Goal: Task Accomplishment & Management: Complete application form

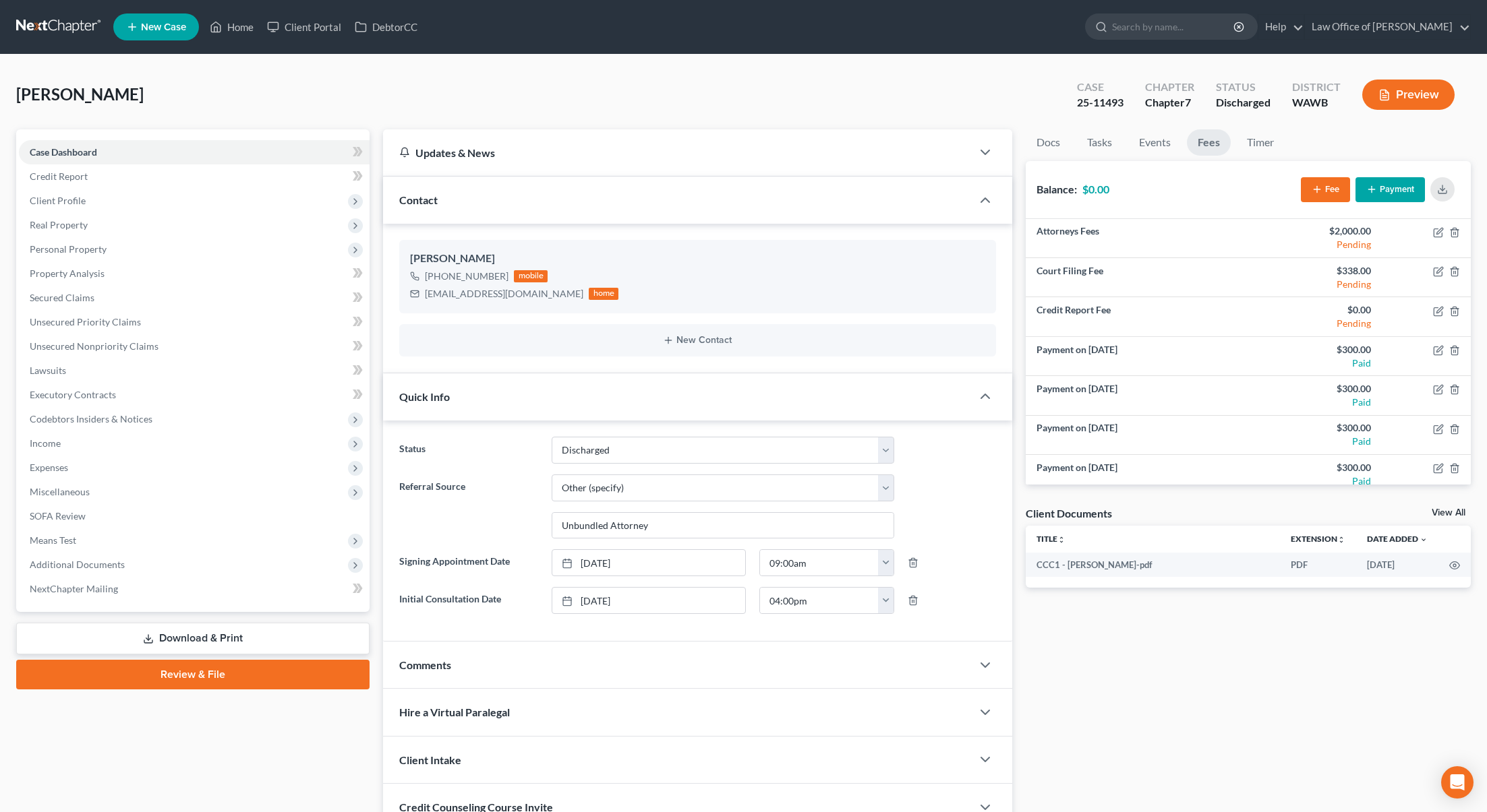
select select "1"
select select "6"
click at [1210, 28] on input "search" at bounding box center [1174, 27] width 124 height 25
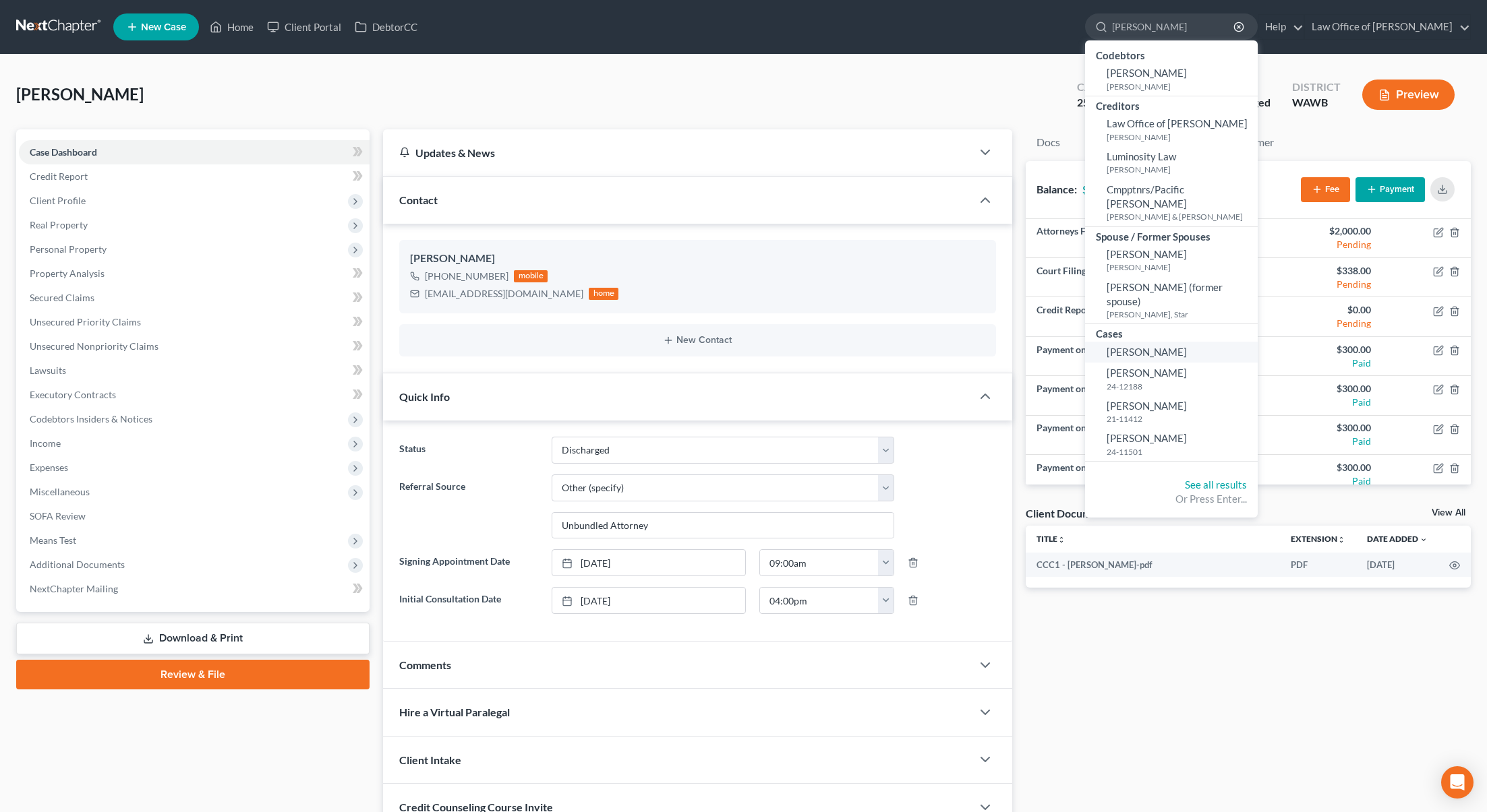
type input "luis"
click at [1203, 342] on link "Segueda, Luis" at bounding box center [1171, 352] width 173 height 21
click at [1187, 346] on span "Segueda, Luis" at bounding box center [1147, 352] width 80 height 13
select select "3"
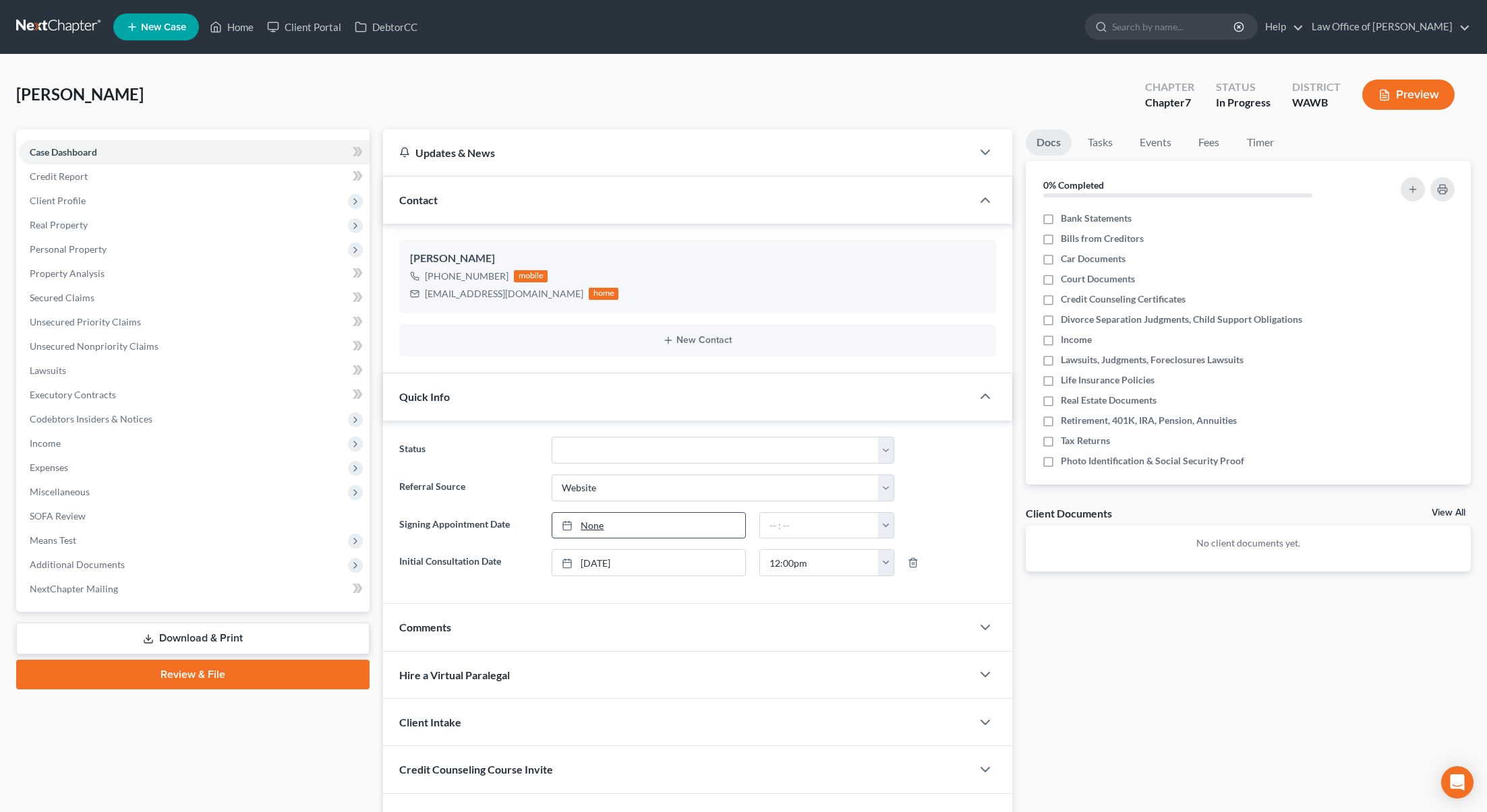
click at [652, 535] on link "None" at bounding box center [649, 525] width 193 height 26
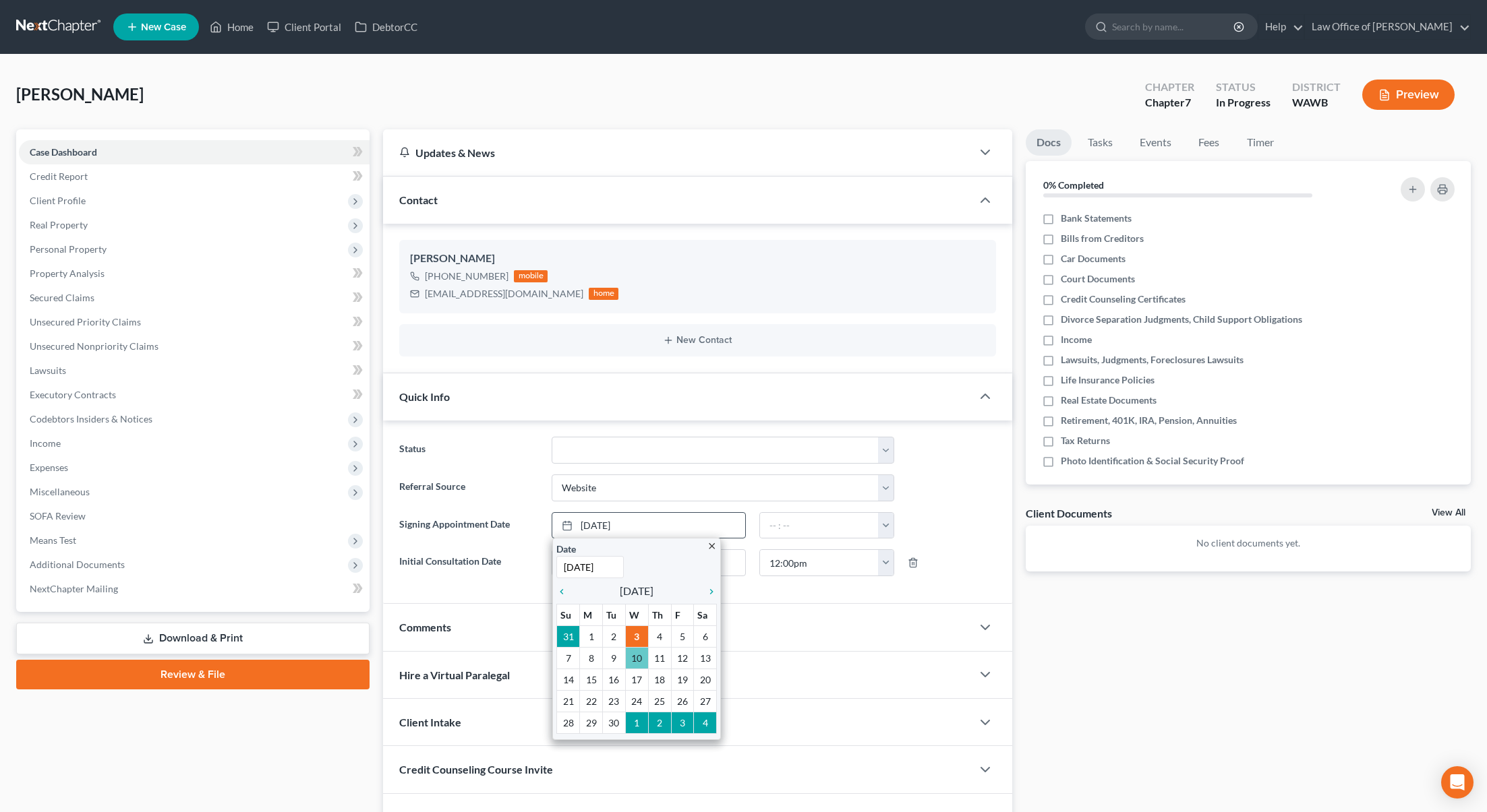
type input "9/10/2025"
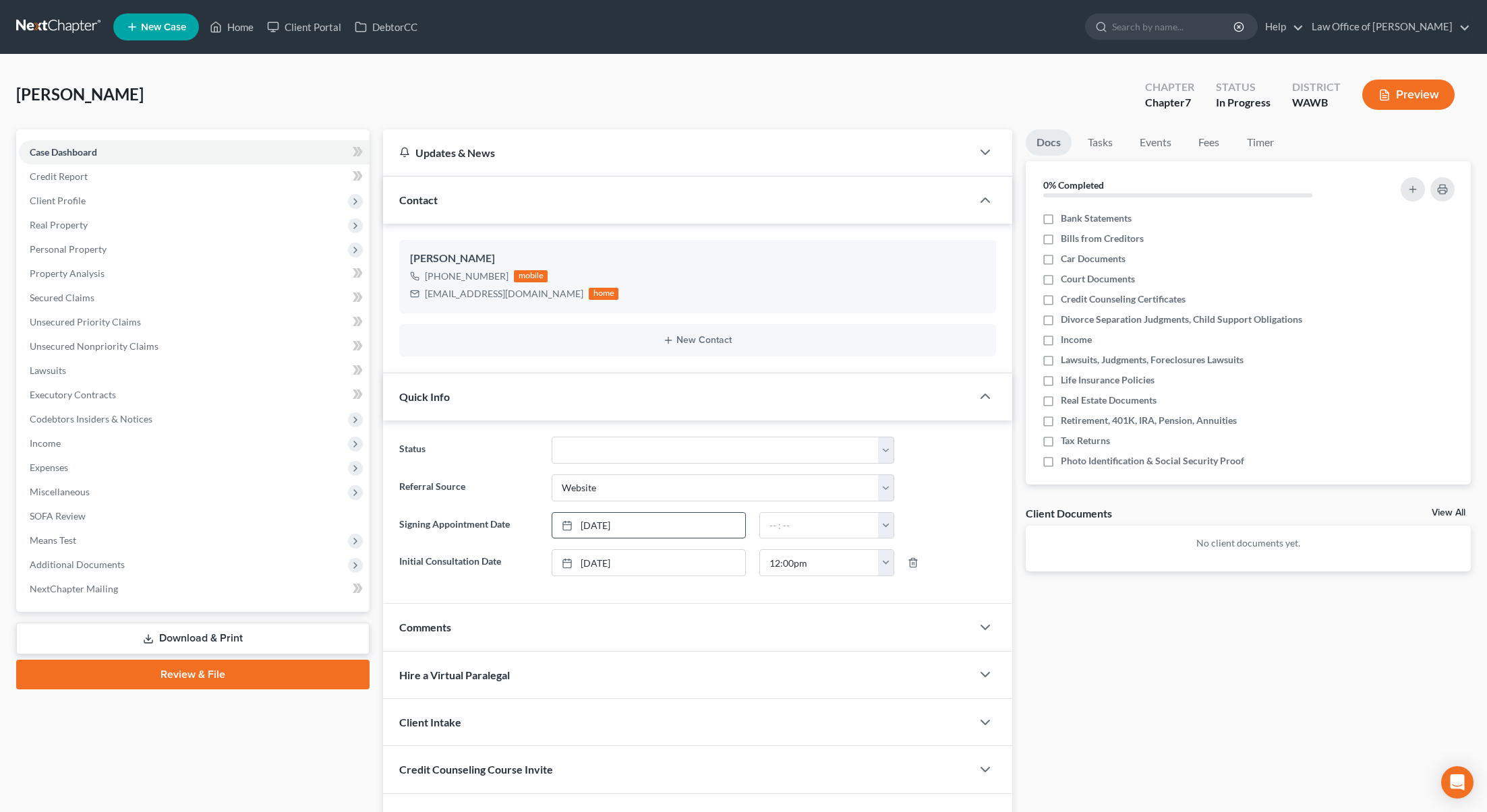
click at [636, 638] on div "Comments" at bounding box center [677, 627] width 588 height 47
click at [647, 532] on link "9/10/2025" at bounding box center [649, 525] width 193 height 26
click at [628, 525] on link "9/10/2025" at bounding box center [649, 525] width 193 height 26
click at [770, 525] on input "text" at bounding box center [818, 525] width 118 height 26
type input "2"
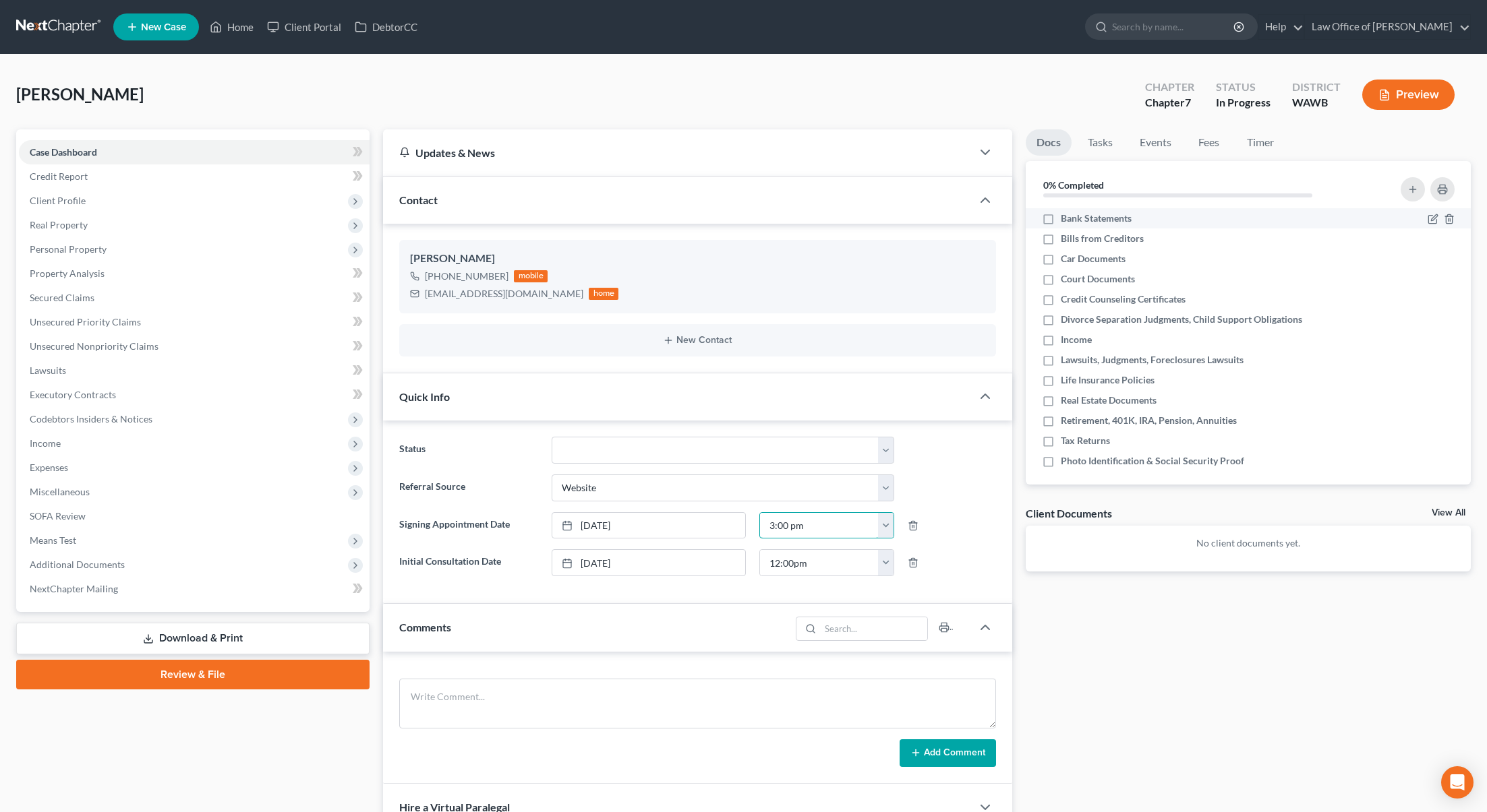
type input "3:00 pm"
click at [1061, 223] on label "Bank Statements" at bounding box center [1096, 218] width 71 height 13
click at [1067, 221] on input "Bank Statements" at bounding box center [1071, 216] width 8 height 8
checkbox input "true"
click at [1061, 245] on label "Bills from Creditors" at bounding box center [1102, 239] width 83 height 13
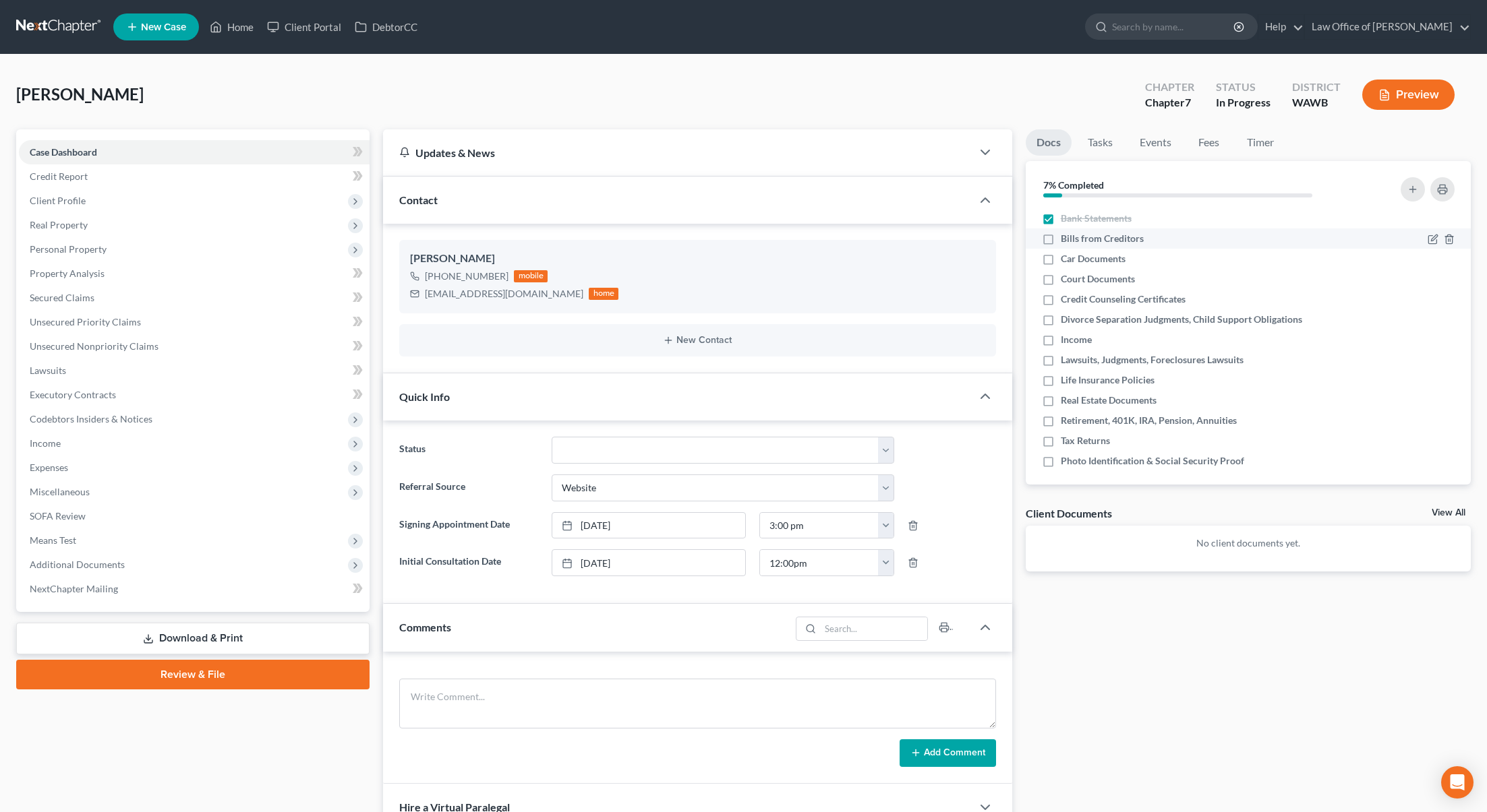
click at [1067, 241] on input "Bills from Creditors" at bounding box center [1071, 236] width 8 height 8
checkbox input "true"
click at [1061, 263] on label "Car Documents" at bounding box center [1092, 259] width 64 height 13
click at [1067, 261] on input "Car Documents" at bounding box center [1071, 256] width 8 height 8
checkbox input "true"
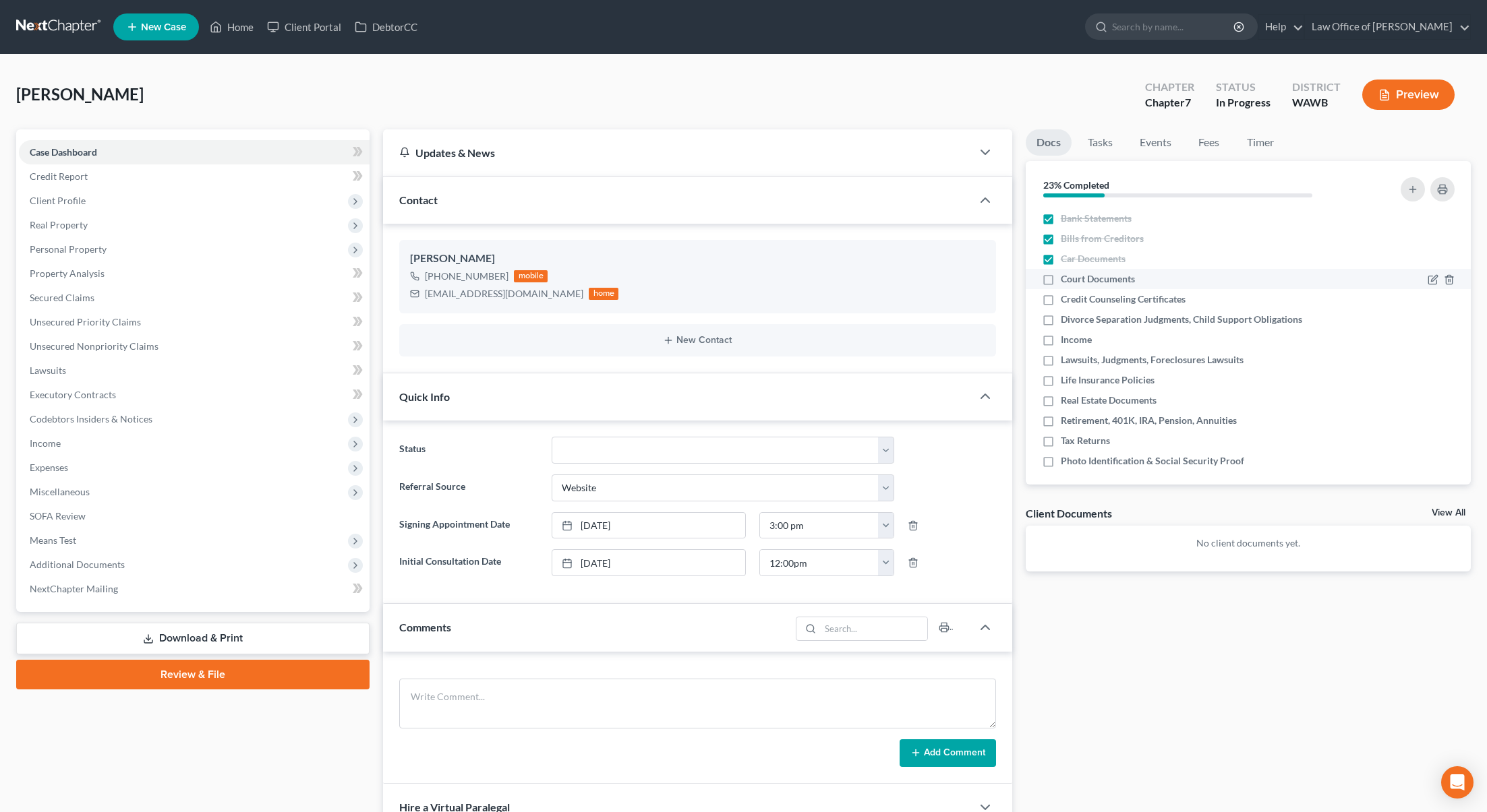
click at [1061, 286] on label "Court Documents" at bounding box center [1097, 279] width 74 height 13
click at [1067, 281] on input "Court Documents" at bounding box center [1071, 277] width 8 height 8
checkbox input "true"
click at [1061, 297] on label "Credit Counseling Certificates" at bounding box center [1123, 299] width 125 height 13
click at [1067, 297] on input "Credit Counseling Certificates" at bounding box center [1071, 297] width 8 height 8
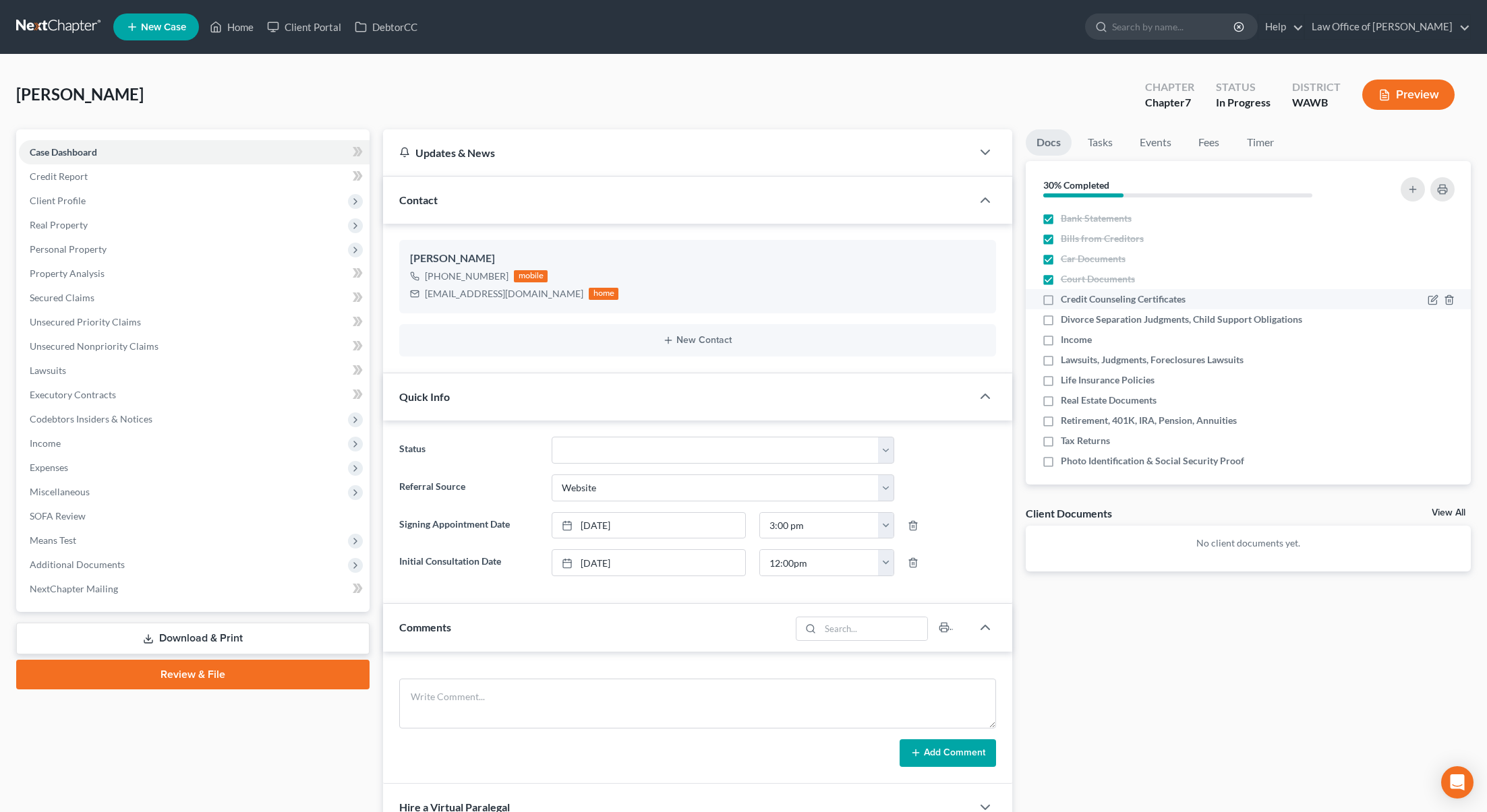
checkbox input "true"
click at [1061, 315] on label "Divorce Separation Judgments, Child Support Obligations" at bounding box center [1181, 319] width 242 height 13
click at [1067, 315] on input "Divorce Separation Judgments, Child Support Obligations" at bounding box center [1071, 317] width 8 height 8
checkbox input "true"
click at [1061, 343] on label "Income" at bounding box center [1076, 340] width 31 height 13
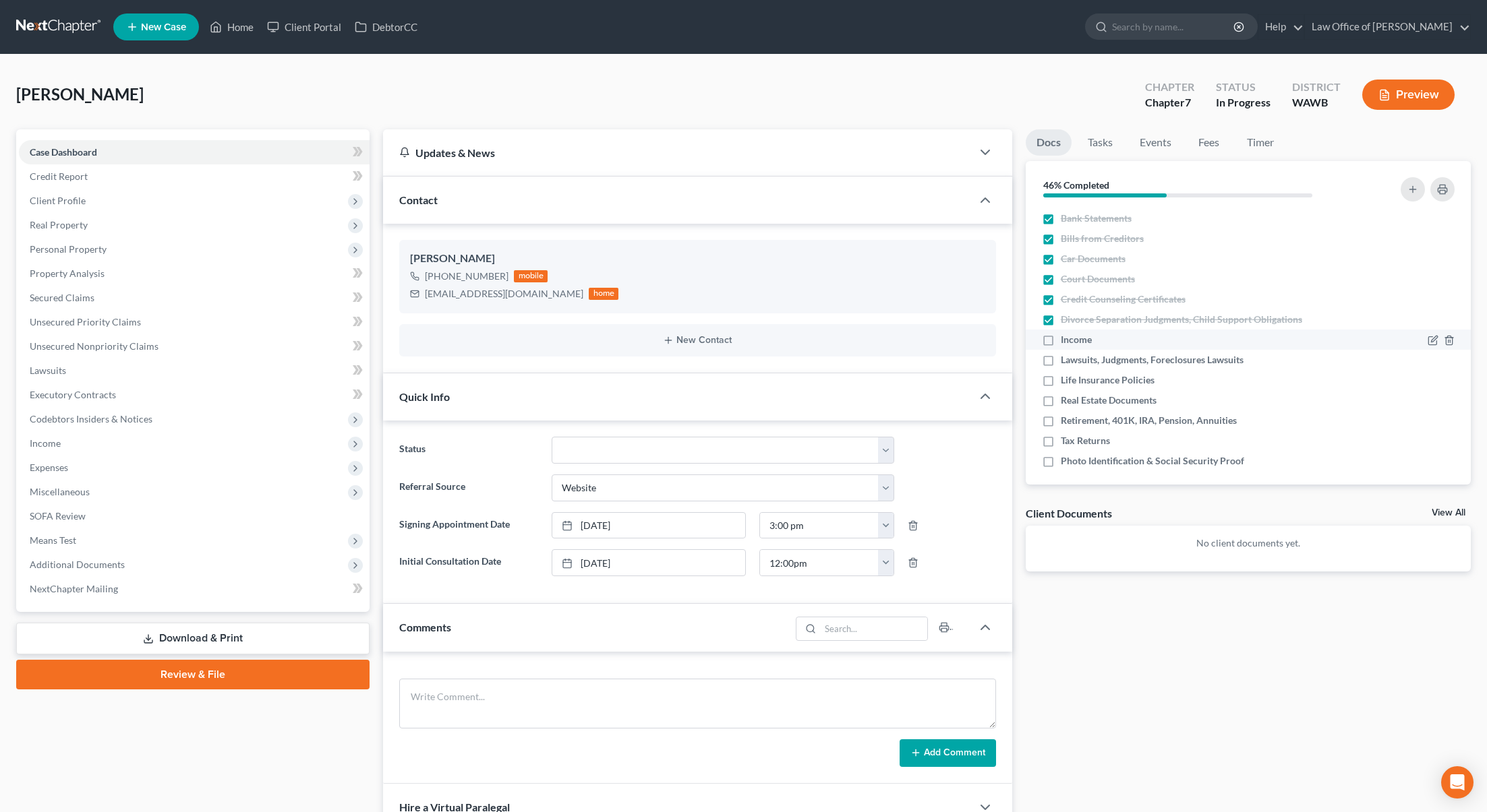
click at [1067, 342] on input "Income" at bounding box center [1071, 337] width 8 height 8
checkbox input "true"
click at [1061, 367] on label "Lawsuits, Judgments, Foreclosures Lawsuits" at bounding box center [1152, 360] width 183 height 13
click at [1067, 362] on input "Lawsuits, Judgments, Foreclosures Lawsuits" at bounding box center [1071, 358] width 8 height 8
checkbox input "true"
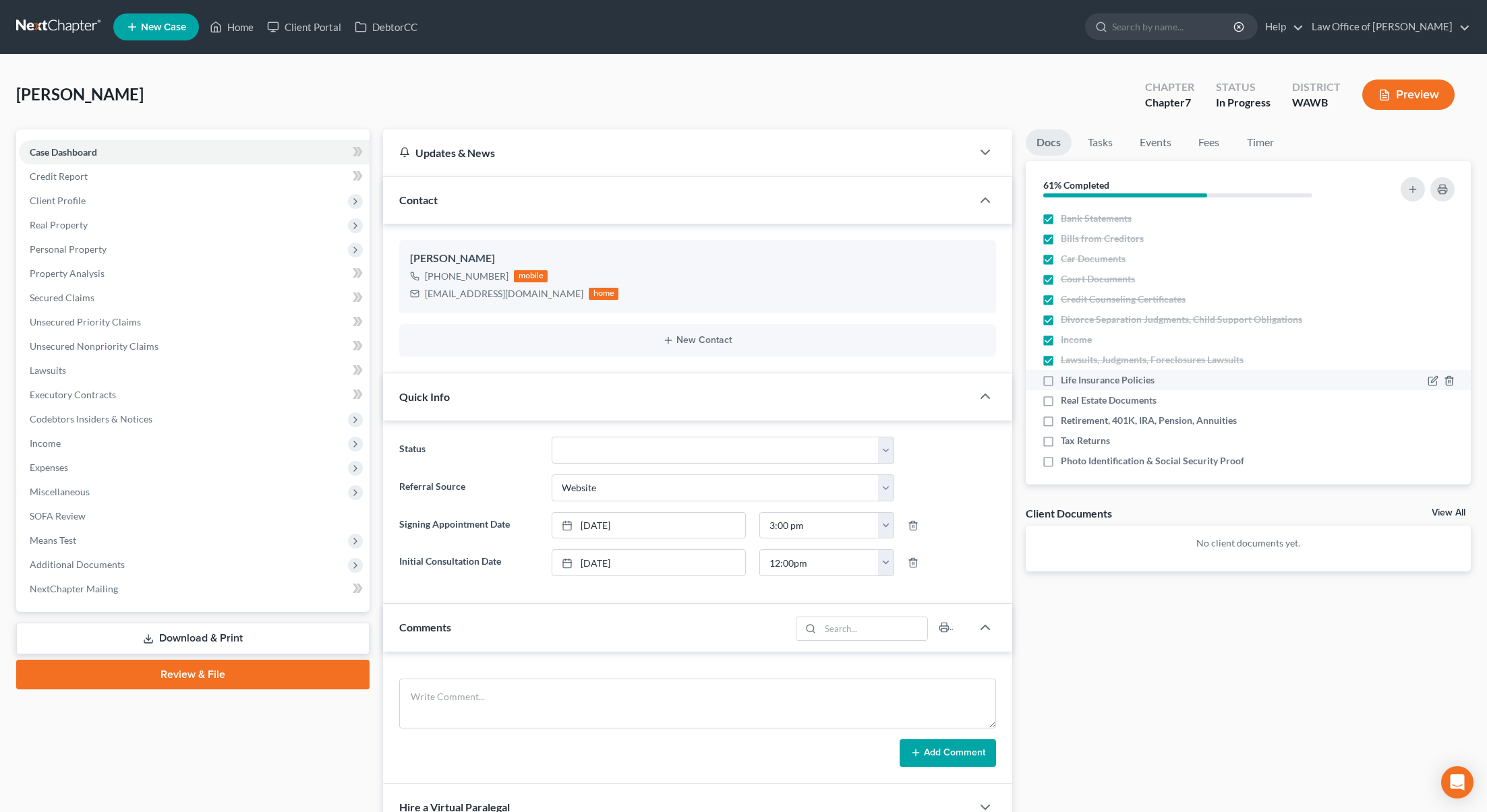
click at [1061, 378] on label "Life Insurance Policies" at bounding box center [1108, 380] width 94 height 13
click at [1067, 378] on input "Life Insurance Policies" at bounding box center [1071, 378] width 8 height 8
click at [1061, 387] on label "Life Insurance Policies" at bounding box center [1108, 380] width 94 height 13
click at [1067, 382] on input "Life Insurance Policies" at bounding box center [1071, 378] width 8 height 8
click at [1061, 385] on label "Life Insurance Policies" at bounding box center [1108, 380] width 94 height 13
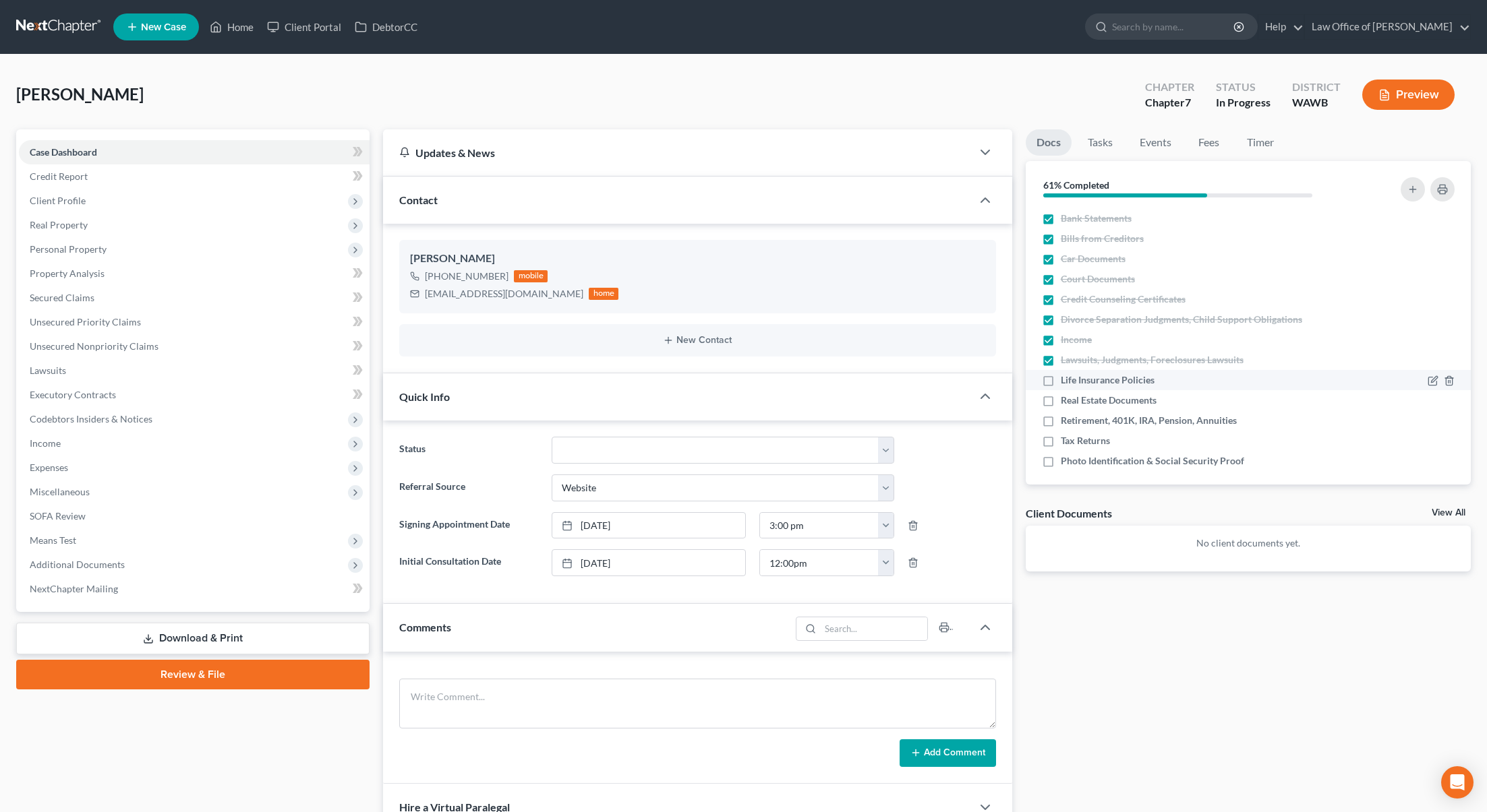
click at [1067, 382] on input "Life Insurance Policies" at bounding box center [1071, 378] width 8 height 8
checkbox input "true"
click at [1061, 407] on label "Real Estate Documents" at bounding box center [1108, 400] width 96 height 13
click at [1067, 403] on input "Real Estate Documents" at bounding box center [1071, 398] width 8 height 8
checkbox input "true"
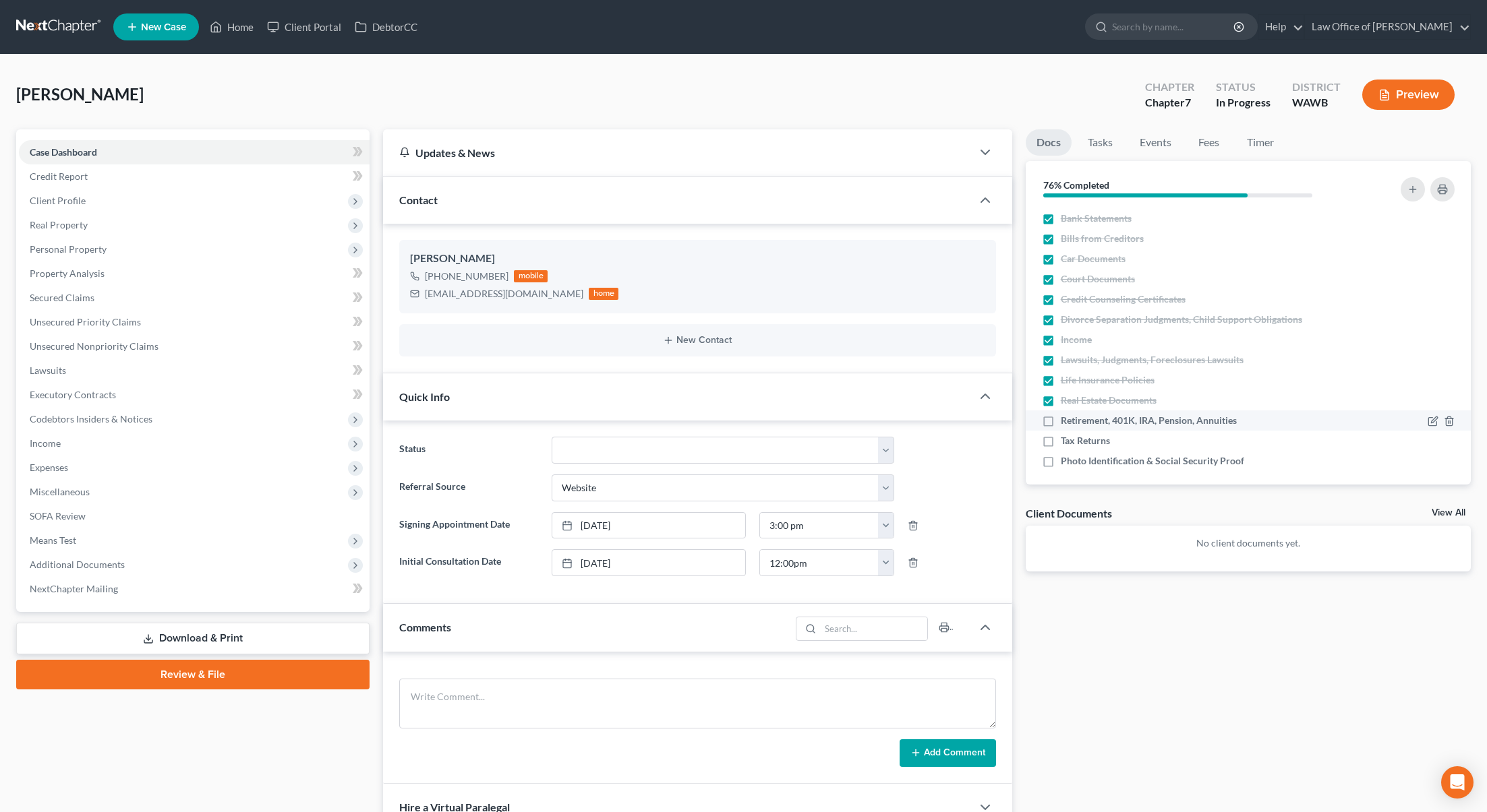
click at [1061, 423] on label "Retirement, 401K, IRA, Pension, Annuities" at bounding box center [1148, 420] width 176 height 13
click at [1067, 423] on input "Retirement, 401K, IRA, Pension, Annuities" at bounding box center [1071, 418] width 8 height 8
checkbox input "true"
click at [1061, 438] on label "Tax Returns" at bounding box center [1085, 441] width 49 height 13
click at [1067, 438] on input "Tax Returns" at bounding box center [1071, 439] width 8 height 8
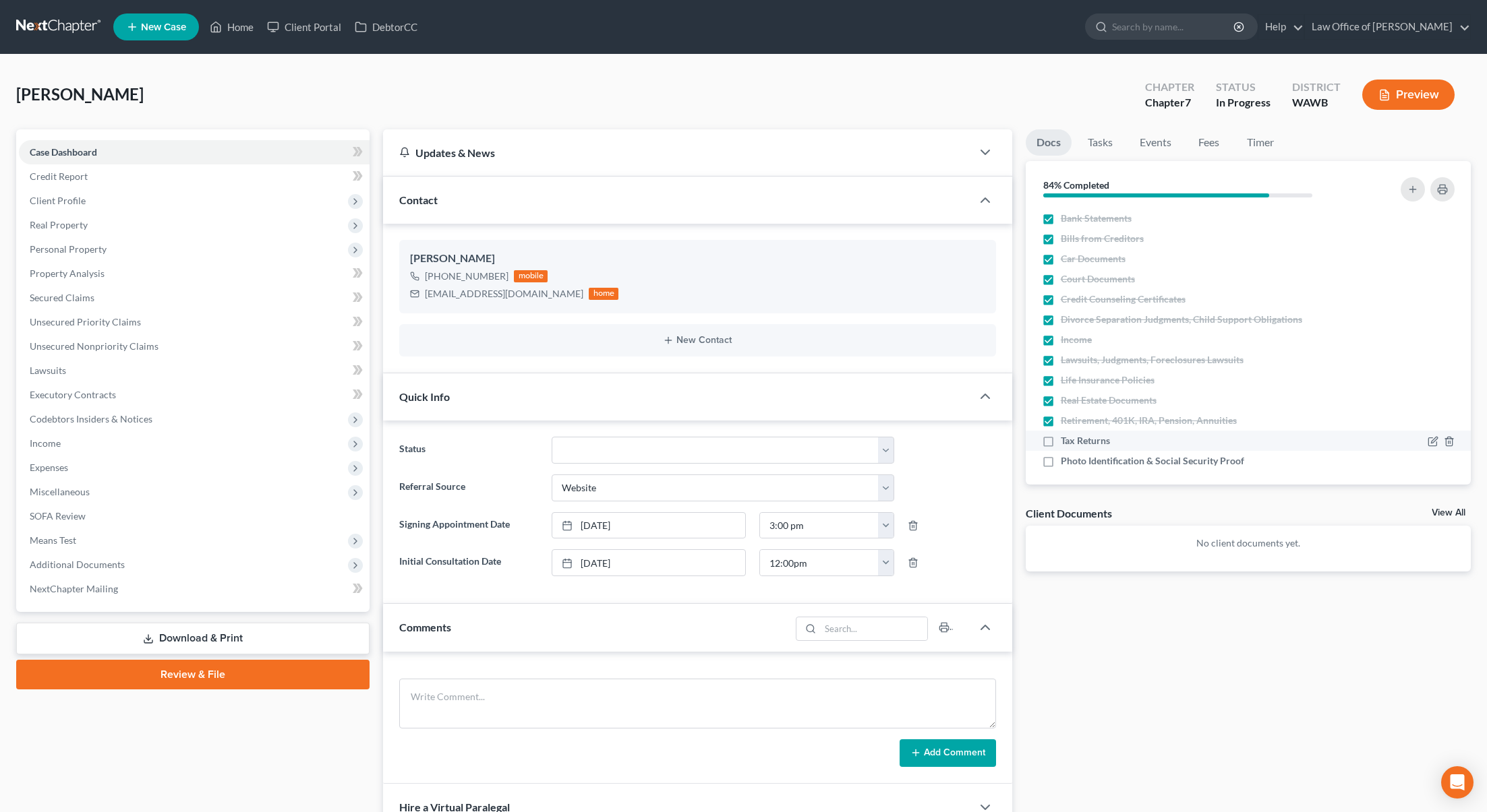
checkbox input "true"
click at [1061, 457] on label "Photo Identification & Social Security Proof" at bounding box center [1152, 461] width 183 height 13
click at [1067, 457] on input "Photo Identification & Social Security Proof" at bounding box center [1071, 459] width 8 height 8
checkbox input "true"
click at [1098, 134] on link "Tasks" at bounding box center [1100, 142] width 47 height 26
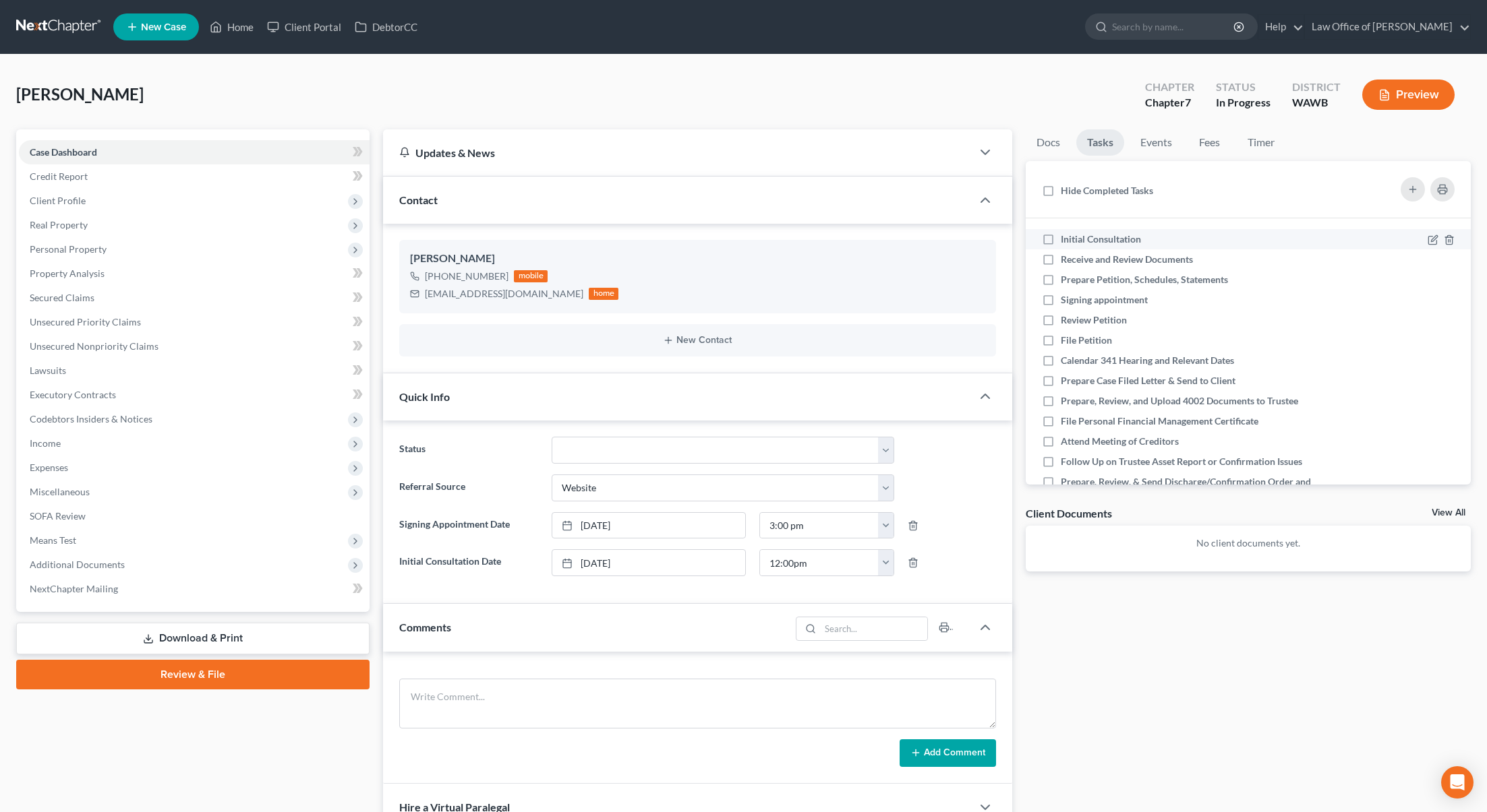
click at [1061, 246] on label "Initial Consultation" at bounding box center [1106, 239] width 91 height 13
click at [1067, 241] on input "Initial Consultation" at bounding box center [1071, 236] width 8 height 8
checkbox input "true"
click at [1061, 266] on label "Receive and Review Documents" at bounding box center [1132, 260] width 143 height 13
click at [1067, 261] on input "Receive and Review Documents" at bounding box center [1071, 257] width 8 height 8
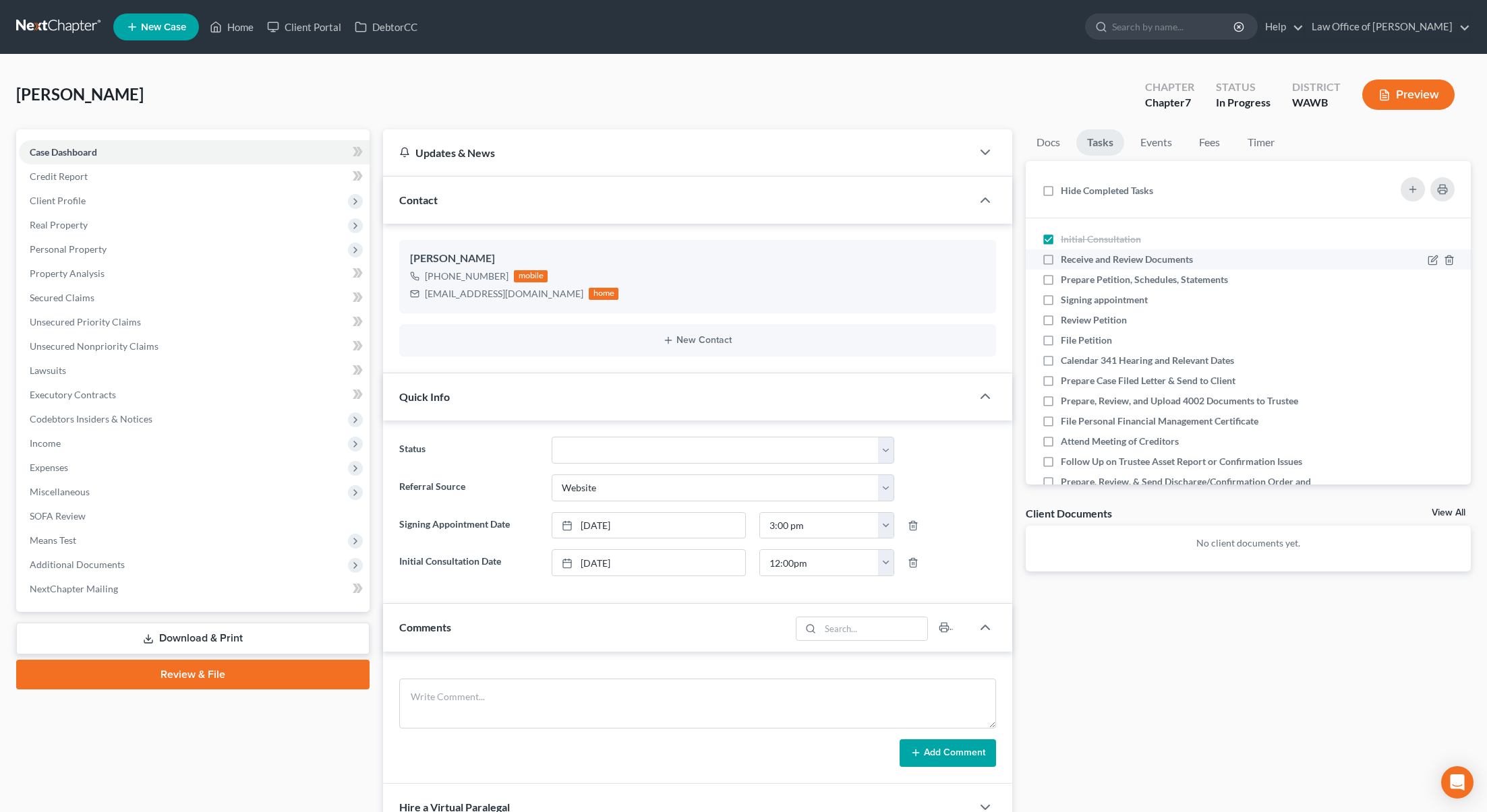
checkbox input "true"
click at [1061, 282] on label "Prepare Petition, Schedules, Statements" at bounding box center [1149, 280] width 178 height 13
click at [1067, 282] on input "Prepare Petition, Schedules, Statements" at bounding box center [1071, 277] width 8 height 8
checkbox input "true"
click at [1144, 145] on link "Events" at bounding box center [1156, 142] width 53 height 26
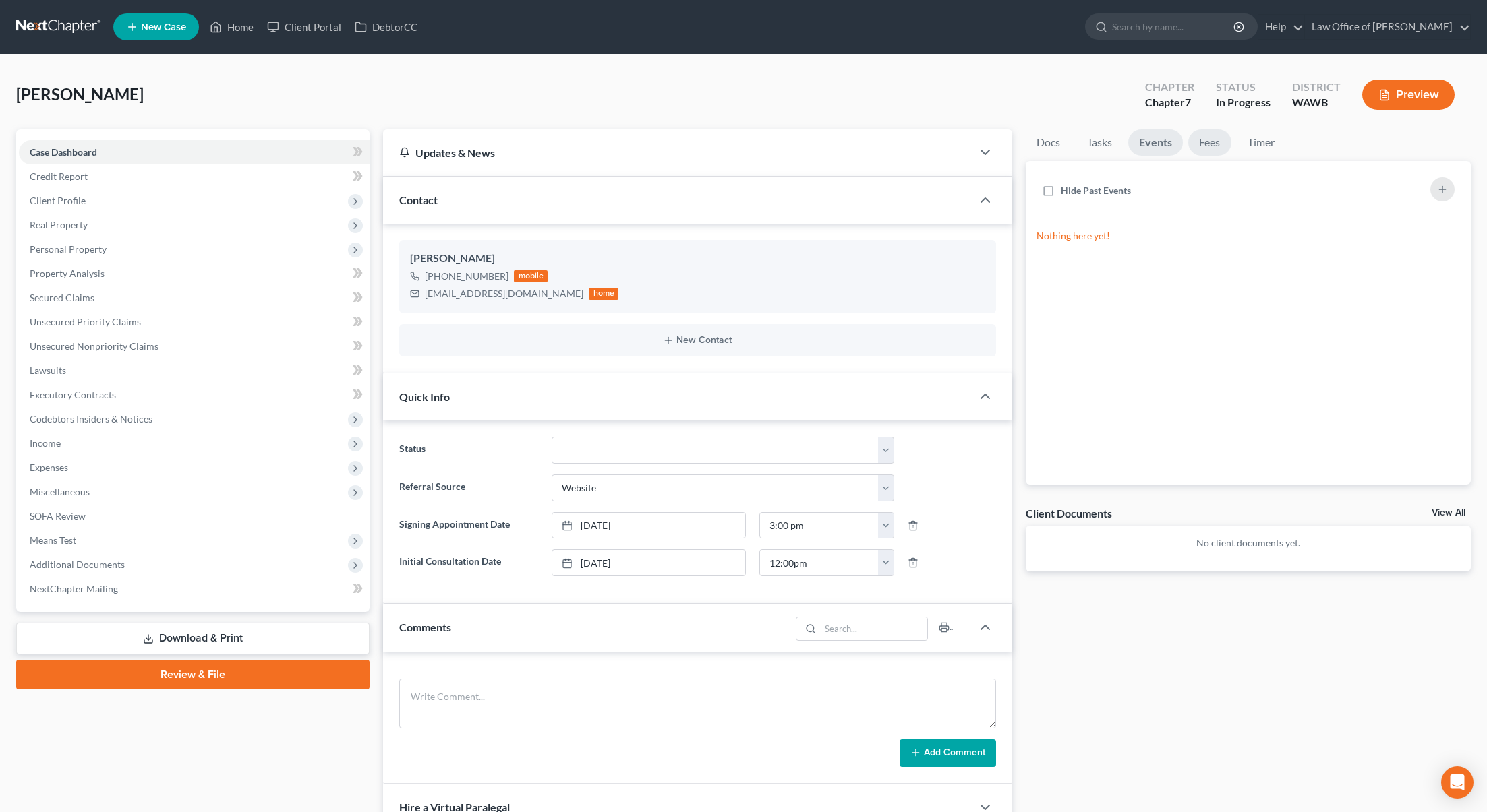
click at [1195, 141] on link "Fees" at bounding box center [1210, 142] width 43 height 26
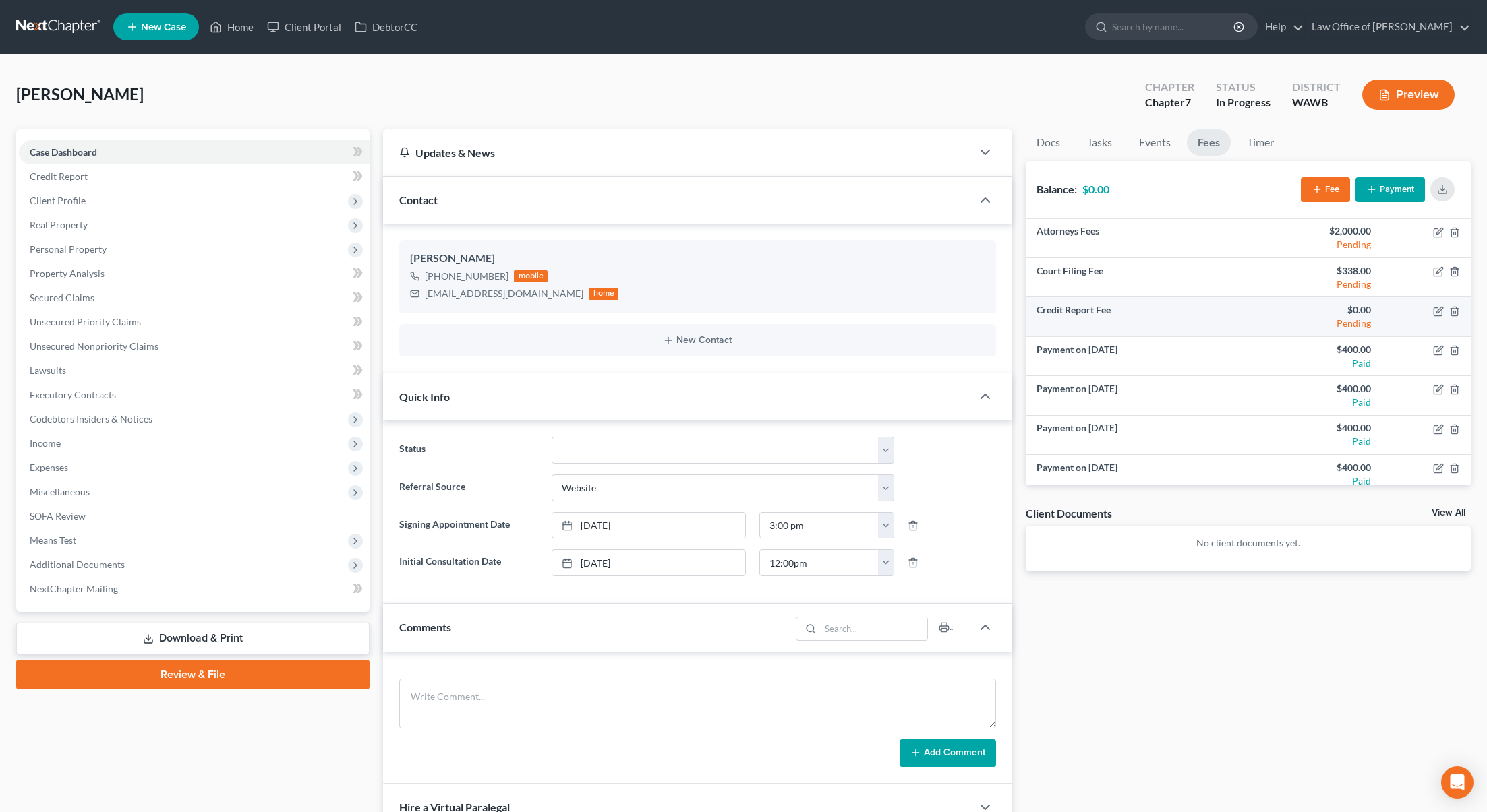
scroll to position [88, 0]
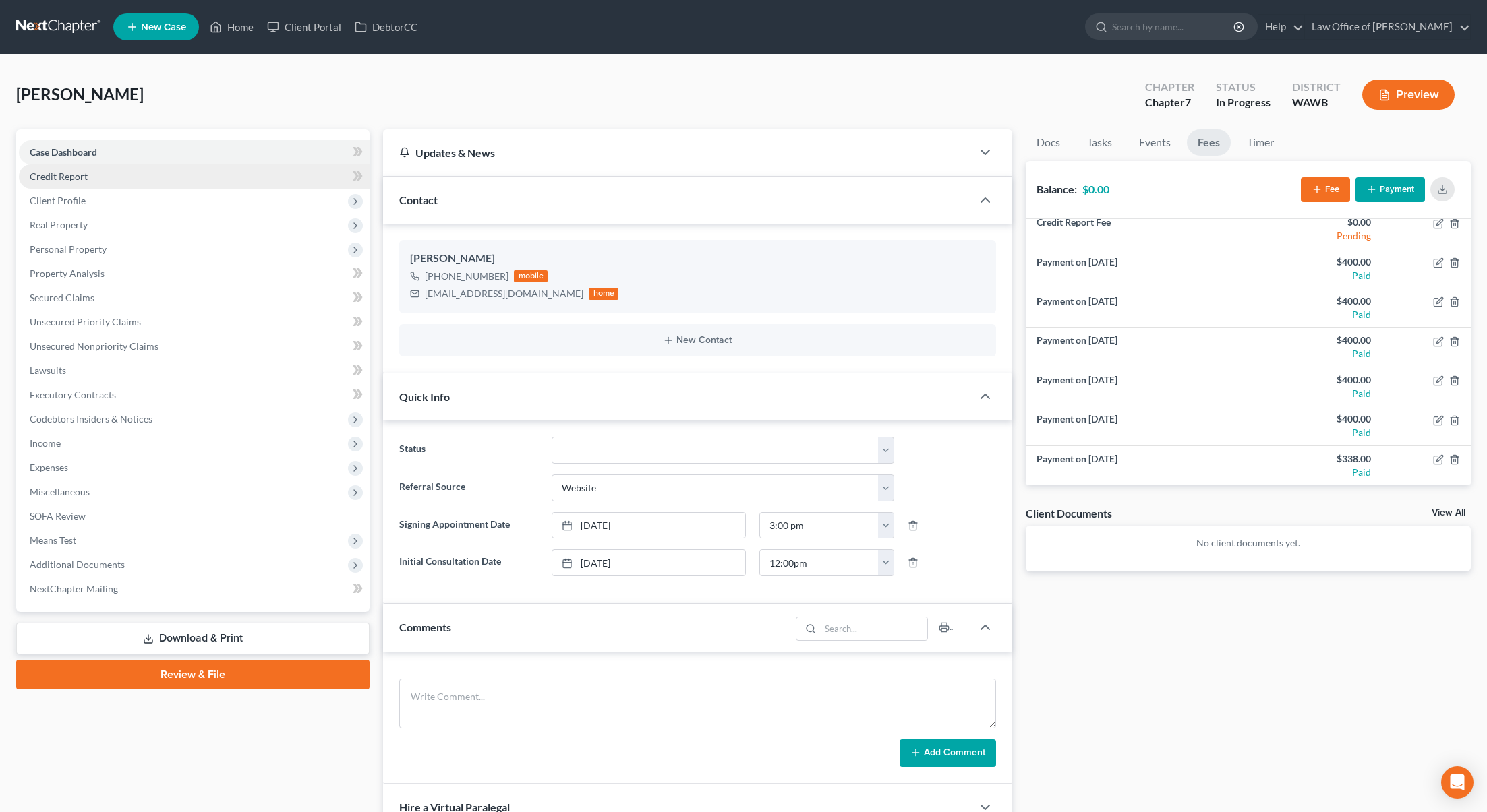
click at [206, 178] on link "Credit Report" at bounding box center [195, 176] width 351 height 24
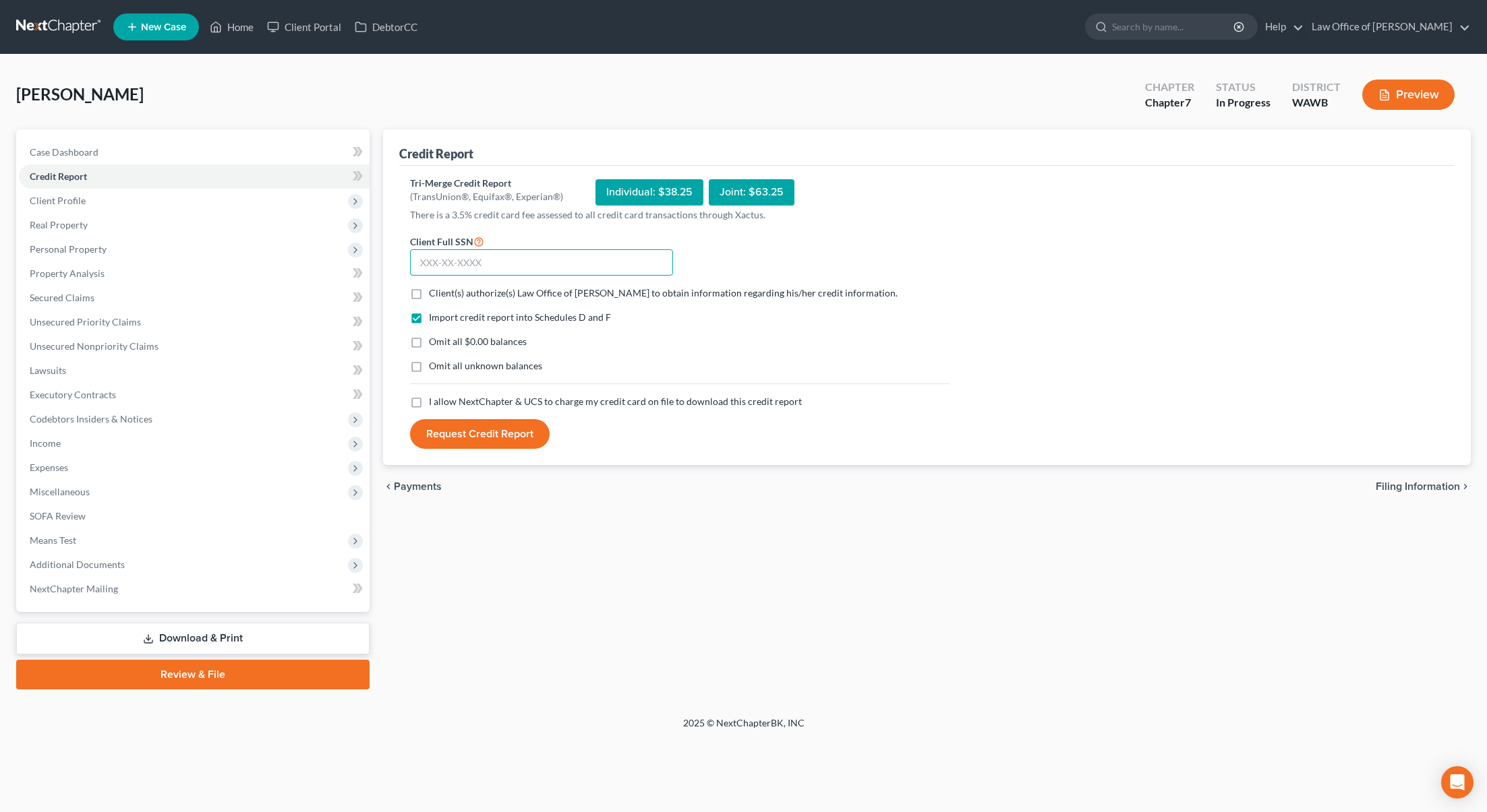
click at [577, 265] on input "text" at bounding box center [542, 263] width 263 height 27
type input "534-45-7299"
click at [429, 290] on label "Client(s) authorize(s) Law Office of Lisa S. Tse to obtain information regardin…" at bounding box center [663, 293] width 469 height 13
click at [435, 290] on input "Client(s) authorize(s) Law Office of Lisa S. Tse to obtain information regardin…" at bounding box center [439, 291] width 8 height 8
checkbox input "true"
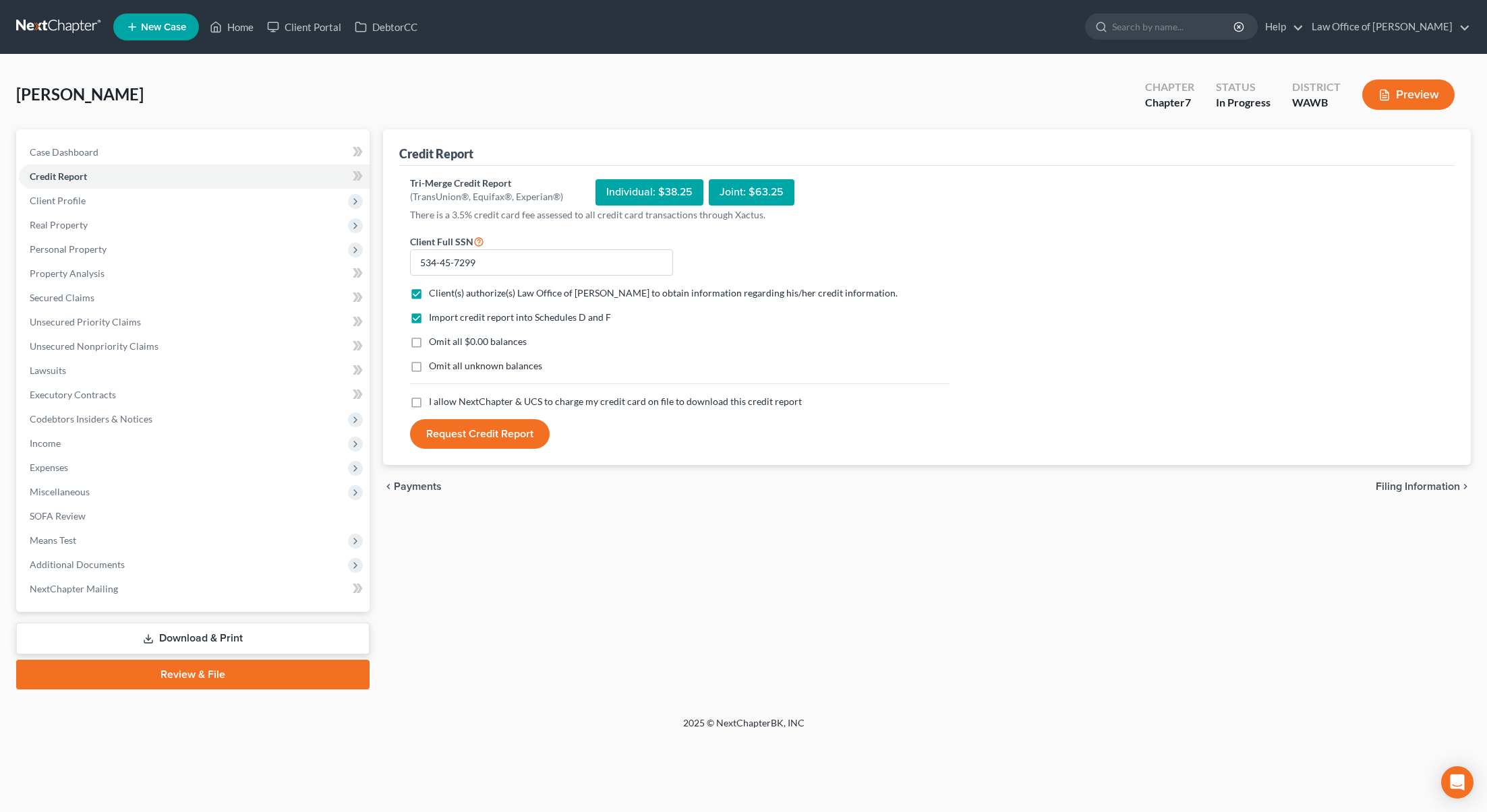
click at [429, 403] on label "I allow NextChapter & UCS to charge my credit card on file to download this cre…" at bounding box center [615, 402] width 373 height 13
click at [435, 403] on input "I allow NextChapter & UCS to charge my credit card on file to download this cre…" at bounding box center [439, 399] width 8 height 8
checkbox input "true"
click at [435, 429] on button "Request Credit Report" at bounding box center [480, 434] width 140 height 29
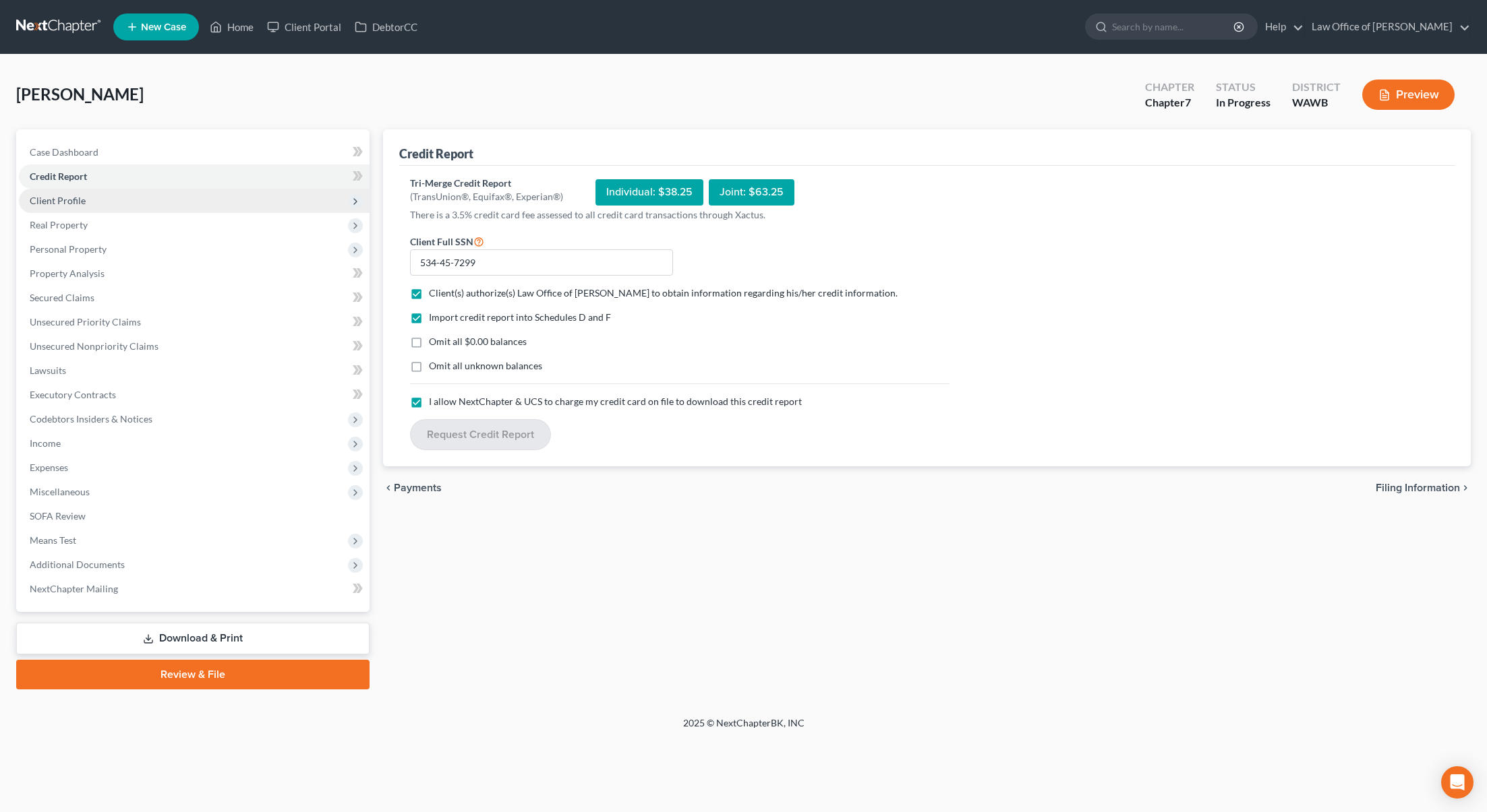
click at [281, 211] on span "Client Profile" at bounding box center [195, 200] width 351 height 24
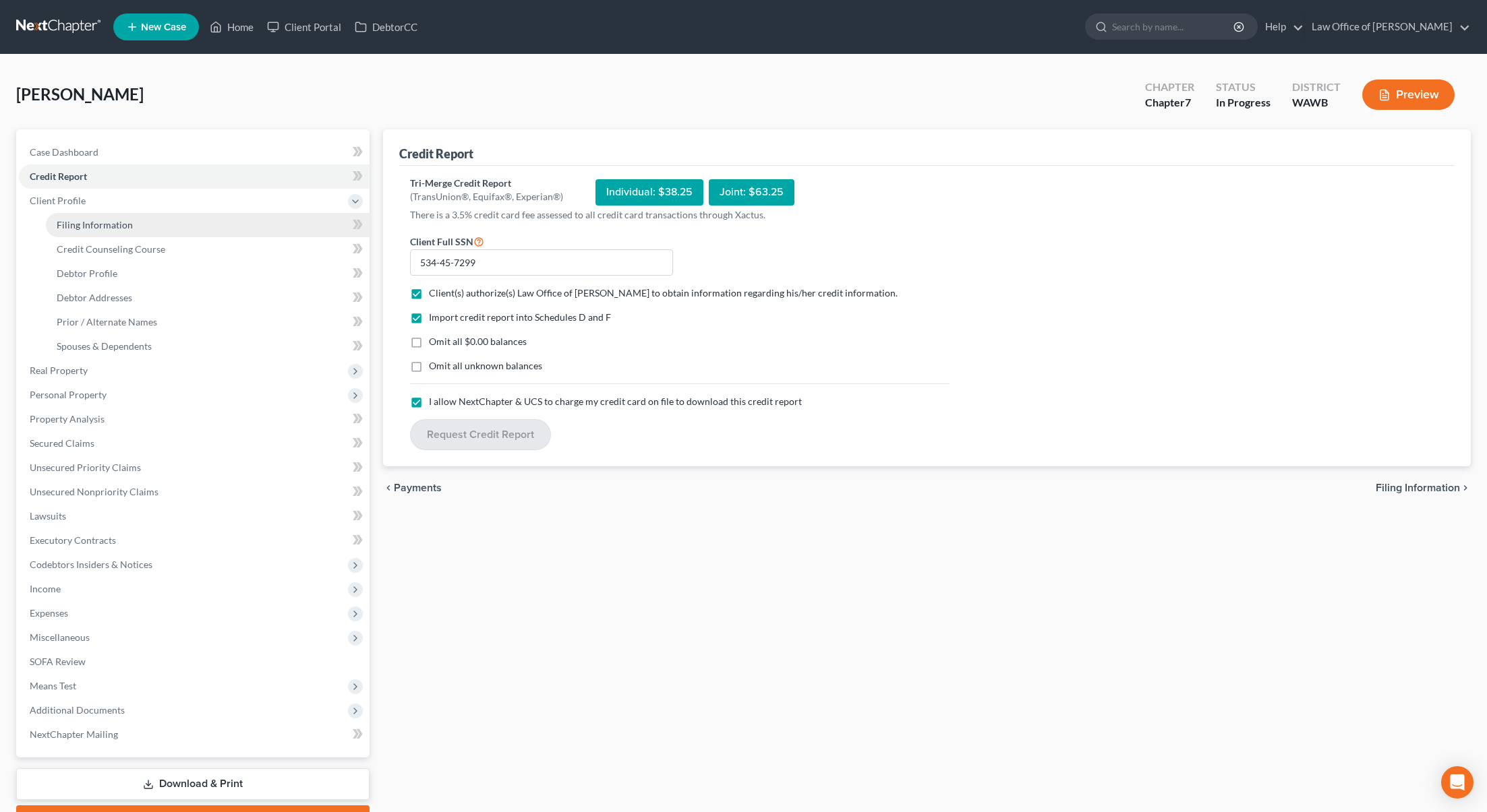
click at [274, 229] on link "Filing Information" at bounding box center [207, 225] width 323 height 24
select select "1"
select select "0"
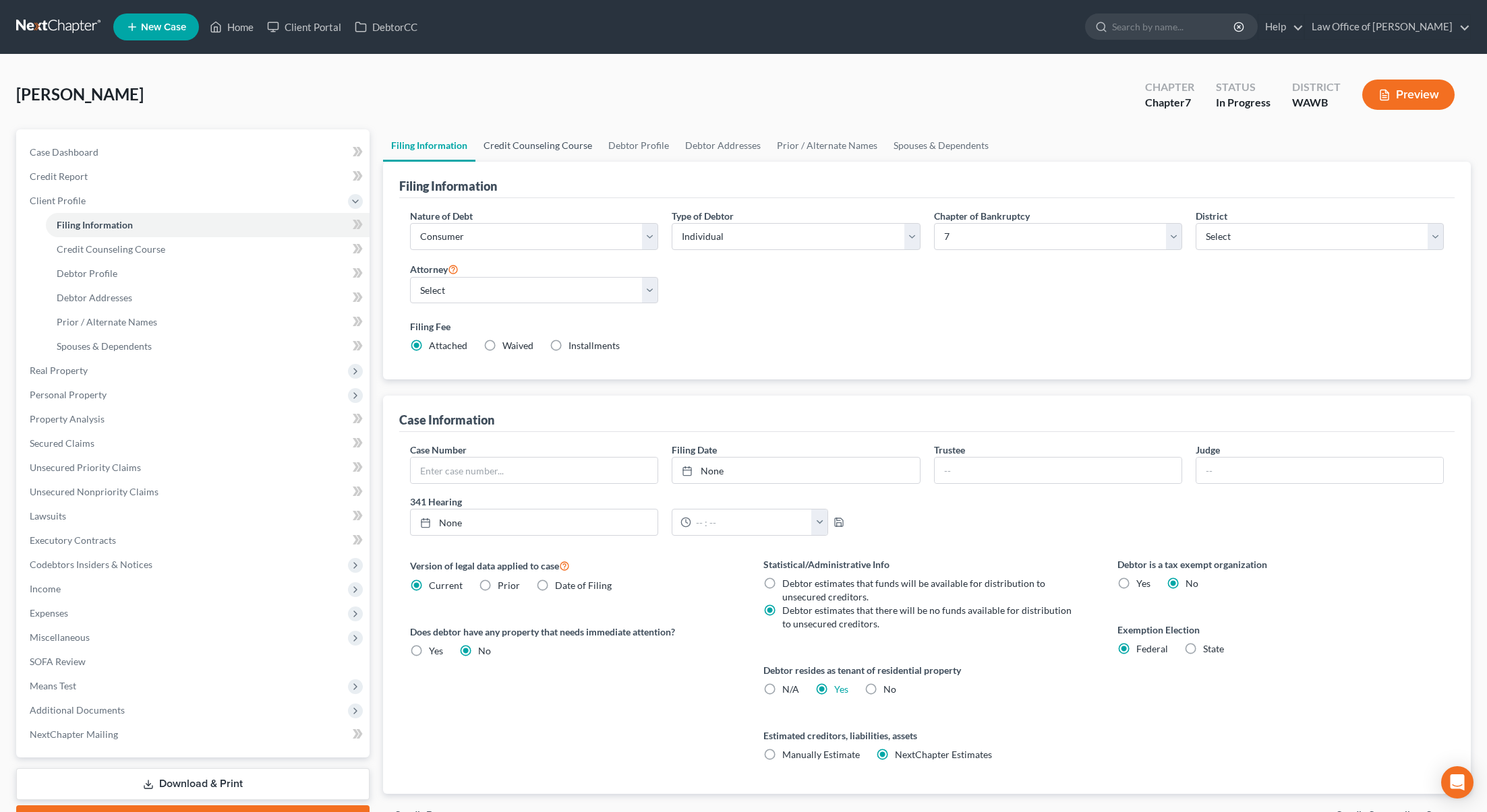
click at [515, 144] on link "Credit Counseling Course" at bounding box center [537, 145] width 125 height 33
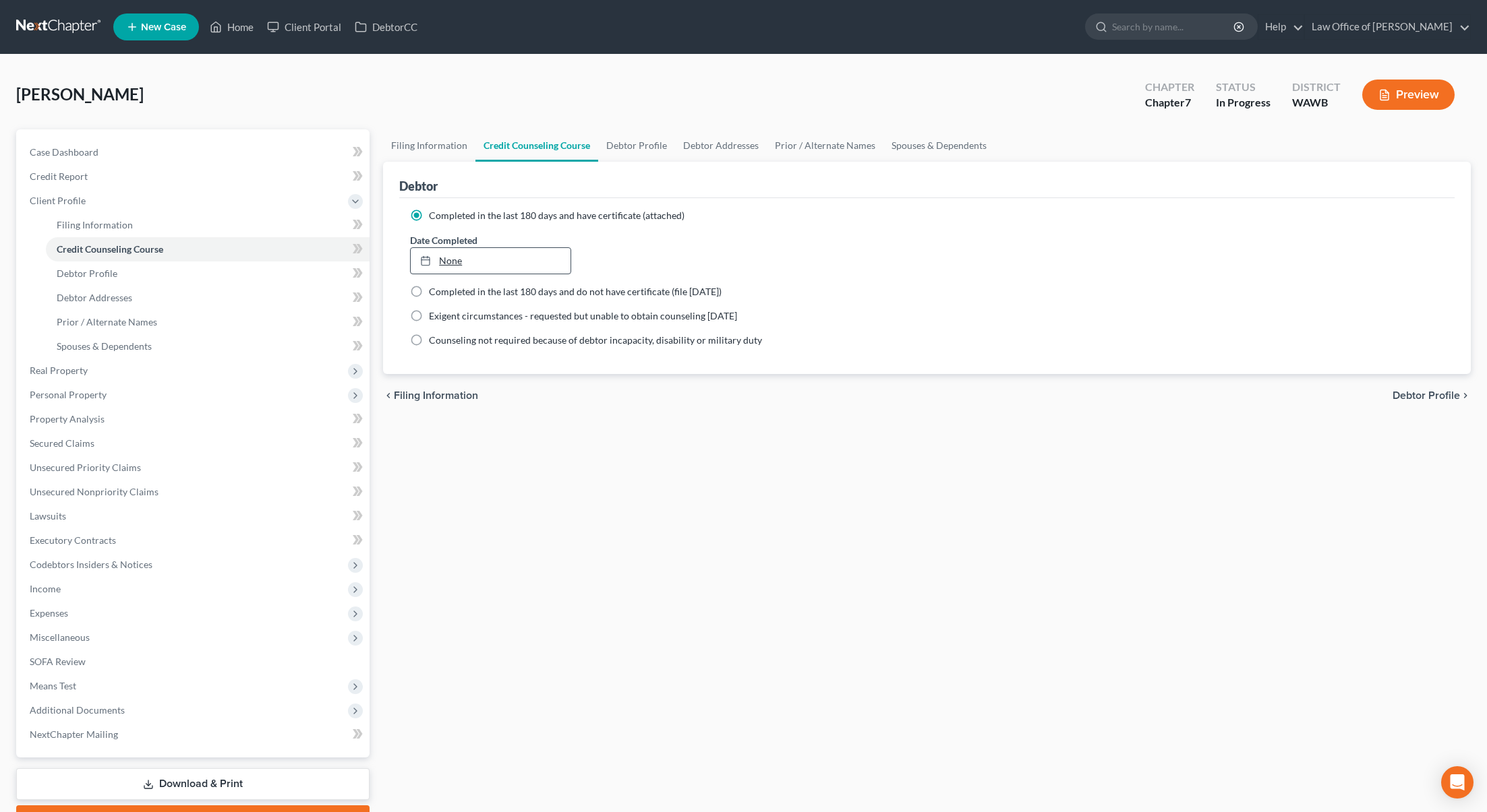
click at [522, 247] on div "Date Completed None close Date Time chevron_left September 2025 chevron_right S…" at bounding box center [490, 253] width 175 height 41
type input "9/3/2025"
click at [517, 261] on link "None" at bounding box center [490, 261] width 160 height 26
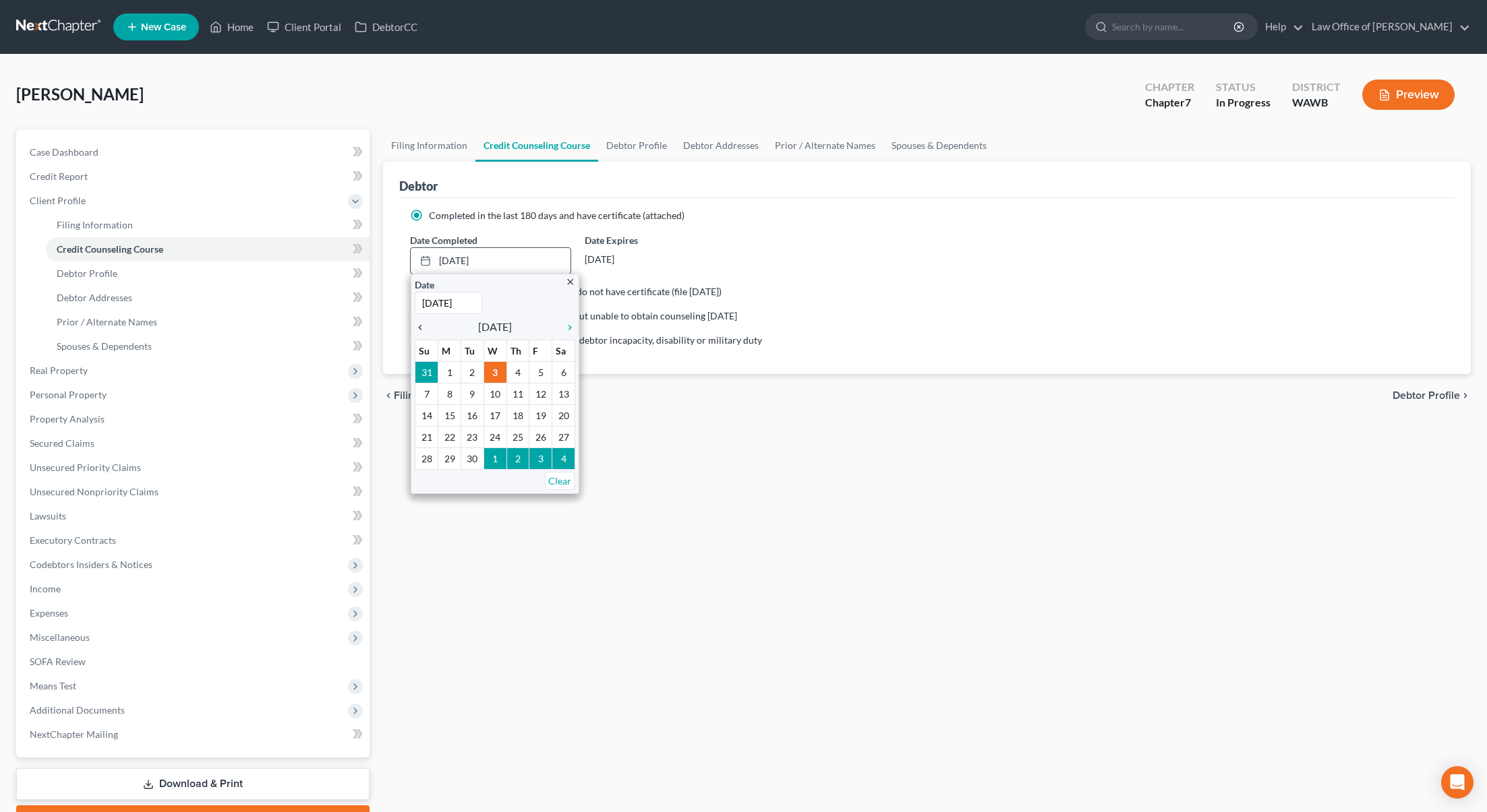
click at [422, 324] on icon "chevron_left" at bounding box center [423, 327] width 18 height 11
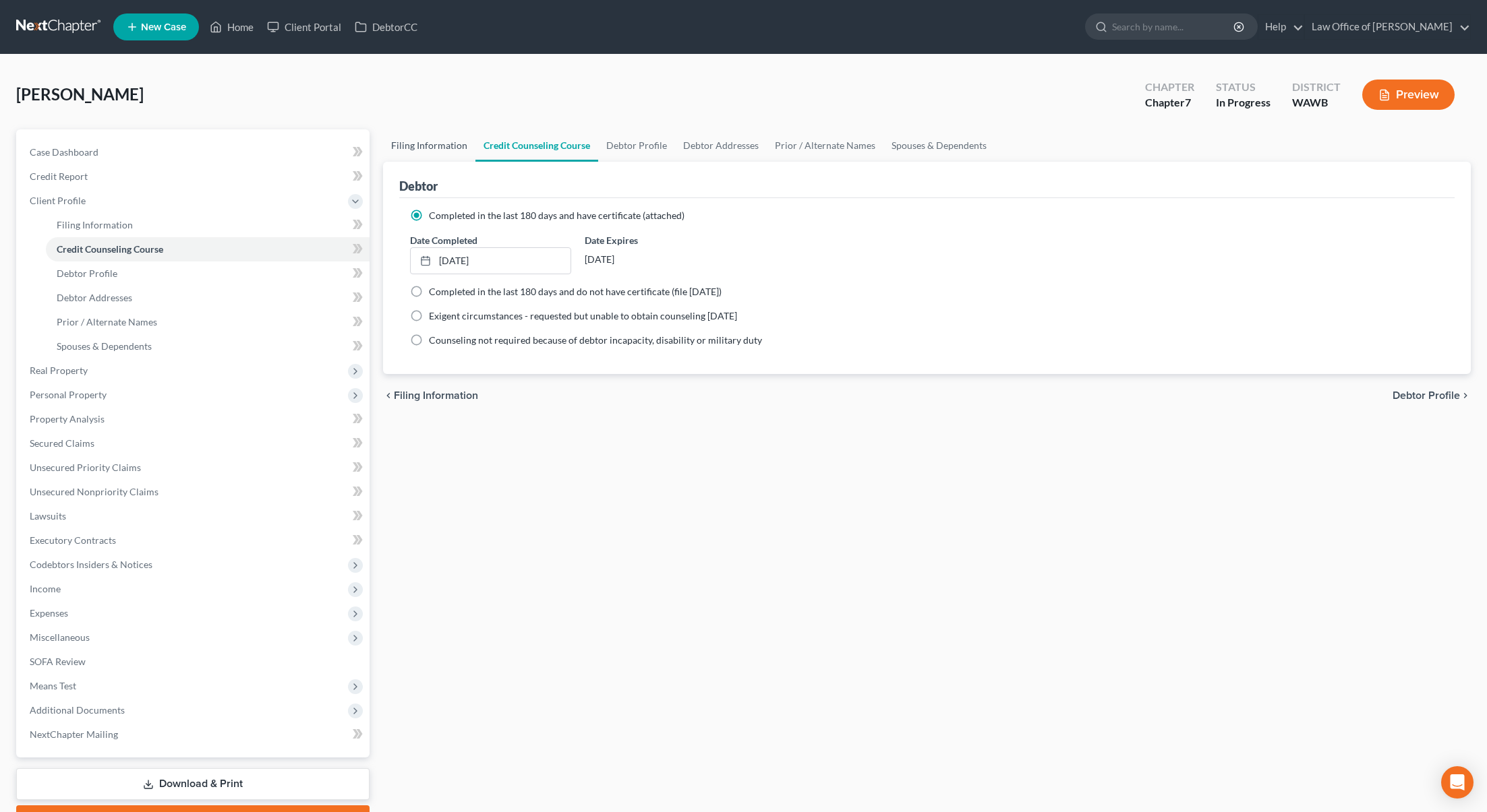
click at [441, 142] on link "Filing Information" at bounding box center [429, 145] width 93 height 33
select select "1"
select select "0"
select select "87"
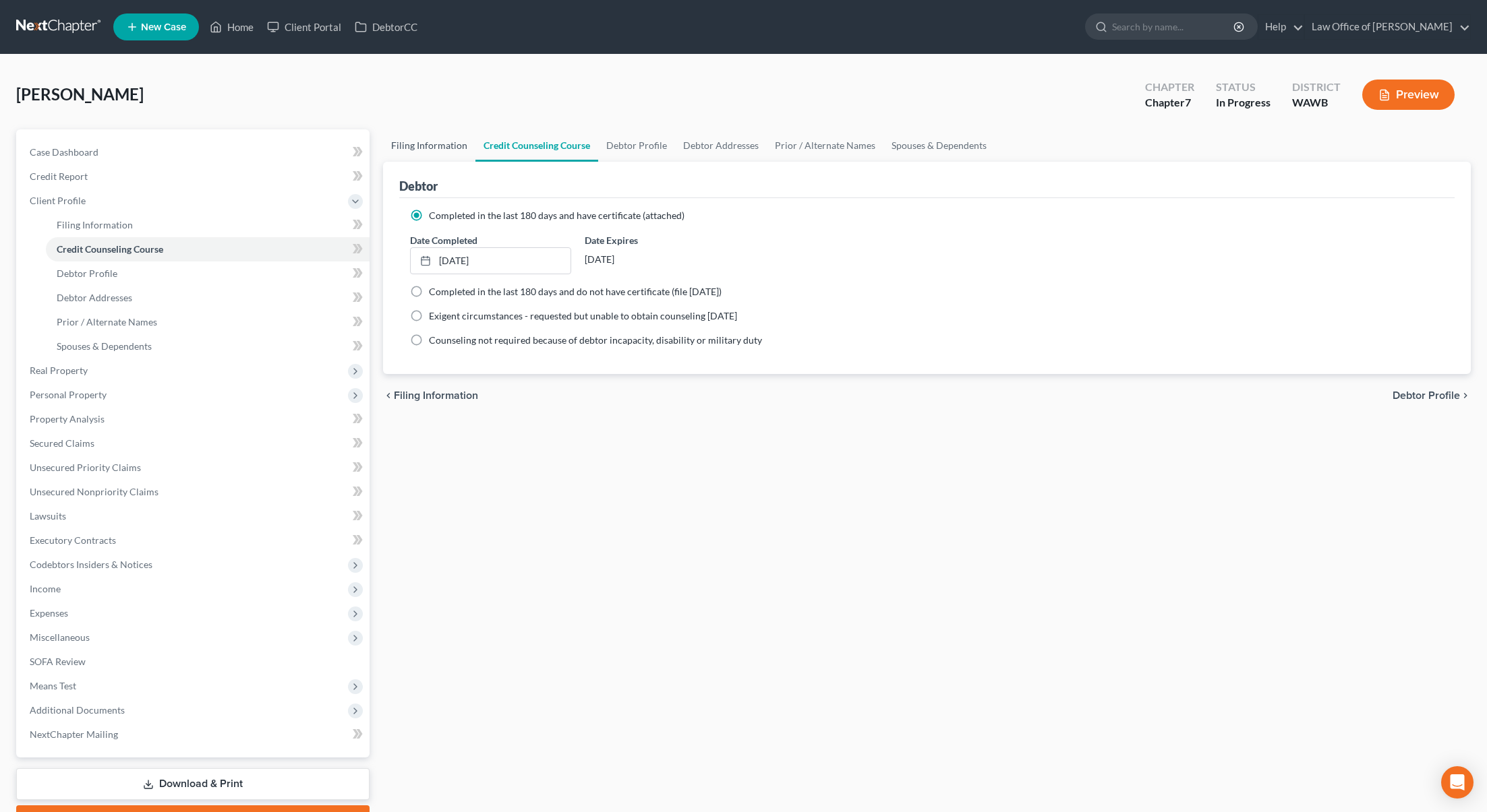
select select "0"
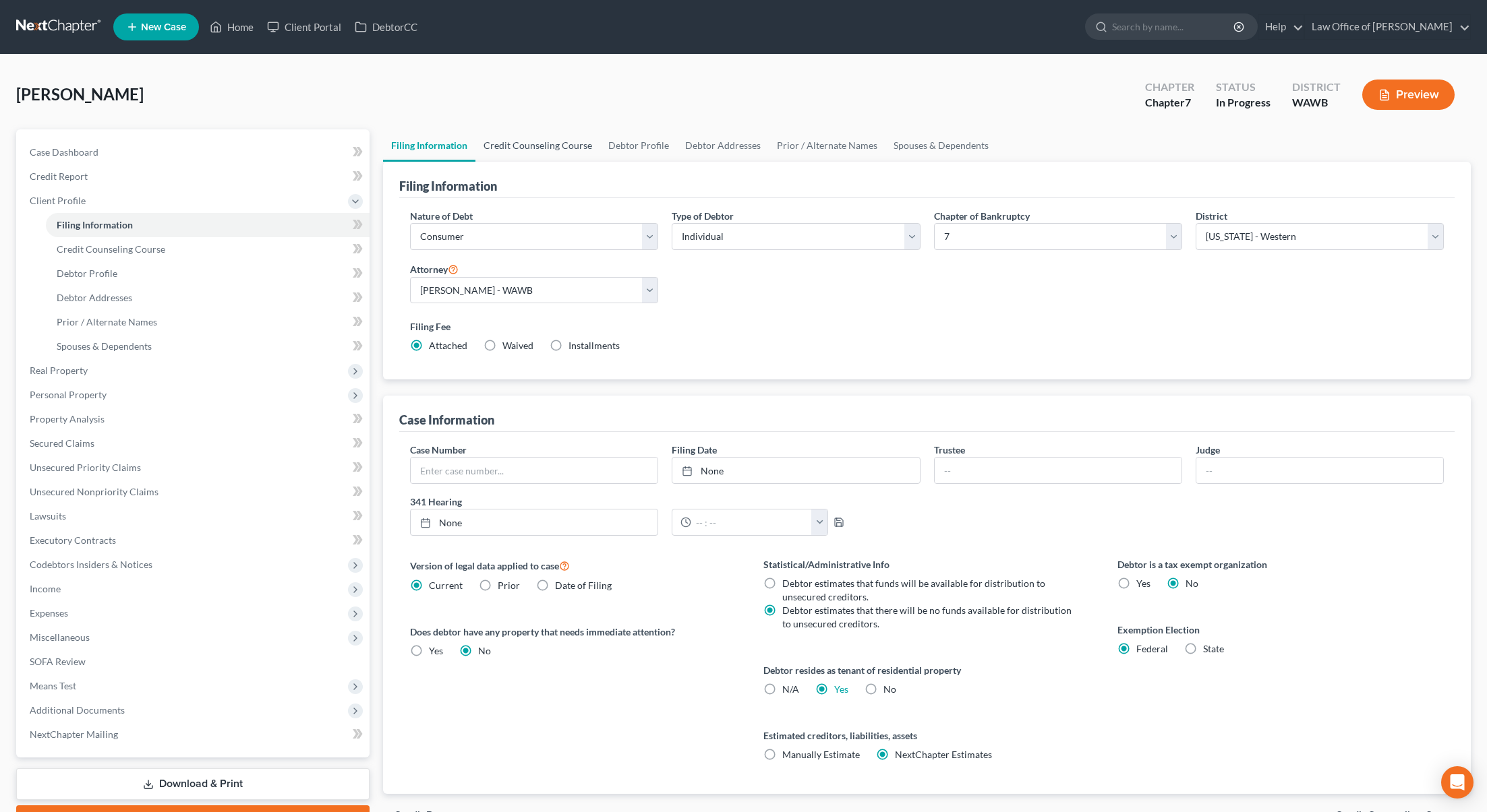
click at [543, 143] on link "Credit Counseling Course" at bounding box center [537, 145] width 125 height 33
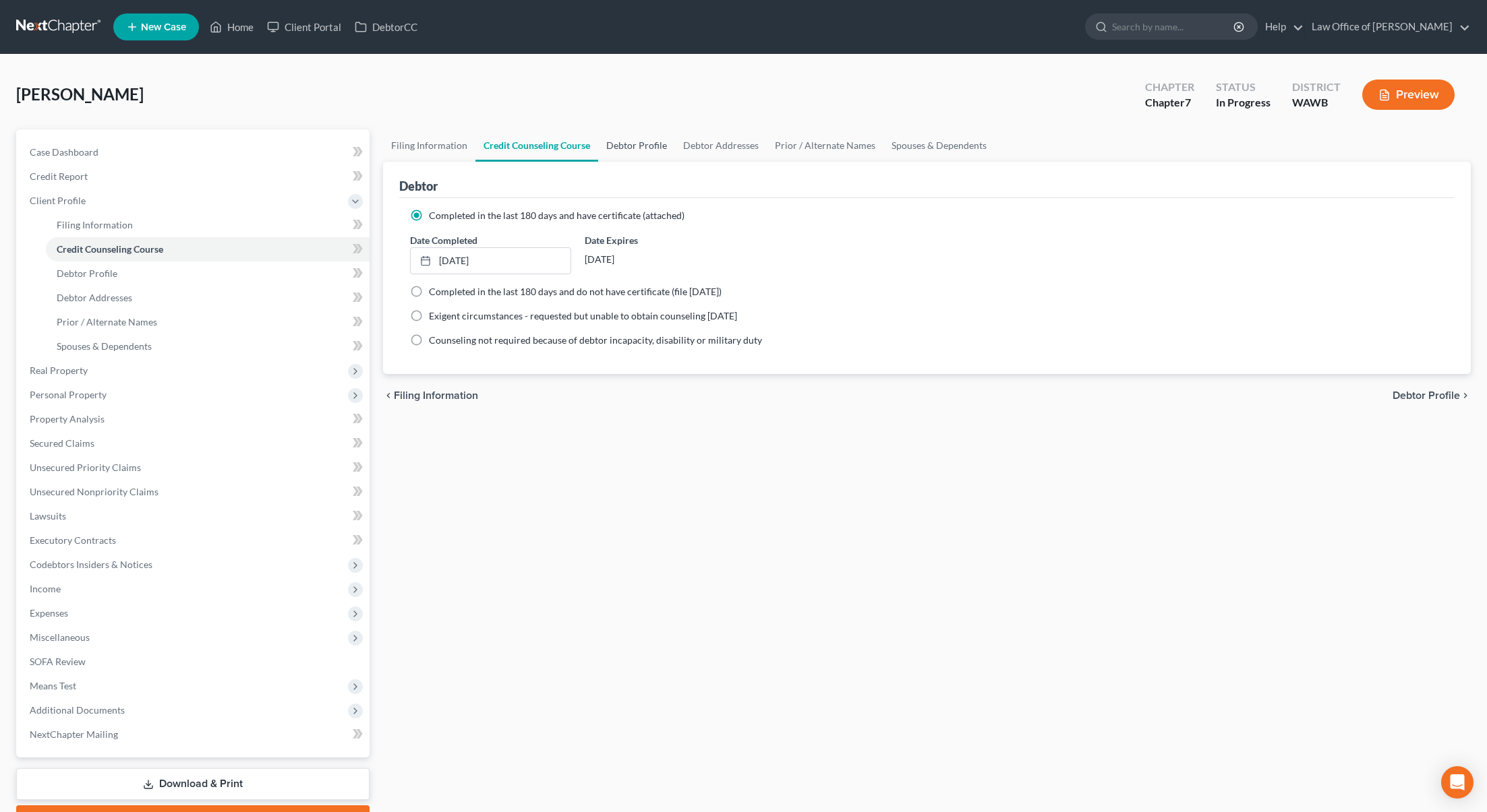
click at [623, 144] on link "Debtor Profile" at bounding box center [637, 145] width 77 height 33
select select "0"
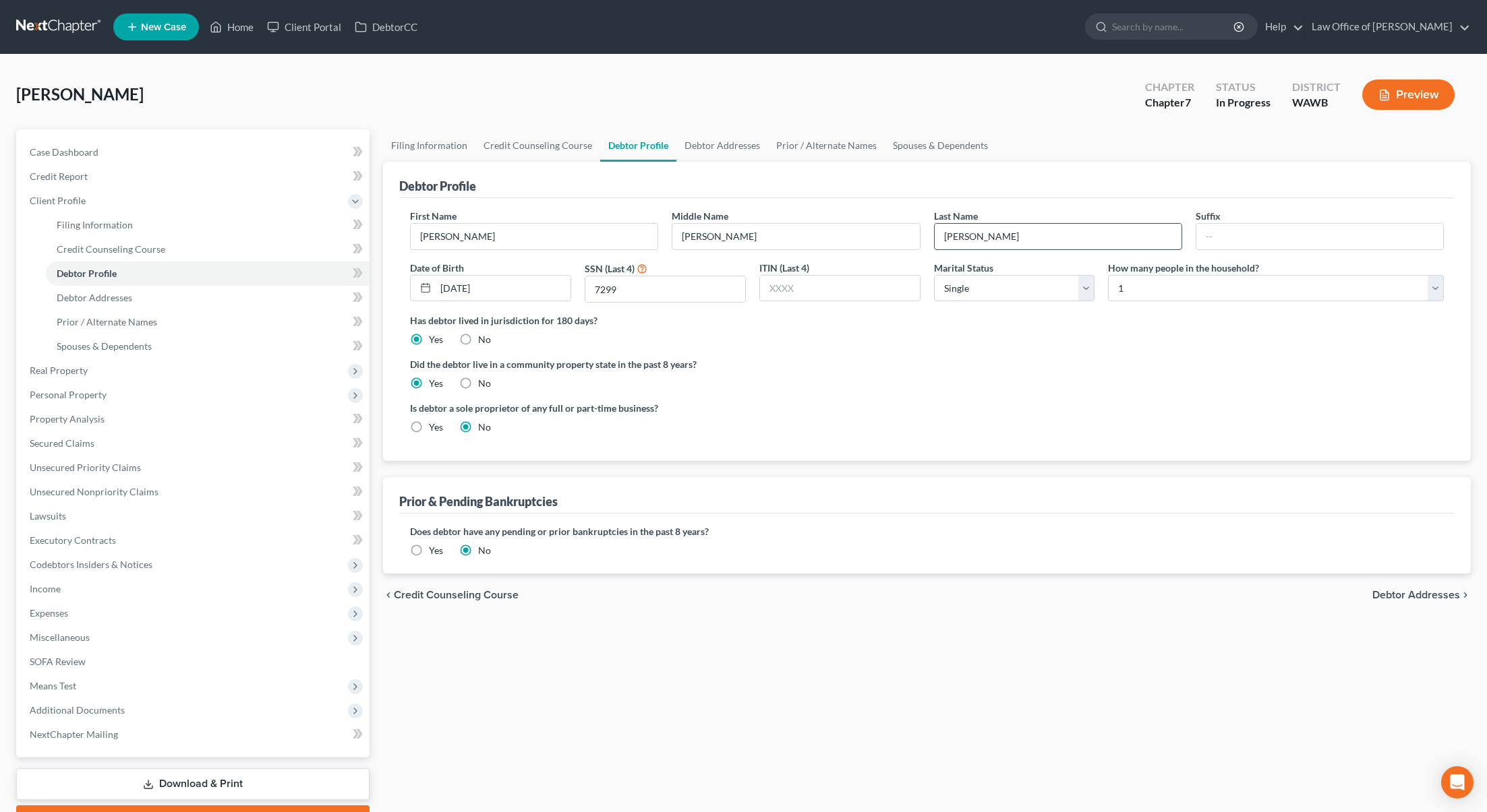
click at [1001, 237] on input "Segueda" at bounding box center [1057, 236] width 247 height 26
type input "Segueda Bahena"
click at [713, 145] on link "Debtor Addresses" at bounding box center [722, 145] width 92 height 33
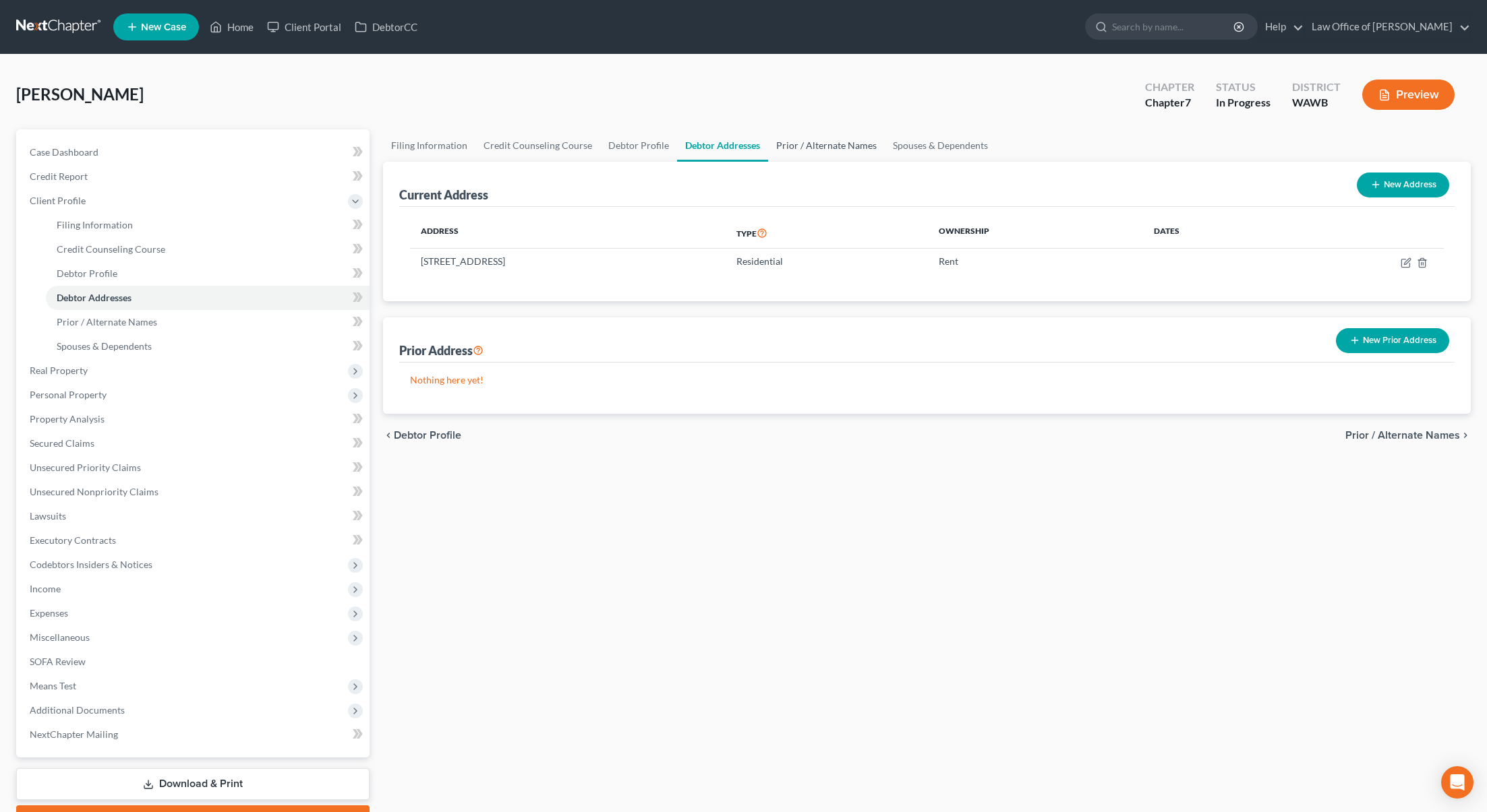
click at [816, 145] on link "Prior / Alternate Names" at bounding box center [827, 145] width 117 height 33
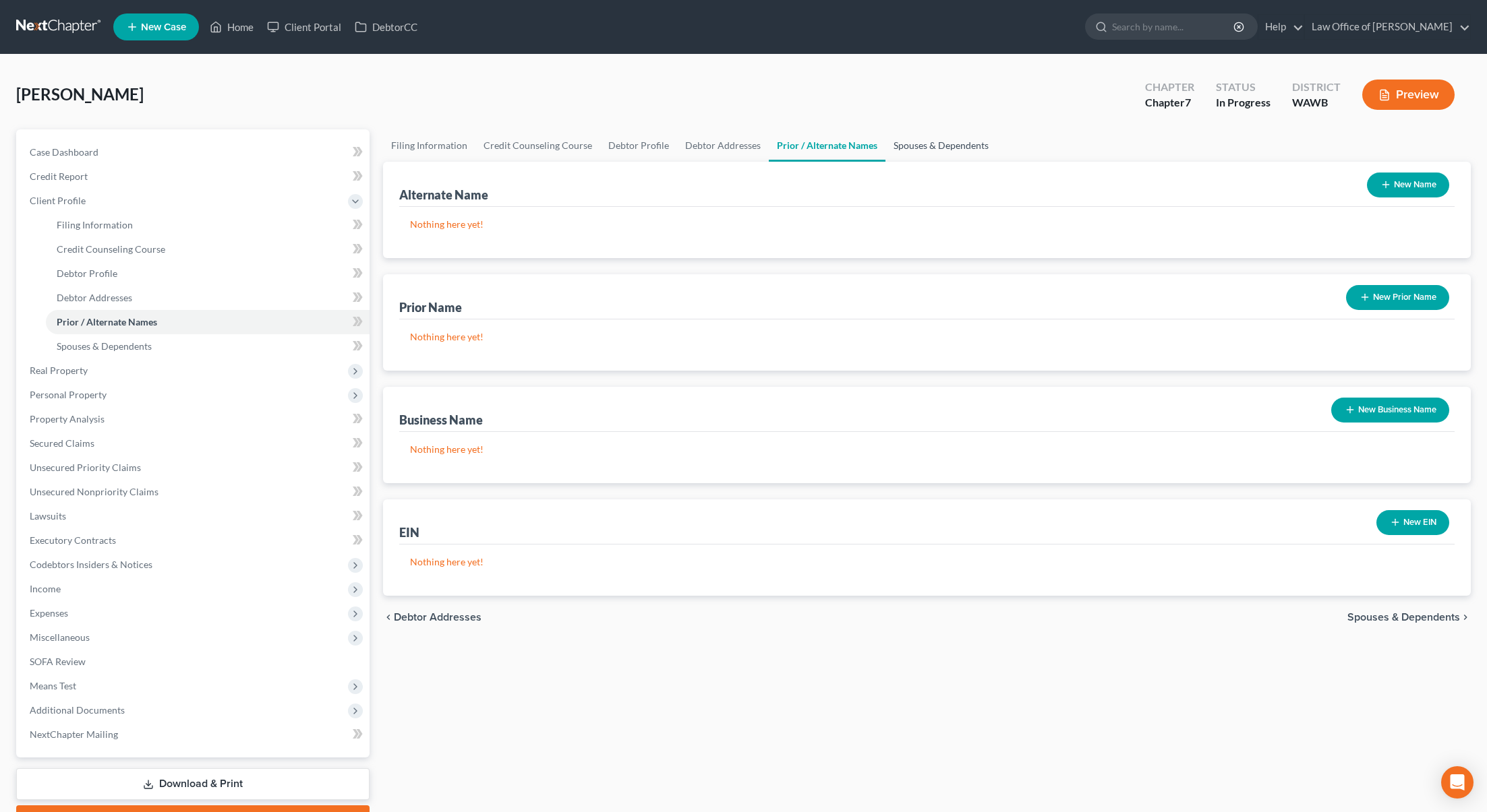
click at [901, 142] on link "Spouses & Dependents" at bounding box center [940, 145] width 111 height 33
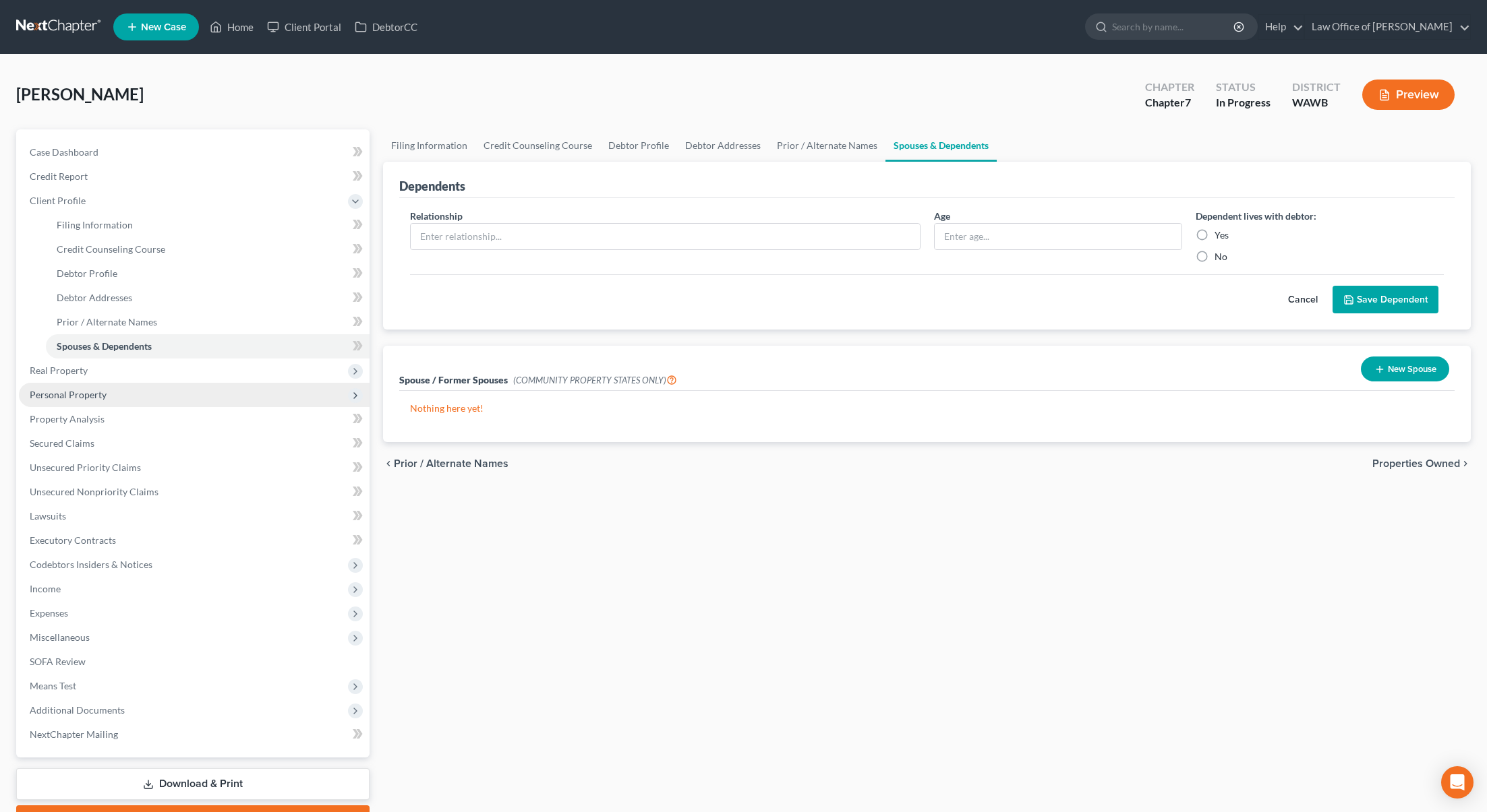
click at [219, 396] on span "Personal Property" at bounding box center [195, 394] width 351 height 24
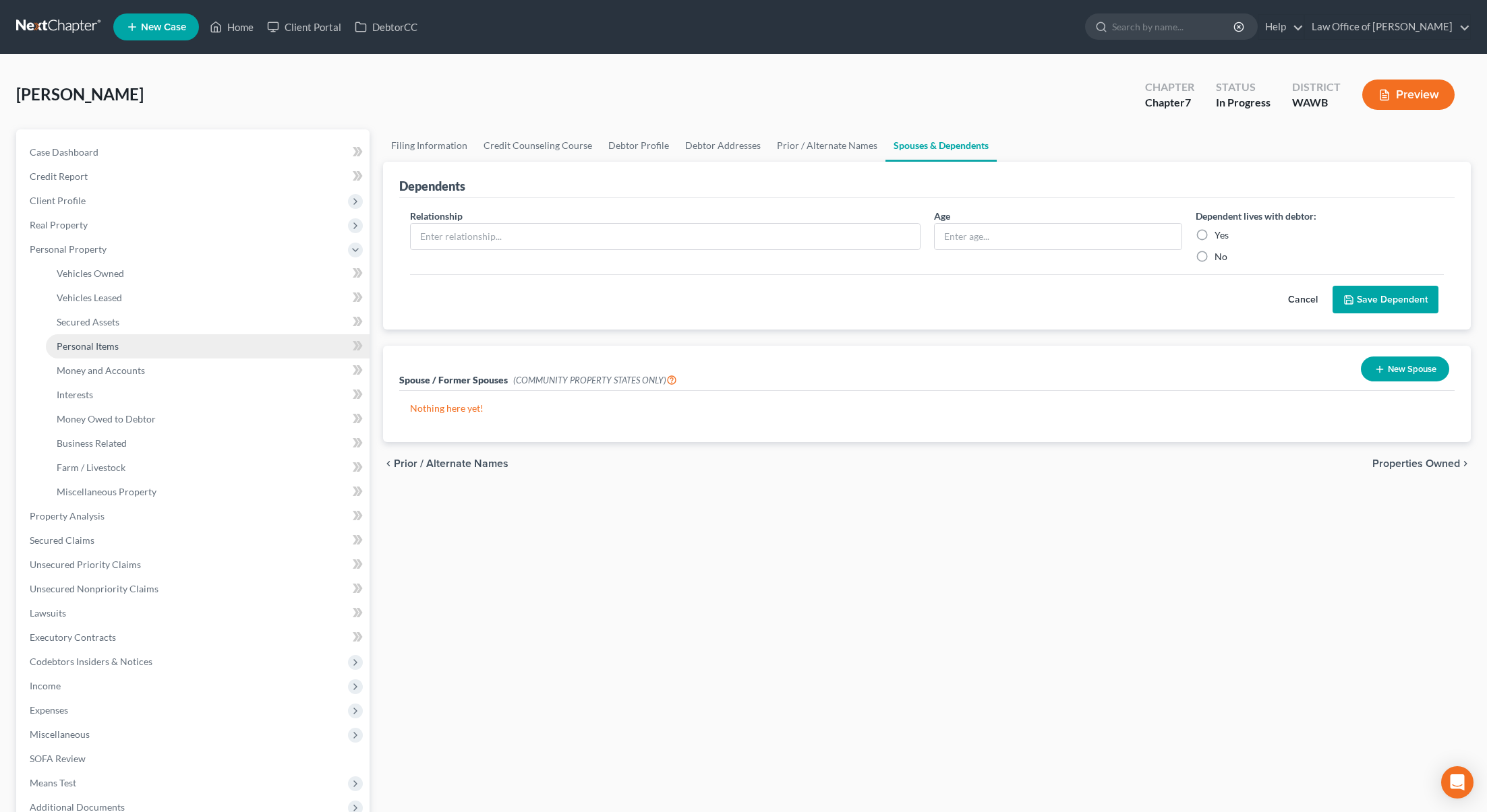
click at [161, 348] on link "Personal Items" at bounding box center [207, 346] width 323 height 24
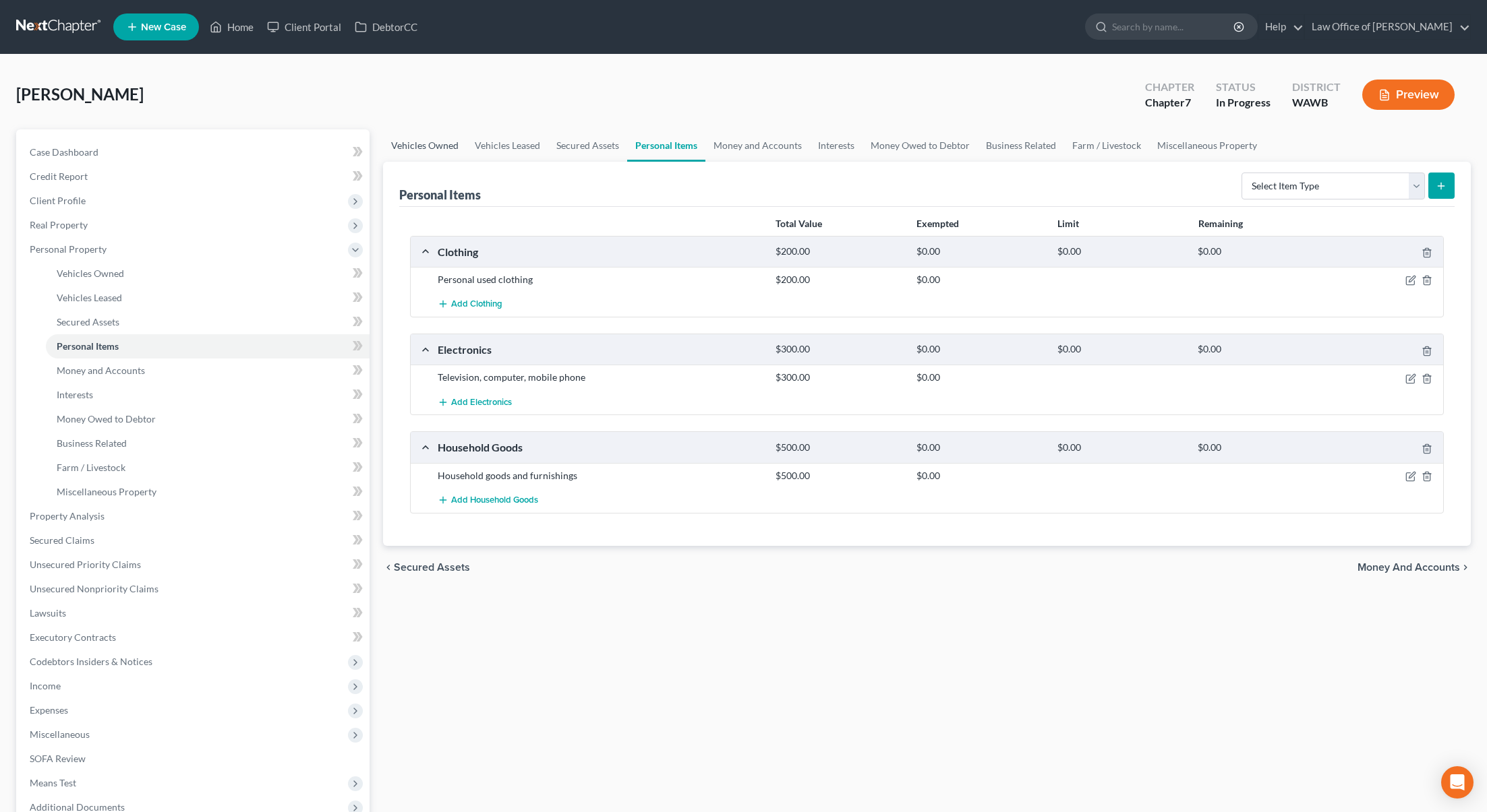
click at [434, 152] on link "Vehicles Owned" at bounding box center [425, 145] width 84 height 33
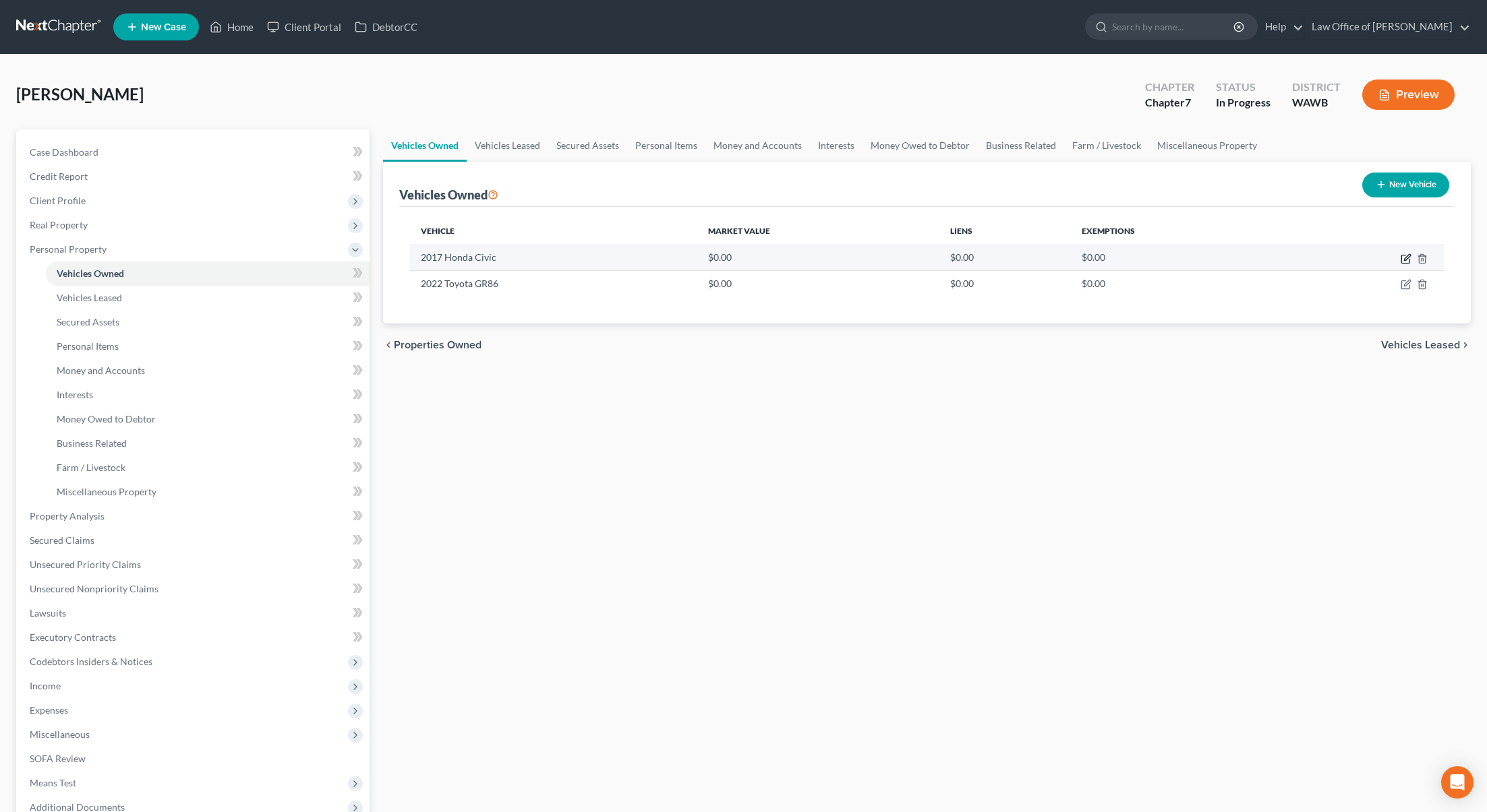
click at [1408, 259] on icon "button" at bounding box center [1406, 258] width 11 height 11
select select "0"
select select "9"
select select "0"
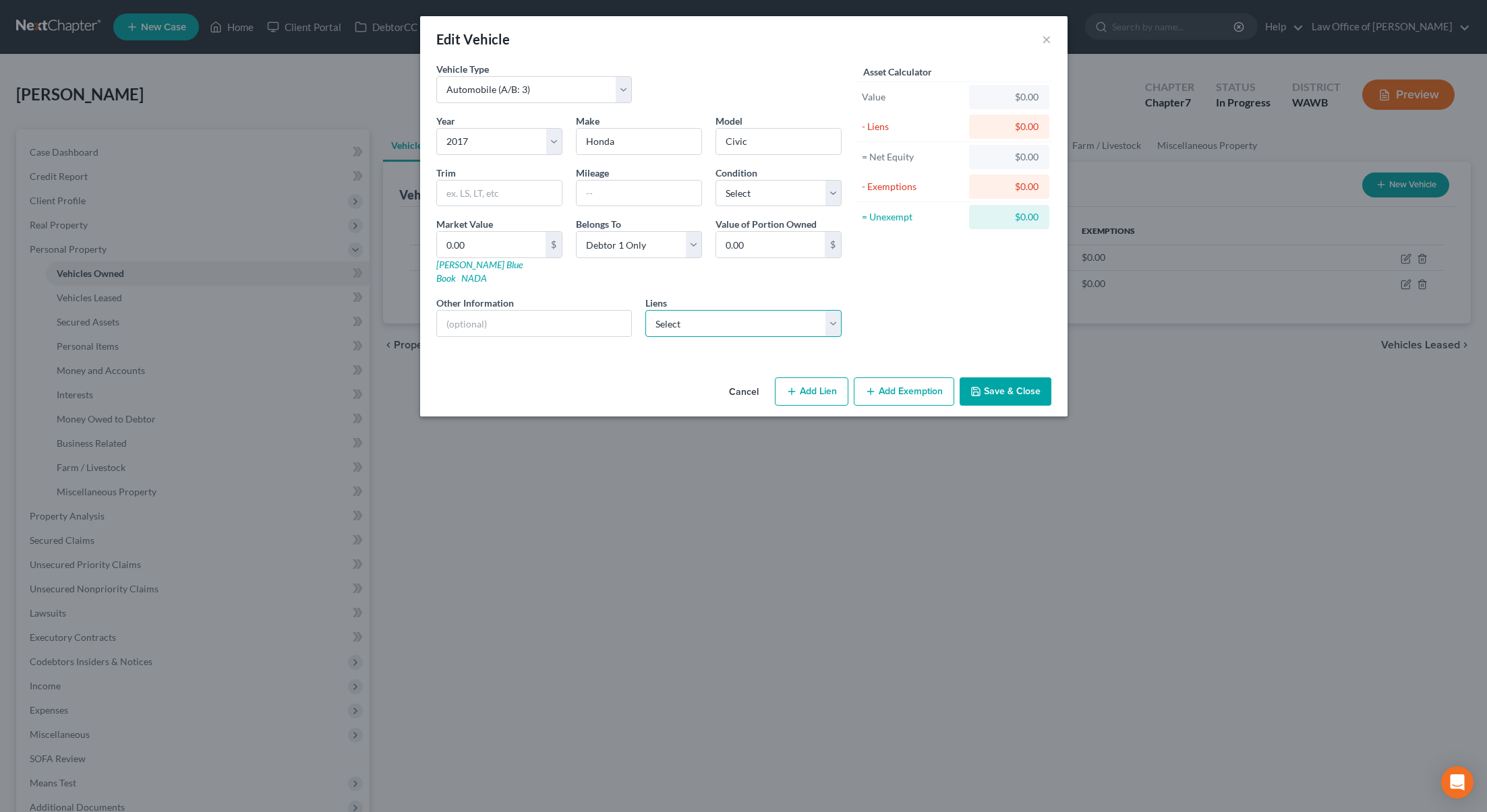
click at [721, 314] on select "Select Toyota Motor Credit - $39,349.00 Gesa Credit Un - $12,364.00" at bounding box center [743, 323] width 196 height 27
select select "1"
click at [645, 310] on select "Select Toyota Motor Credit - $39,349.00 Gesa Credit Un - $12,364.00" at bounding box center [743, 323] width 196 height 27
select select
select select "50"
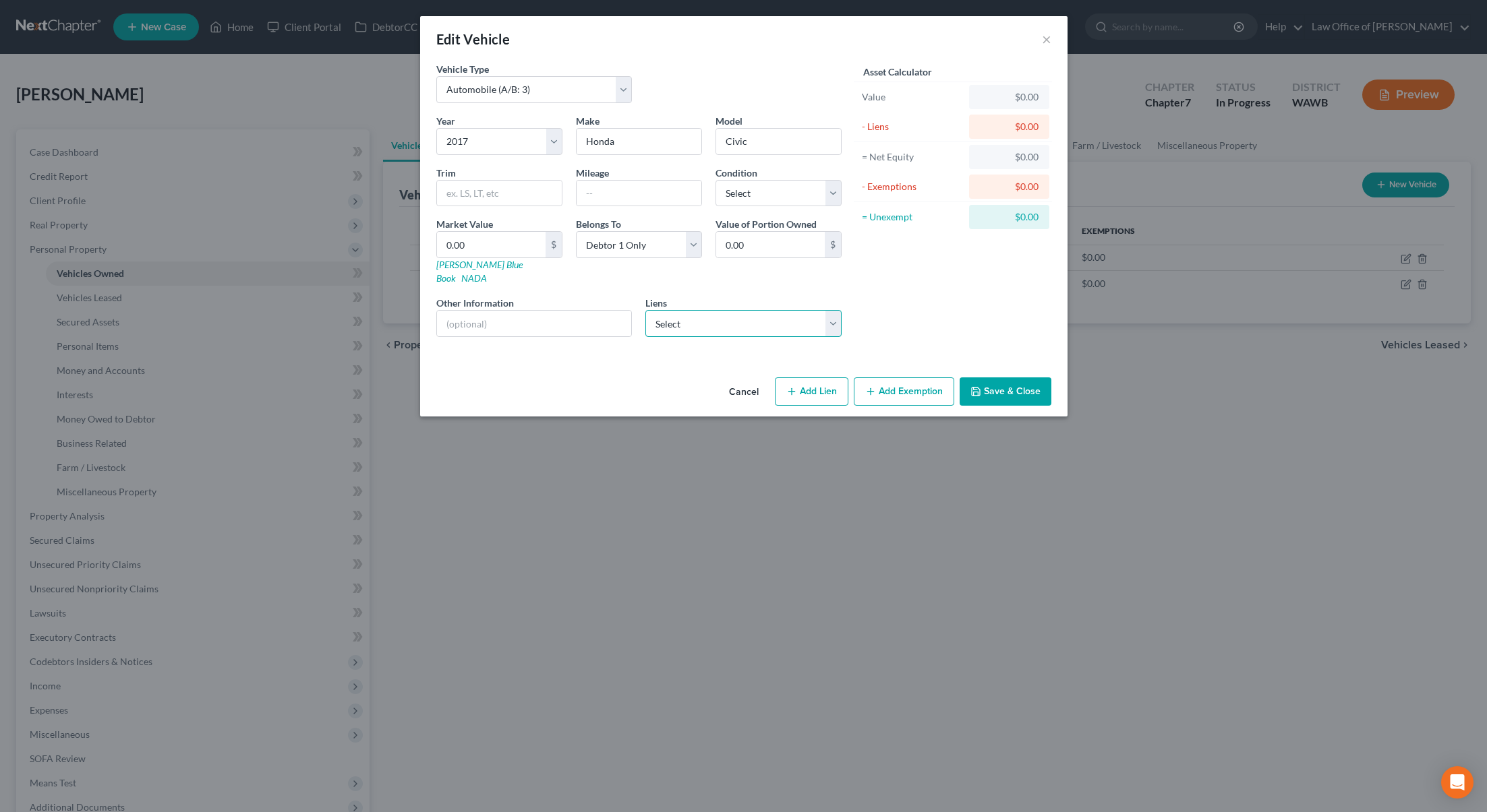
select select "0"
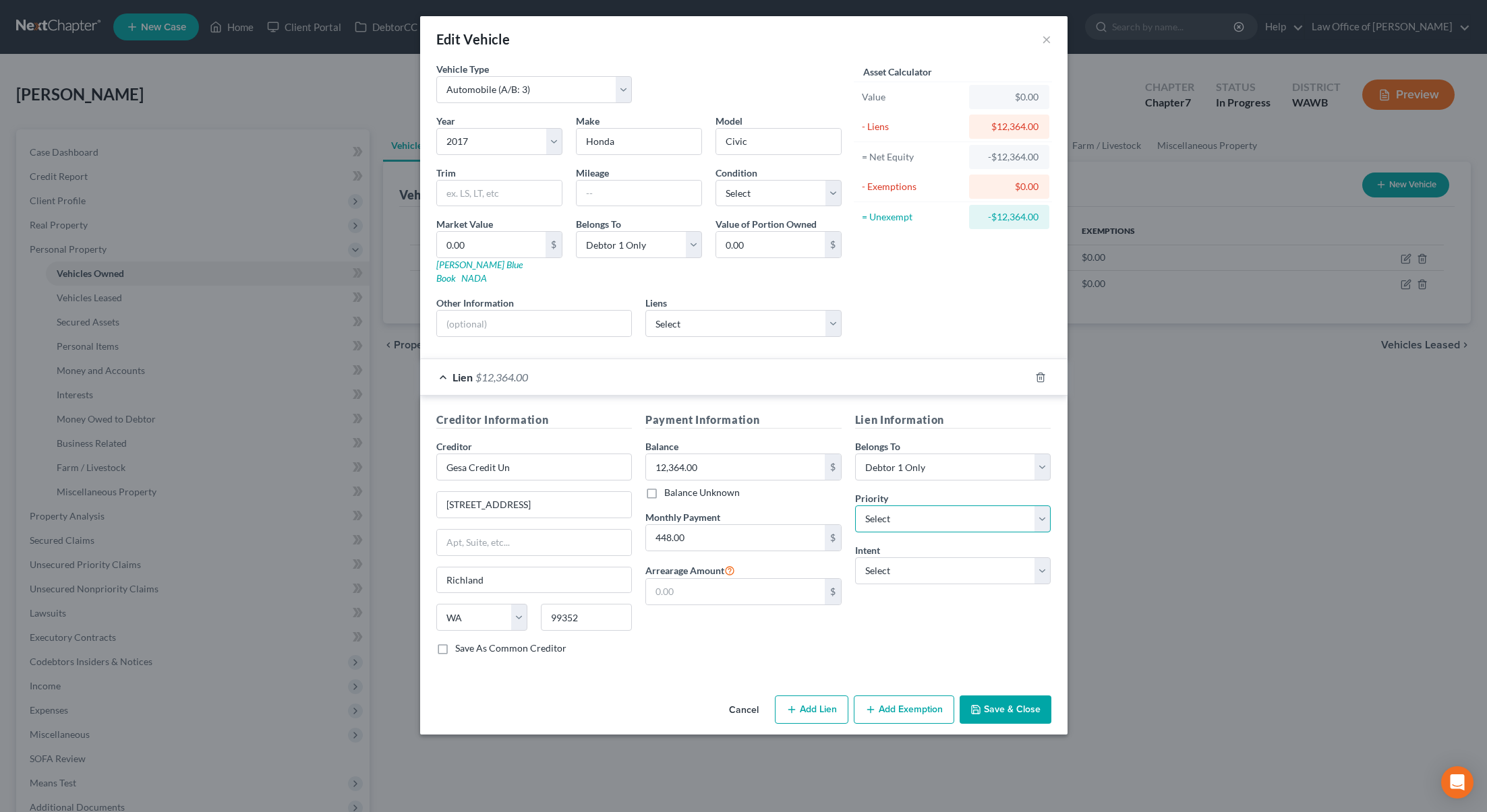
click at [917, 505] on select "Select 1st 2nd 3rd 4th 5th 6th 7th 8th 9th 10th 11th 12th 13th 14th 15th 16th 1…" at bounding box center [953, 519] width 196 height 27
select select "0"
click at [855, 505] on select "Select 1st 2nd 3rd 4th 5th 6th 7th 8th 9th 10th 11th 12th 13th 14th 15th 16th 1…" at bounding box center [953, 519] width 196 height 27
click at [913, 557] on select "Select Surrender Redeem Reaffirm Avoid Other" at bounding box center [953, 571] width 196 height 27
select select "2"
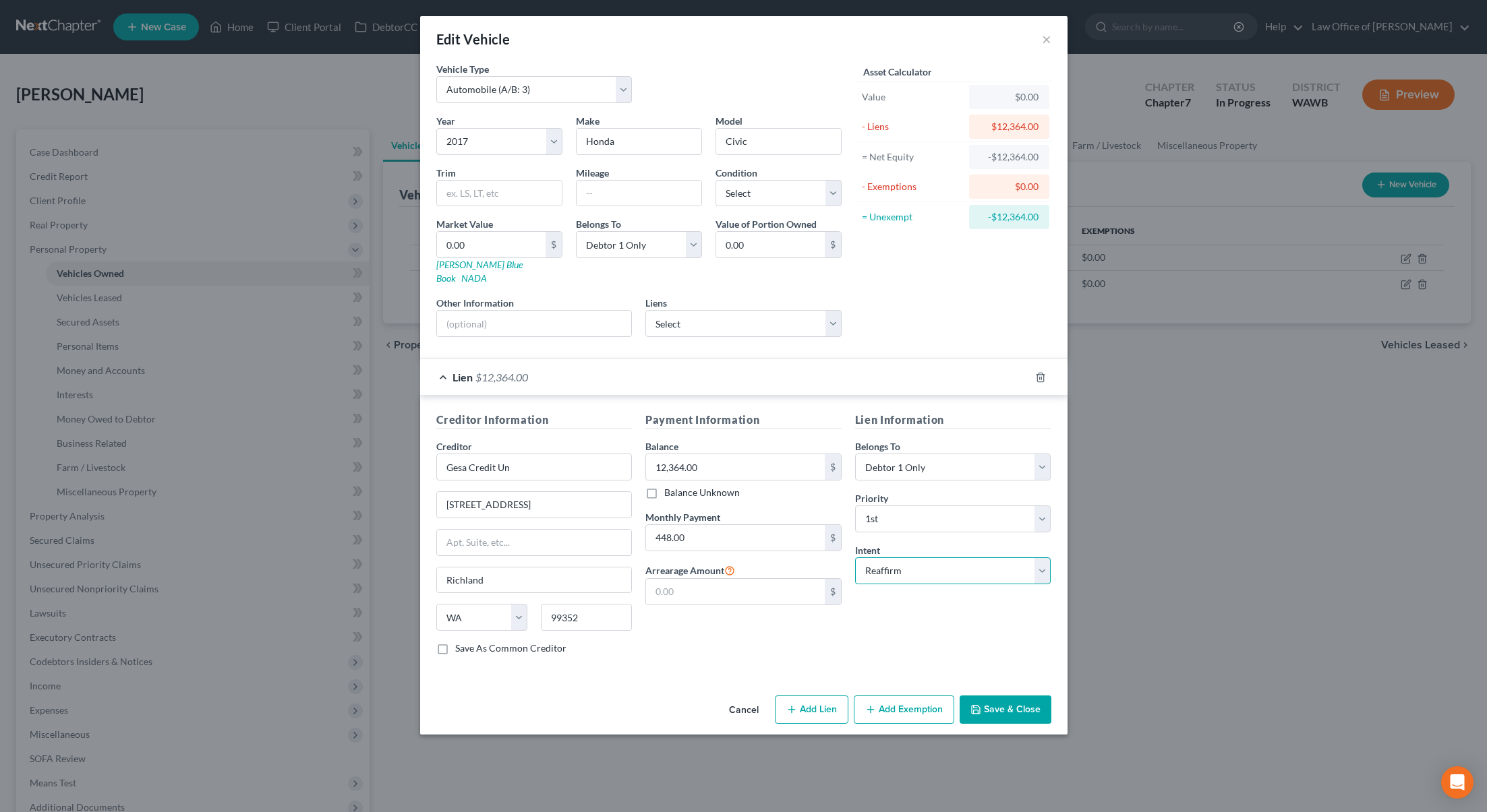
click at [855, 557] on select "Select Surrender Redeem Reaffirm Avoid Other" at bounding box center [953, 571] width 196 height 27
click at [981, 704] on icon "button" at bounding box center [975, 709] width 11 height 11
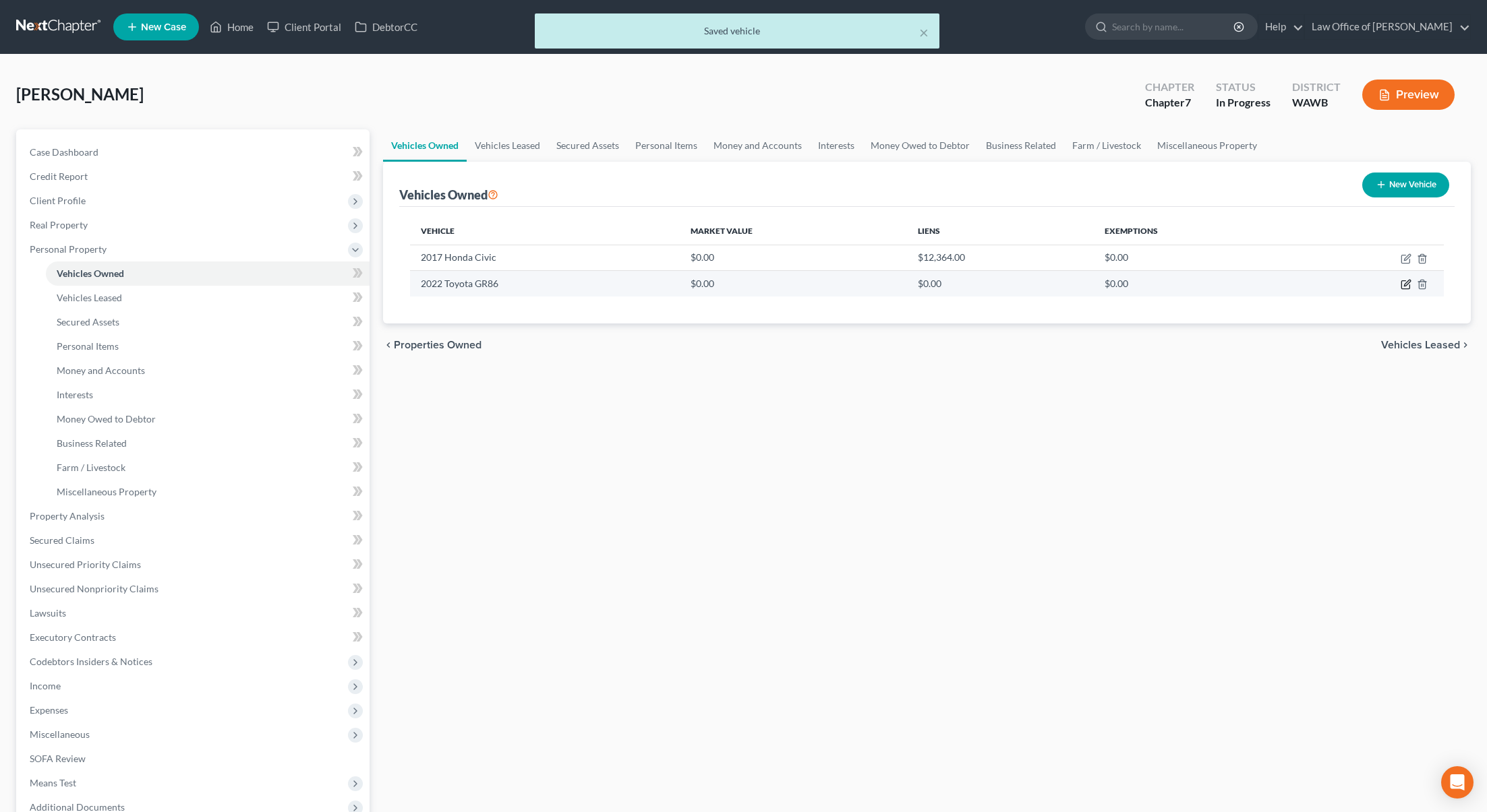
click at [1408, 282] on icon "button" at bounding box center [1406, 284] width 11 height 11
select select "0"
select select "4"
select select "0"
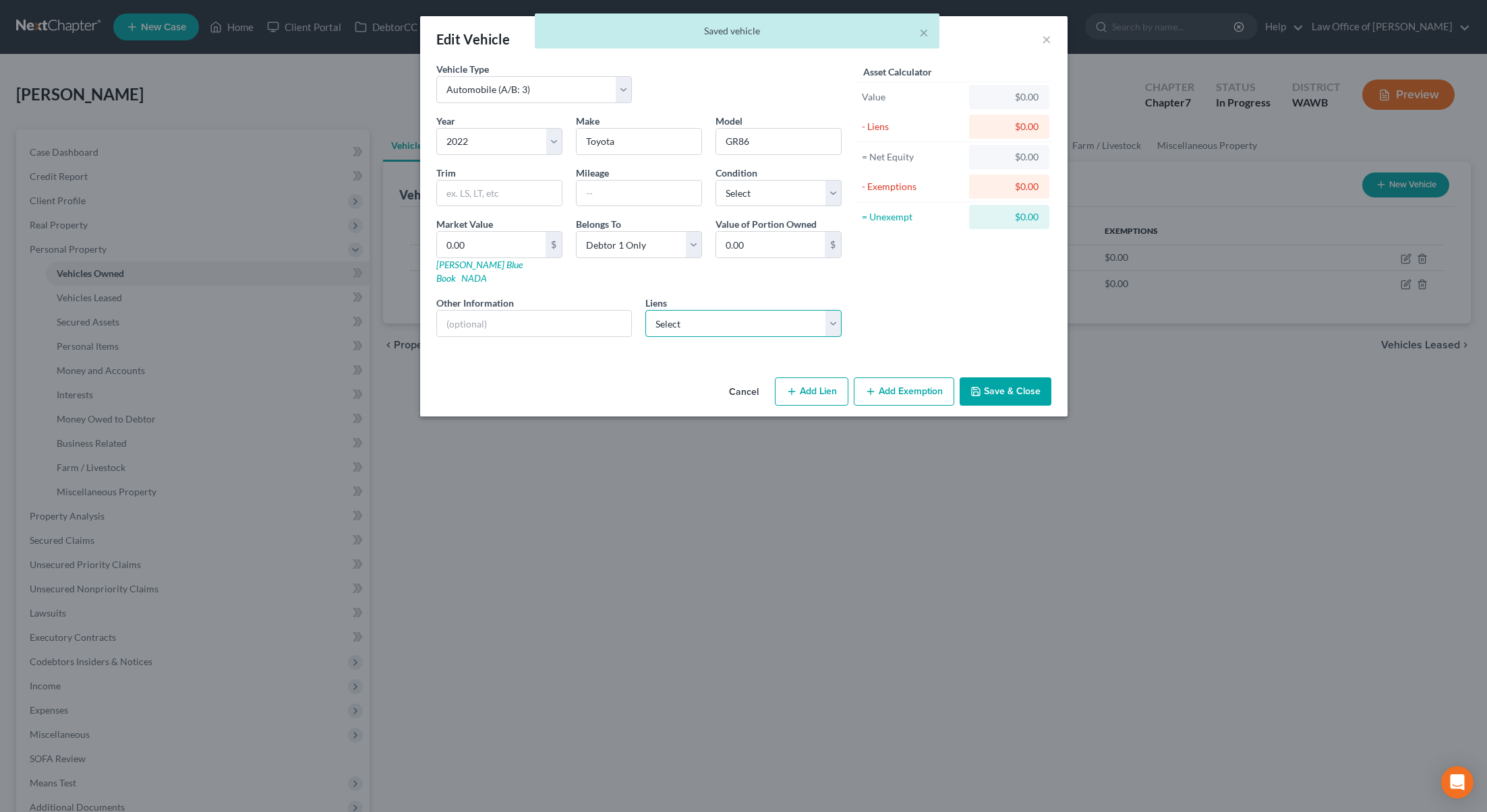
click at [747, 310] on select "Select Toyota Motor Credit - $39,349.00" at bounding box center [743, 323] width 196 height 27
click select "Select Toyota Motor Credit - $39,349.00" at bounding box center [743, 323] width 196 height 27
select select "16"
select select "0"
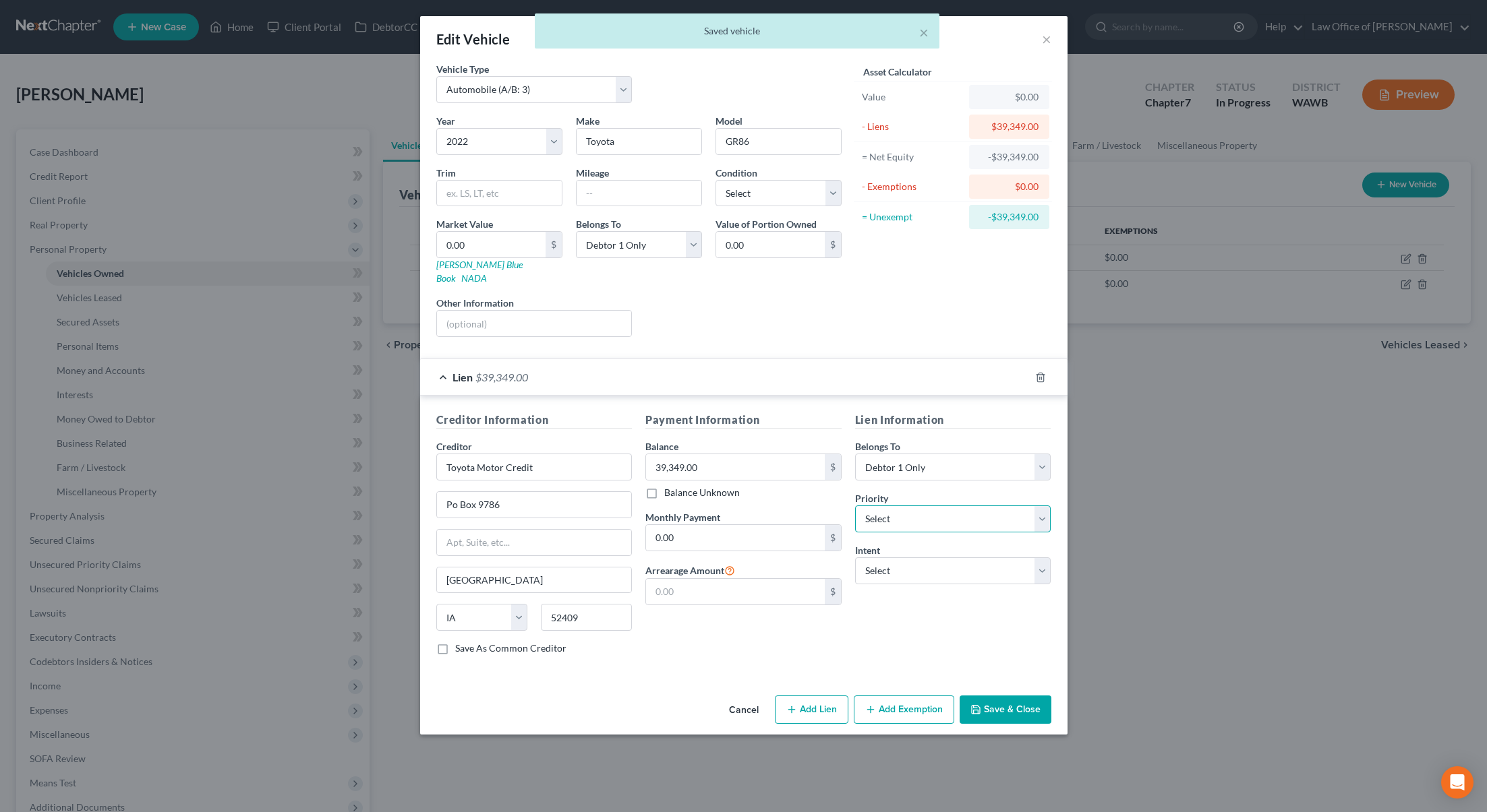
click at [932, 505] on select "Select 1st 2nd 3rd 4th 5th 6th 7th 8th 9th 10th 11th 12th 13th 14th 15th 16th 1…" at bounding box center [953, 519] width 196 height 27
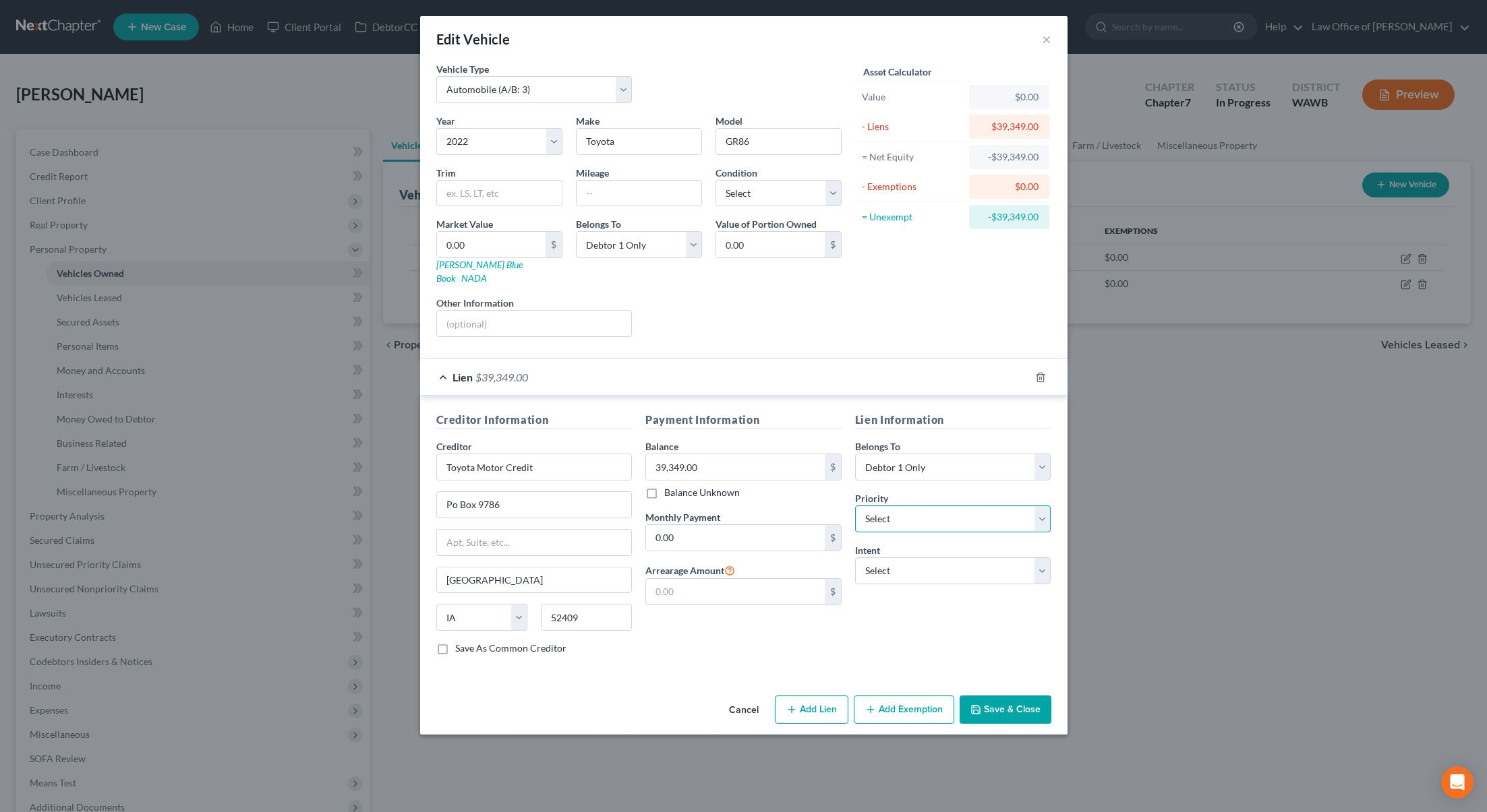
select select "0"
click at [855, 505] on select "Select 1st 2nd 3rd 4th 5th 6th 7th 8th 9th 10th 11th 12th 13th 14th 15th 16th 1…" at bounding box center [953, 519] width 196 height 27
click at [929, 557] on select "Select Surrender Redeem Reaffirm Avoid Other" at bounding box center [953, 571] width 196 height 27
select select "0"
click at [855, 557] on select "Select Surrender Redeem Reaffirm Avoid Other" at bounding box center [953, 571] width 196 height 27
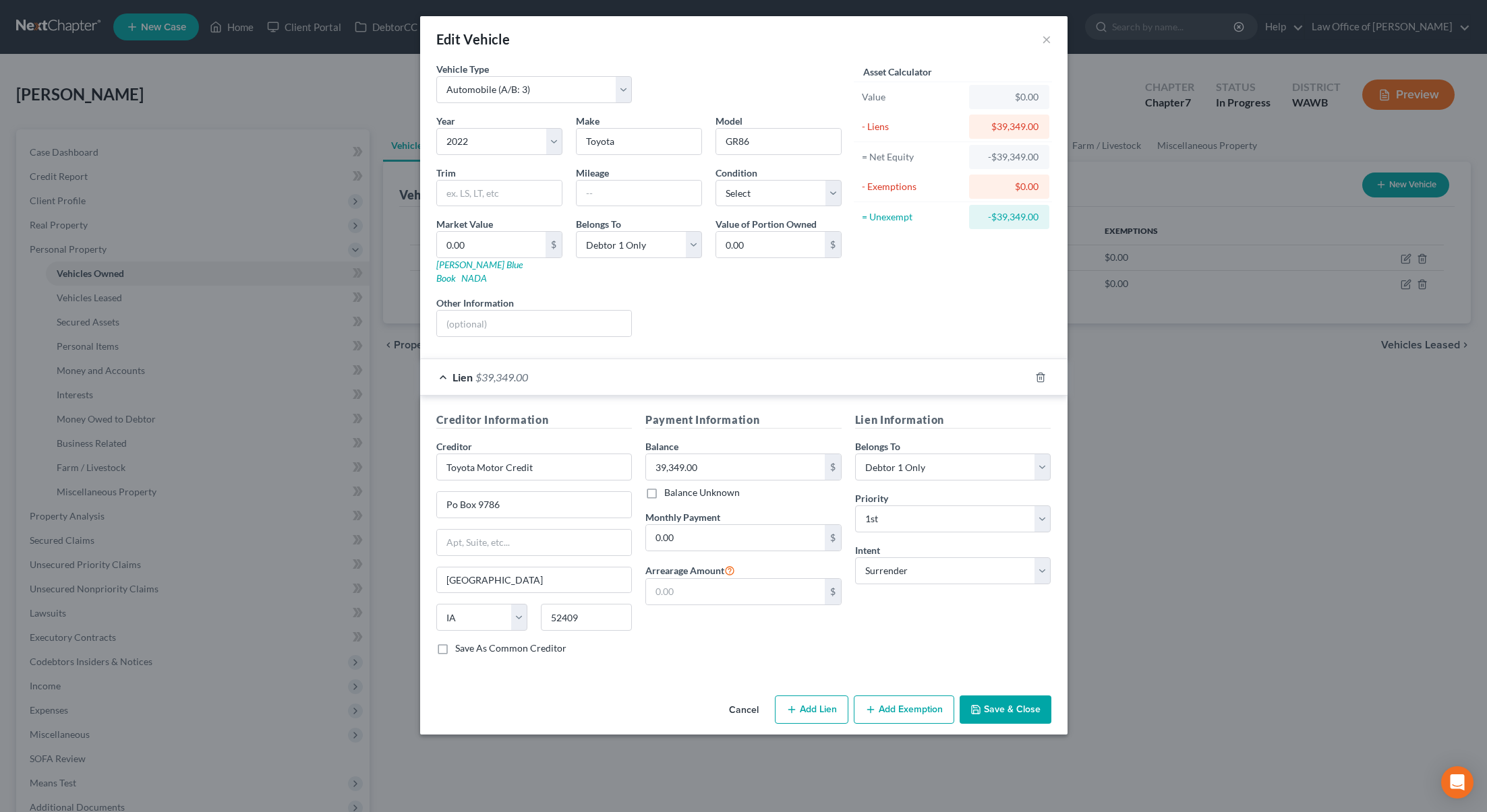
click at [988, 696] on button "Save & Close" at bounding box center [1006, 710] width 92 height 28
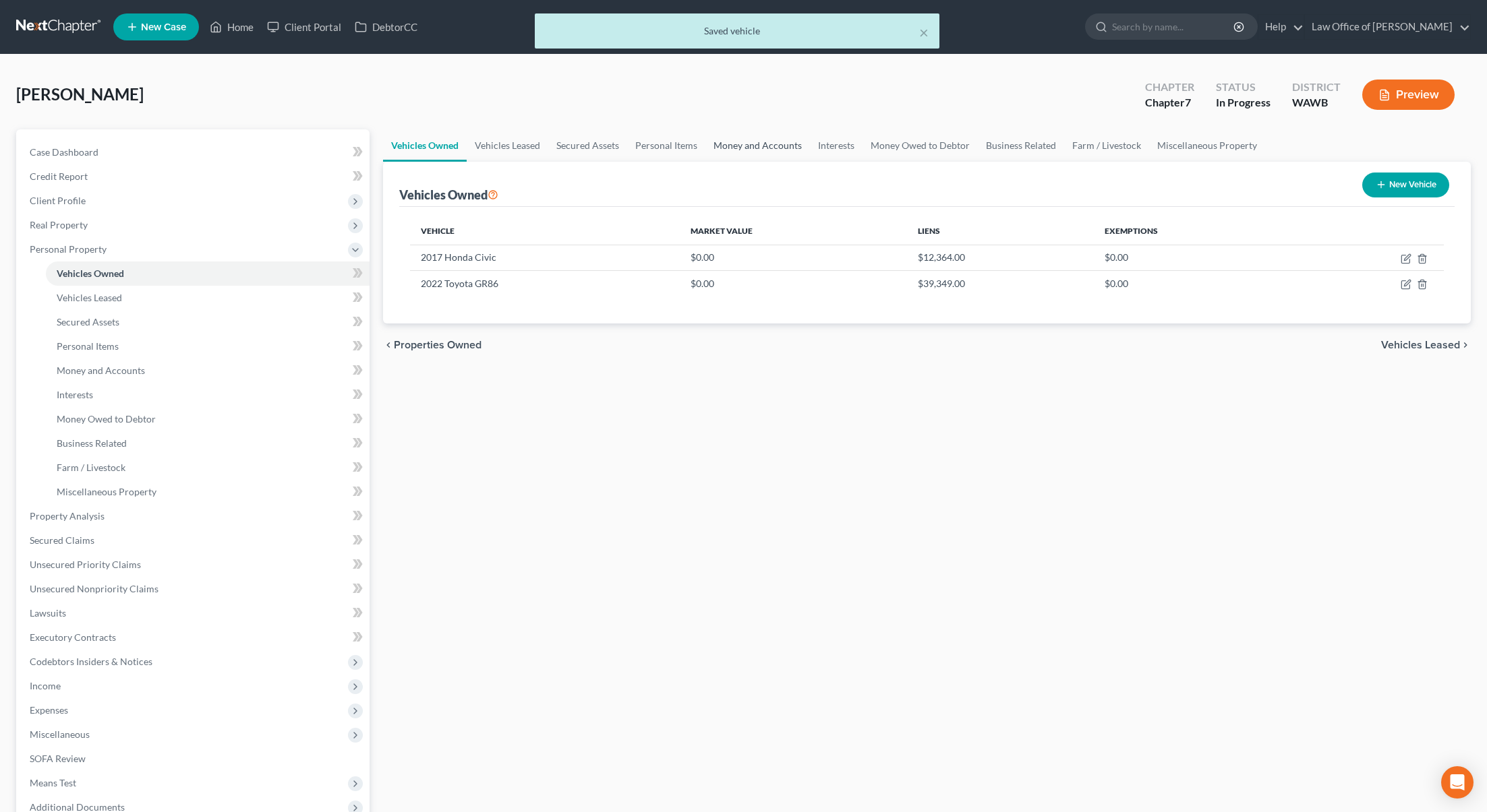
click at [775, 147] on link "Money and Accounts" at bounding box center [757, 145] width 104 height 33
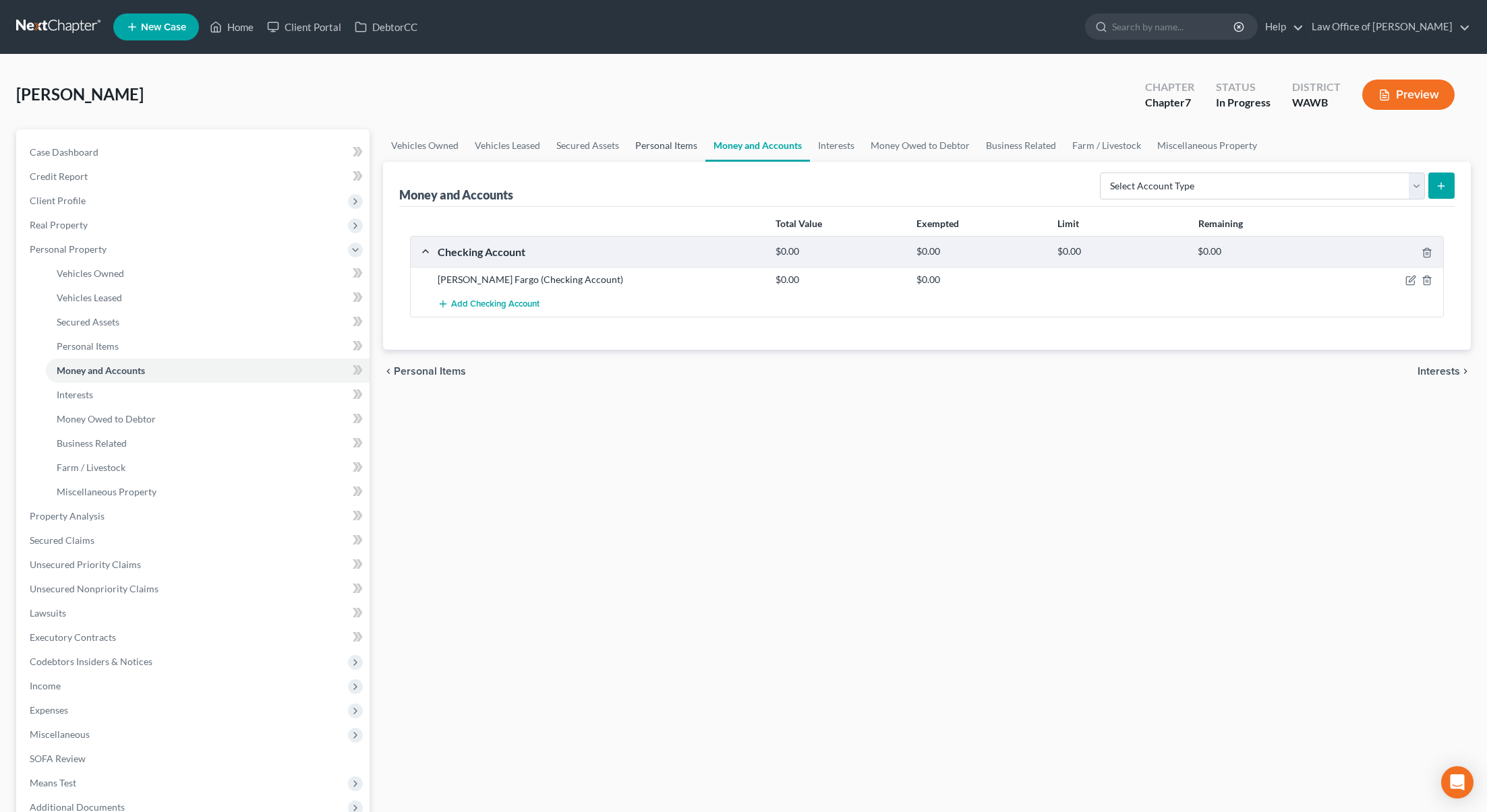
click at [652, 145] on link "Personal Items" at bounding box center [666, 145] width 79 height 33
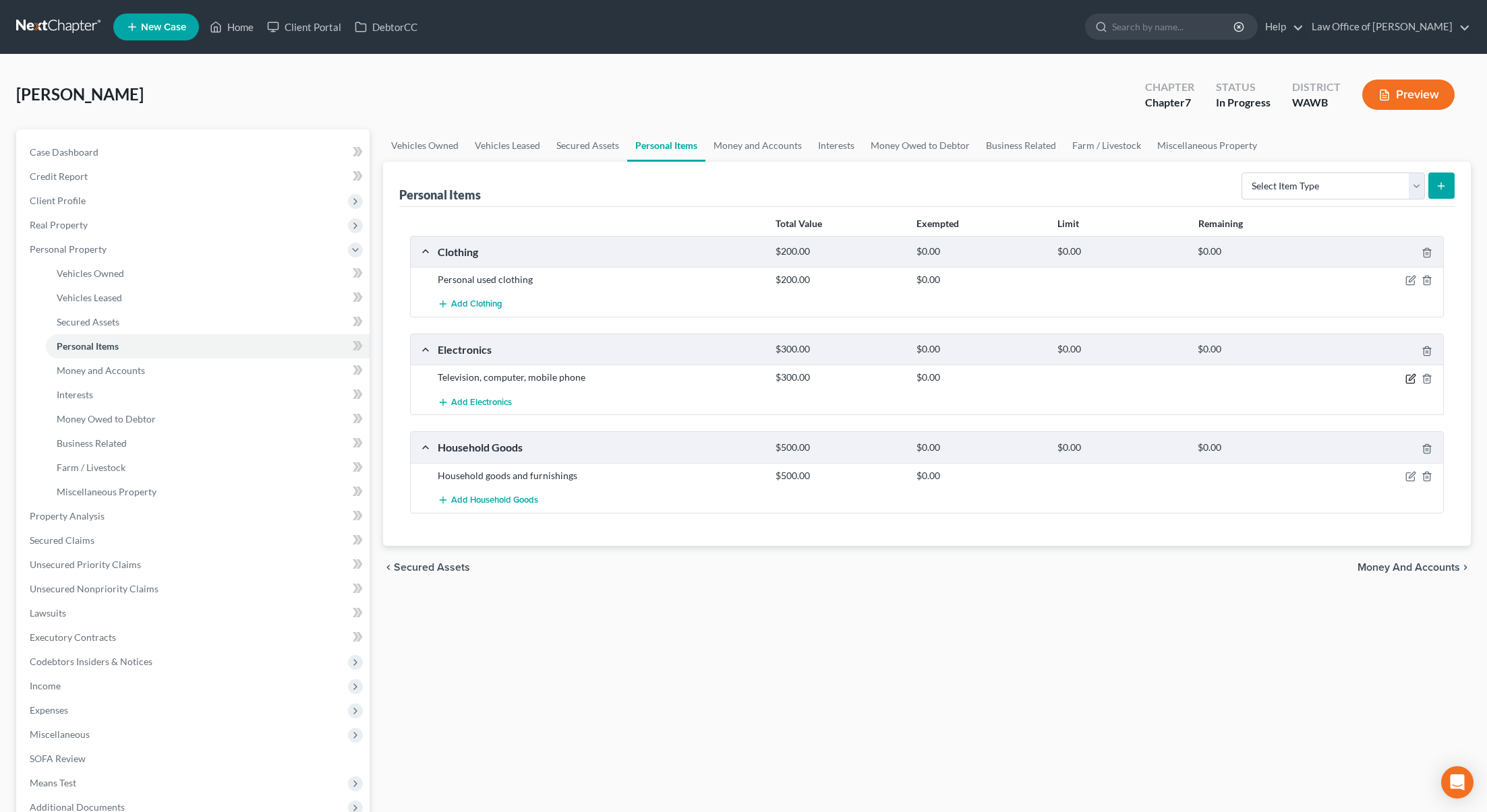
click at [1412, 378] on icon "button" at bounding box center [1410, 378] width 11 height 11
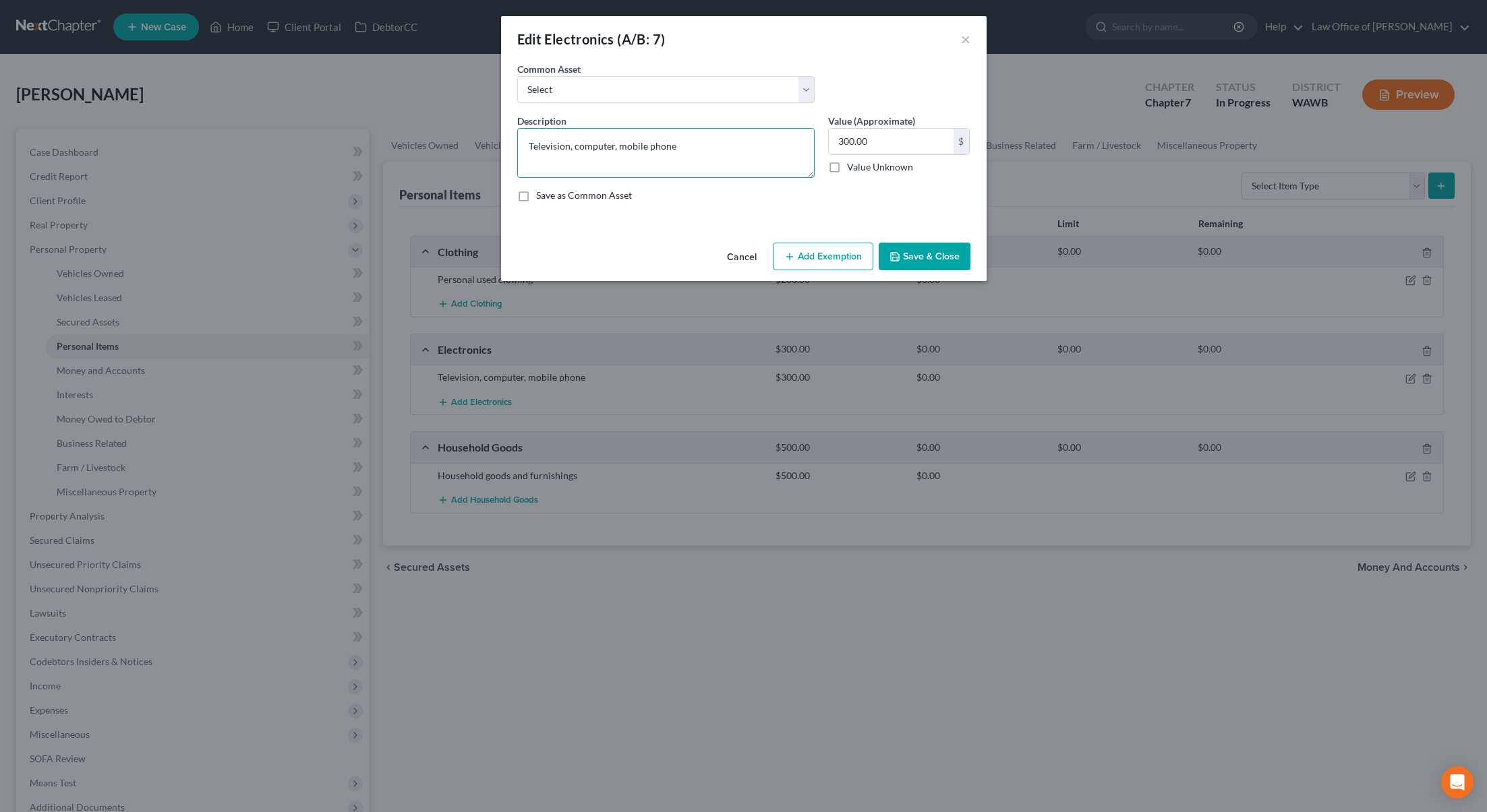
drag, startPoint x: 626, startPoint y: 145, endPoint x: 403, endPoint y: 143, distance: 223.0
click at [403, 143] on div "Edit Electronics (A/B: 7) × An exemption set must first be selected from the Fi…" at bounding box center [743, 406] width 1487 height 812
type textarea "Computer, TV, phone"
click at [900, 251] on icon "button" at bounding box center [894, 256] width 11 height 11
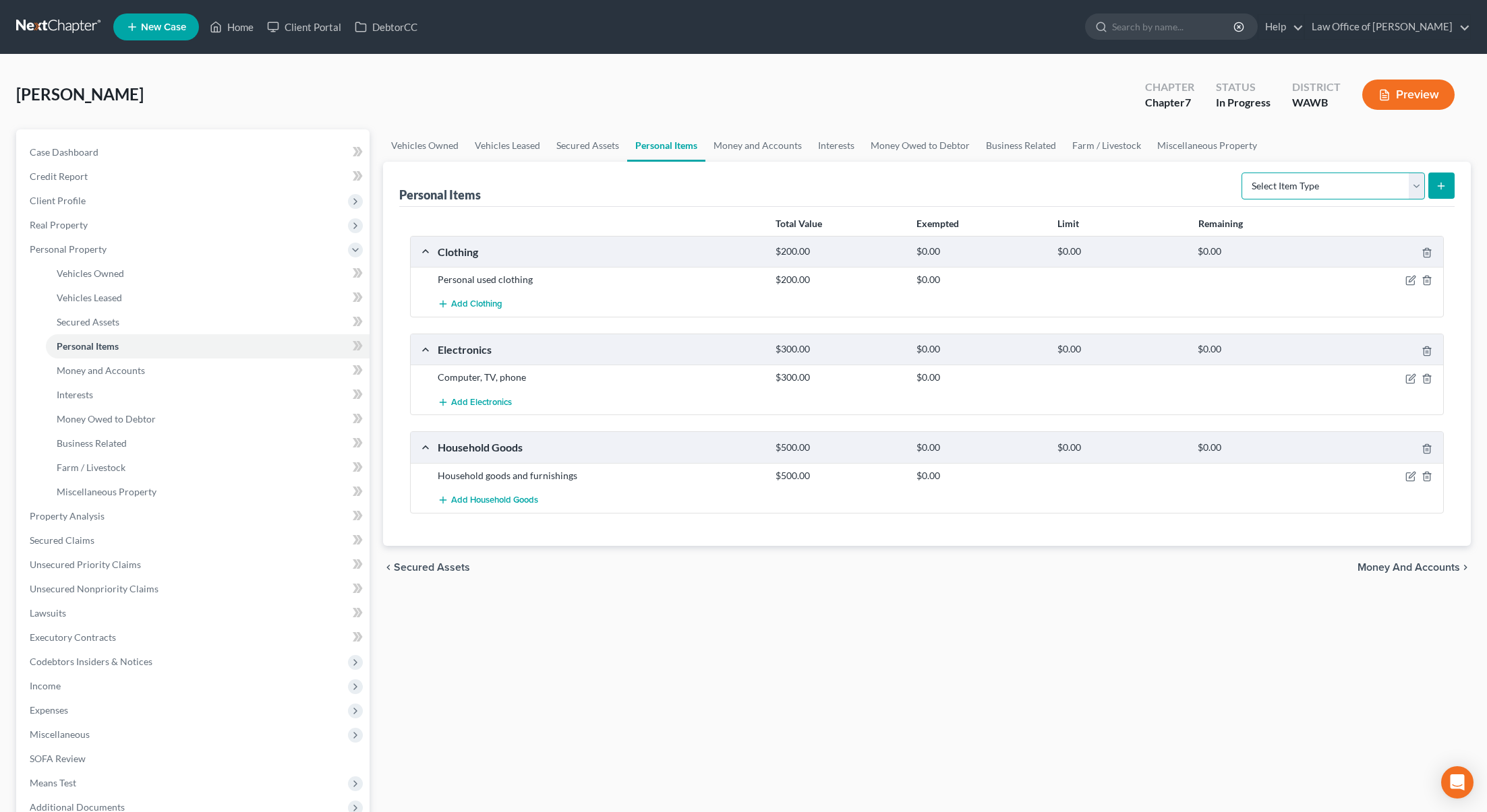
click at [1360, 177] on select "Select Item Type Clothing (A/B: 11) Collectibles Of Value (A/B: 8) Electronics …" at bounding box center [1332, 186] width 183 height 27
select select "clothing"
click at [1244, 173] on select "Select Item Type Clothing (A/B: 11) Collectibles Of Value (A/B: 8) Electronics …" at bounding box center [1332, 186] width 183 height 27
click at [1441, 184] on line "submit" at bounding box center [1441, 185] width 0 height 6
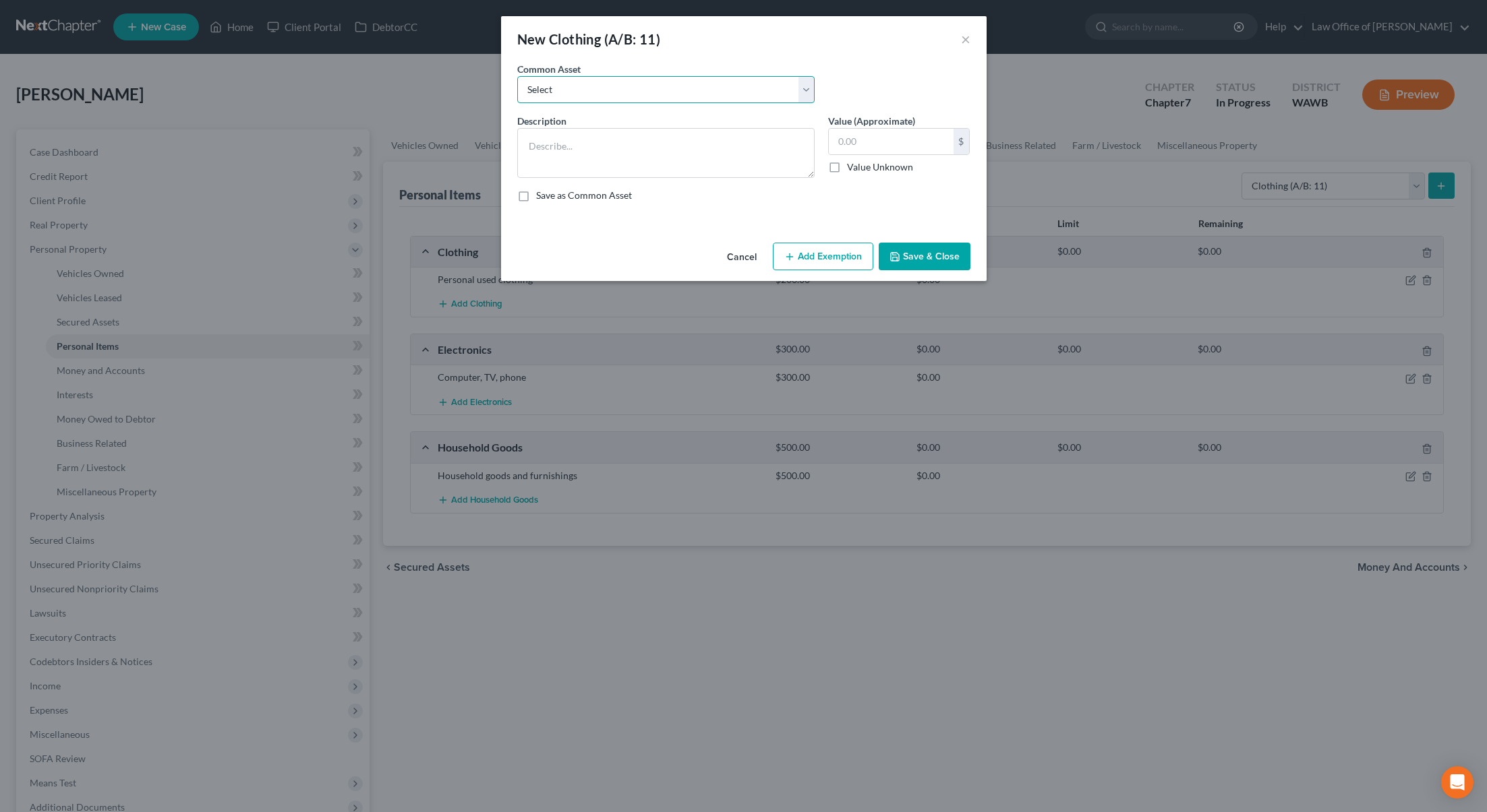
click at [733, 103] on select "Select Personal used clothing" at bounding box center [666, 89] width 298 height 27
select select "0"
click at [517, 76] on select "Select Personal used clothing" at bounding box center [666, 89] width 298 height 27
type textarea "Personal used clothing"
drag, startPoint x: 876, startPoint y: 141, endPoint x: 666, endPoint y: 139, distance: 210.0
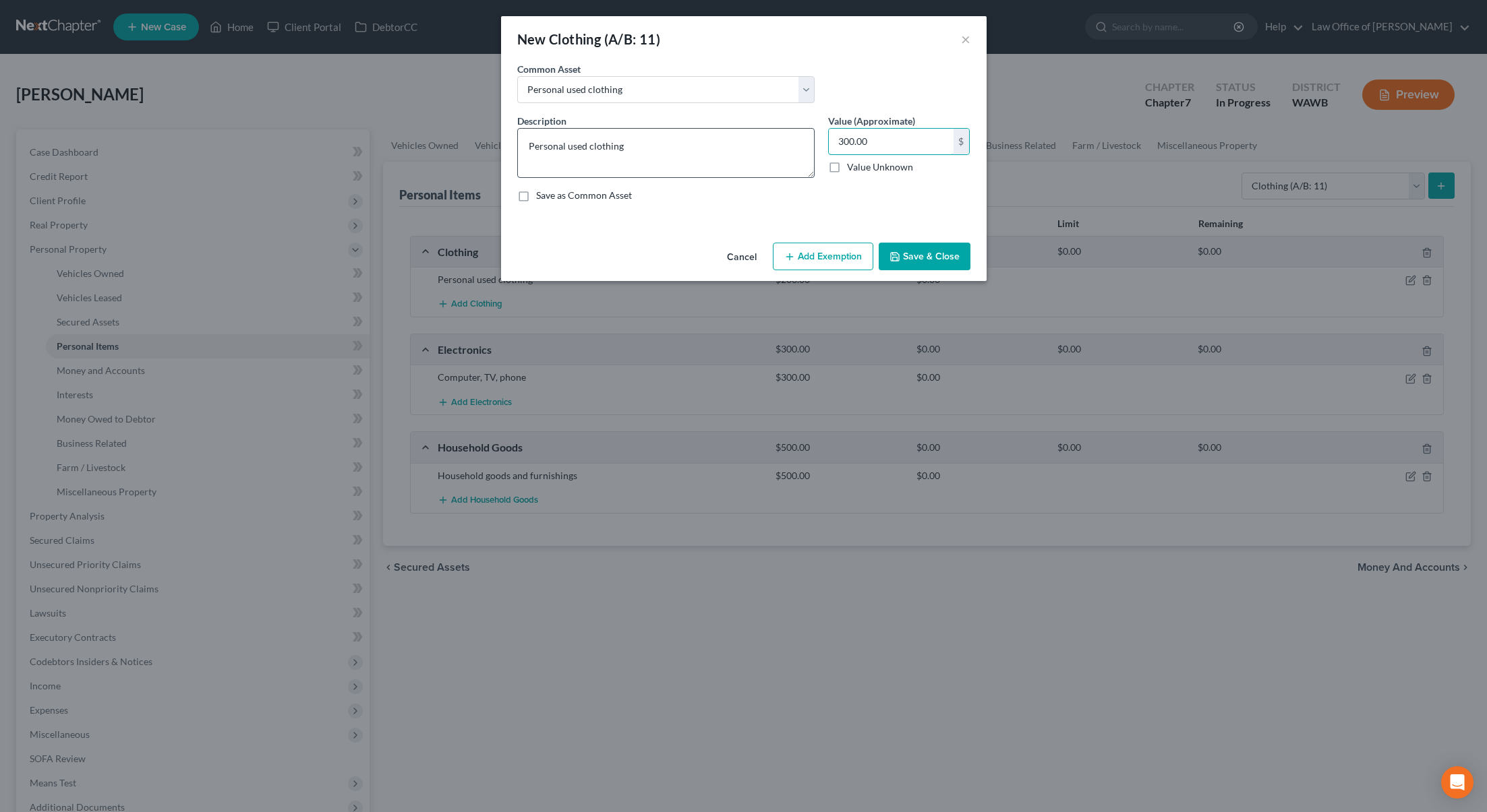
click at [666, 139] on div "Description * Personal used clothing Value (Approximate) 300.00 $ Value Unknown…" at bounding box center [744, 163] width 466 height 99
drag, startPoint x: 818, startPoint y: 139, endPoint x: 504, endPoint y: 139, distance: 314.0
click at [544, 139] on div "Description * Personal used clothing Value (Approximate) 20,300.00 $ Value Unkn…" at bounding box center [744, 163] width 466 height 99
type input "200"
click at [910, 258] on button "Save & Close" at bounding box center [924, 256] width 92 height 28
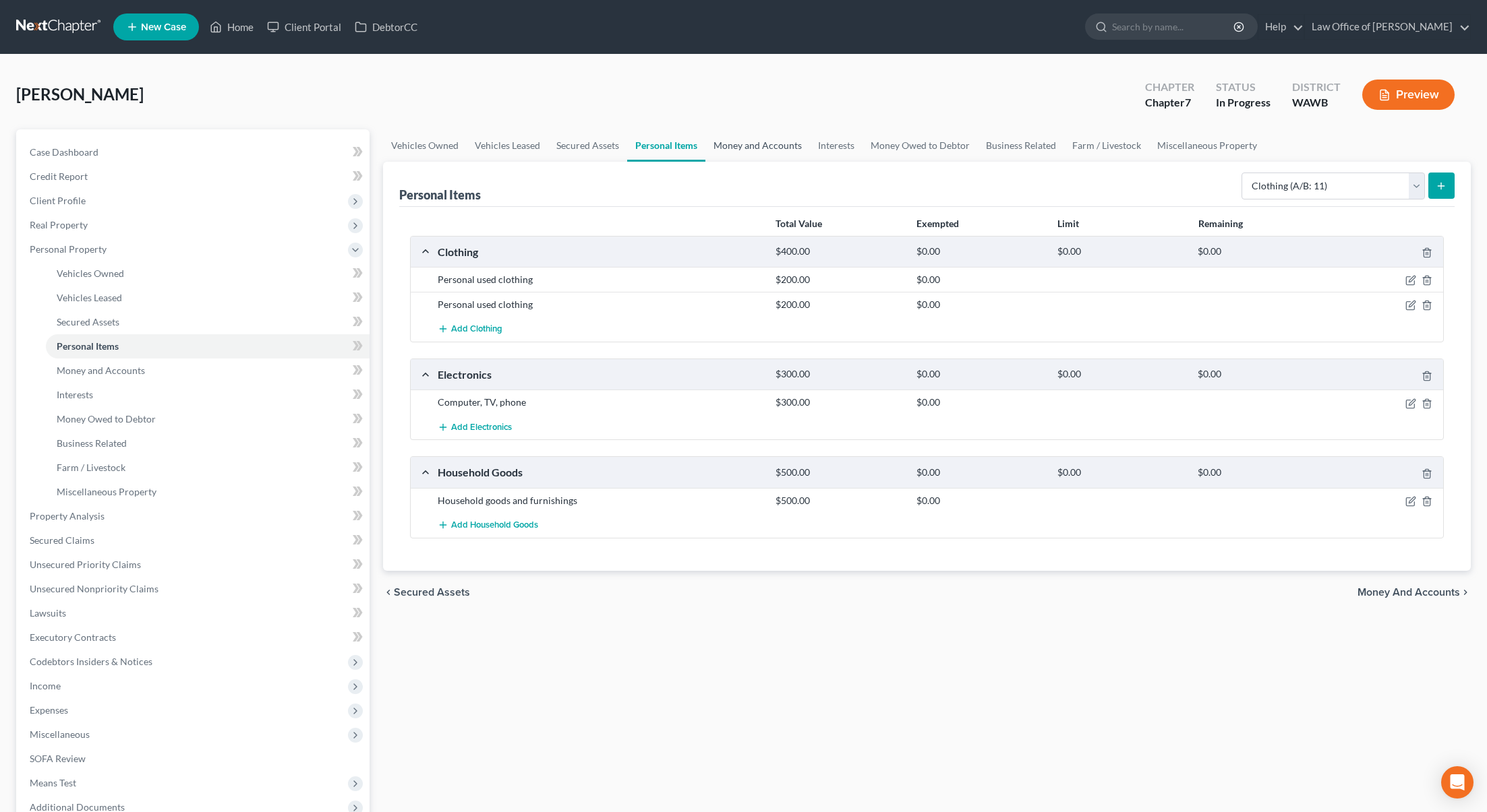
click at [759, 147] on link "Money and Accounts" at bounding box center [757, 145] width 104 height 33
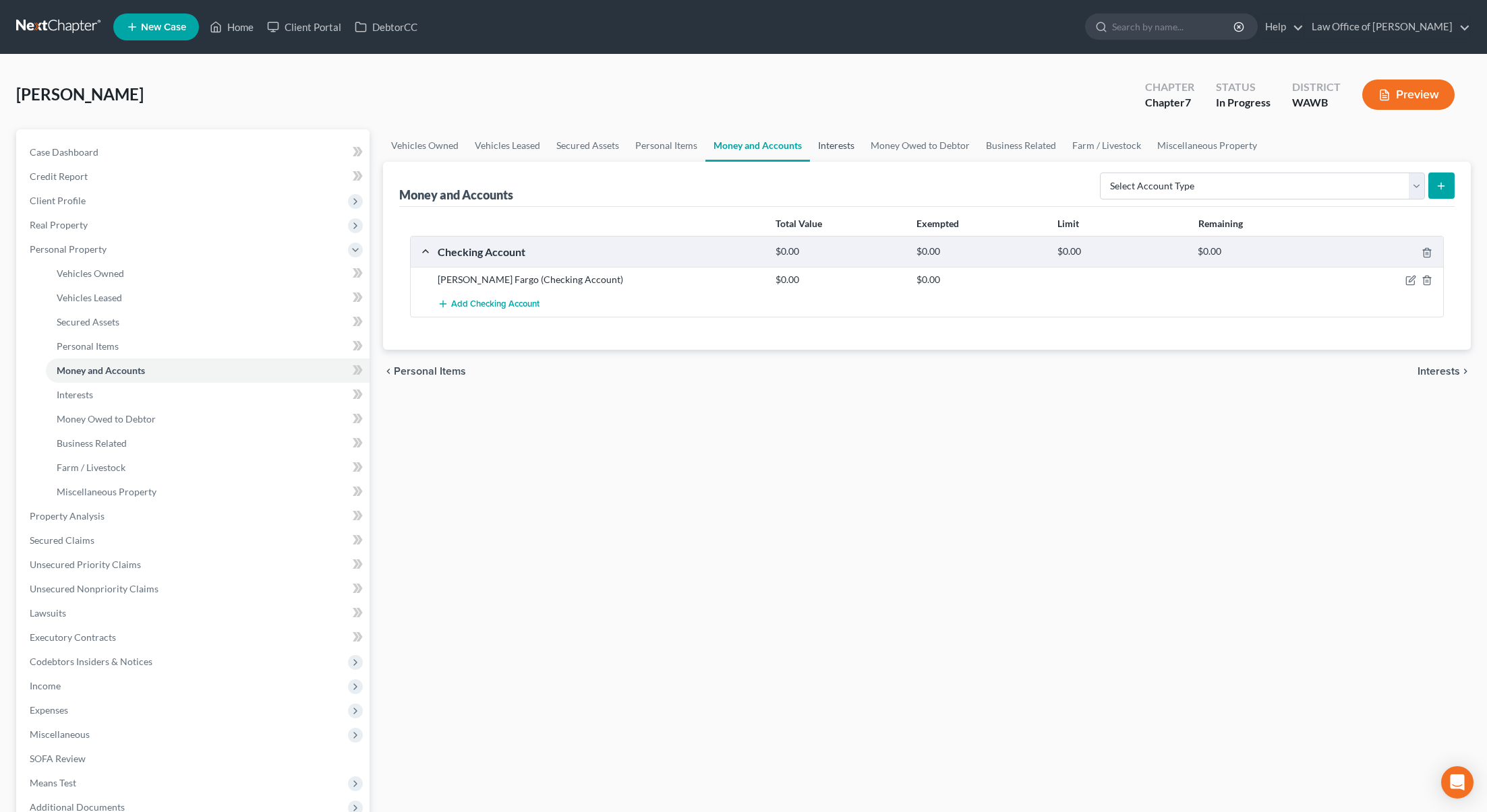
click at [827, 148] on link "Interests" at bounding box center [836, 145] width 53 height 33
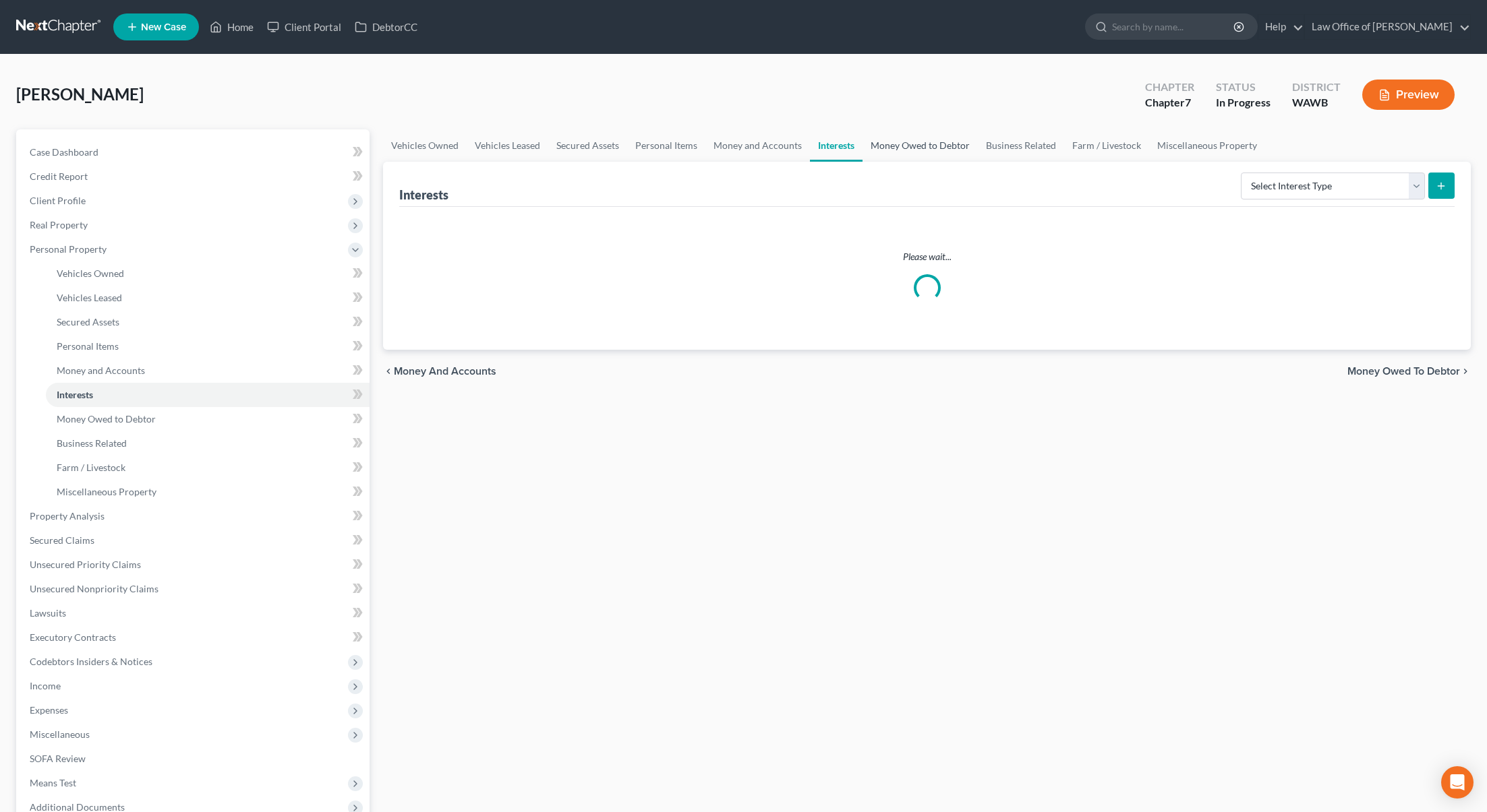
click at [893, 148] on link "Money Owed to Debtor" at bounding box center [920, 145] width 115 height 33
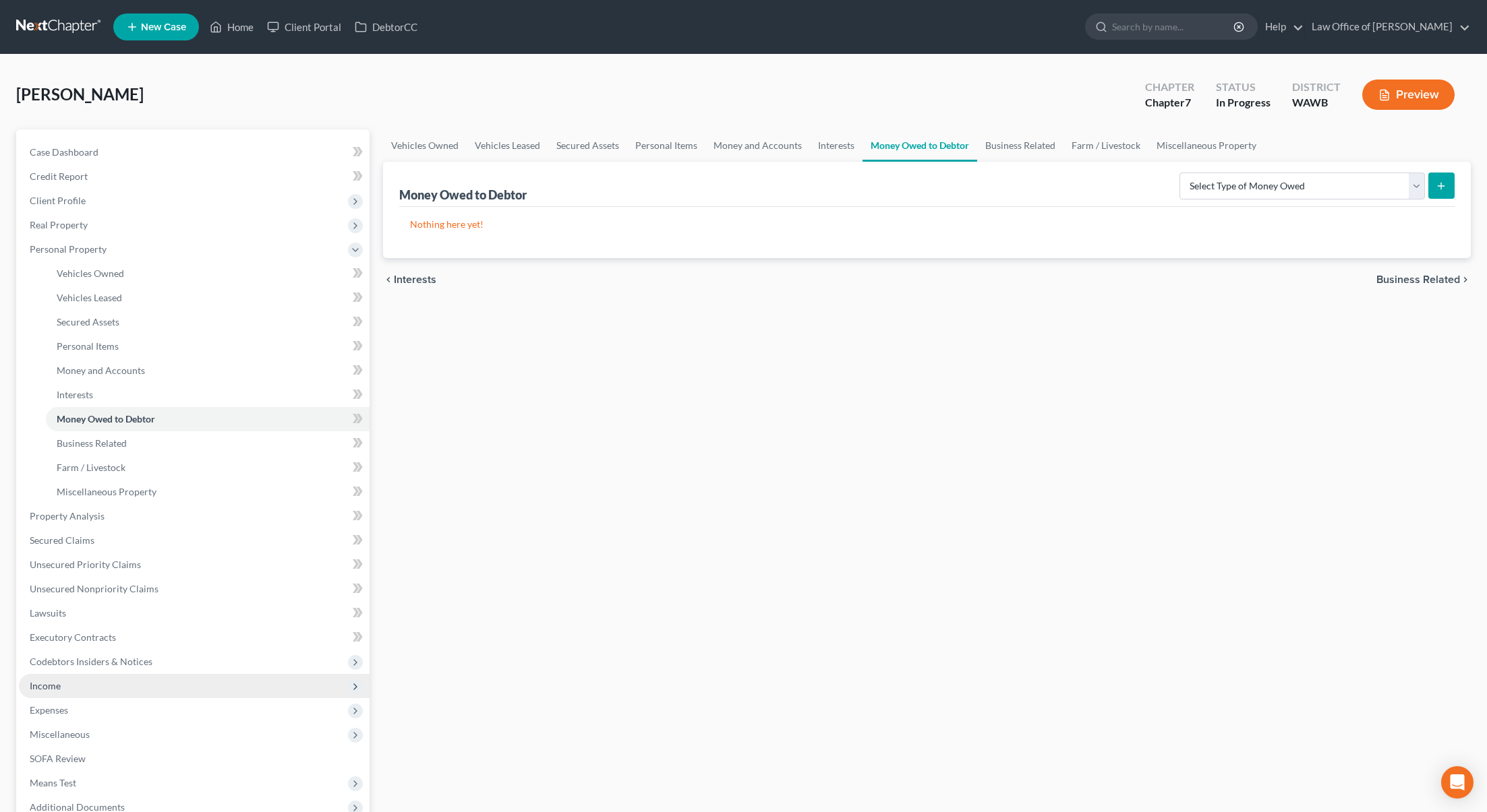
click at [143, 686] on span "Income" at bounding box center [195, 686] width 351 height 24
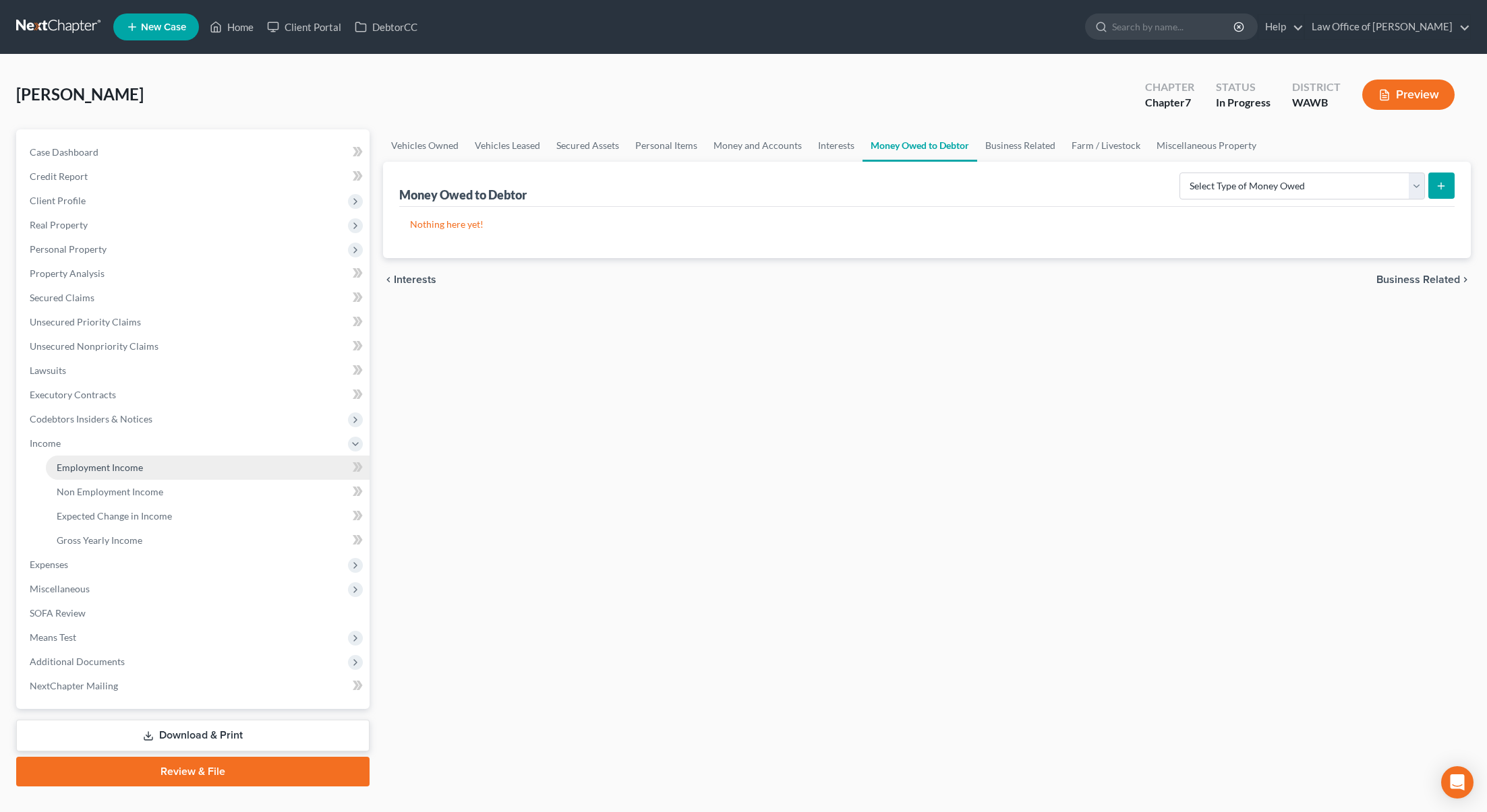
click at [152, 468] on link "Employment Income" at bounding box center [207, 467] width 323 height 24
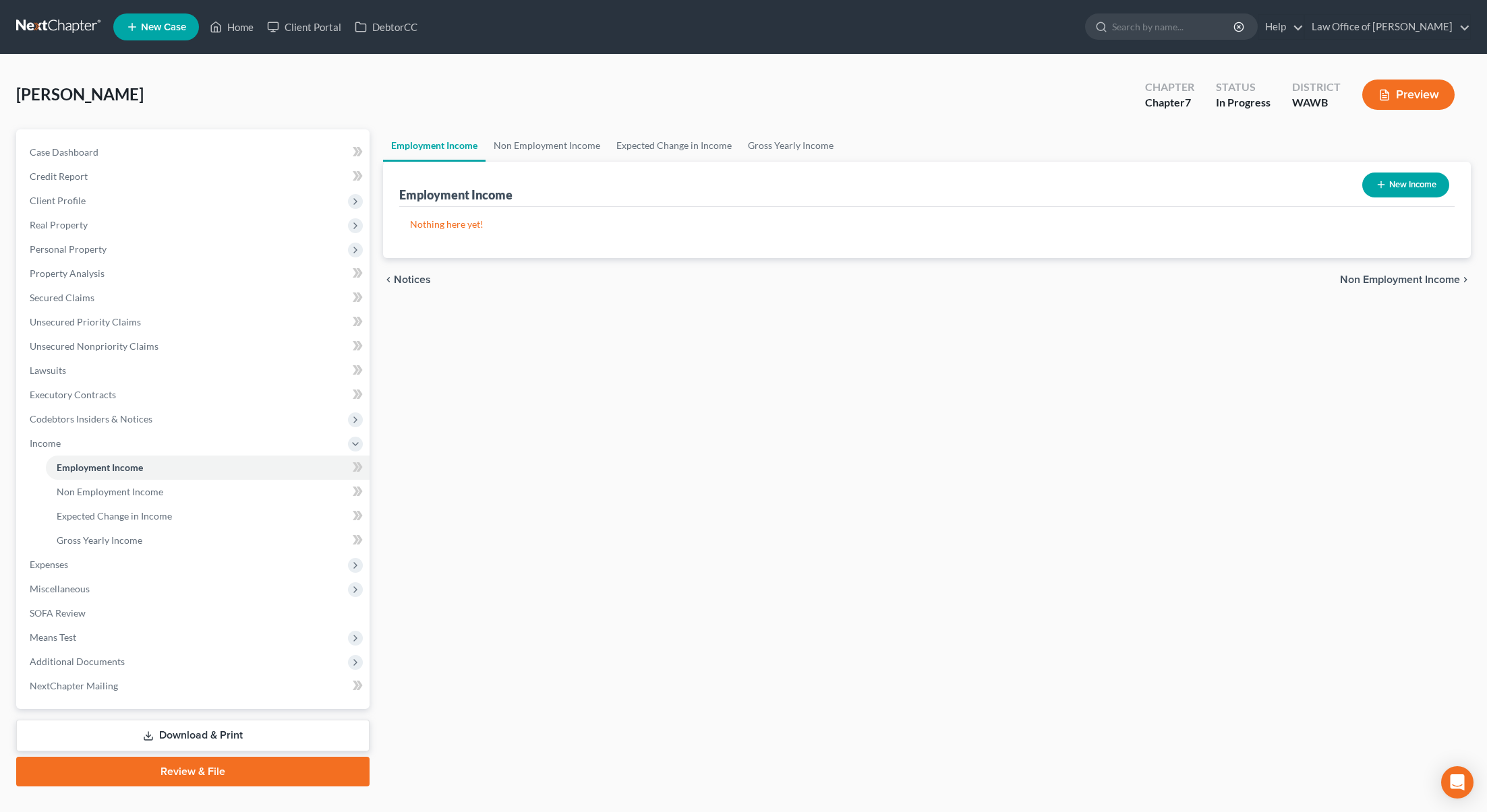
click at [1394, 176] on button "New Income" at bounding box center [1406, 185] width 87 height 25
select select "0"
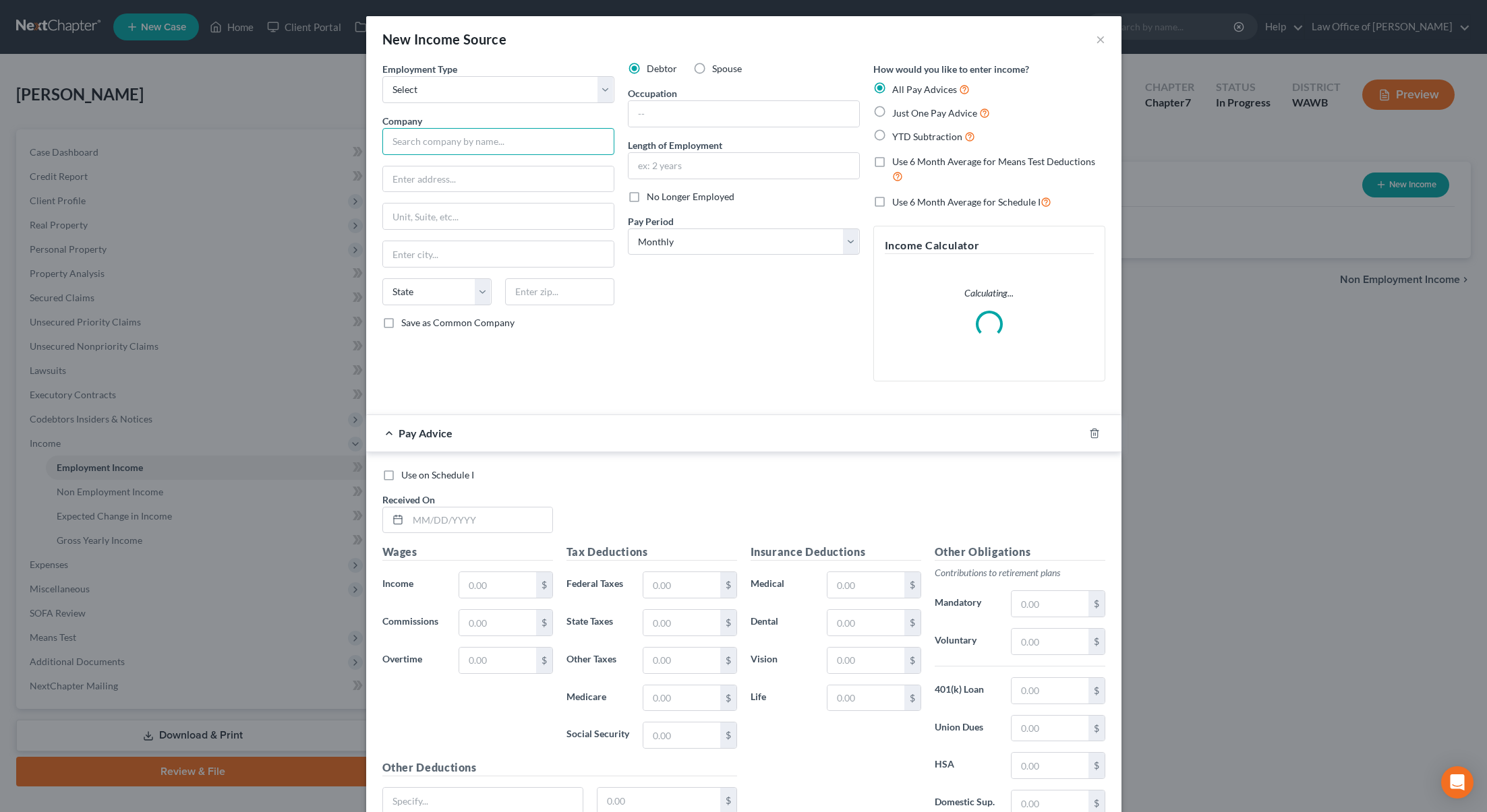
click at [530, 152] on input "text" at bounding box center [498, 141] width 232 height 27
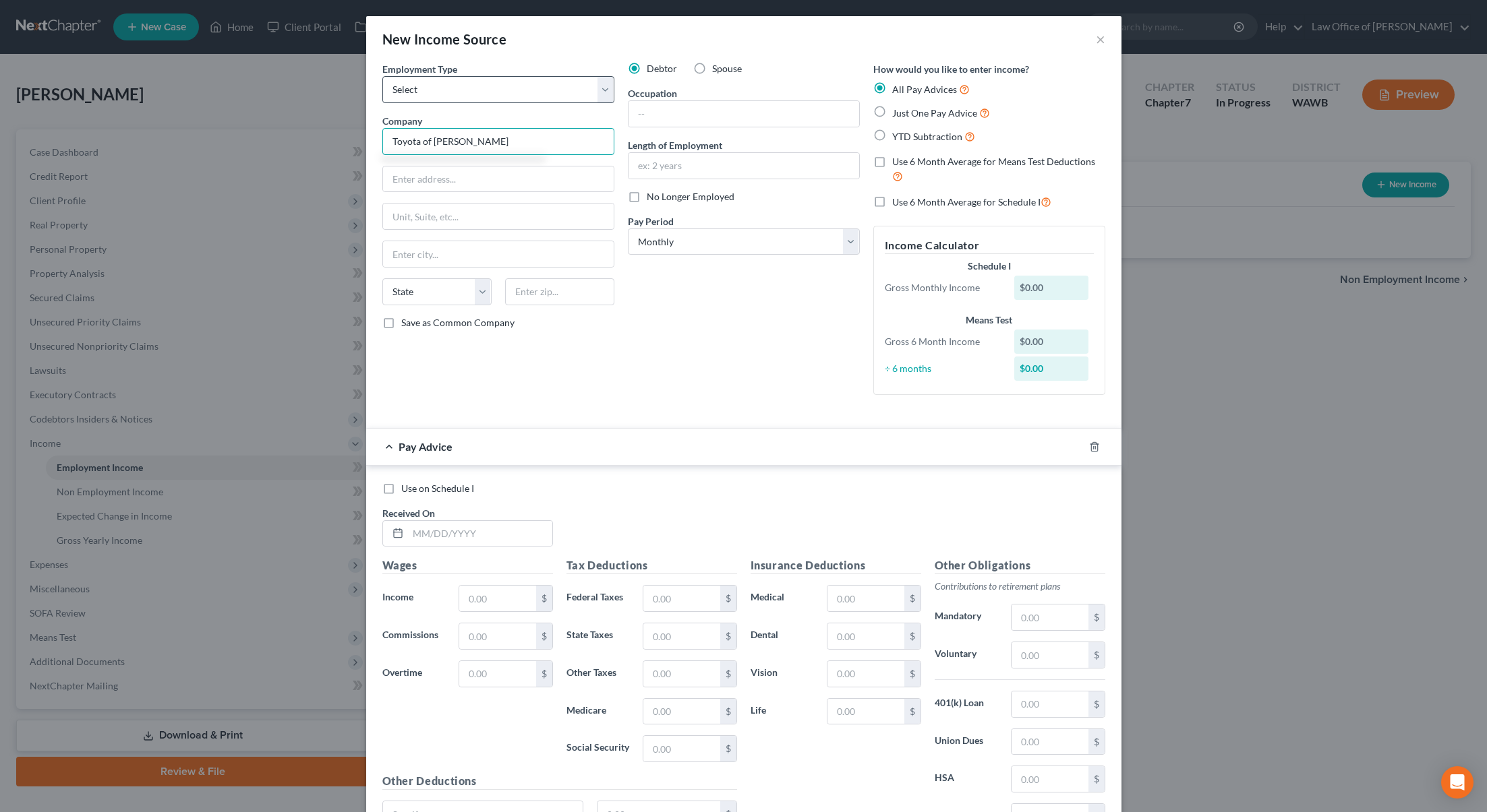
type input "Toyota of Kirkland"
click at [491, 82] on select "Select Full or Part Time Employment Self Employment" at bounding box center [498, 89] width 232 height 27
select select "0"
click at [382, 76] on select "Select Full or Part Time Employment Self Employment" at bounding box center [498, 89] width 232 height 27
click at [663, 124] on input "text" at bounding box center [744, 114] width 231 height 26
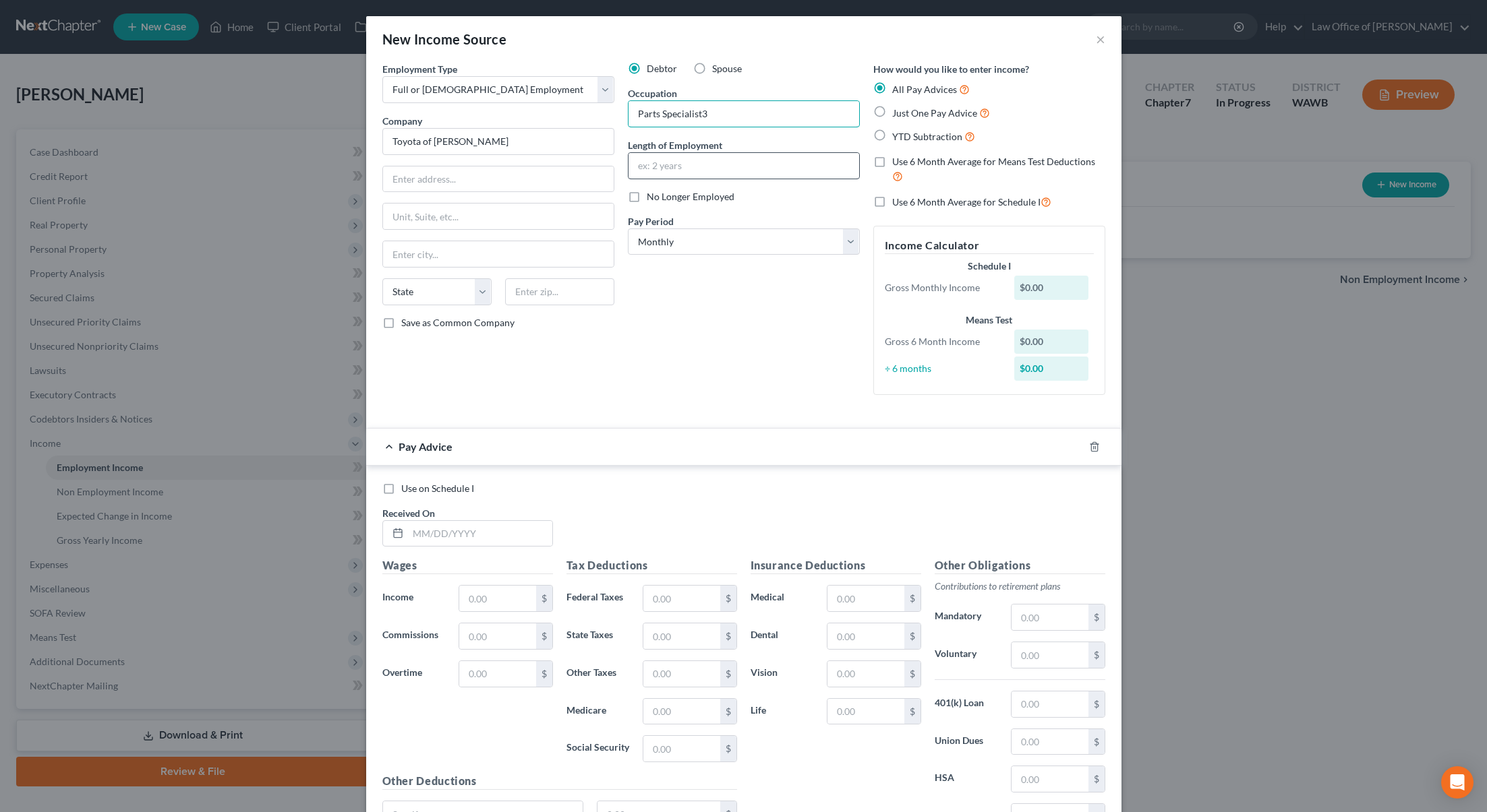
type input "Parts Specialist3"
click at [684, 166] on input "text" at bounding box center [744, 165] width 231 height 26
type input "3 years"
click at [730, 117] on input "Parts Specialist3" at bounding box center [744, 114] width 231 height 26
type input "Parts Specialist"
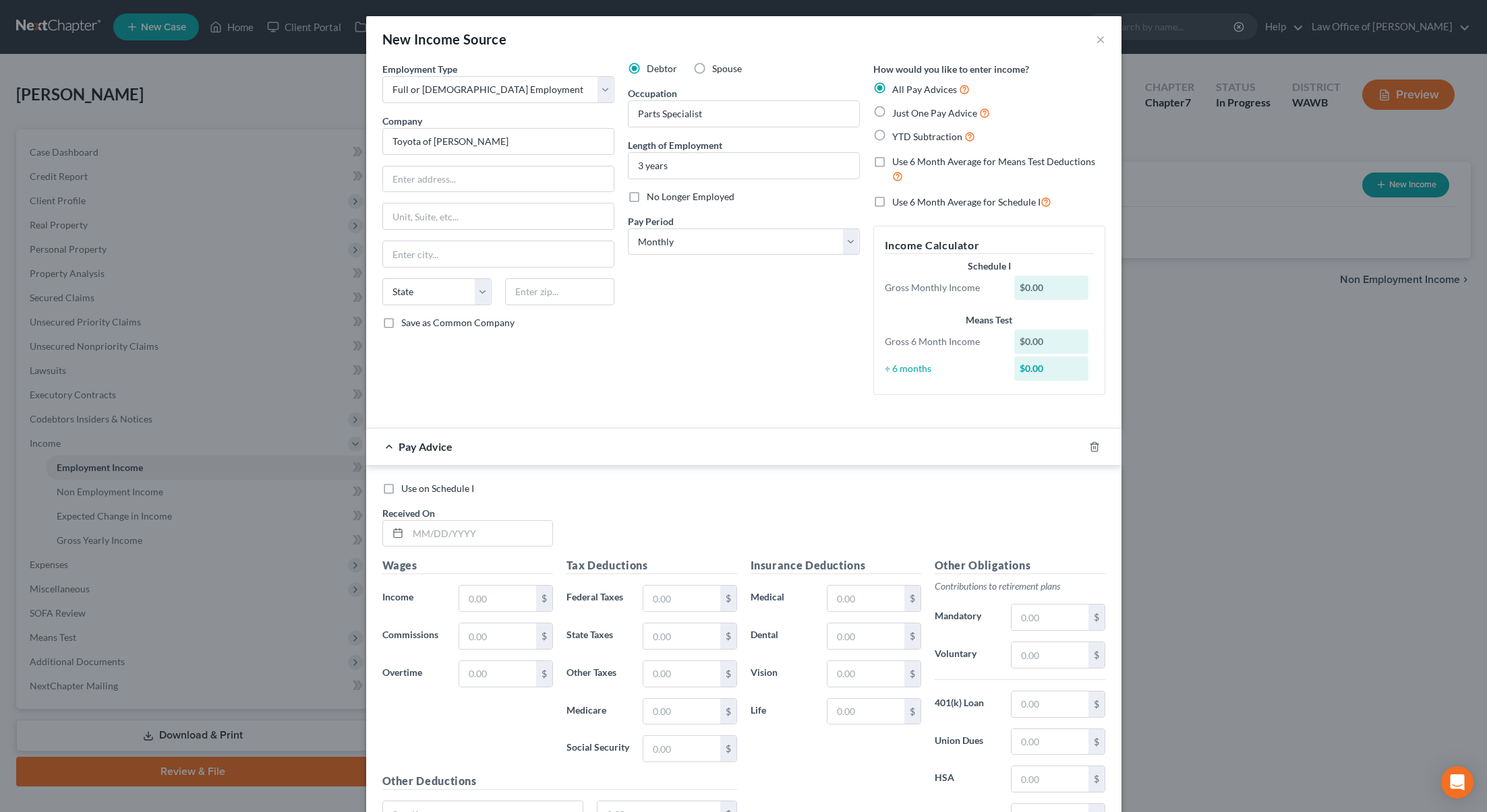
click at [928, 114] on span "Just One Pay Advice" at bounding box center [934, 113] width 85 height 12
click at [906, 114] on input "Just One Pay Advice" at bounding box center [902, 109] width 8 height 8
radio input "true"
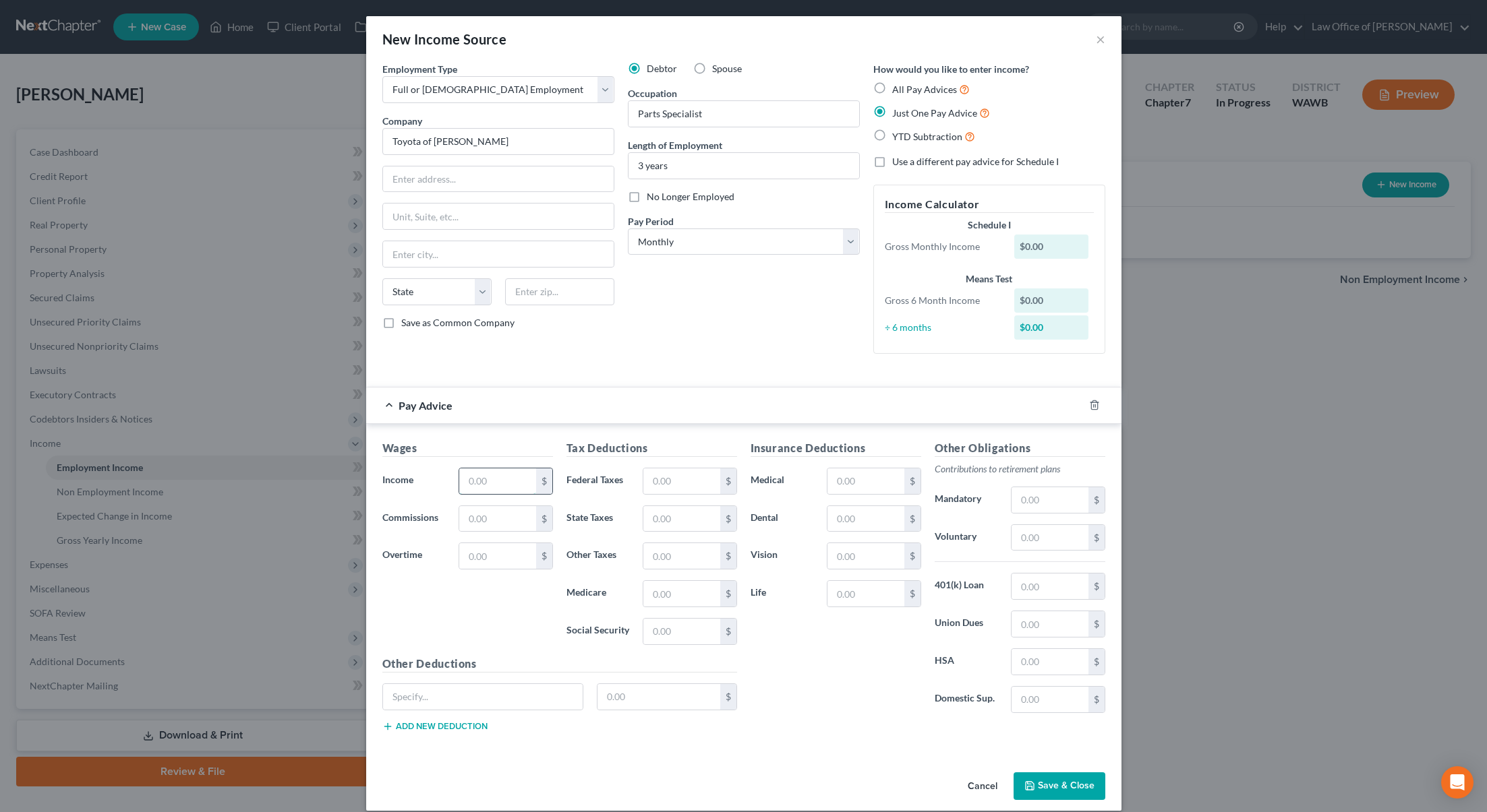
click at [490, 477] on input "text" at bounding box center [497, 481] width 76 height 26
type input "1"
click at [512, 141] on input "Toyota of Kirkland" at bounding box center [498, 141] width 232 height 27
drag, startPoint x: 512, startPoint y: 144, endPoint x: 185, endPoint y: 134, distance: 327.2
click at [190, 138] on div "New Income Source × Employment Type * Select Full or Part Time Employment Self …" at bounding box center [743, 406] width 1487 height 812
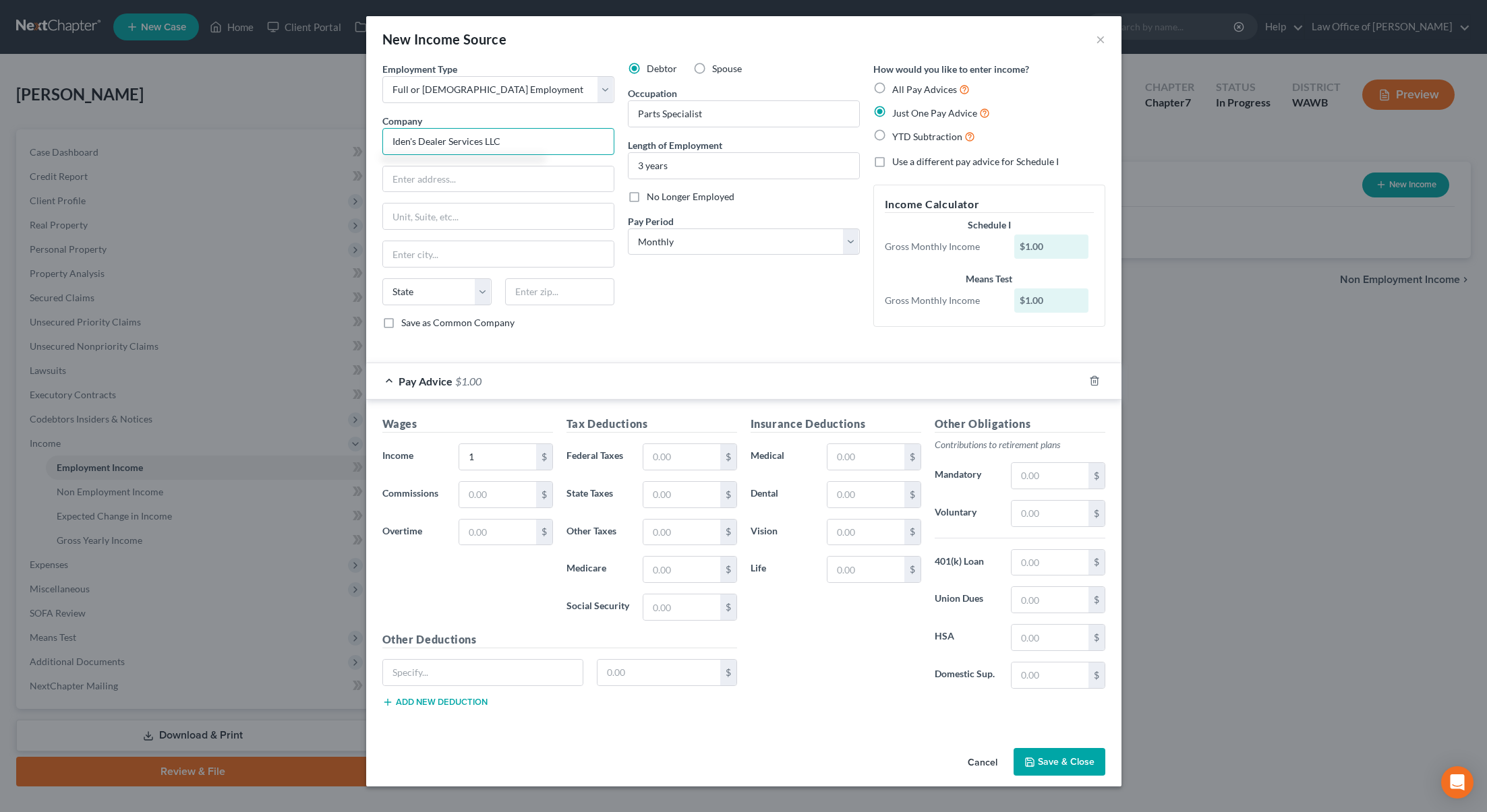
type input "Iden's Dealer Services LLC"
type input "1000 SW 34th Street"
click at [526, 293] on input "text" at bounding box center [559, 292] width 109 height 27
type input "98057"
type input "Renton"
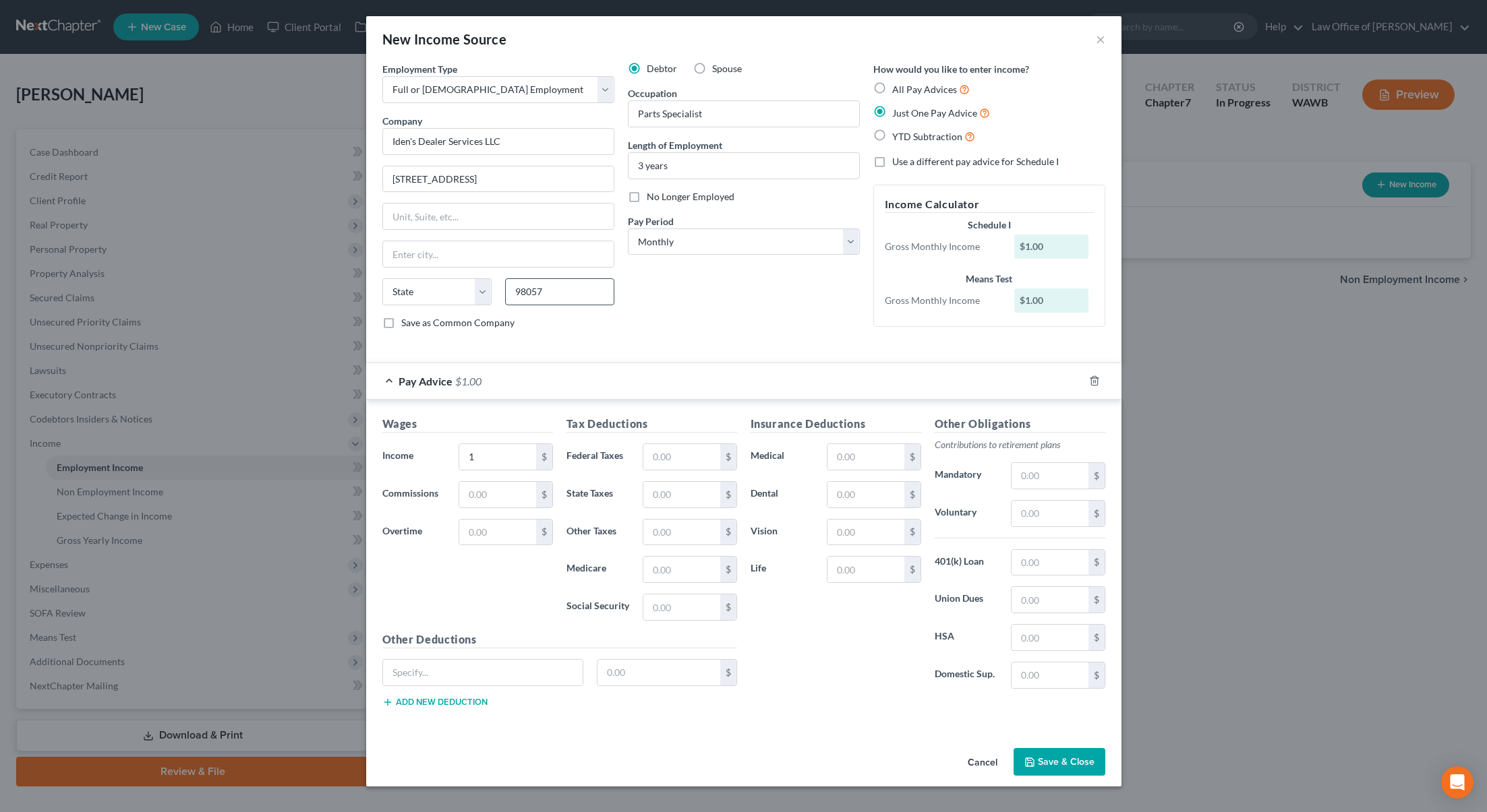
select select "50"
drag, startPoint x: 719, startPoint y: 171, endPoint x: 521, endPoint y: 141, distance: 200.3
click at [521, 141] on div "Employment Type * Select Full or Part Time Employment Self Employment Company *…" at bounding box center [743, 206] width 736 height 290
drag, startPoint x: 755, startPoint y: 124, endPoint x: 525, endPoint y: 113, distance: 230.3
click at [525, 113] on div "Employment Type * Select Full or Part Time Employment Self Employment Company *…" at bounding box center [743, 206] width 736 height 290
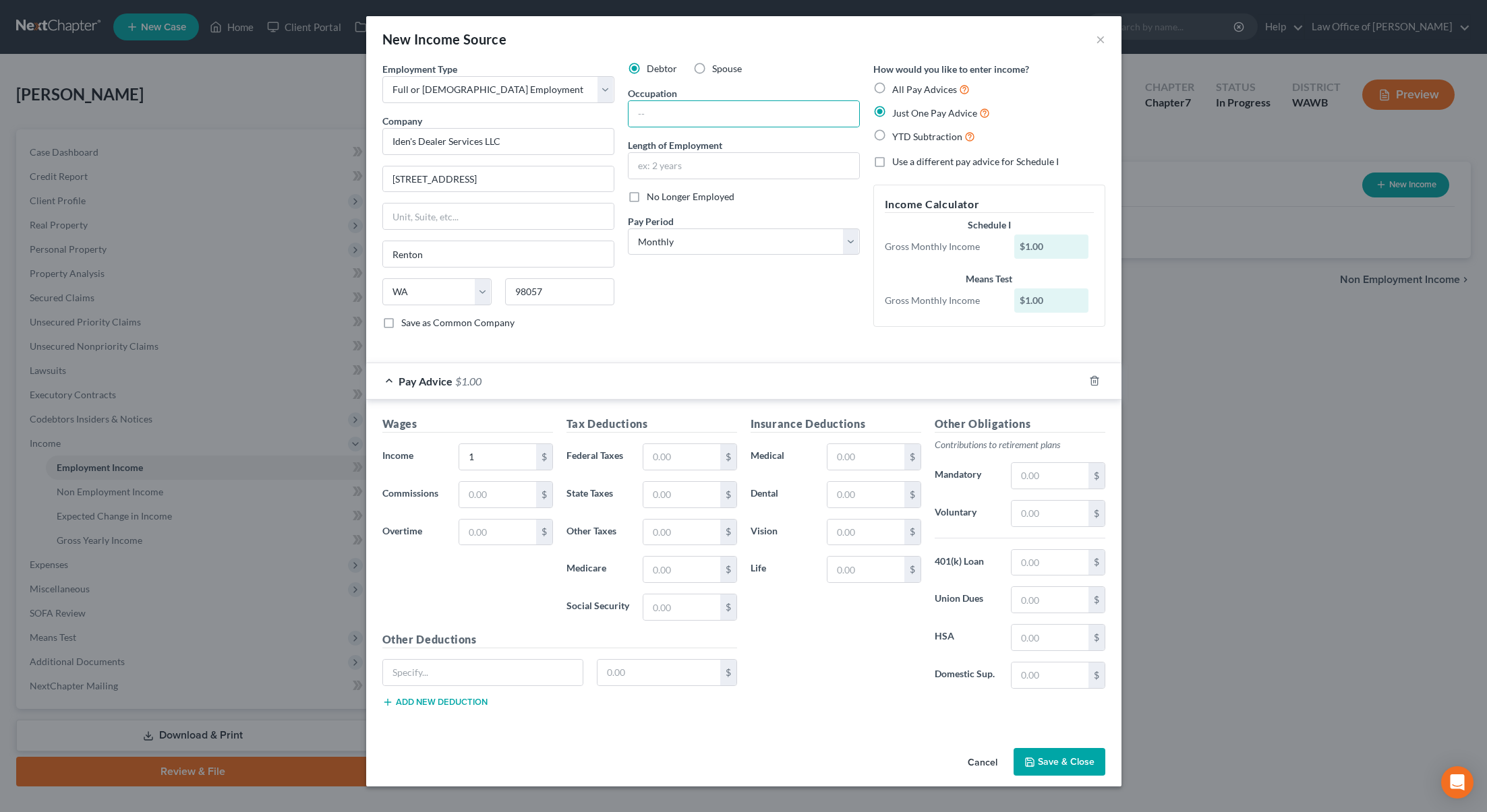
click at [1052, 773] on button "Save & Close" at bounding box center [1060, 763] width 92 height 28
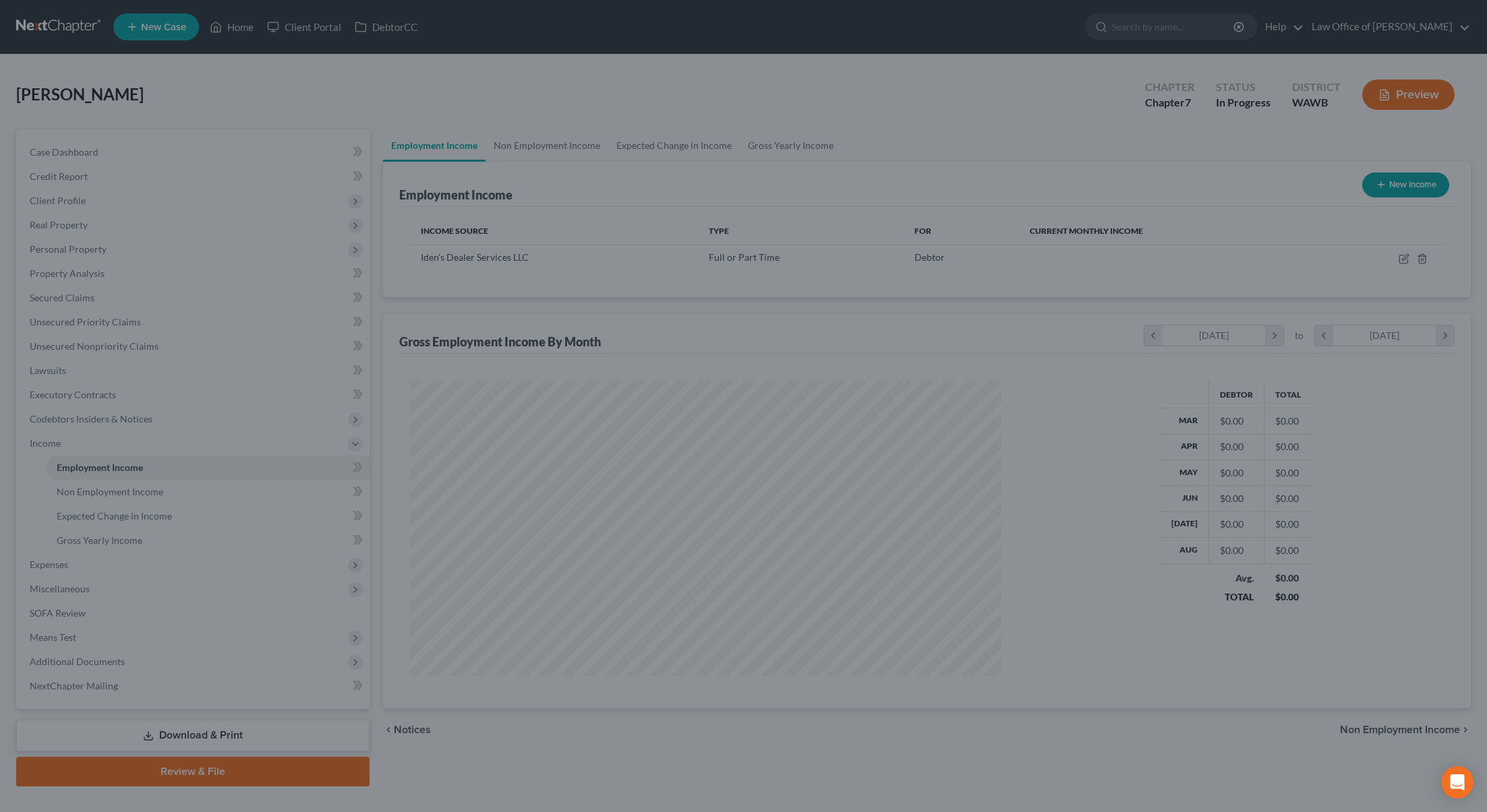
scroll to position [295, 619]
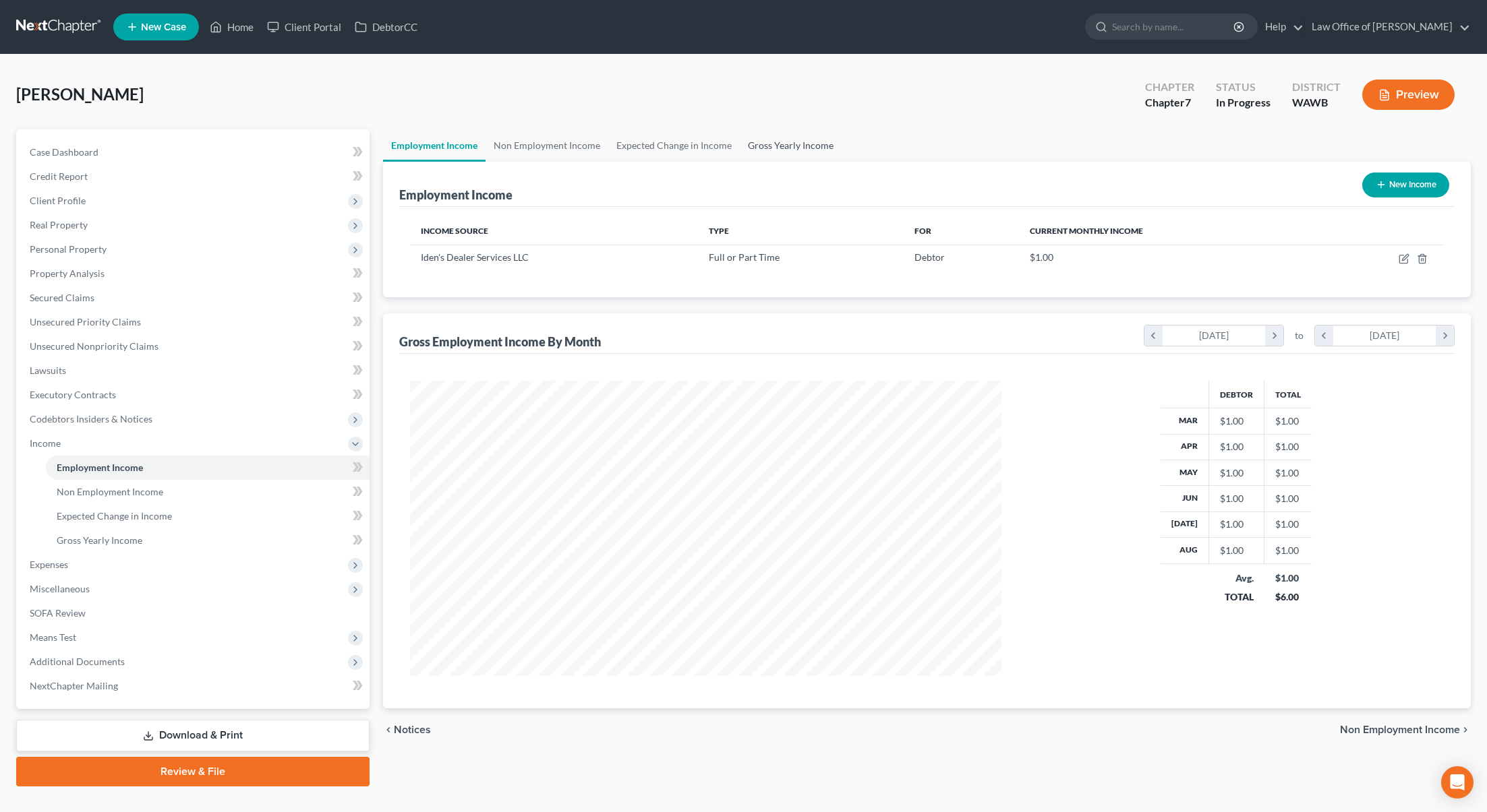
click at [784, 150] on link "Gross Yearly Income" at bounding box center [791, 145] width 102 height 33
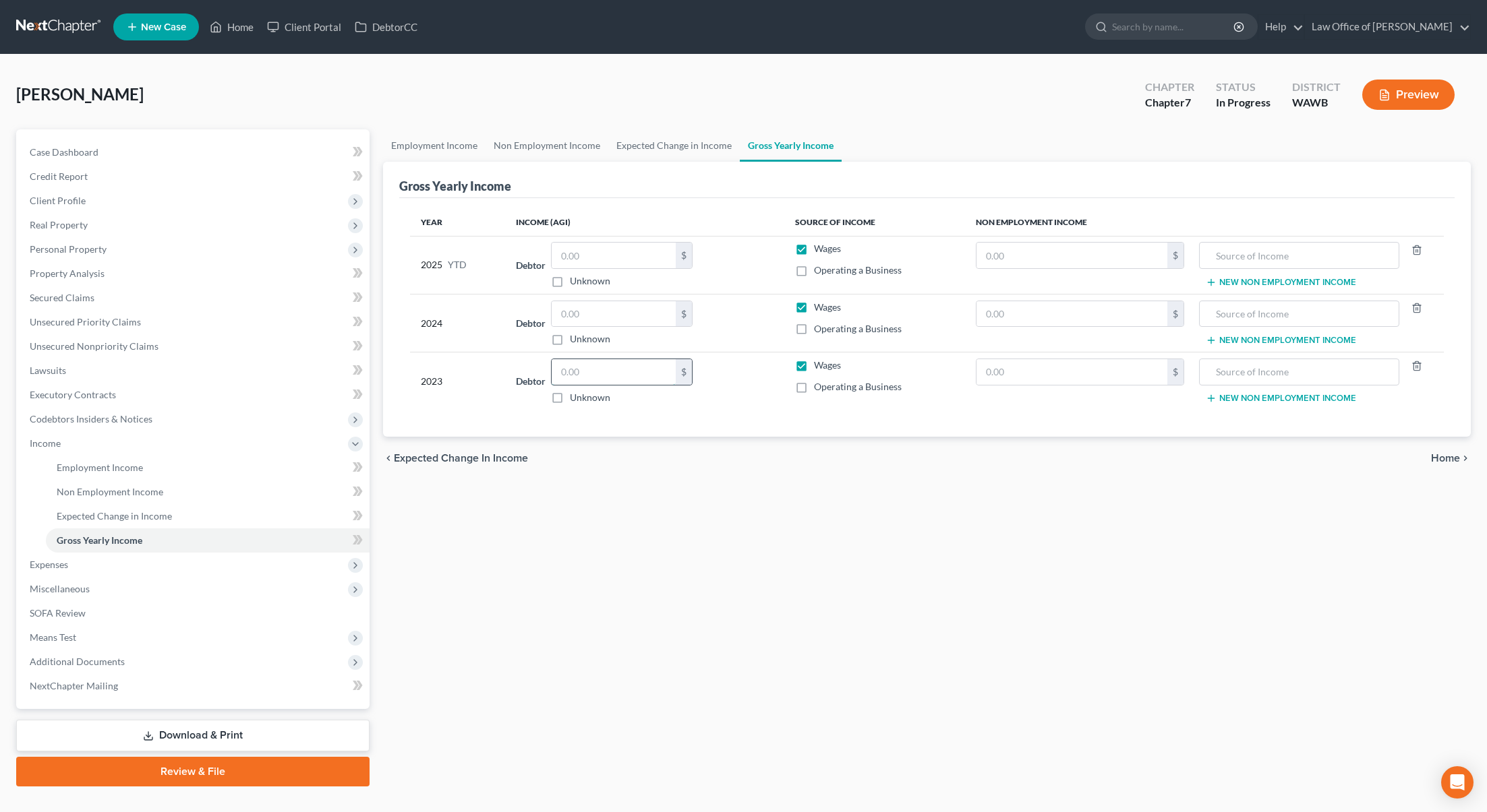
click at [613, 375] on input "text" at bounding box center [614, 372] width 124 height 26
type input "45,330.00"
click at [639, 312] on input "text" at bounding box center [614, 314] width 124 height 26
type input "45,621.00"
click at [244, 602] on link "SOFA Review" at bounding box center [195, 613] width 351 height 24
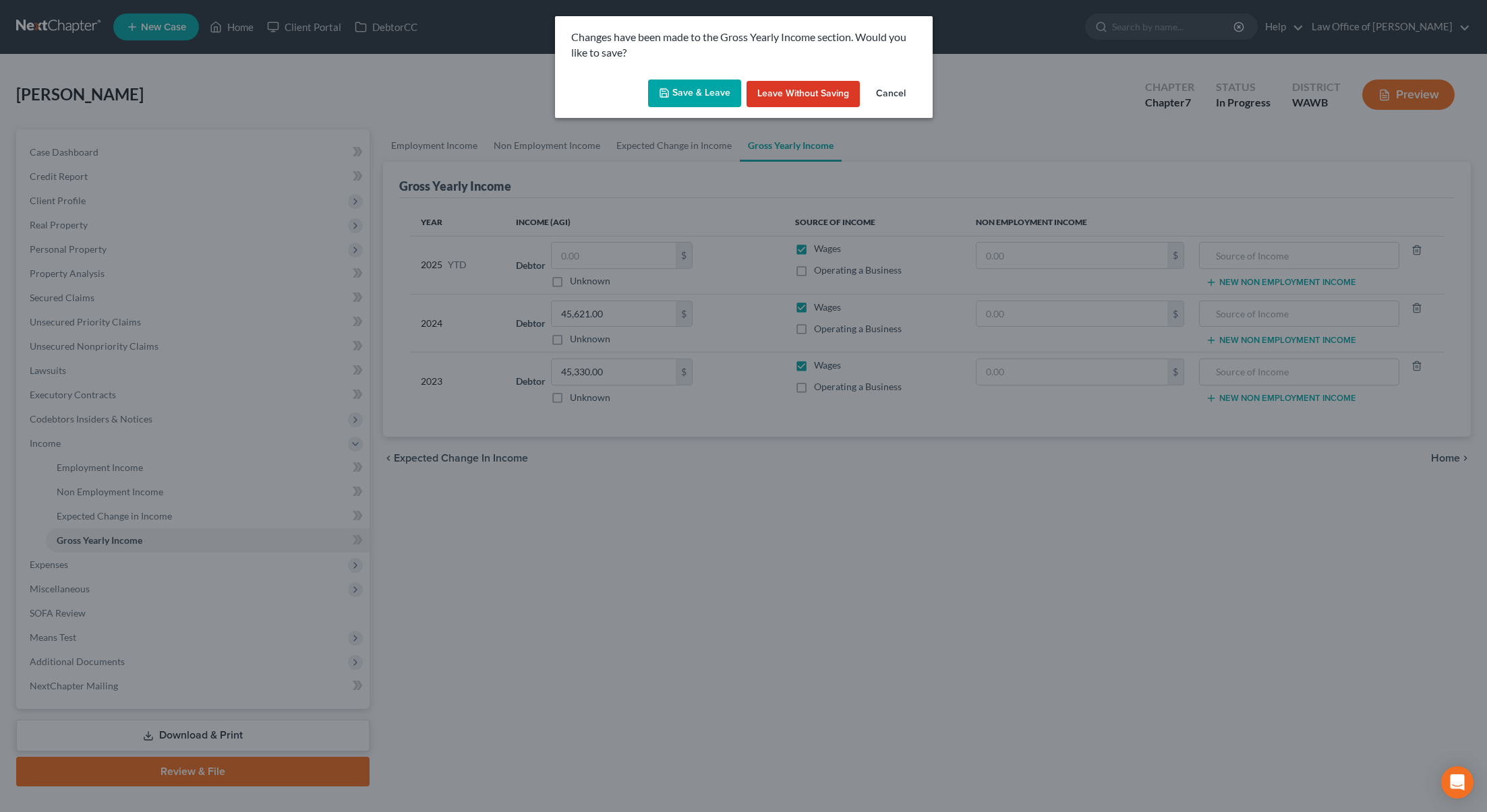
click at [676, 103] on button "Save & Leave" at bounding box center [694, 94] width 93 height 28
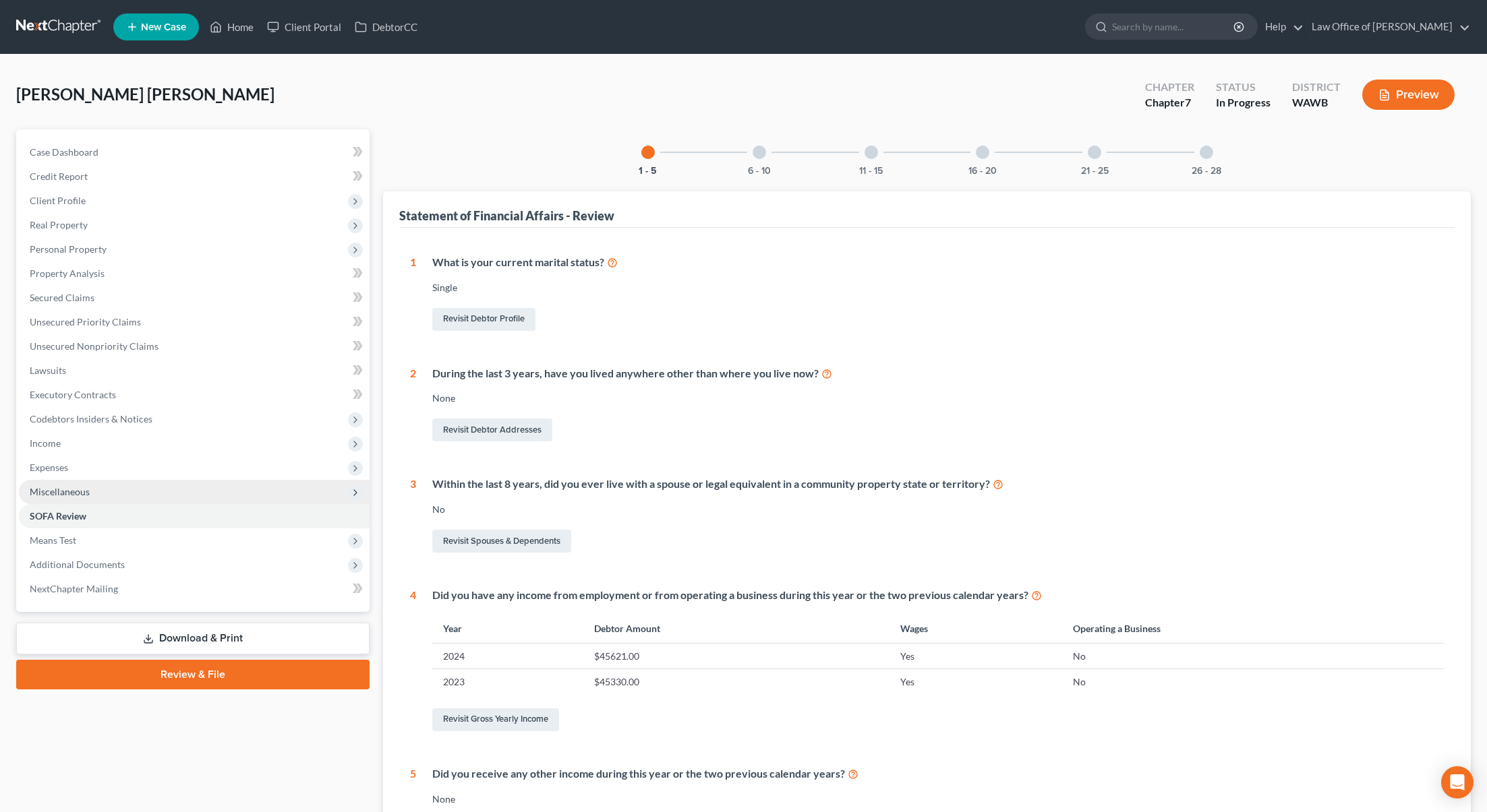
click at [171, 496] on span "Miscellaneous" at bounding box center [195, 491] width 351 height 24
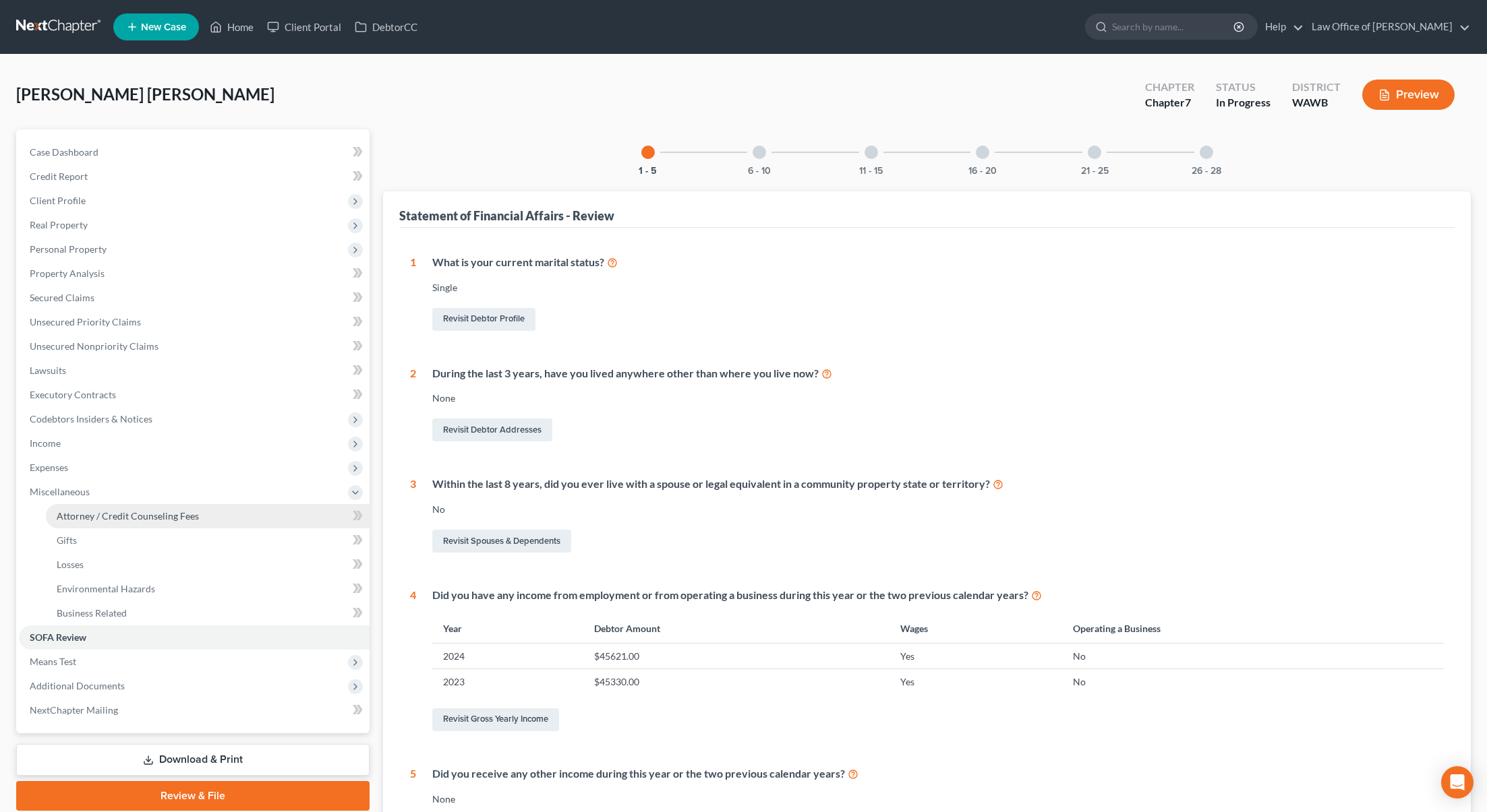
click at [170, 518] on span "Attorney / Credit Counseling Fees" at bounding box center [128, 516] width 142 height 12
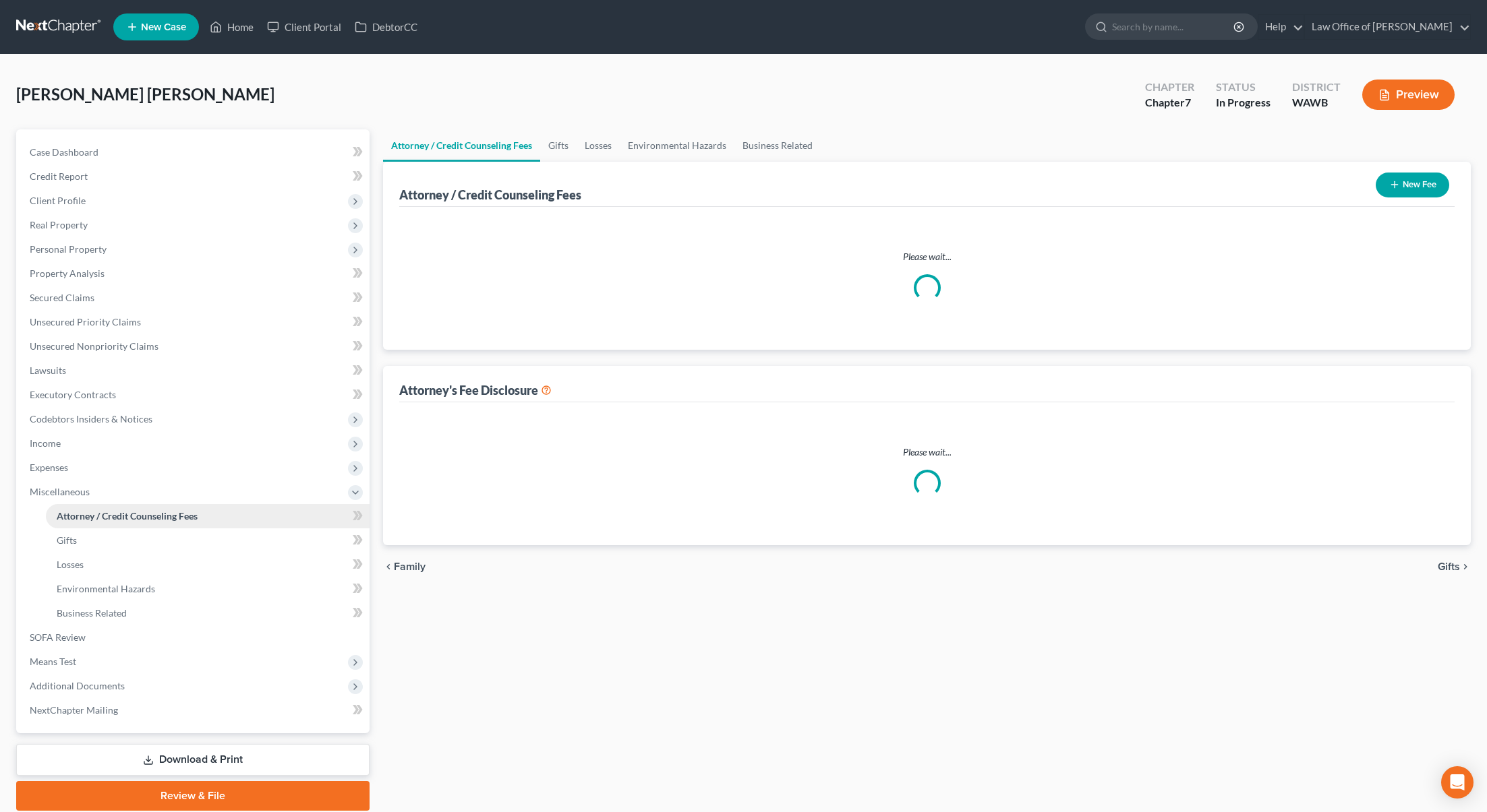
select select "0"
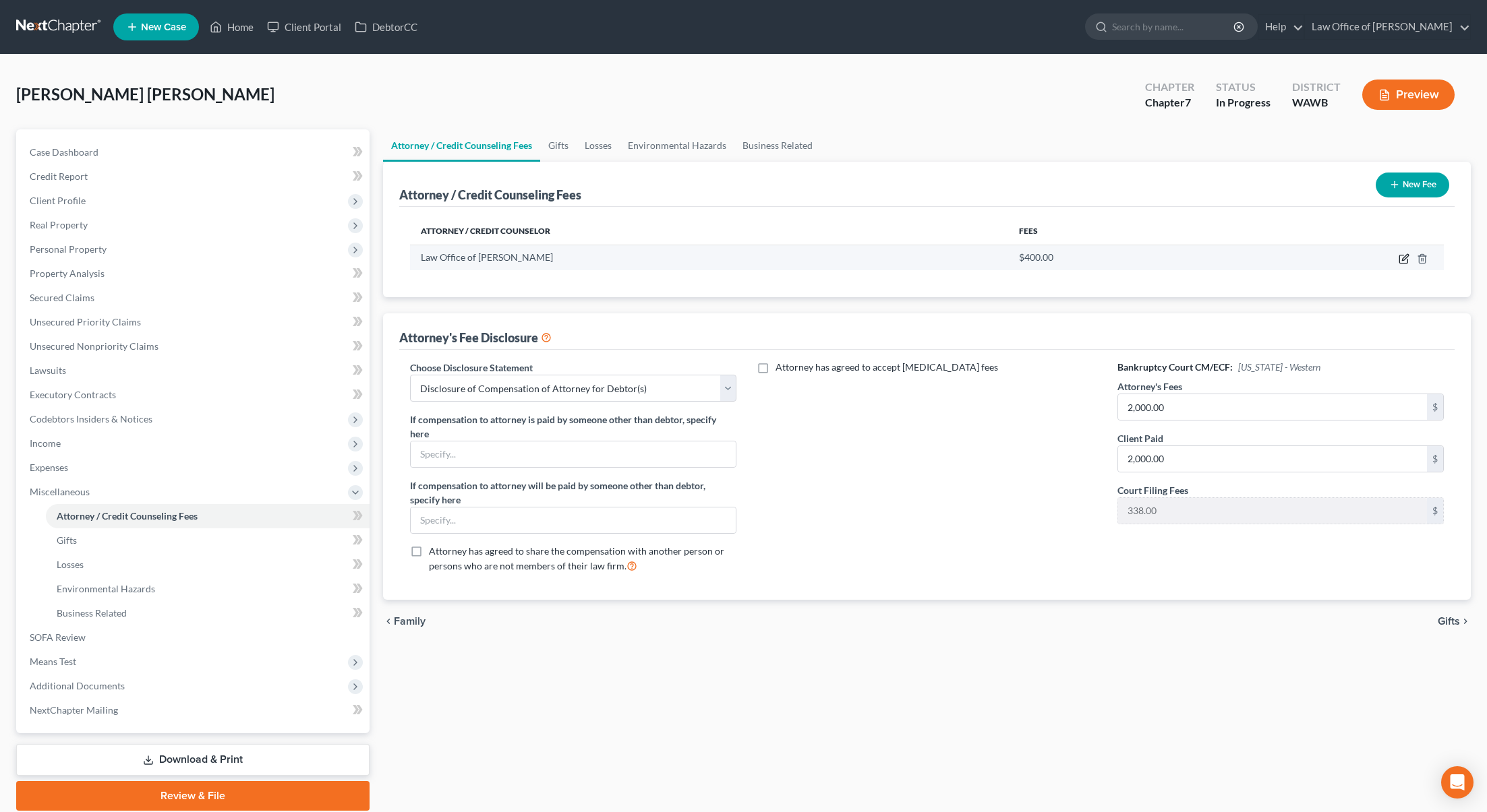
click at [1406, 261] on icon "button" at bounding box center [1403, 258] width 11 height 11
select select "50"
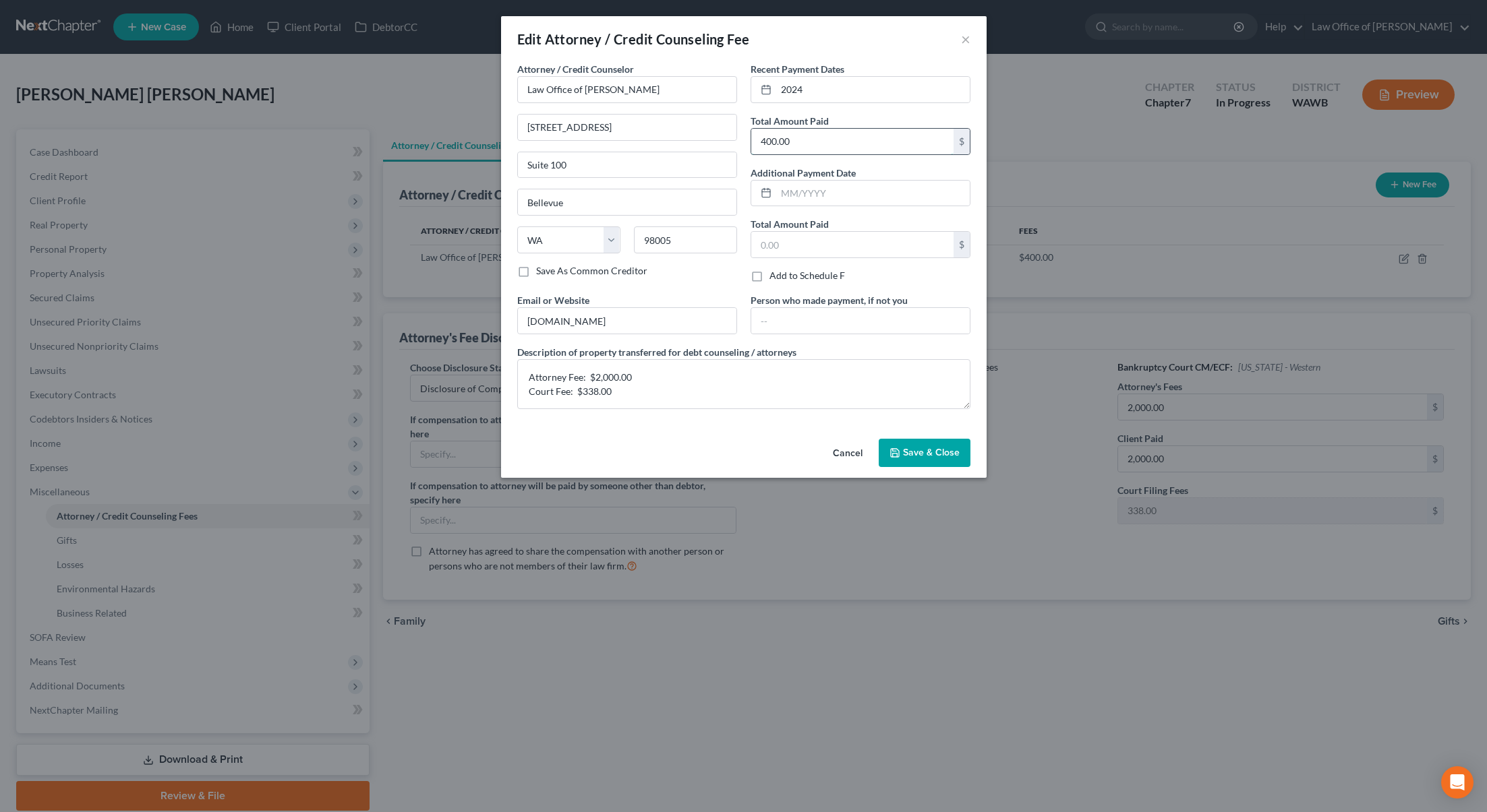
click at [826, 145] on input "400.00" at bounding box center [853, 141] width 202 height 26
type input "2,338.00"
click at [916, 449] on span "Save & Close" at bounding box center [931, 453] width 57 height 12
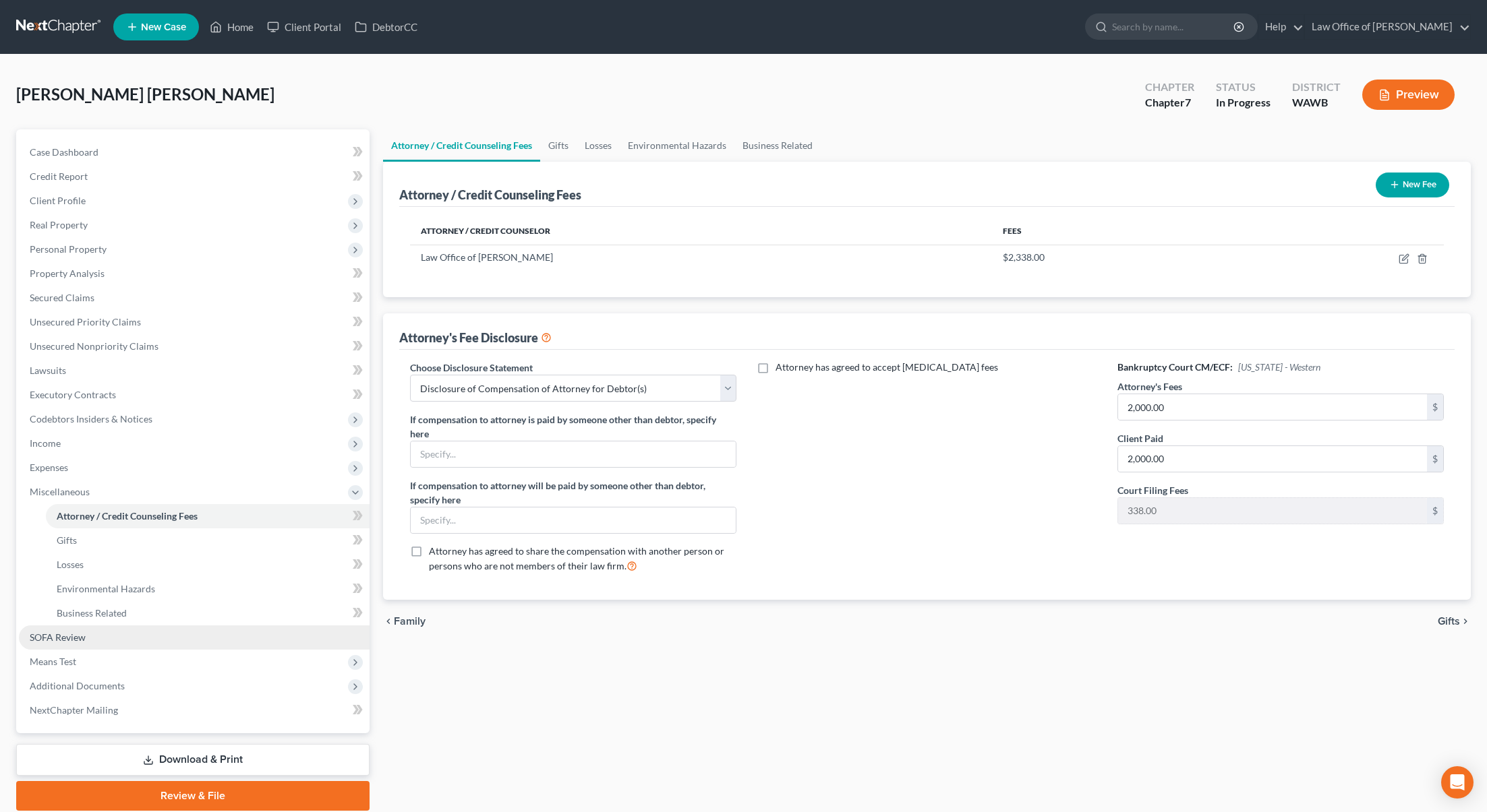
click at [117, 638] on link "SOFA Review" at bounding box center [195, 637] width 351 height 24
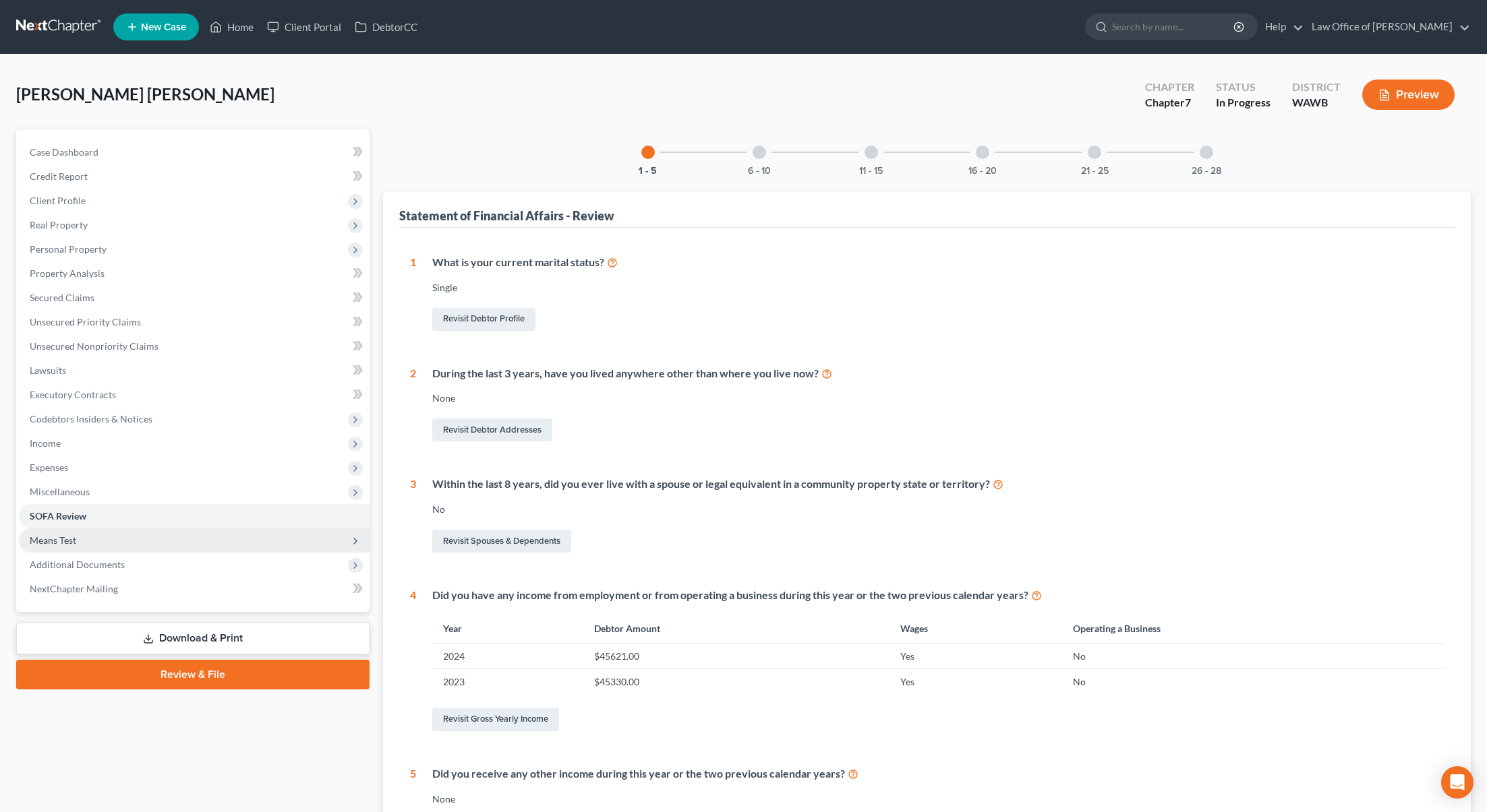
click at [119, 542] on span "Means Test" at bounding box center [195, 540] width 351 height 24
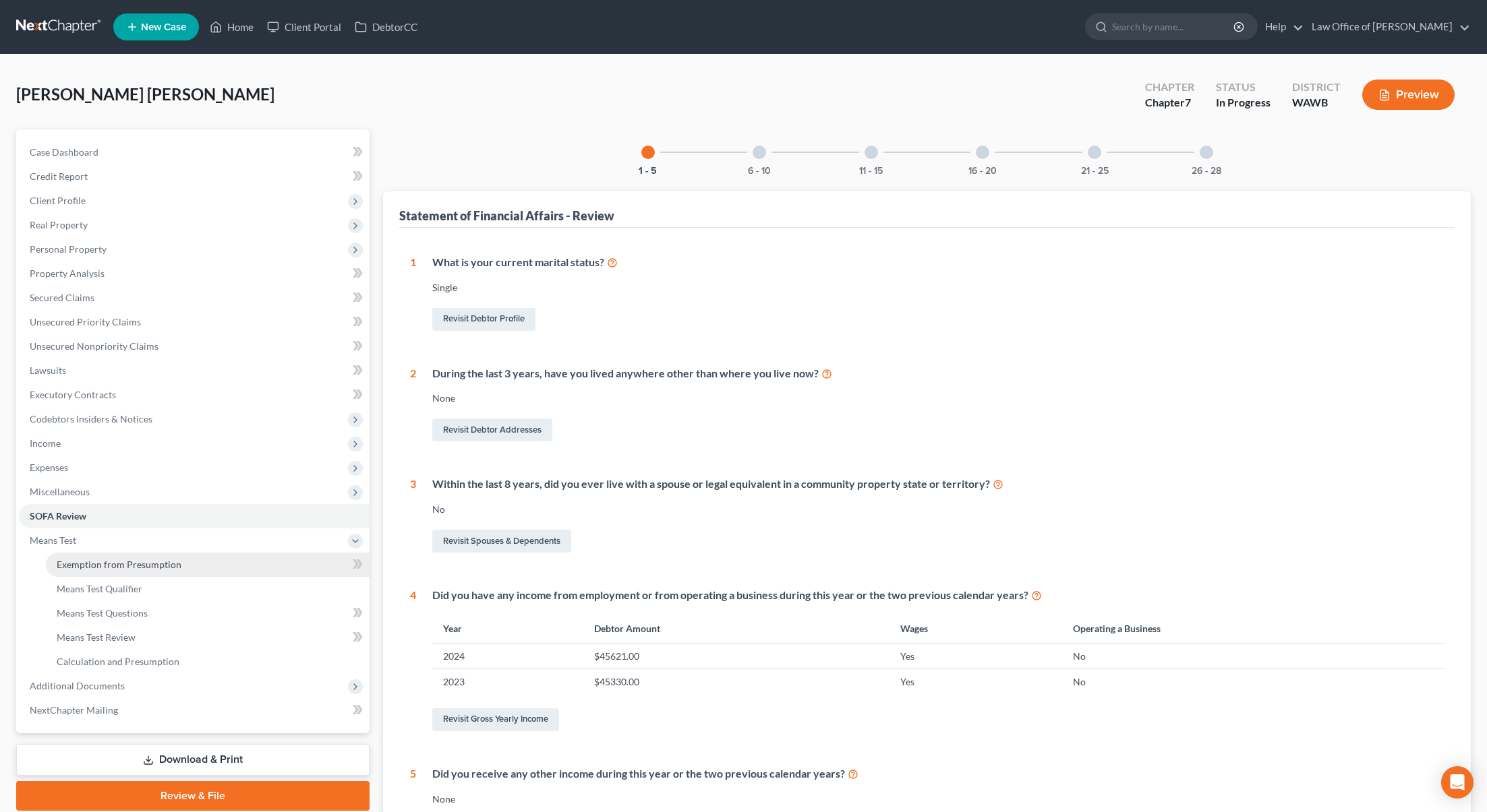
click at [120, 569] on span "Exemption from Presumption" at bounding box center [119, 565] width 125 height 12
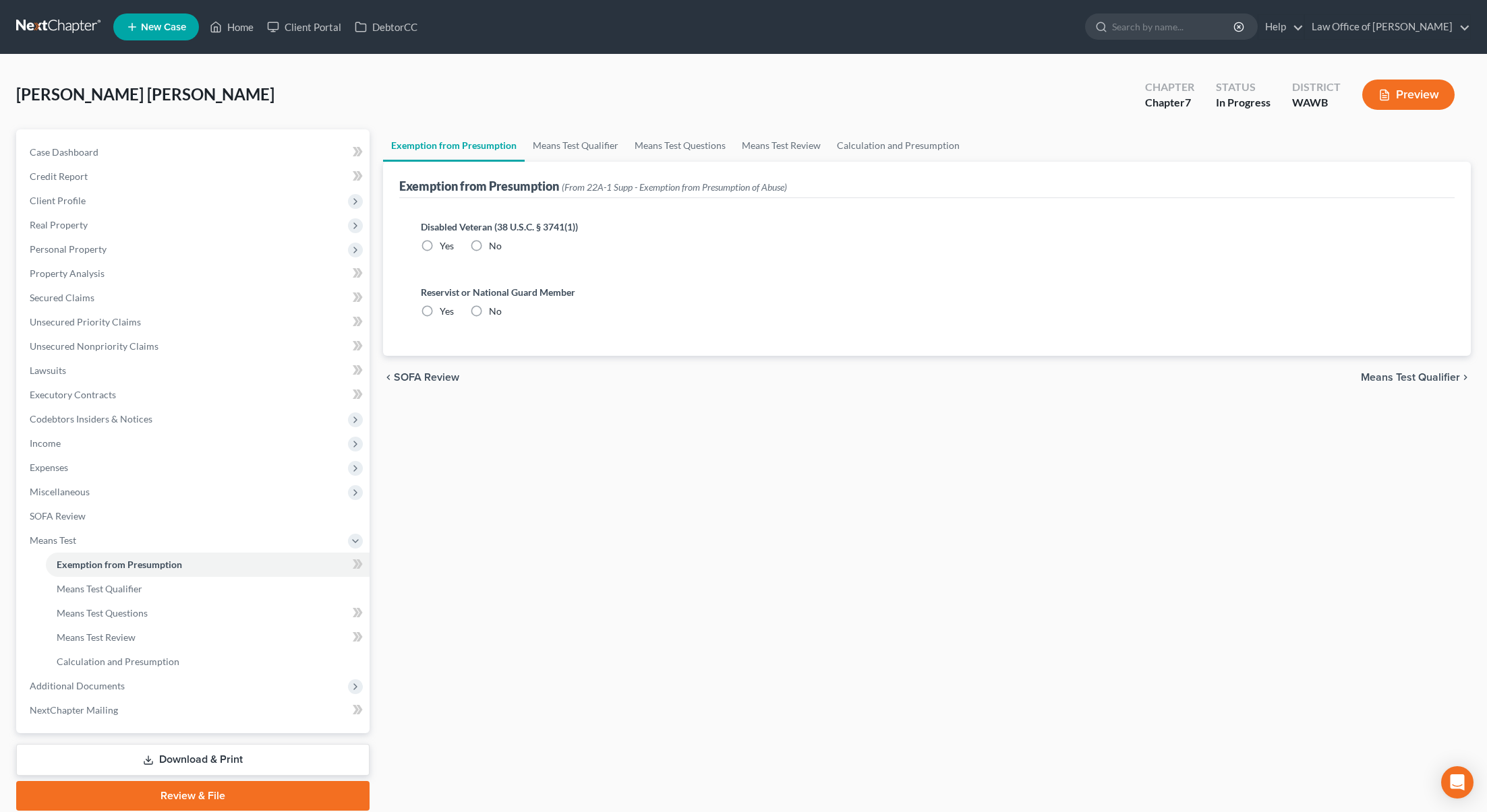
click at [489, 246] on label "No" at bounding box center [495, 246] width 13 height 13
click at [494, 246] on input "No" at bounding box center [498, 243] width 8 height 8
radio input "true"
click at [489, 307] on label "No" at bounding box center [495, 312] width 13 height 13
click at [494, 307] on input "No" at bounding box center [498, 309] width 8 height 8
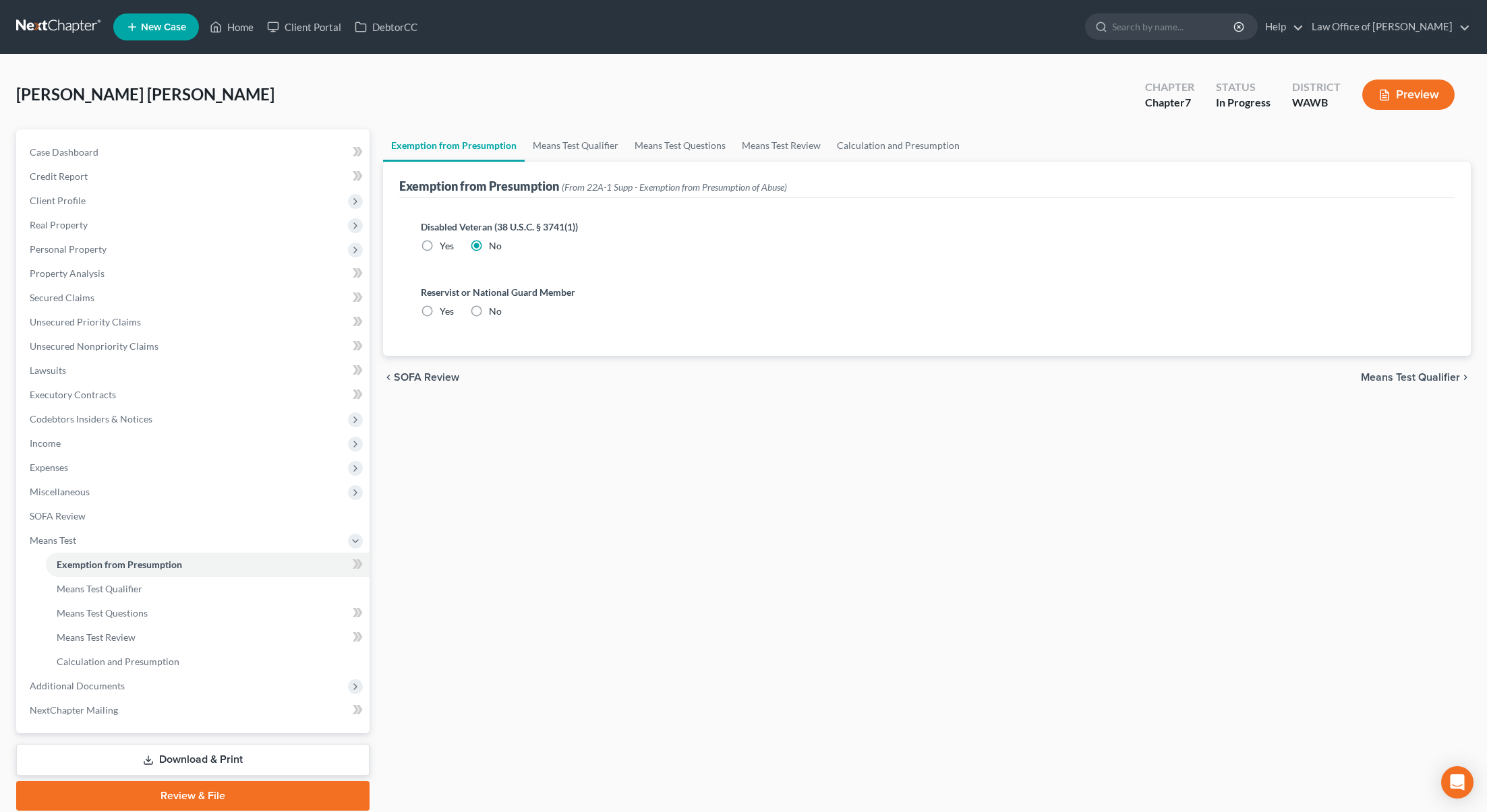
radio input "true"
click at [219, 683] on span "Additional Documents" at bounding box center [195, 686] width 351 height 24
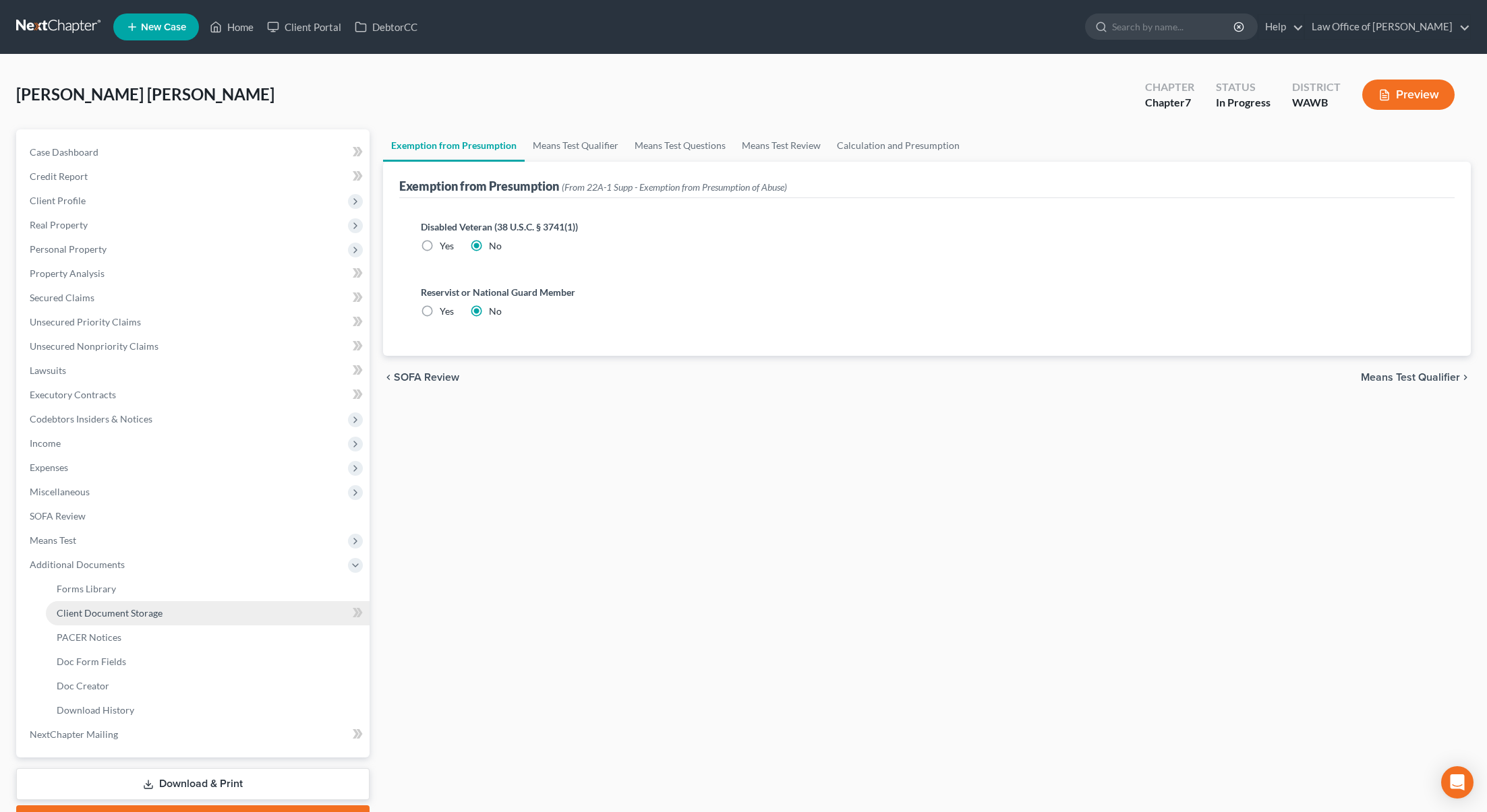
click at [196, 609] on link "Client Document Storage" at bounding box center [207, 613] width 323 height 24
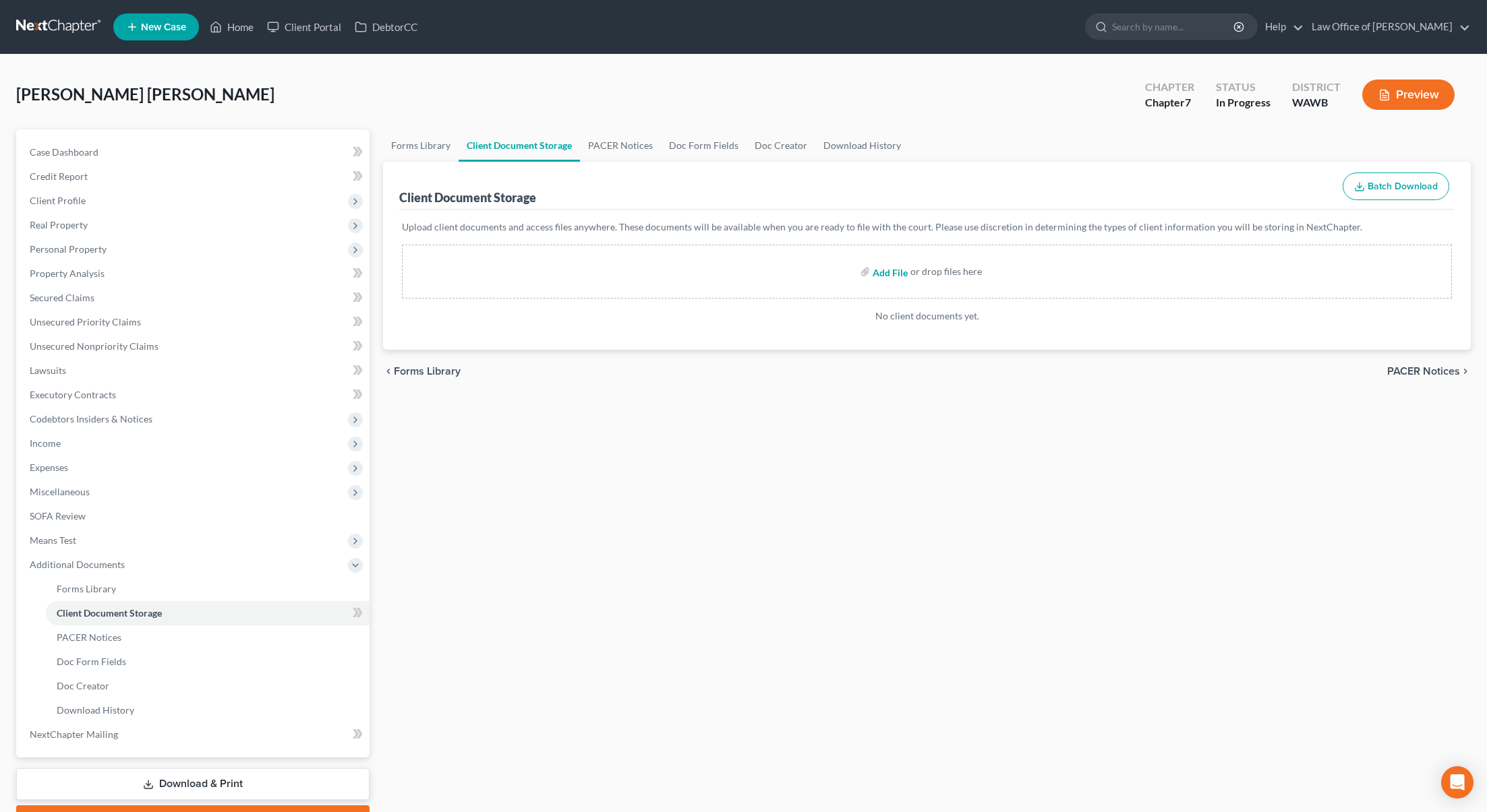
click at [888, 266] on input "file" at bounding box center [889, 272] width 33 height 24
type input "C:\fakepath\CCC1 - Segueda, Luis.pdf"
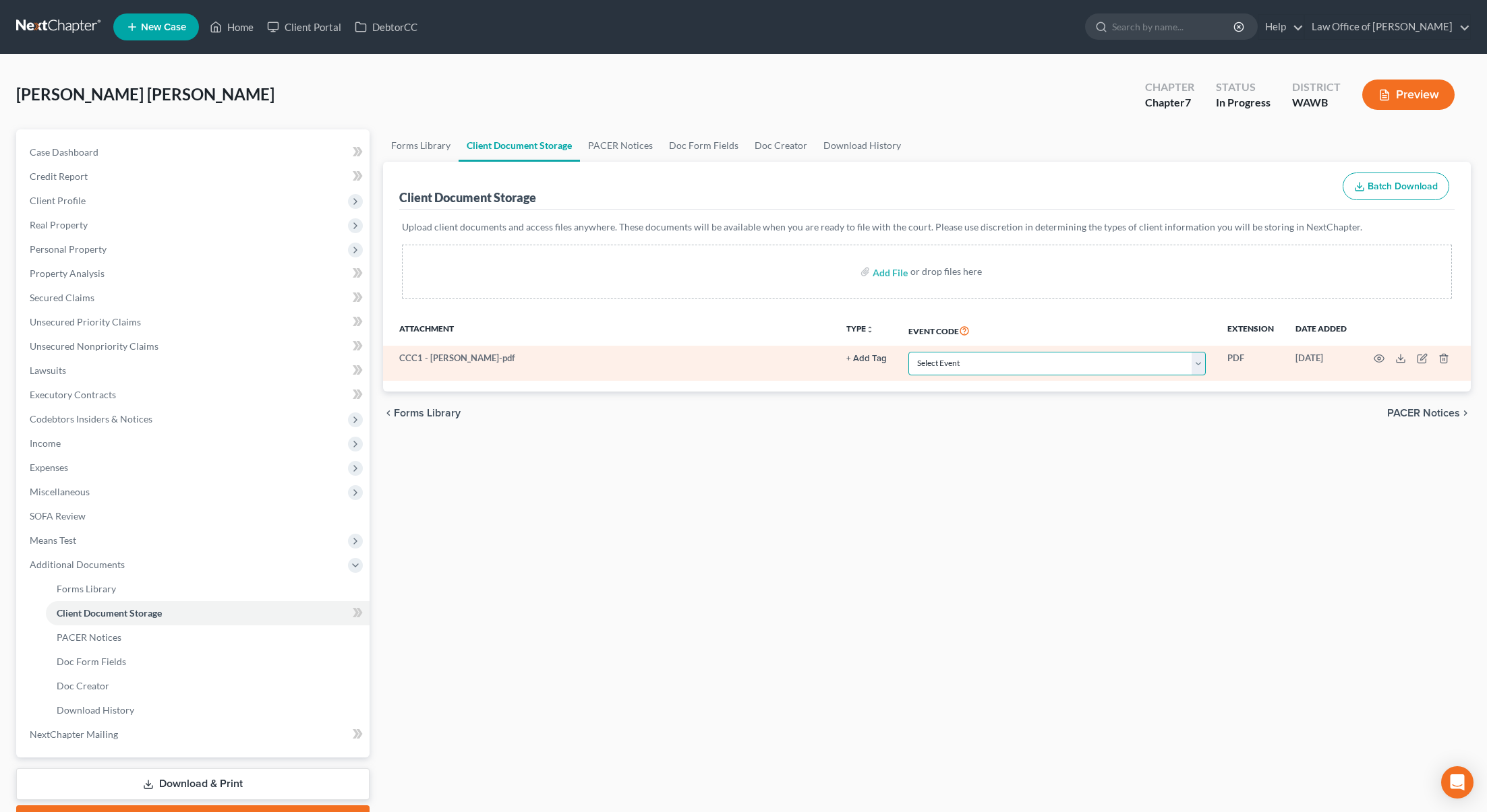
click at [937, 354] on select "Select Event Certificate of Credit Counseling for Debtor Certificate of Credit …" at bounding box center [1057, 363] width 298 height 23
select select "0"
click at [909, 352] on select "Select Event Certificate of Credit Counseling for Debtor Certificate of Credit …" at bounding box center [1057, 363] width 298 height 23
click at [1377, 353] on icon "button" at bounding box center [1378, 358] width 11 height 11
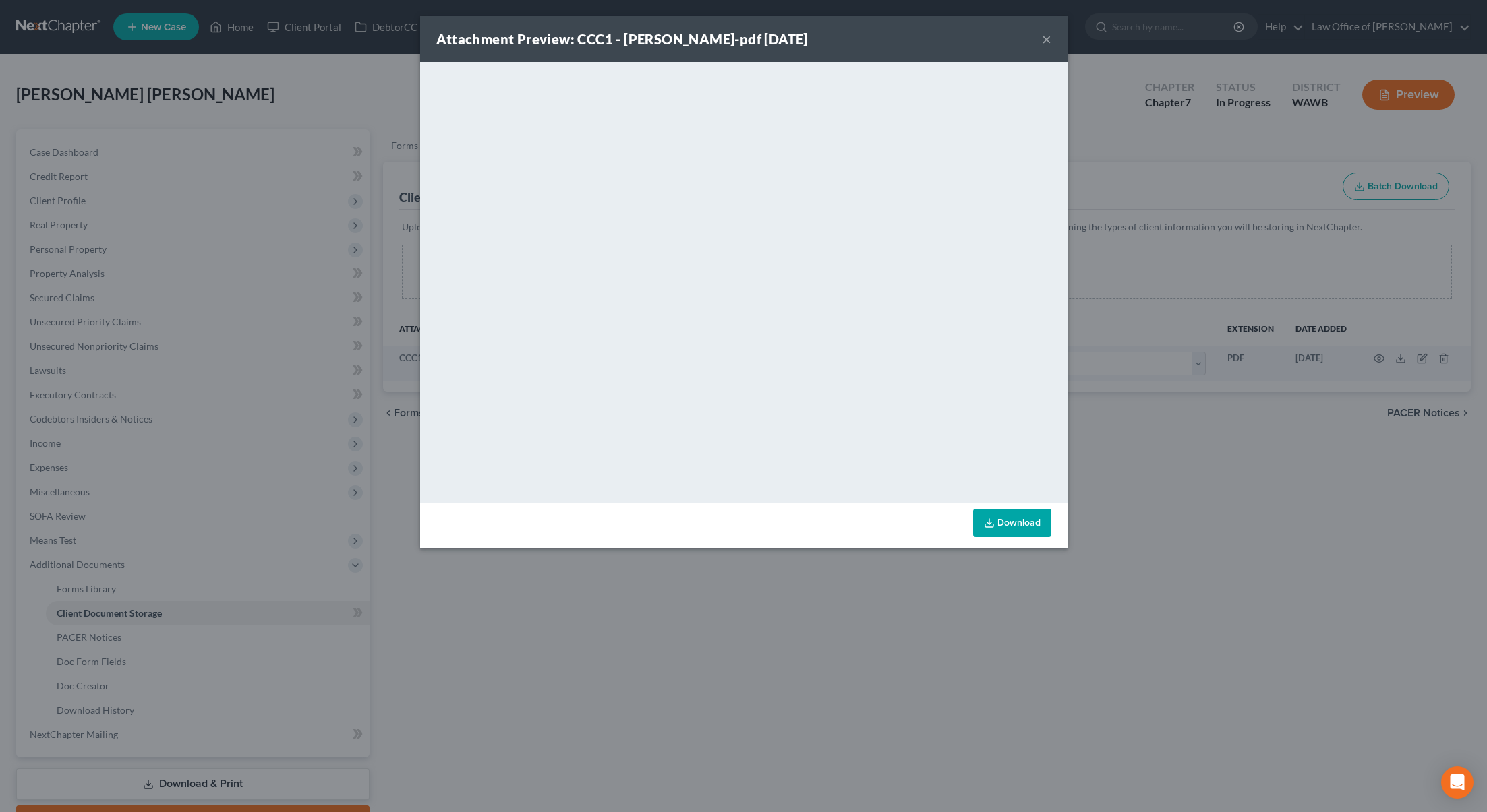
click at [1047, 40] on button "×" at bounding box center [1047, 38] width 9 height 16
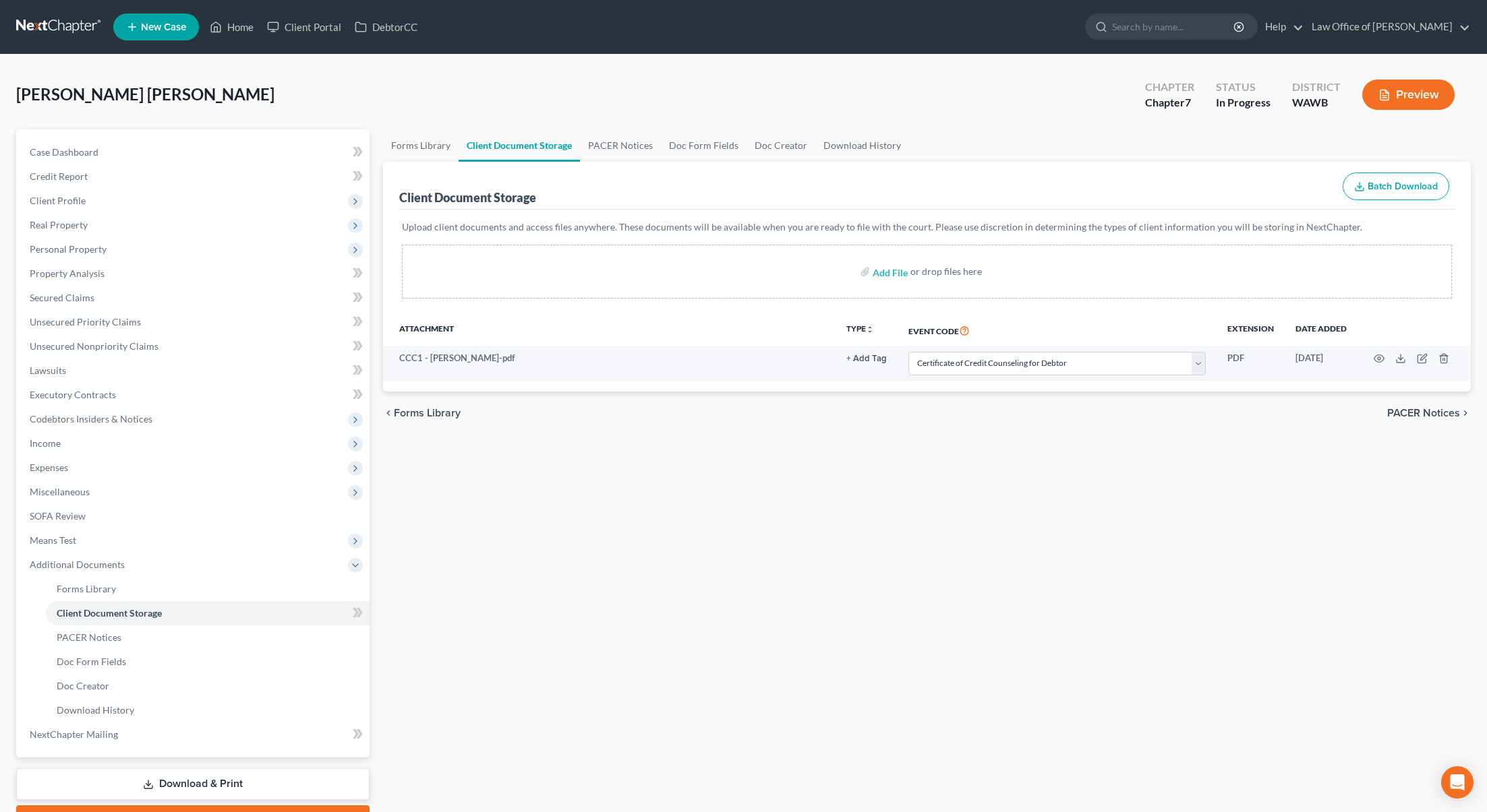
click at [41, 27] on link at bounding box center [59, 27] width 86 height 24
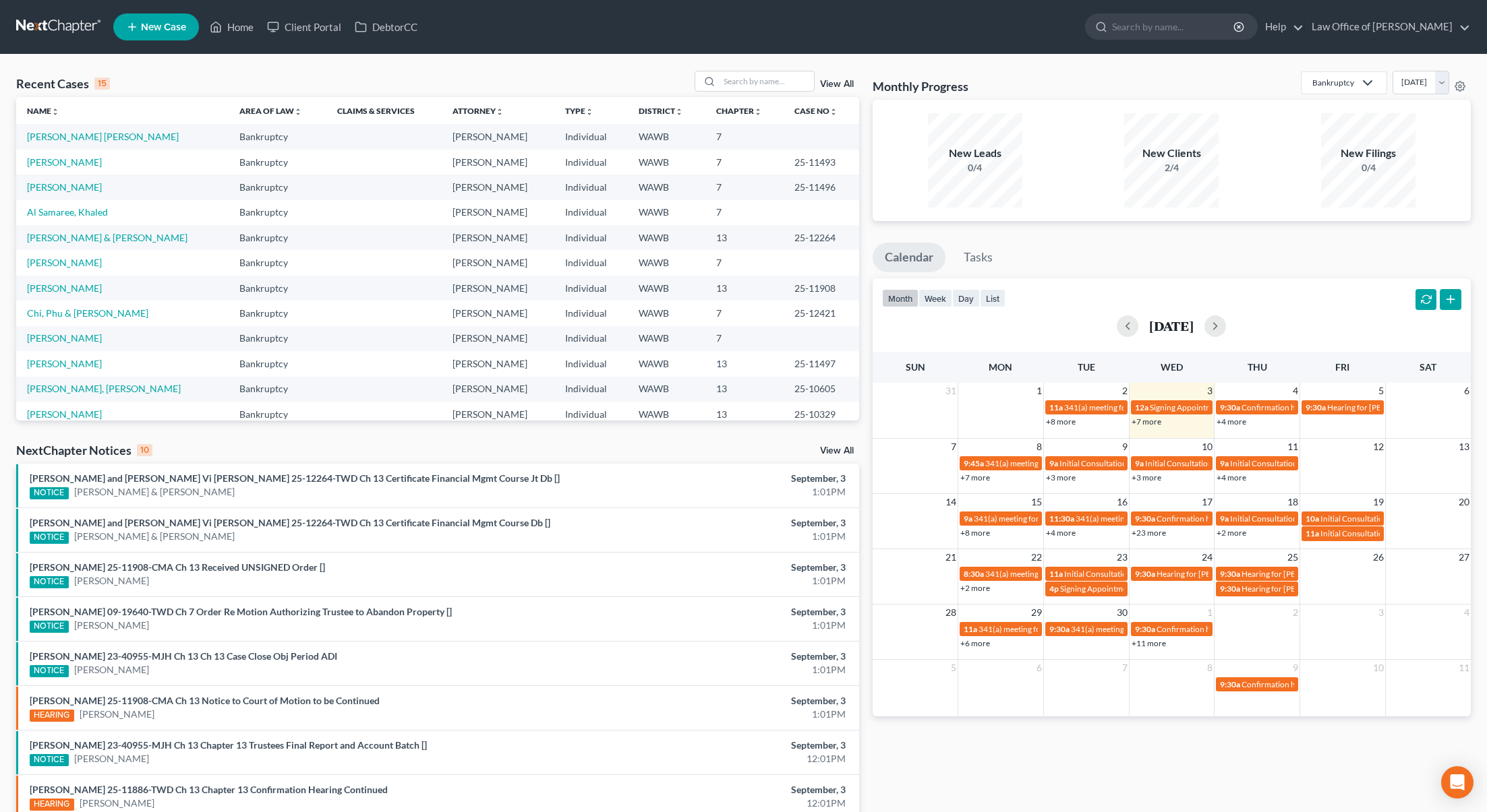
click at [833, 450] on link "View All" at bounding box center [837, 450] width 33 height 9
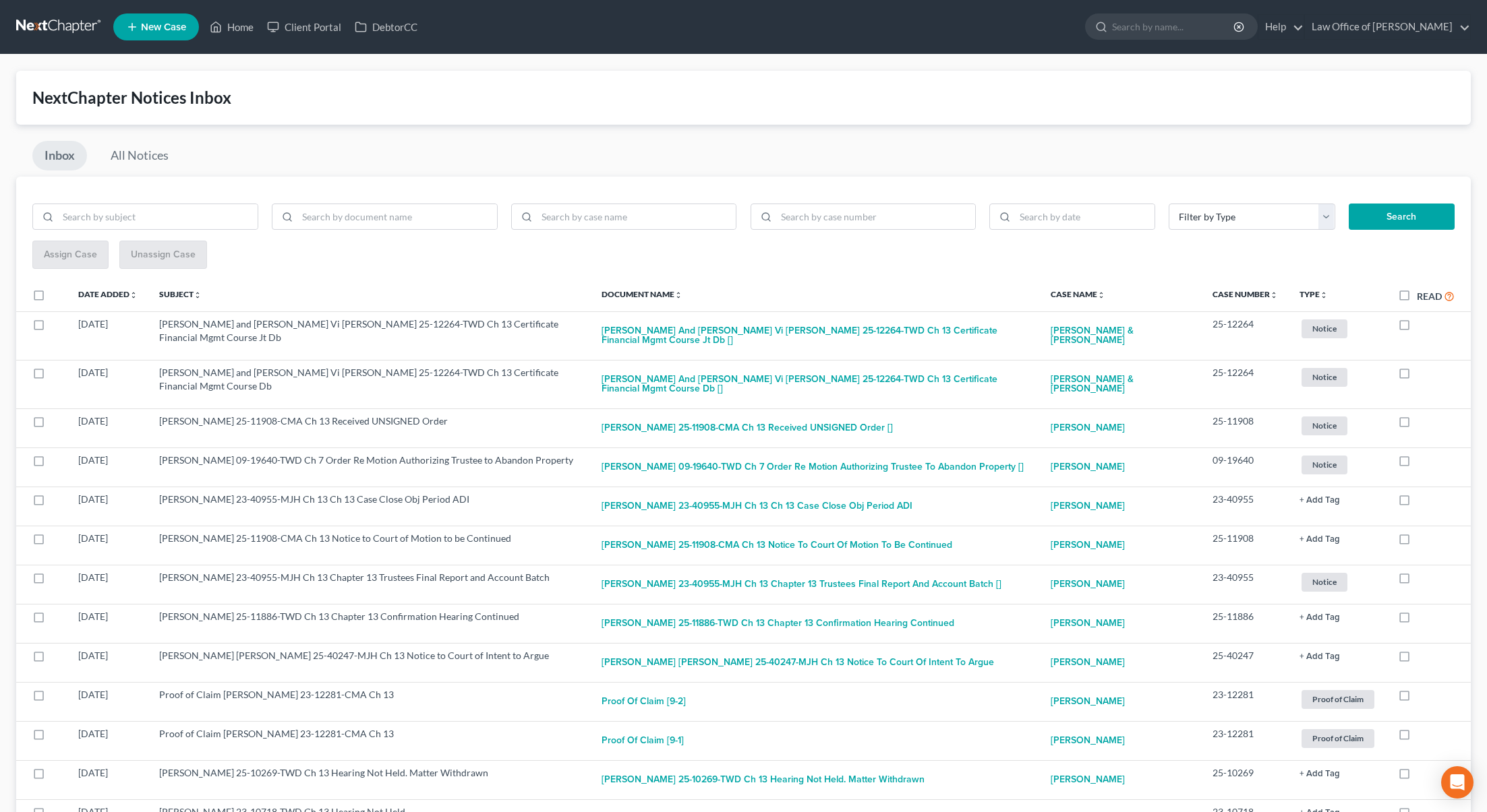
click at [1417, 295] on label "Read" at bounding box center [1435, 296] width 38 height 16
click at [1423, 295] on input "Read" at bounding box center [1427, 292] width 8 height 8
checkbox input "true"
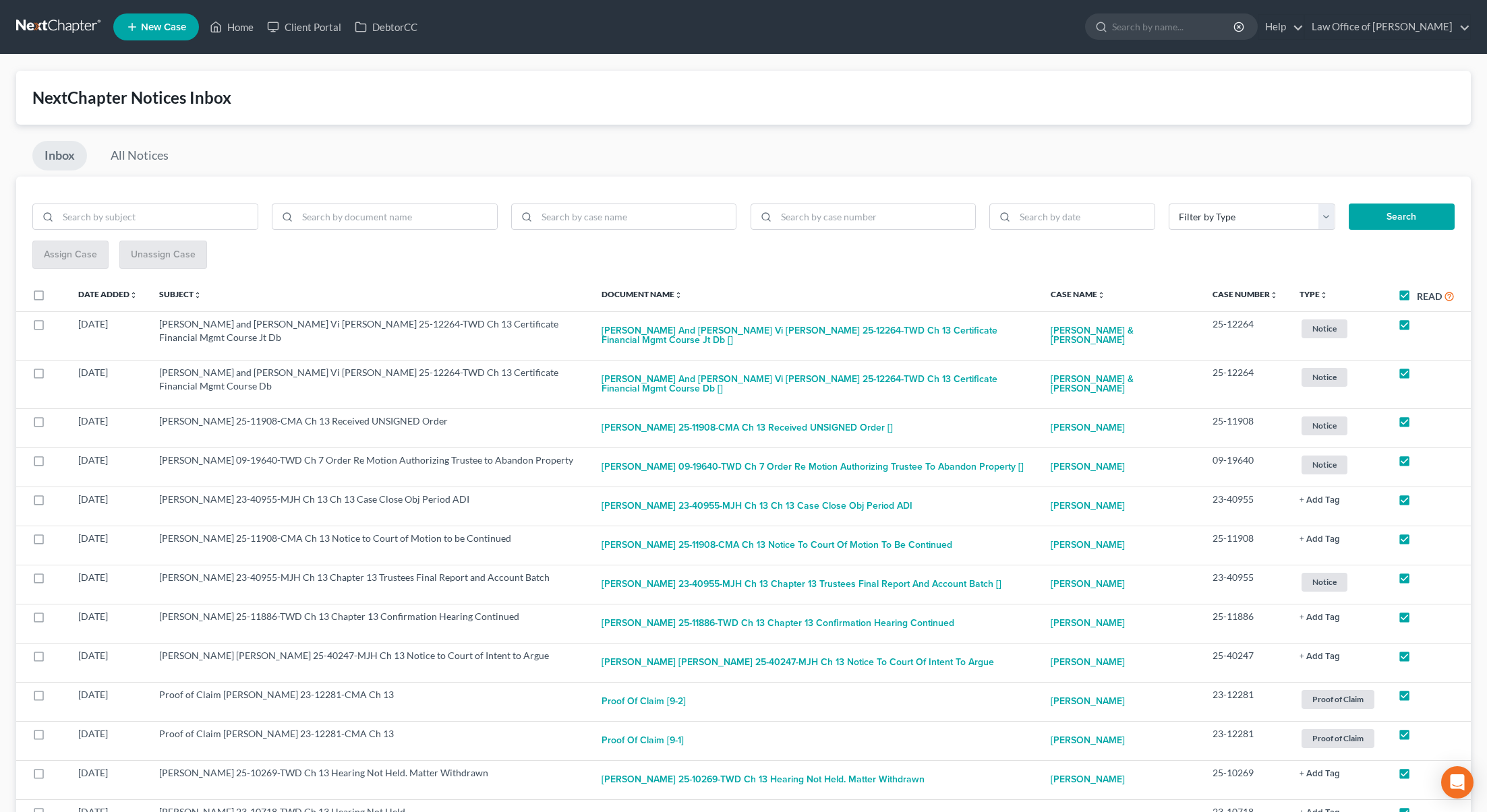
checkbox input "true"
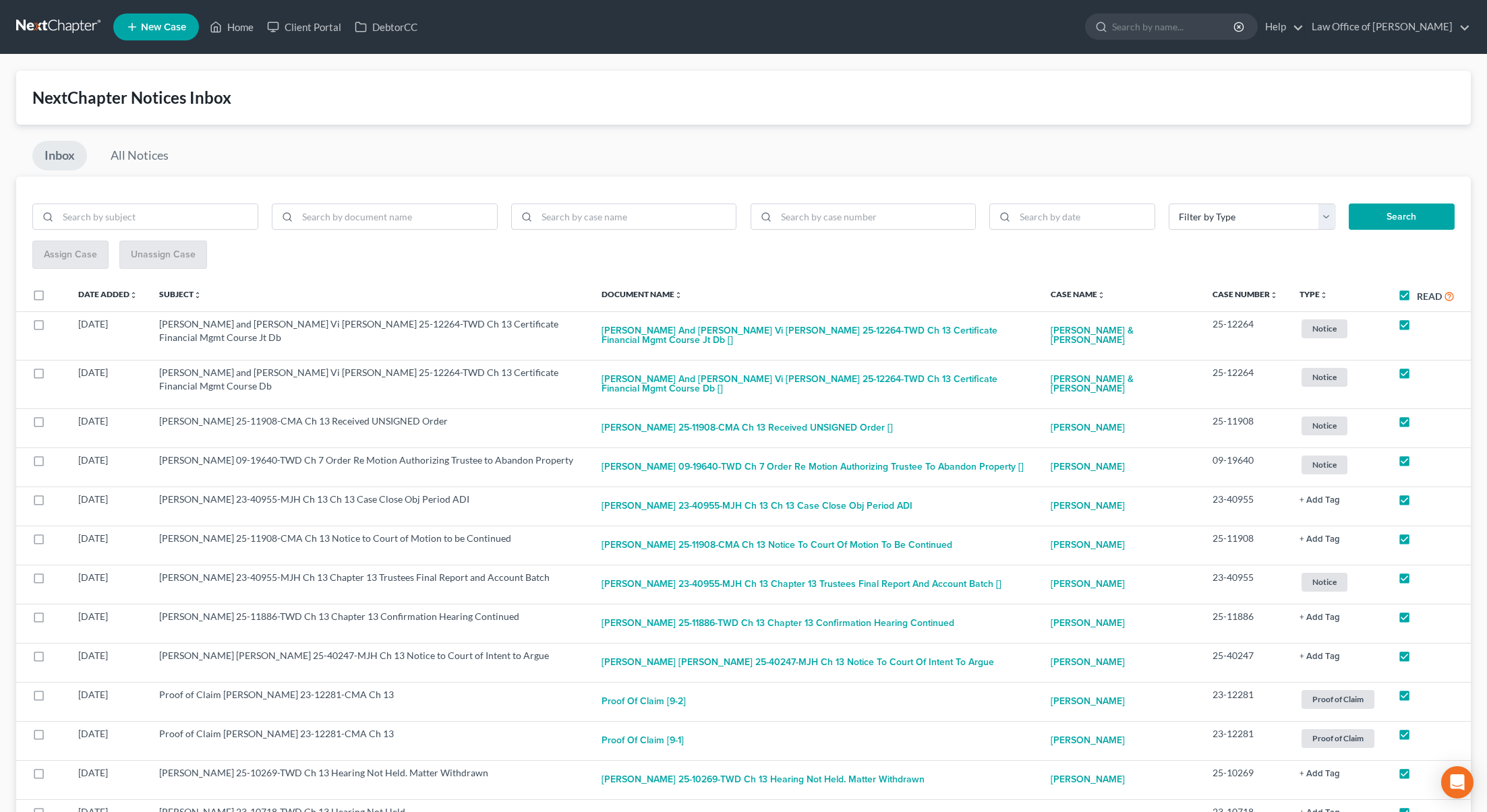
checkbox input "true"
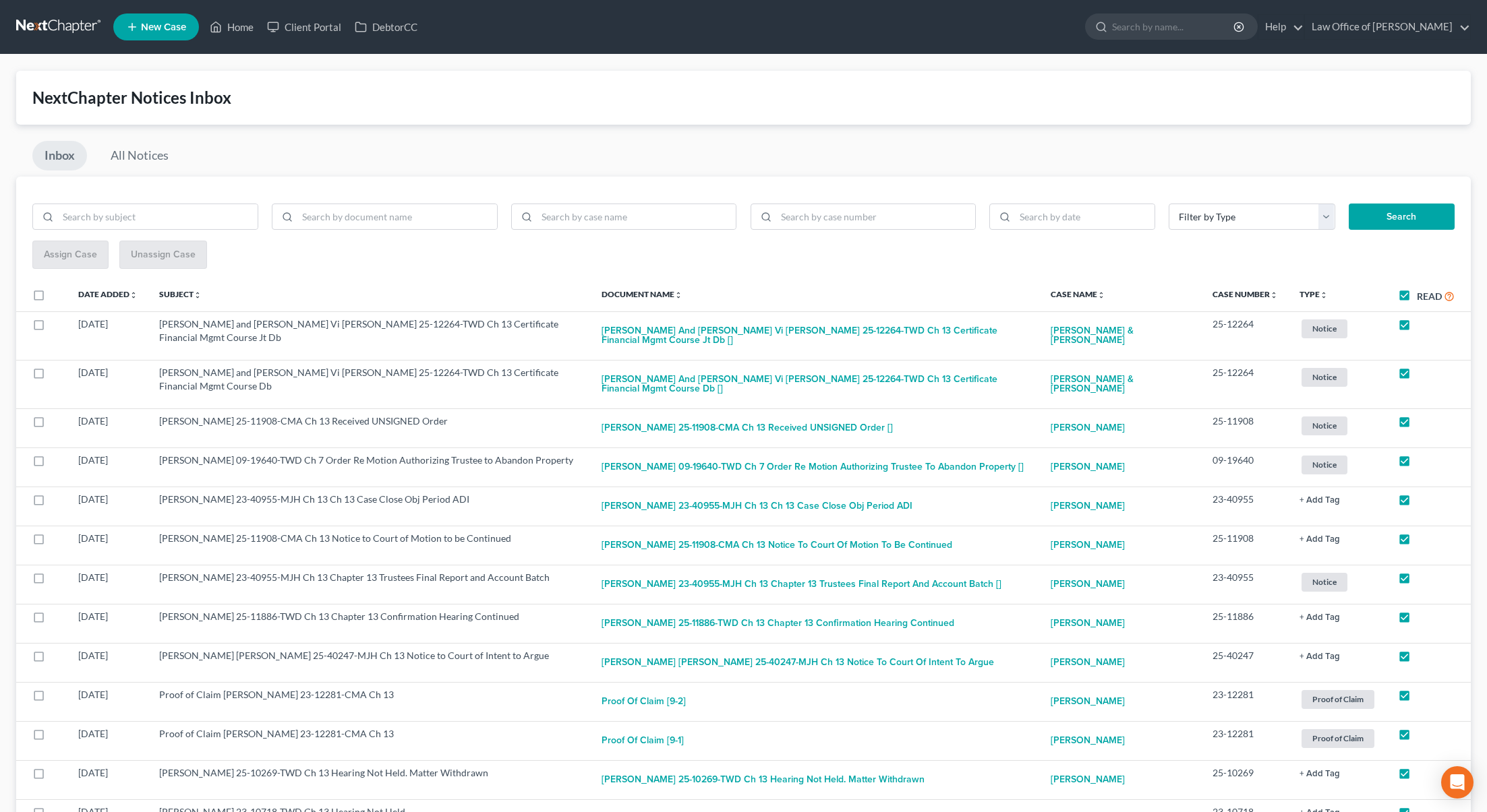
checkbox input "true"
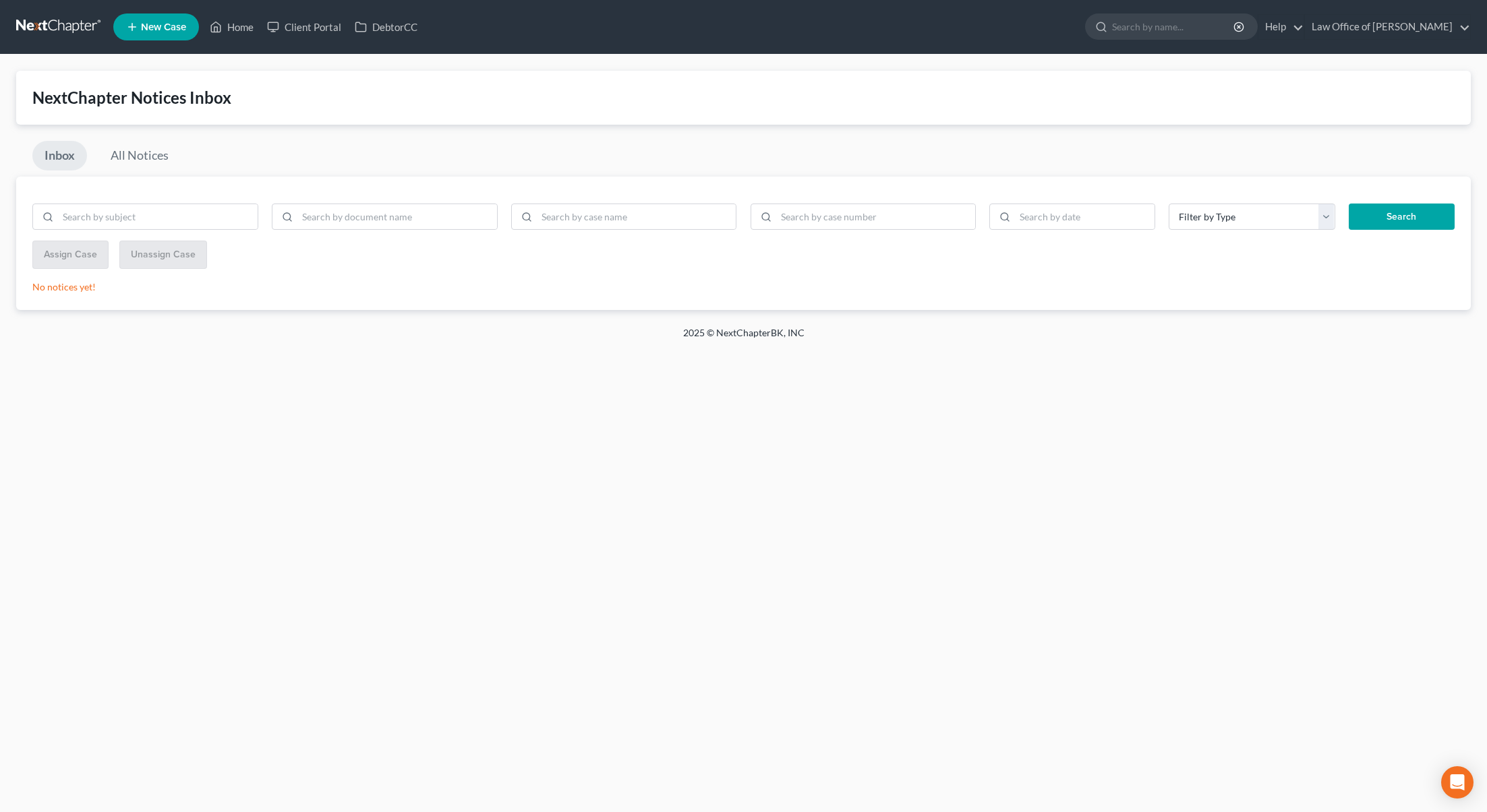
click at [33, 40] on nav "Home New Case Client Portal DebtorCC Law Office of Lisa S. Tse lisa@lisatselaw.…" at bounding box center [743, 27] width 1487 height 54
click at [33, 30] on link at bounding box center [59, 27] width 86 height 24
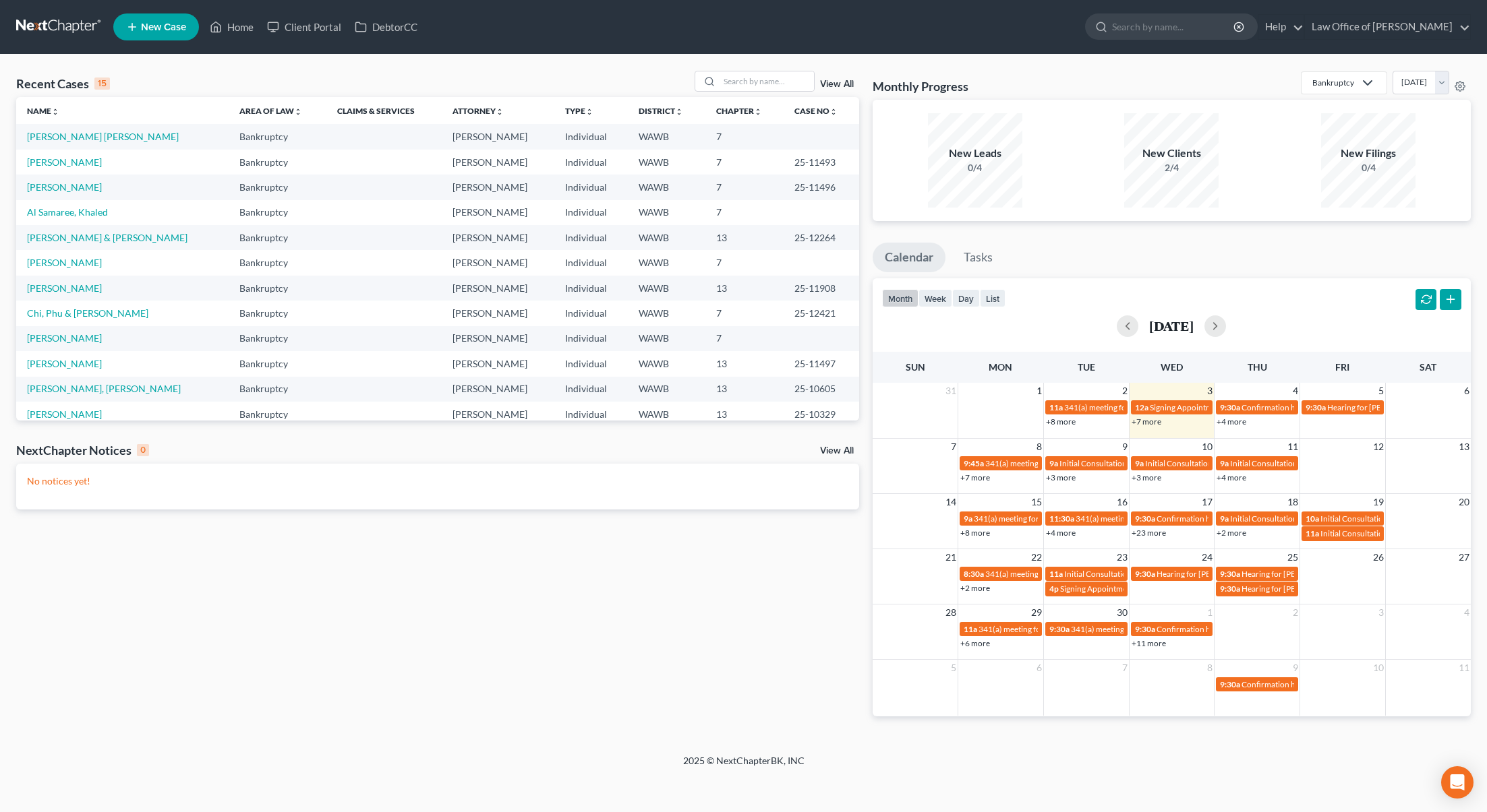
click at [59, 20] on link at bounding box center [59, 27] width 86 height 24
click at [68, 127] on td "[PERSON_NAME] [PERSON_NAME]" at bounding box center [122, 136] width 212 height 25
click at [69, 131] on link "[PERSON_NAME] [PERSON_NAME]" at bounding box center [103, 137] width 152 height 12
select select "3"
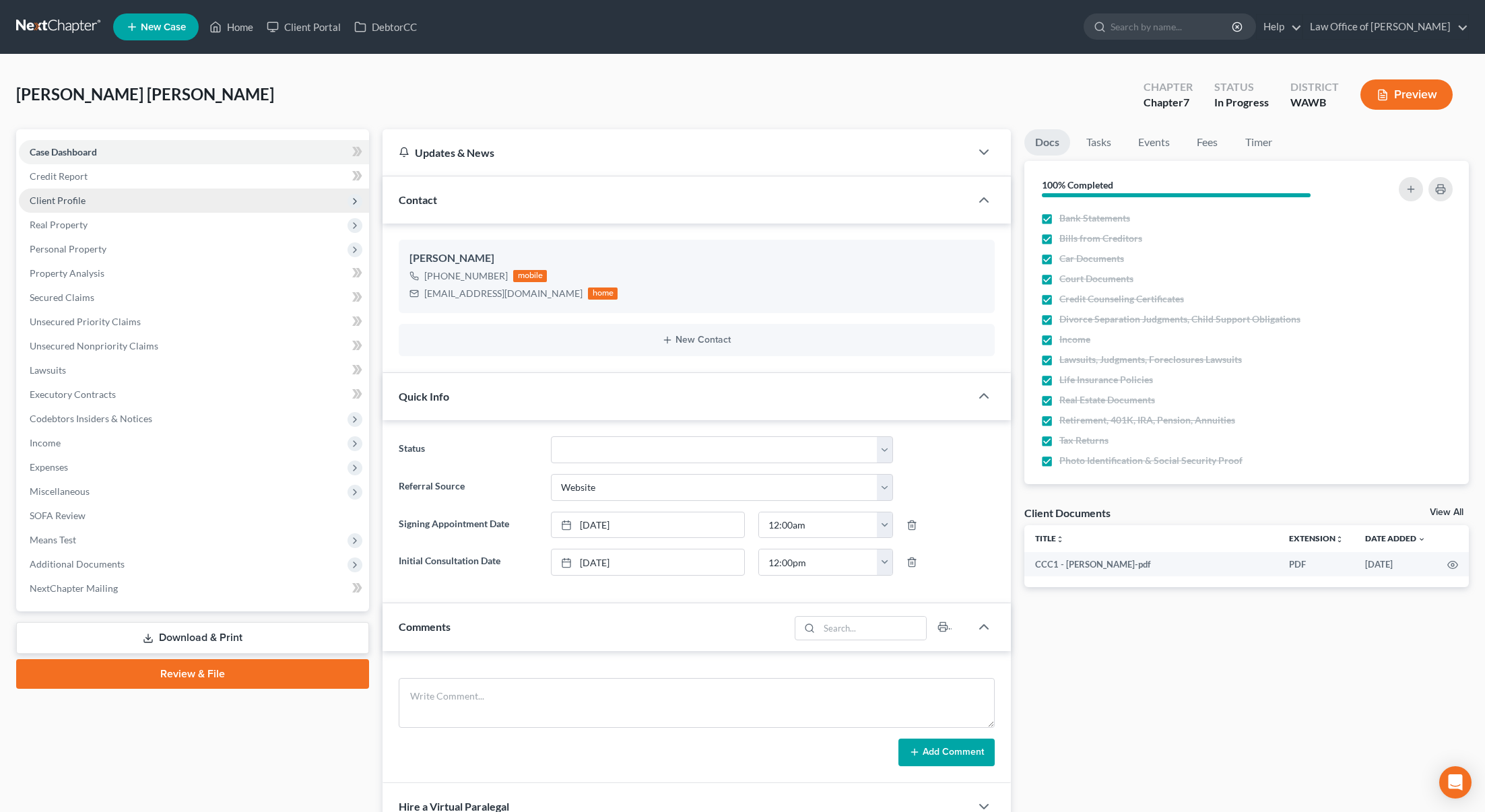
click at [147, 205] on span "Client Profile" at bounding box center [194, 200] width 351 height 24
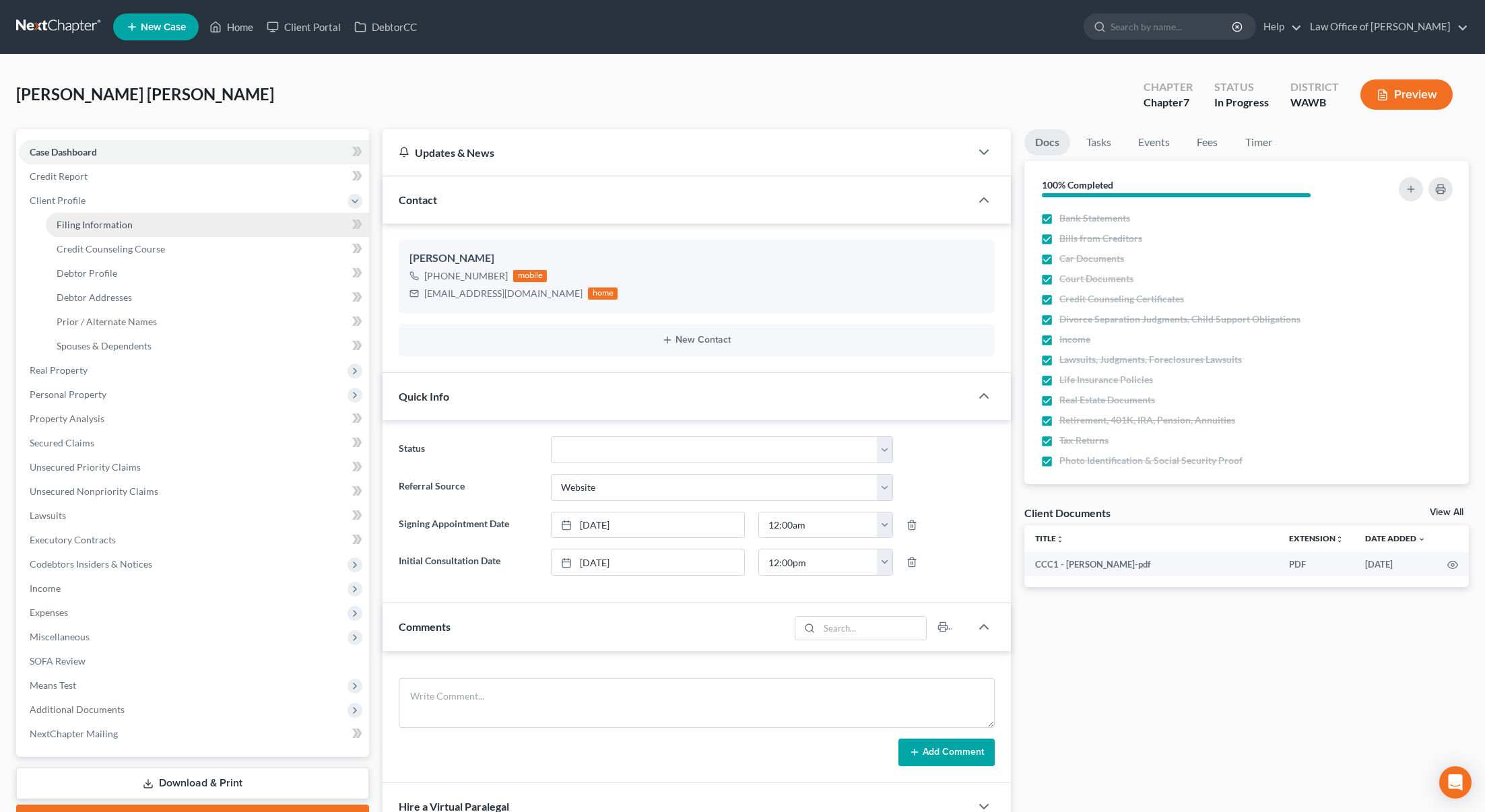
click at [144, 216] on link "Filing Information" at bounding box center [207, 224] width 323 height 24
select select "1"
select select "0"
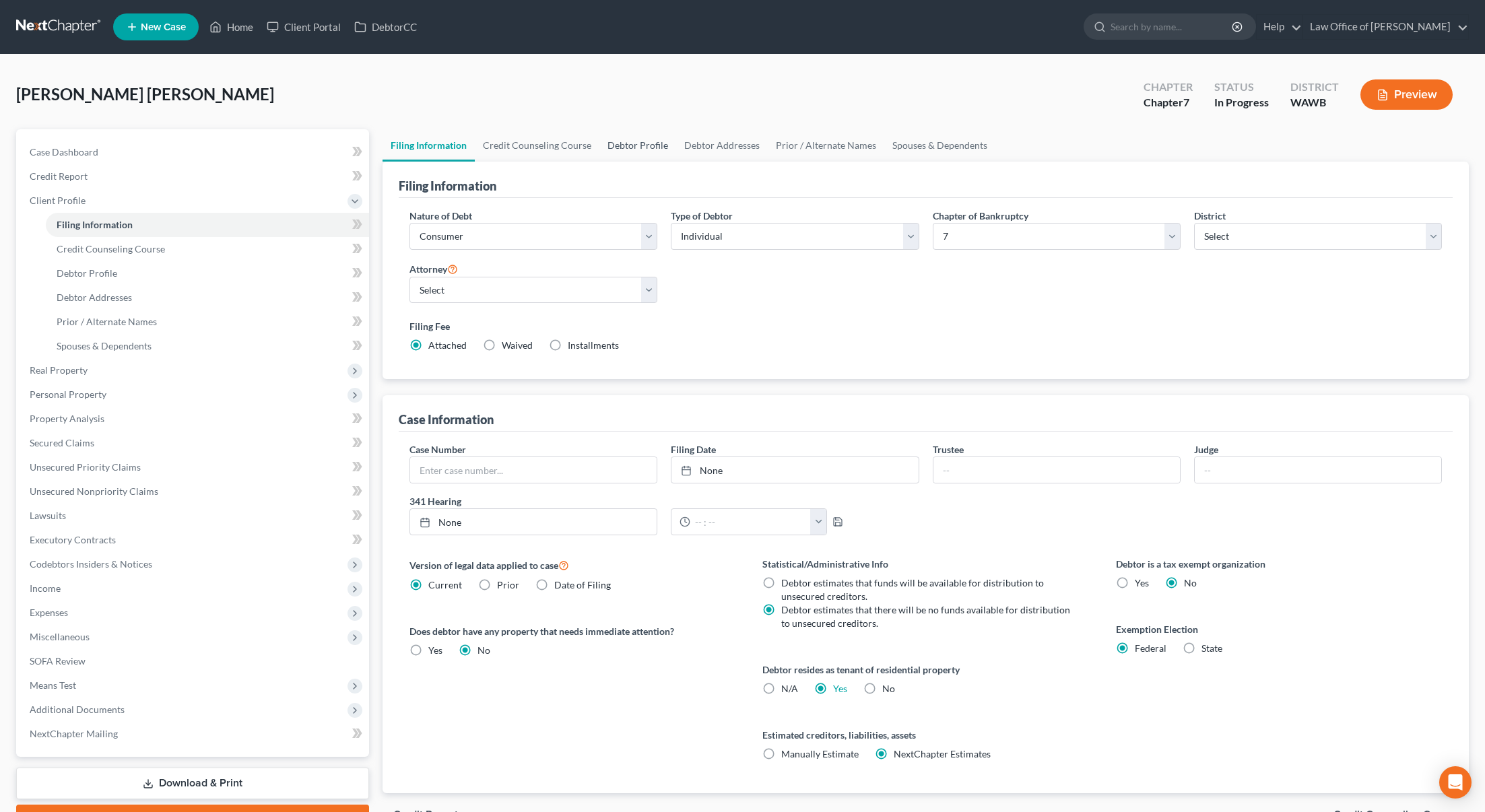
click at [639, 143] on link "Debtor Profile" at bounding box center [638, 145] width 77 height 33
select select "0"
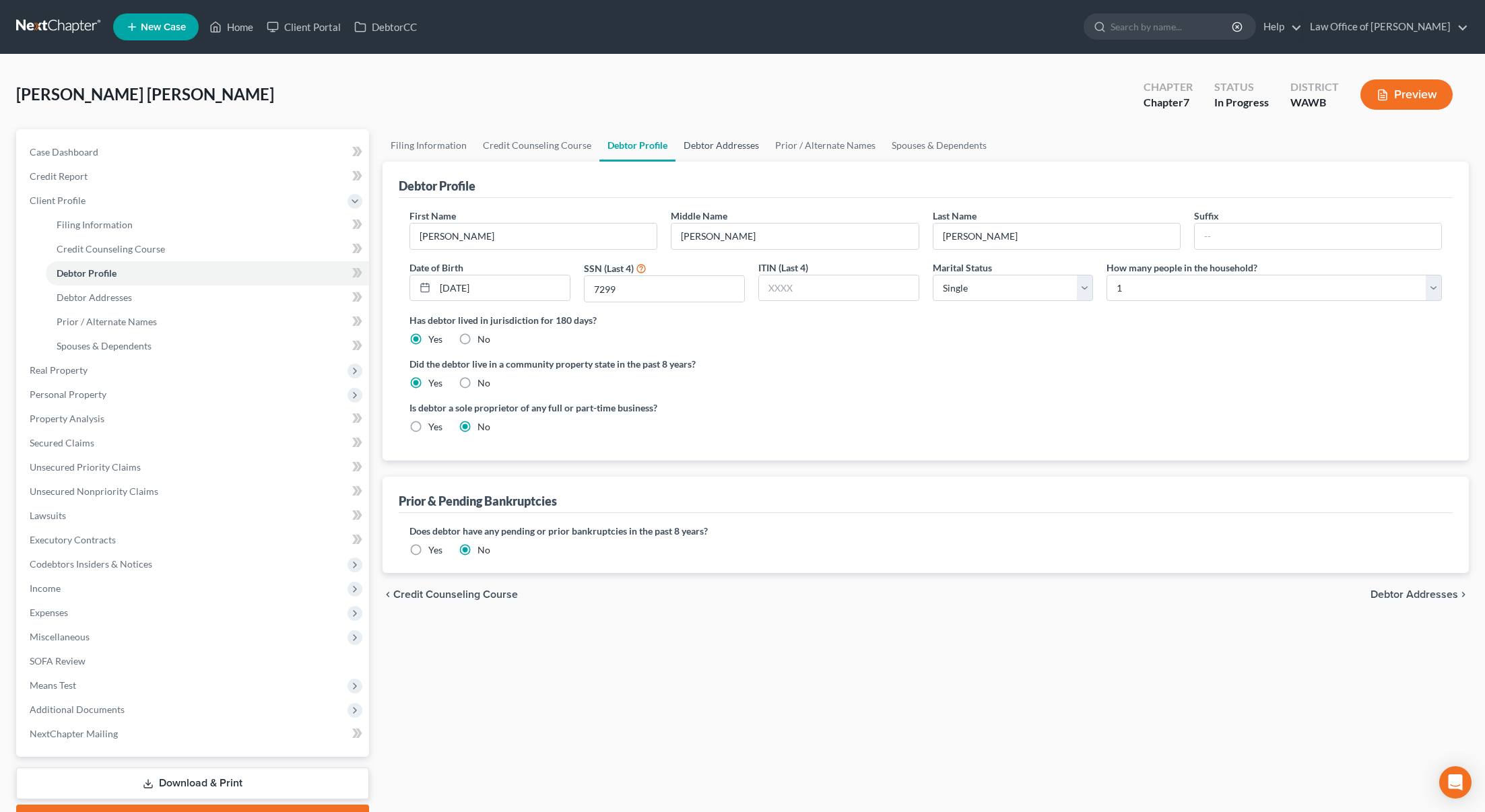
click at [718, 152] on link "Debtor Addresses" at bounding box center [721, 145] width 92 height 33
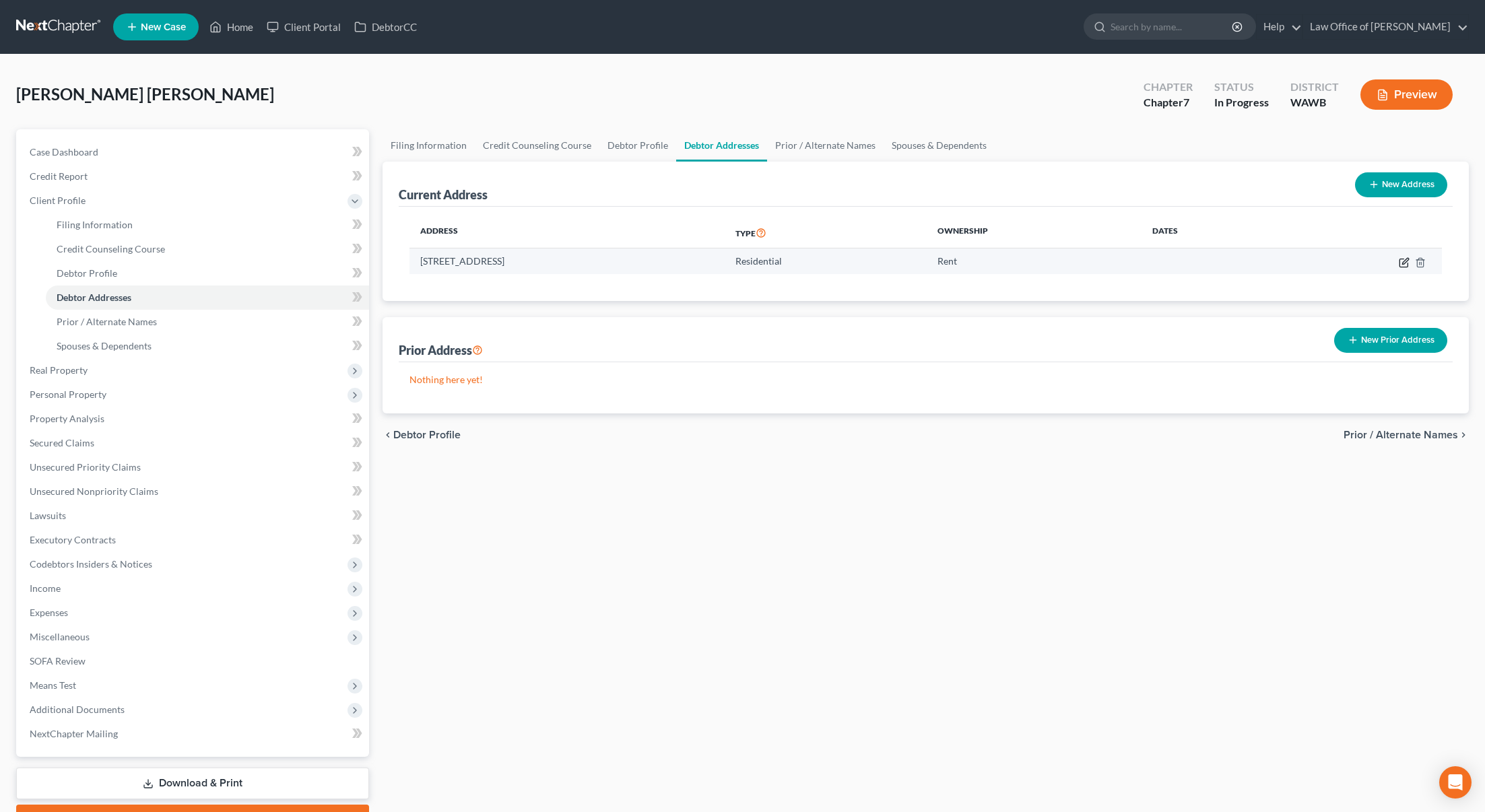
click at [1403, 265] on icon "button" at bounding box center [1404, 262] width 11 height 11
select select "50"
select select "0"
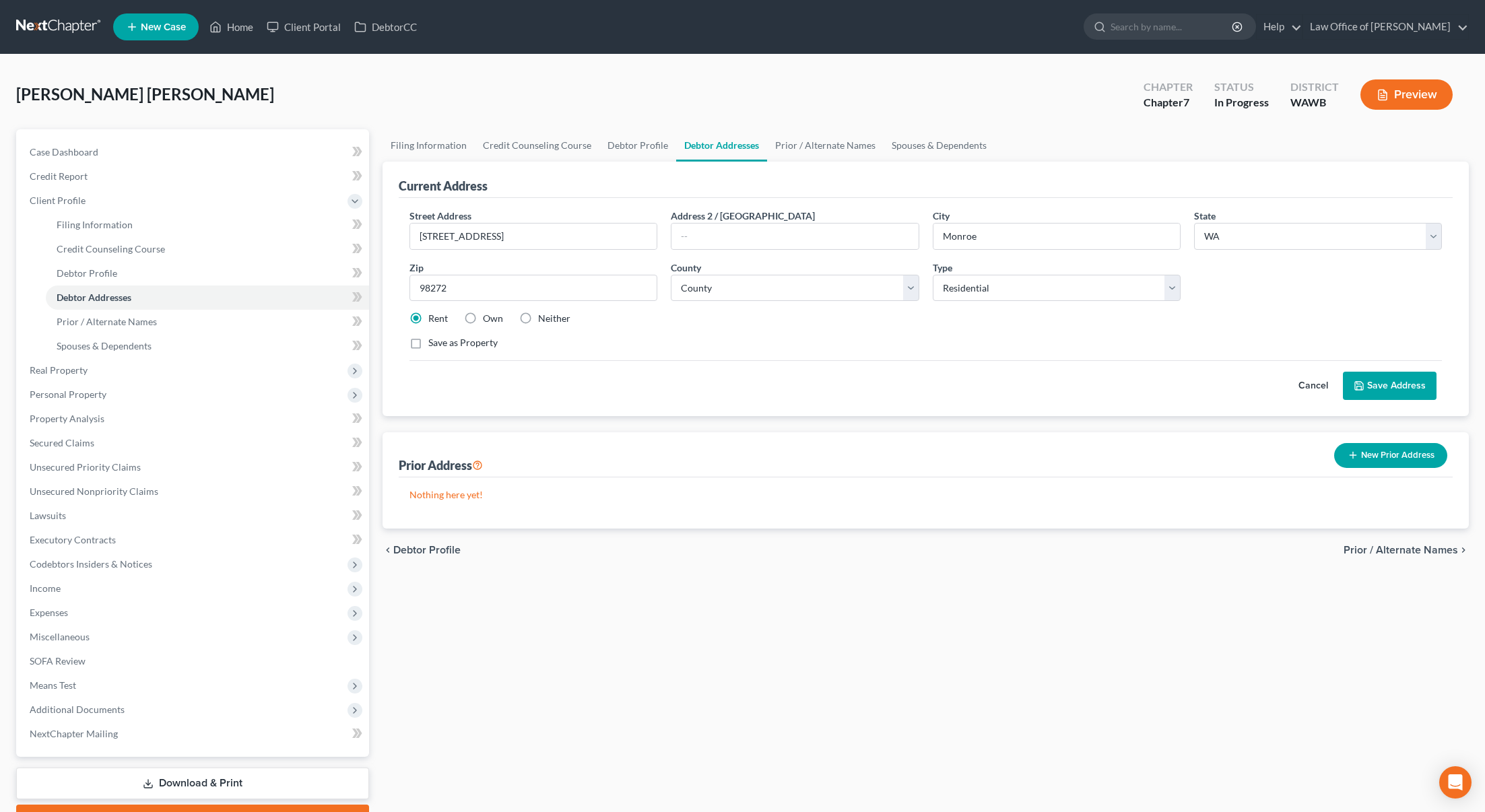
click at [1390, 391] on button "Save Address" at bounding box center [1390, 386] width 93 height 28
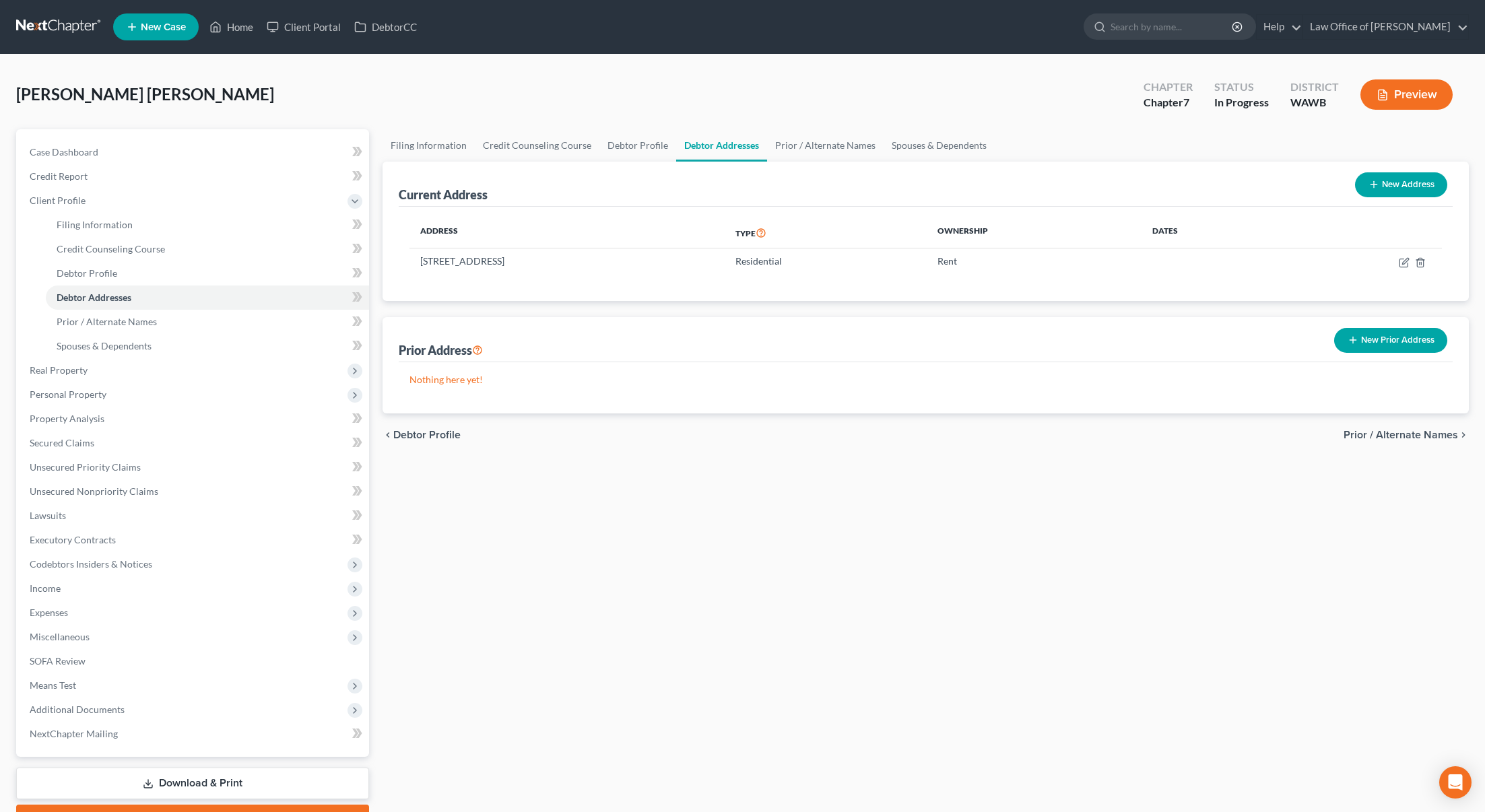
click at [920, 36] on ul "New Case Home Client Portal DebtorCC - No Result - See all results Or Press Ent…" at bounding box center [791, 27] width 1356 height 35
click at [820, 144] on link "Prior / Alternate Names" at bounding box center [826, 145] width 117 height 33
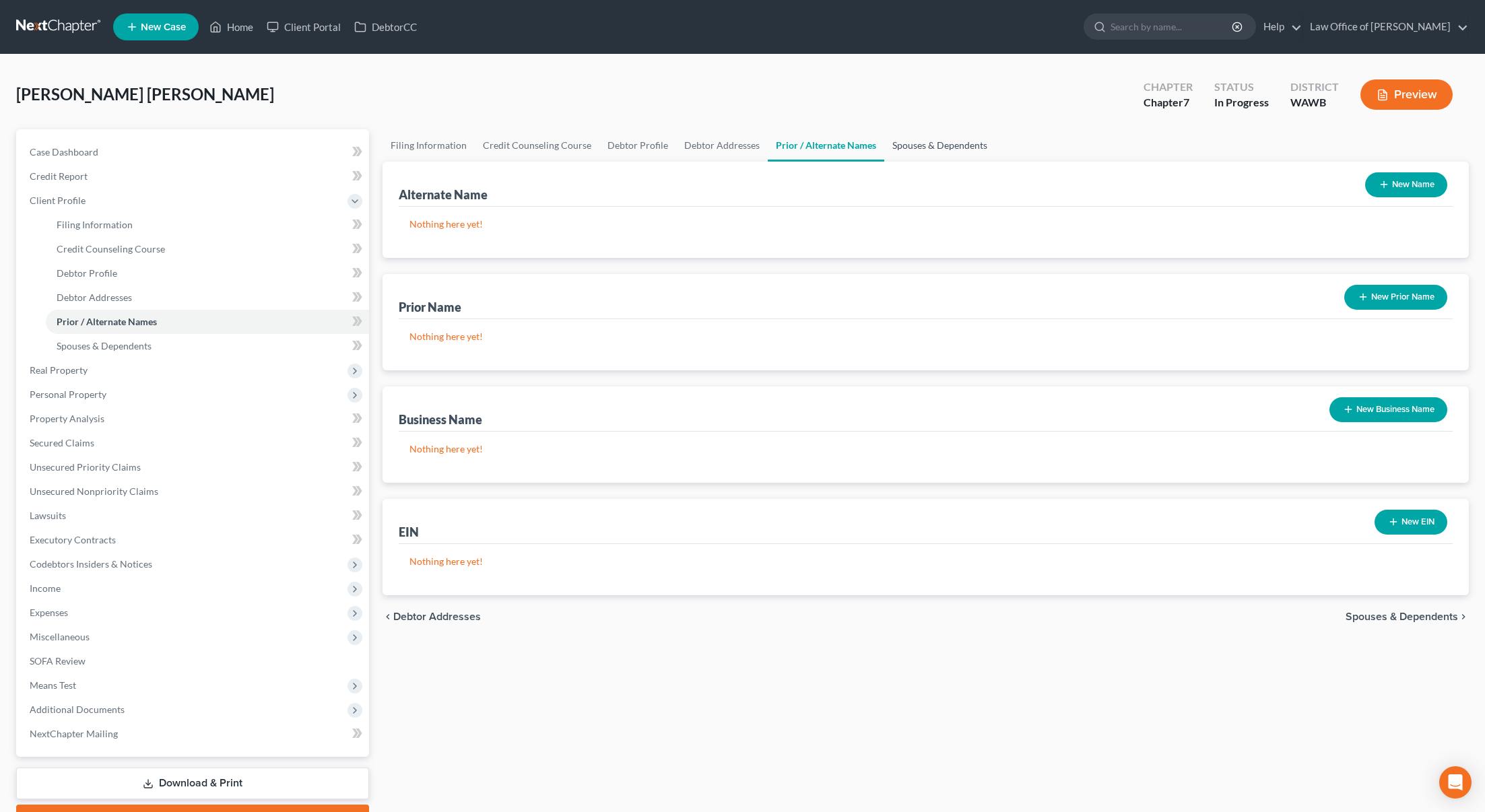
click at [921, 144] on link "Spouses & Dependents" at bounding box center [939, 145] width 111 height 33
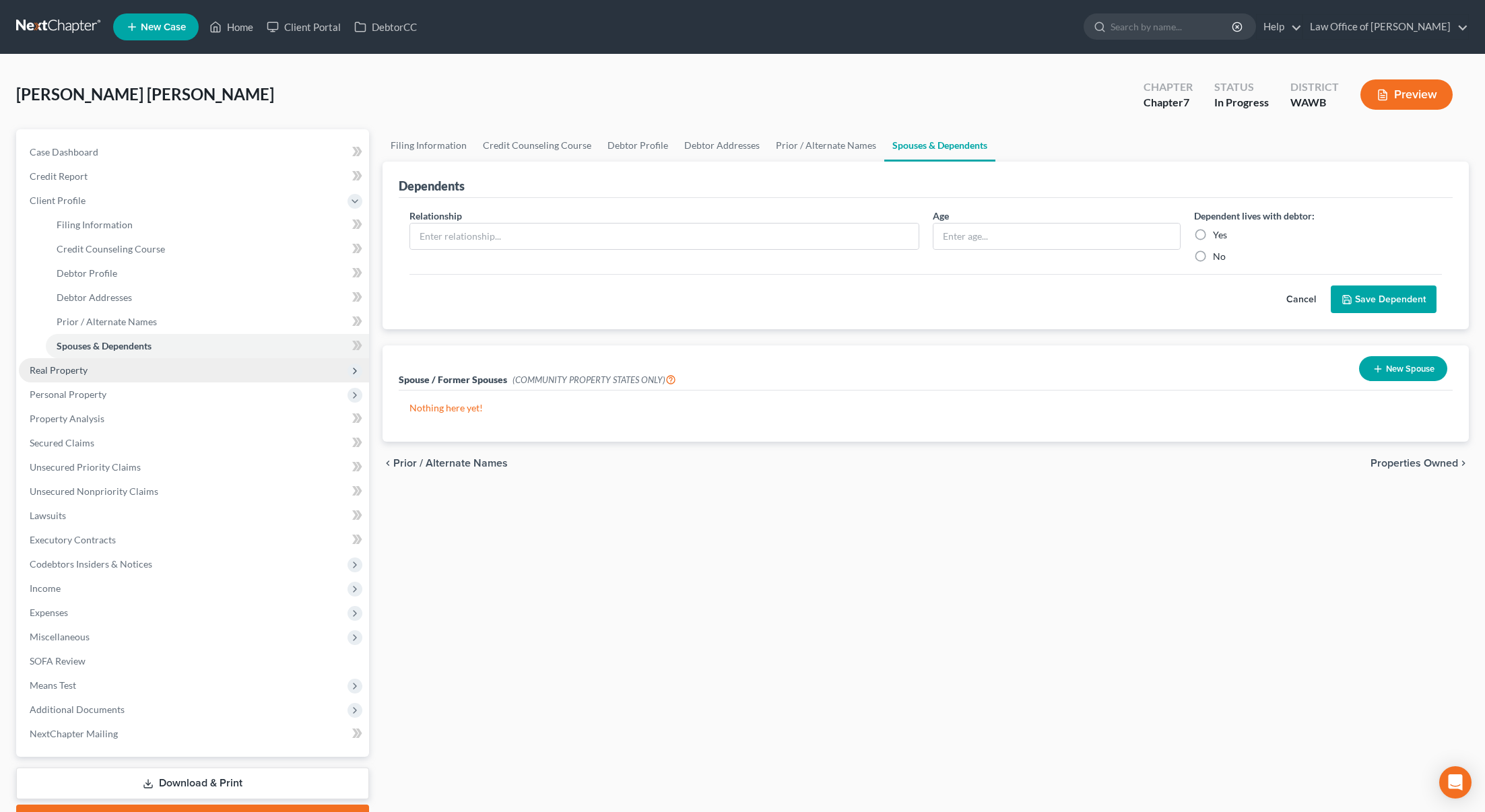
click at [199, 368] on span "Real Property" at bounding box center [194, 370] width 351 height 24
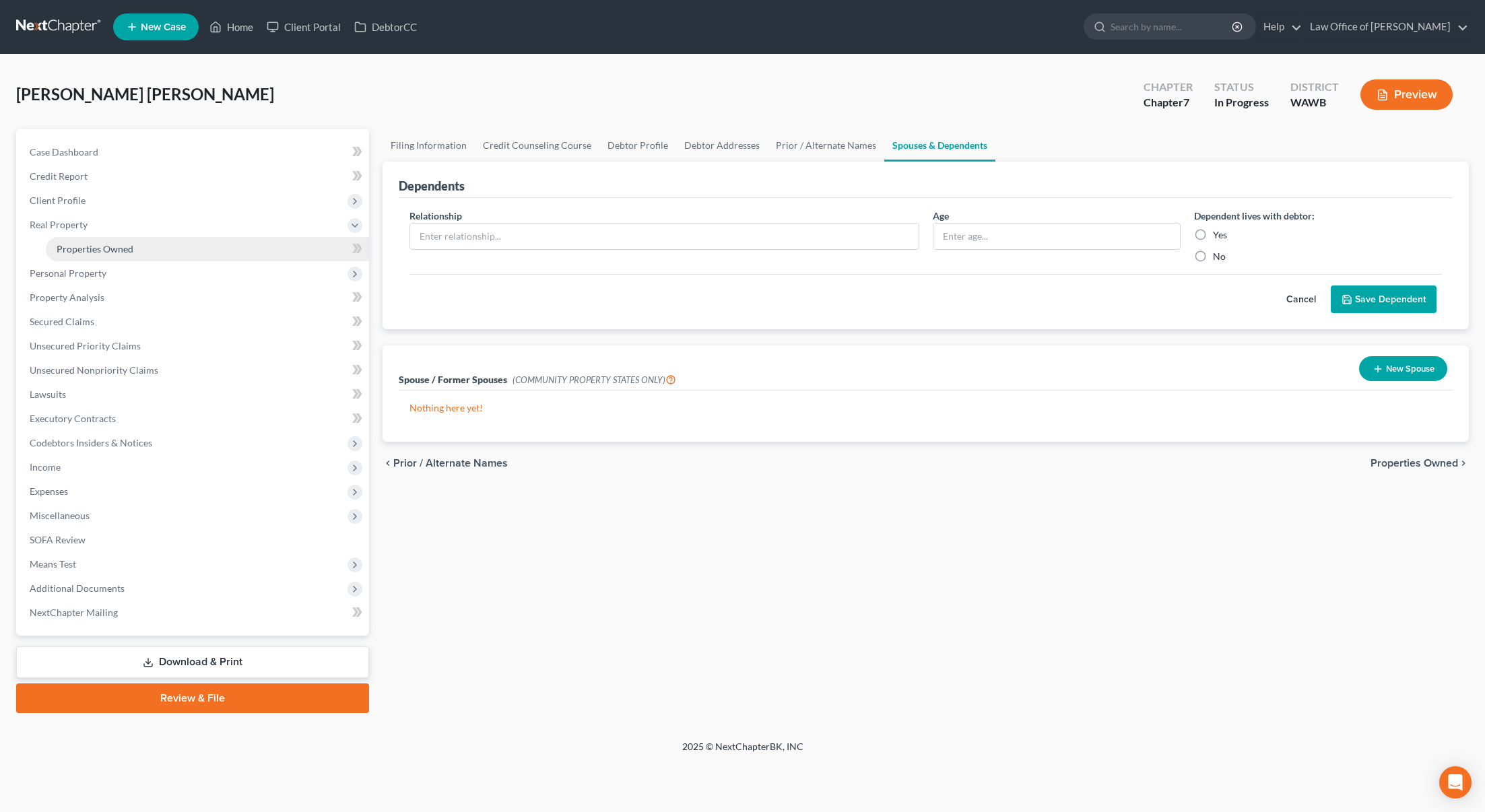
click at [166, 250] on link "Properties Owned" at bounding box center [207, 249] width 323 height 24
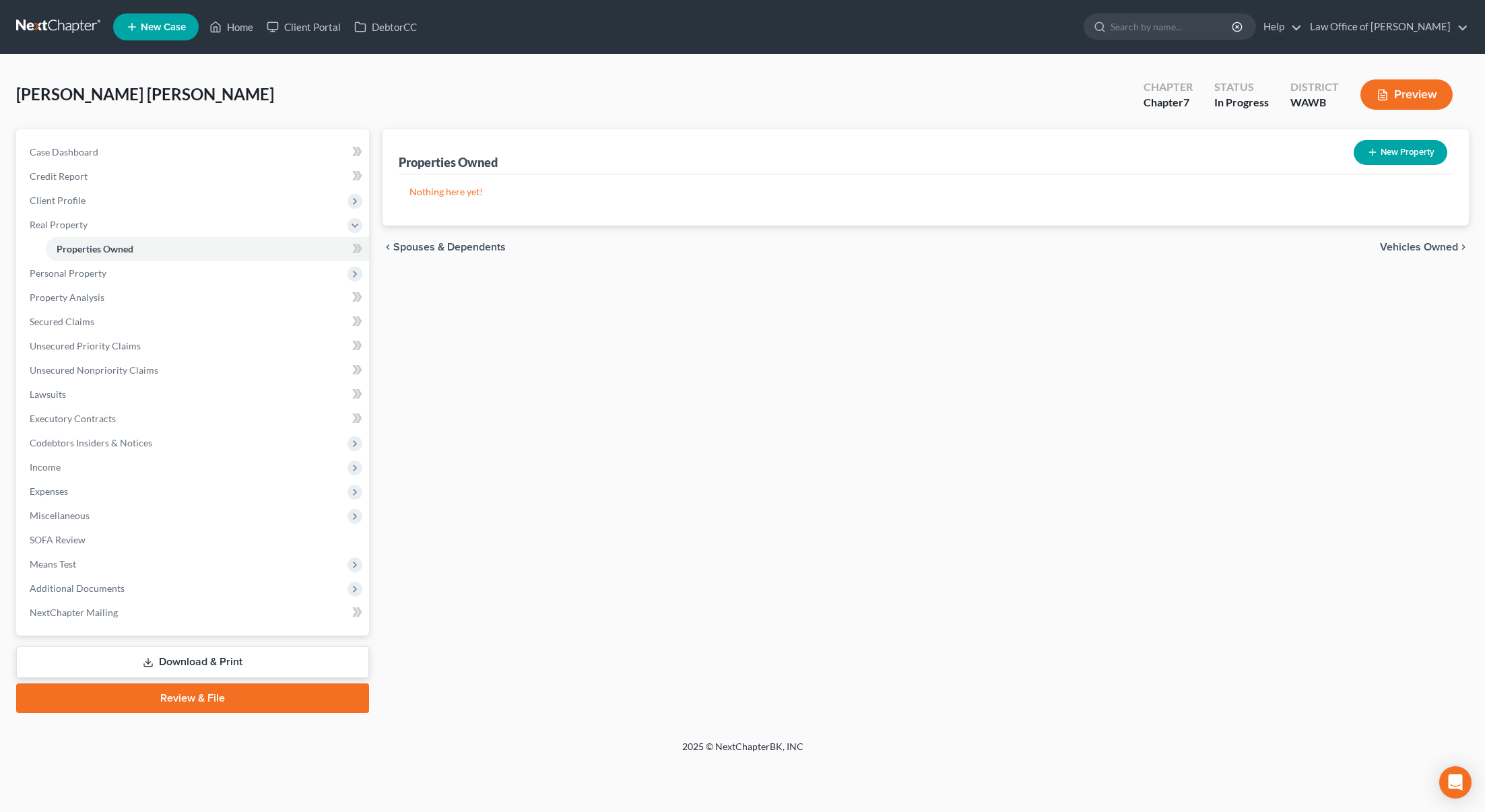
click at [1408, 250] on span "Vehicles Owned" at bounding box center [1419, 247] width 78 height 11
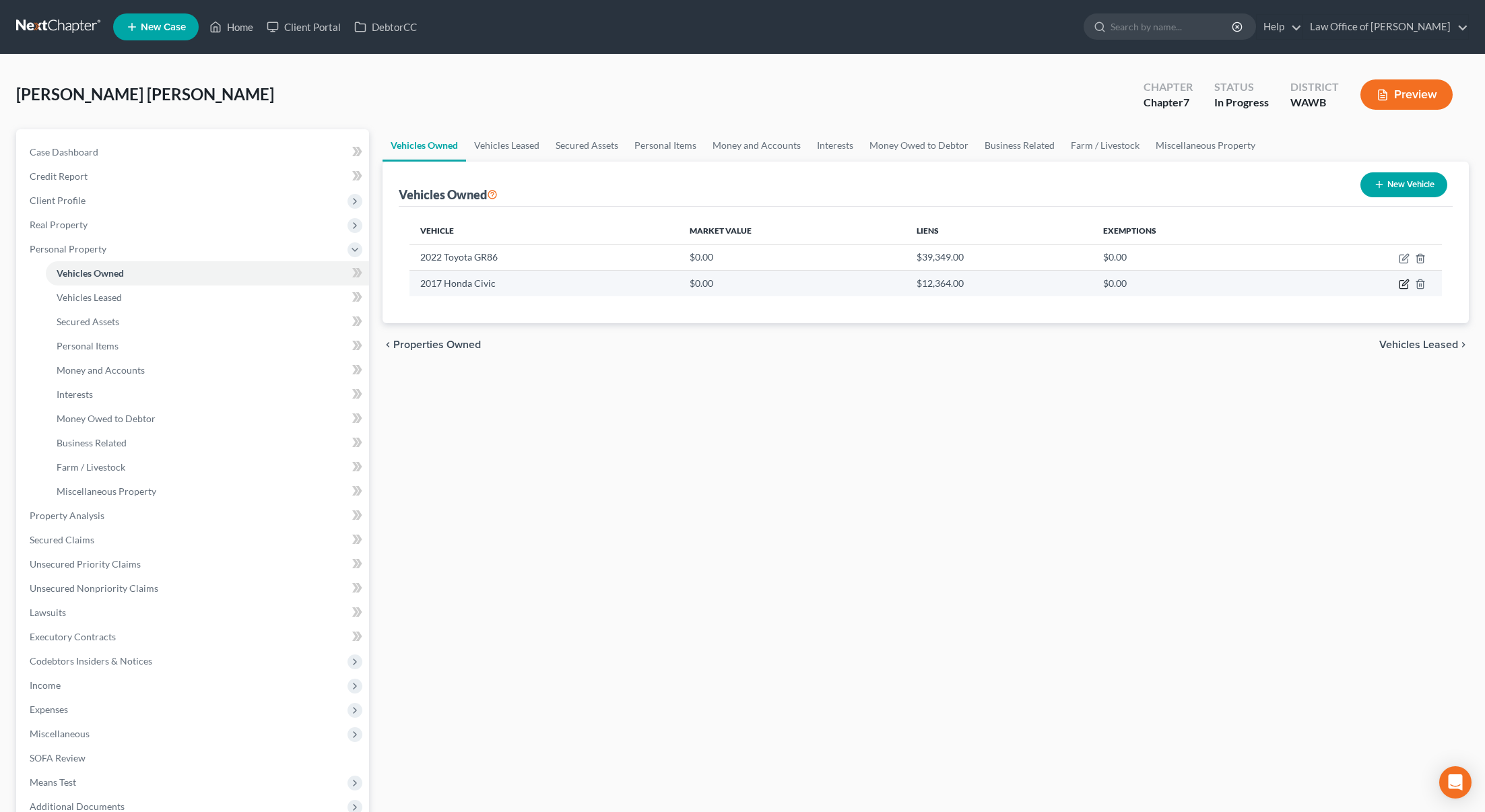
click at [1403, 282] on icon "button" at bounding box center [1404, 284] width 11 height 11
select select "0"
select select "9"
select select "0"
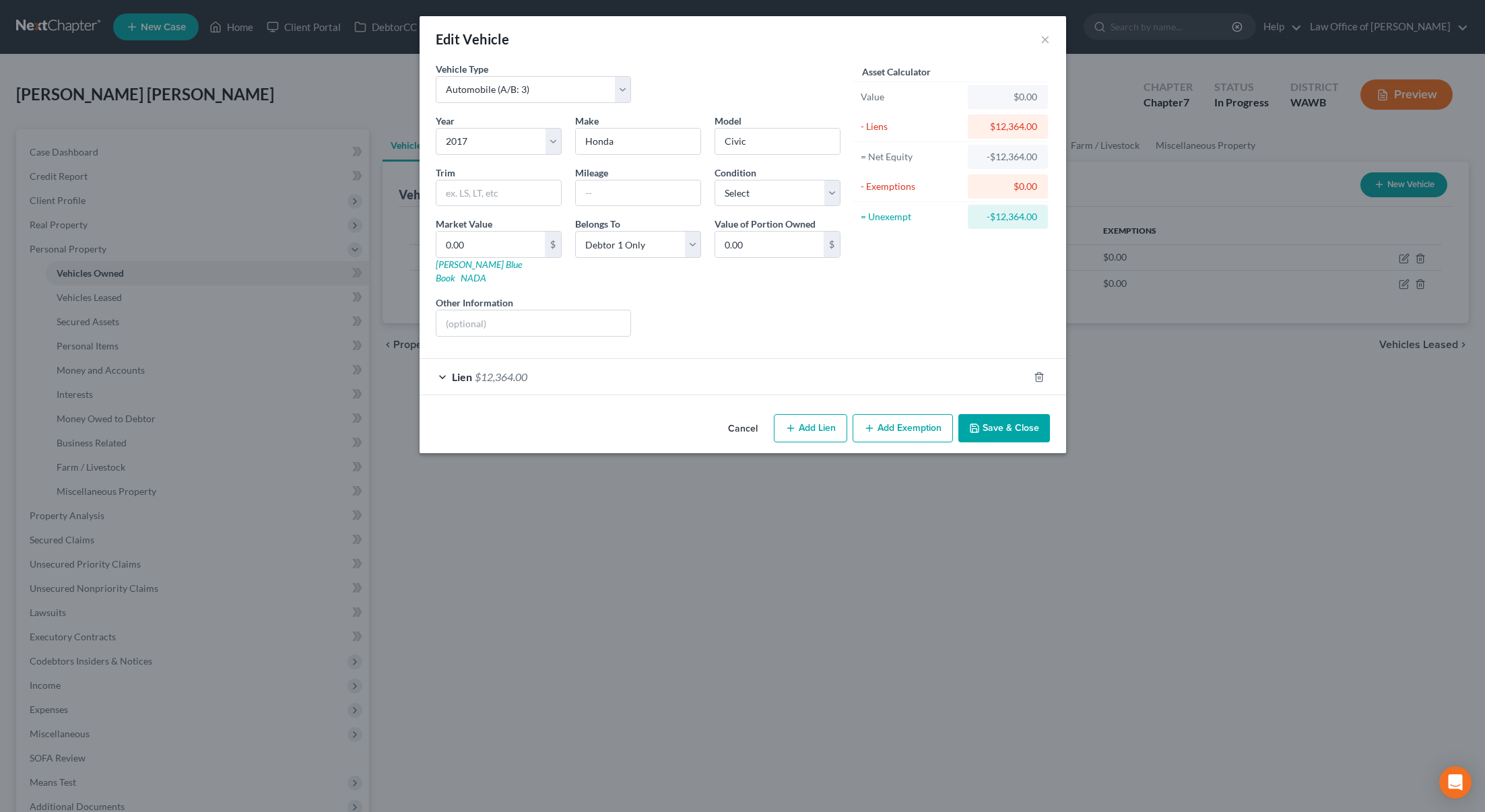
click at [609, 370] on div "Lien $12,364.00" at bounding box center [724, 376] width 609 height 36
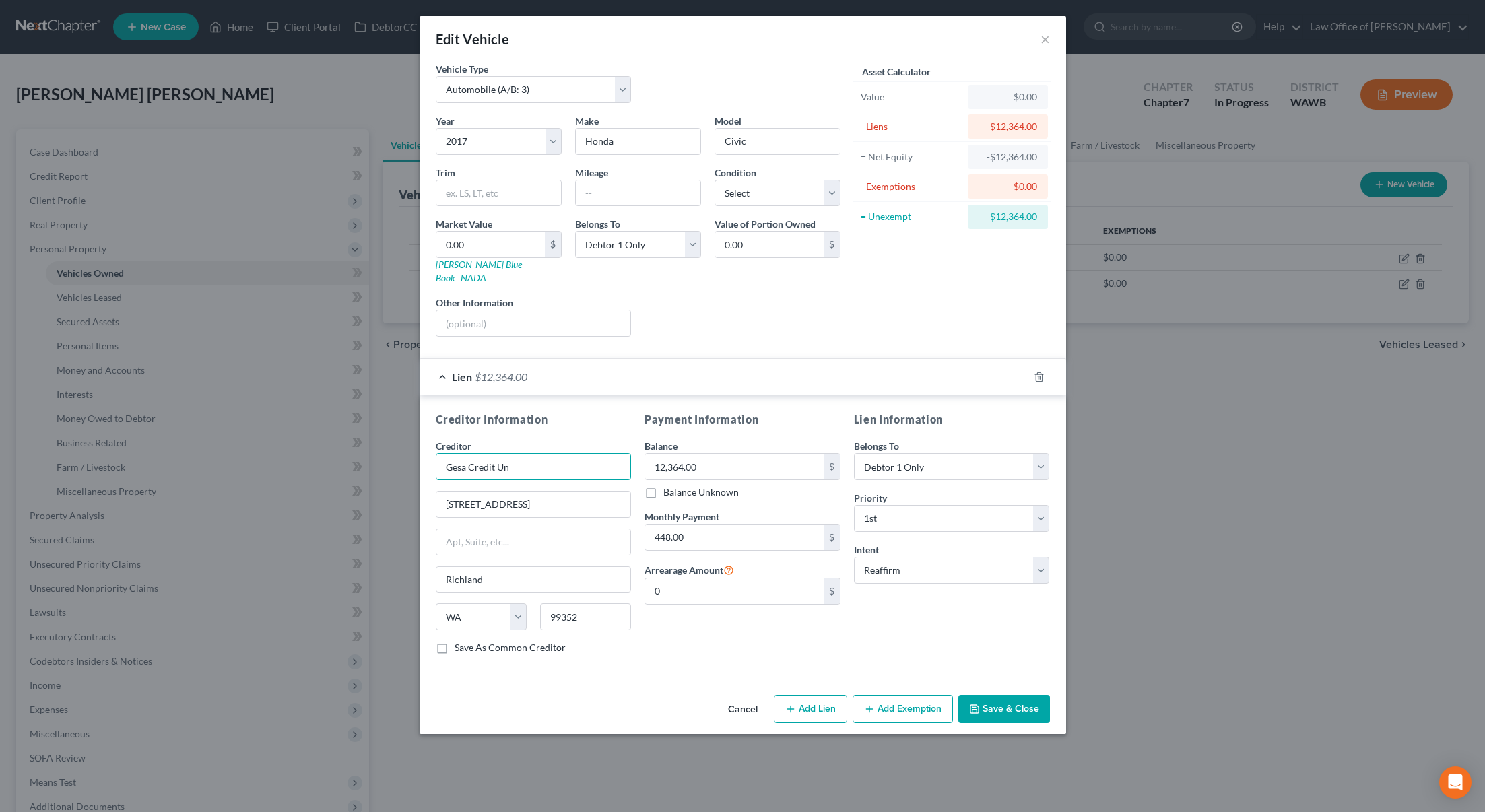
click at [526, 454] on input "Gesa Credit Un" at bounding box center [533, 467] width 196 height 27
type input "Gesa Credit Union"
click at [764, 192] on select "Select Excellent Very Good Good Fair Poor" at bounding box center [777, 193] width 126 height 27
select select "2"
click at [715, 179] on select "Select Excellent Very Good Good Fair Poor" at bounding box center [777, 193] width 126 height 27
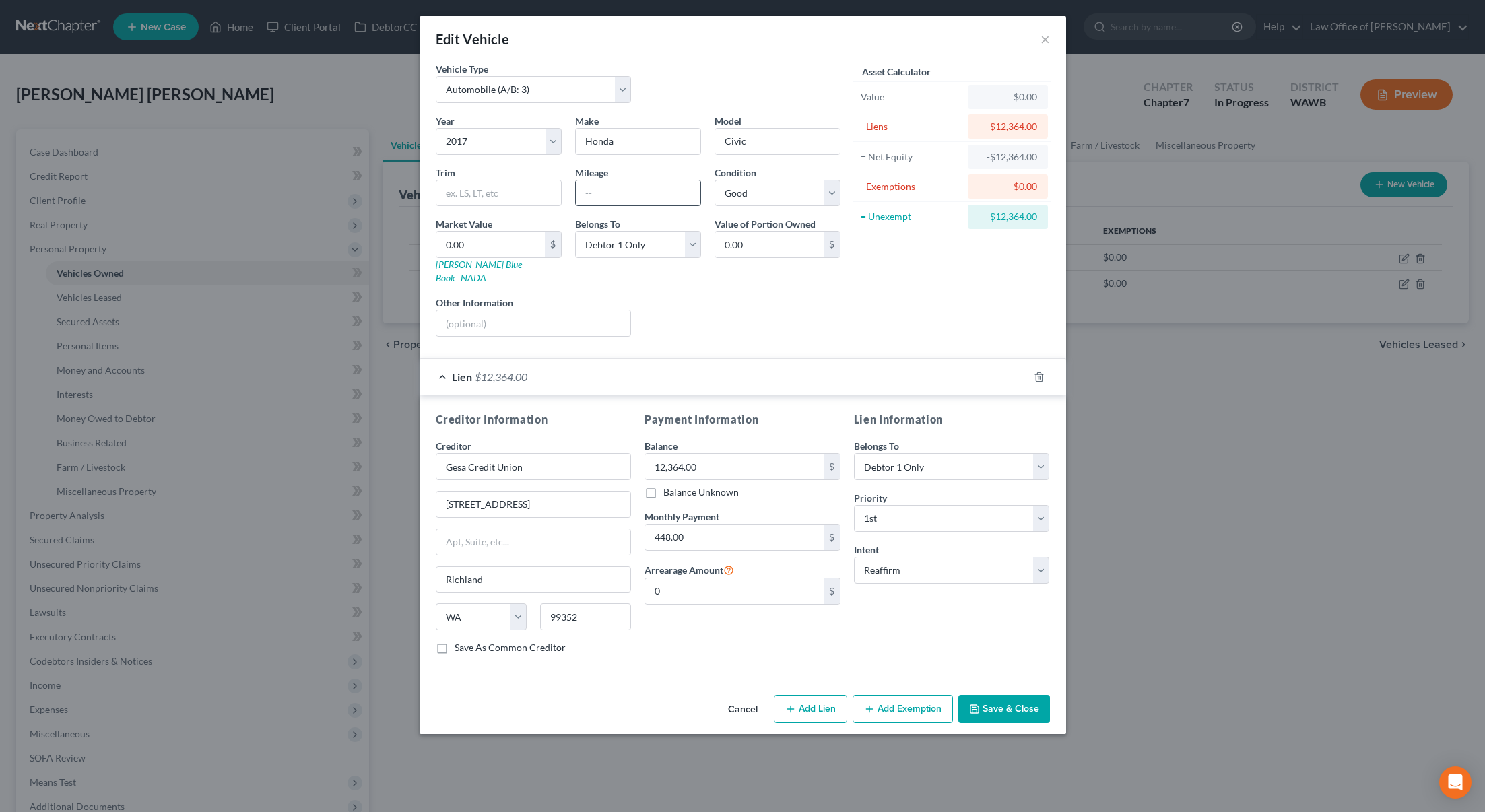
click at [647, 190] on input "text" at bounding box center [638, 193] width 124 height 26
type input "78000"
click at [473, 269] on link "Kelly Blue Book" at bounding box center [478, 271] width 86 height 25
click at [494, 245] on input "0.00" at bounding box center [491, 245] width 109 height 26
type input "1"
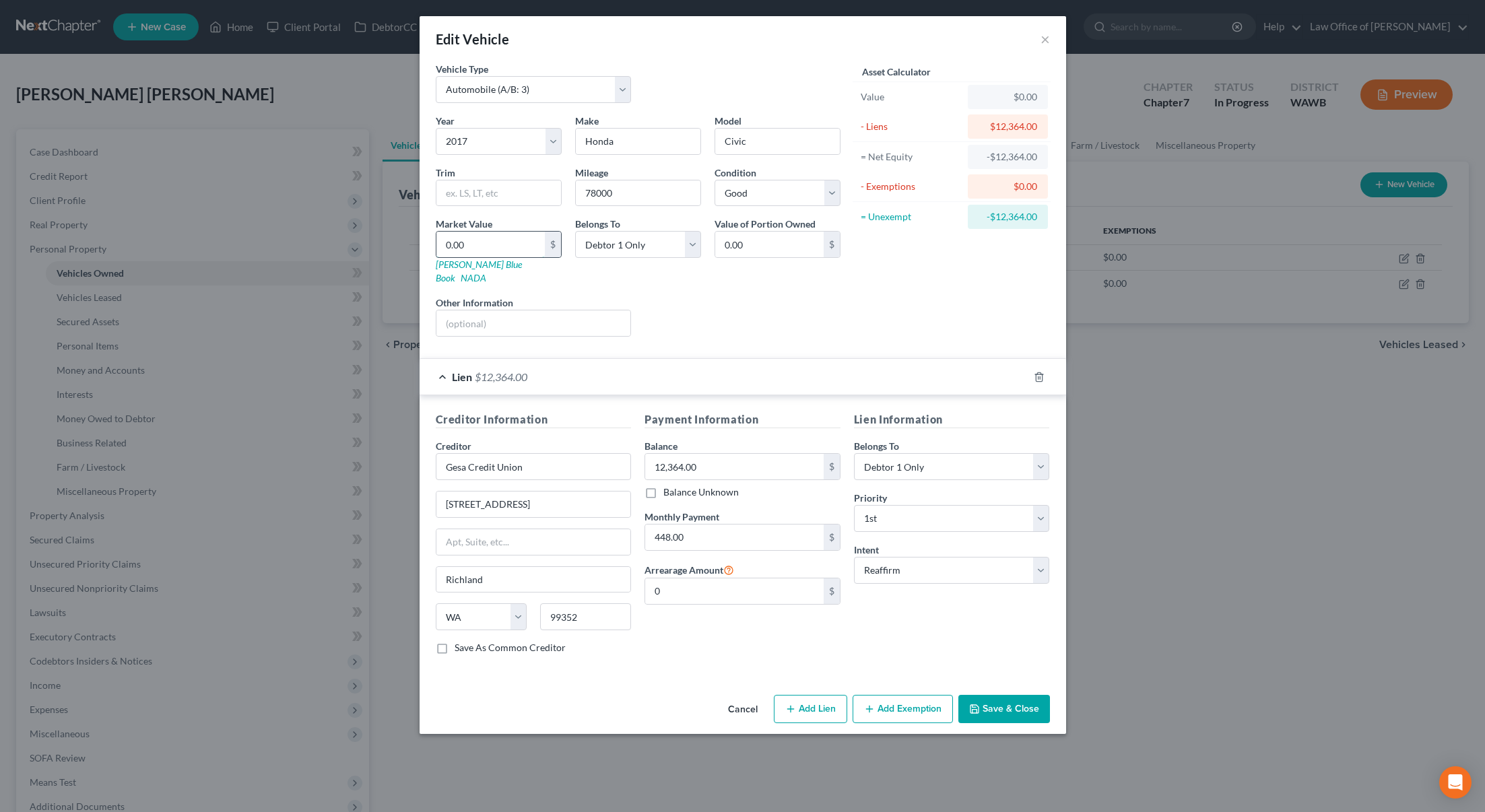
type input "1.00"
type input "12"
type input "12.00"
type input "129"
type input "129.00"
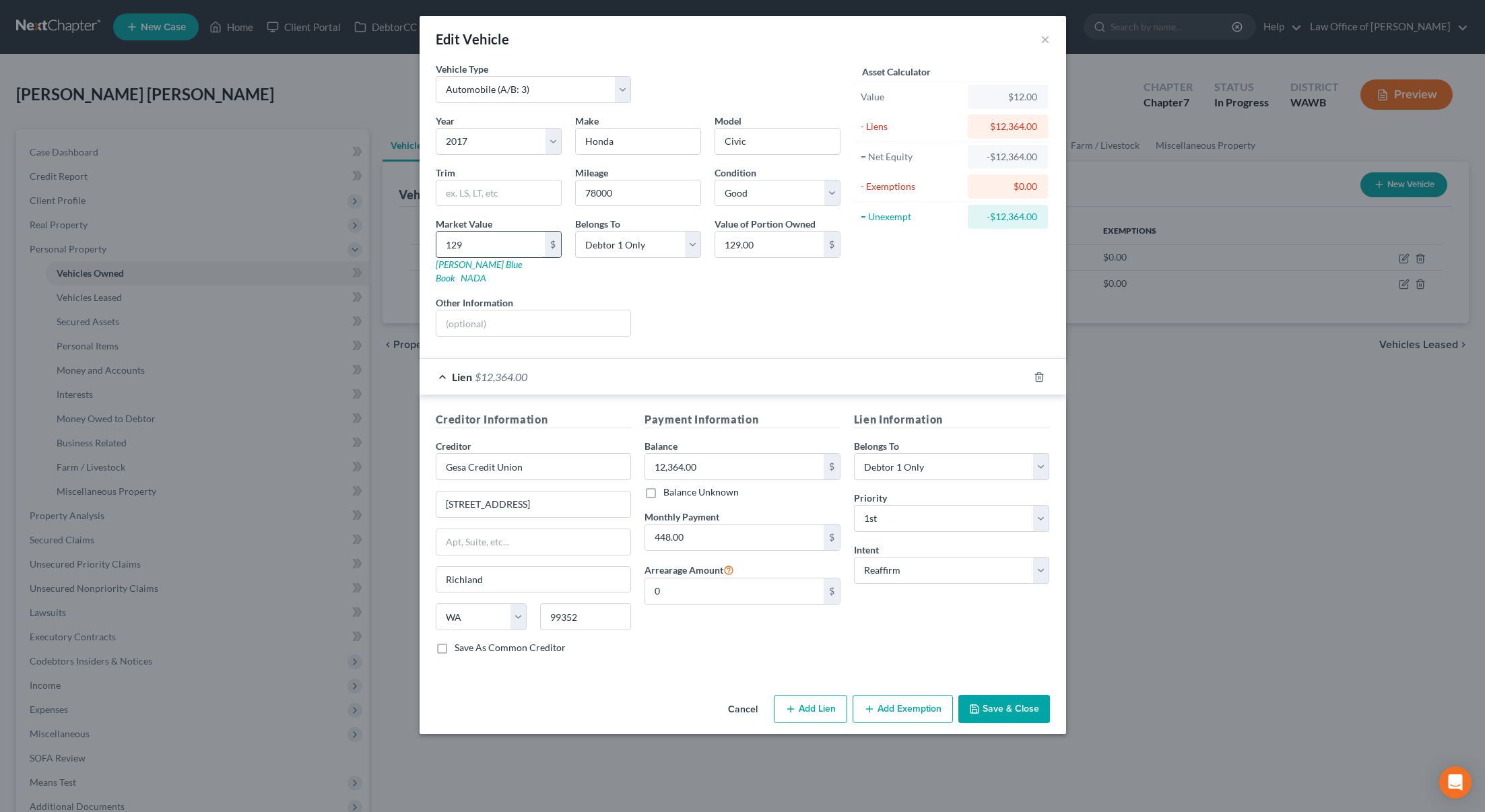
type input "1293"
type input "1,293.00"
type input "1,2934"
type input "12,934.00"
type input "12,934"
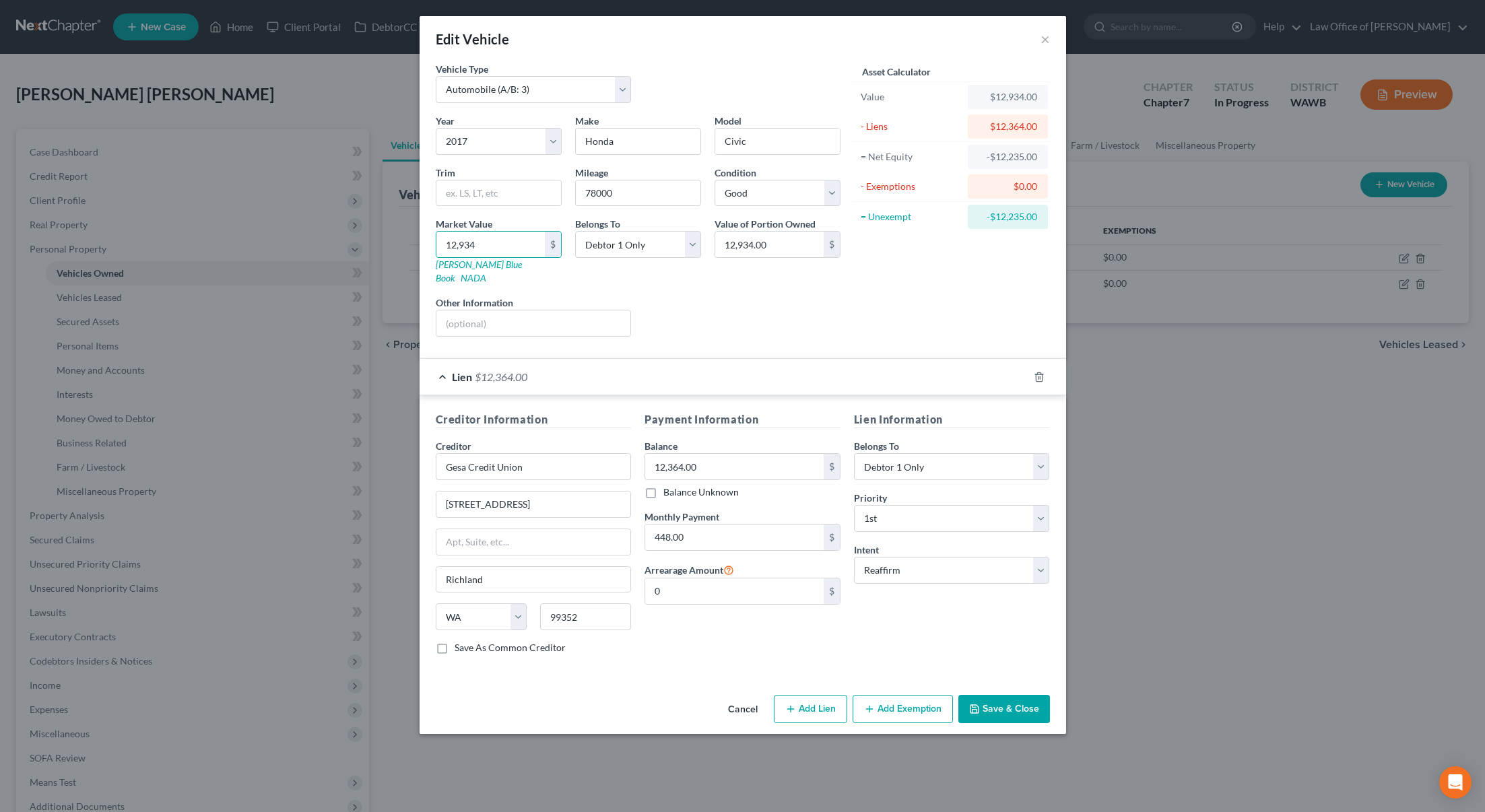
click at [894, 695] on button "Add Exemption" at bounding box center [902, 709] width 100 height 28
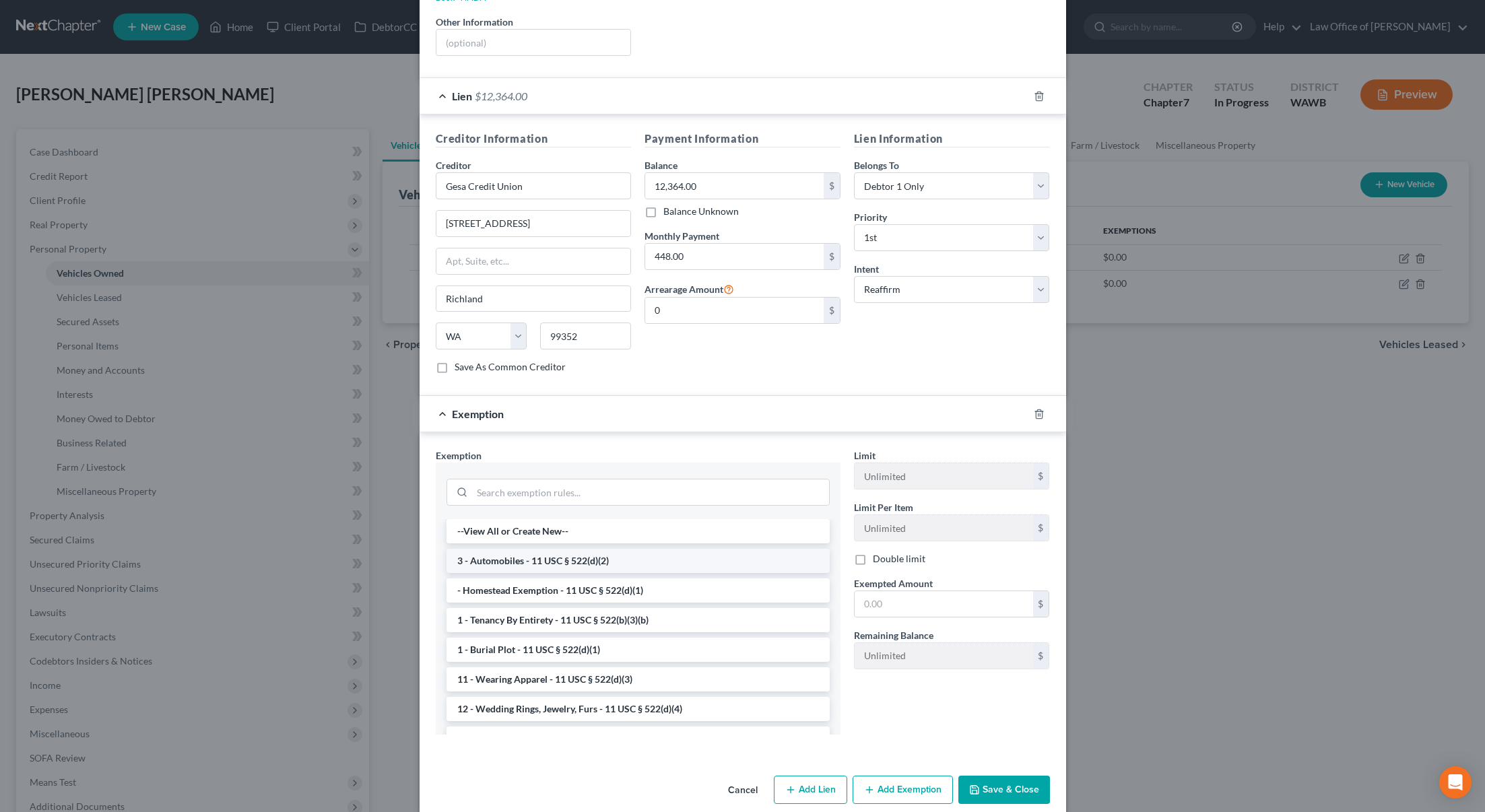
click at [622, 549] on li "3 - Automobiles - 11 USC § 522(d)(2)" at bounding box center [638, 561] width 383 height 24
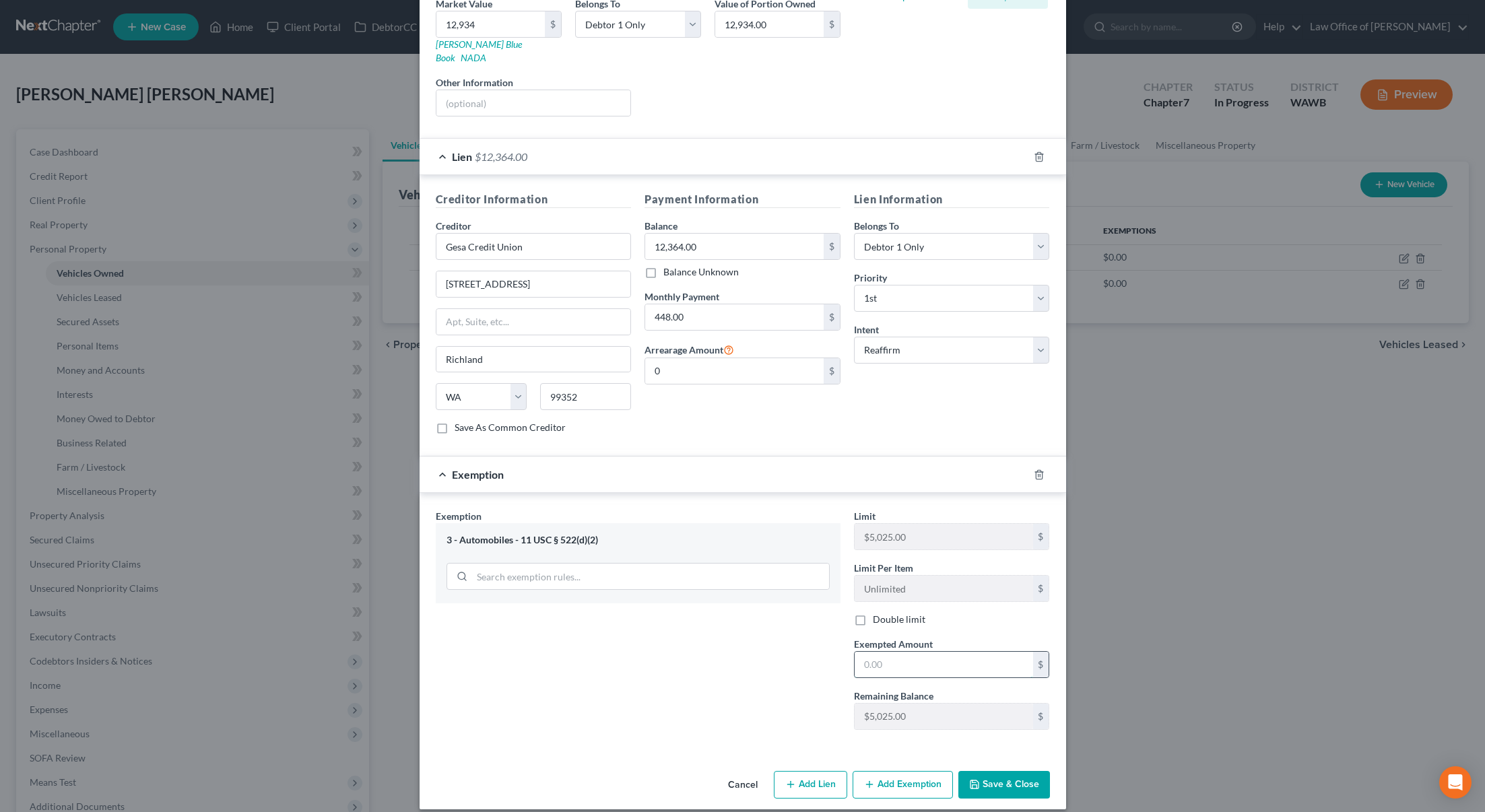
click at [903, 652] on input "text" at bounding box center [944, 664] width 179 height 26
type input "570"
click at [994, 771] on button "Save & Close" at bounding box center [1004, 785] width 92 height 28
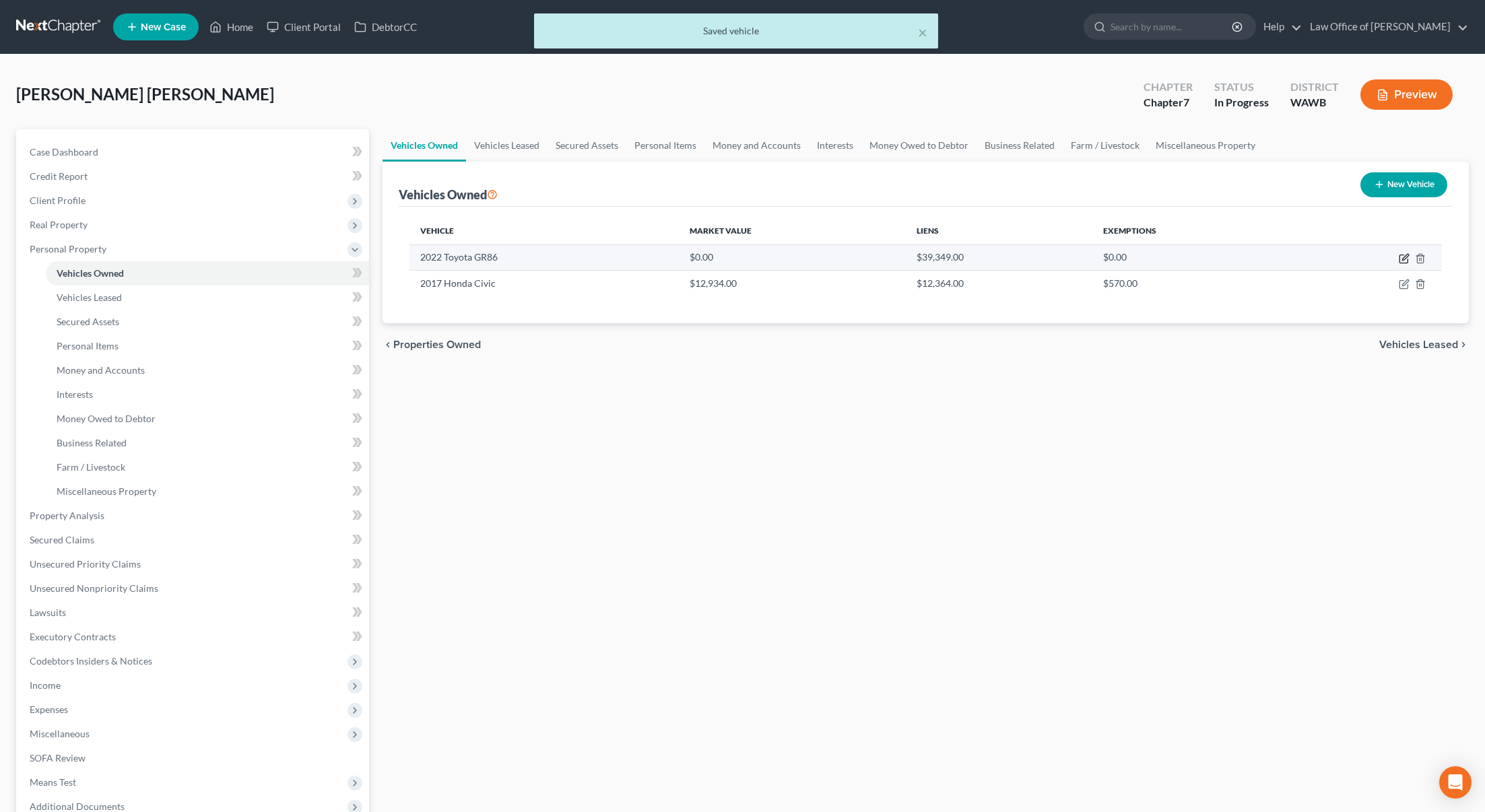
click at [1407, 260] on icon "button" at bounding box center [1404, 258] width 11 height 11
select select "0"
select select "4"
select select "0"
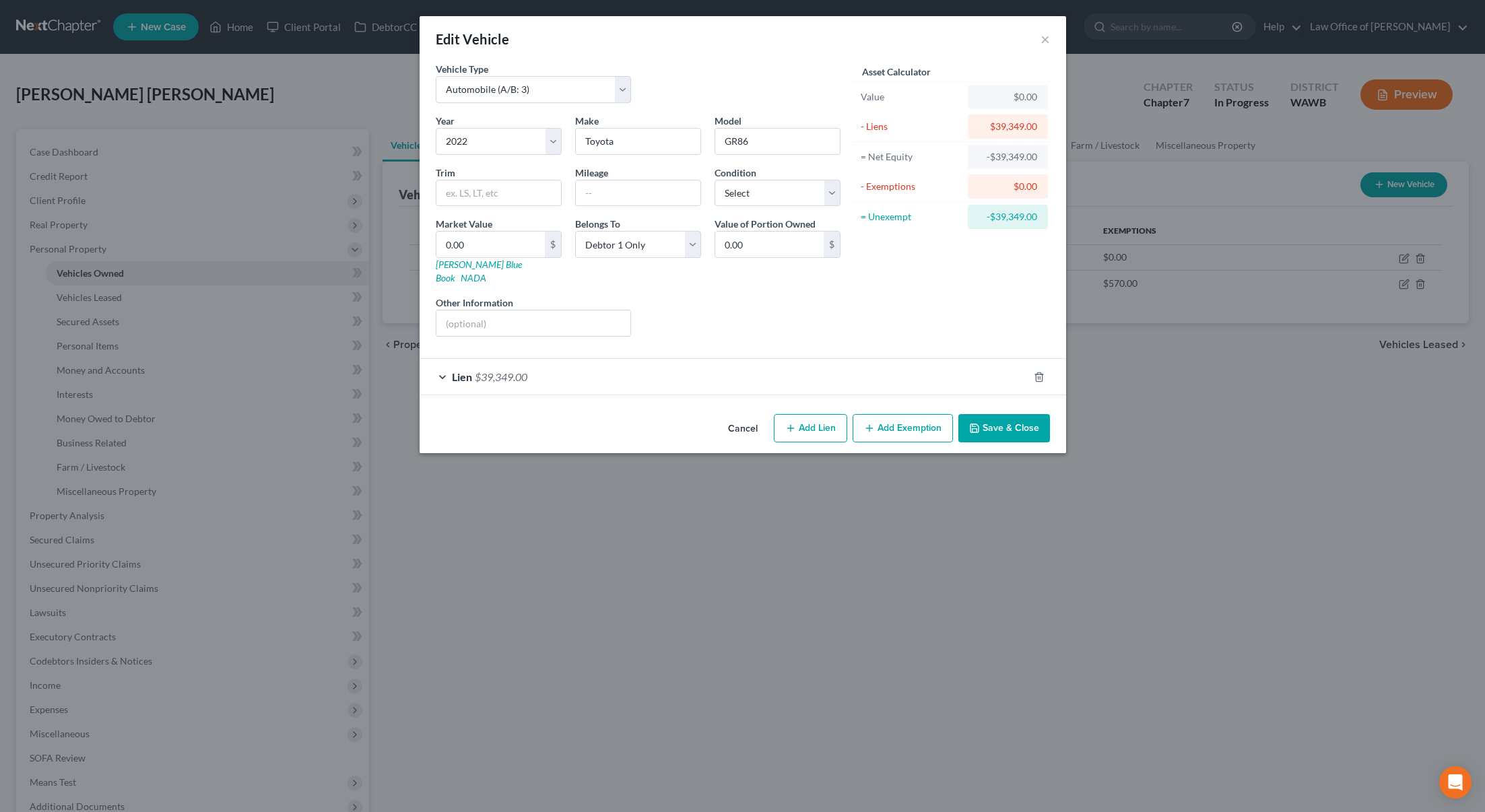
click at [740, 416] on button "Cancel" at bounding box center [742, 429] width 51 height 27
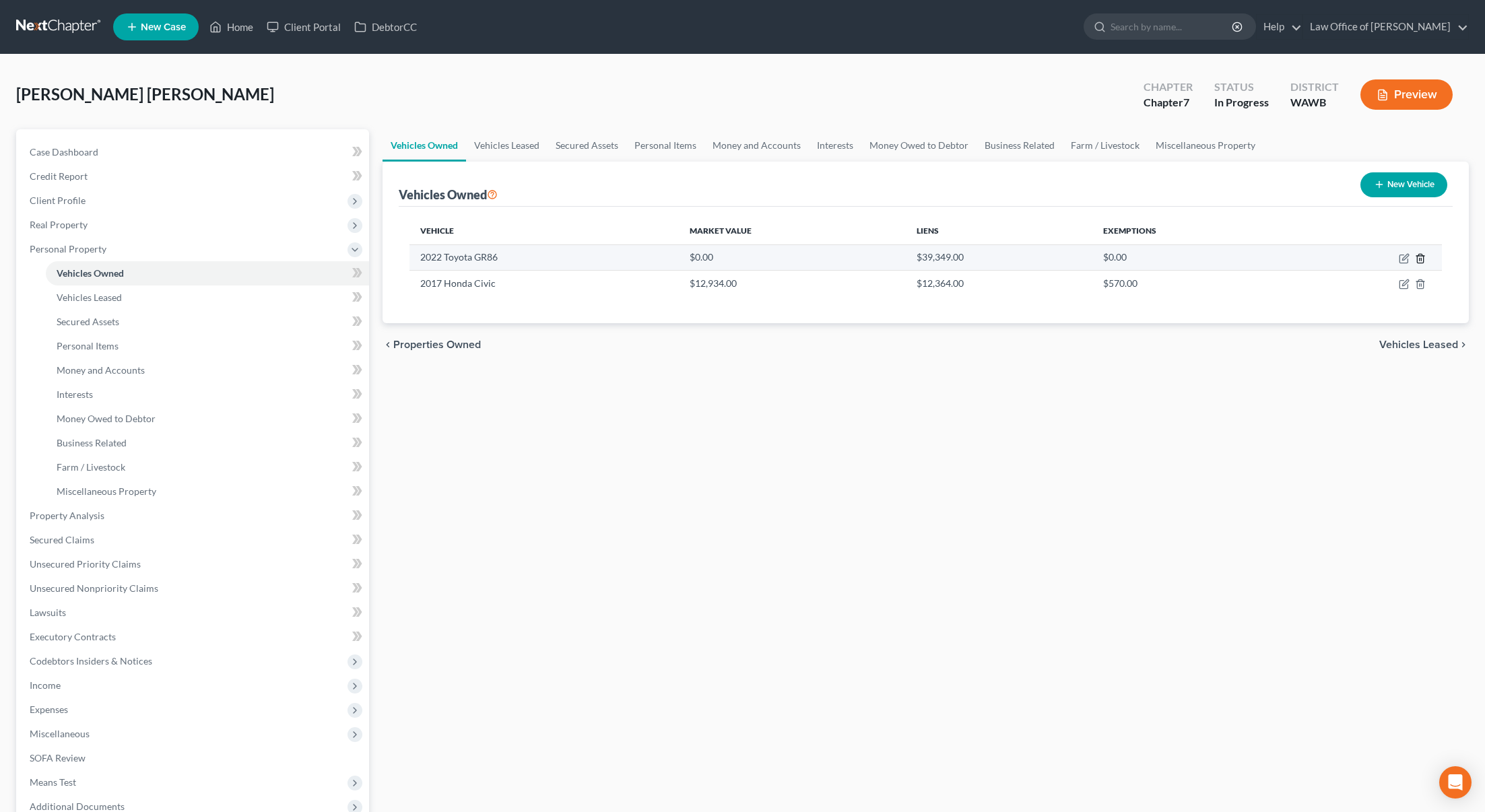
click at [1420, 258] on icon "button" at bounding box center [1420, 258] width 11 height 11
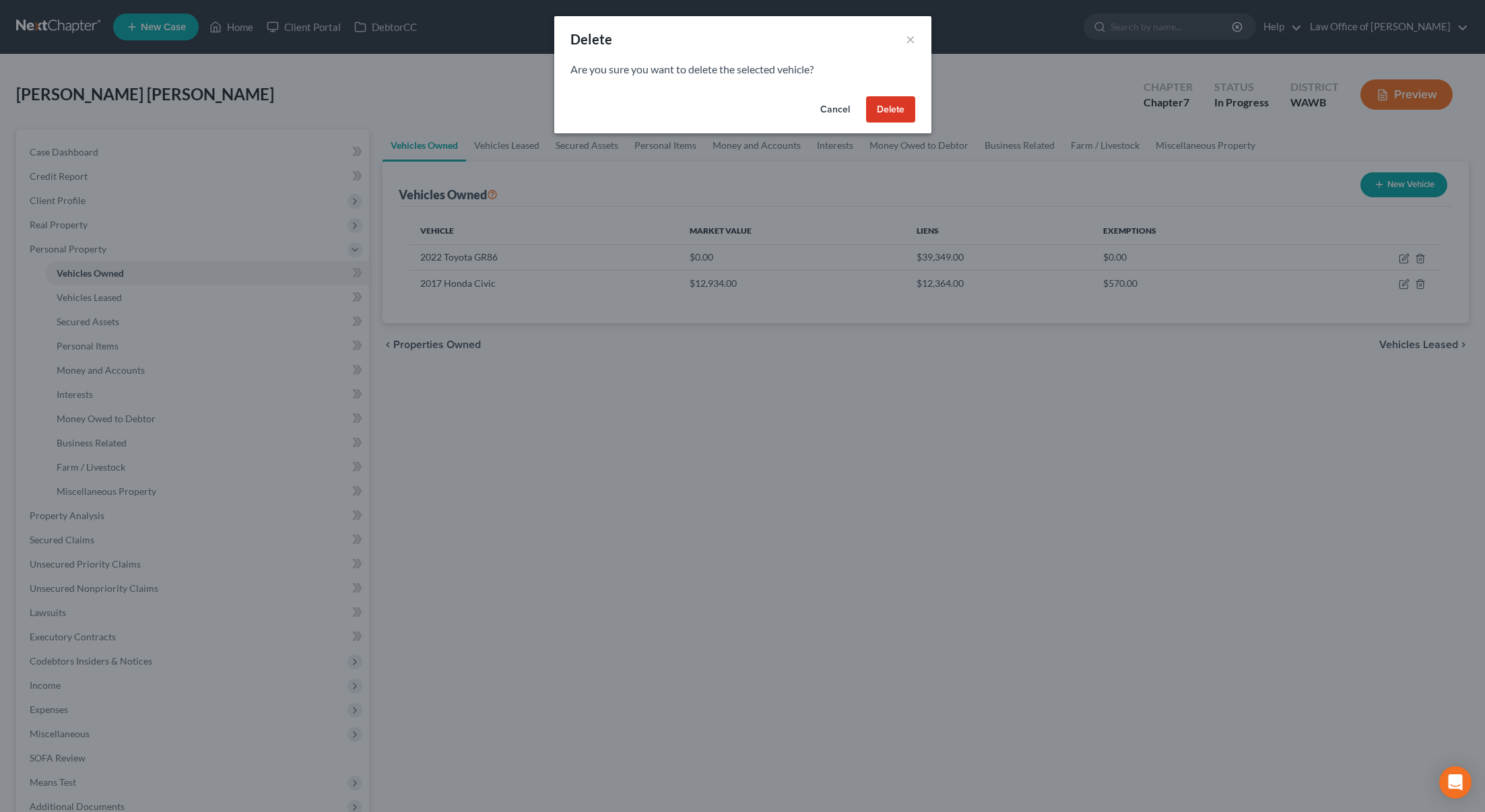
click at [904, 108] on button "Delete" at bounding box center [891, 109] width 49 height 27
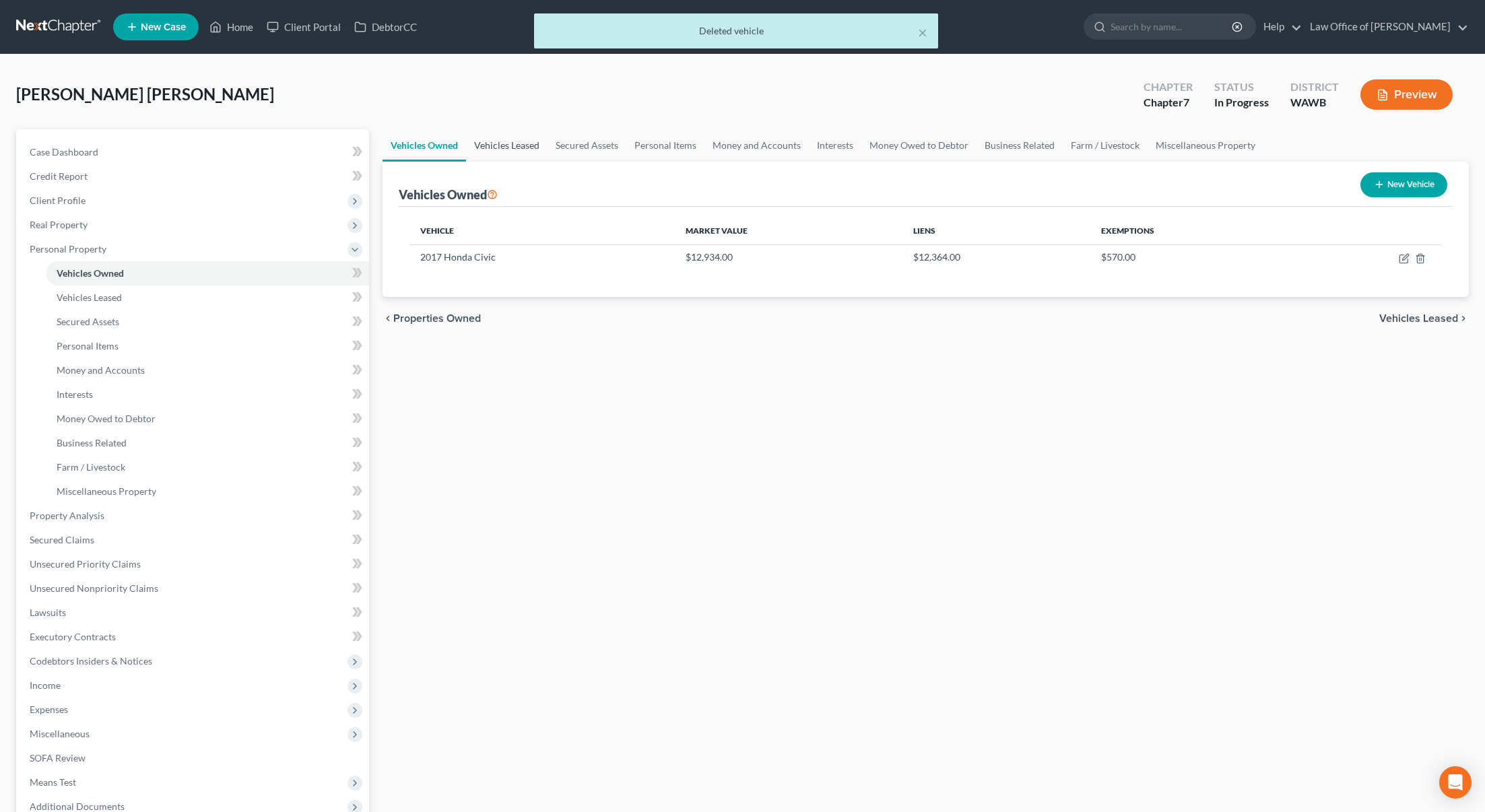
click at [511, 144] on link "Vehicles Leased" at bounding box center [507, 145] width 82 height 33
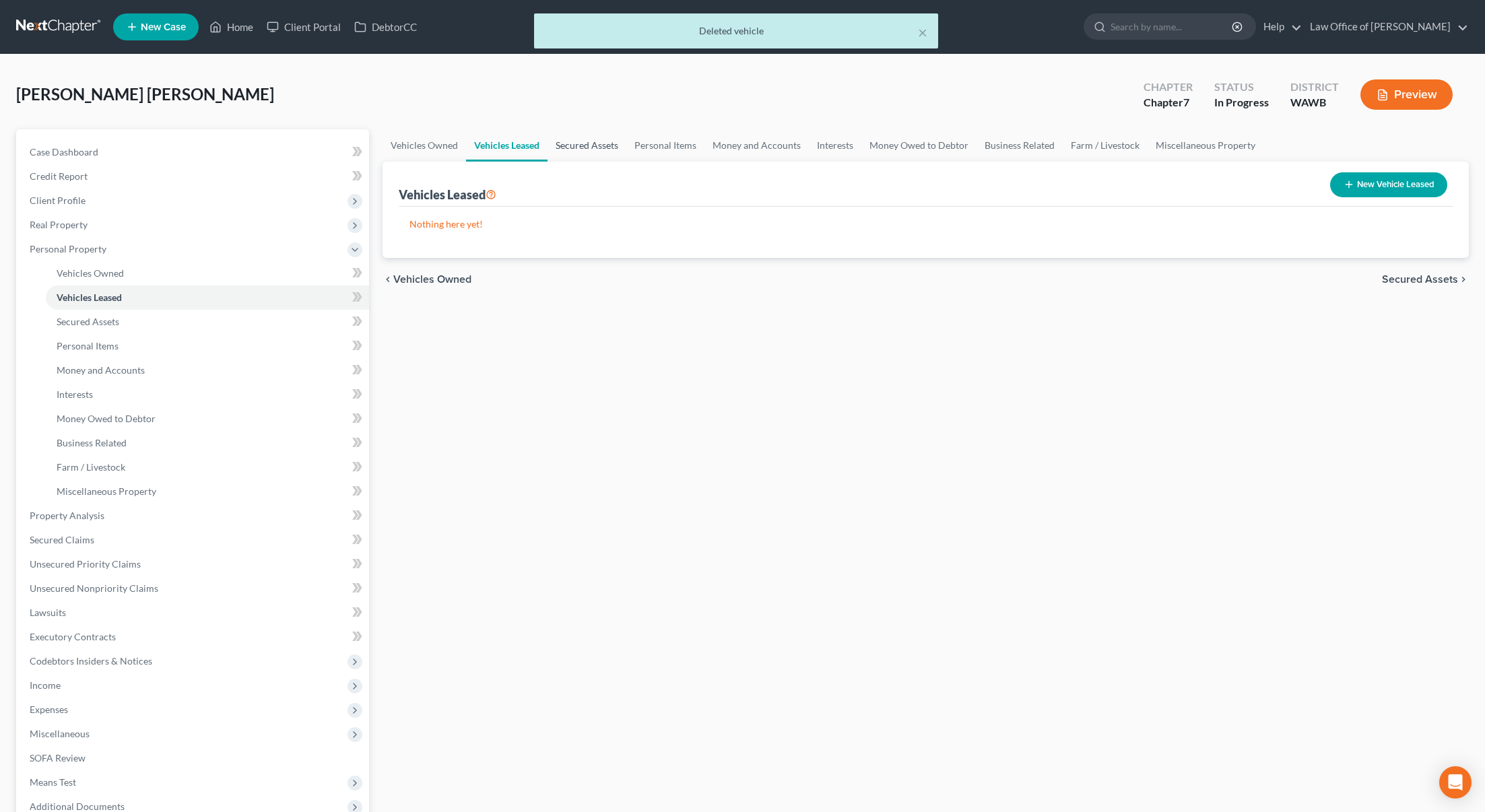
click at [581, 142] on link "Secured Assets" at bounding box center [587, 145] width 78 height 33
click at [664, 150] on link "Personal Items" at bounding box center [666, 145] width 78 height 33
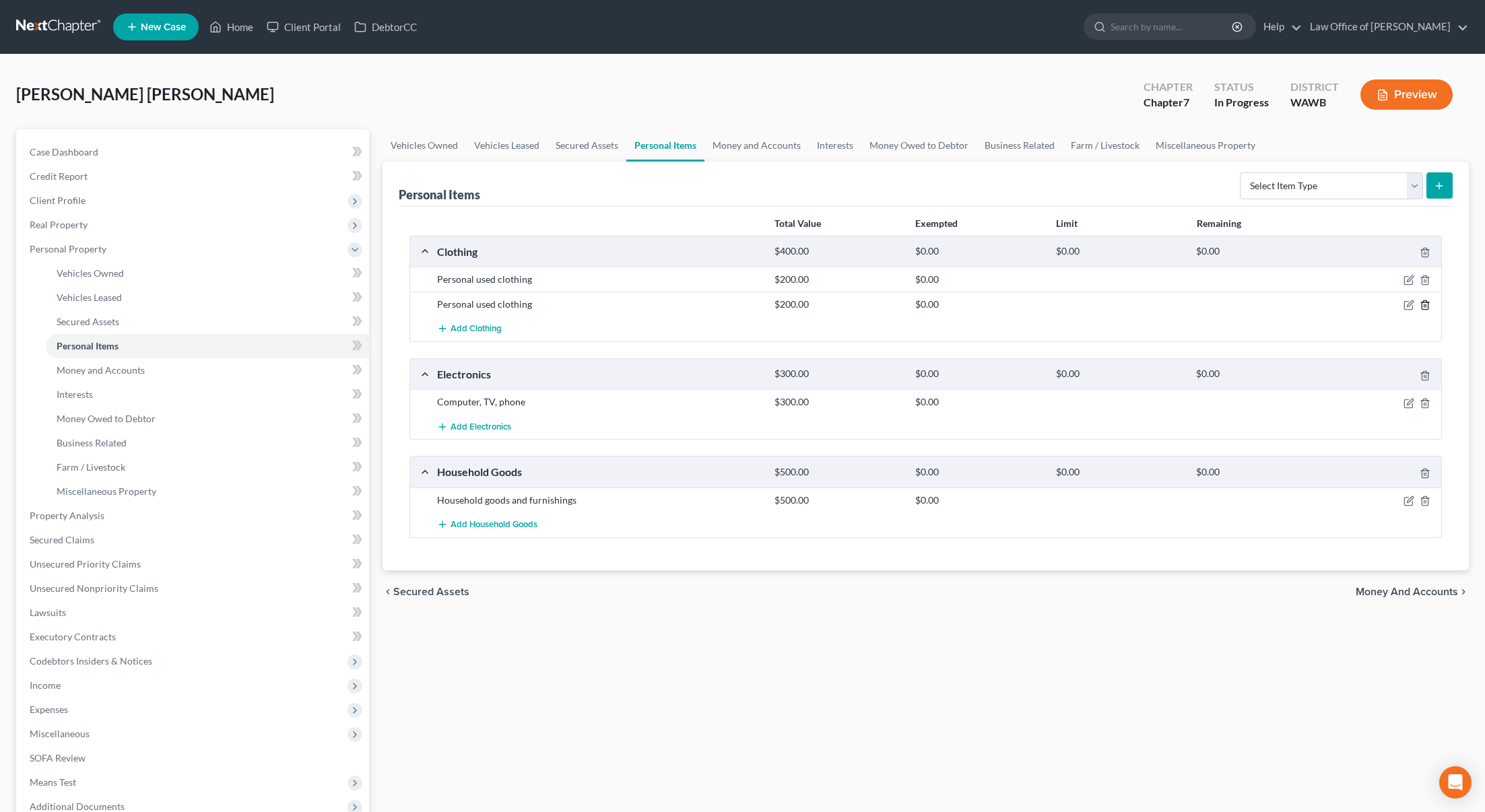
click at [1425, 305] on icon "button" at bounding box center [1425, 305] width 11 height 11
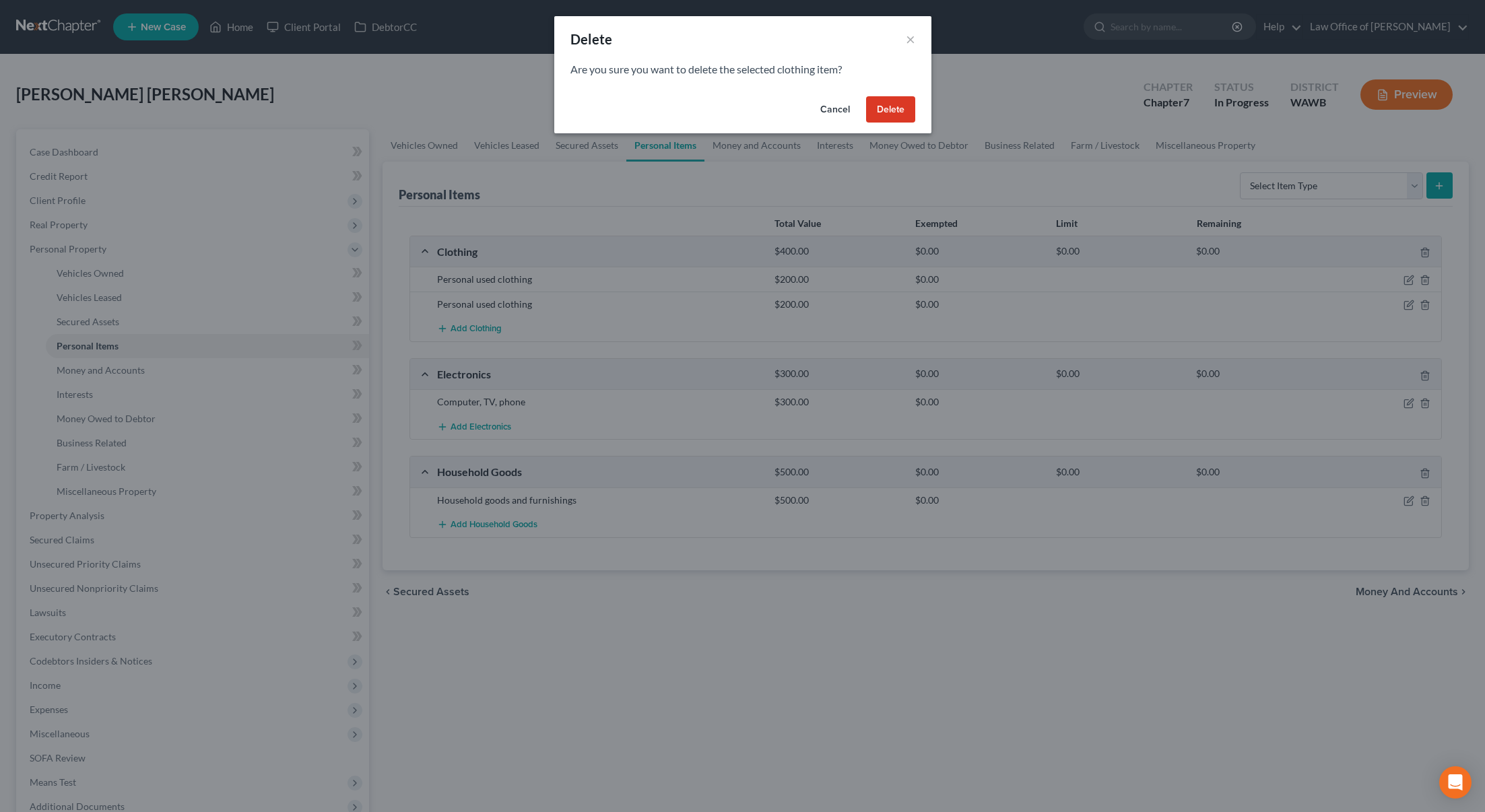
click at [888, 107] on button "Delete" at bounding box center [891, 109] width 49 height 27
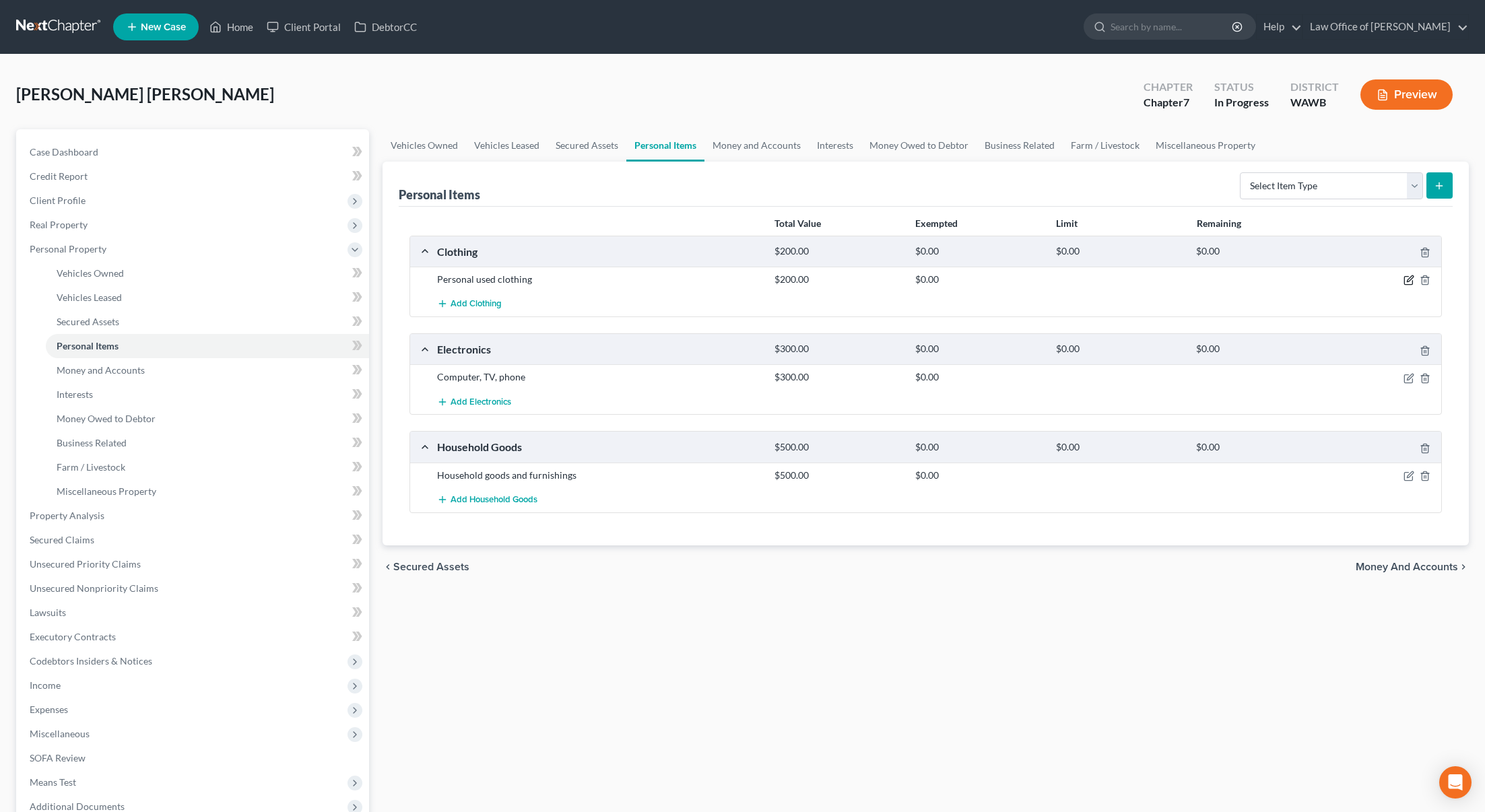
click at [1407, 284] on icon "button" at bounding box center [1408, 280] width 11 height 11
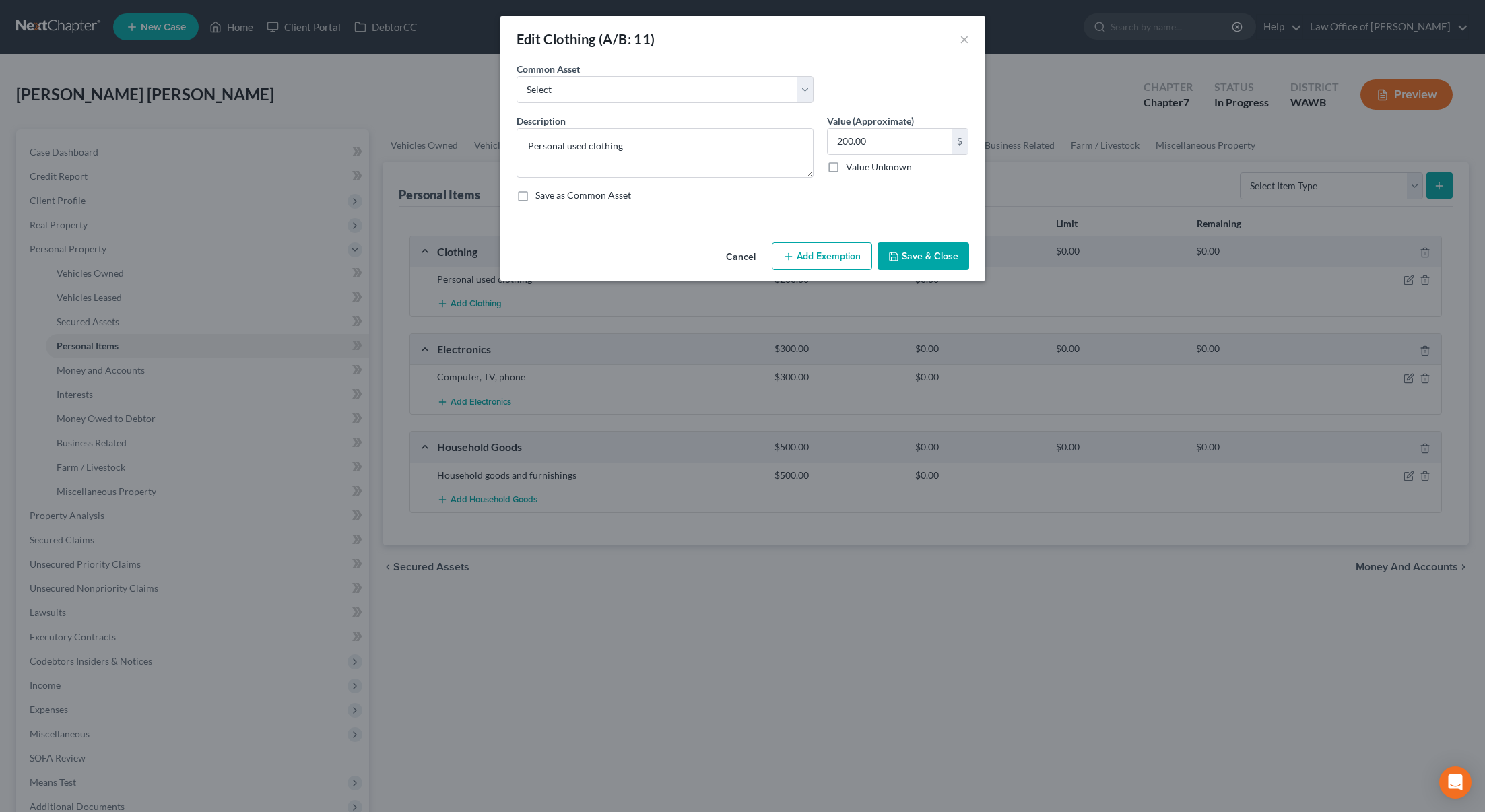
click at [858, 245] on button "Add Exemption" at bounding box center [822, 256] width 100 height 28
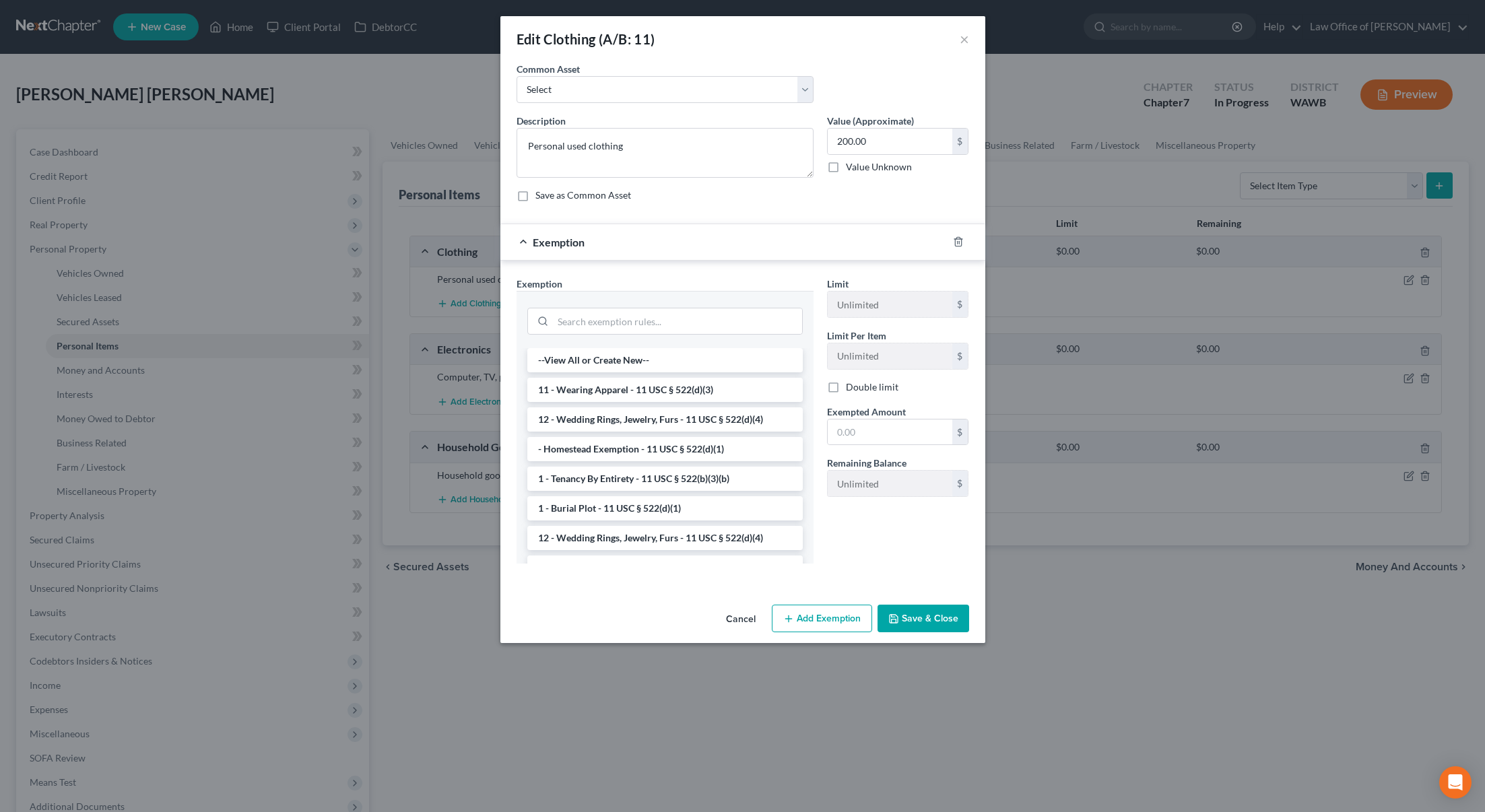
click at [695, 385] on li "11 - Wearing Apparel - 11 USC § 522(d)(3)" at bounding box center [665, 390] width 275 height 24
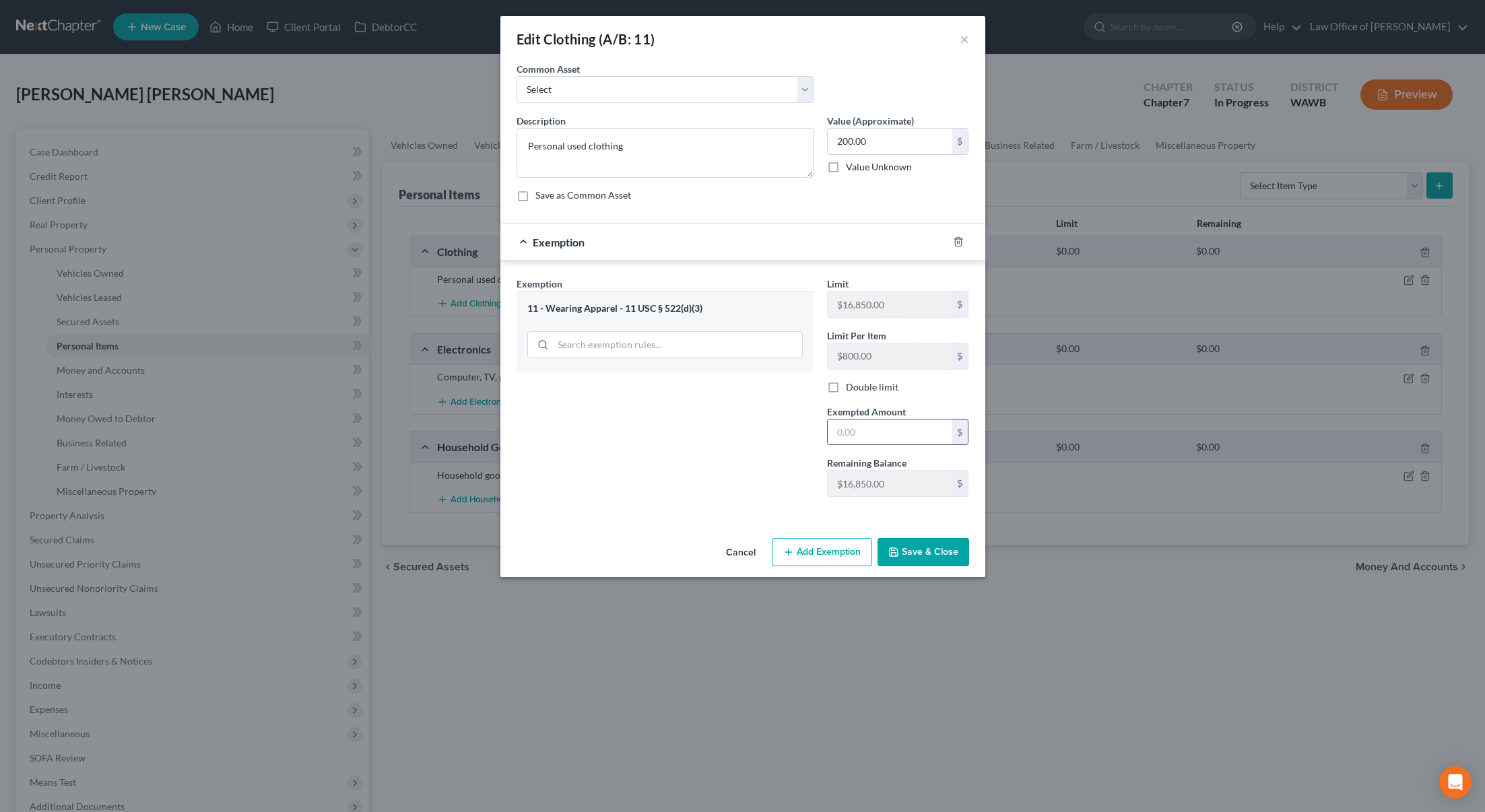
click at [895, 441] on input "text" at bounding box center [890, 432] width 124 height 26
type input "200"
click at [762, 503] on div "Exemption Set must be selected for CA. Exemption * 11 - Wearing Apparel - 11 US…" at bounding box center [665, 392] width 311 height 231
click at [914, 552] on button "Save & Close" at bounding box center [923, 552] width 92 height 28
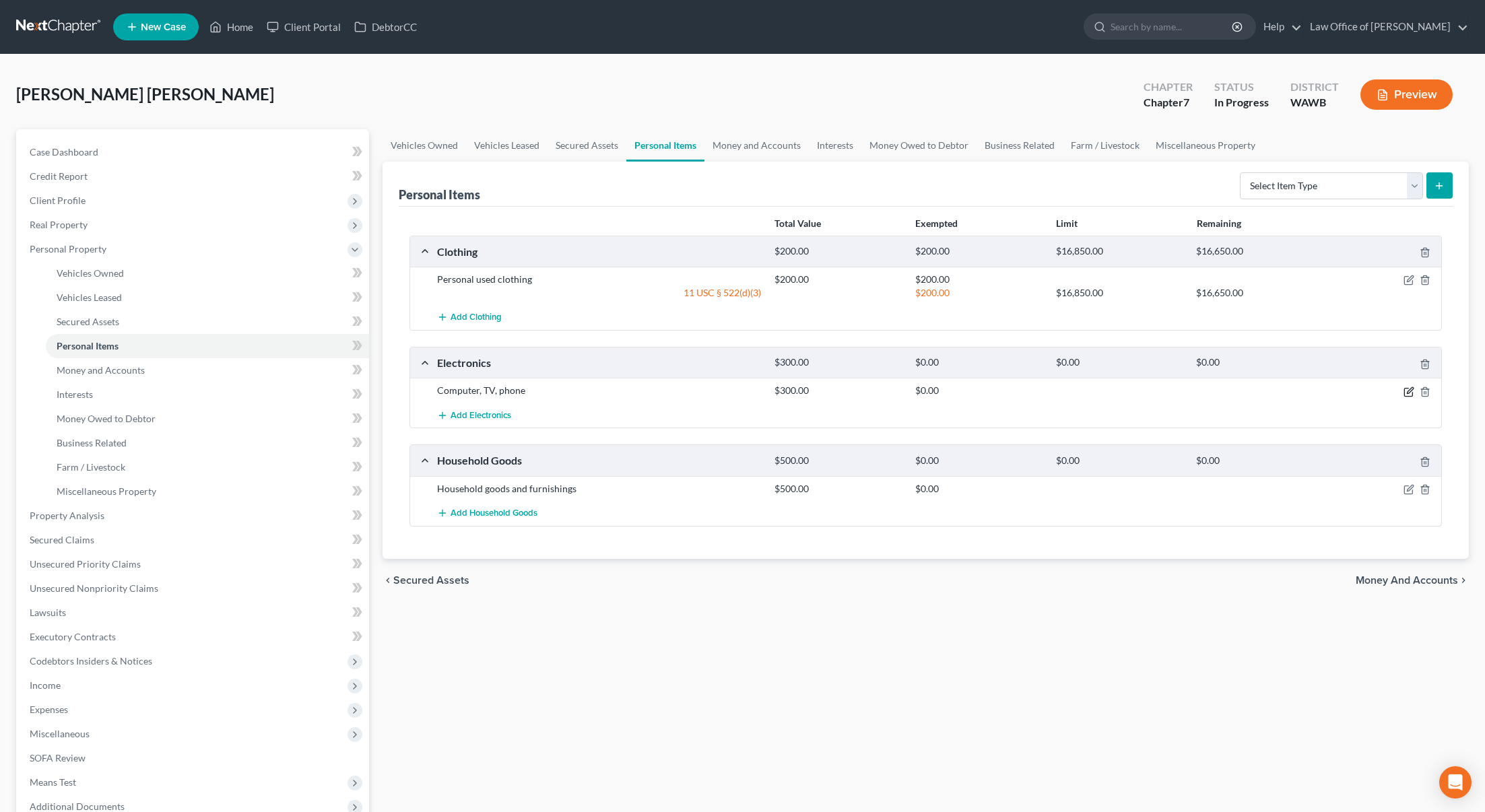
click at [1404, 391] on icon "button" at bounding box center [1408, 392] width 8 height 8
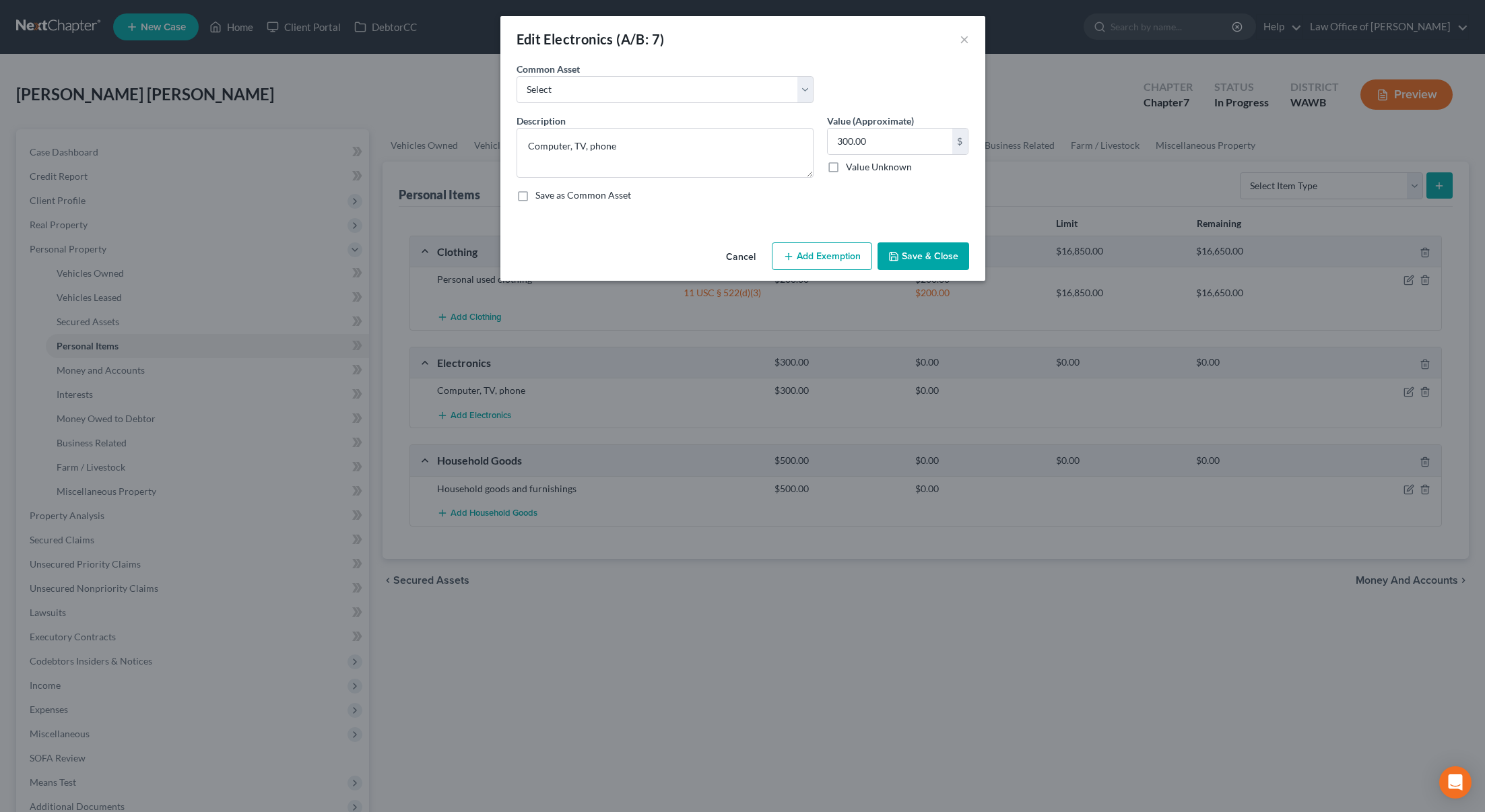
click at [821, 265] on button "Add Exemption" at bounding box center [822, 256] width 100 height 28
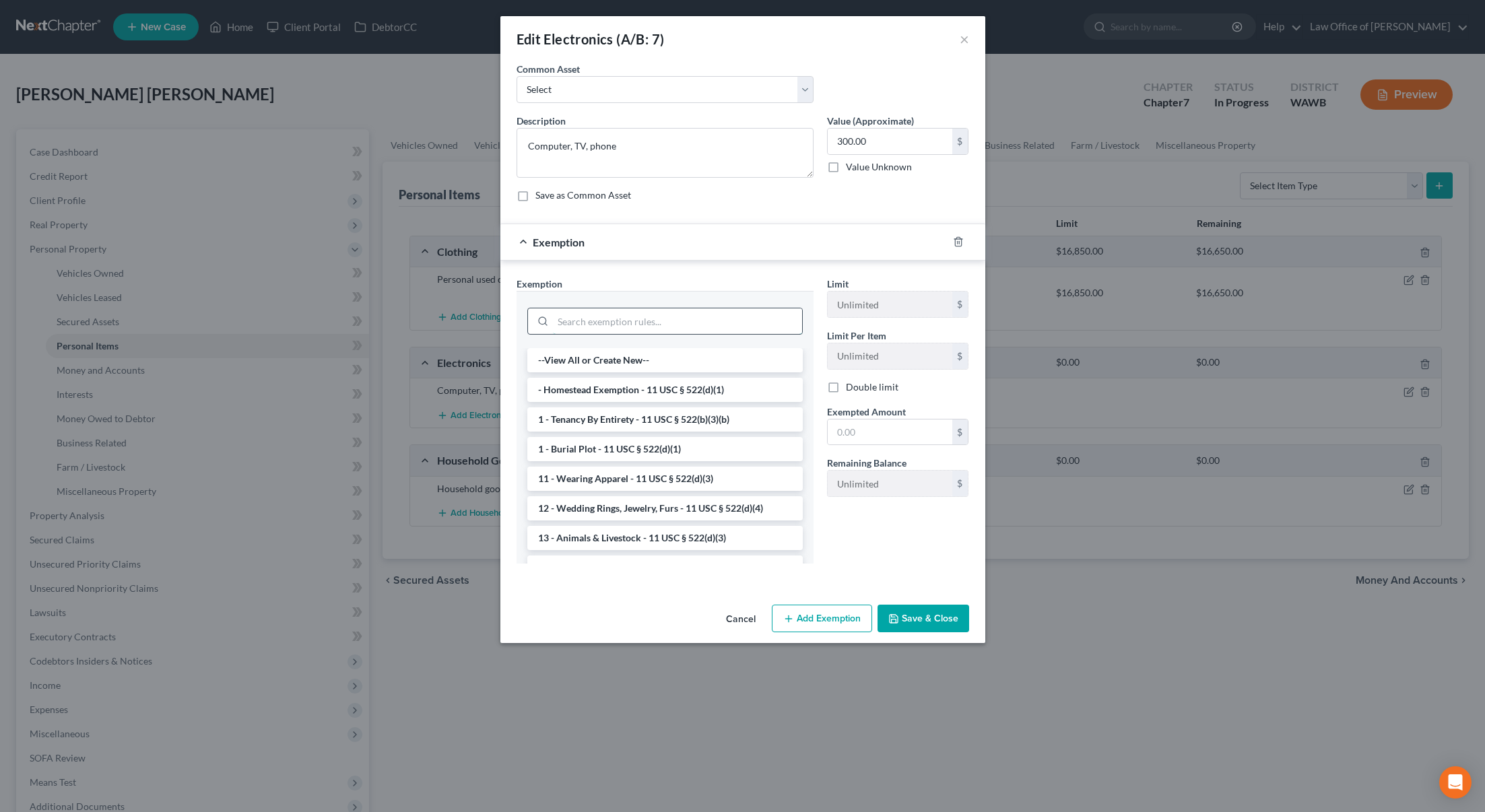
click at [664, 325] on input "search" at bounding box center [677, 321] width 250 height 26
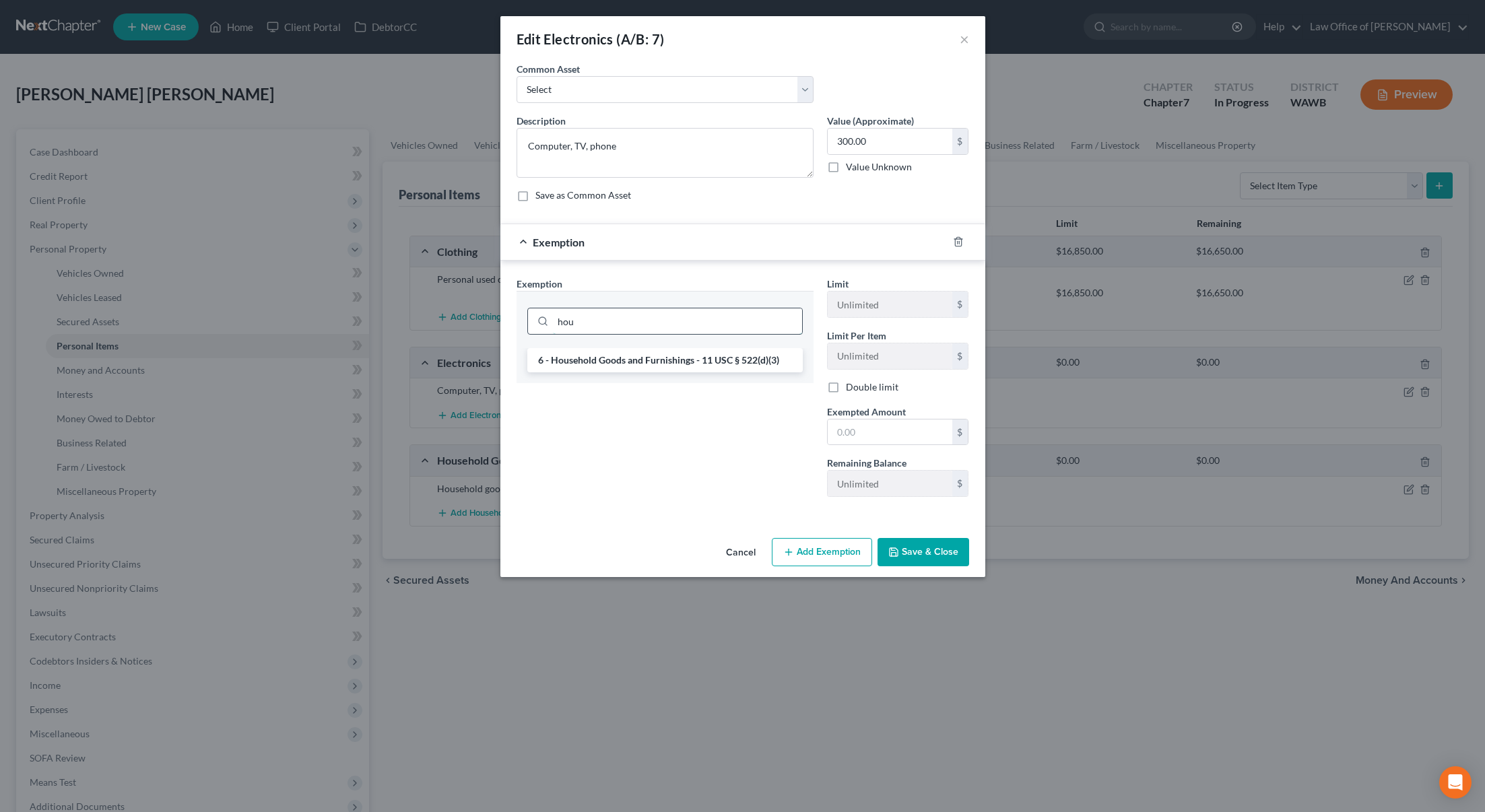
type input "hou"
click at [664, 355] on li "6 - Household Goods and Furnishings - 11 USC § 522(d)(3)" at bounding box center [665, 360] width 275 height 24
click at [864, 431] on input "text" at bounding box center [890, 432] width 124 height 26
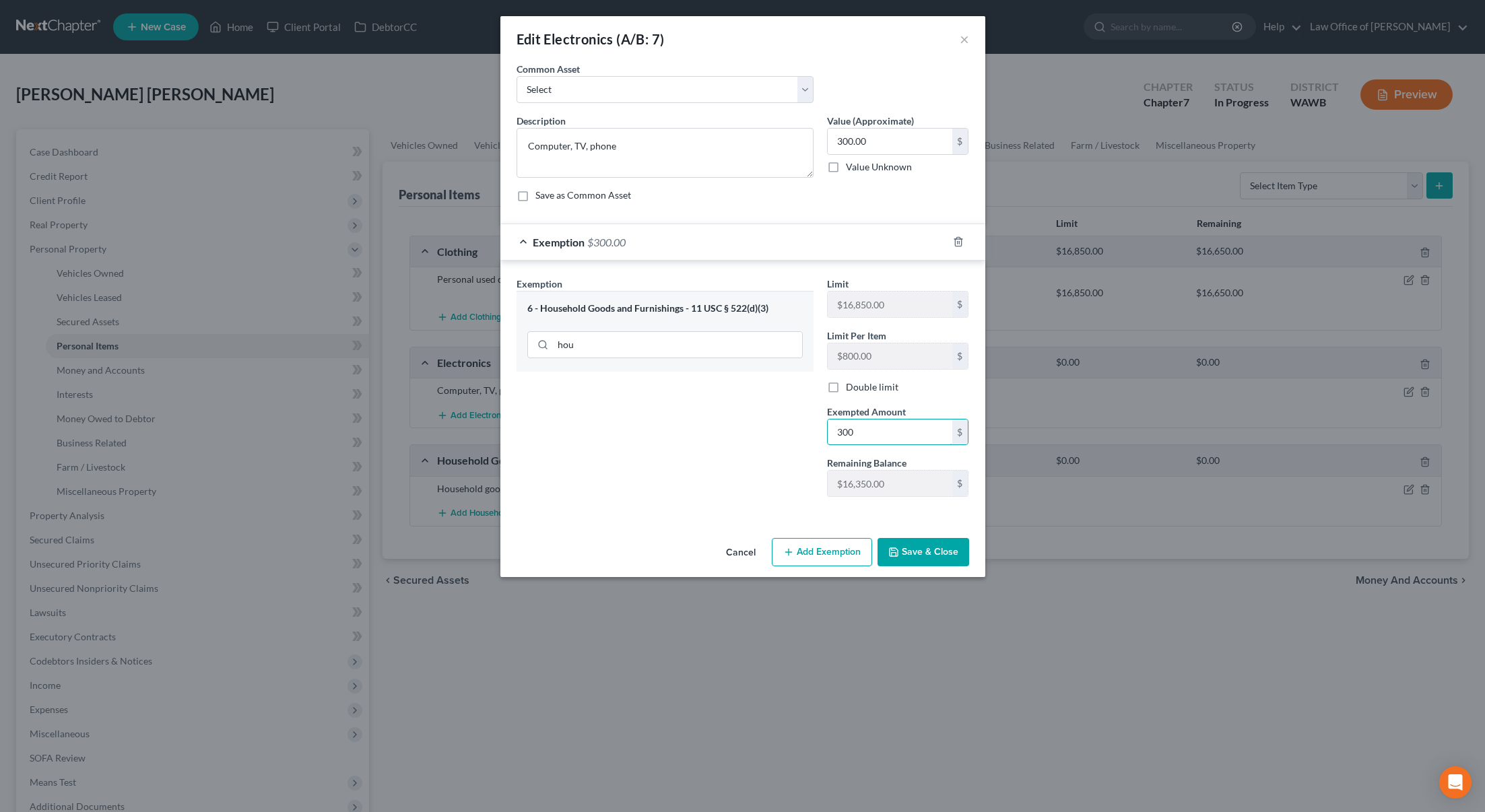
type input "300"
click at [902, 546] on button "Save & Close" at bounding box center [923, 552] width 92 height 28
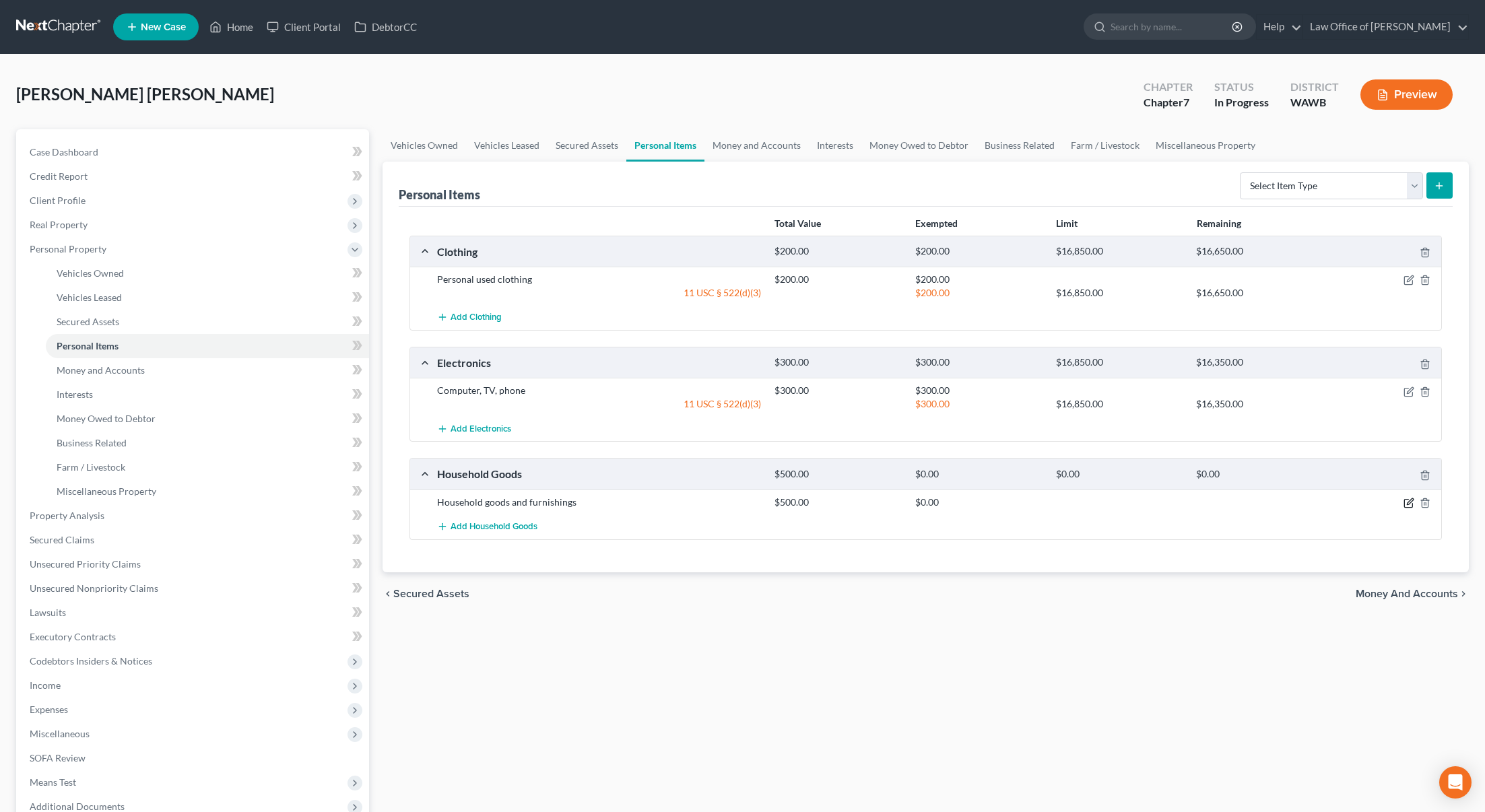
click at [1405, 502] on icon "button" at bounding box center [1408, 502] width 11 height 11
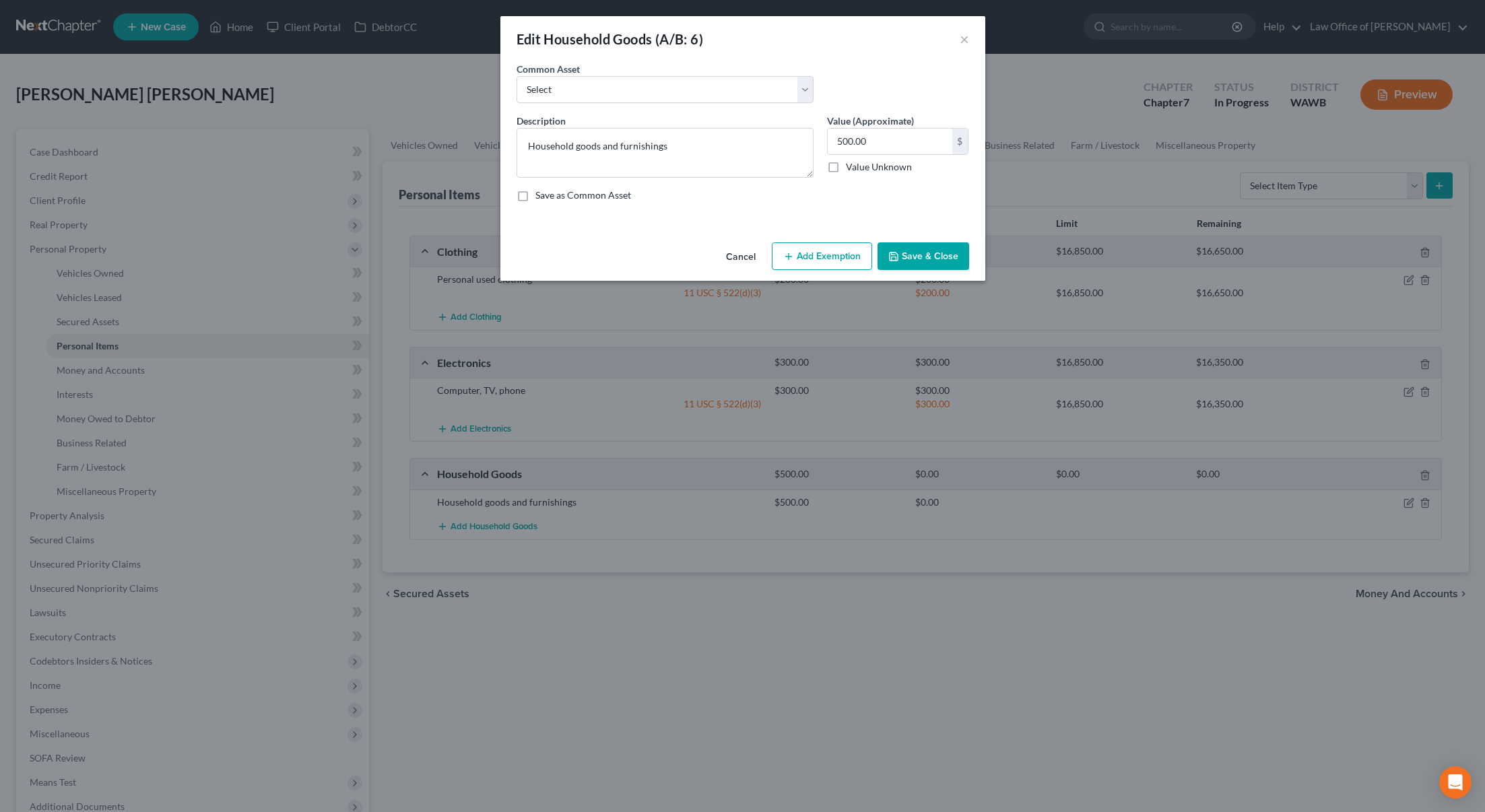
click at [820, 260] on button "Add Exemption" at bounding box center [822, 256] width 100 height 28
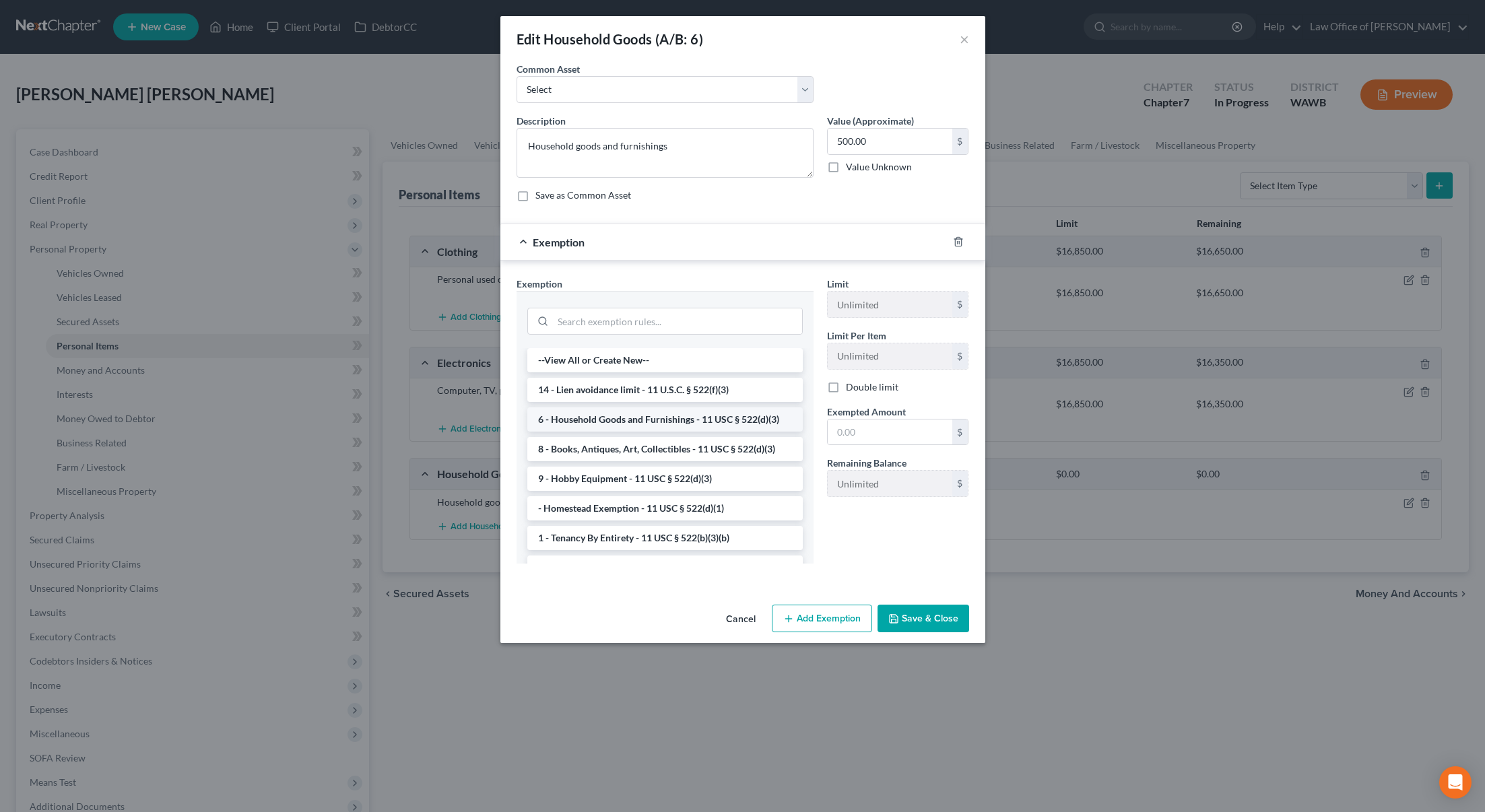
click at [603, 421] on li "6 - Household Goods and Furnishings - 11 USC § 522(d)(3)" at bounding box center [665, 419] width 275 height 24
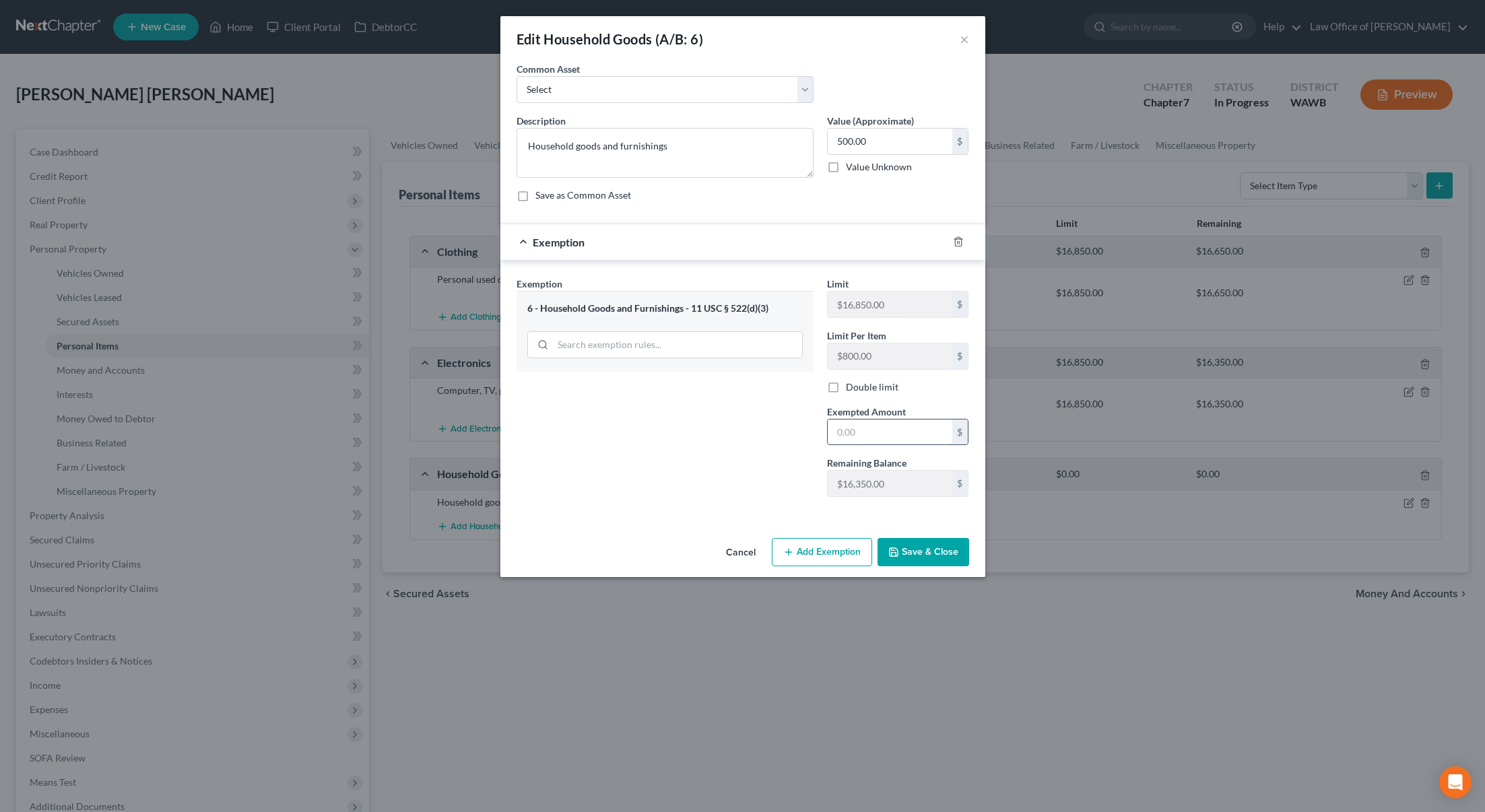
click at [916, 440] on input "text" at bounding box center [890, 432] width 124 height 26
type input "500"
click at [902, 556] on button "Save & Close" at bounding box center [923, 552] width 92 height 28
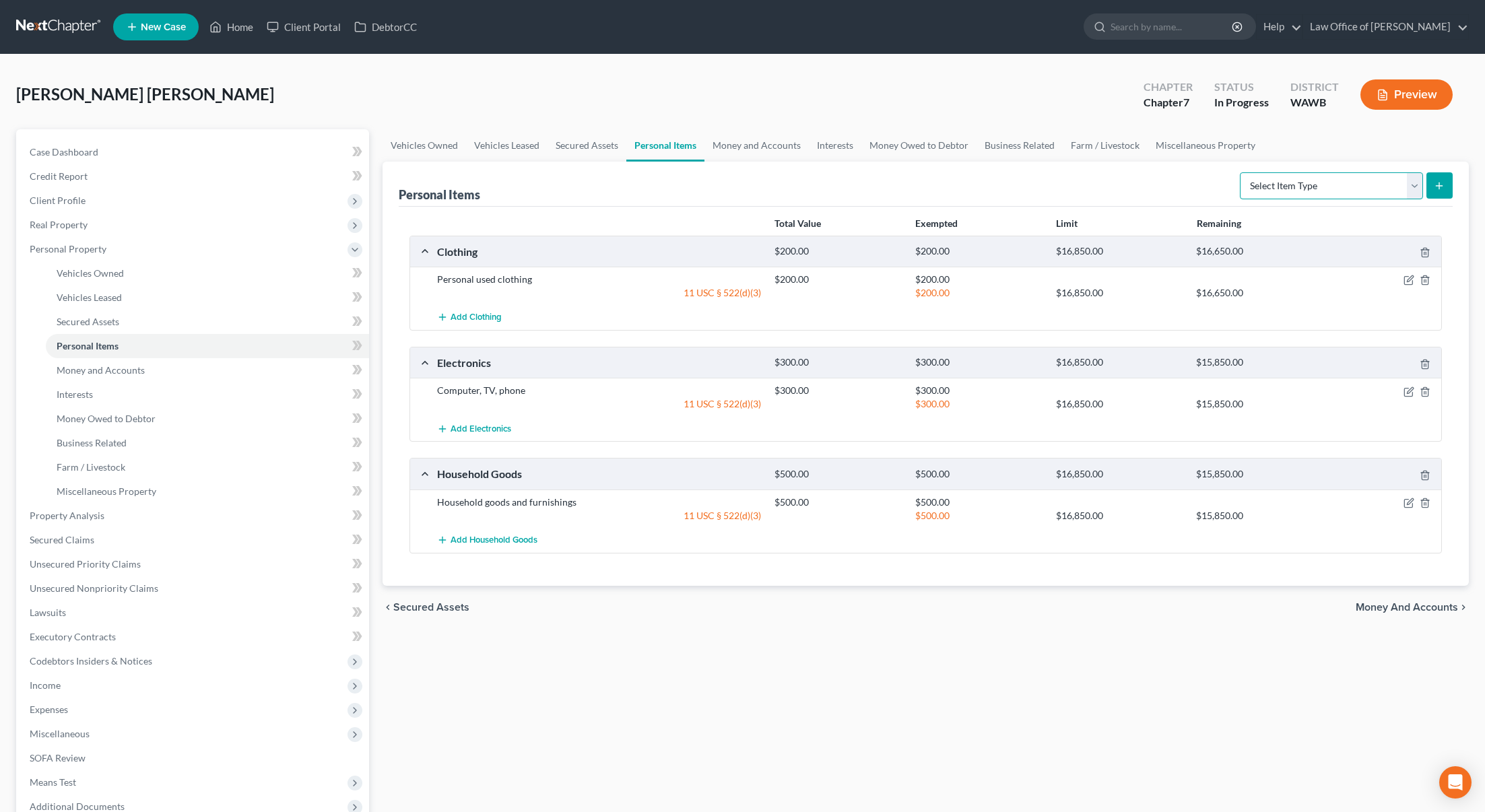
click at [1298, 193] on select "Select Item Type Clothing (A/B: 11) Collectibles Of Value (A/B: 8) Electronics …" at bounding box center [1331, 186] width 183 height 27
click at [751, 139] on link "Money and Accounts" at bounding box center [756, 145] width 104 height 33
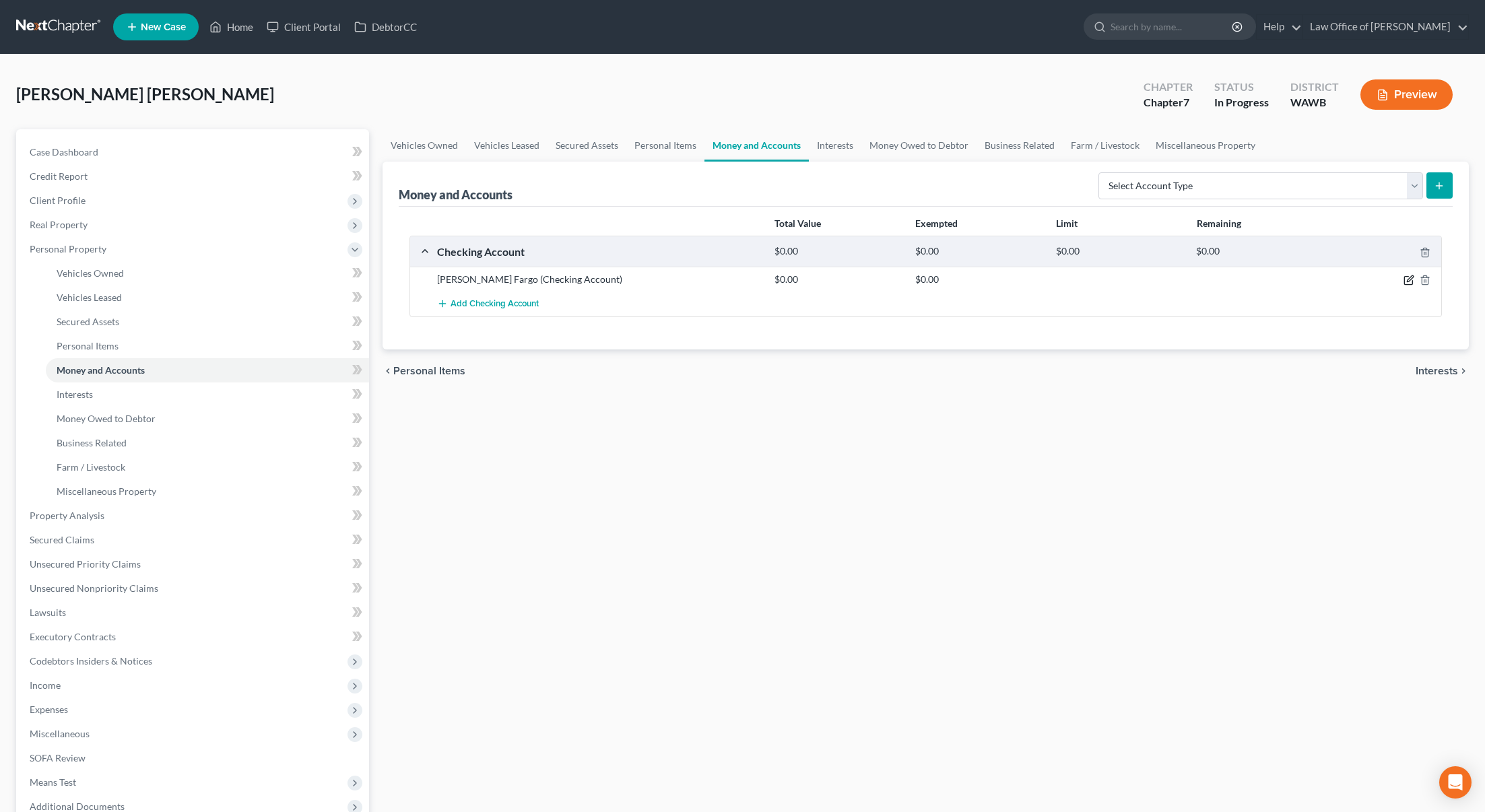
click at [1410, 275] on icon "button" at bounding box center [1408, 280] width 11 height 11
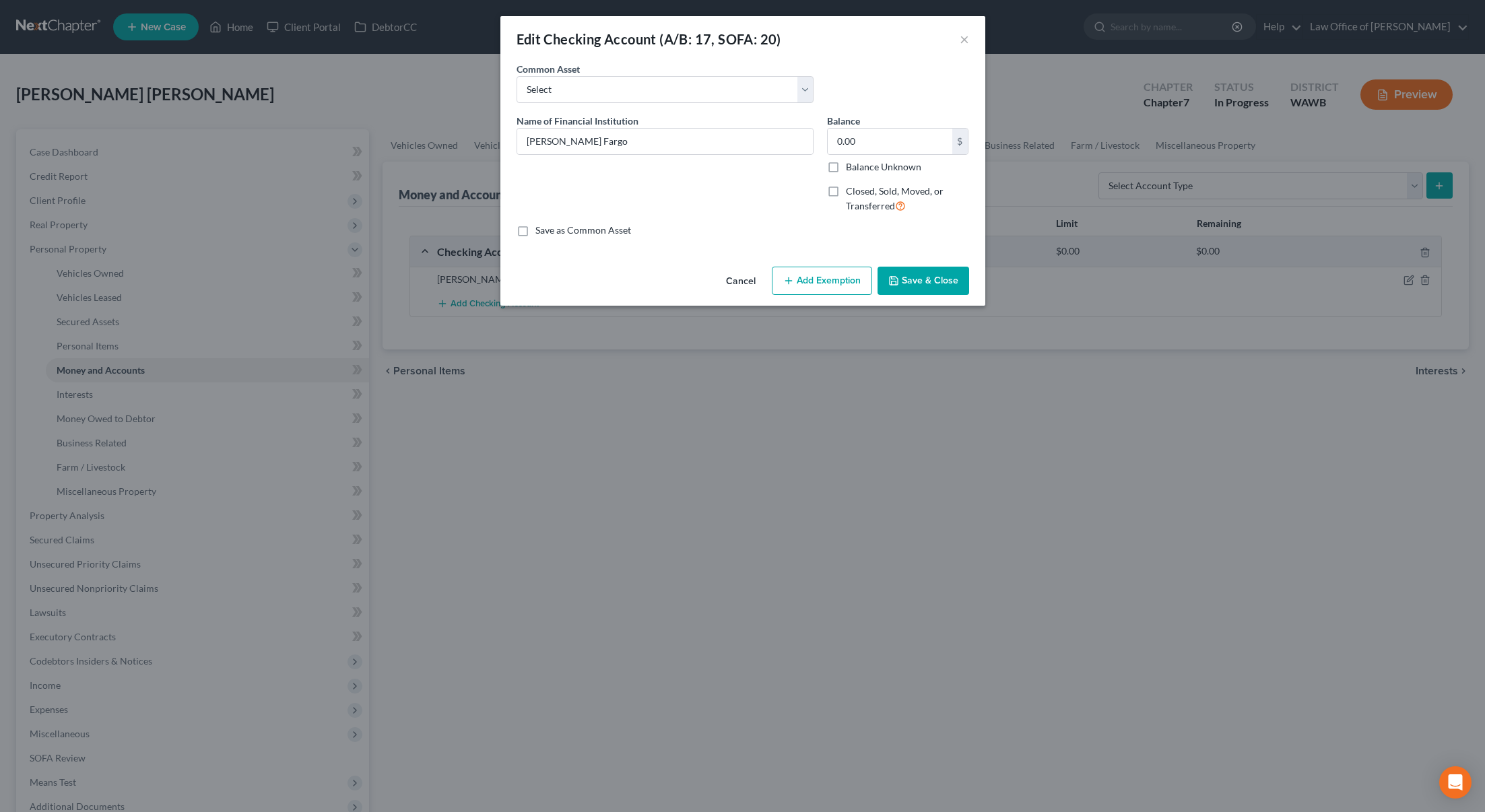
click at [848, 270] on button "Add Exemption" at bounding box center [822, 280] width 100 height 28
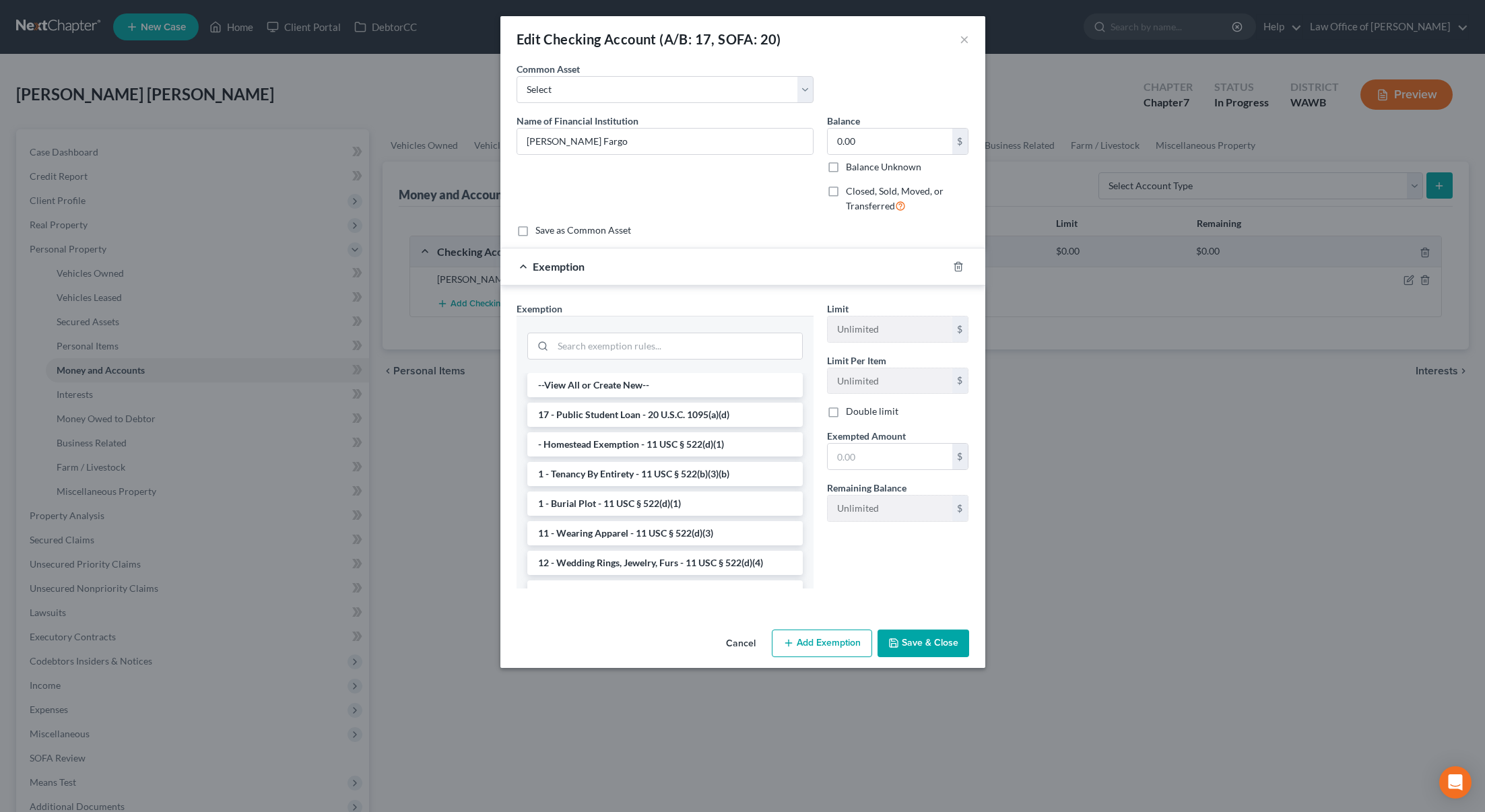
click at [669, 325] on div at bounding box center [665, 344] width 297 height 58
click at [669, 348] on input "search" at bounding box center [677, 345] width 250 height 26
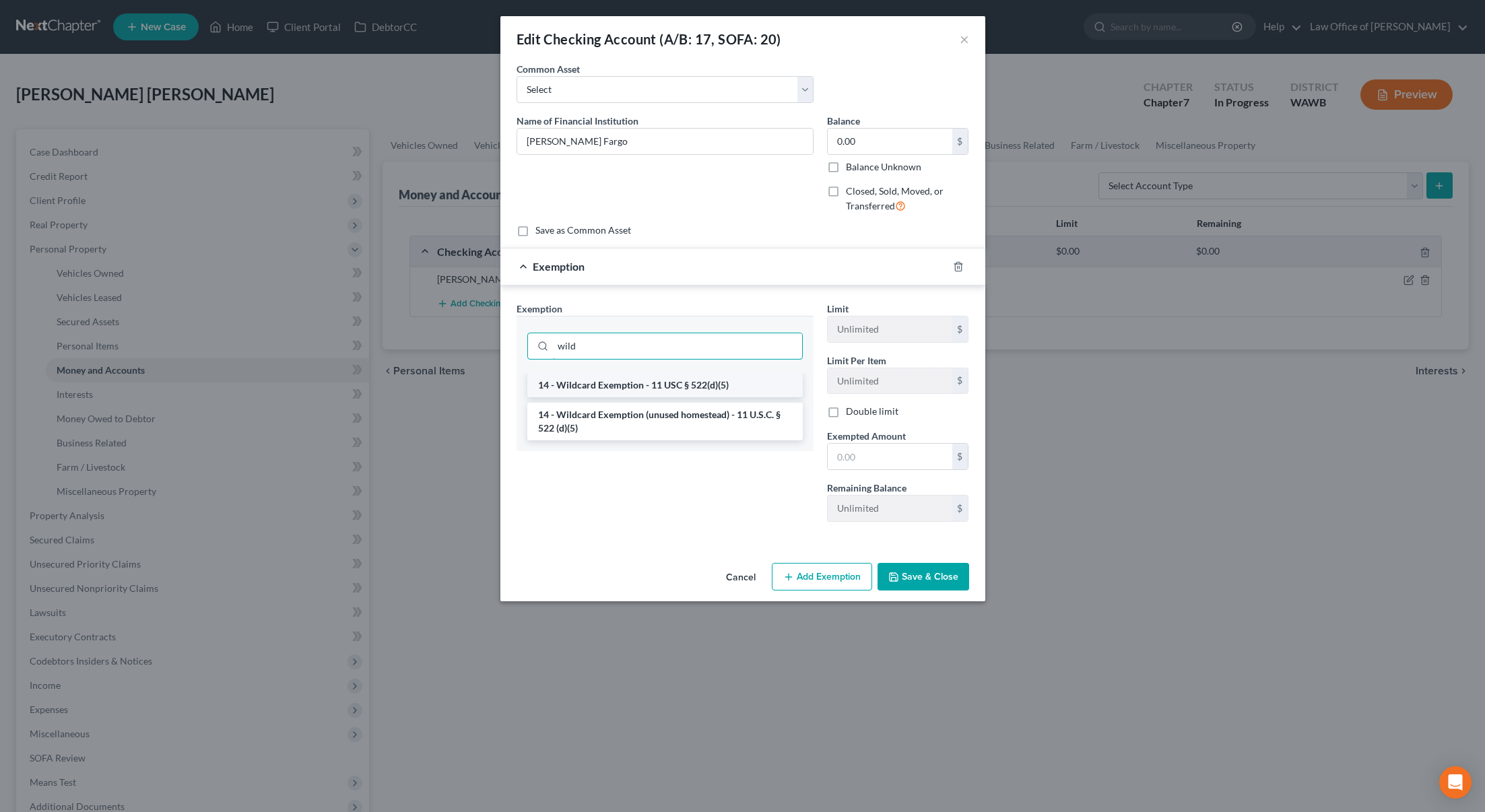
type input "wild"
click at [691, 386] on li "14 - Wildcard Exemption - 11 USC § 522(d)(5)" at bounding box center [665, 385] width 275 height 24
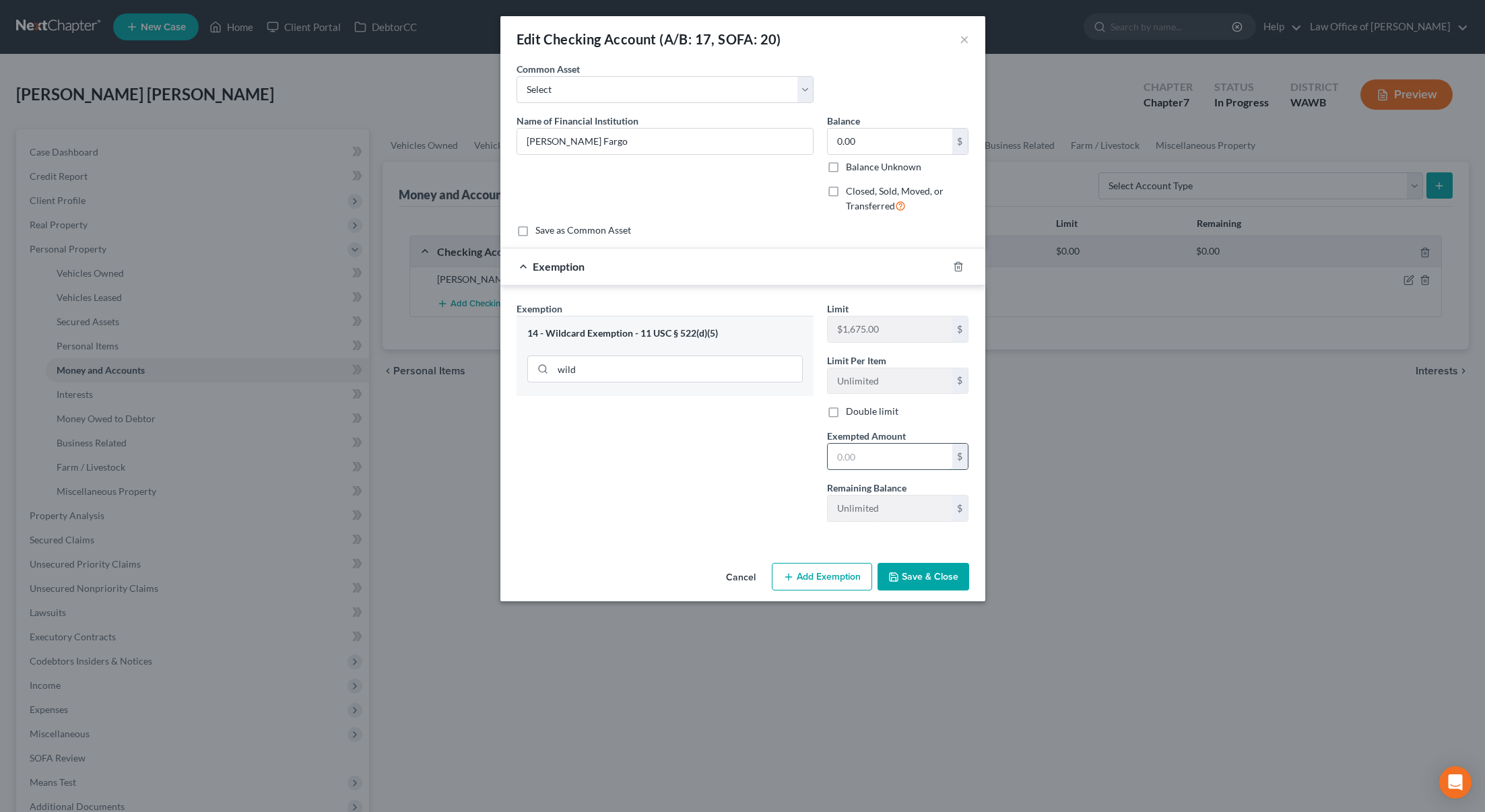
click at [860, 444] on input "text" at bounding box center [890, 456] width 124 height 26
click at [881, 138] on input "0.00" at bounding box center [890, 141] width 124 height 26
type input "1,200"
click at [869, 450] on input "text" at bounding box center [890, 456] width 124 height 26
type input "1,200.00"
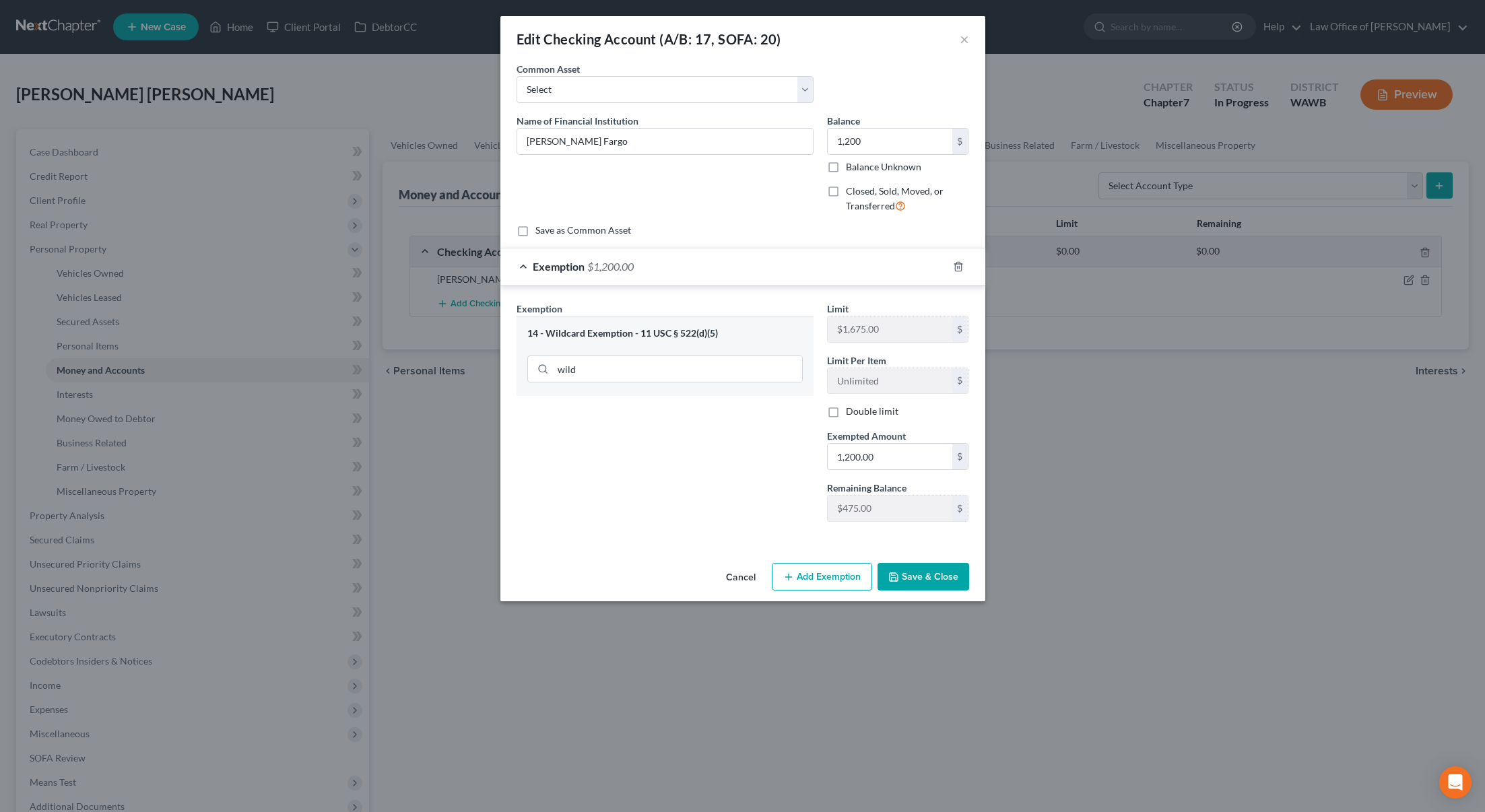
click at [917, 577] on button "Save & Close" at bounding box center [923, 577] width 92 height 28
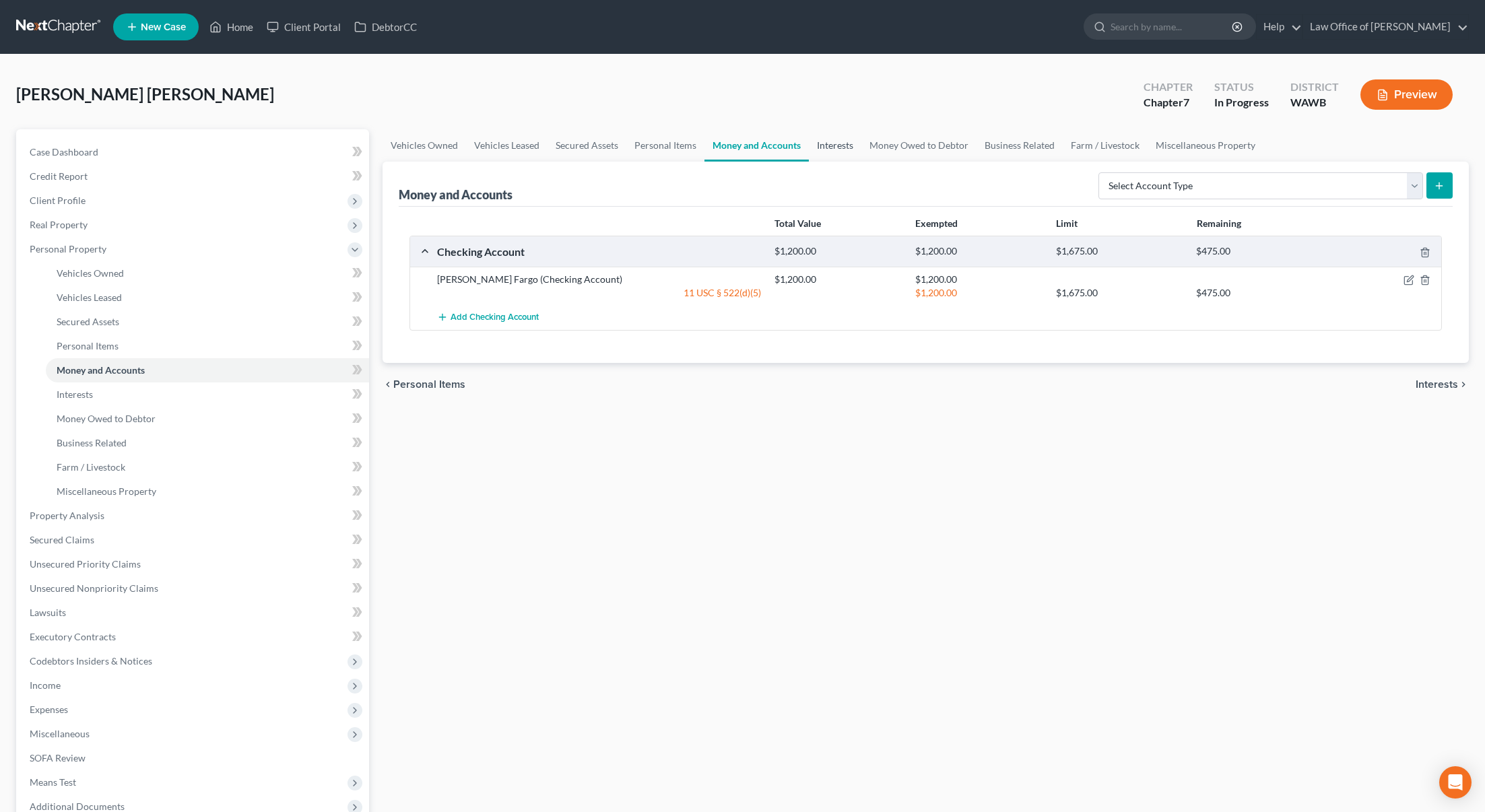
click at [831, 154] on link "Interests" at bounding box center [835, 145] width 53 height 33
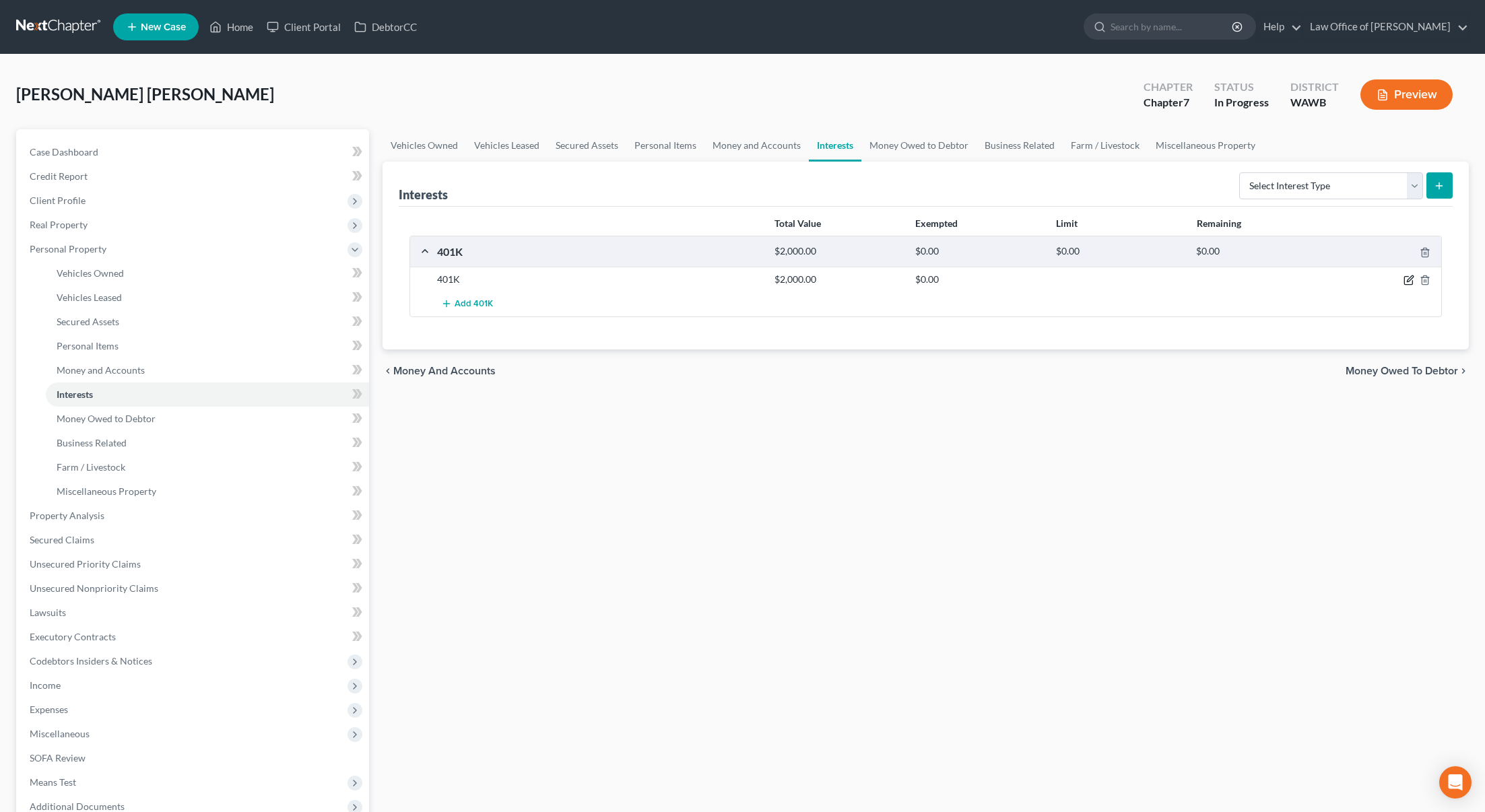
click at [1410, 280] on icon "button" at bounding box center [1408, 280] width 11 height 11
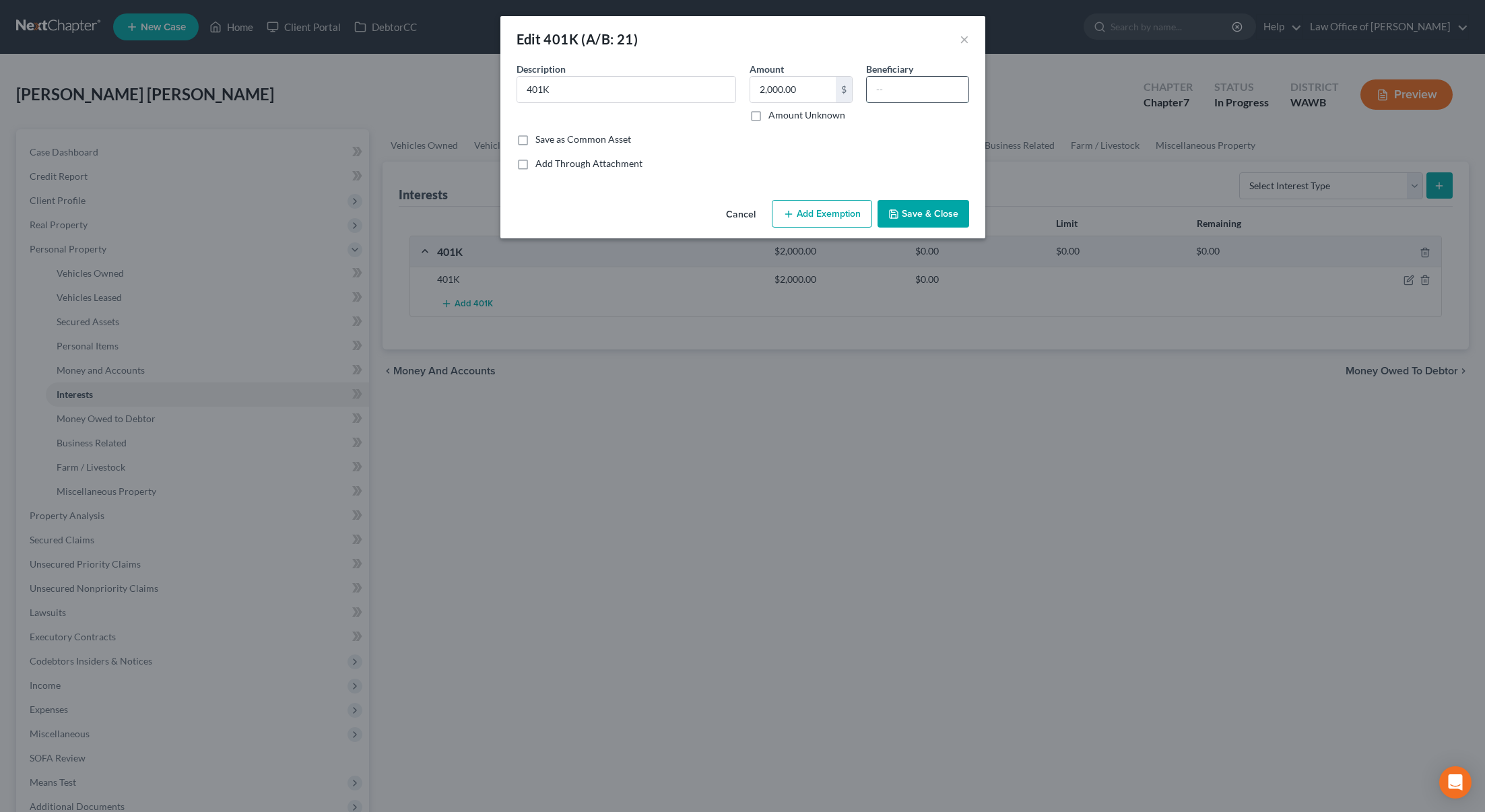
click at [878, 90] on input "text" at bounding box center [917, 89] width 102 height 26
click at [792, 88] on input "2,000.00" at bounding box center [793, 89] width 85 height 26
click at [815, 90] on input "2,000.00" at bounding box center [793, 89] width 85 height 26
click at [691, 53] on div "Edit 401K (A/B: 21) ×" at bounding box center [742, 38] width 485 height 46
click at [831, 218] on button "Add Exemption" at bounding box center [822, 214] width 100 height 28
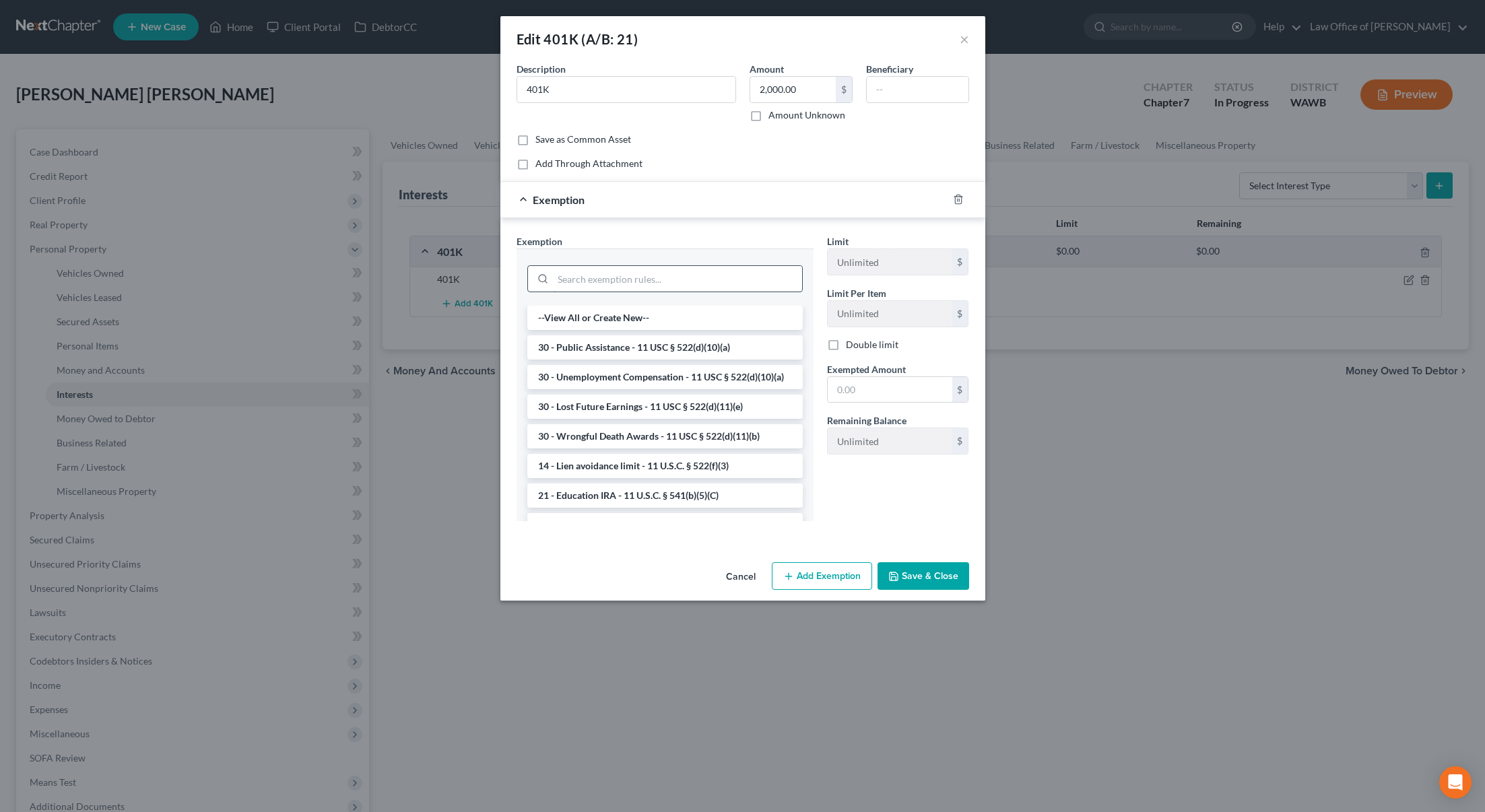
click at [716, 283] on input "search" at bounding box center [677, 279] width 250 height 26
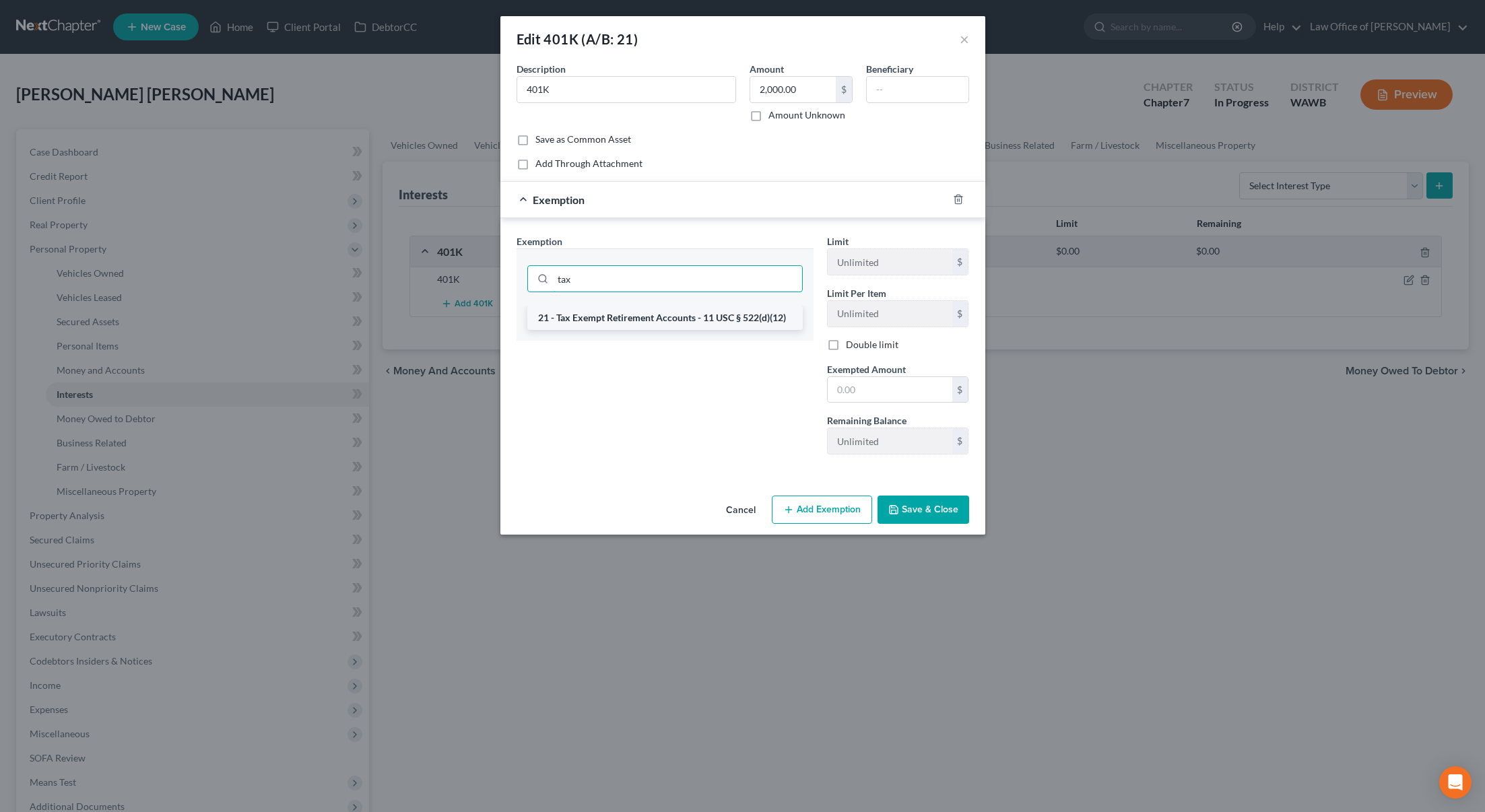
type input "tax"
click at [693, 315] on li "21 - Tax Exempt Retirement Accounts - 11 USC § 522(d)(12)" at bounding box center [665, 317] width 275 height 24
click at [866, 386] on input "text" at bounding box center [890, 390] width 124 height 26
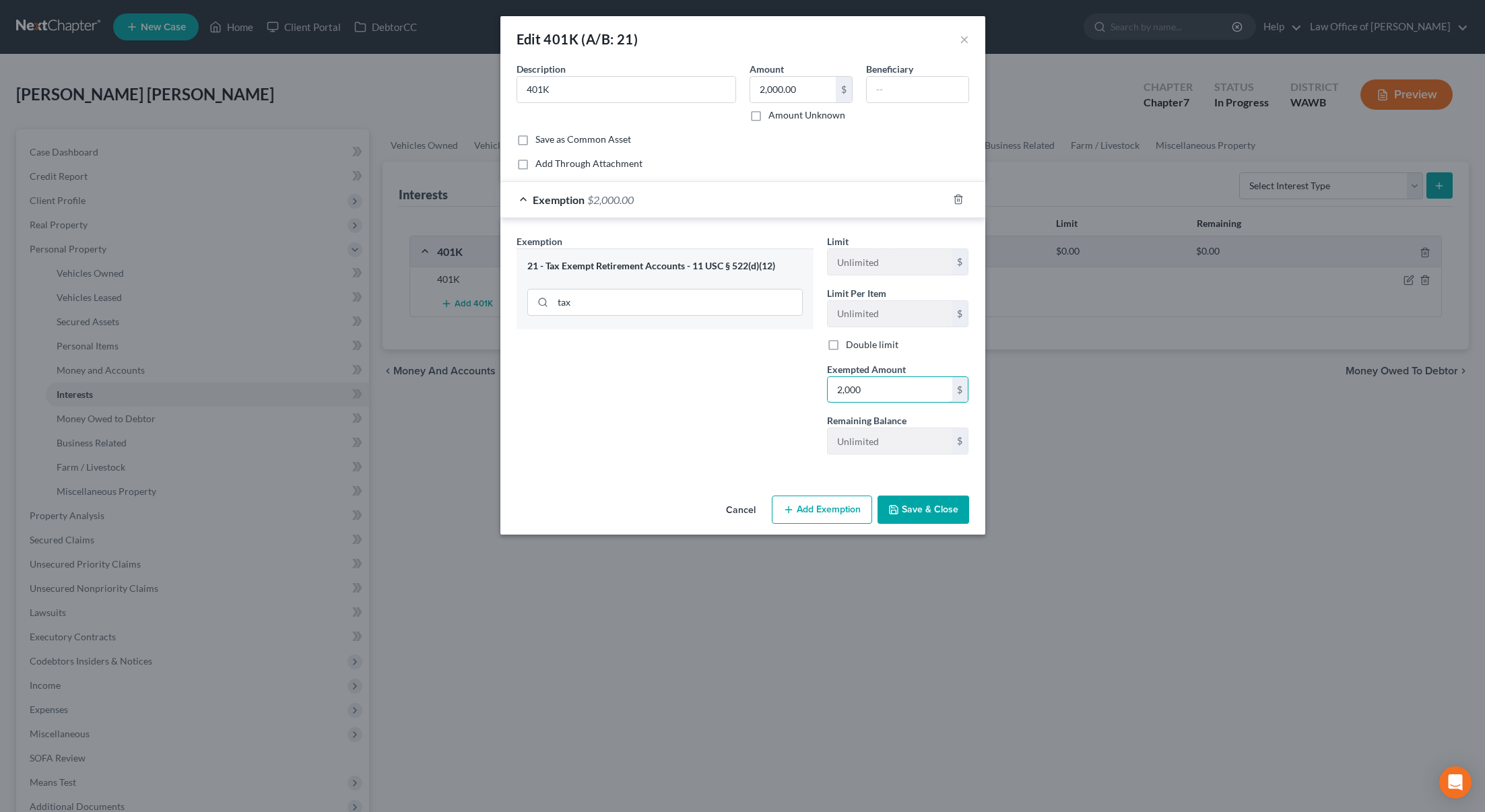
type input "2,000"
click at [907, 497] on button "Save & Close" at bounding box center [923, 510] width 92 height 28
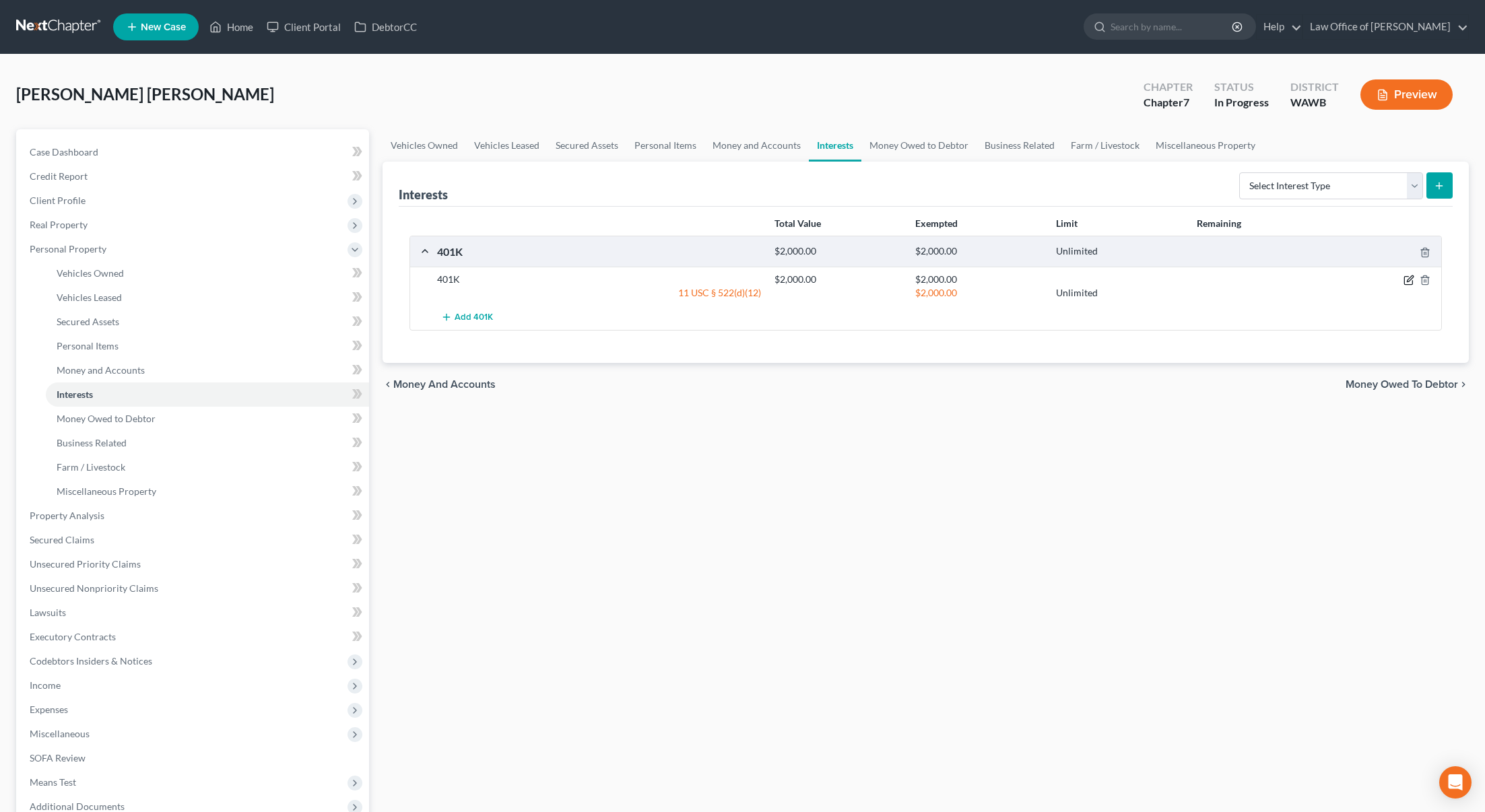
click at [1410, 280] on icon "button" at bounding box center [1408, 280] width 11 height 11
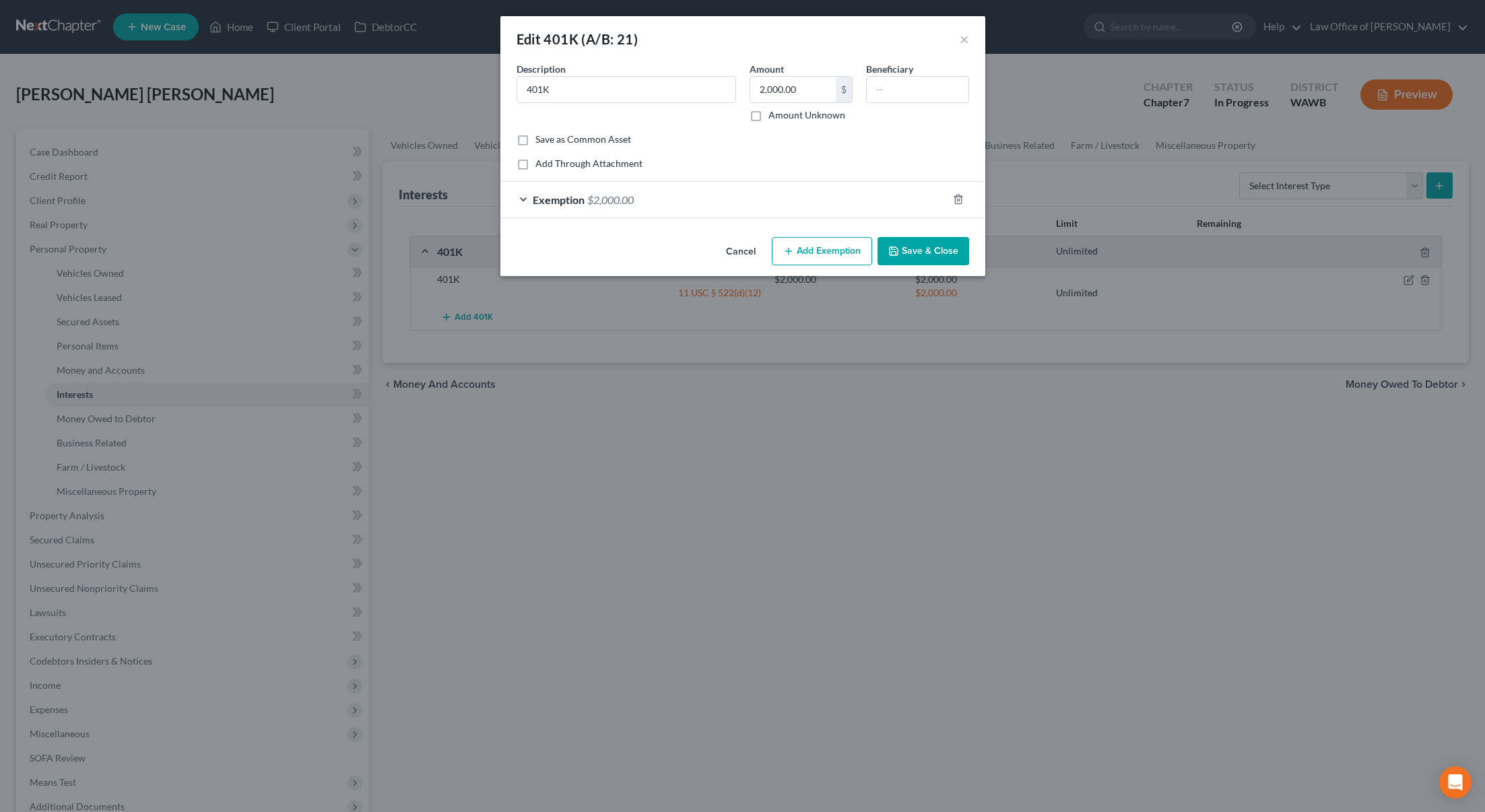
click at [912, 253] on button "Save & Close" at bounding box center [923, 251] width 92 height 28
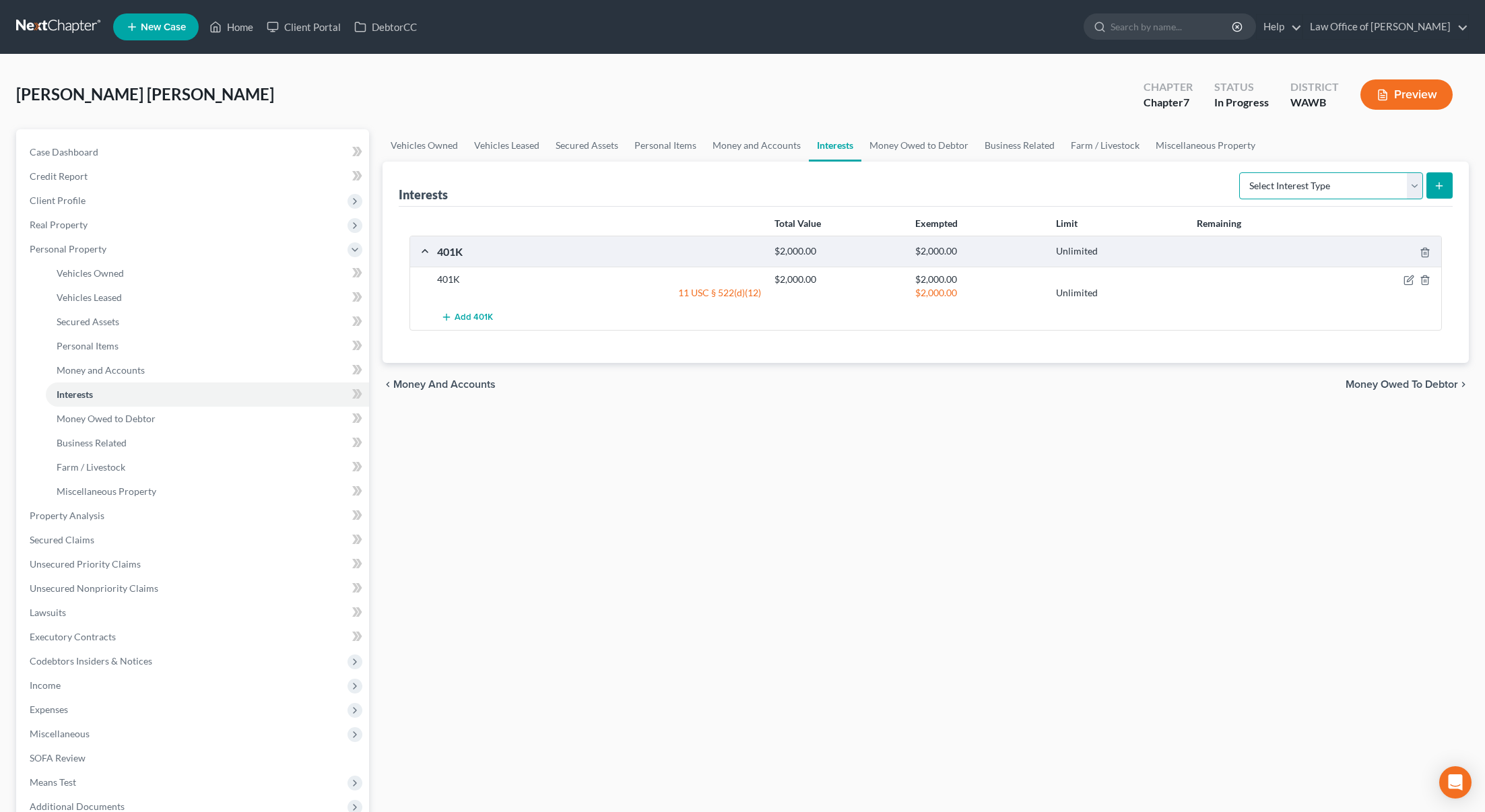
click at [1272, 185] on select "Select Interest Type 401K (A/B: 21) Annuity (A/B: 23) Bond (A/B: 18) Education …" at bounding box center [1331, 186] width 184 height 27
click at [912, 147] on link "Money Owed to Debtor" at bounding box center [919, 145] width 115 height 33
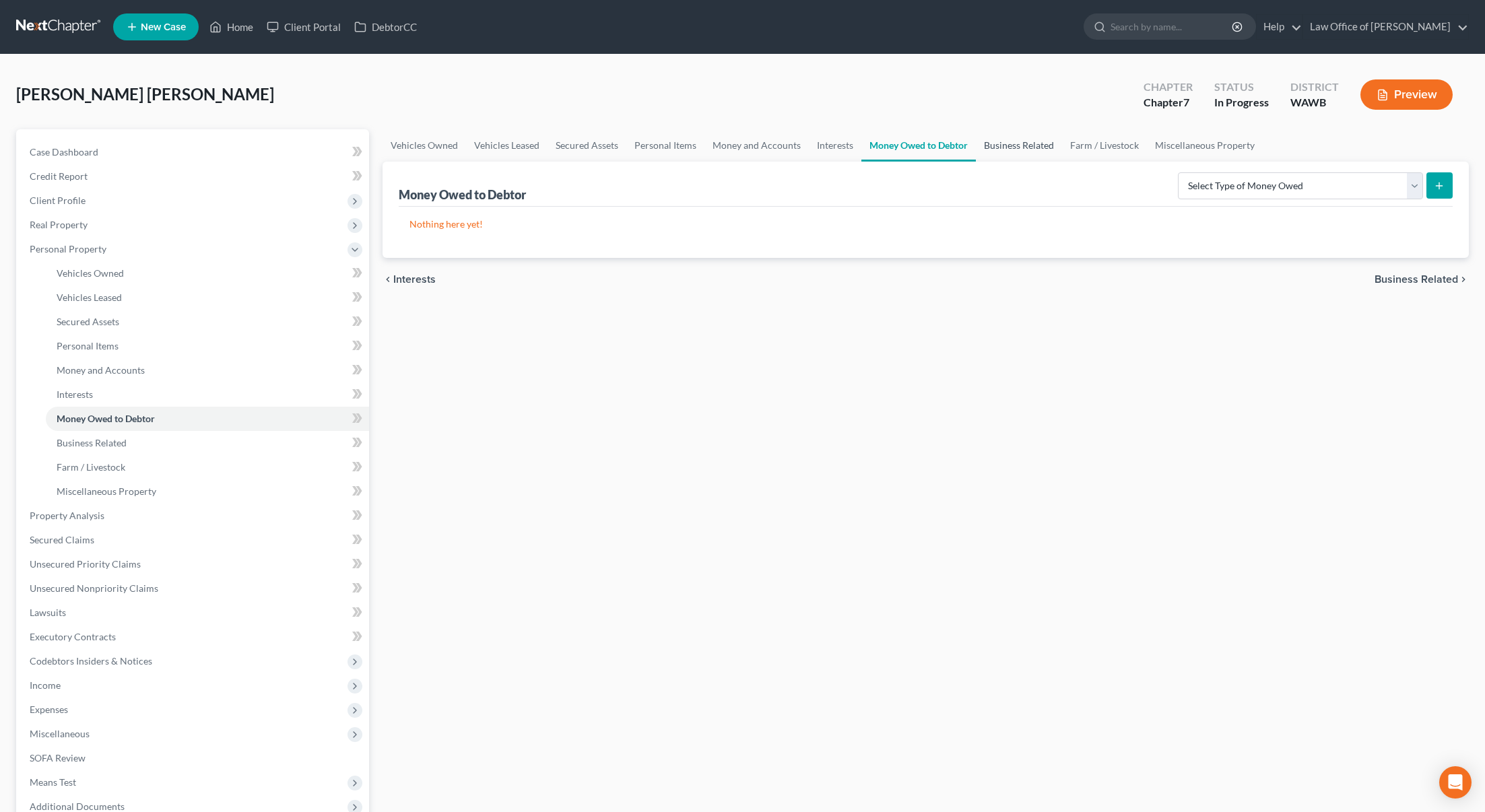
click at [1016, 146] on link "Business Related" at bounding box center [1018, 145] width 86 height 33
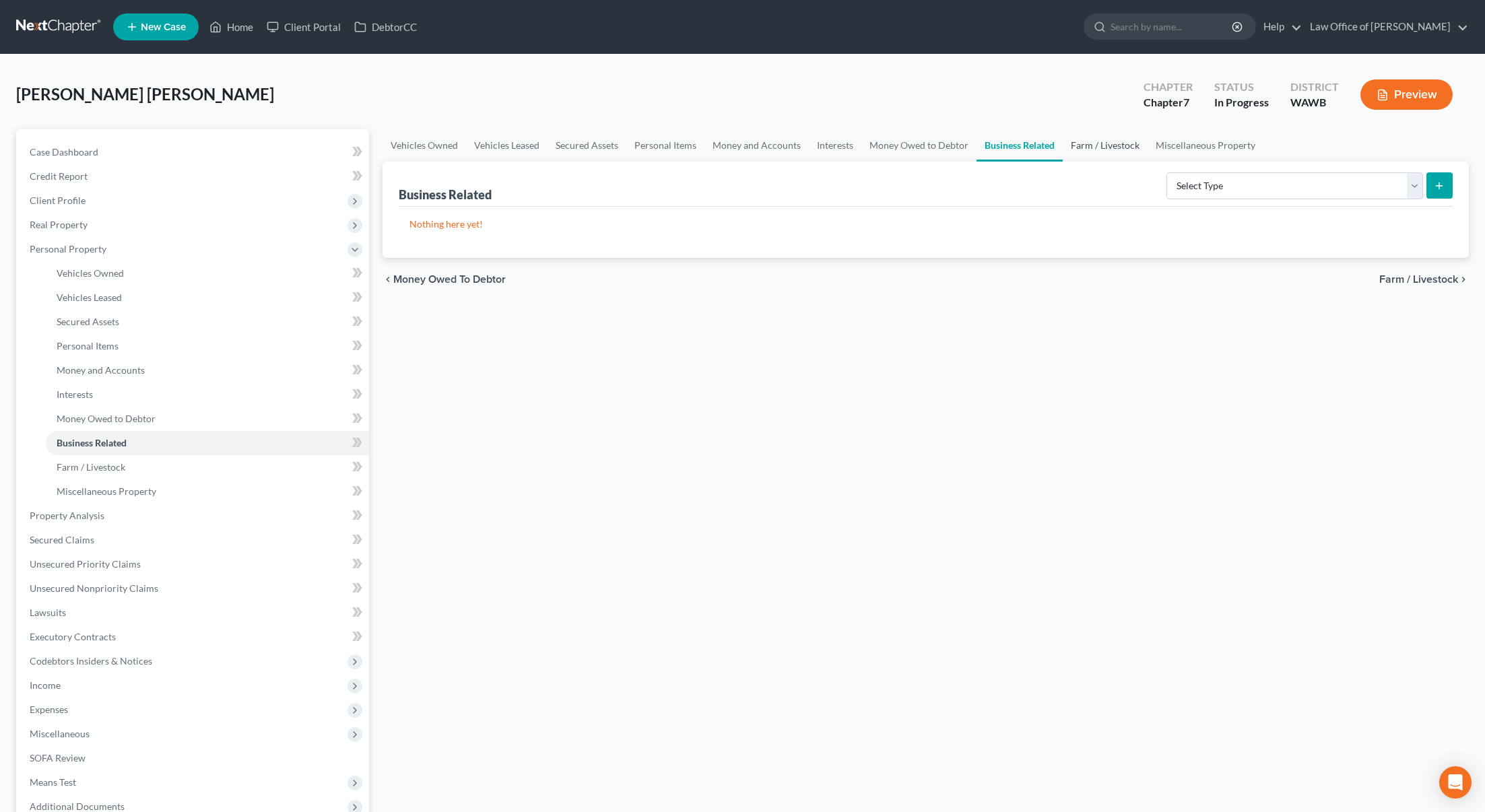
click at [1116, 145] on link "Farm / Livestock" at bounding box center [1105, 145] width 85 height 33
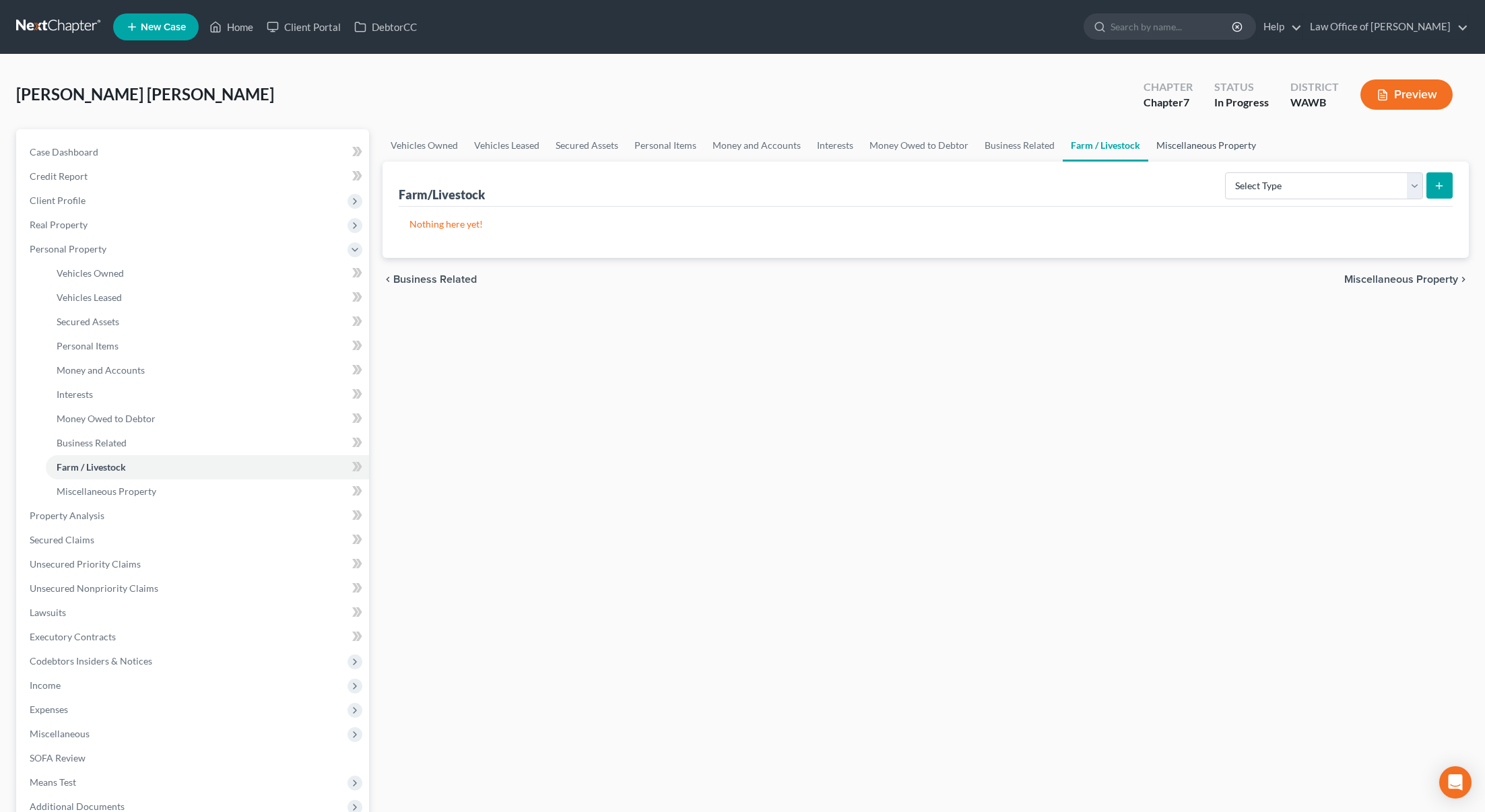
click at [1163, 148] on link "Miscellaneous Property" at bounding box center [1206, 145] width 116 height 33
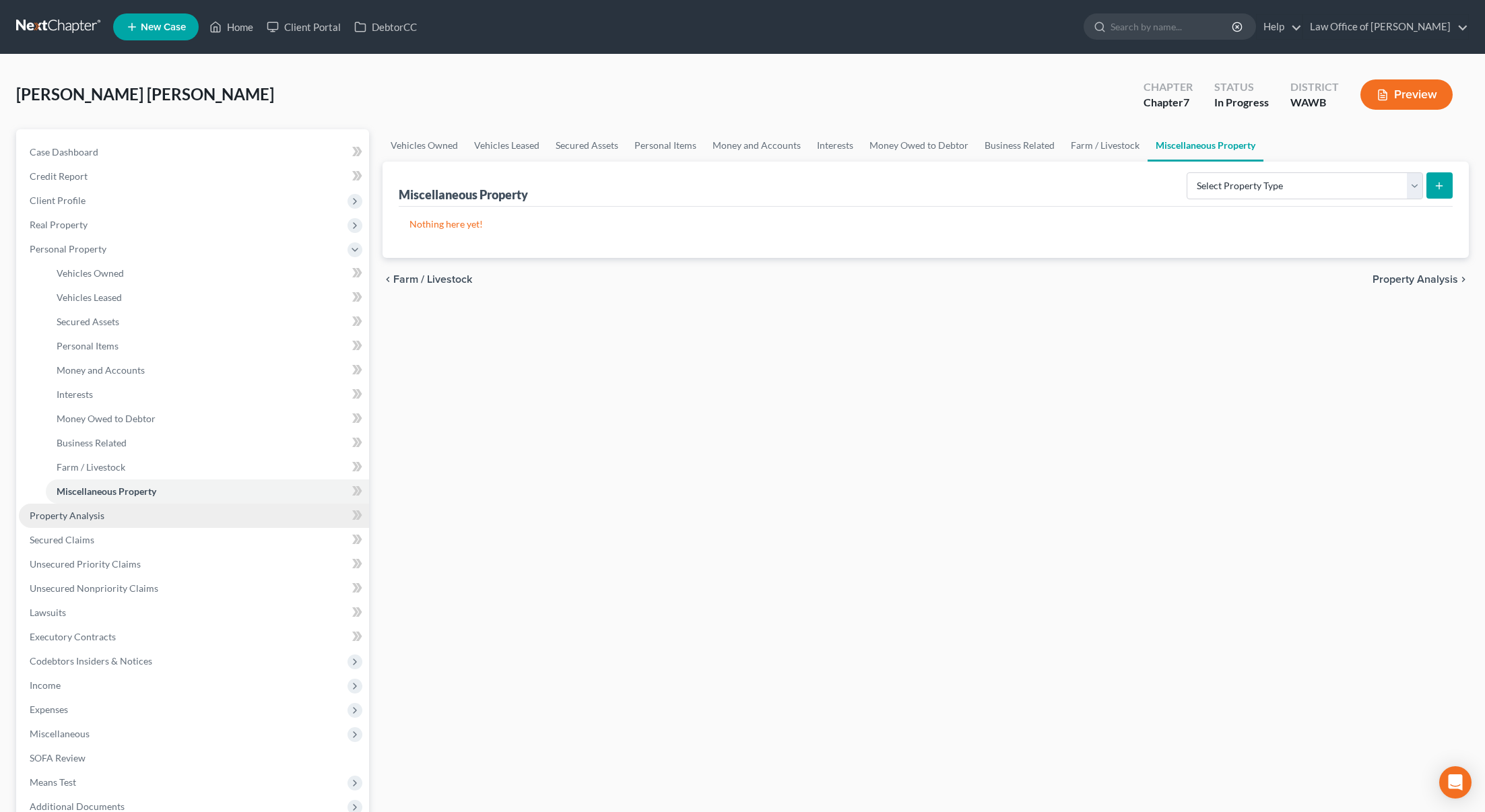
click at [194, 516] on link "Property Analysis" at bounding box center [194, 515] width 351 height 24
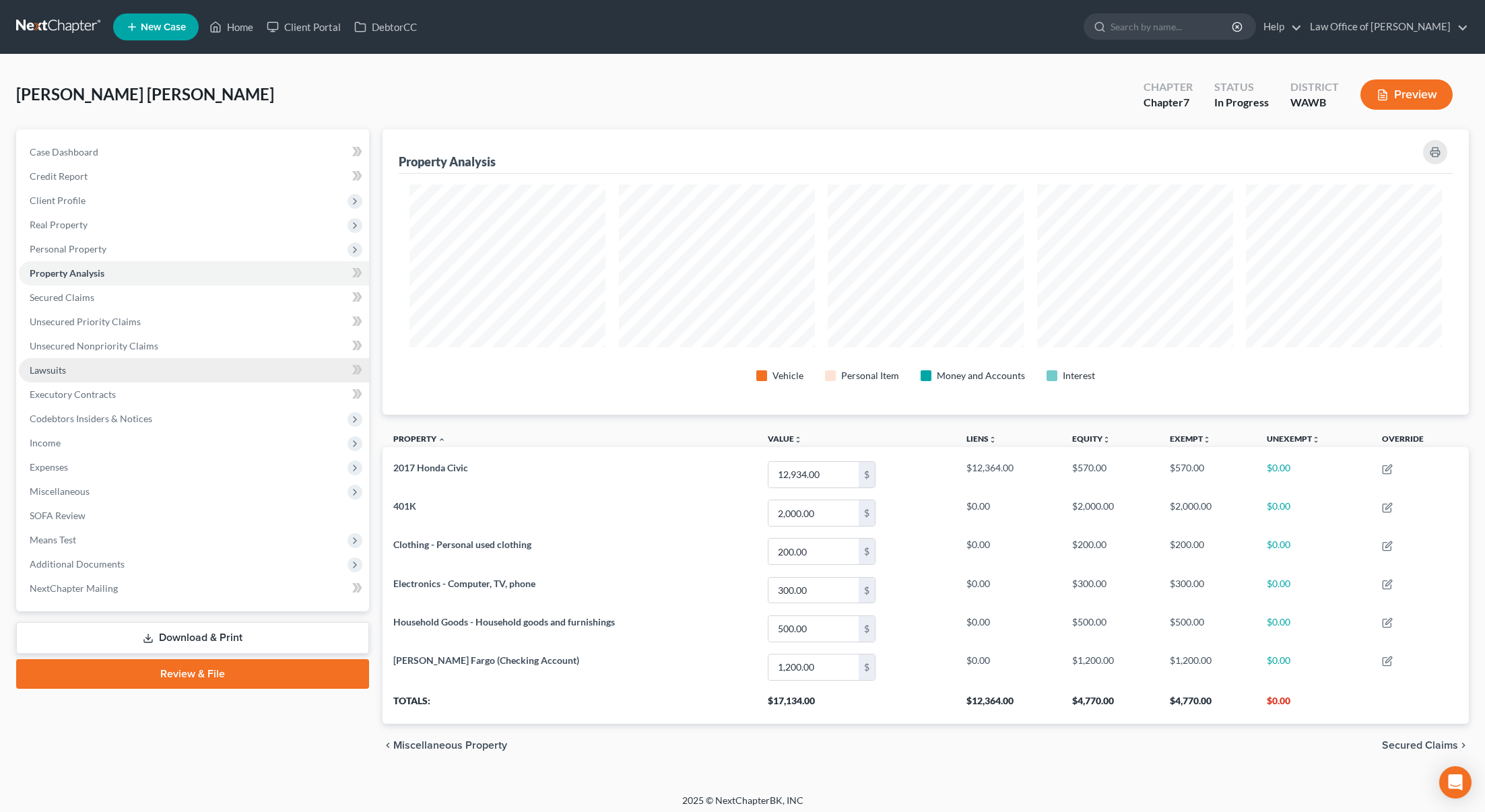
scroll to position [285, 1086]
click at [147, 303] on link "Secured Claims" at bounding box center [194, 297] width 351 height 24
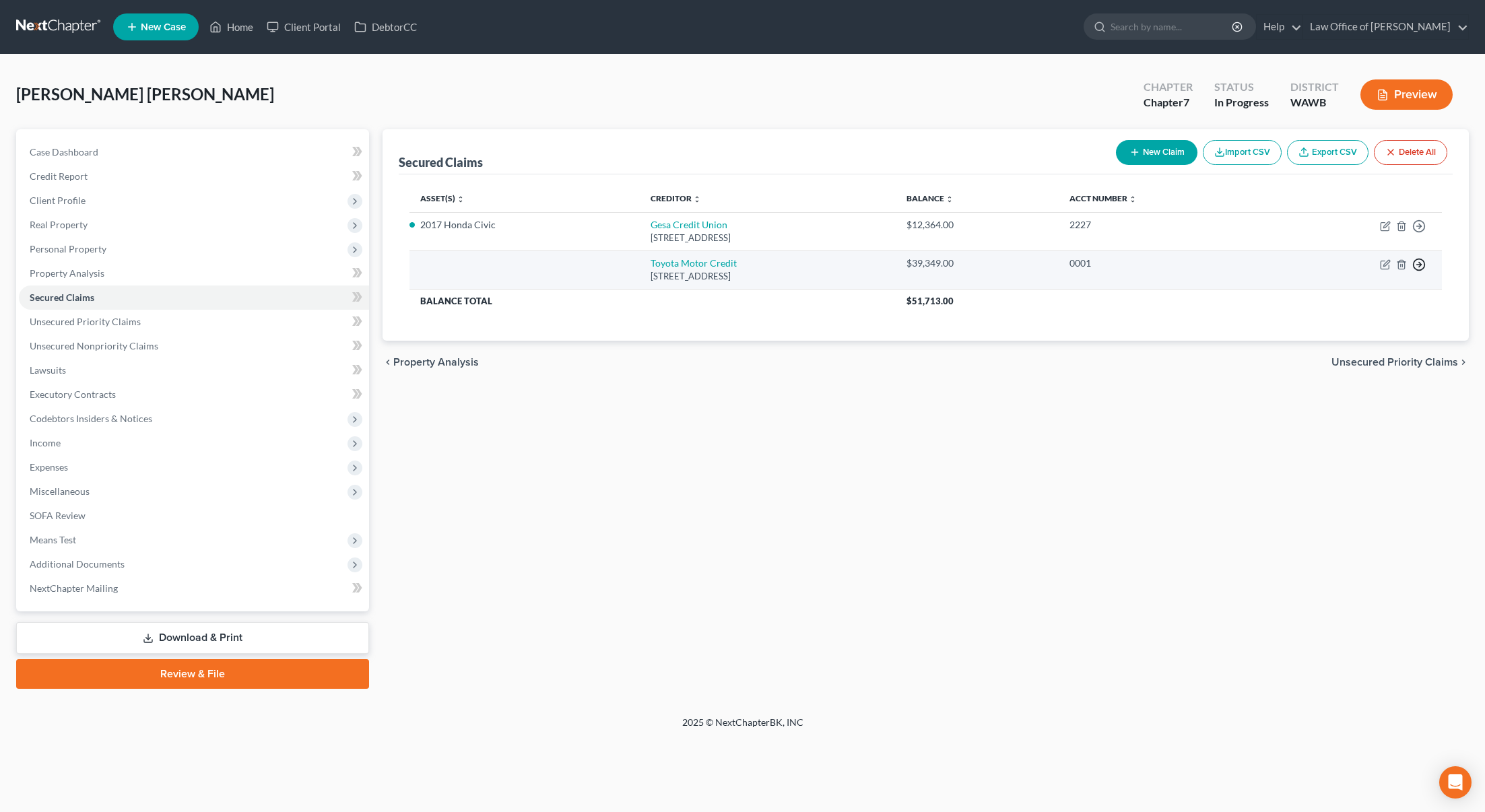
click at [1418, 233] on icon "button" at bounding box center [1419, 226] width 13 height 13
click at [1356, 300] on link "Move to F" at bounding box center [1357, 296] width 113 height 23
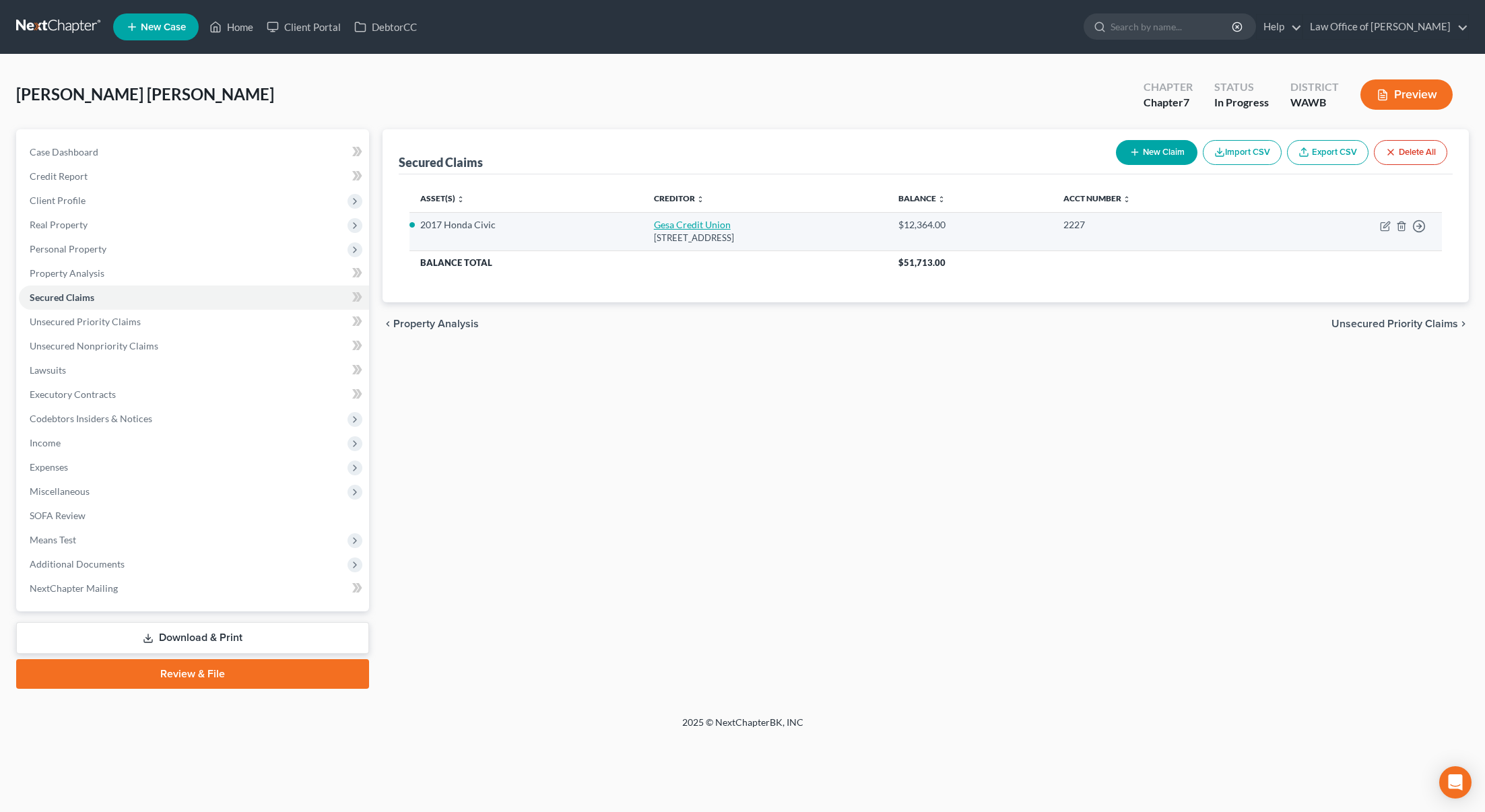
click at [675, 224] on link "Gesa Credit Union" at bounding box center [692, 224] width 77 height 12
select select "50"
select select "2"
select select "0"
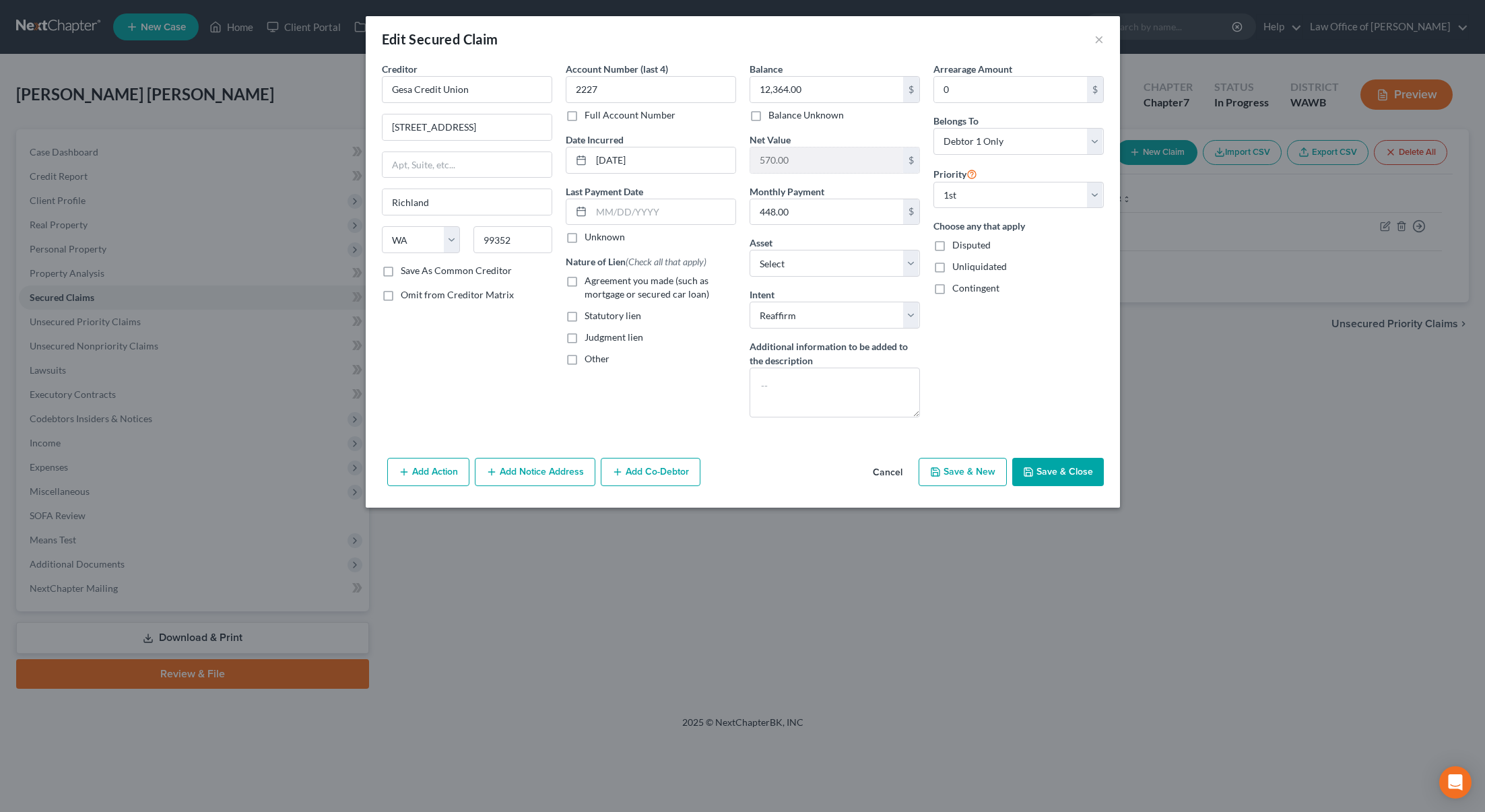
click at [584, 278] on label "Agreement you made (such as mortgage or secured car loan)" at bounding box center [660, 287] width 152 height 27
click at [590, 278] on input "Agreement you made (such as mortgage or secured car loan)" at bounding box center [594, 278] width 8 height 8
checkbox input "true"
click at [1079, 474] on button "Save & Close" at bounding box center [1058, 472] width 92 height 28
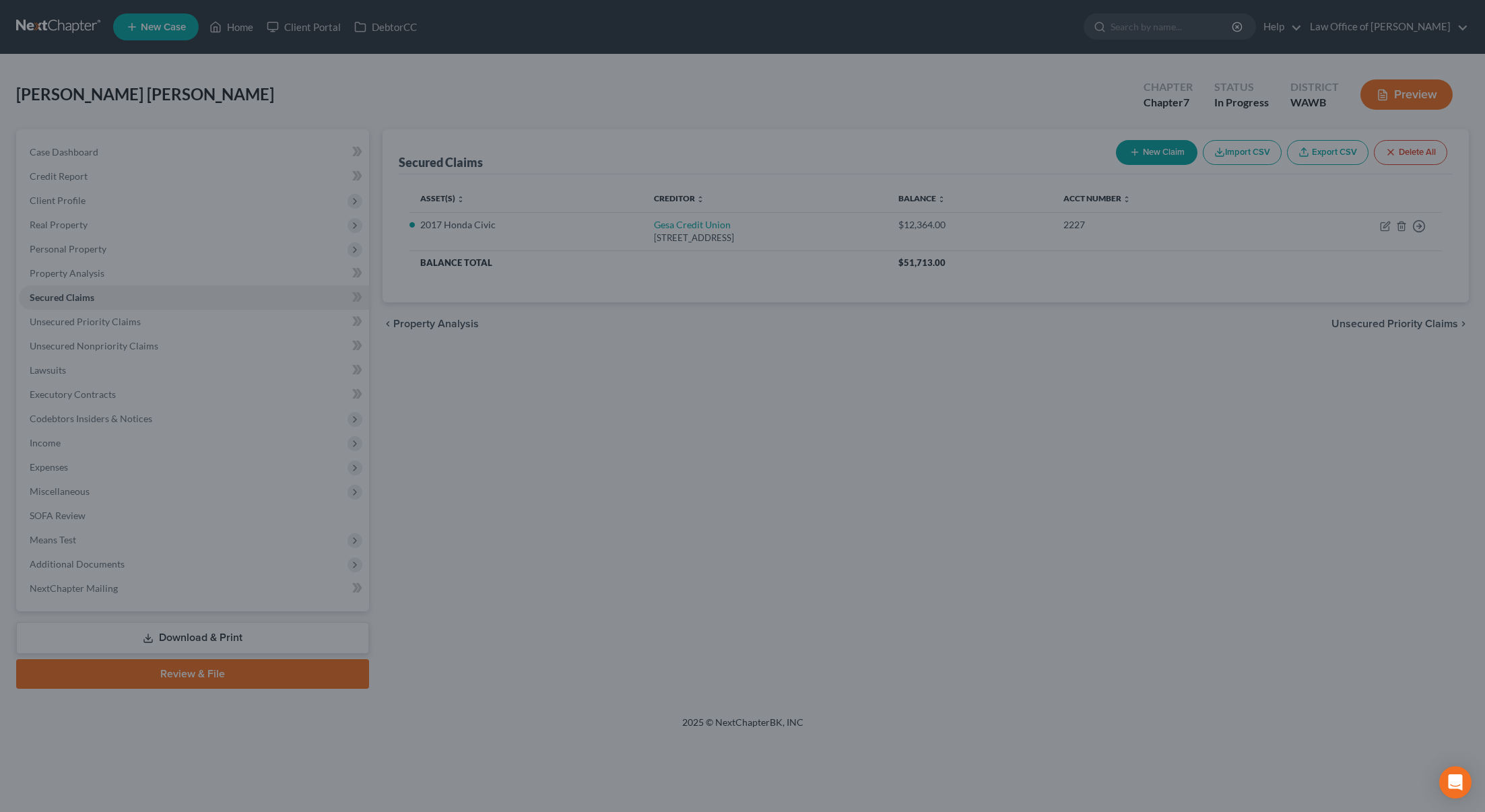
select select "2"
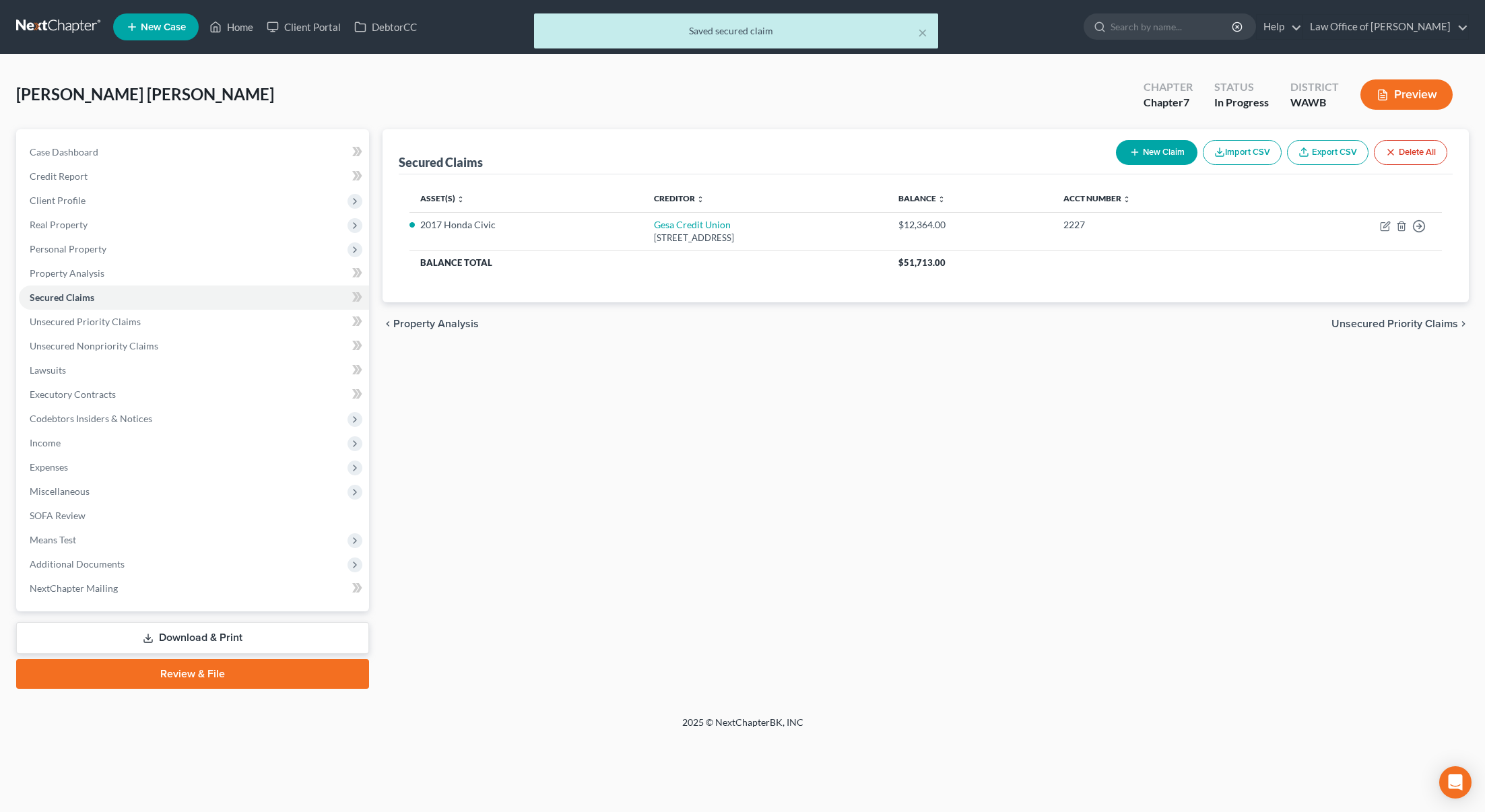
click at [1392, 329] on span "Unsecured Priority Claims" at bounding box center [1395, 324] width 127 height 11
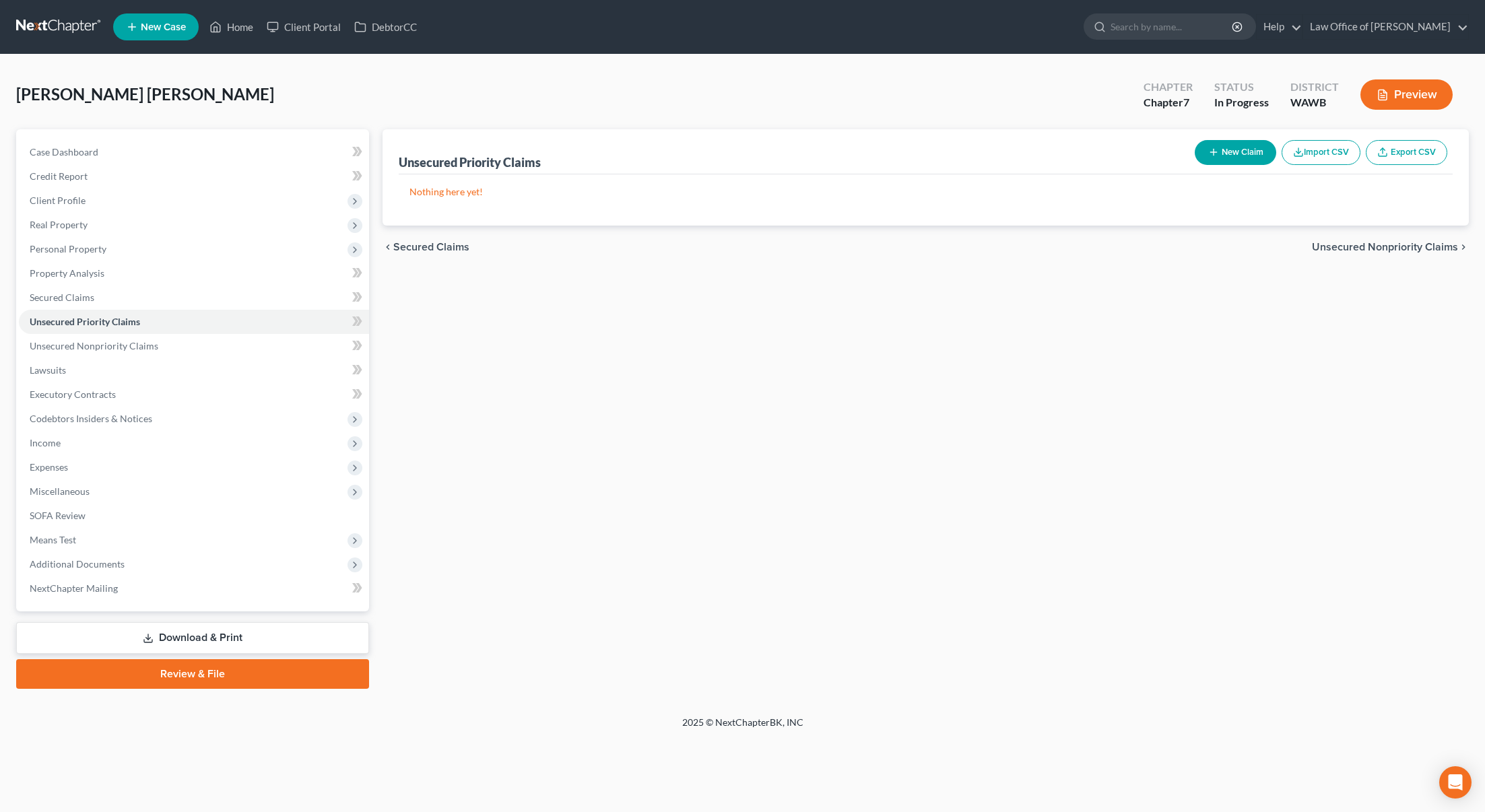
click at [1373, 245] on span "Unsecured Nonpriority Claims" at bounding box center [1385, 247] width 146 height 11
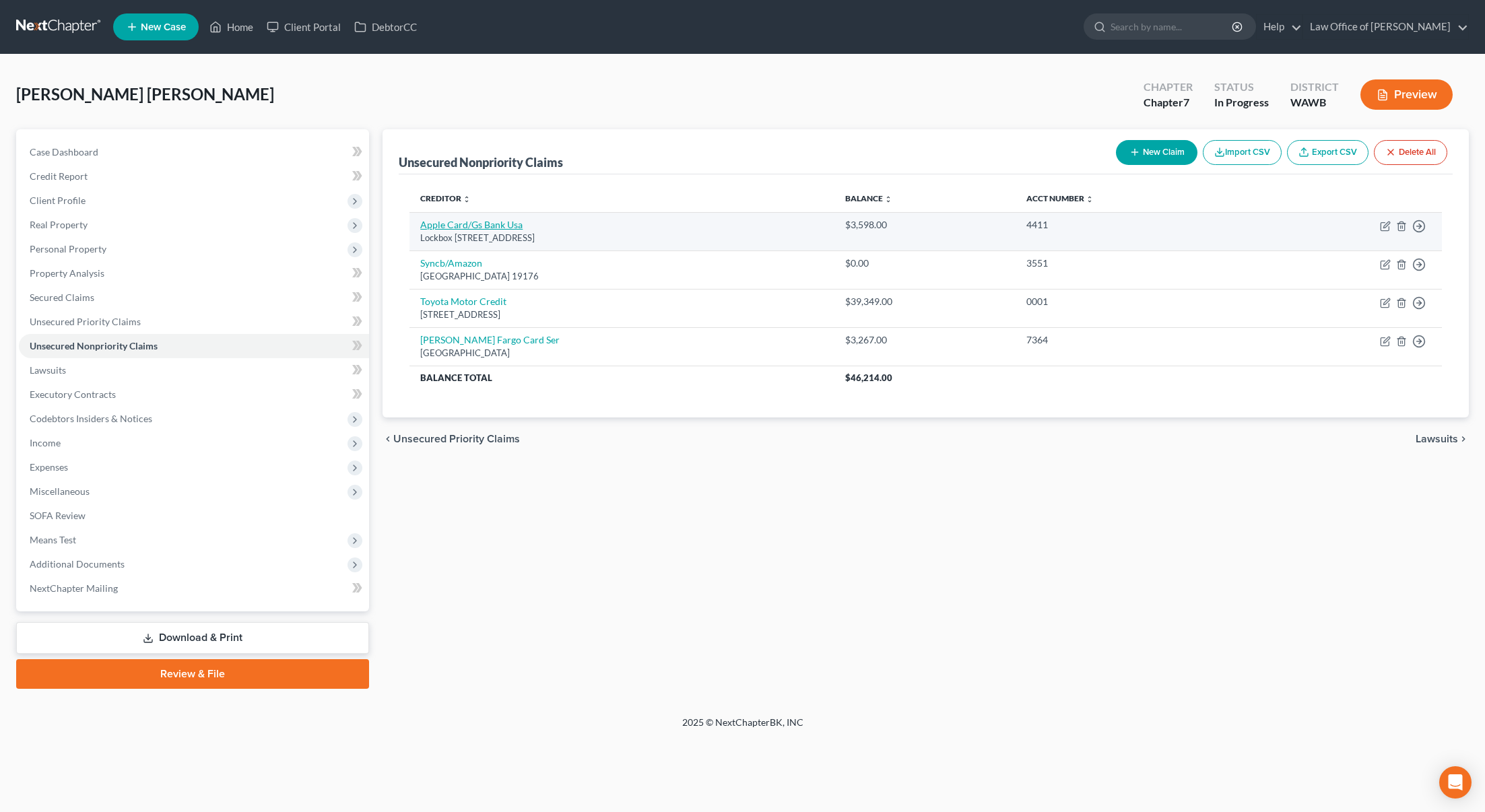
click at [487, 227] on link "Apple Card/Gs Bank Usa" at bounding box center [471, 224] width 103 height 12
select select "39"
select select "2"
select select "0"
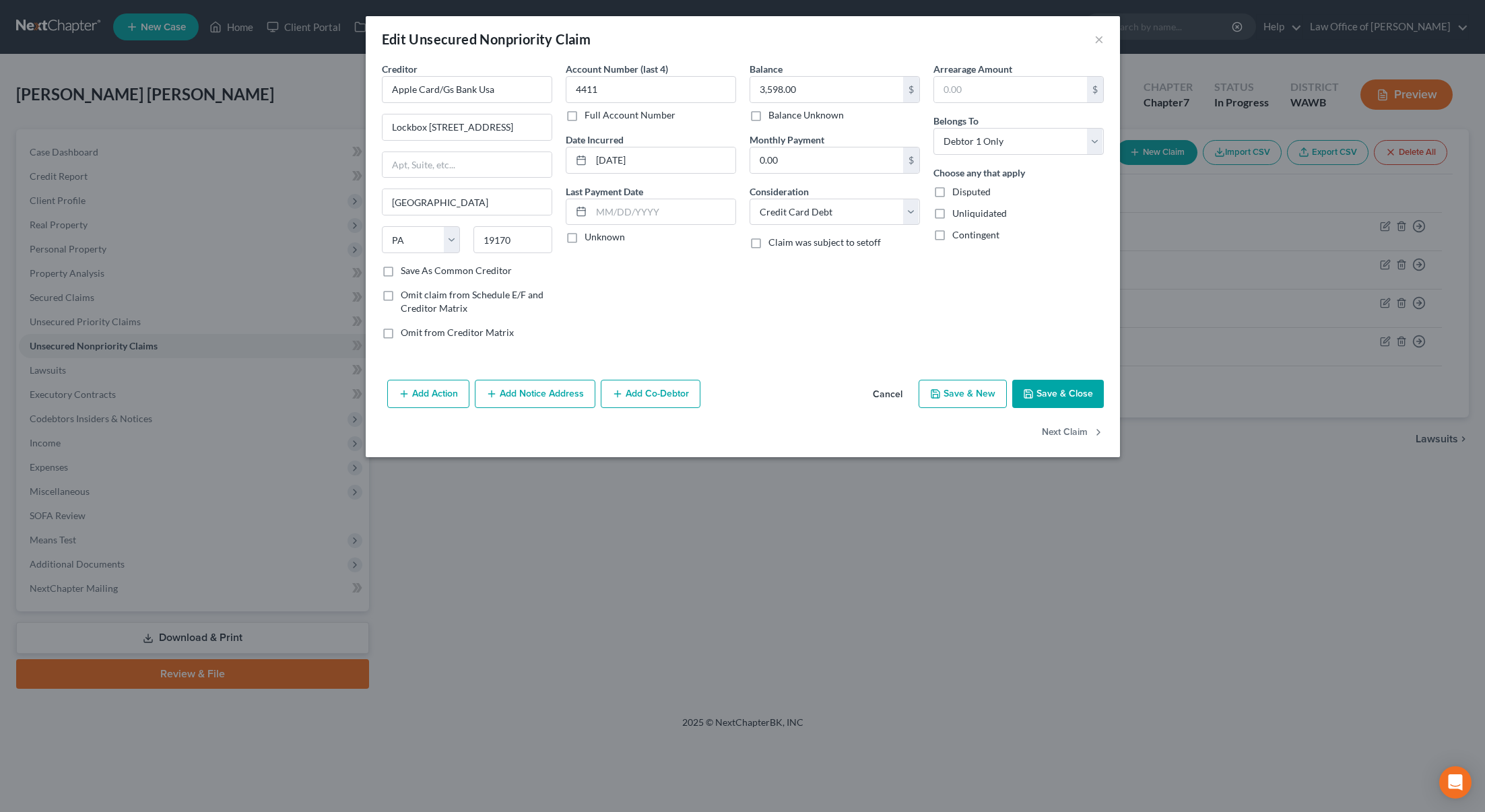
click at [1062, 389] on button "Save & Close" at bounding box center [1058, 394] width 92 height 28
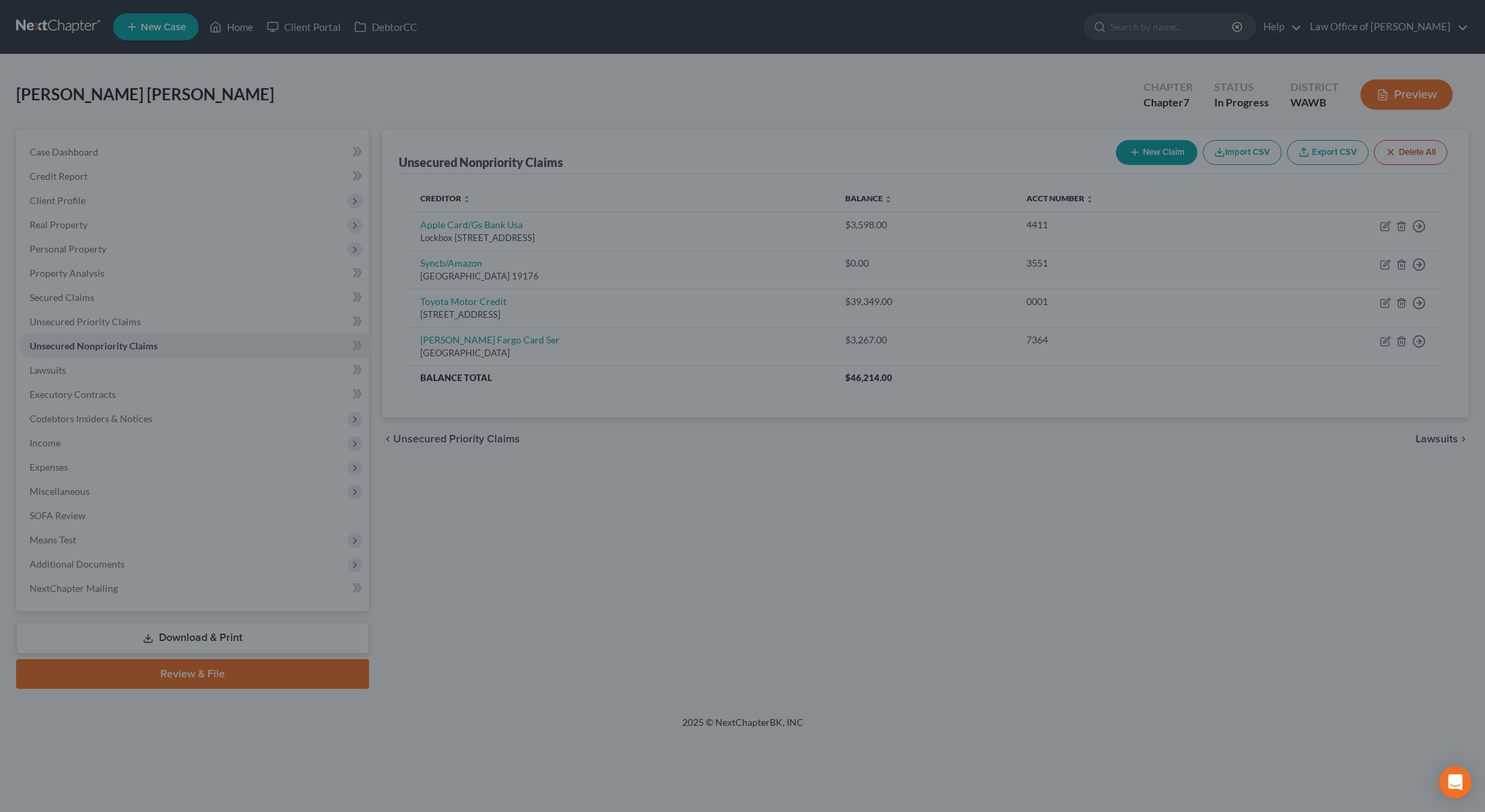
type input "0"
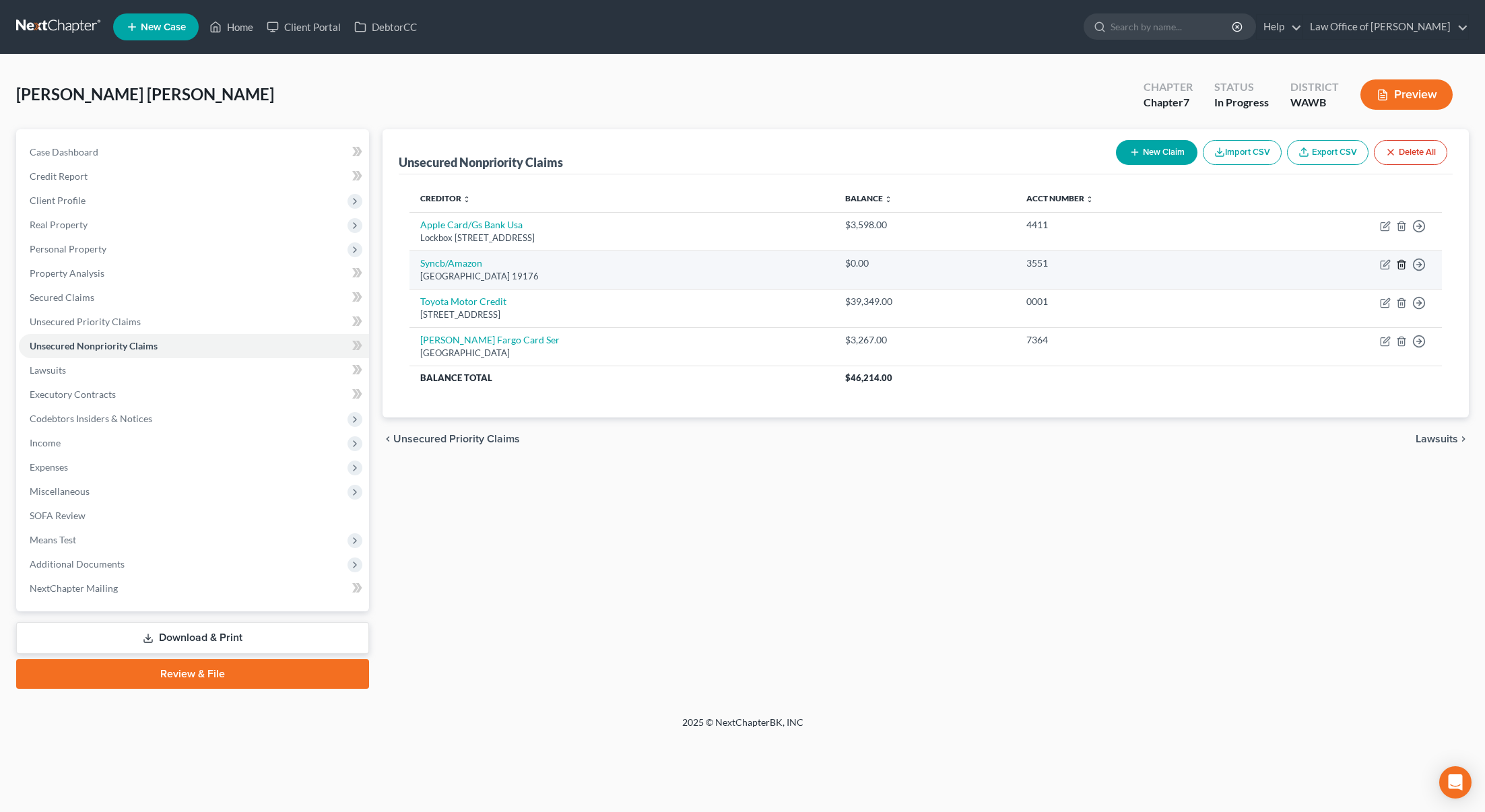
click at [1402, 265] on line "button" at bounding box center [1402, 265] width 0 height 3
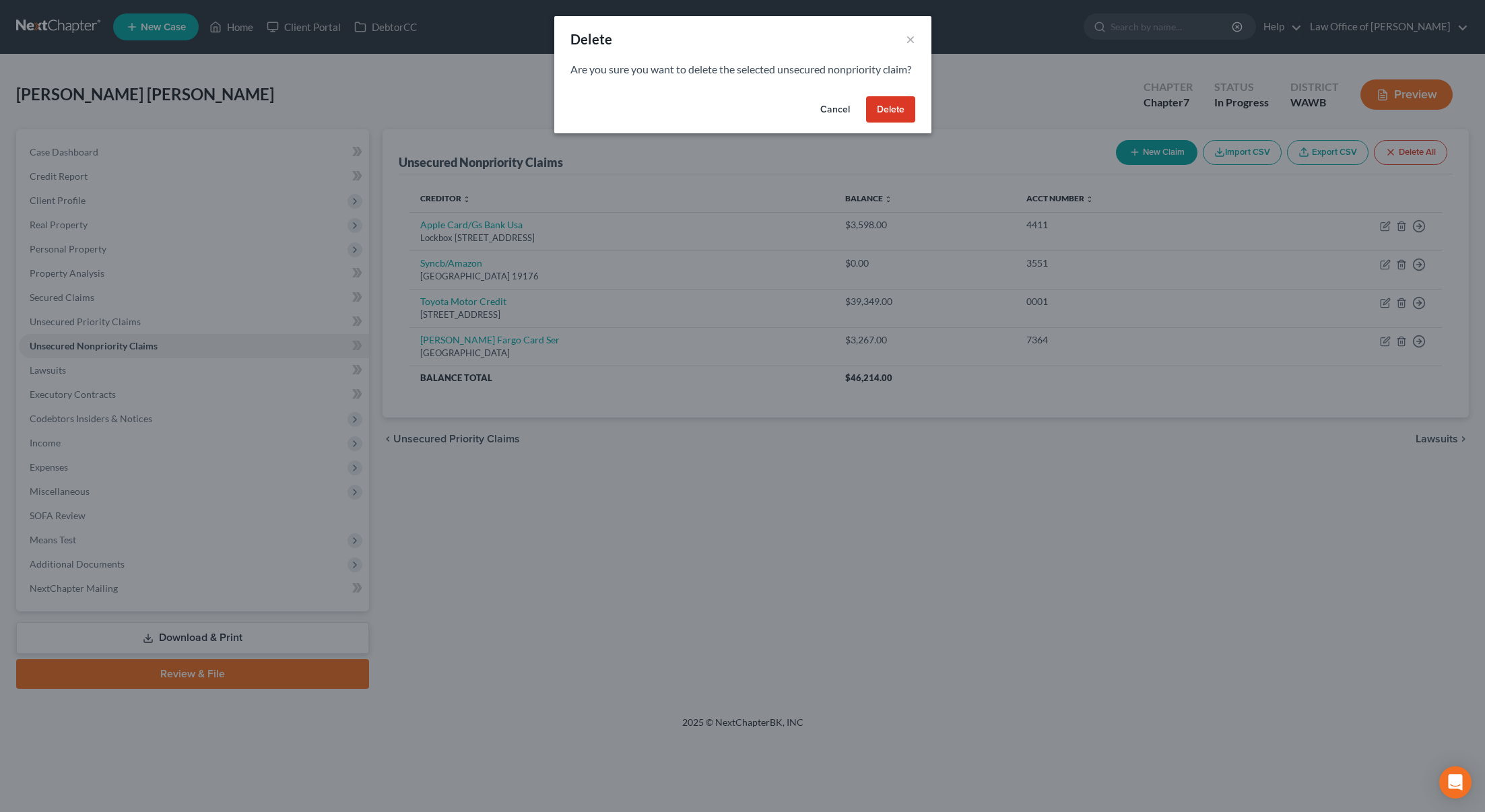
click at [900, 124] on button "Delete" at bounding box center [891, 109] width 49 height 27
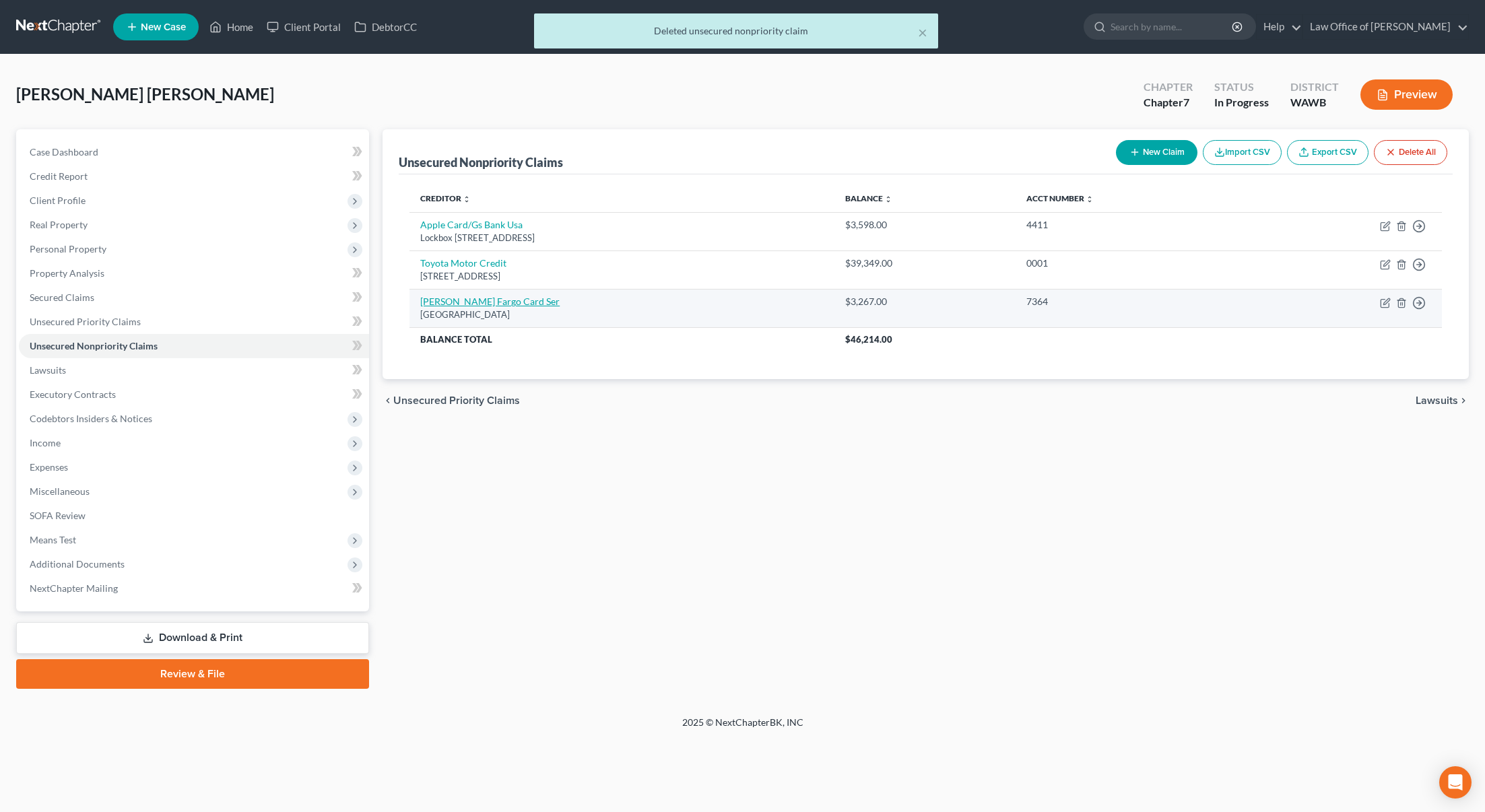
click at [493, 303] on link "Wells Fargo Card Ser" at bounding box center [489, 301] width 139 height 12
select select "24"
select select "1"
select select "0"
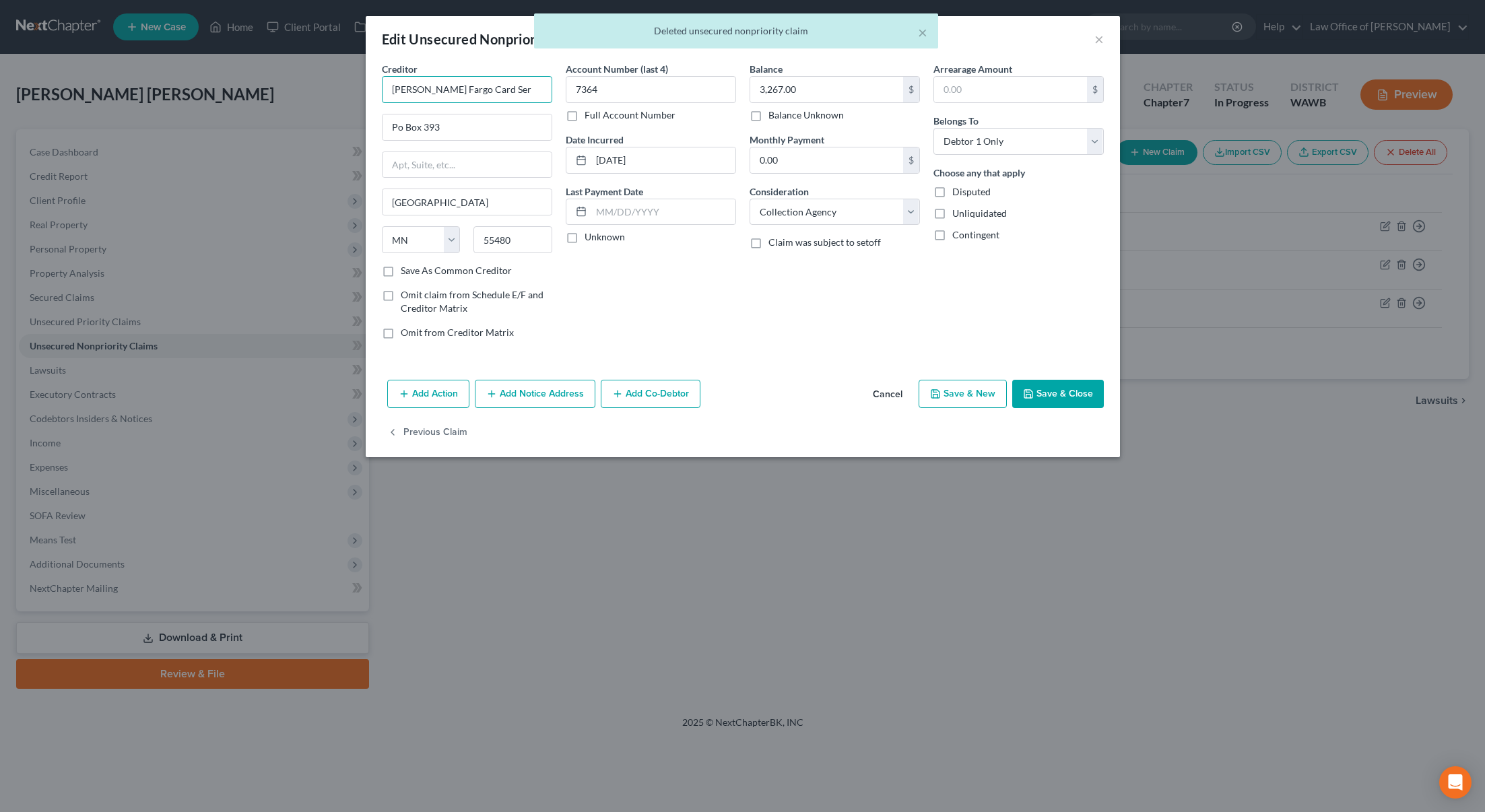
click at [513, 99] on input "Wells Fargo Card Ser" at bounding box center [467, 89] width 170 height 27
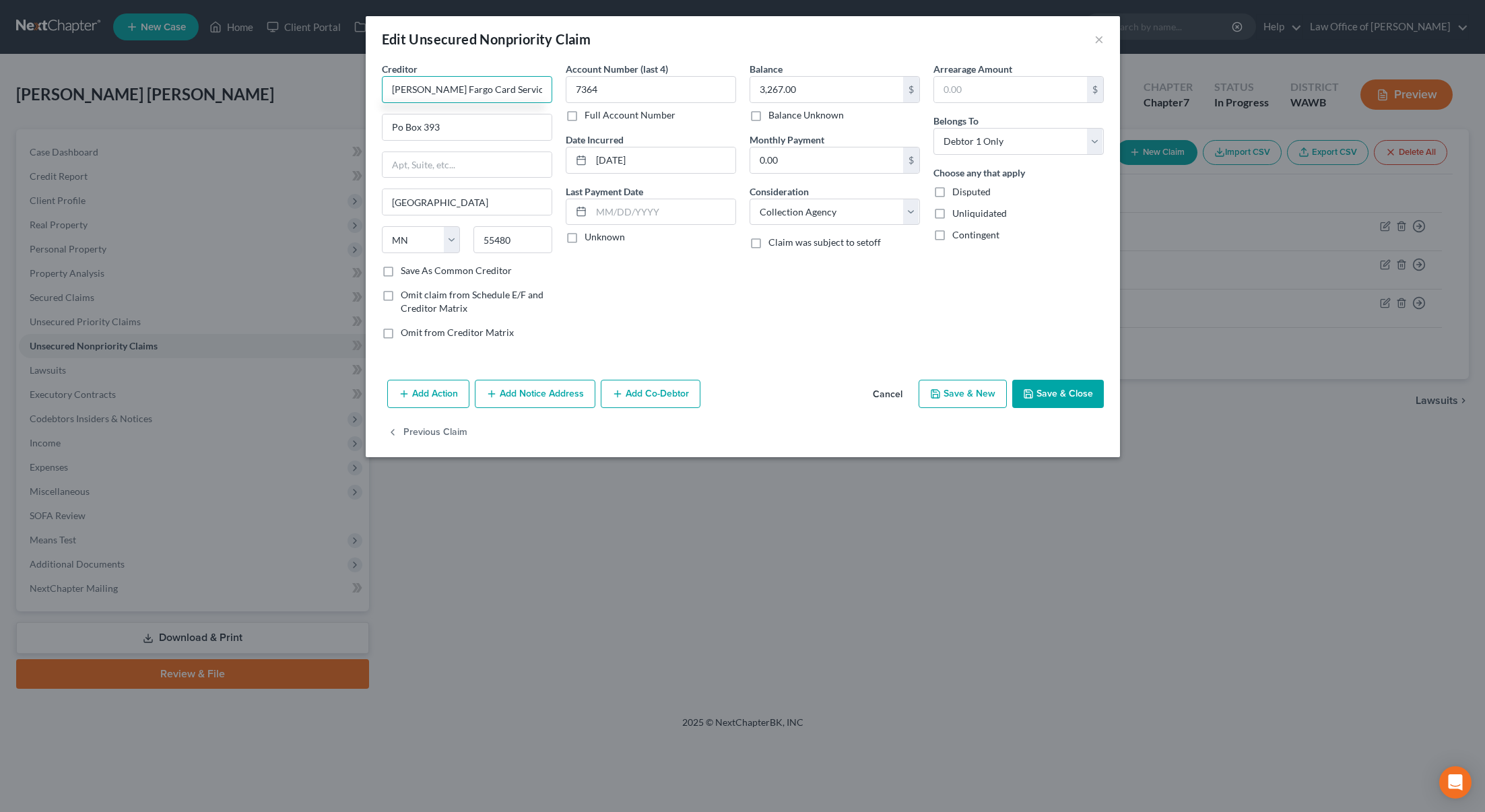
type input "Wells Fargo Card Service"
click at [1048, 401] on button "Save & Close" at bounding box center [1058, 394] width 92 height 28
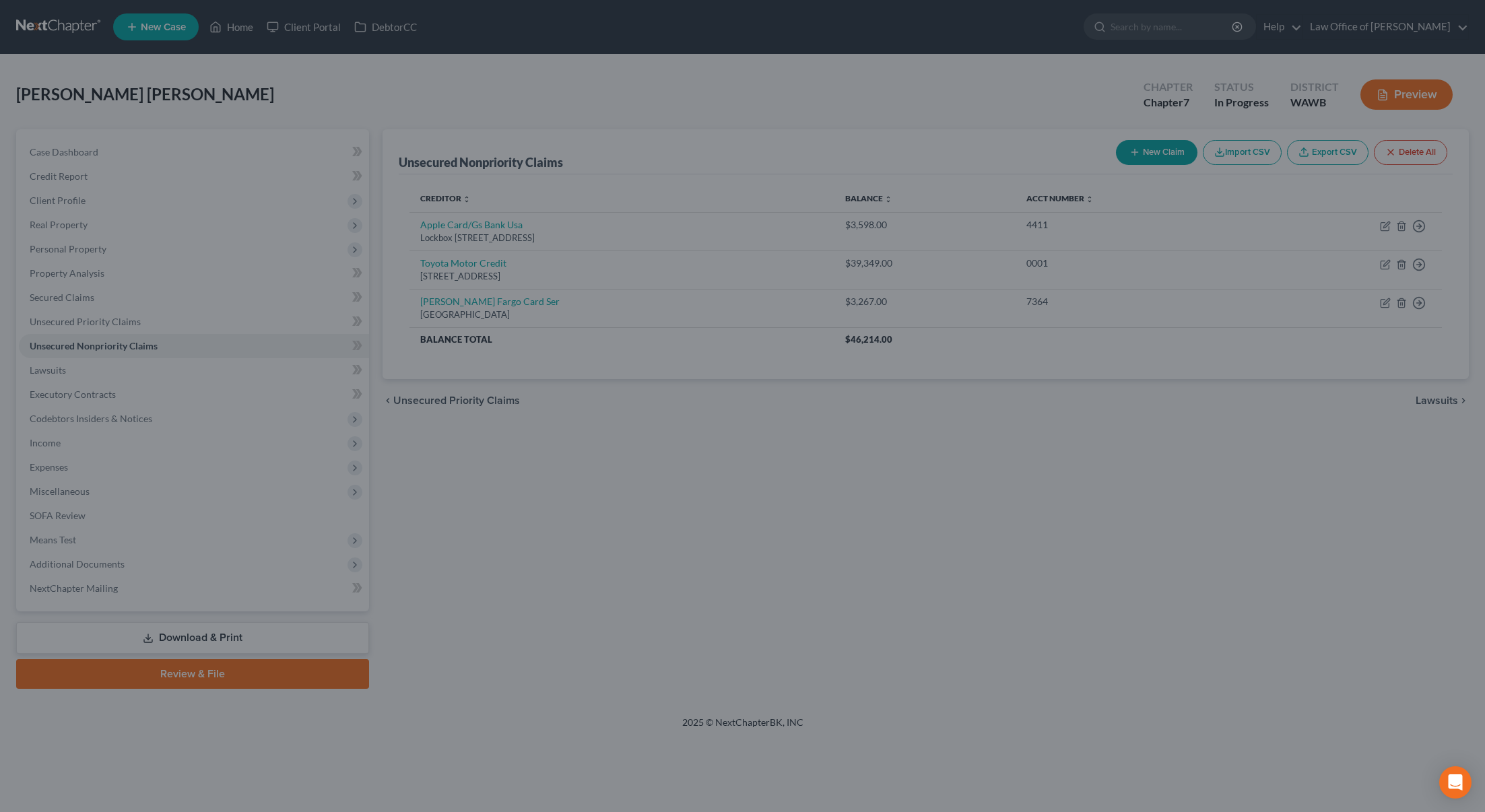
type input "0"
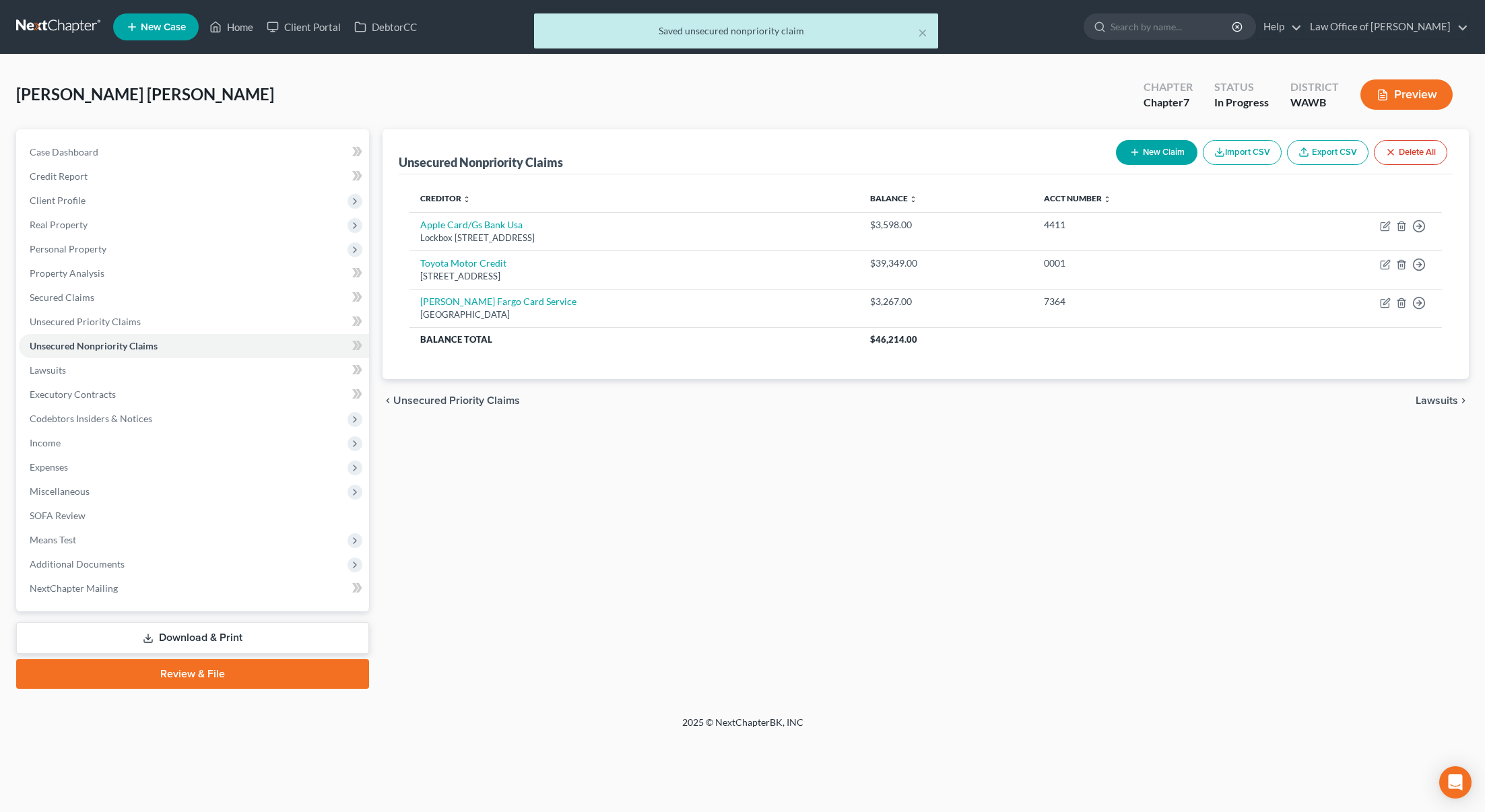
click at [1152, 151] on button "New Claim" at bounding box center [1157, 153] width 82 height 25
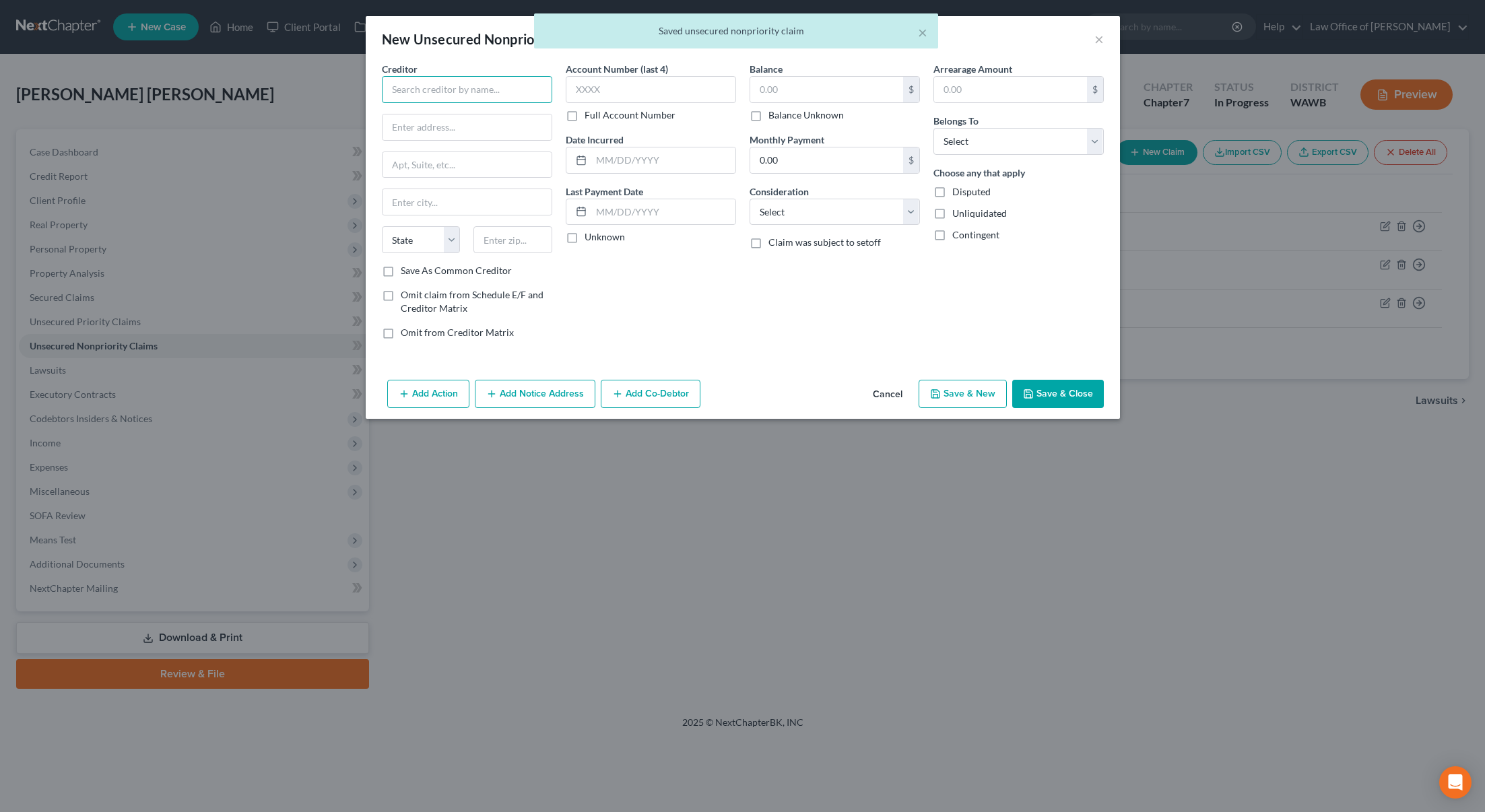
click at [490, 91] on input "text" at bounding box center [467, 89] width 170 height 27
type input "Venmo"
click at [861, 93] on input "text" at bounding box center [826, 89] width 153 height 26
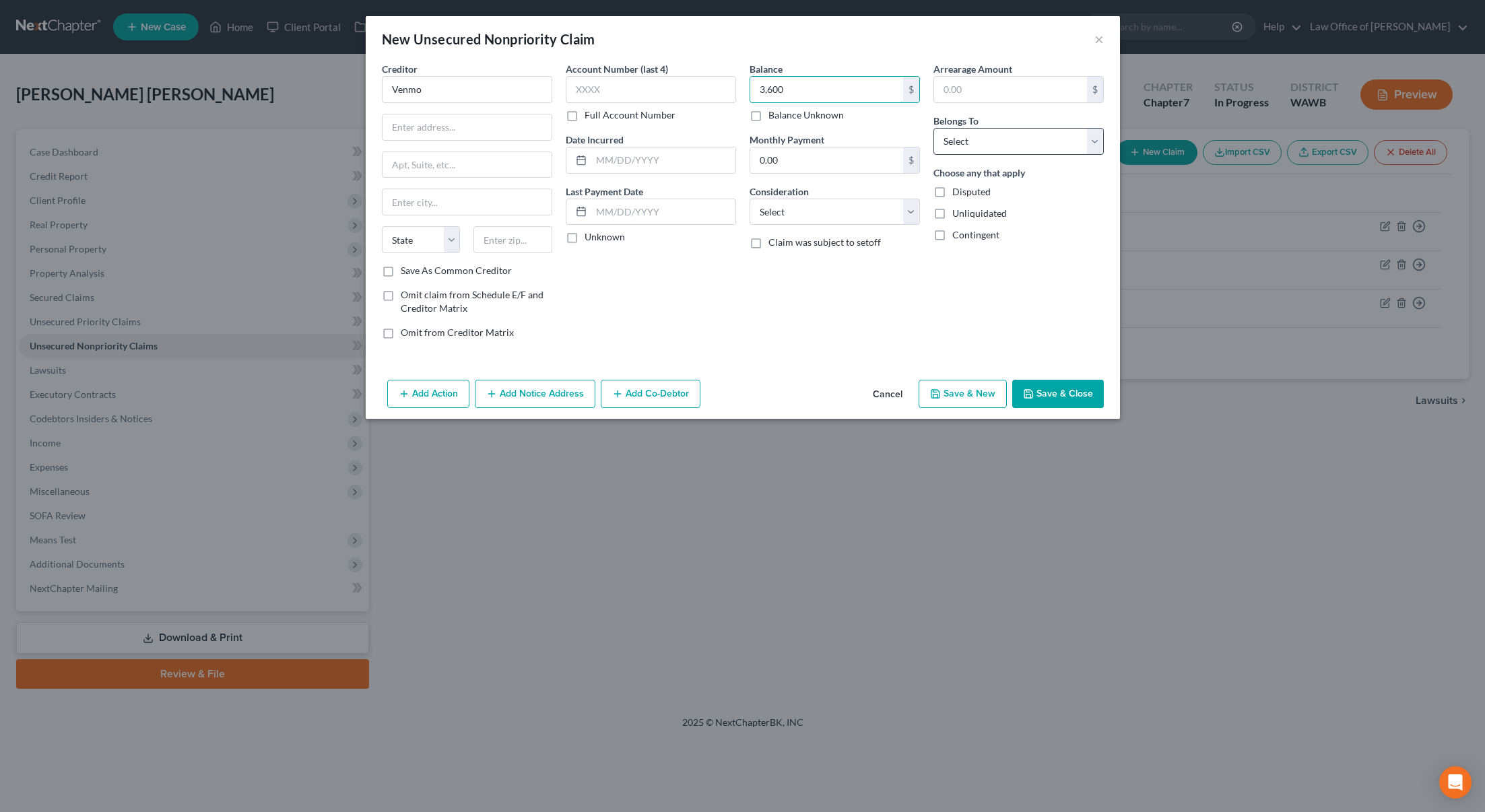
type input "3,600"
click at [983, 149] on select "Select Debtor 1 Only Debtor 2 Only Debtor 1 And Debtor 2 Only At Least One Of T…" at bounding box center [1018, 141] width 170 height 27
select select "0"
click at [933, 128] on select "Select Debtor 1 Only Debtor 2 Only Debtor 1 And Debtor 2 Only At Least One Of T…" at bounding box center [1018, 141] width 170 height 27
click at [1053, 396] on button "Save & Close" at bounding box center [1058, 394] width 92 height 28
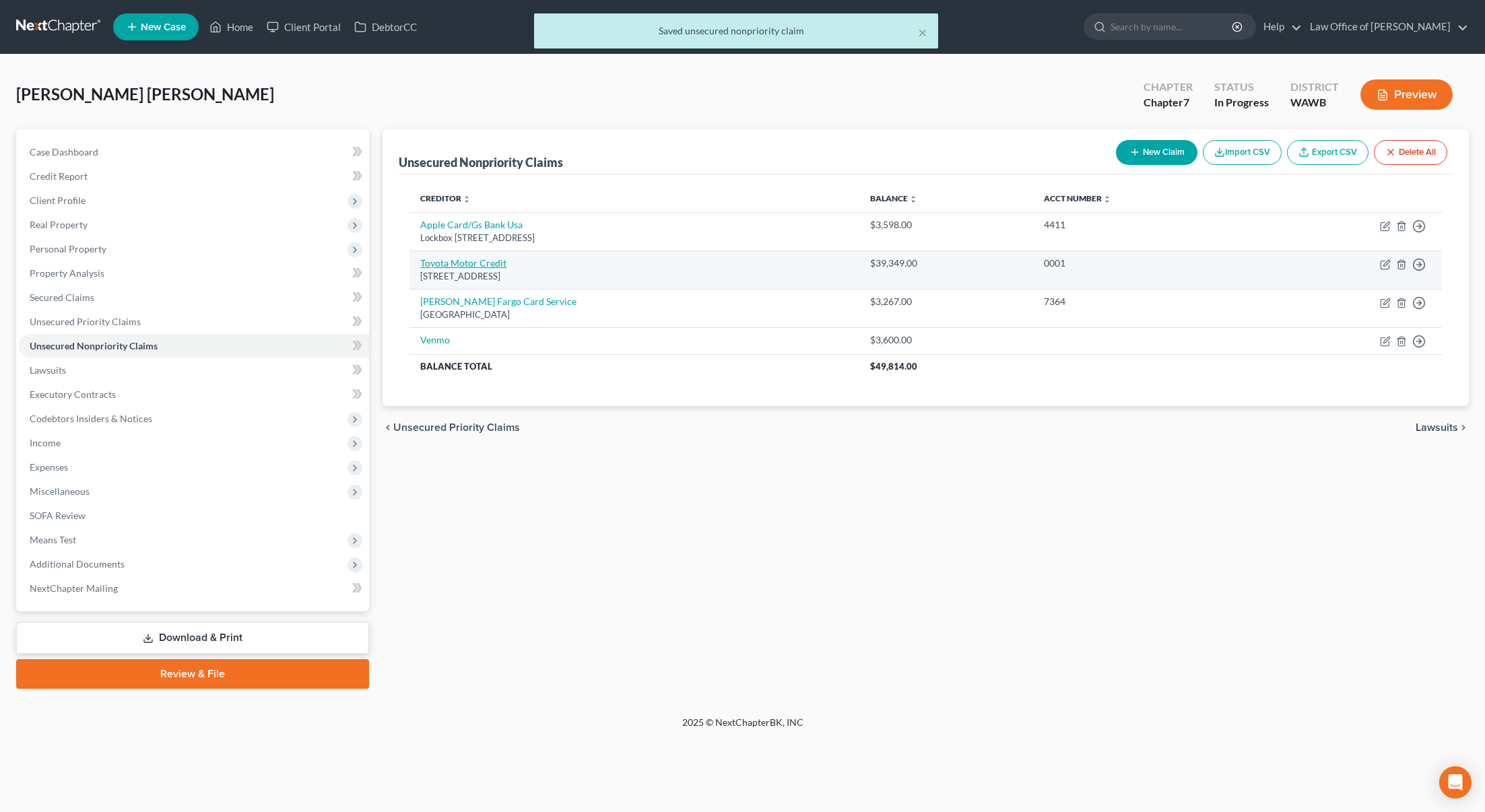
click at [472, 261] on link "Toyota Motor Credit" at bounding box center [462, 263] width 86 height 12
select select "16"
select select "0"
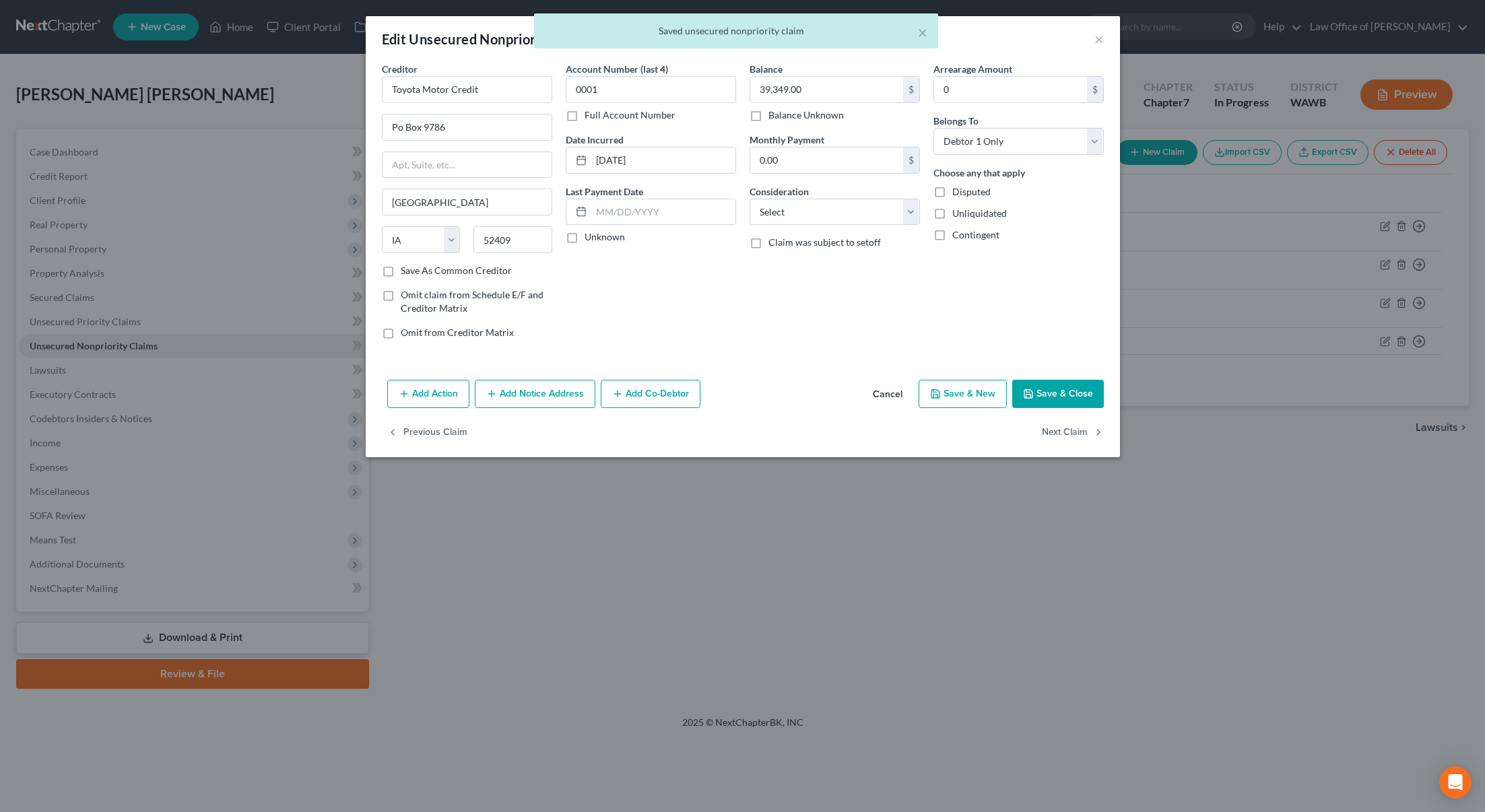
drag, startPoint x: 521, startPoint y: 399, endPoint x: 420, endPoint y: 387, distance: 101.7
click at [420, 387] on div "Add Action Add Notice Address Add Co-Debtor Cancel Save & New Save & Close" at bounding box center [743, 396] width 755 height 44
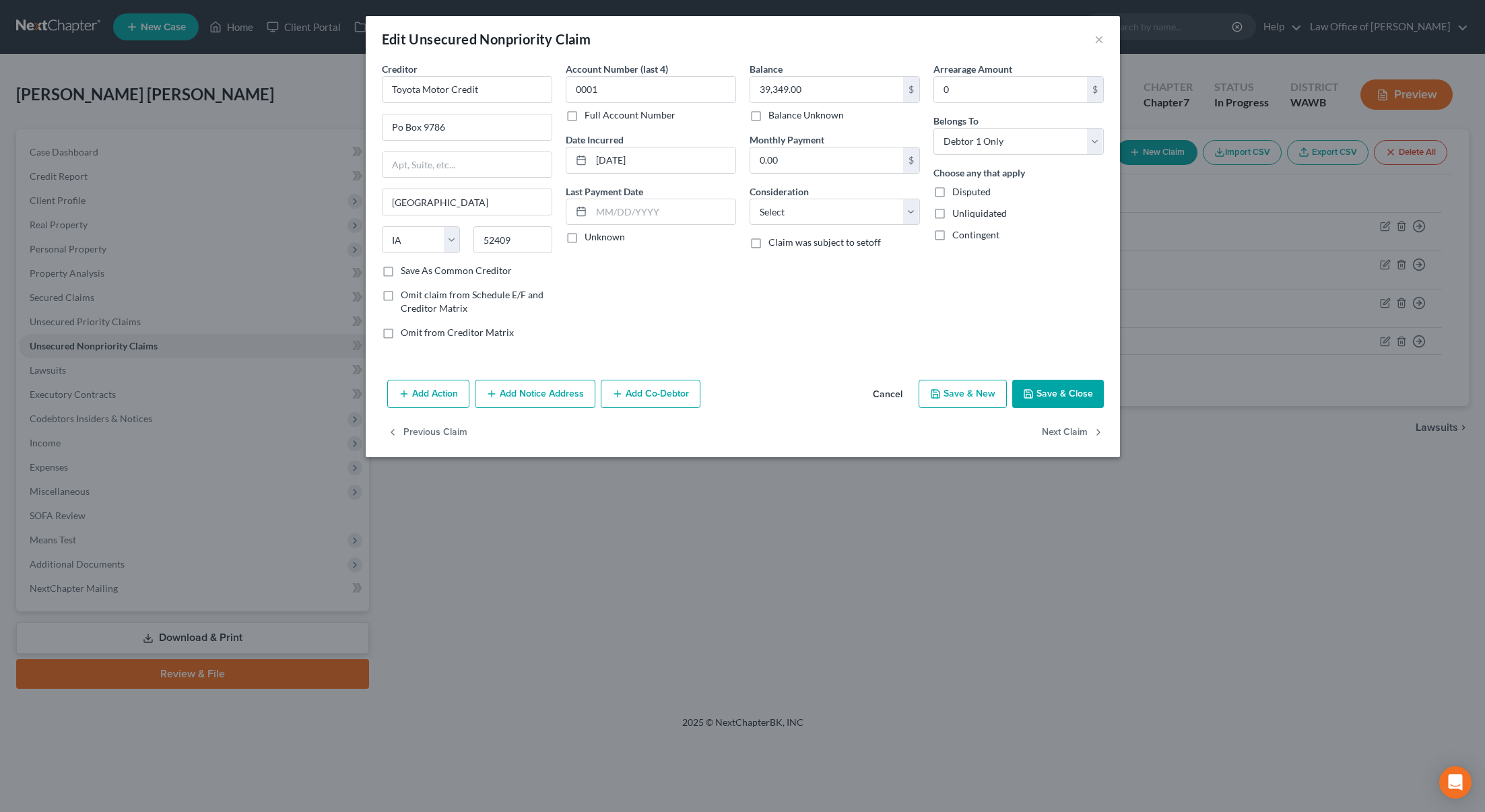
click at [420, 387] on button "Add Action" at bounding box center [428, 394] width 82 height 28
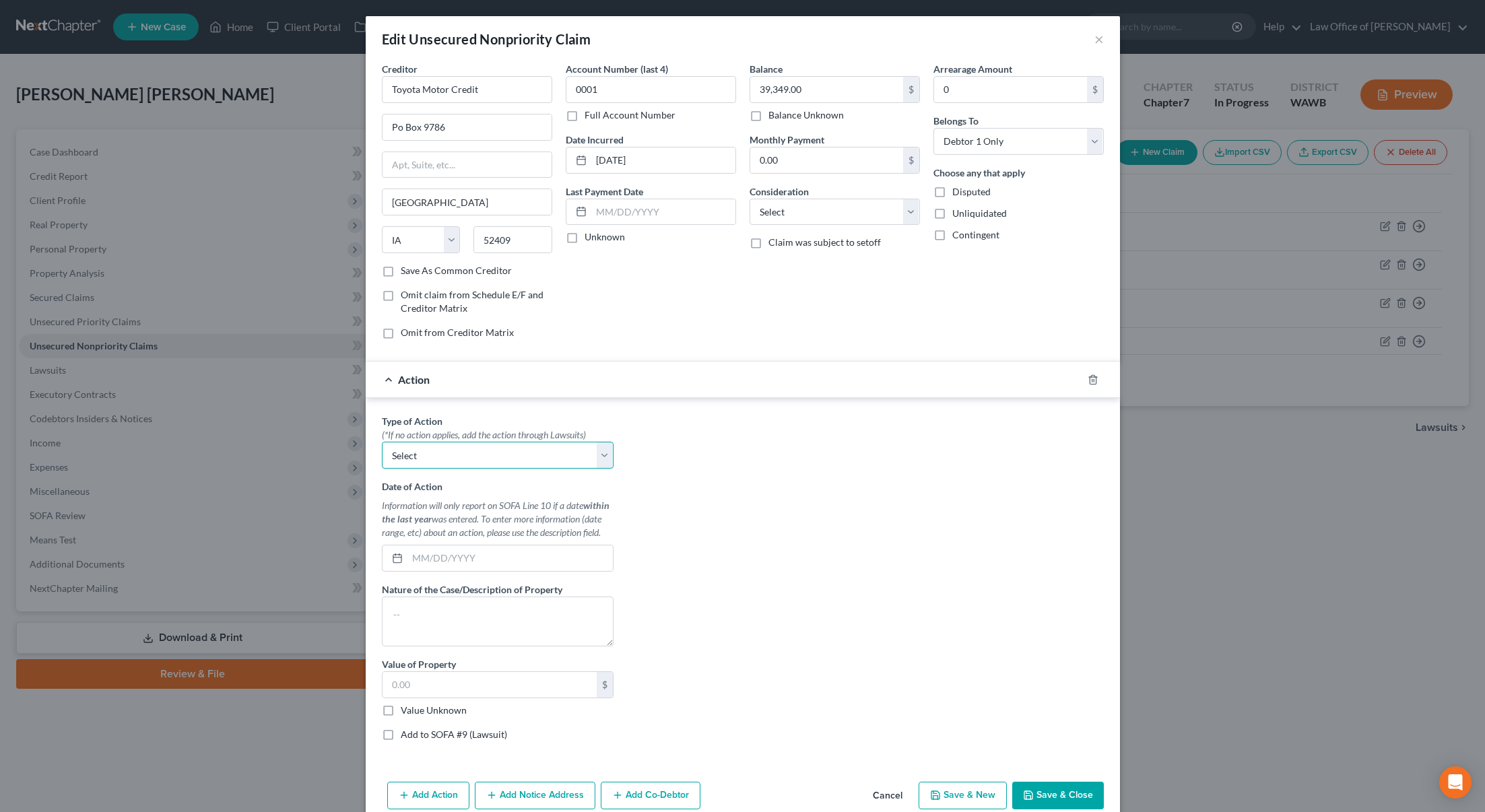
click at [440, 454] on select "Select Repossession Garnishment Foreclosure Personal Injury Attached, Seized, O…" at bounding box center [498, 455] width 232 height 27
select select "0"
click at [381, 441] on select "Select Repossession Garnishment Foreclosure Personal Injury Attached, Seized, O…" at bounding box center [498, 455] width 232 height 27
click at [432, 559] on input "text" at bounding box center [510, 558] width 205 height 26
type input "07/31/2025"
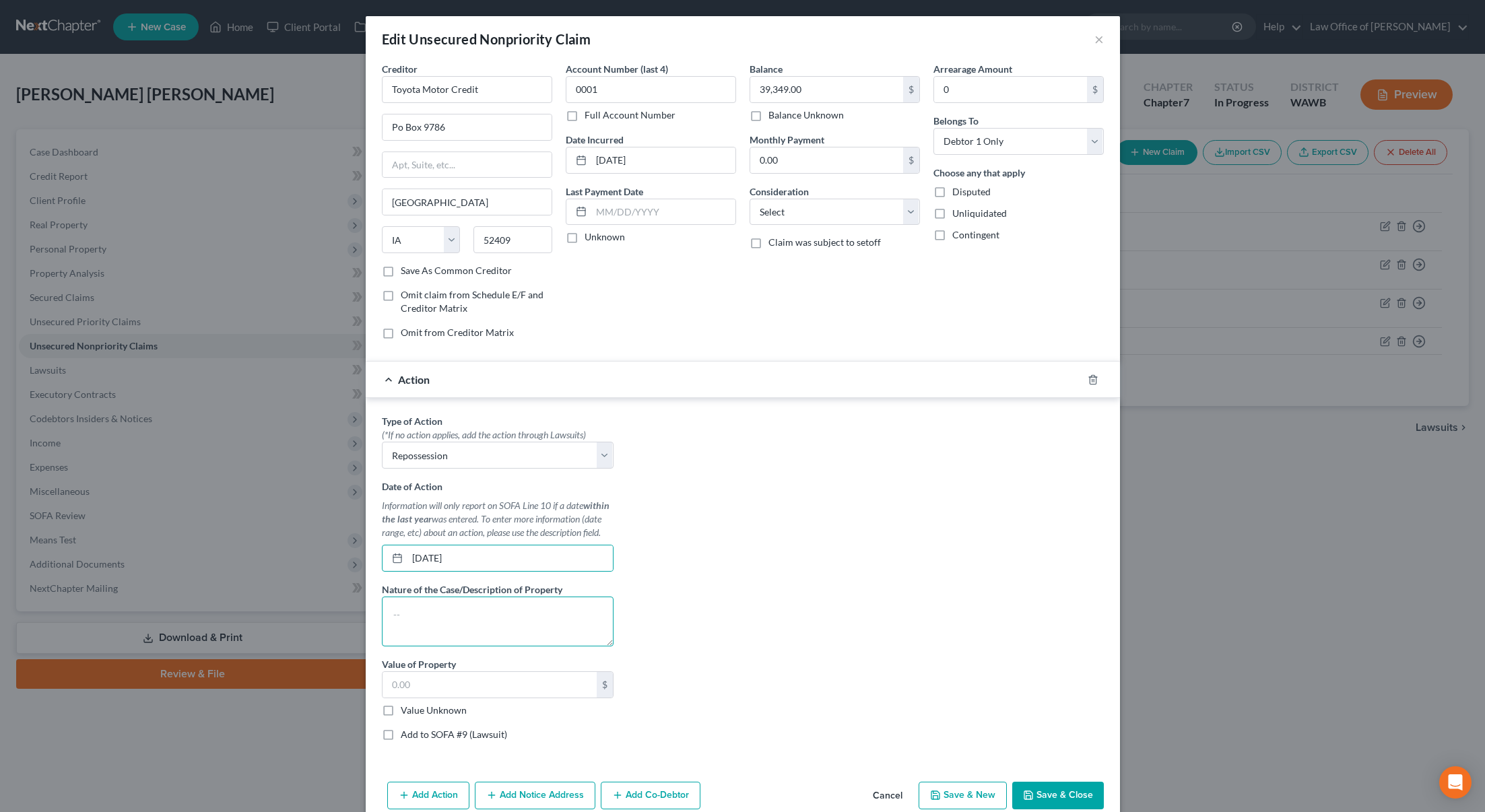
click at [457, 615] on textarea at bounding box center [498, 622] width 232 height 50
type textarea "2022 Toyota G86"
click at [458, 681] on input "text" at bounding box center [489, 684] width 215 height 26
type input "3"
click at [399, 706] on div "Value Unknown" at bounding box center [498, 710] width 232 height 13
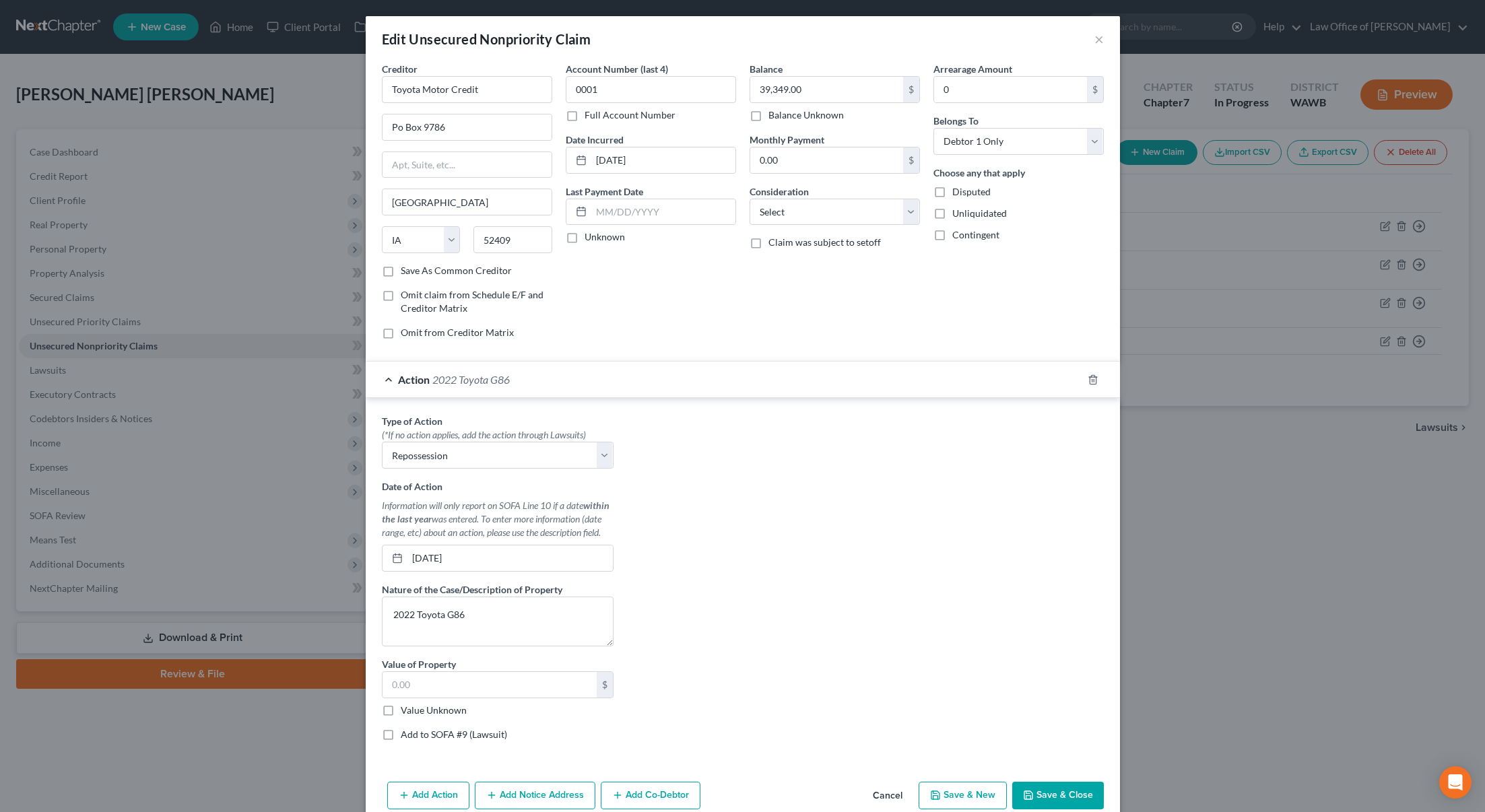
click at [401, 713] on label "Value Unknown" at bounding box center [433, 710] width 66 height 13
click at [407, 713] on input "Value Unknown" at bounding box center [411, 708] width 8 height 8
checkbox input "true"
type input "0.00"
click at [1047, 784] on button "Save & Close" at bounding box center [1058, 796] width 92 height 28
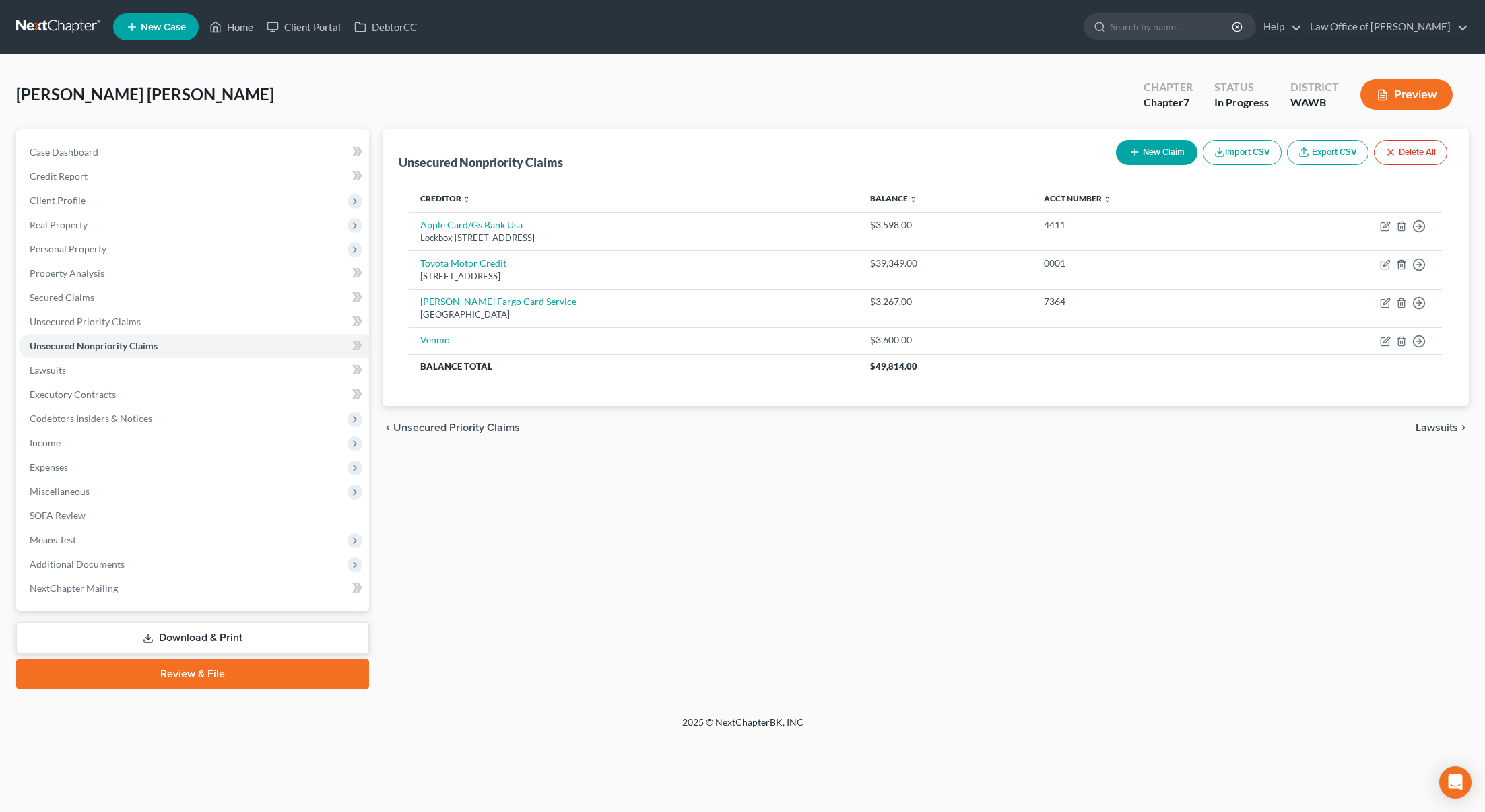
click at [1152, 153] on button "New Claim" at bounding box center [1157, 153] width 82 height 25
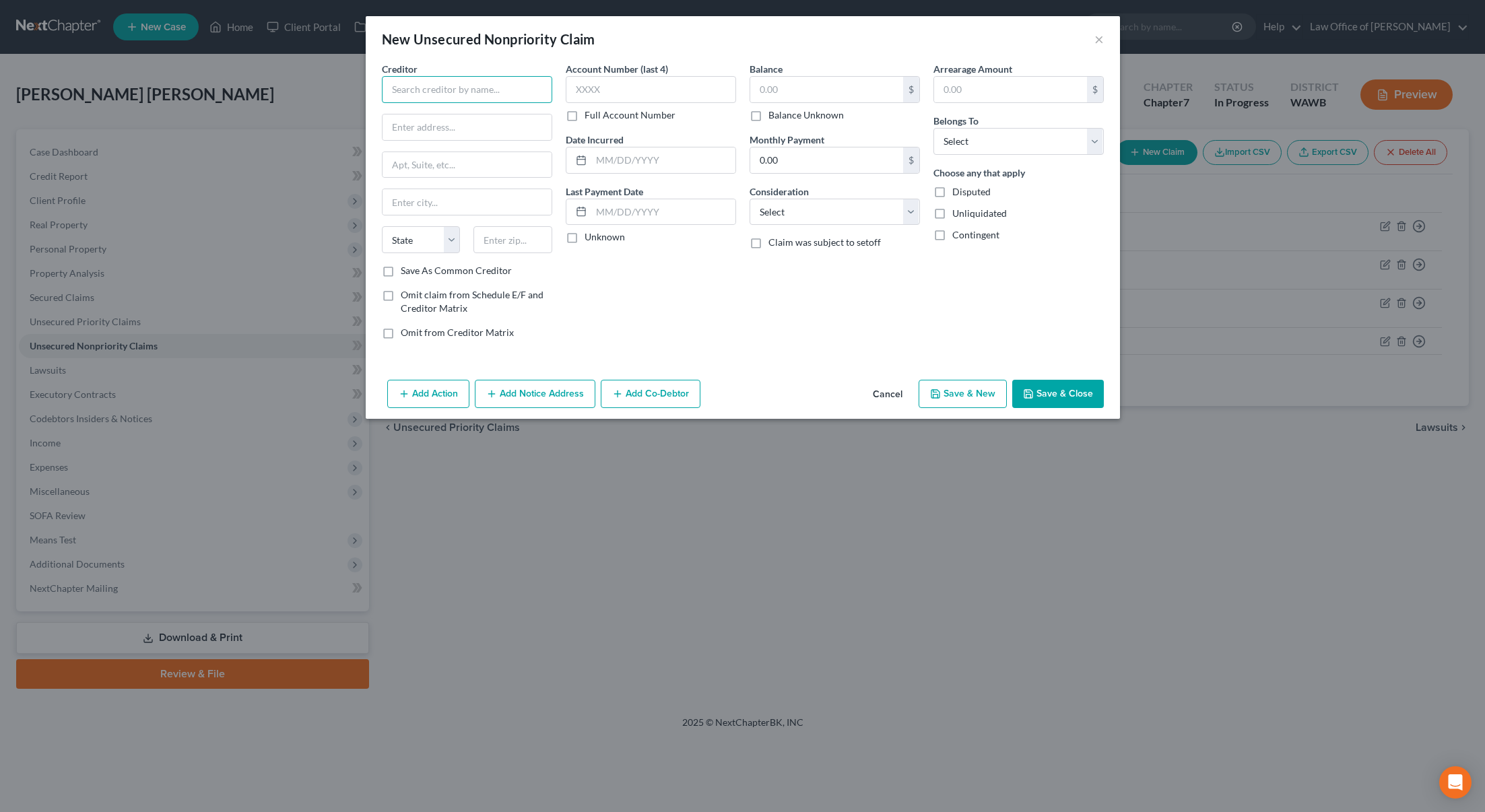
click at [504, 89] on input "text" at bounding box center [467, 89] width 170 height 27
click at [811, 101] on input "text" at bounding box center [826, 89] width 153 height 26
type input "20,000"
click at [513, 98] on input "text" at bounding box center [467, 89] width 170 height 27
click at [967, 136] on select "Select Debtor 1 Only Debtor 2 Only Debtor 1 And Debtor 2 Only At Least One Of T…" at bounding box center [1018, 141] width 170 height 27
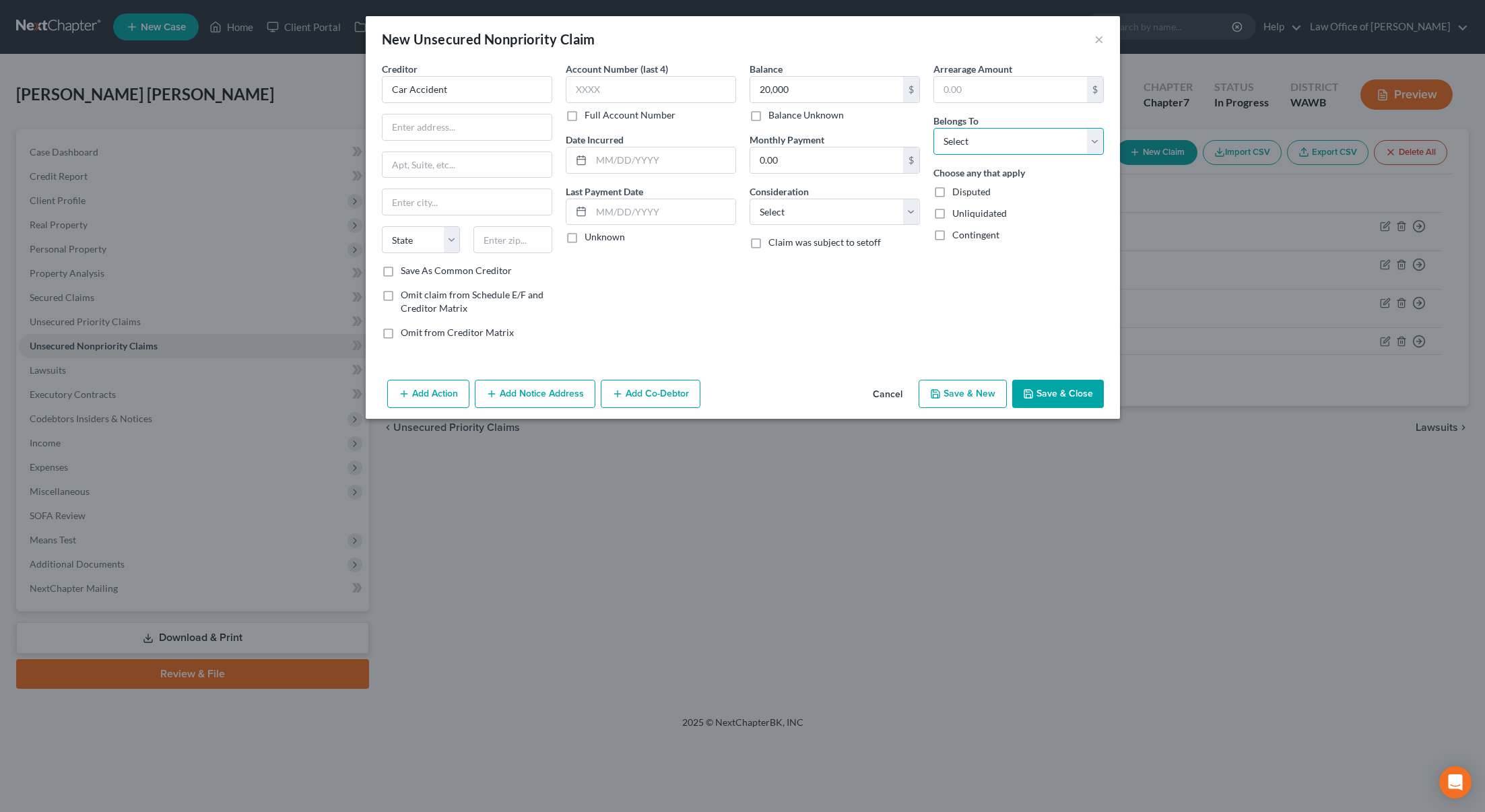
type input "Car Accident"
select select "0"
click at [933, 128] on select "Select Debtor 1 Only Debtor 2 Only Debtor 1 And Debtor 2 Only At Least One Of T…" at bounding box center [1018, 141] width 170 height 27
click at [1056, 401] on button "Save & Close" at bounding box center [1058, 394] width 92 height 28
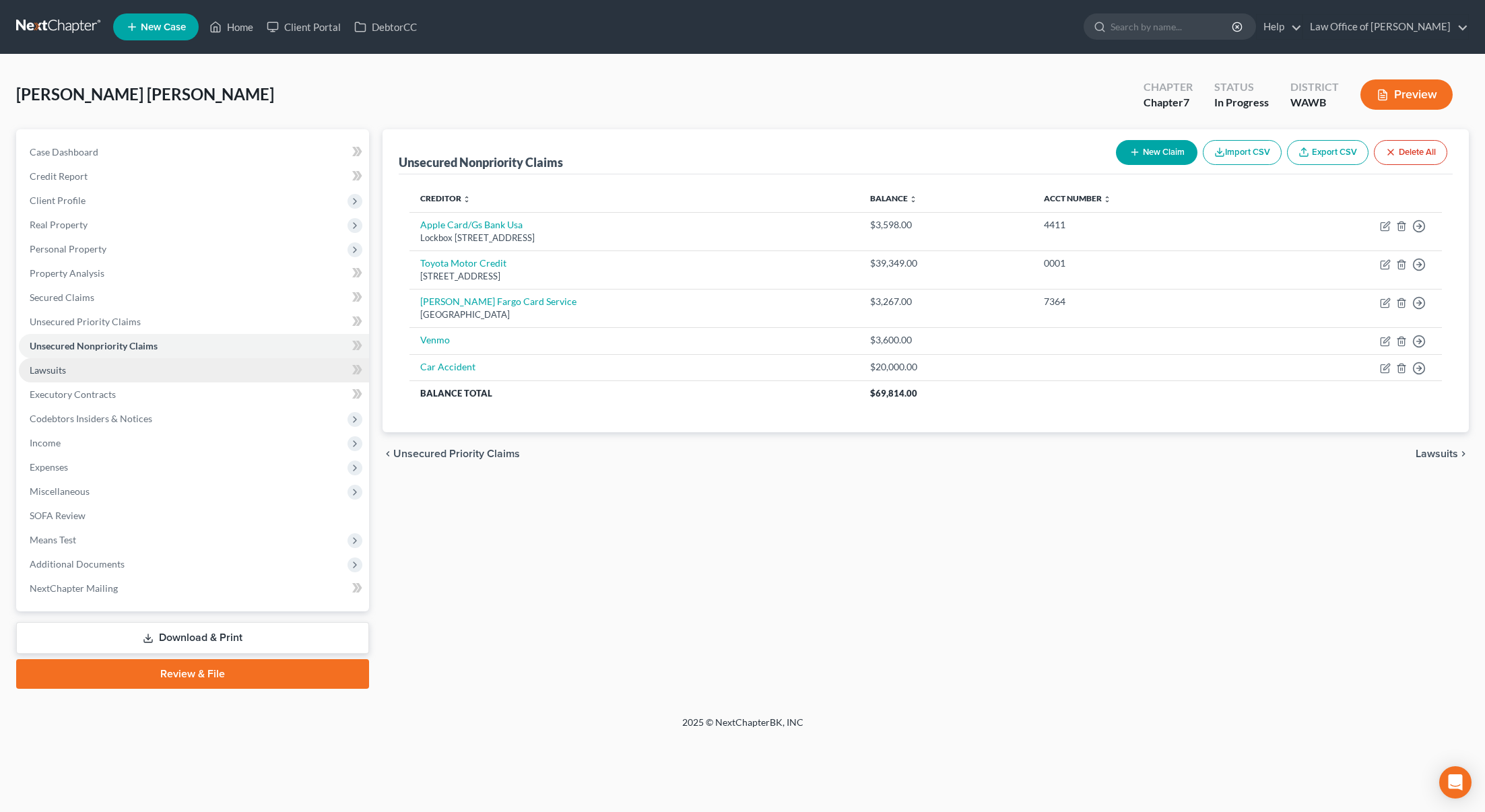
click at [149, 371] on link "Lawsuits" at bounding box center [194, 370] width 351 height 24
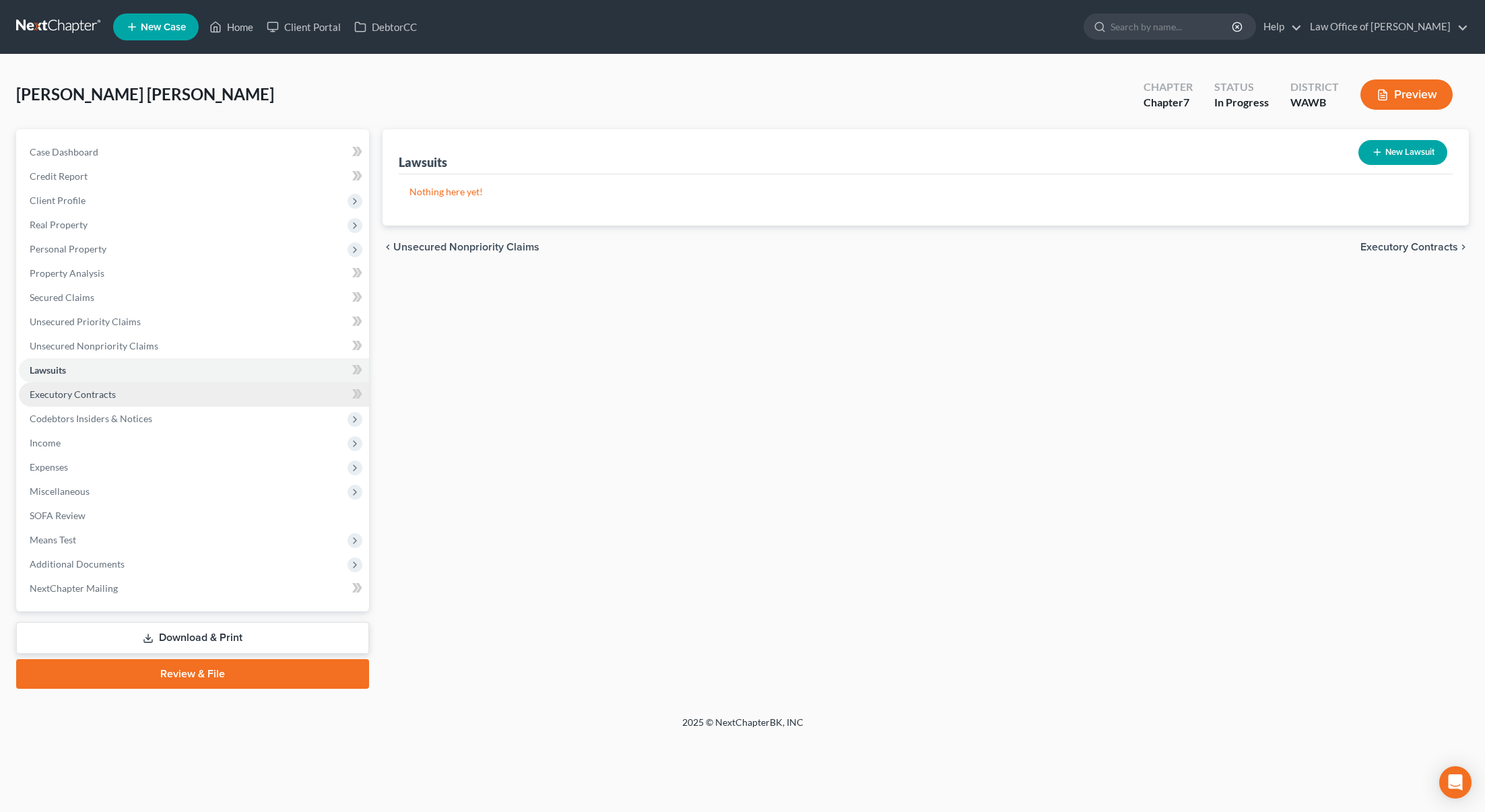
click at [215, 401] on link "Executory Contracts" at bounding box center [194, 394] width 351 height 24
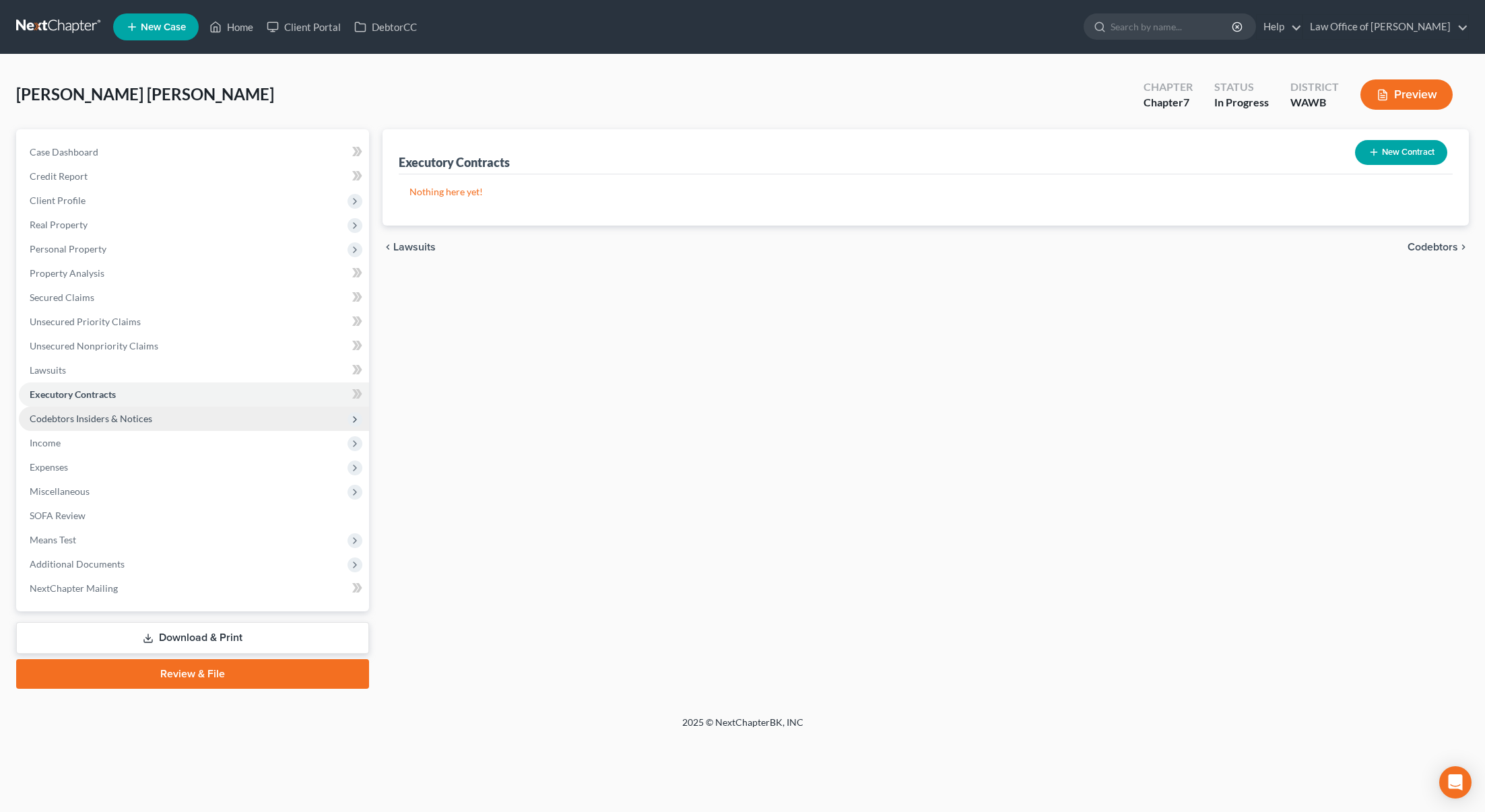
click at [209, 423] on span "Codebtors Insiders & Notices" at bounding box center [194, 418] width 351 height 24
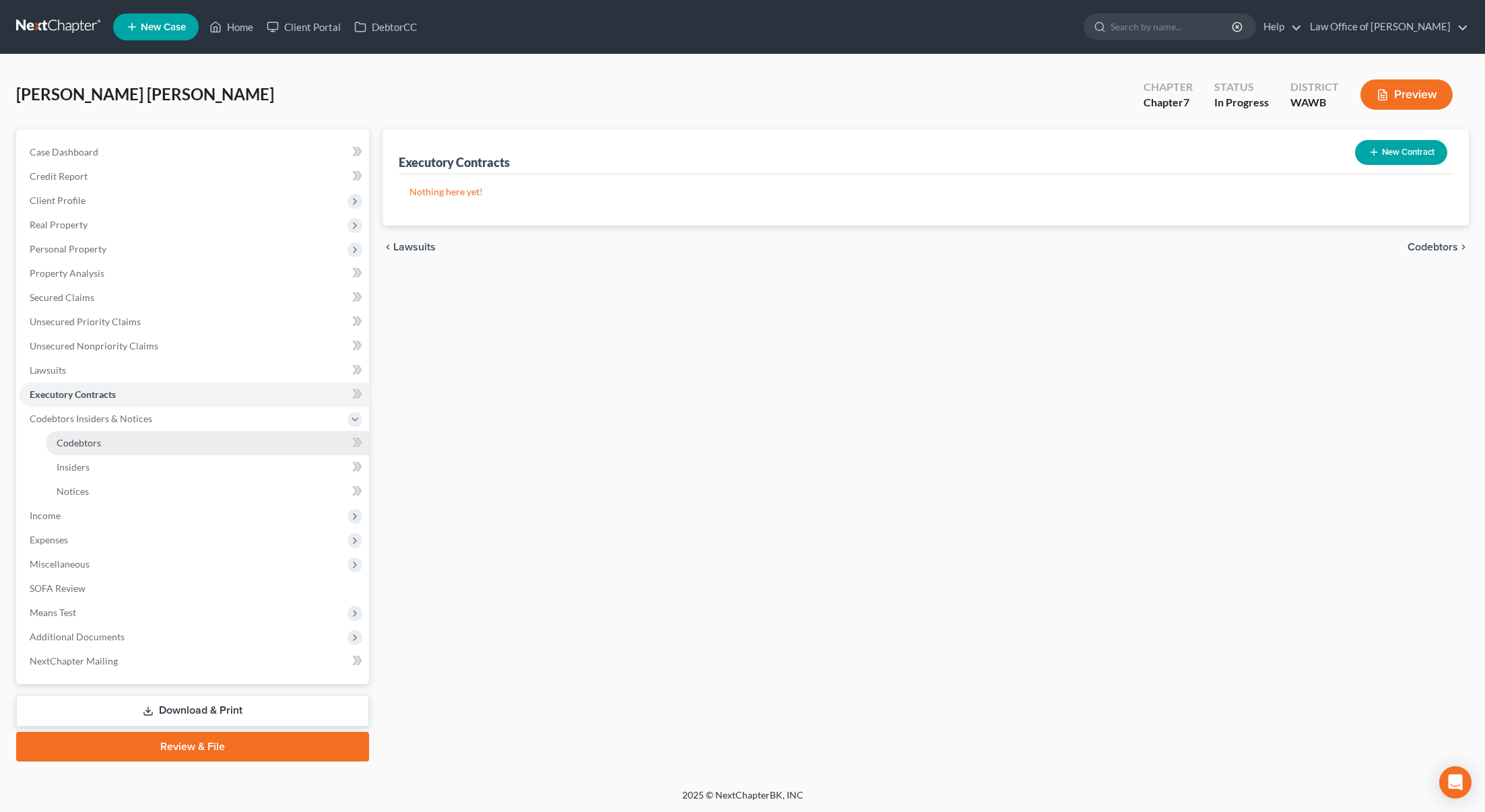
click at [207, 440] on link "Codebtors" at bounding box center [207, 442] width 323 height 24
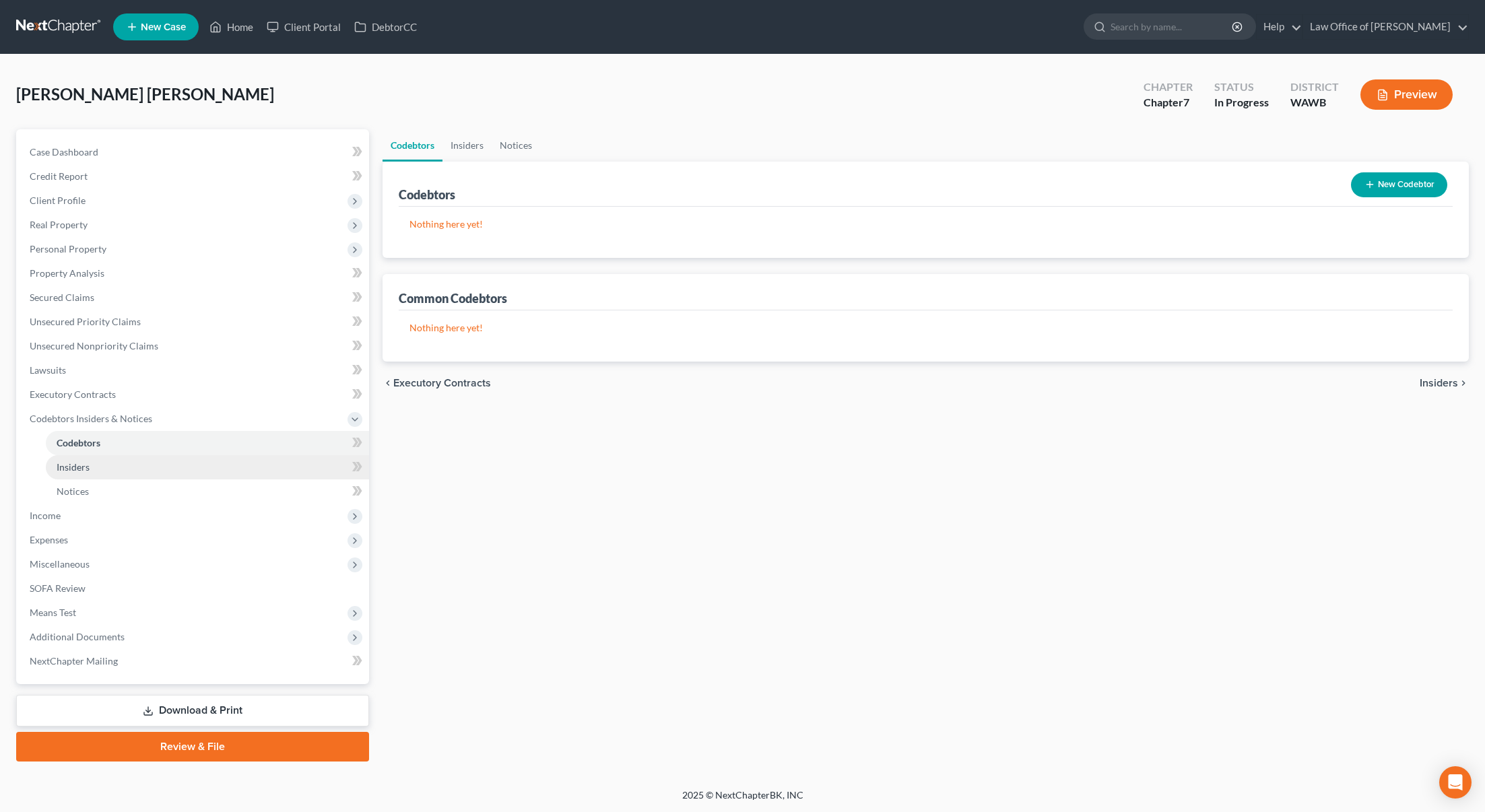
click at [201, 467] on link "Insiders" at bounding box center [207, 467] width 323 height 24
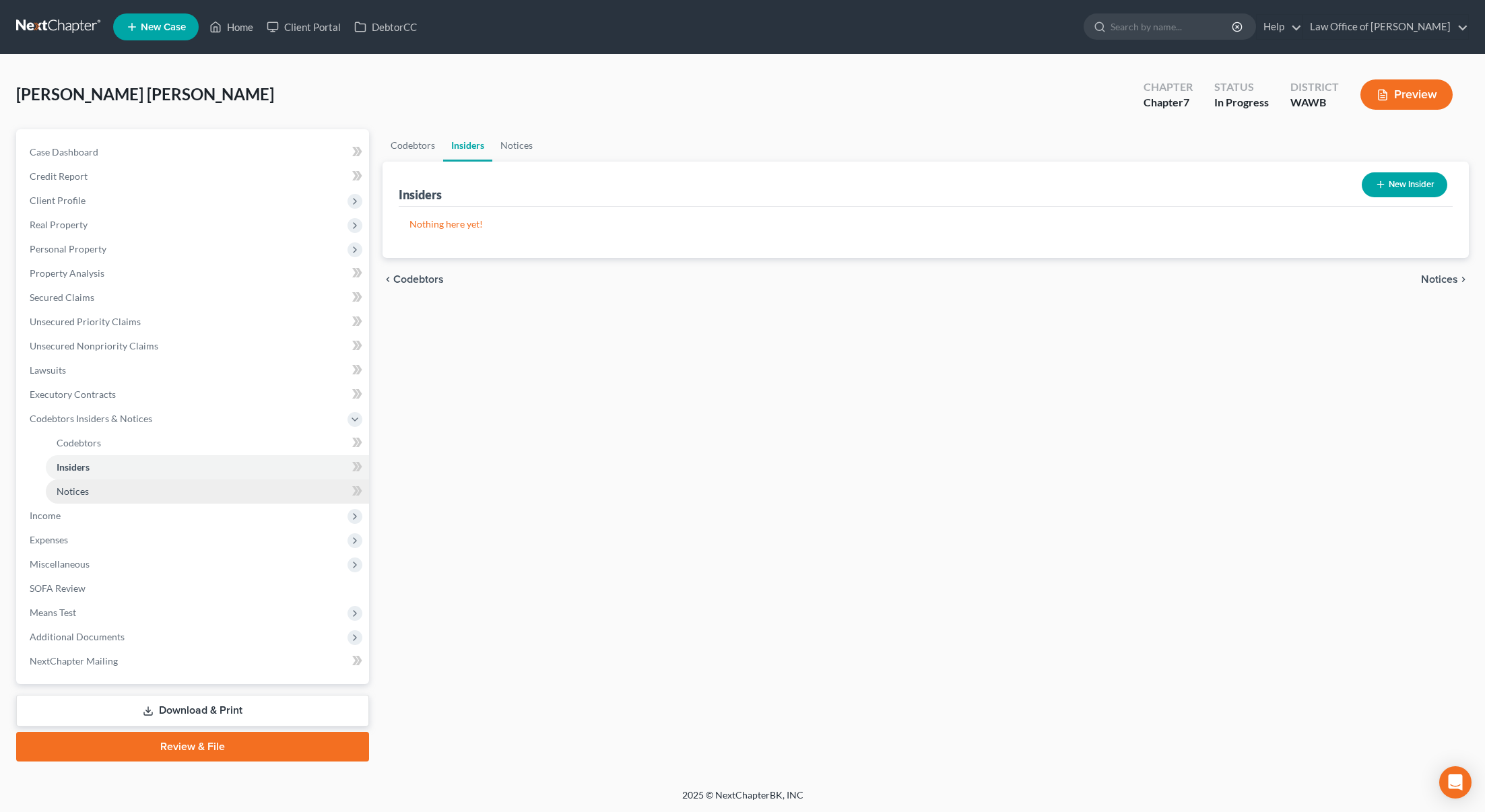
click at [200, 497] on link "Notices" at bounding box center [207, 491] width 323 height 24
click at [155, 517] on span "Income" at bounding box center [194, 515] width 351 height 24
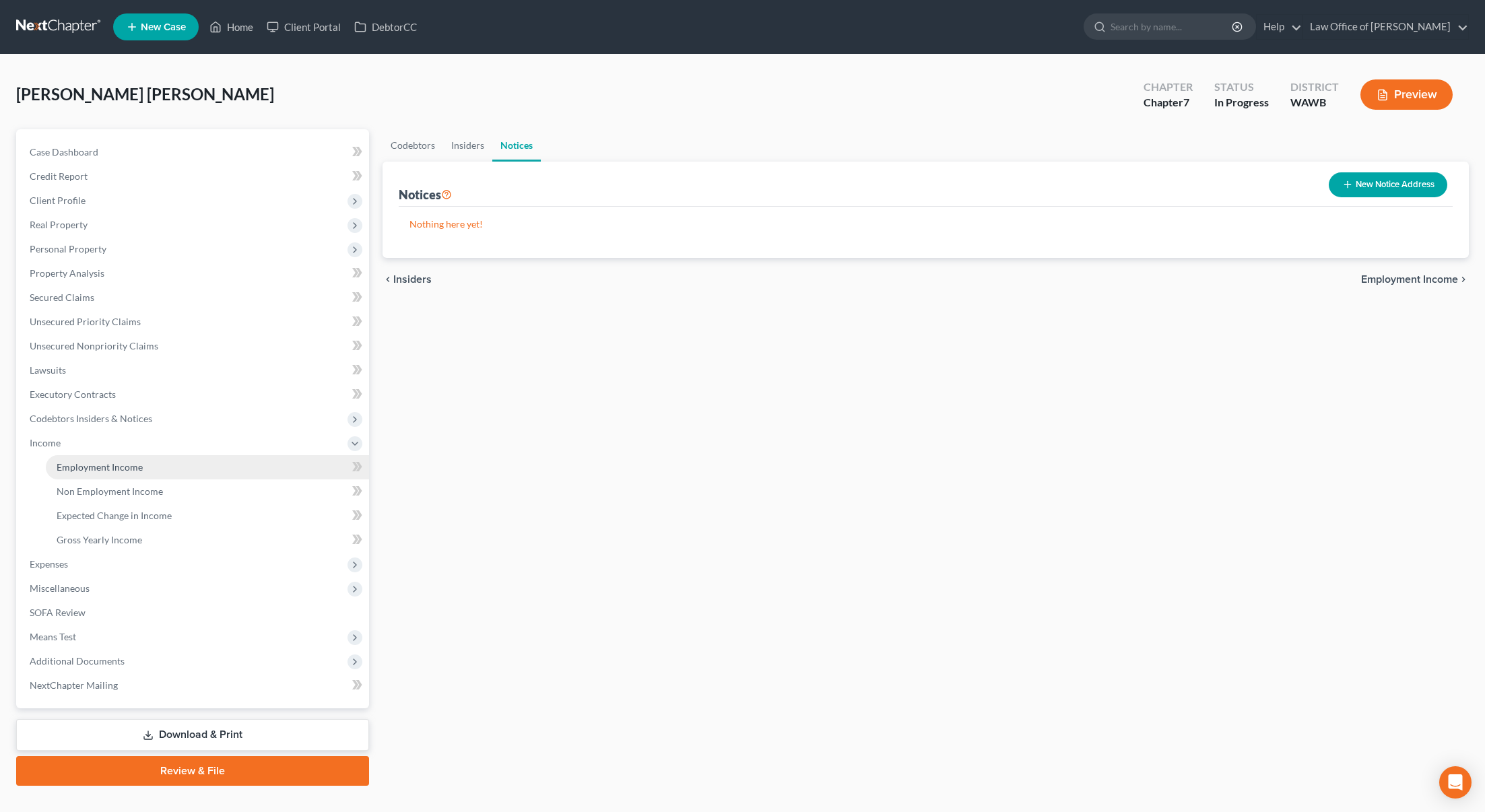
click at [159, 472] on link "Employment Income" at bounding box center [207, 467] width 323 height 24
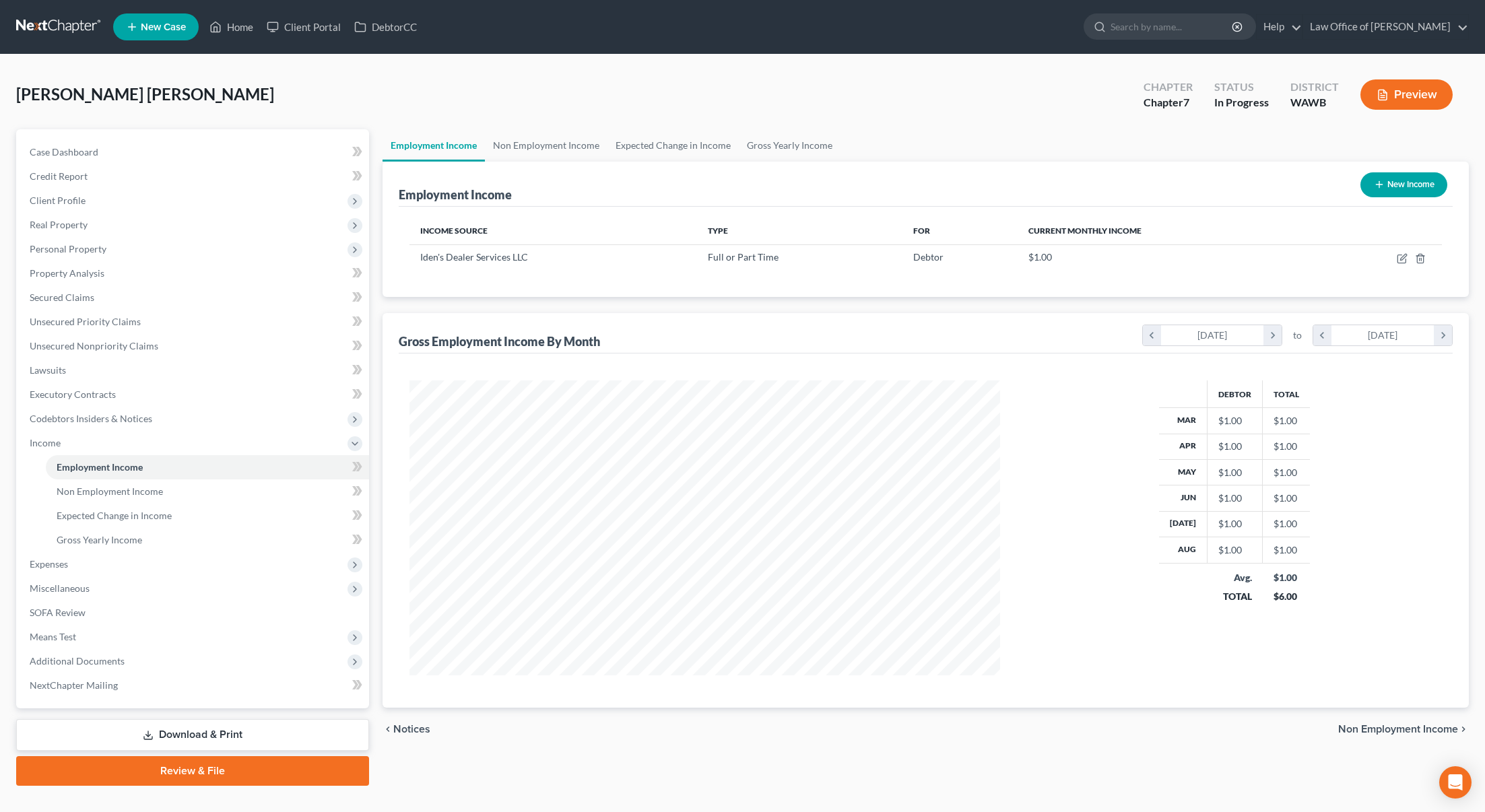
scroll to position [295, 619]
click at [1402, 260] on icon "button" at bounding box center [1402, 258] width 11 height 11
select select "0"
select select "50"
select select "0"
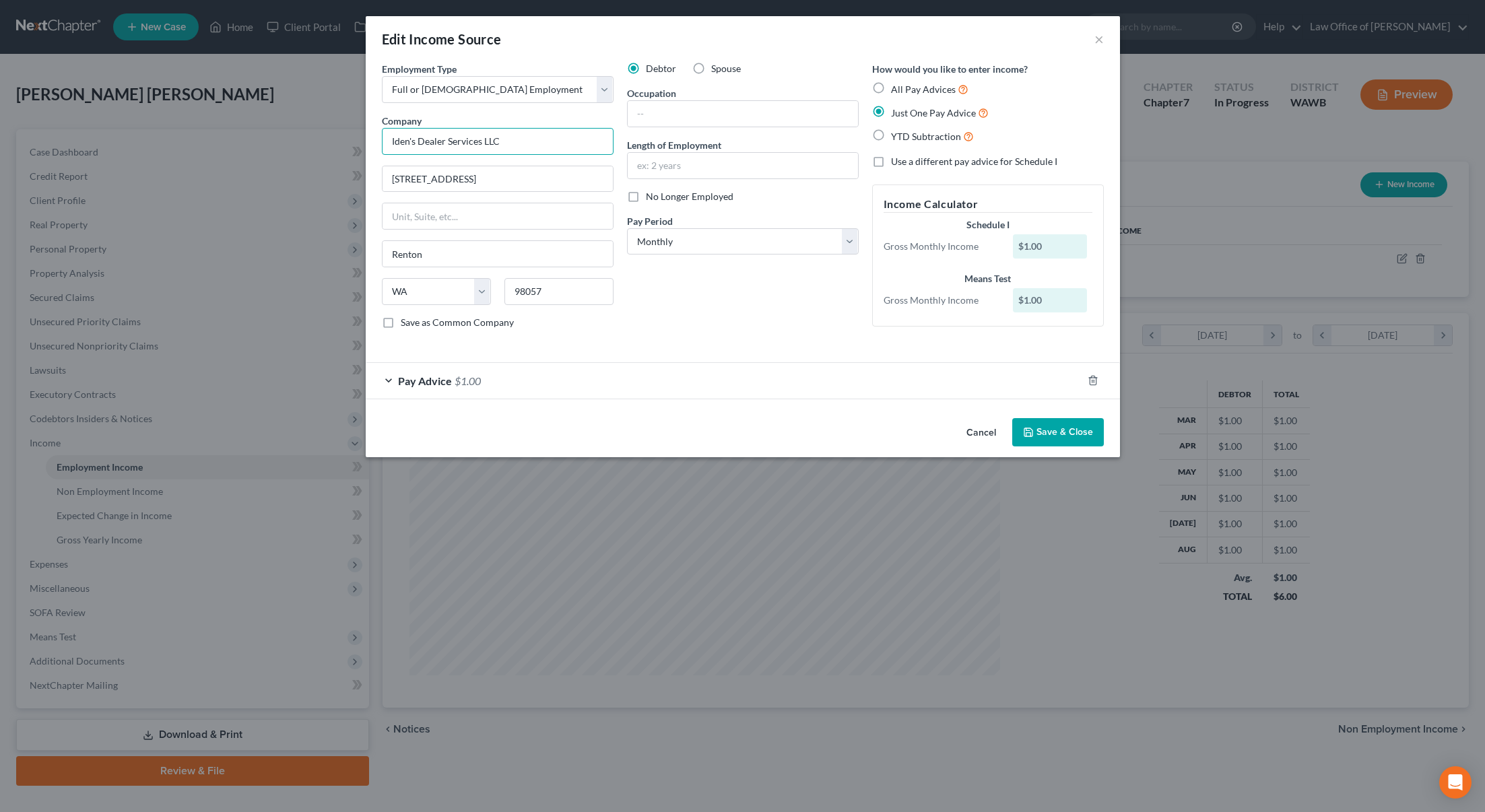
click at [558, 143] on input "Iden's Dealer Services LLC" at bounding box center [498, 141] width 232 height 27
drag, startPoint x: 445, startPoint y: 142, endPoint x: 263, endPoint y: 128, distance: 182.5
click at [263, 128] on div "Edit Income Source × Employment Type * Select Full or Part Time Employment Self…" at bounding box center [742, 406] width 1485 height 812
click at [667, 113] on input "text" at bounding box center [743, 113] width 230 height 26
click at [665, 165] on input "text" at bounding box center [743, 165] width 230 height 26
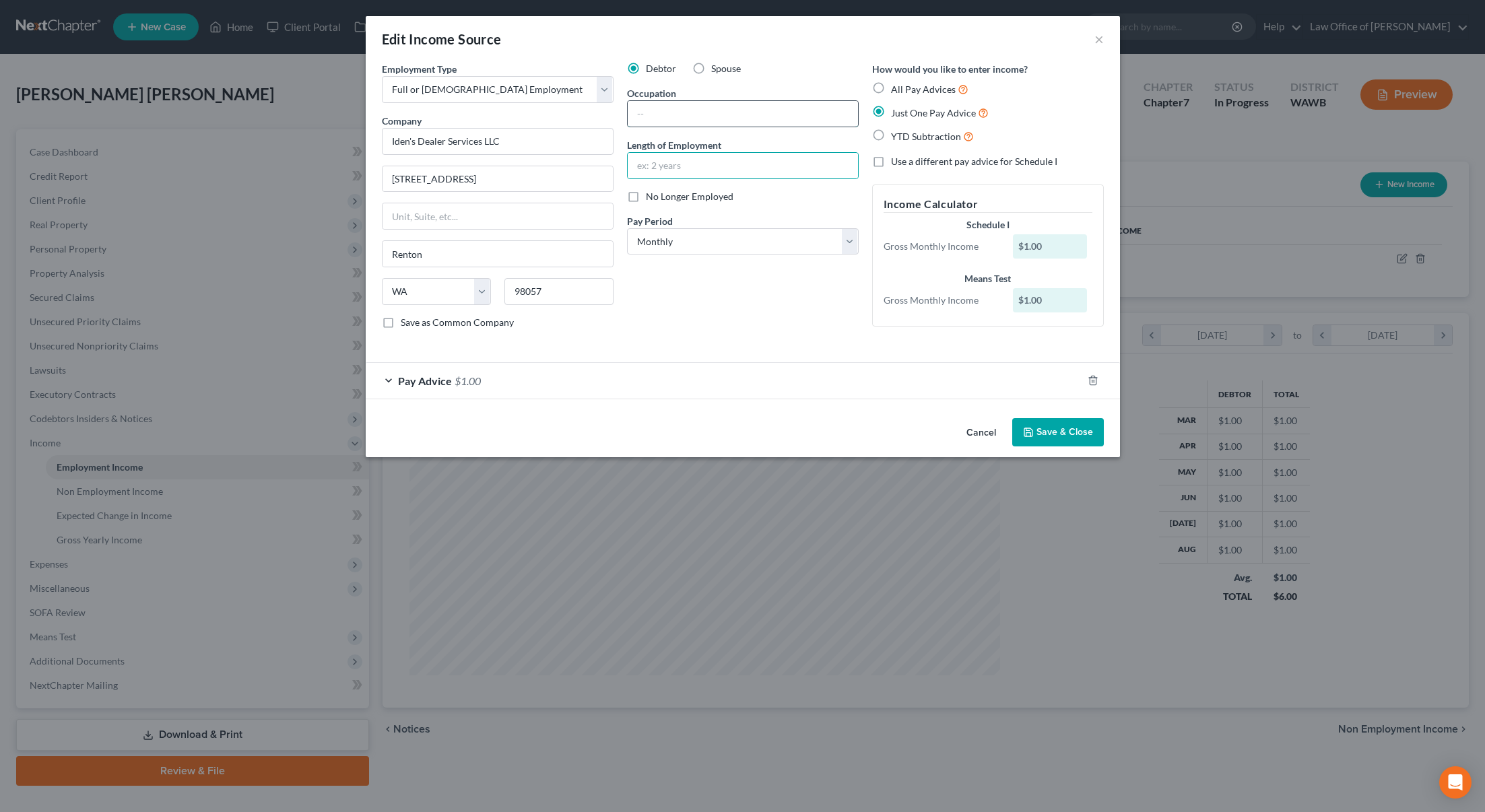
click at [699, 119] on input "text" at bounding box center [743, 113] width 230 height 26
type input "Detailer"
type input "8 months"
click at [1059, 432] on button "Save & Close" at bounding box center [1058, 432] width 92 height 28
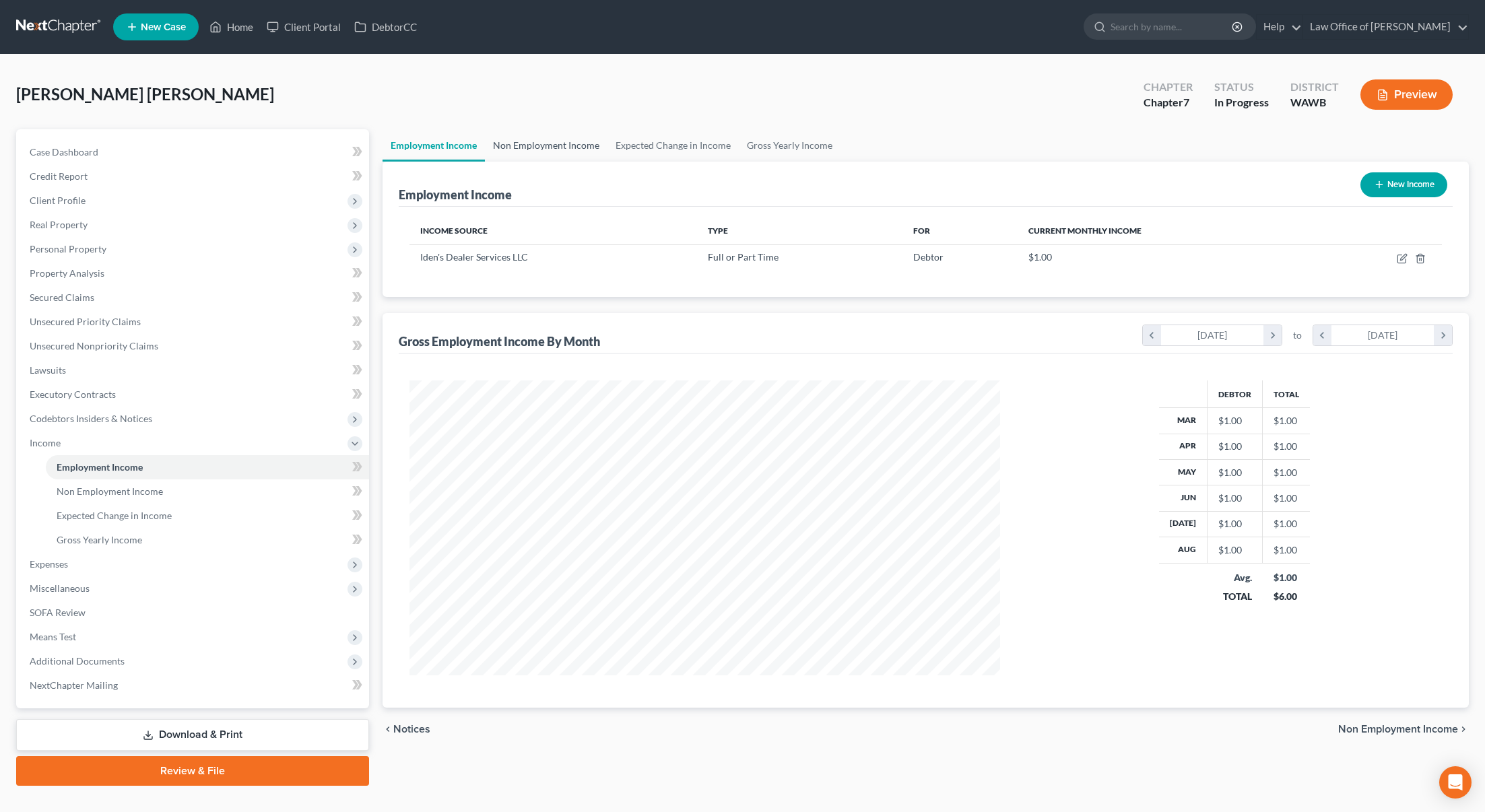
click at [567, 144] on link "Non Employment Income" at bounding box center [546, 145] width 123 height 33
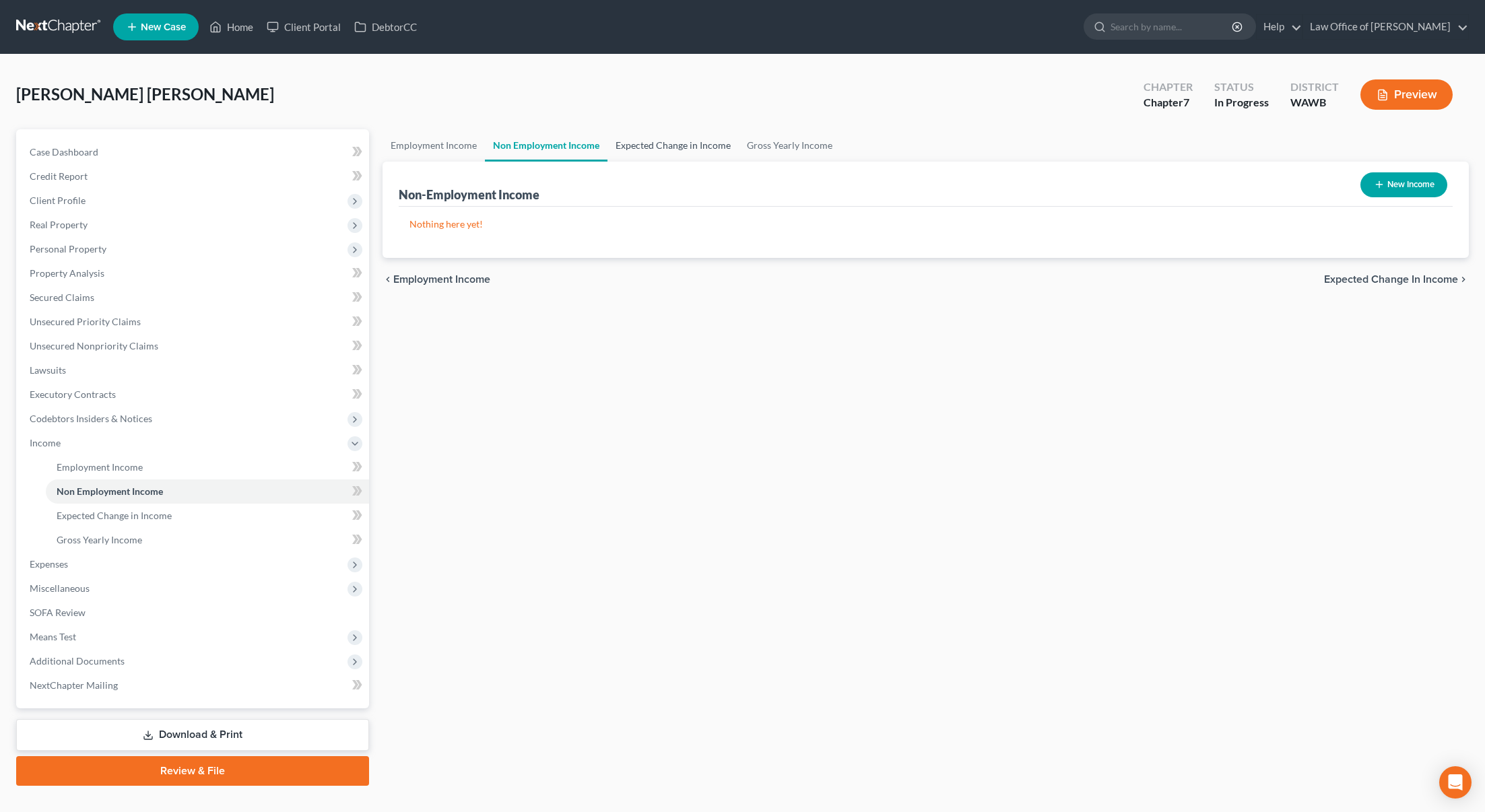
click at [649, 146] on link "Expected Change in Income" at bounding box center [673, 145] width 131 height 33
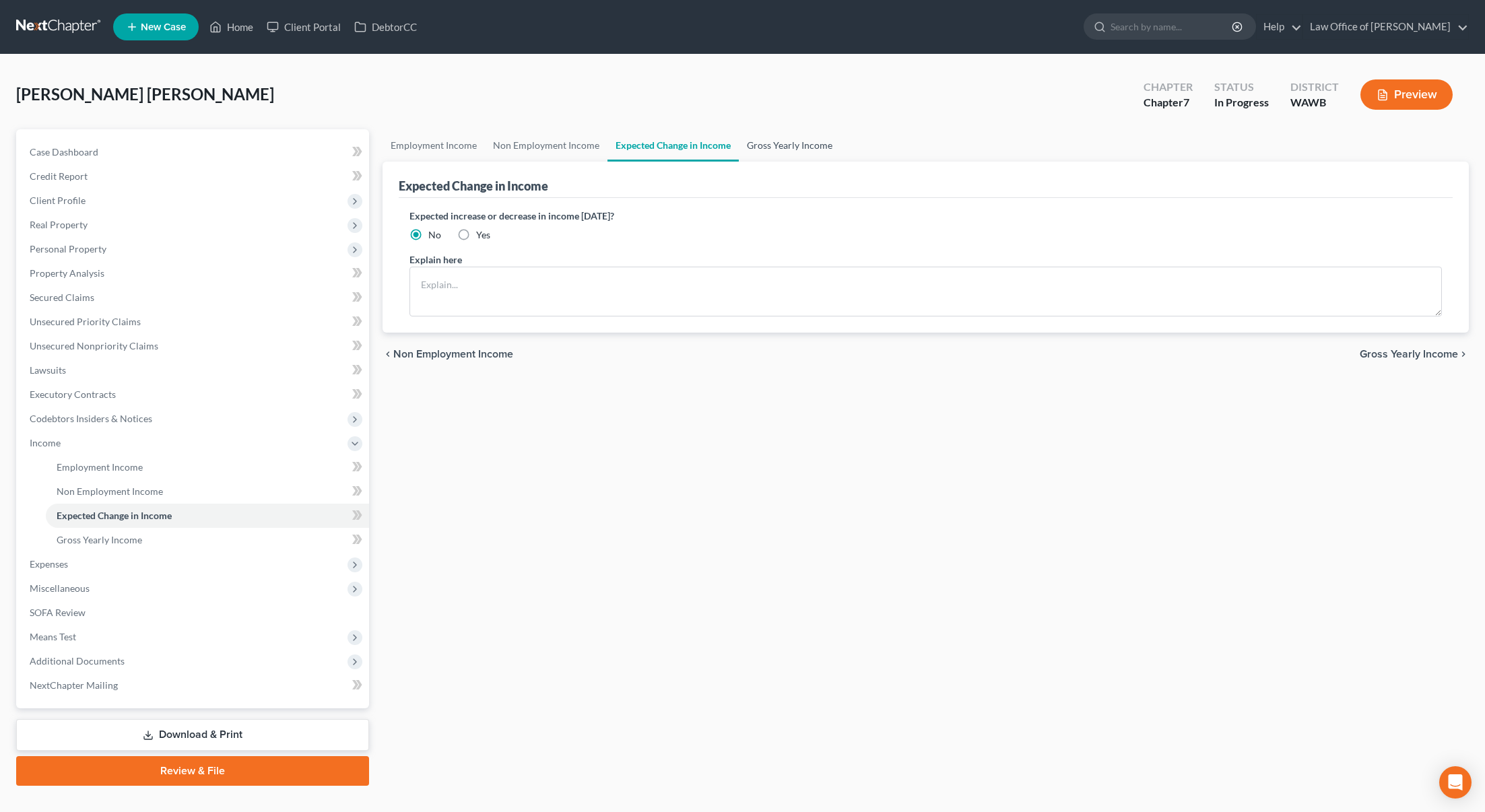
click at [766, 148] on link "Gross Yearly Income" at bounding box center [790, 145] width 102 height 33
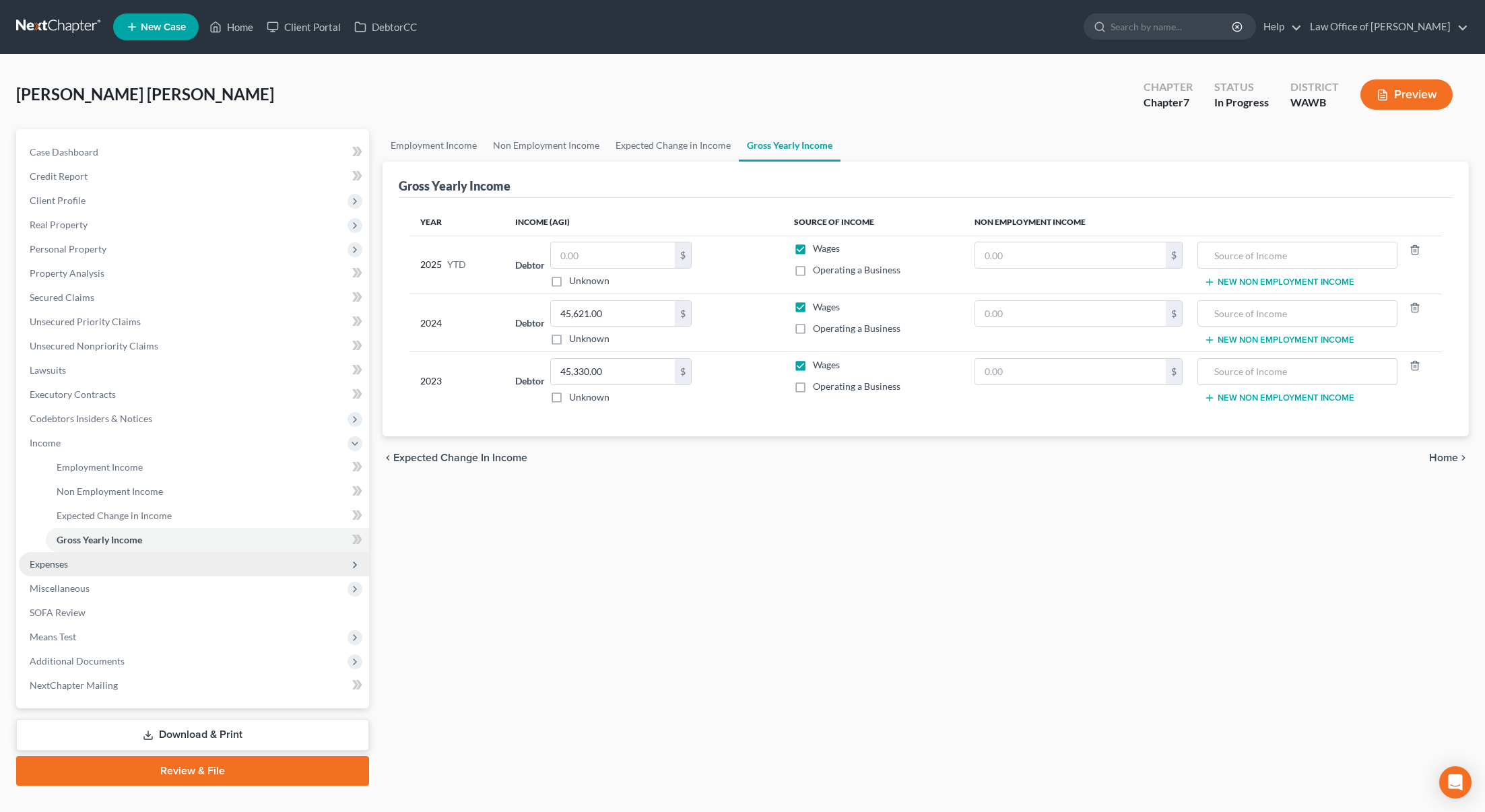
click at [141, 562] on span "Expenses" at bounding box center [194, 564] width 351 height 24
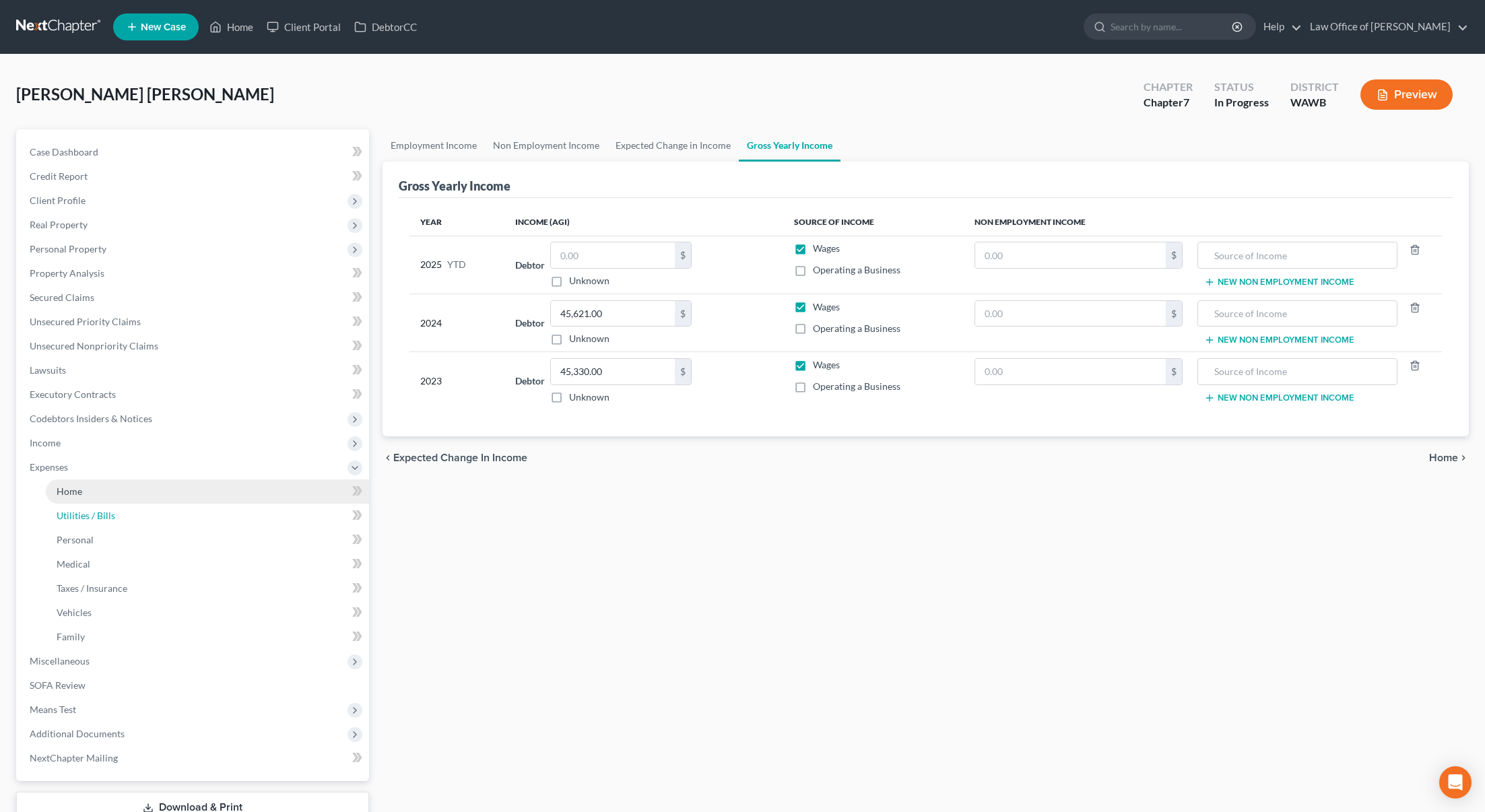
click at [128, 502] on ul "Home Utilities / Bills Personal Medical" at bounding box center [194, 563] width 351 height 169
click at [124, 490] on link "Home" at bounding box center [207, 491] width 323 height 24
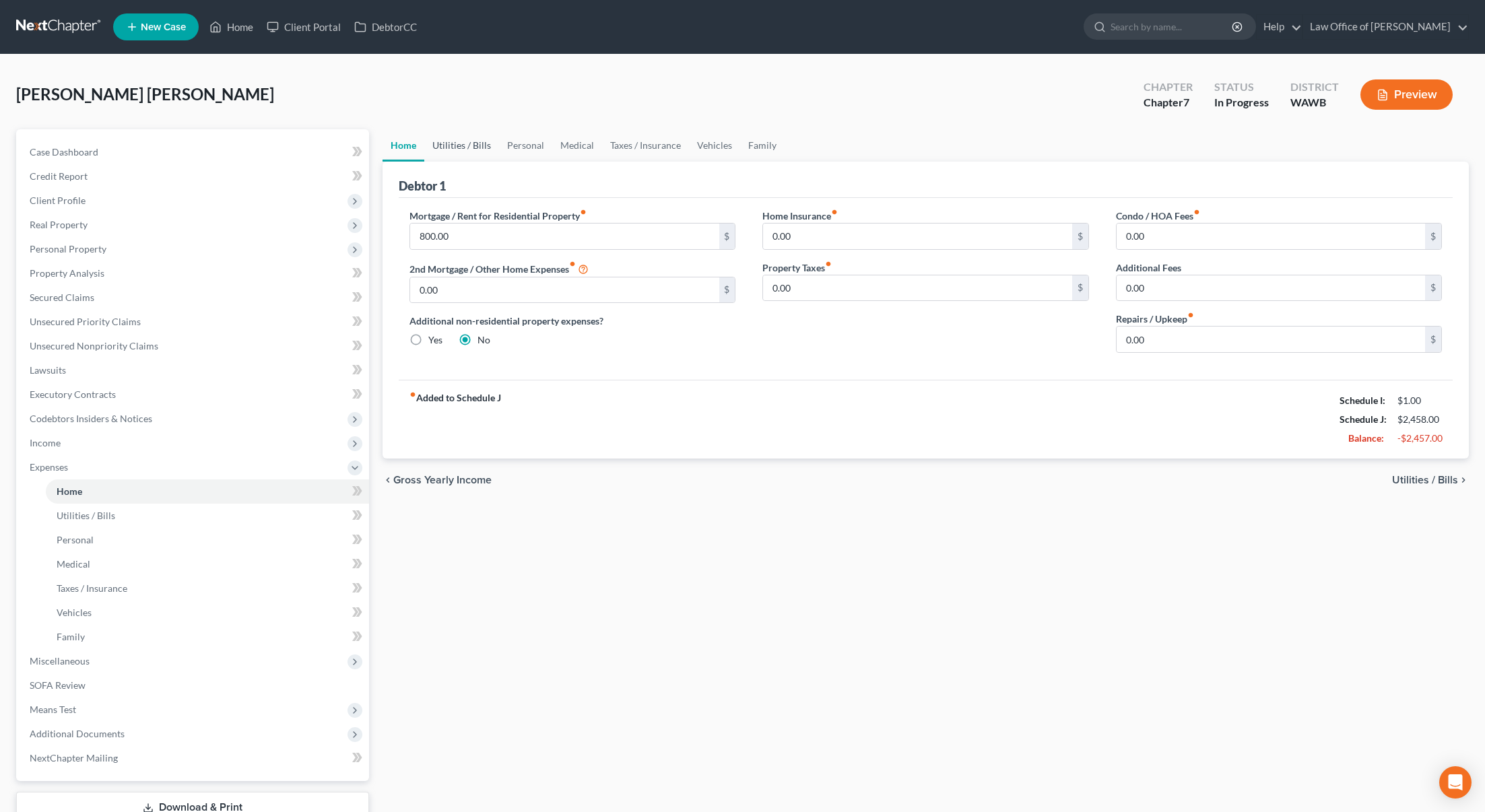
click at [478, 152] on link "Utilities / Bills" at bounding box center [462, 145] width 75 height 33
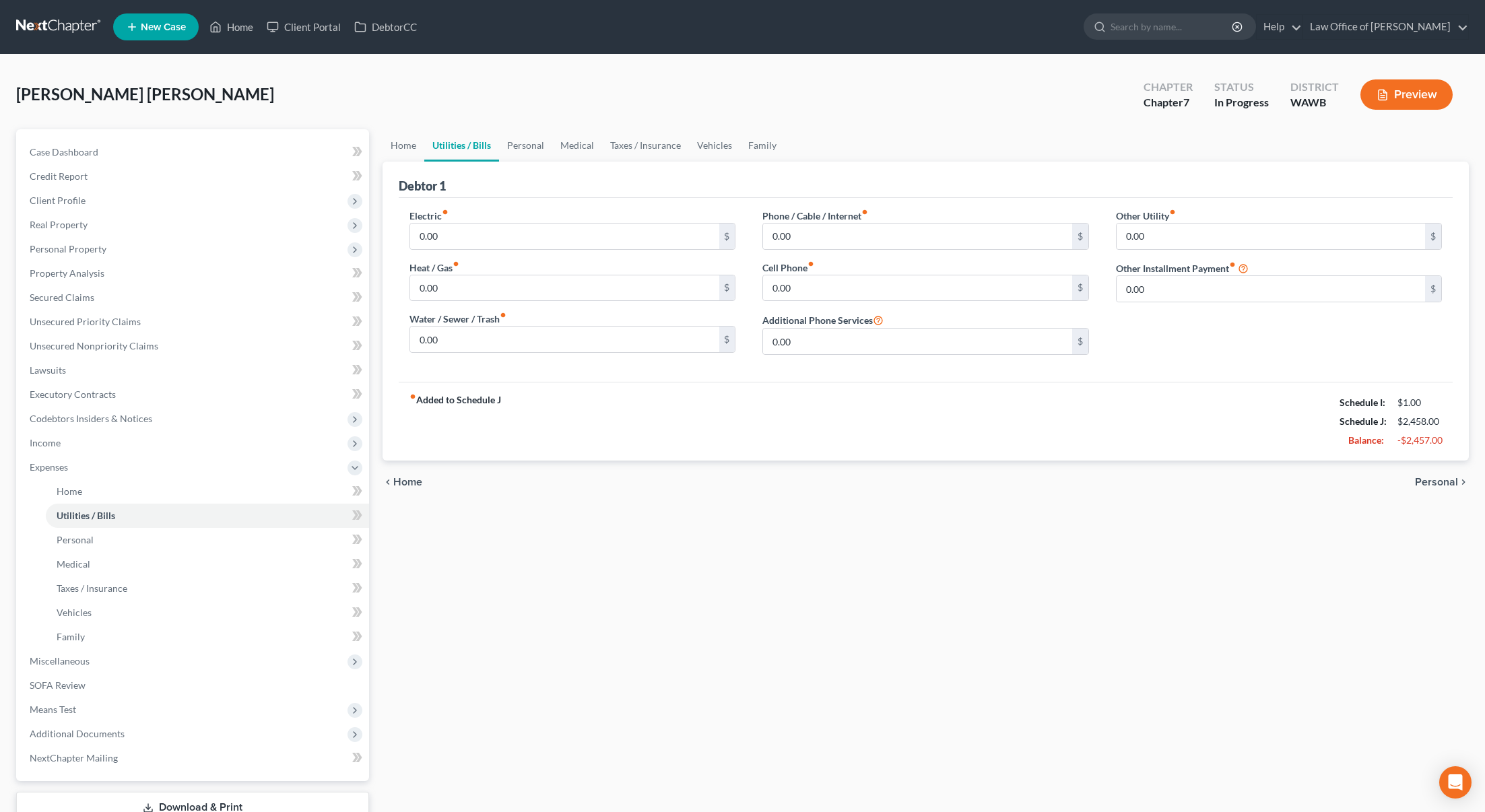
click at [478, 152] on link "Utilities / Bills" at bounding box center [462, 145] width 75 height 33
click at [789, 242] on input "0.00" at bounding box center [917, 236] width 309 height 26
type input "200.00"
type input "80.00"
click at [533, 151] on link "Personal" at bounding box center [526, 145] width 53 height 33
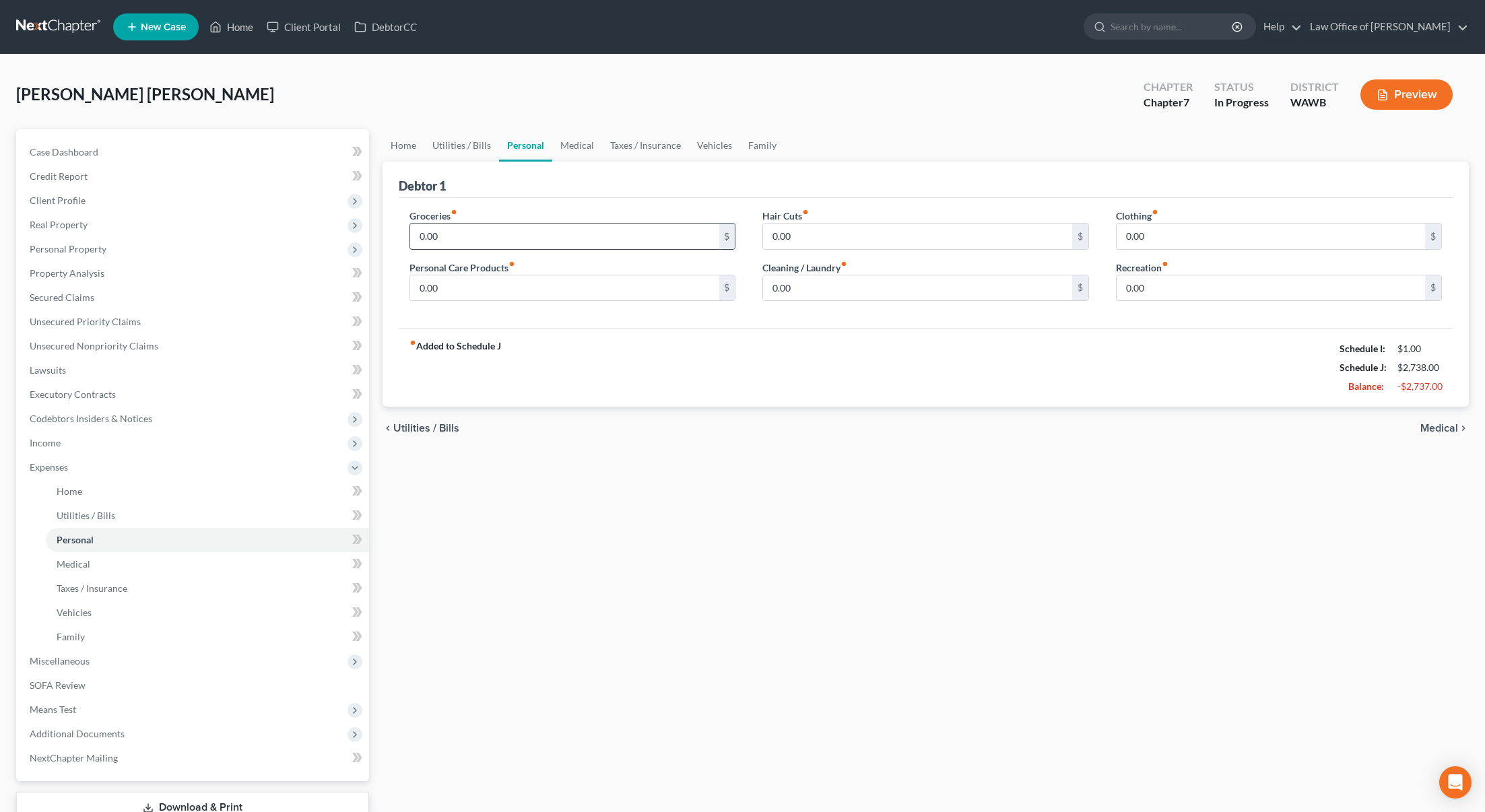
click at [469, 233] on input "0.00" at bounding box center [564, 236] width 309 height 26
click at [472, 250] on div "Groceries fiber_manual_record 0.00 $ Personal Care Products fiber_manual_record…" at bounding box center [572, 260] width 353 height 103
click at [477, 245] on input "0.00" at bounding box center [564, 236] width 309 height 26
type input "600.00"
click at [574, 147] on link "Medical" at bounding box center [578, 145] width 50 height 33
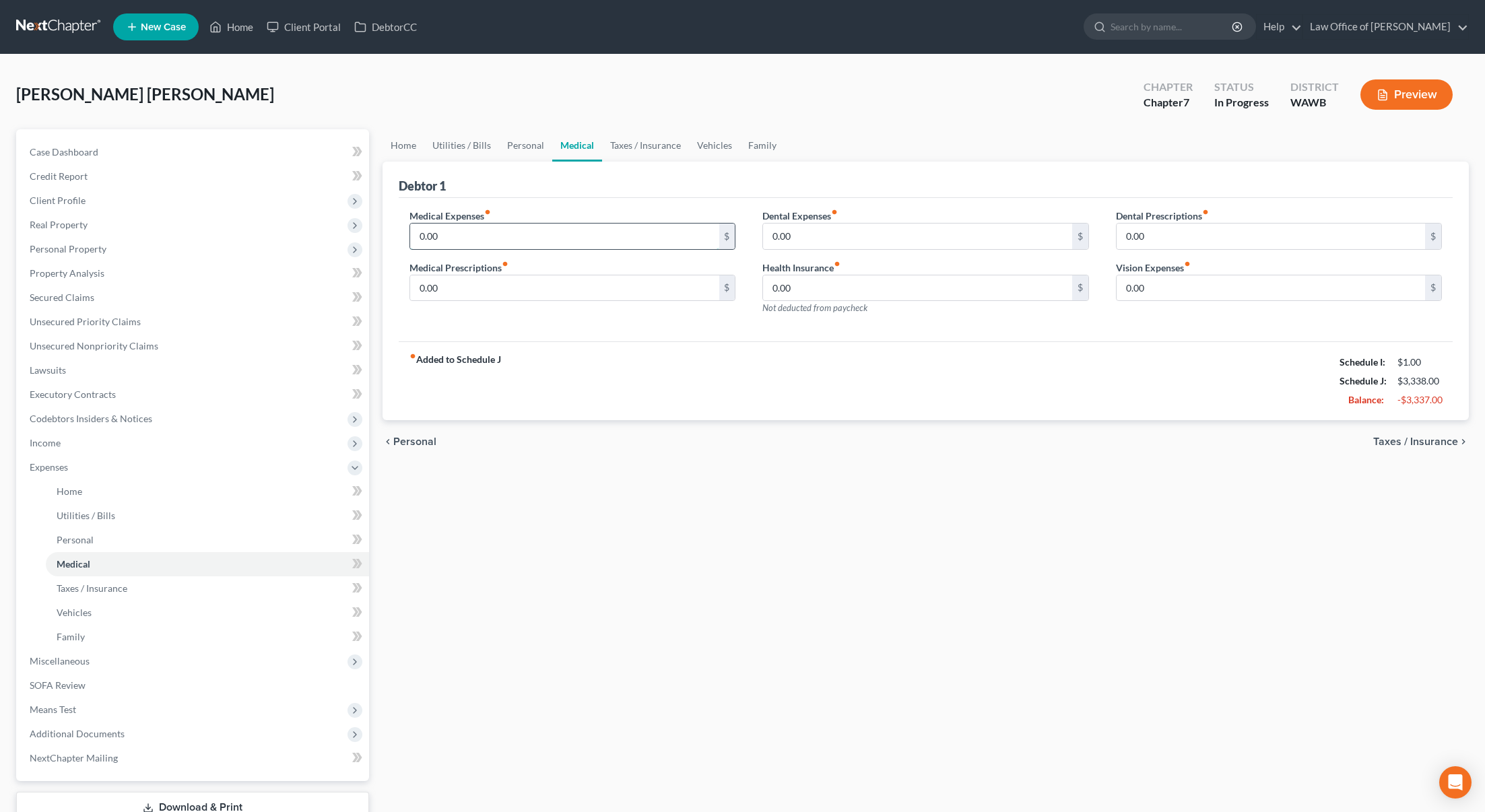
click at [517, 241] on input "0.00" at bounding box center [564, 236] width 309 height 26
type input "50"
click at [652, 148] on link "Taxes / Insurance" at bounding box center [645, 145] width 87 height 33
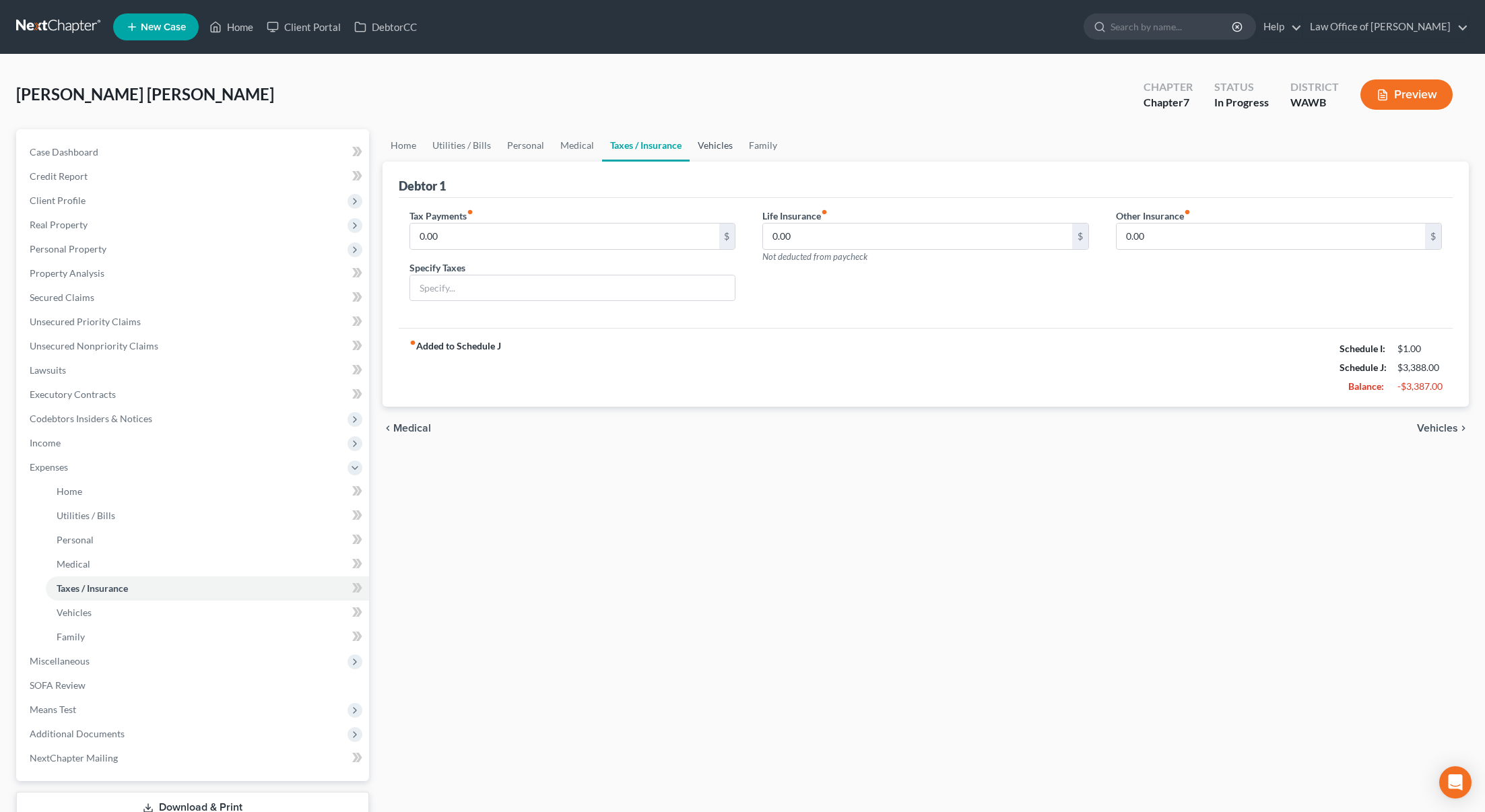
click at [695, 144] on link "Vehicles" at bounding box center [715, 145] width 51 height 33
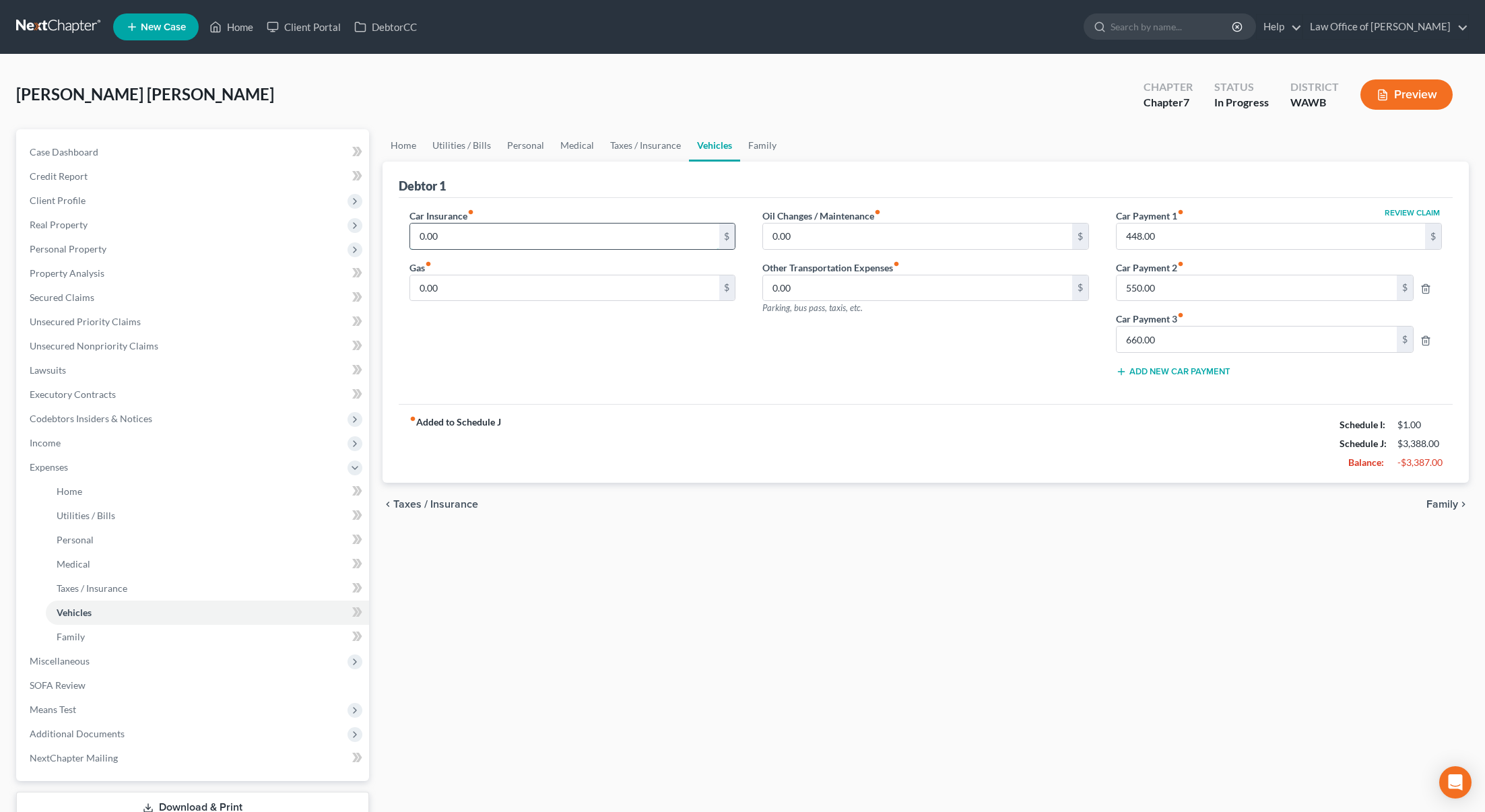
click at [476, 229] on input "0.00" at bounding box center [564, 236] width 309 height 26
click at [1423, 289] on icon "button" at bounding box center [1426, 289] width 11 height 11
type input "660.00"
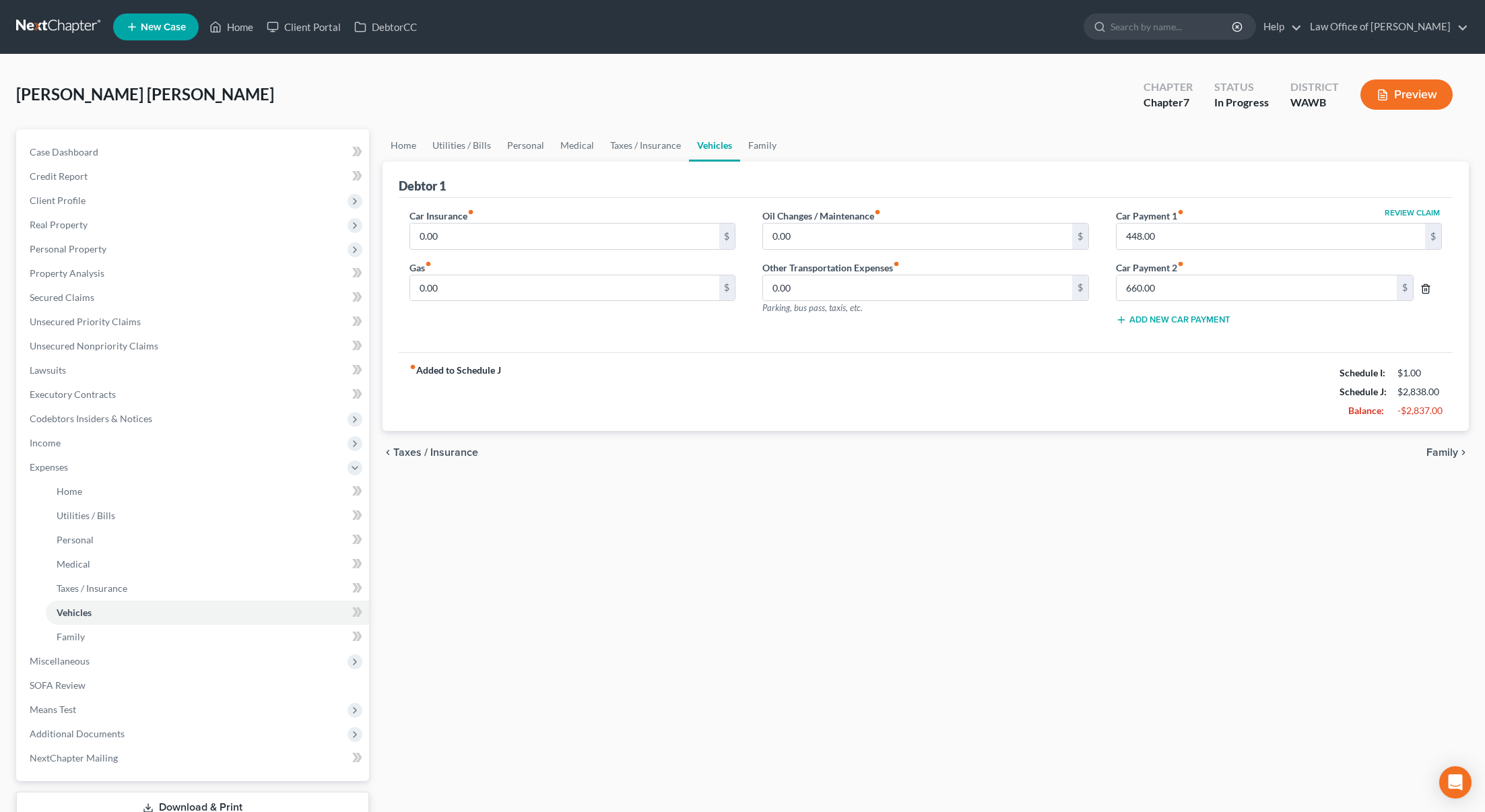
click at [1423, 290] on icon "button" at bounding box center [1426, 289] width 11 height 11
click at [447, 254] on div "Car Insurance fiber_manual_record 0.00 $ Gas fiber_manual_record 0.00 $" at bounding box center [572, 267] width 353 height 117
click at [454, 246] on input "0.00" at bounding box center [564, 236] width 309 height 26
type input "120.00"
click at [480, 297] on input "0.00" at bounding box center [564, 288] width 309 height 26
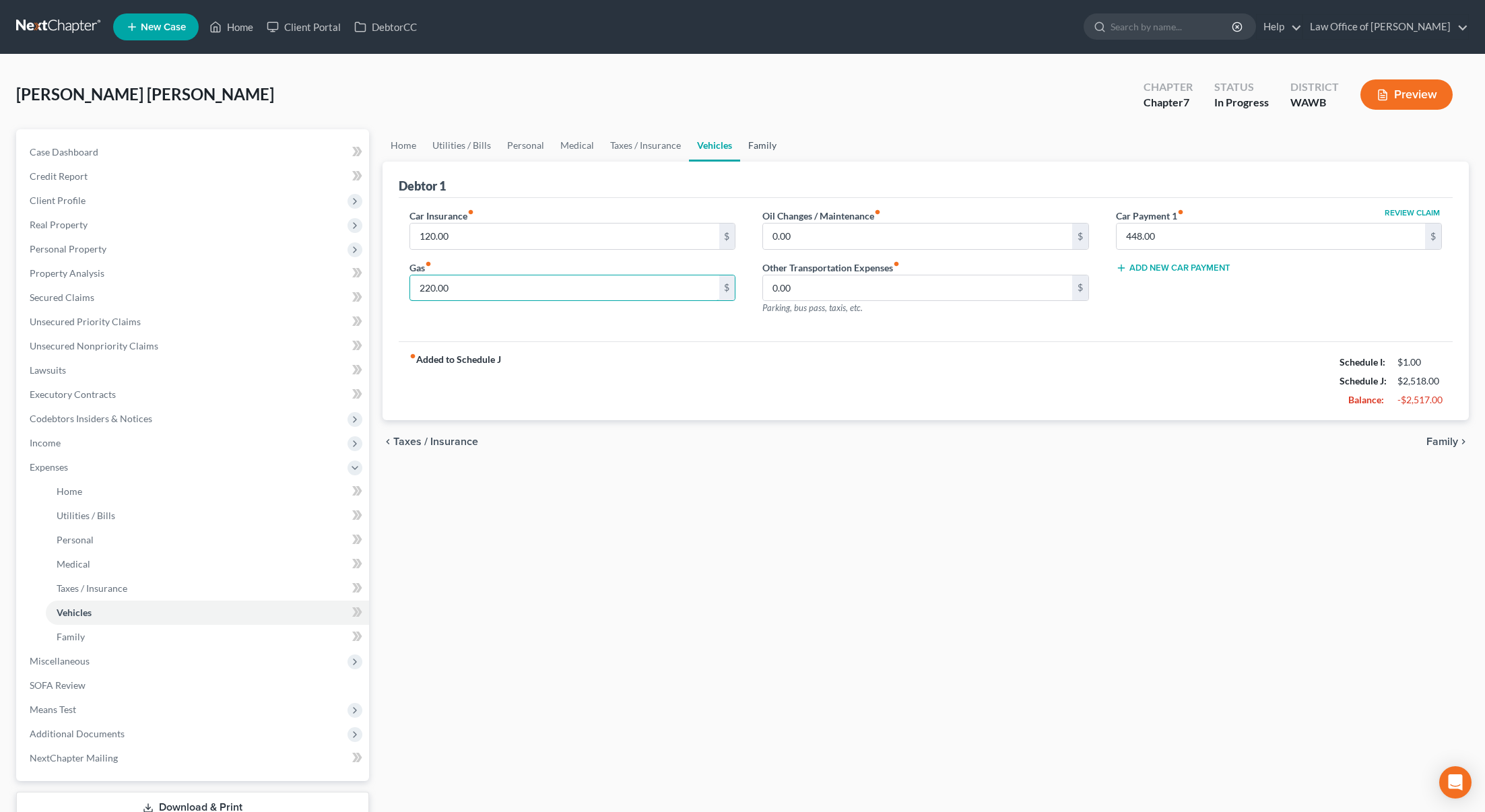
type input "220.00"
click at [756, 143] on link "Family" at bounding box center [762, 145] width 44 height 33
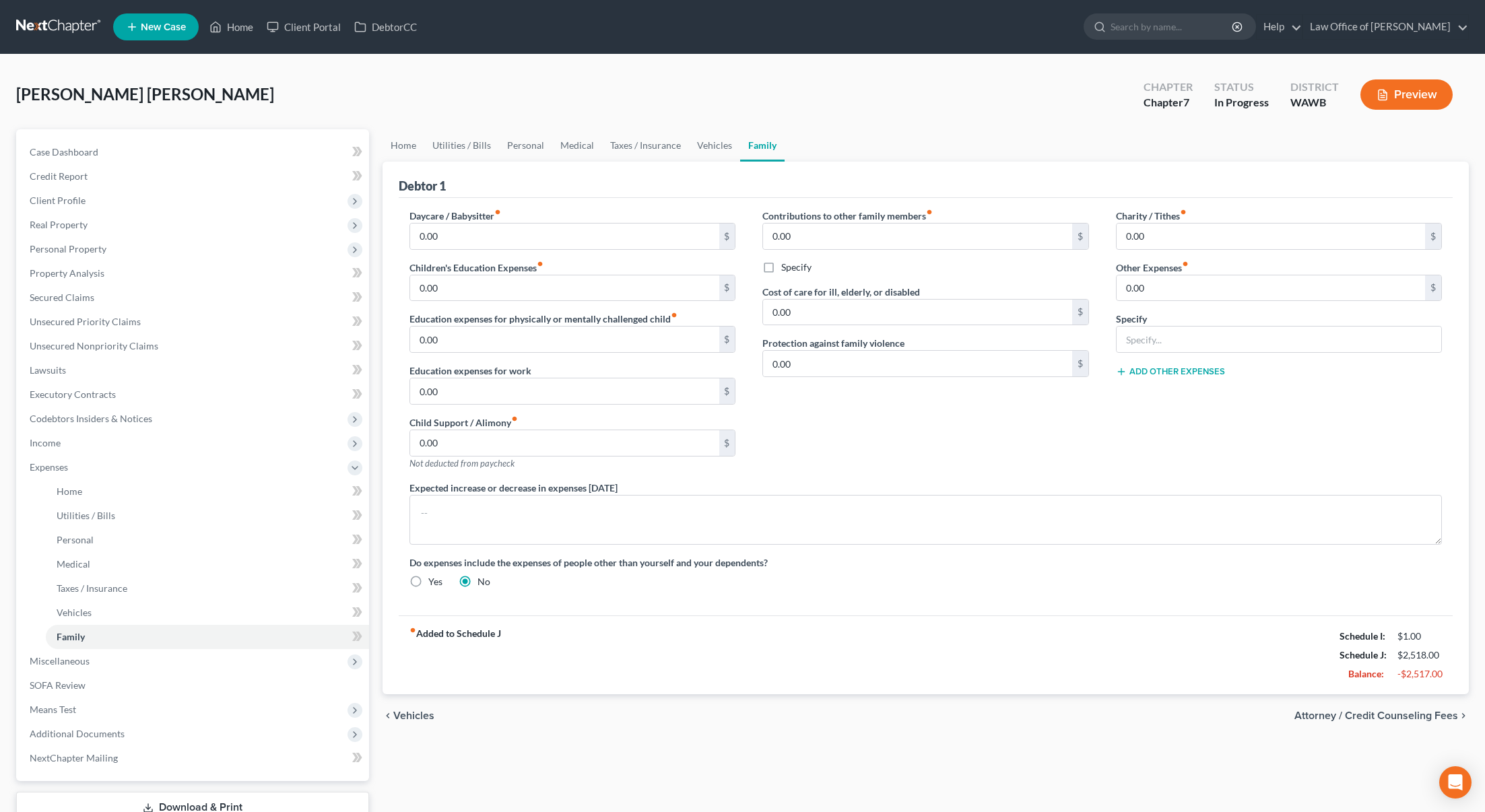
scroll to position [98, 0]
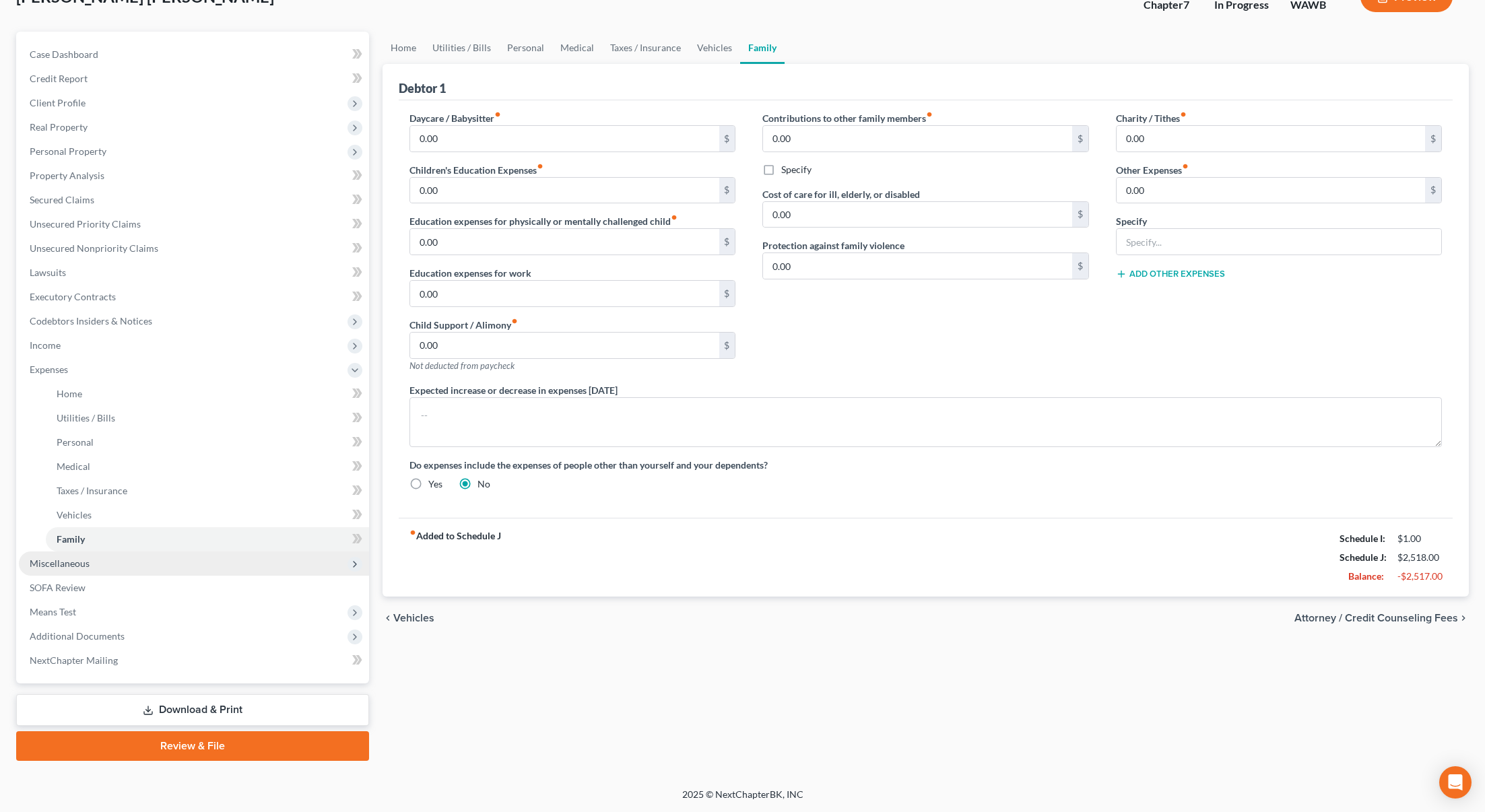
click at [221, 557] on span "Miscellaneous" at bounding box center [194, 563] width 351 height 24
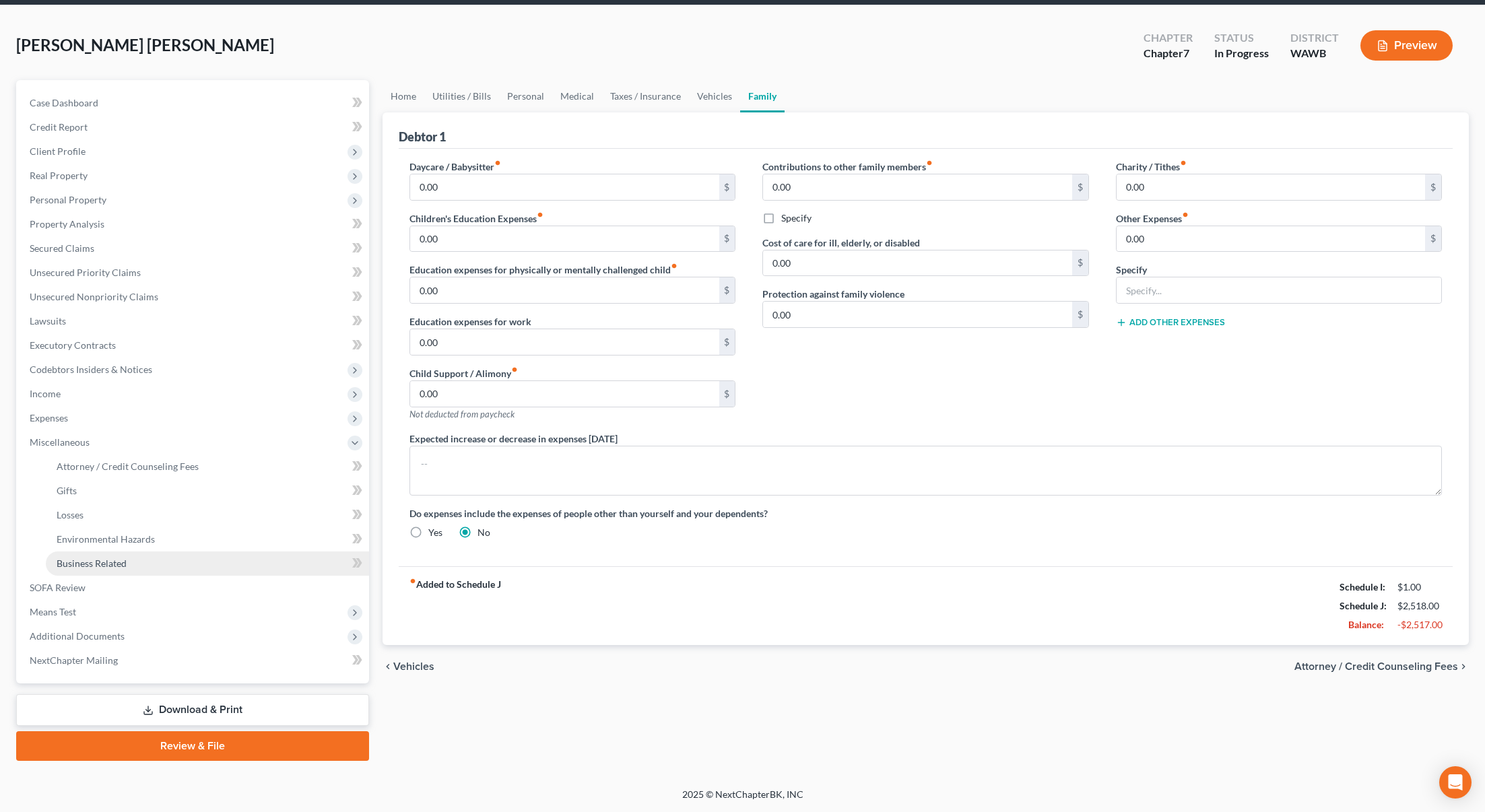
scroll to position [49, 0]
click at [210, 466] on link "Attorney / Credit Counseling Fees" at bounding box center [207, 467] width 323 height 24
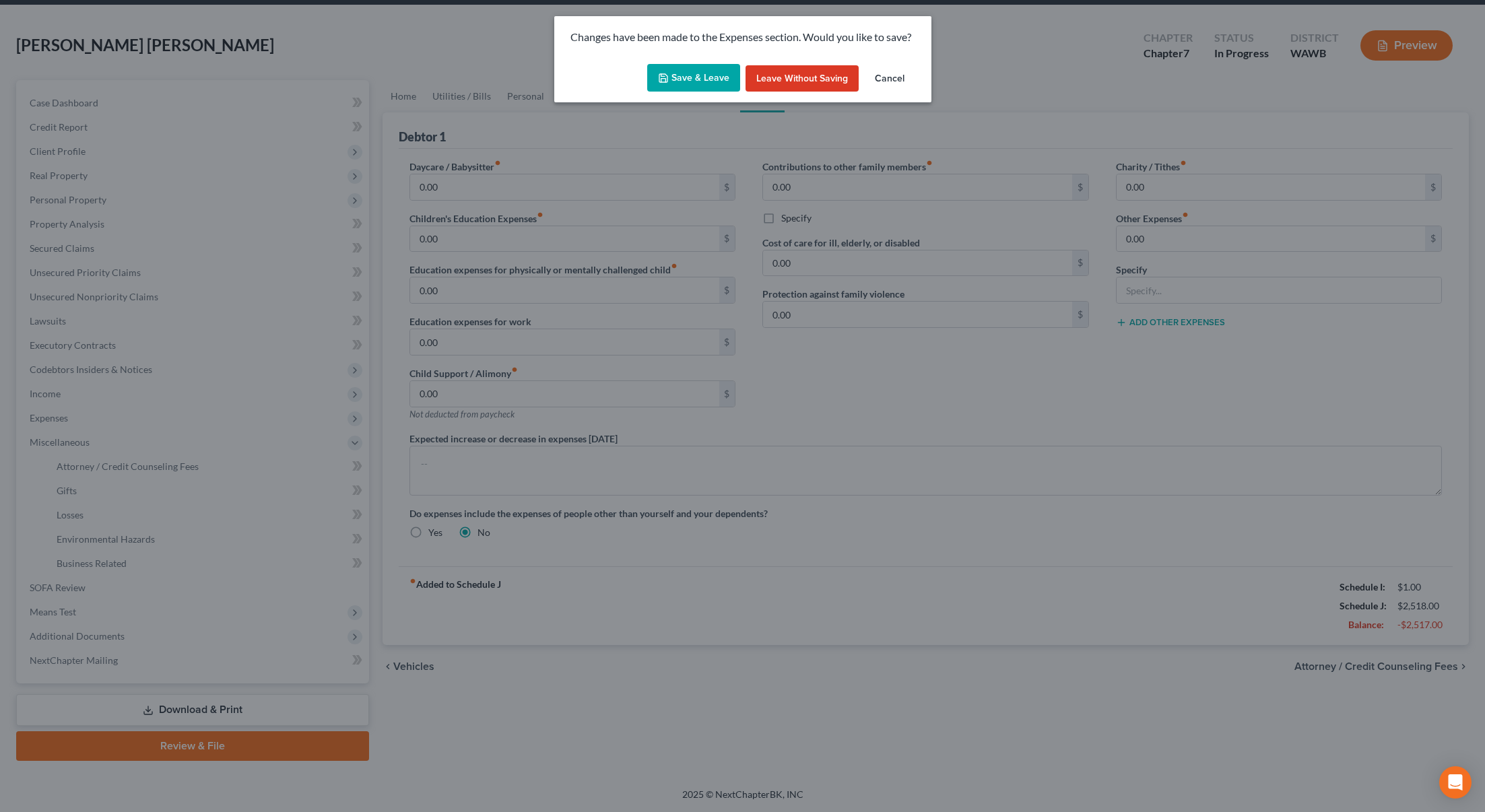
click at [671, 82] on button "Save & Leave" at bounding box center [693, 78] width 93 height 28
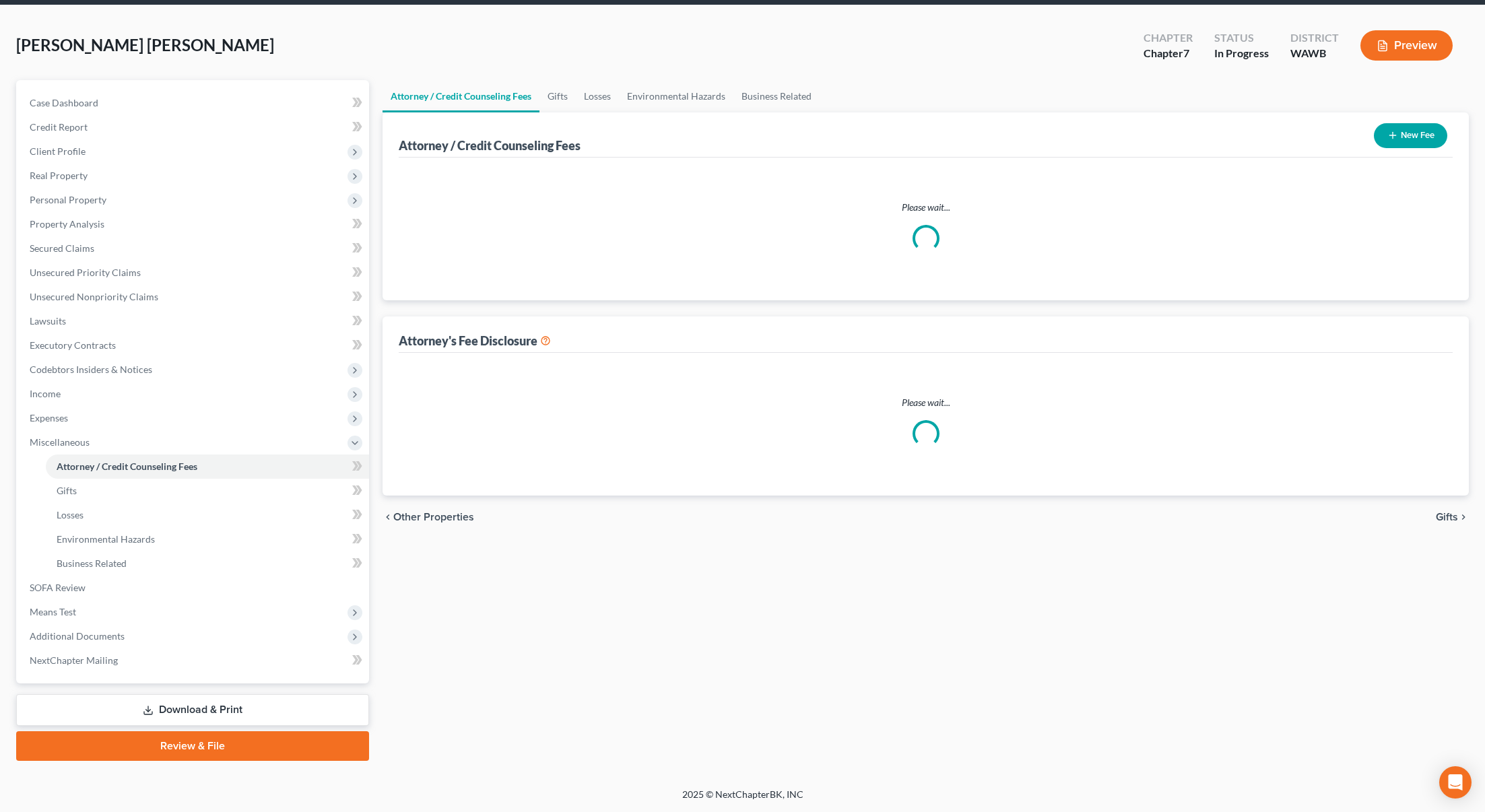
scroll to position [3, 0]
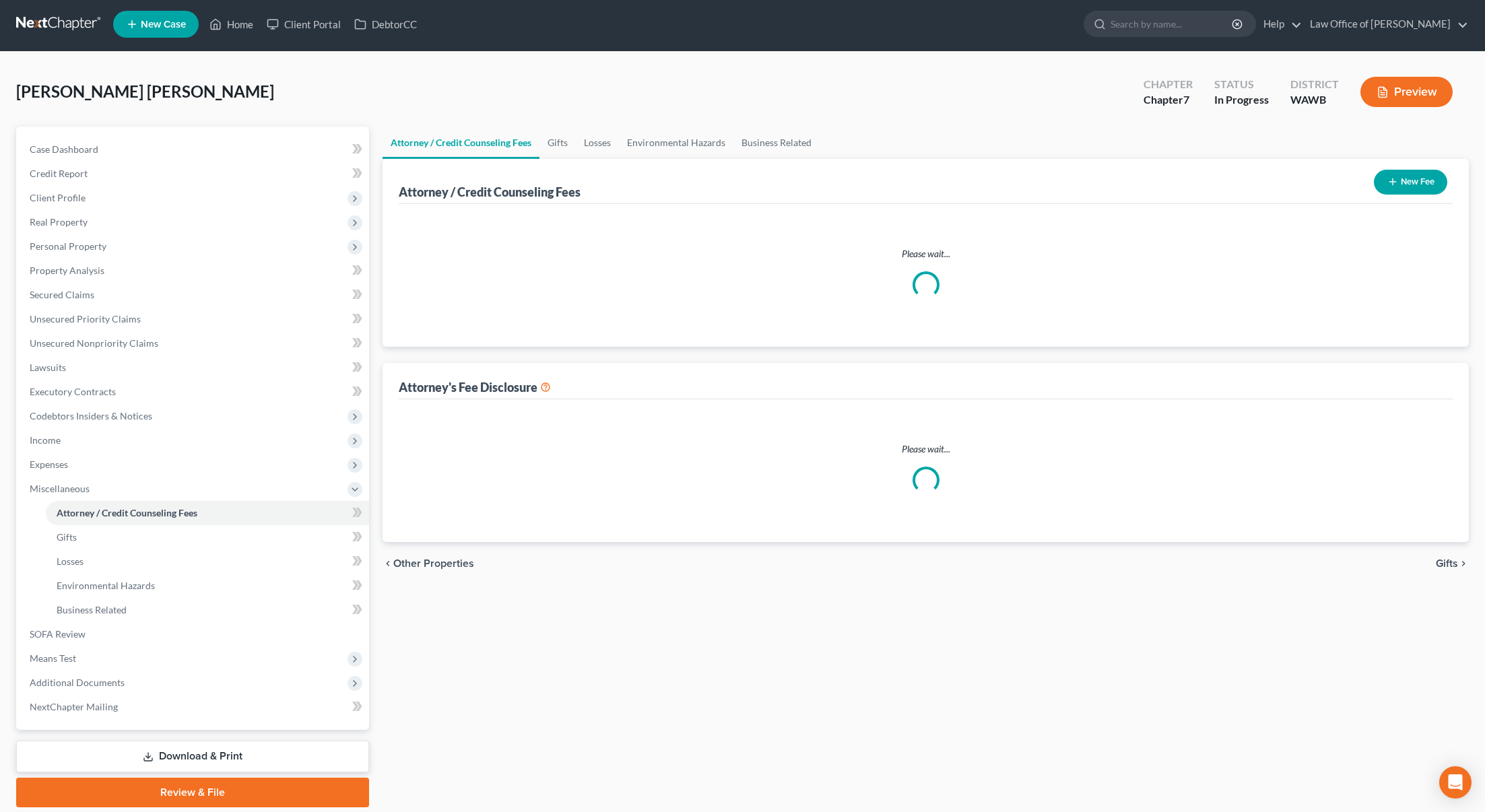
select select "0"
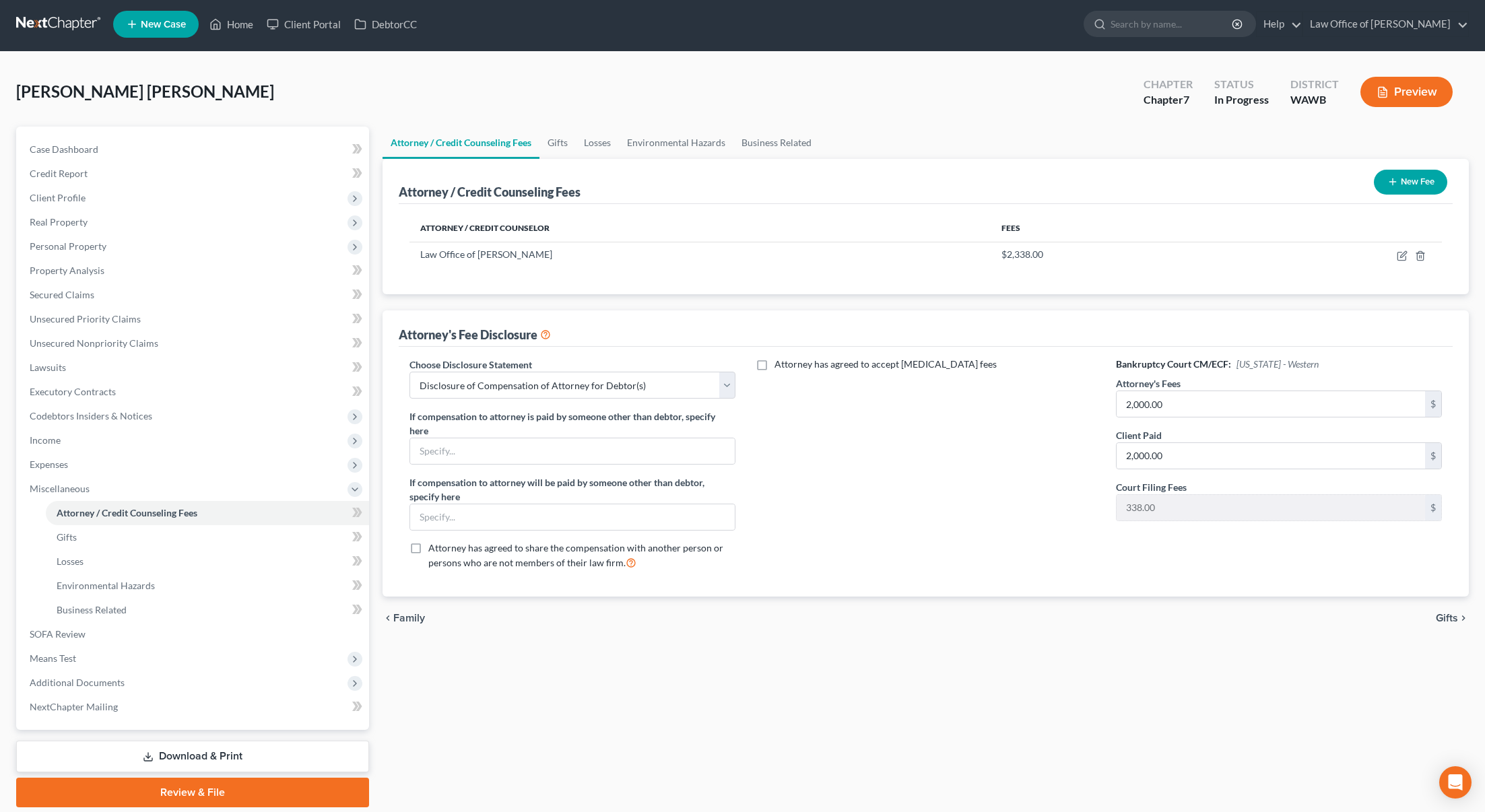
scroll to position [0, 0]
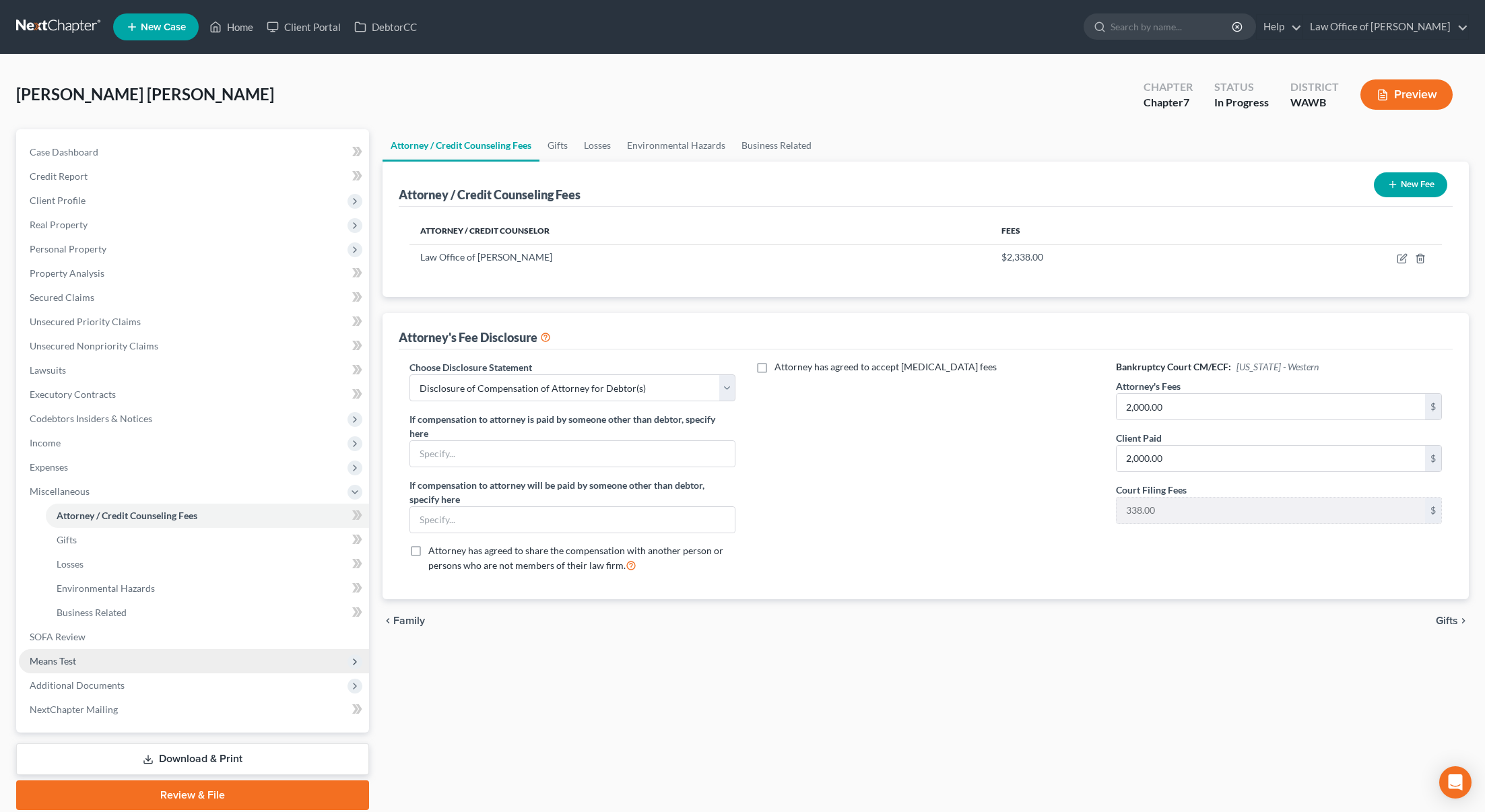
click at [180, 649] on span "Means Test" at bounding box center [194, 661] width 351 height 24
click at [162, 523] on link "SOFA Review" at bounding box center [194, 515] width 351 height 24
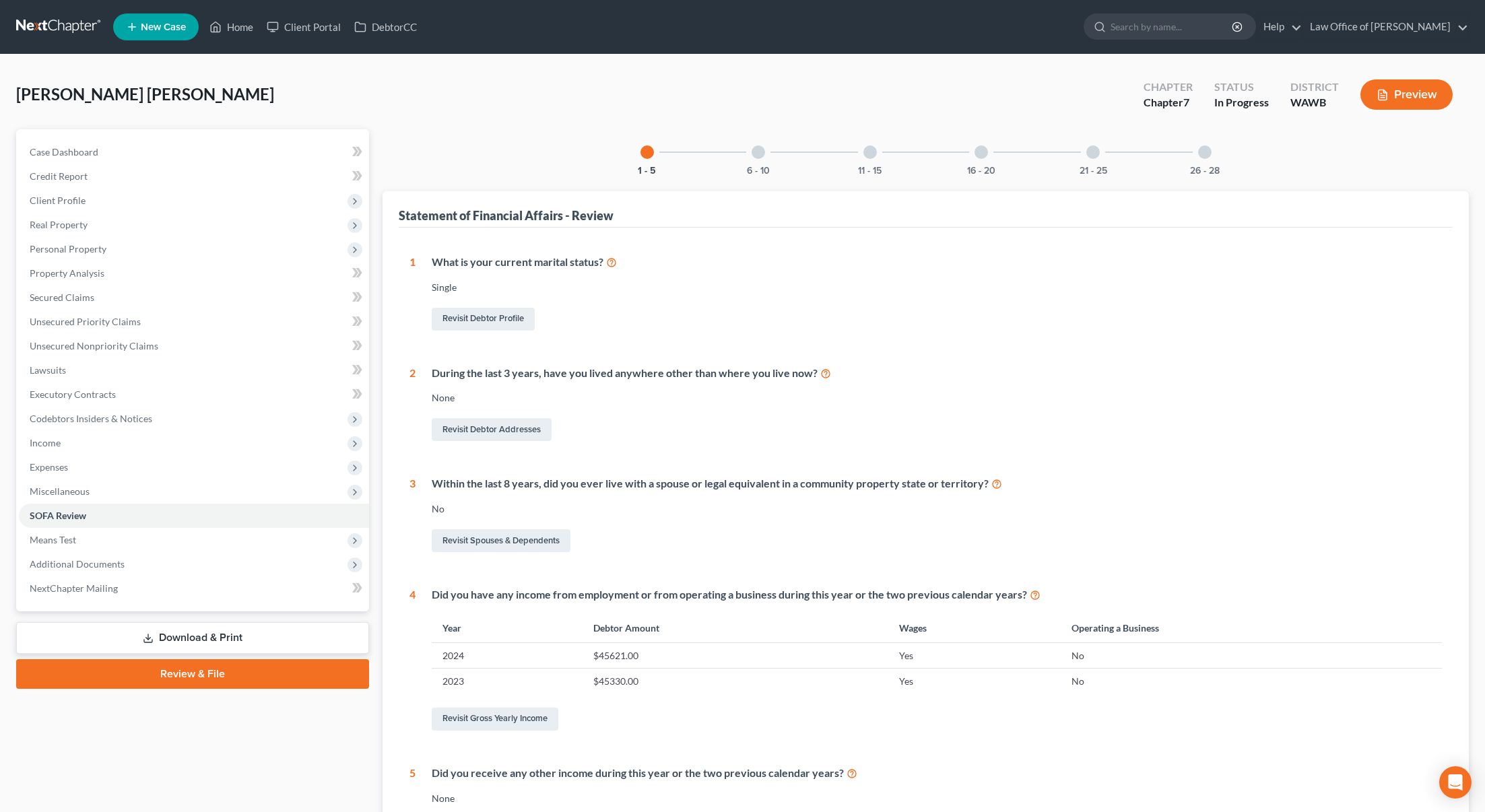
click at [758, 154] on div at bounding box center [758, 152] width 13 height 13
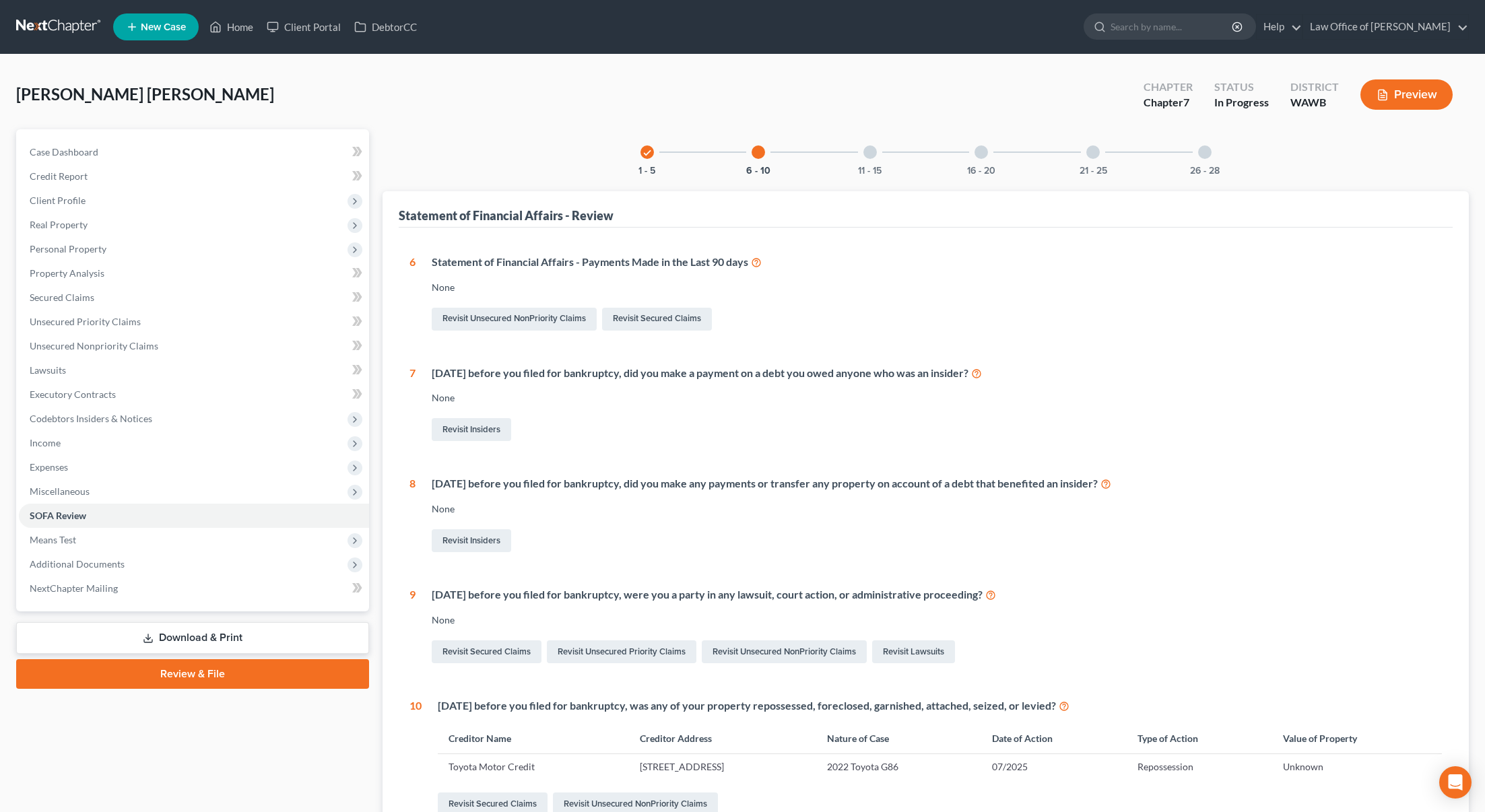
click at [868, 159] on div "11 - 15" at bounding box center [870, 152] width 46 height 46
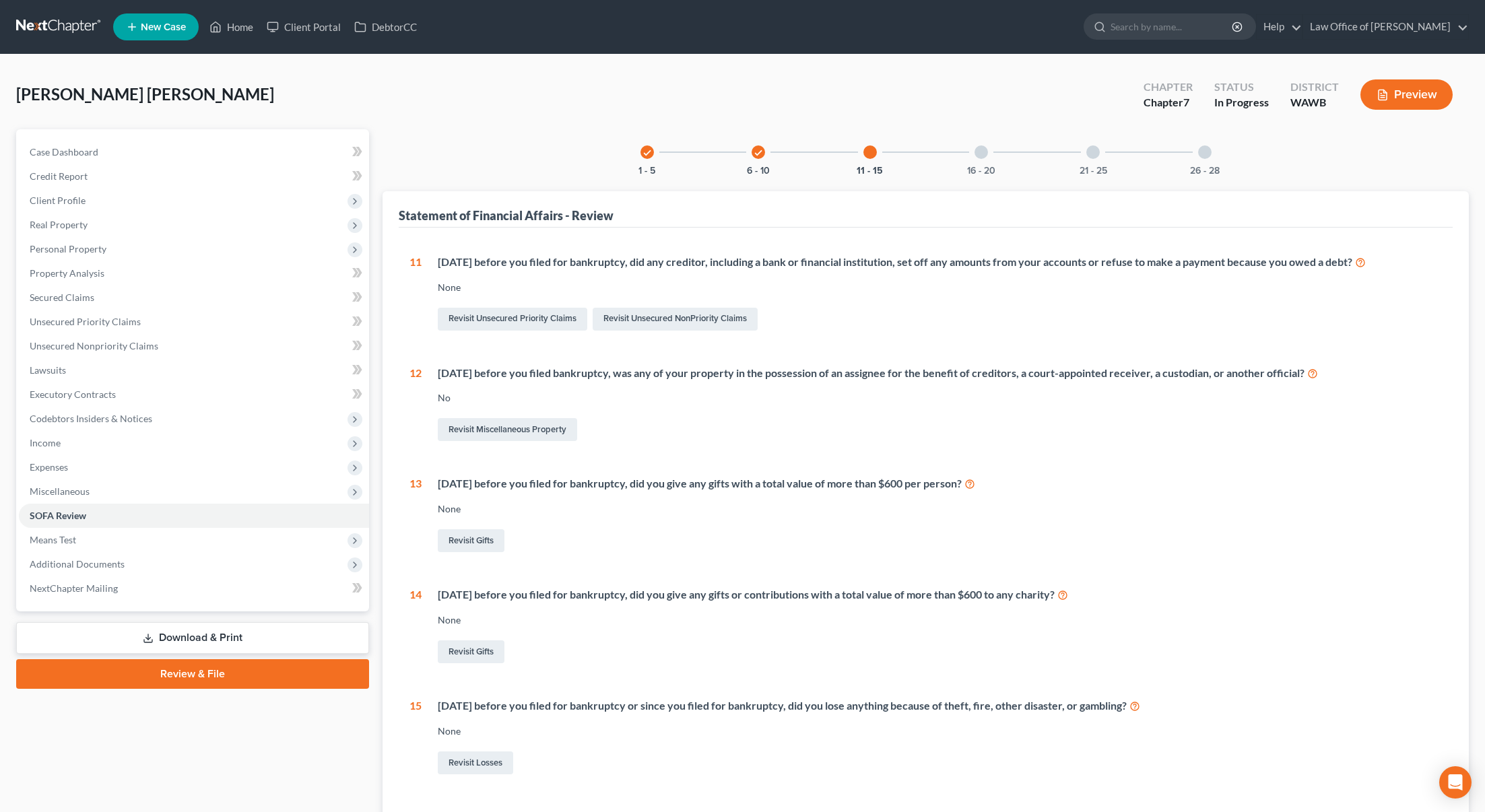
click at [972, 159] on div "16 - 20" at bounding box center [981, 152] width 46 height 46
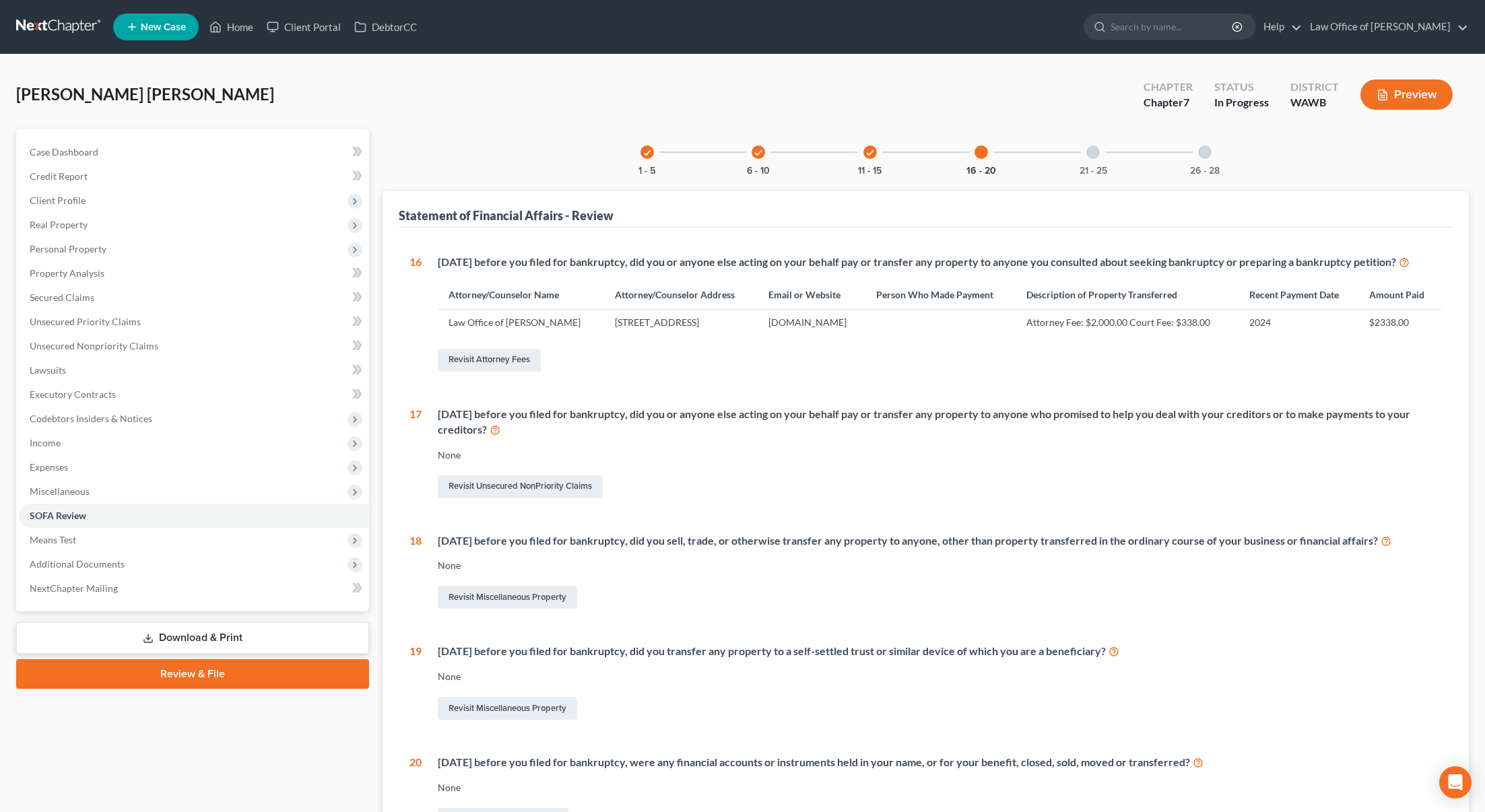
click at [1096, 150] on div at bounding box center [1093, 152] width 13 height 13
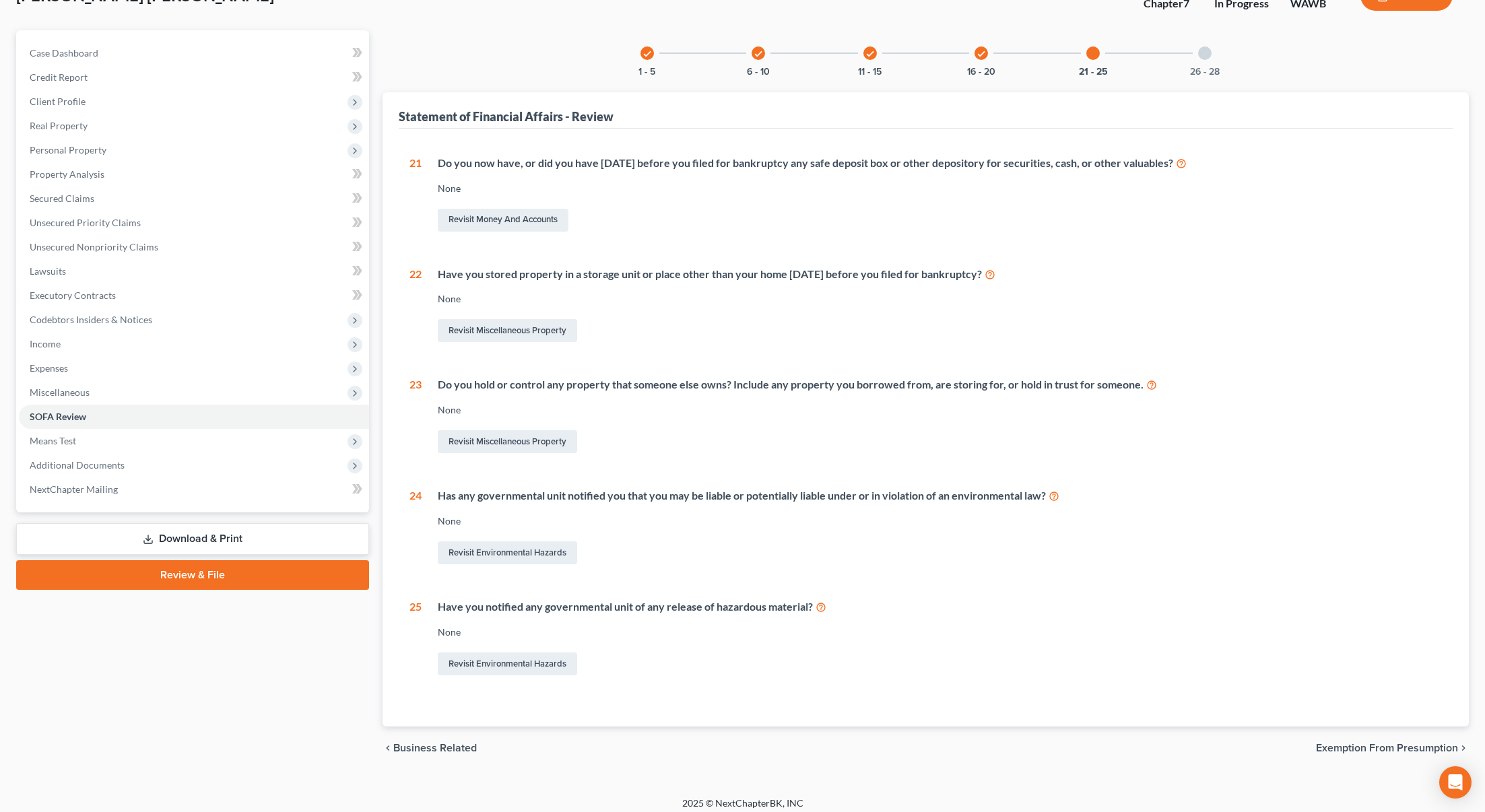
scroll to position [108, 0]
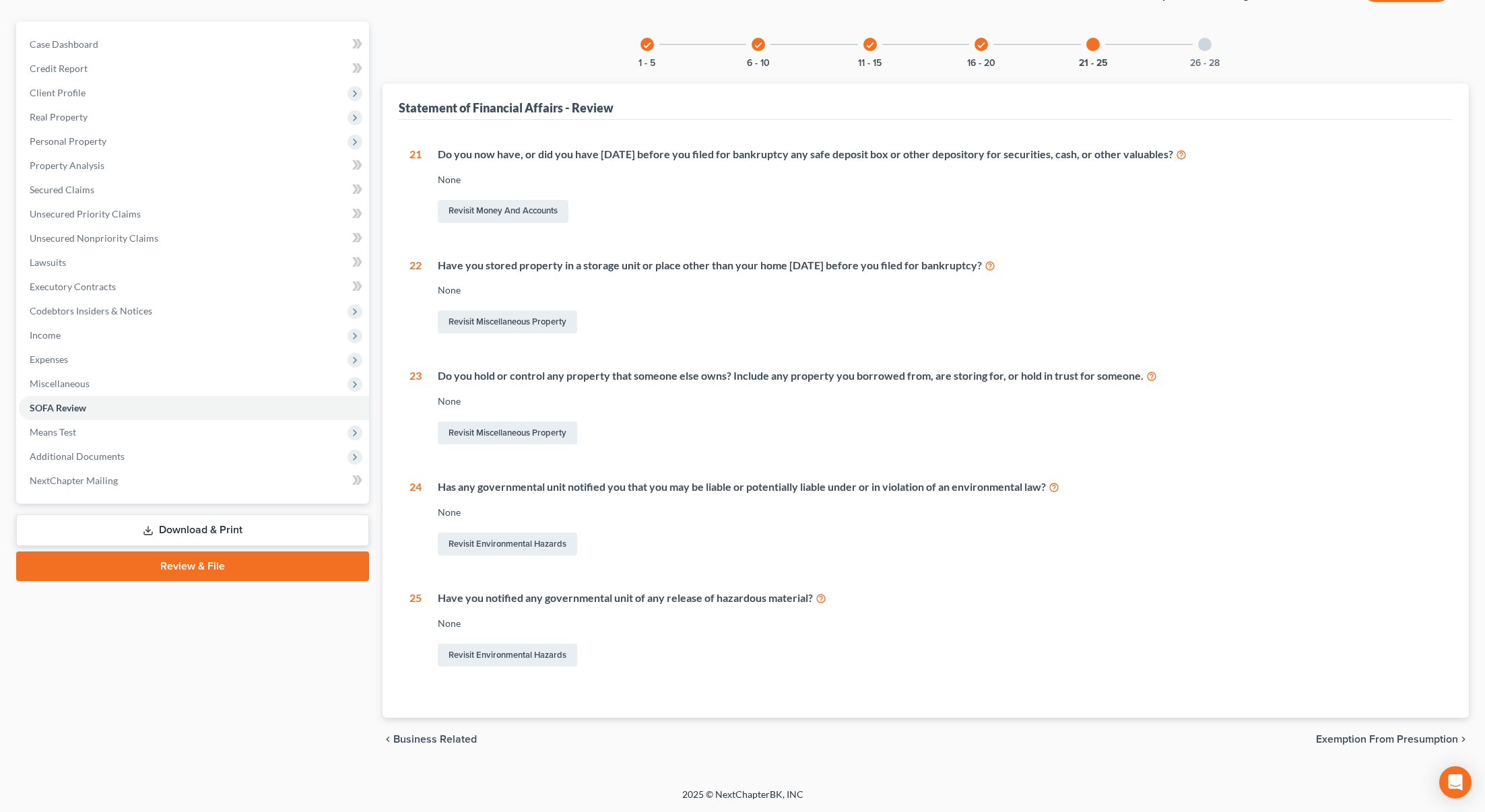
click at [1204, 45] on div at bounding box center [1205, 44] width 13 height 13
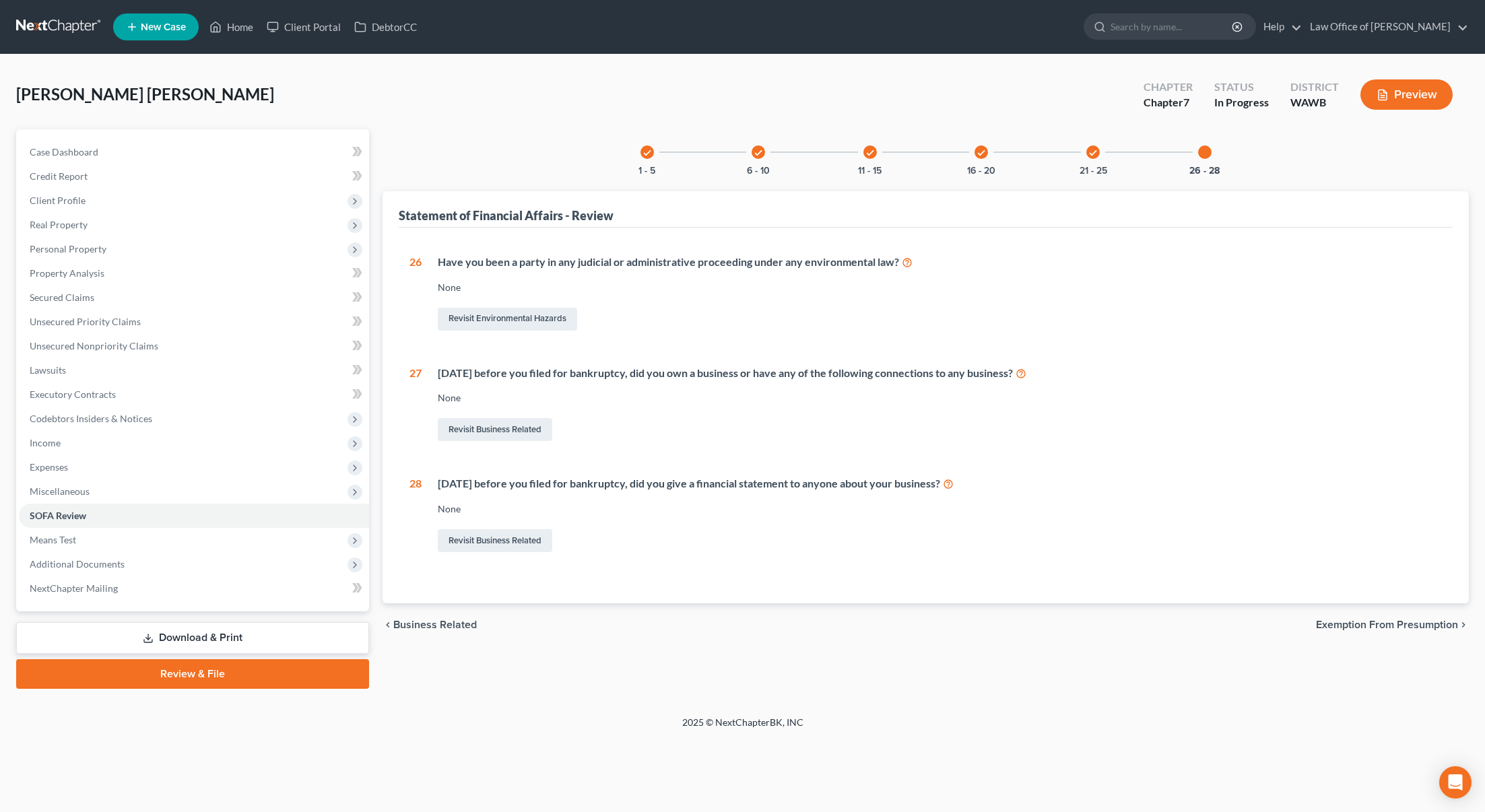
scroll to position [0, 0]
click at [1199, 26] on input "search" at bounding box center [1172, 27] width 124 height 25
type input "aquirre"
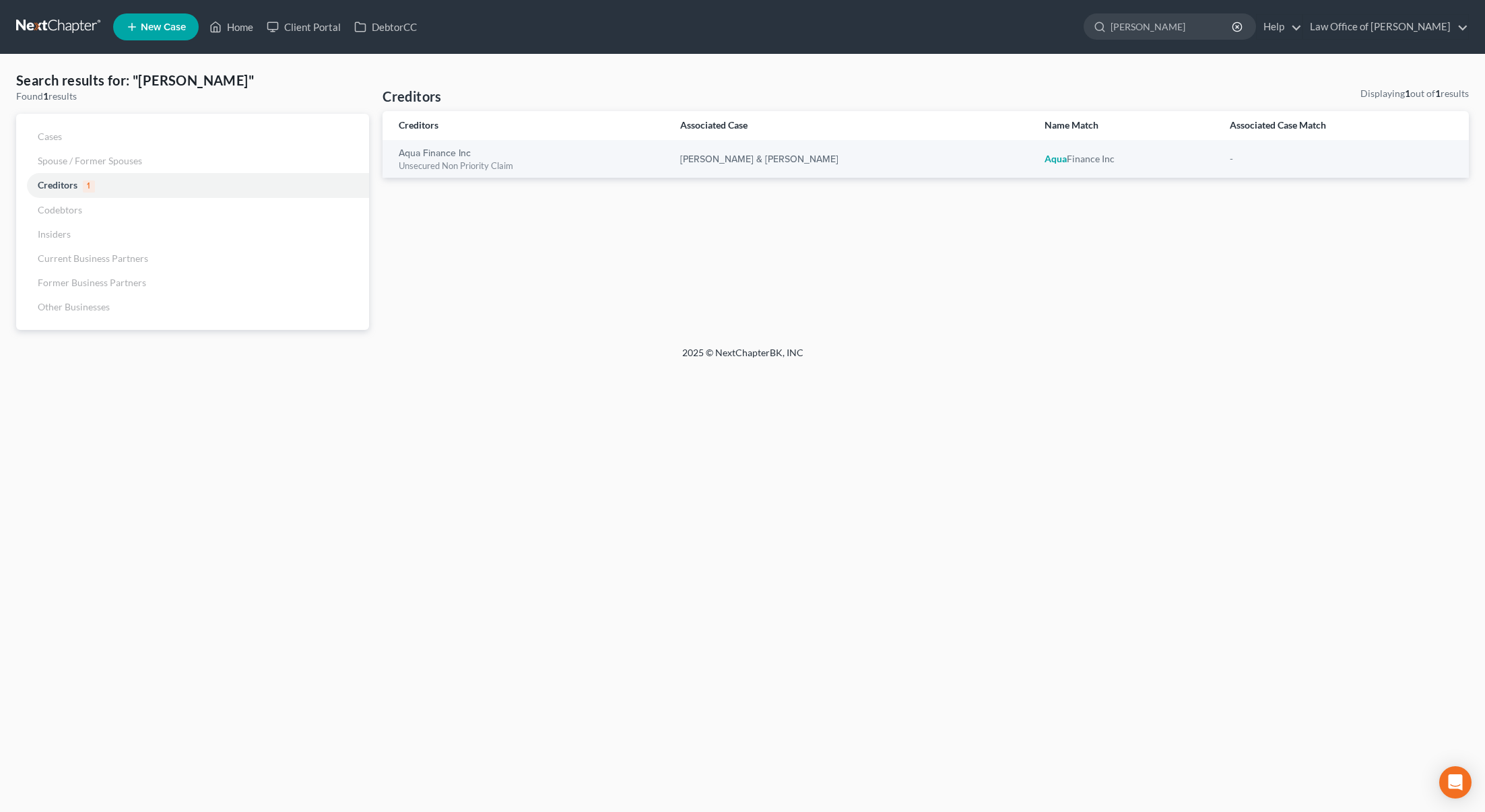
click at [1106, 66] on div "Search results for: "aquirre" Found 1 results Cases Spouse / Former Spouses Cre…" at bounding box center [742, 199] width 1485 height 291
click at [1187, 37] on input "aquirre" at bounding box center [1172, 27] width 124 height 25
drag, startPoint x: 1187, startPoint y: 37, endPoint x: 811, endPoint y: -50, distance: 385.9
click at [811, 0] on html "Home New Case Client Portal DebtorCC Law Office of Lisa S. Tse lisa@lisatselaw.…" at bounding box center [742, 406] width 1485 height 812
type input "jagizel"
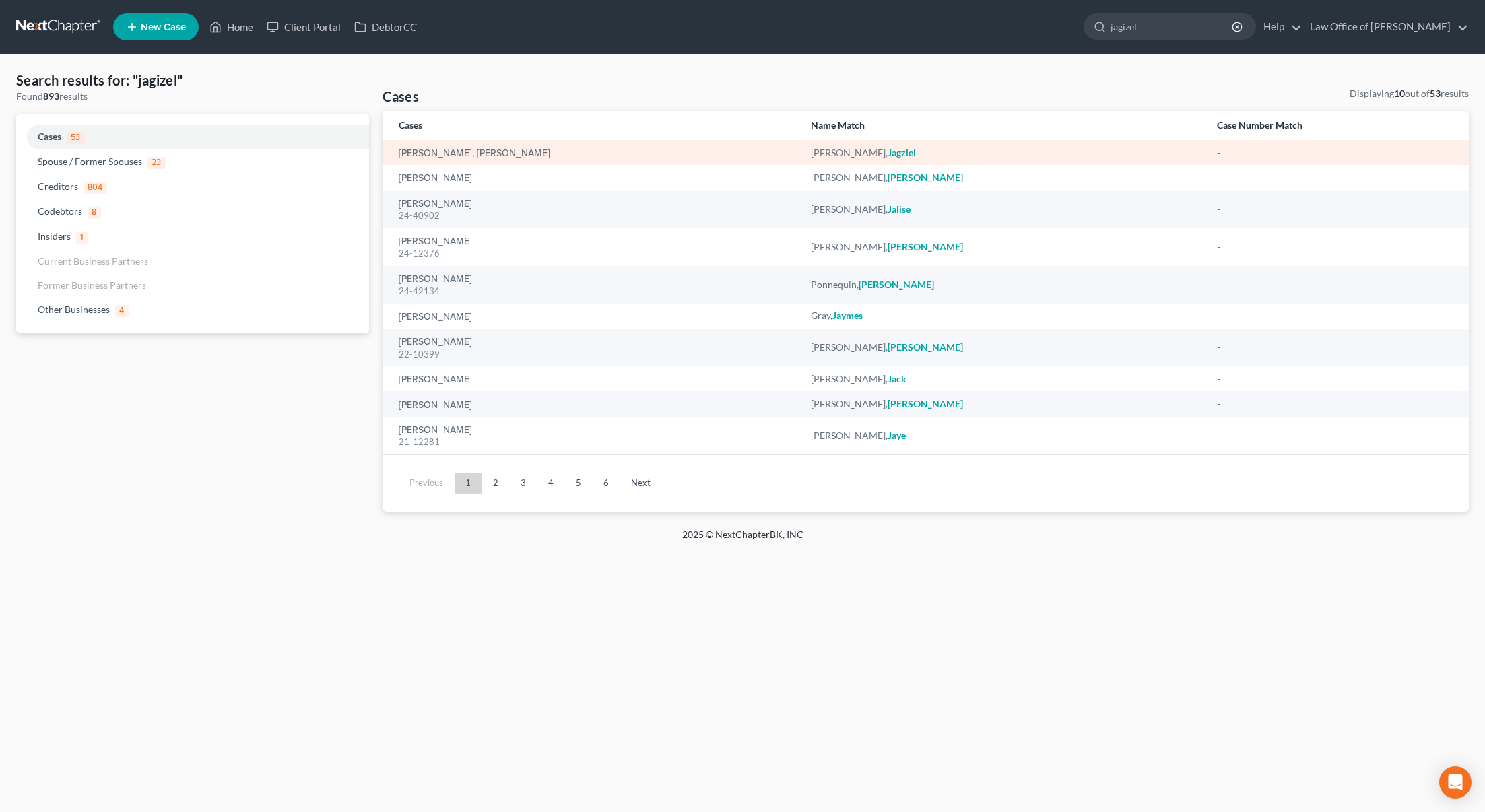
click at [429, 159] on td "[PERSON_NAME], [PERSON_NAME]" at bounding box center [590, 153] width 417 height 25
click at [430, 156] on link "[PERSON_NAME], [PERSON_NAME]" at bounding box center [475, 153] width 152 height 9
select select "6"
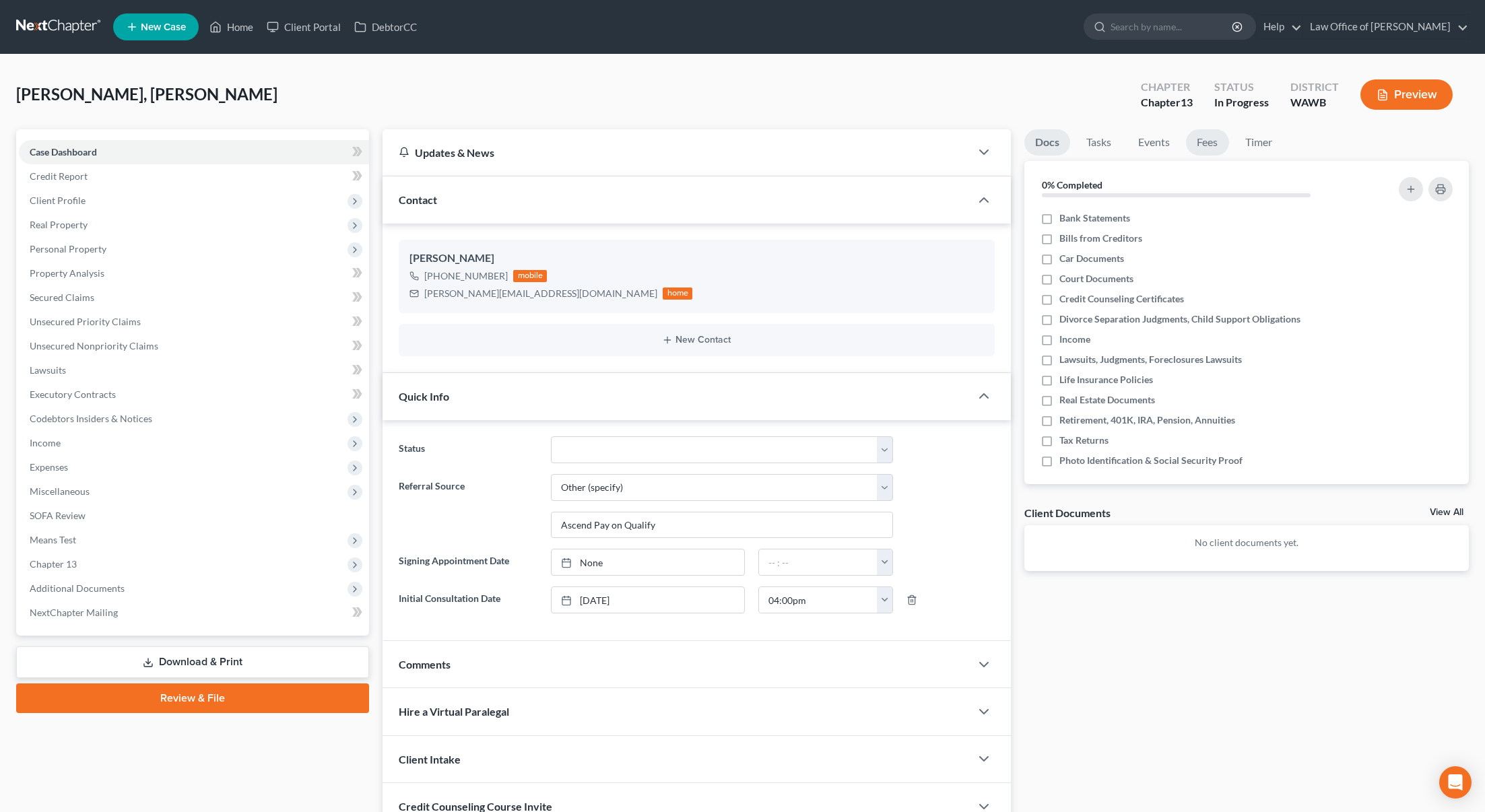
click at [1213, 143] on link "Fees" at bounding box center [1208, 142] width 43 height 26
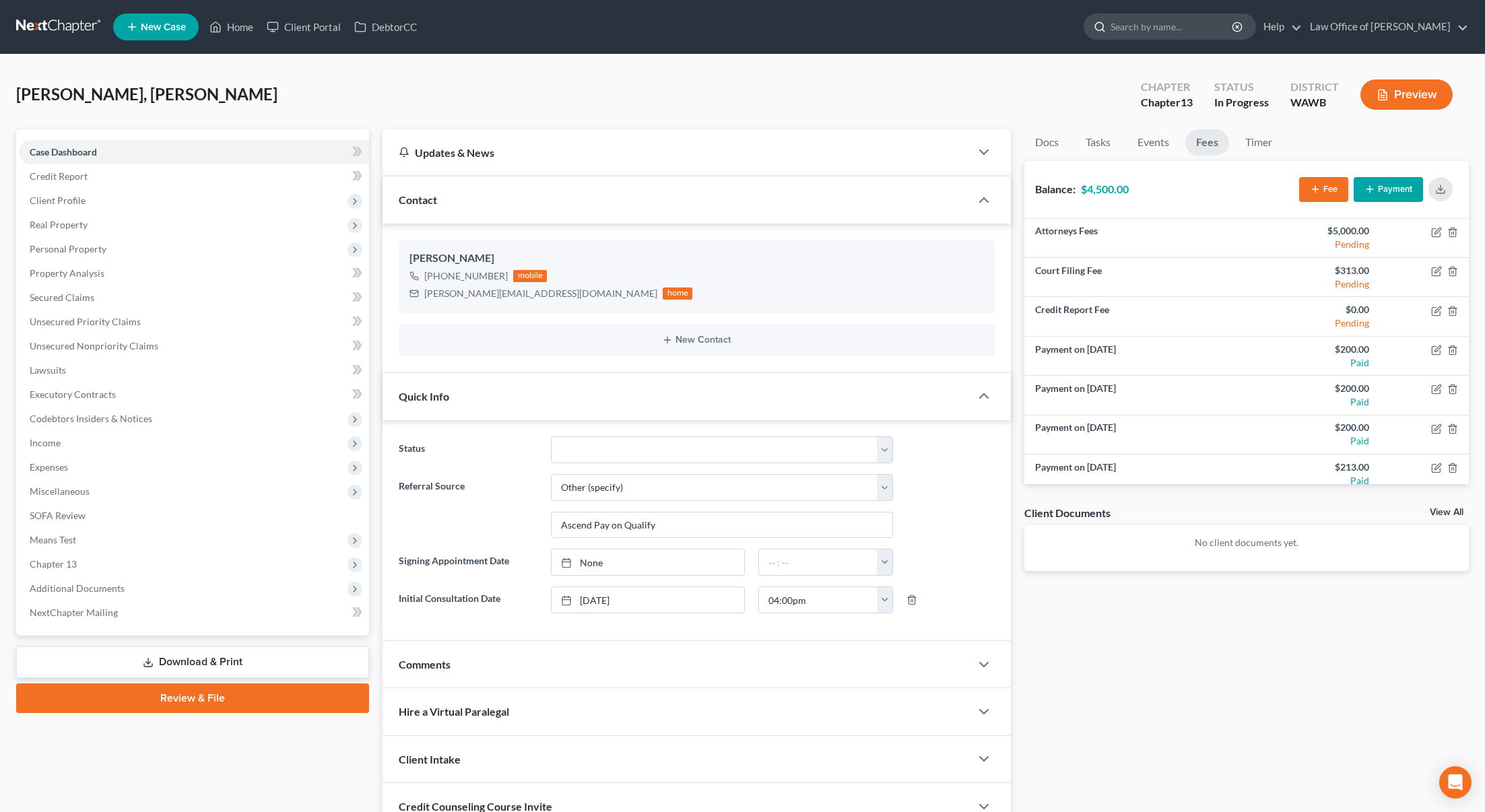
click at [1200, 33] on input "search" at bounding box center [1172, 27] width 124 height 25
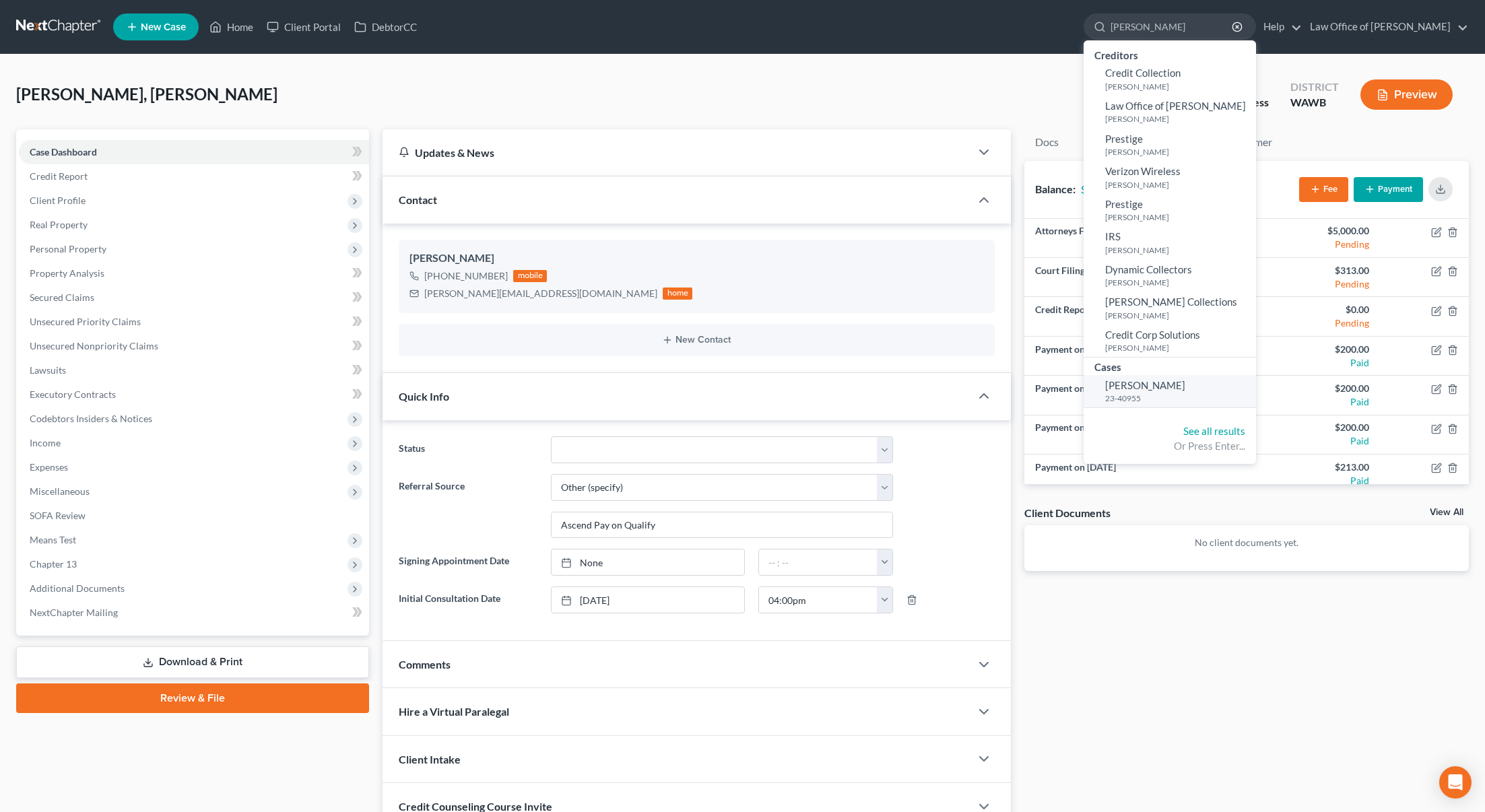
type input "coffman"
click at [1185, 383] on span "[PERSON_NAME]" at bounding box center [1145, 385] width 80 height 13
select select "6"
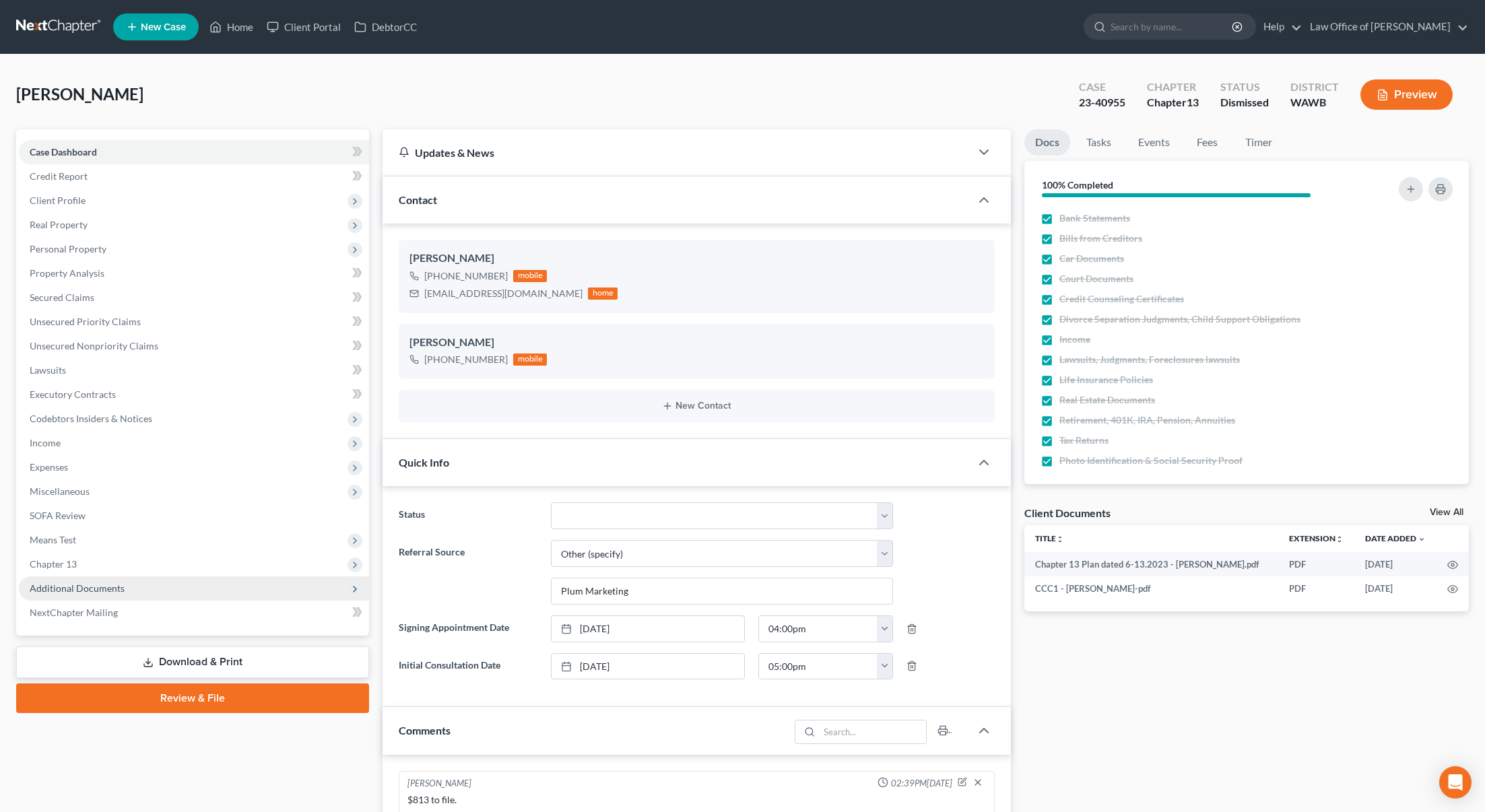
click at [164, 591] on span "Additional Documents" at bounding box center [194, 588] width 351 height 24
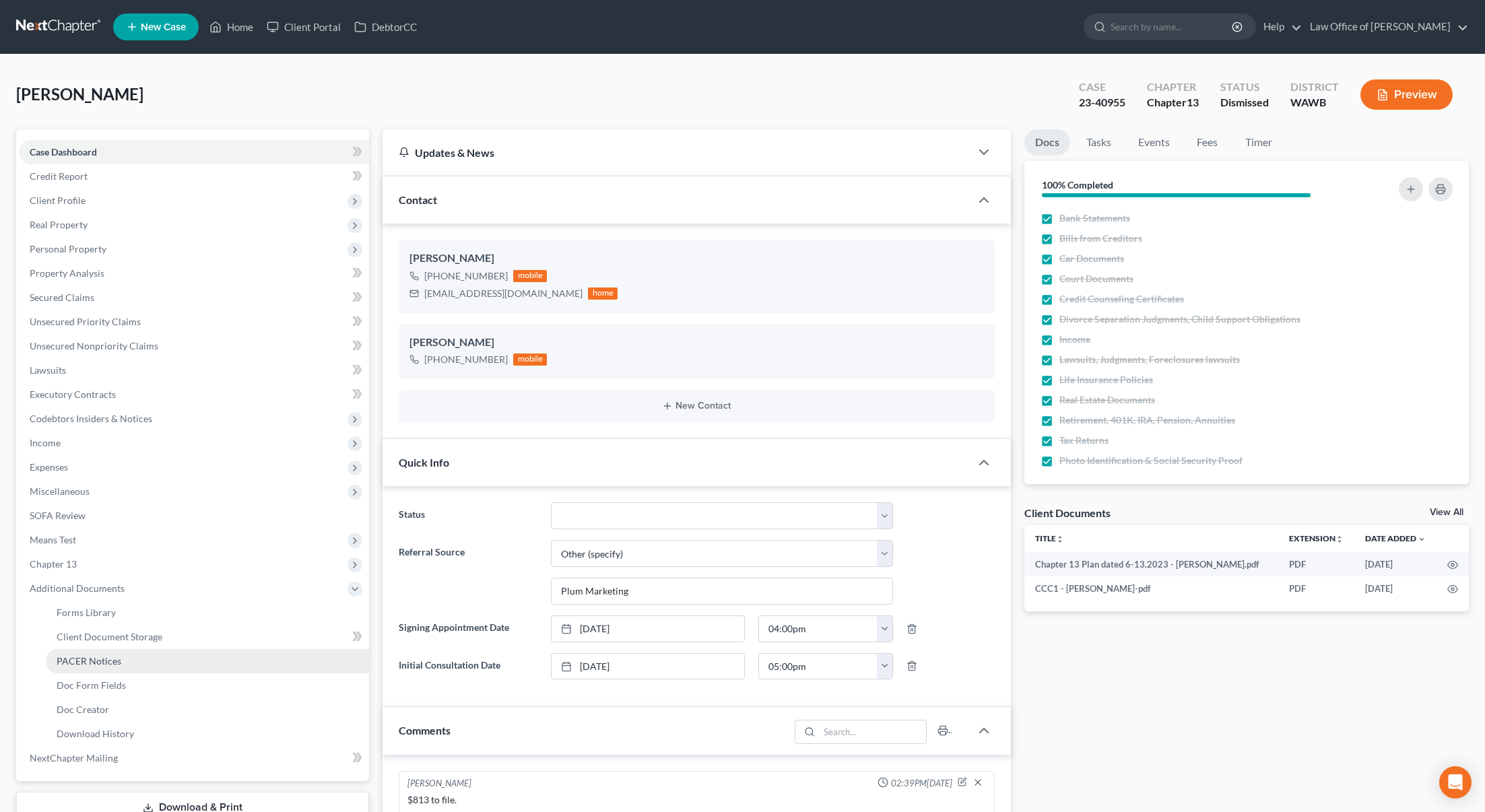
click at [144, 664] on link "PACER Notices" at bounding box center [207, 661] width 323 height 24
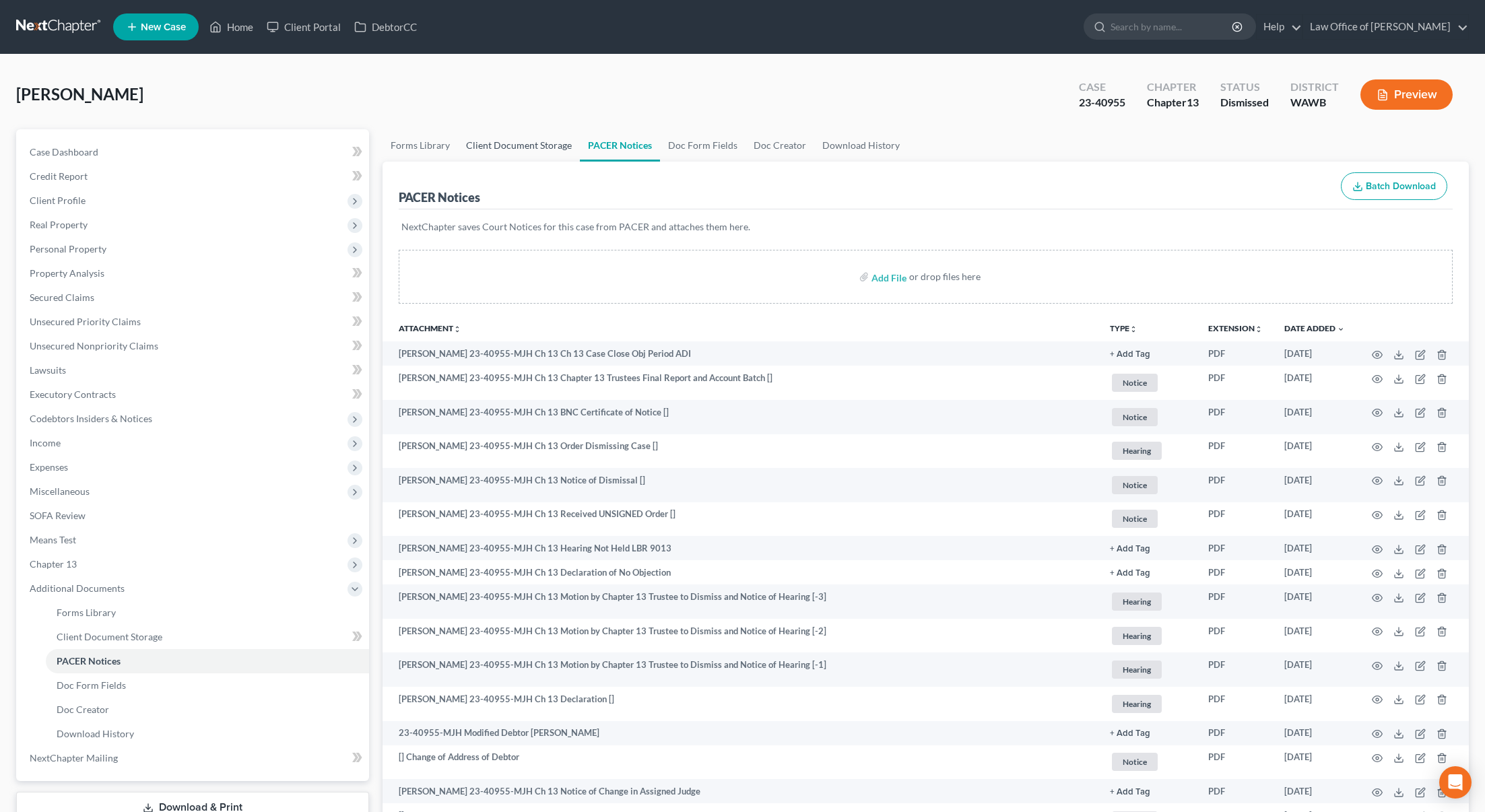
click at [518, 137] on link "Client Document Storage" at bounding box center [519, 145] width 122 height 33
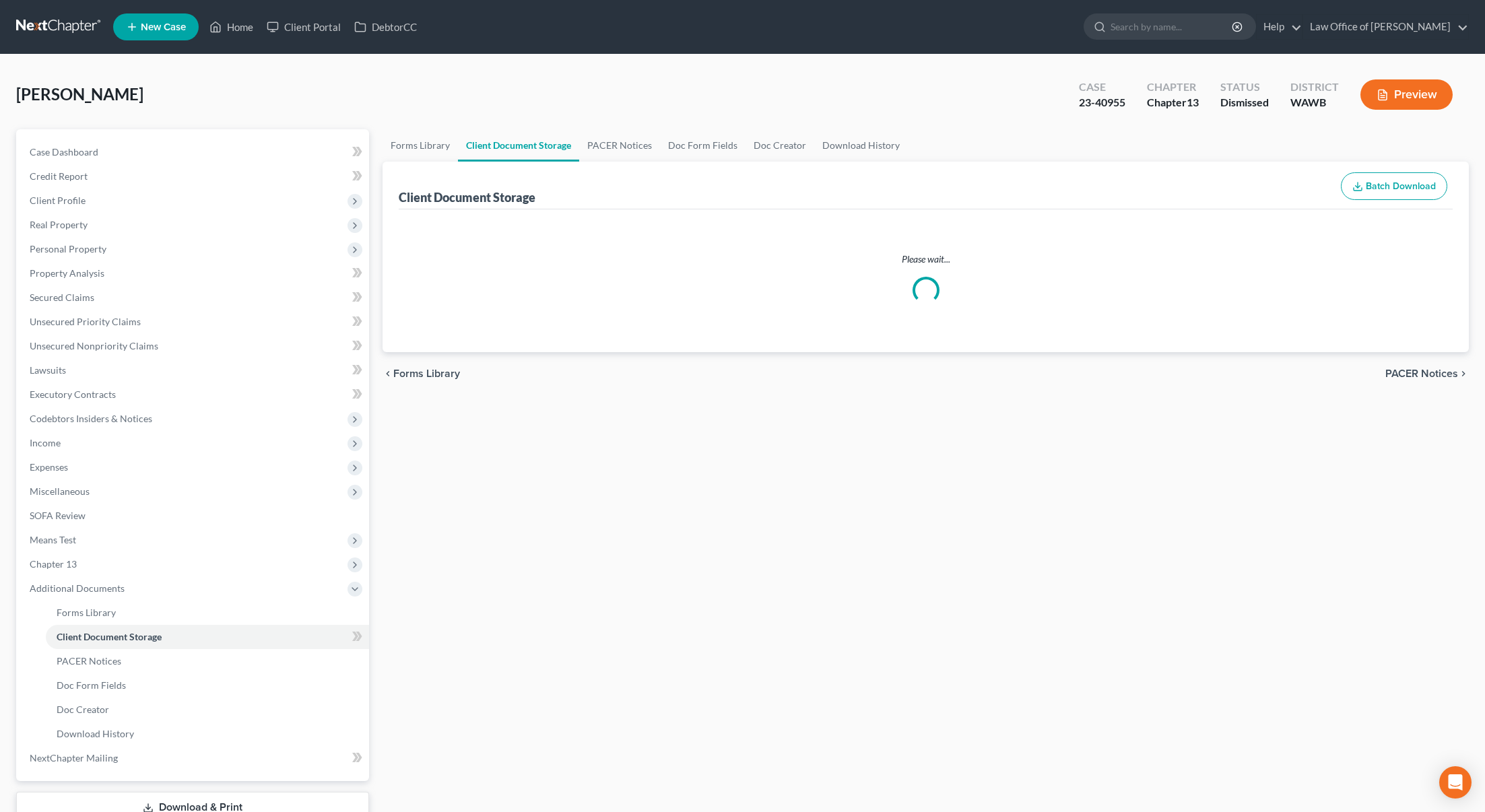
select select "0"
select select "3"
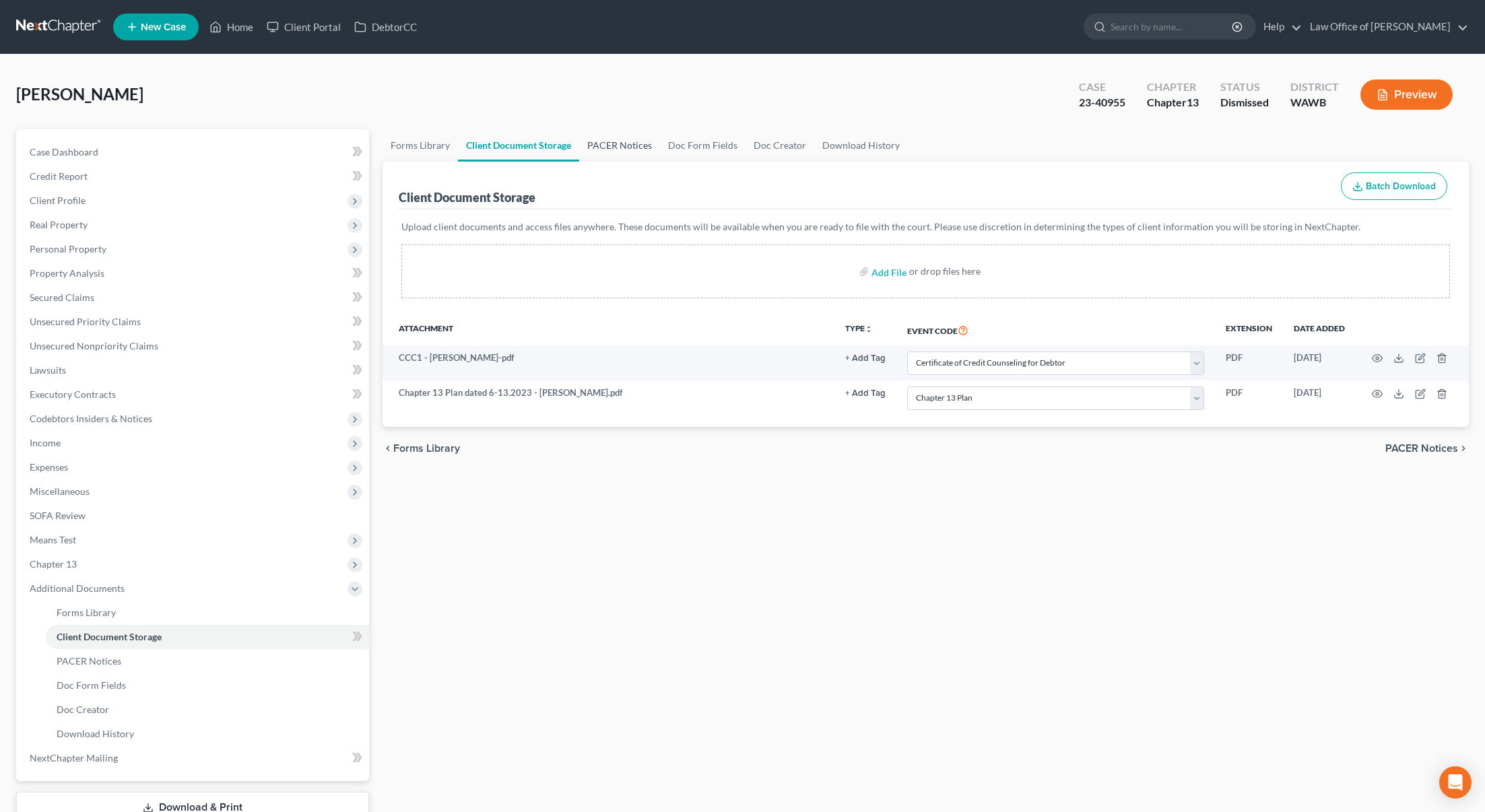
click at [624, 152] on link "PACER Notices" at bounding box center [619, 145] width 81 height 33
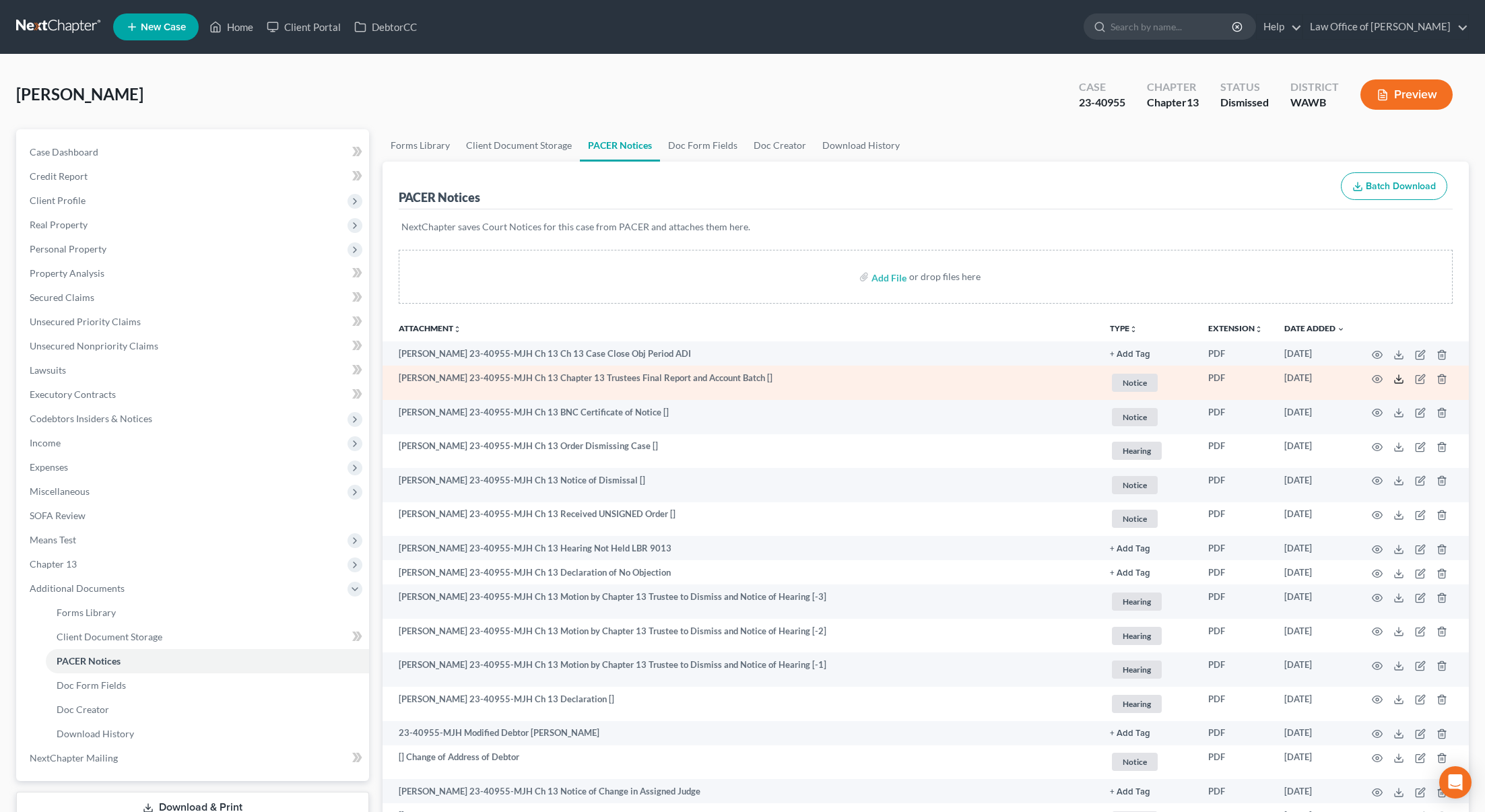
click at [1399, 380] on line at bounding box center [1399, 377] width 0 height 5
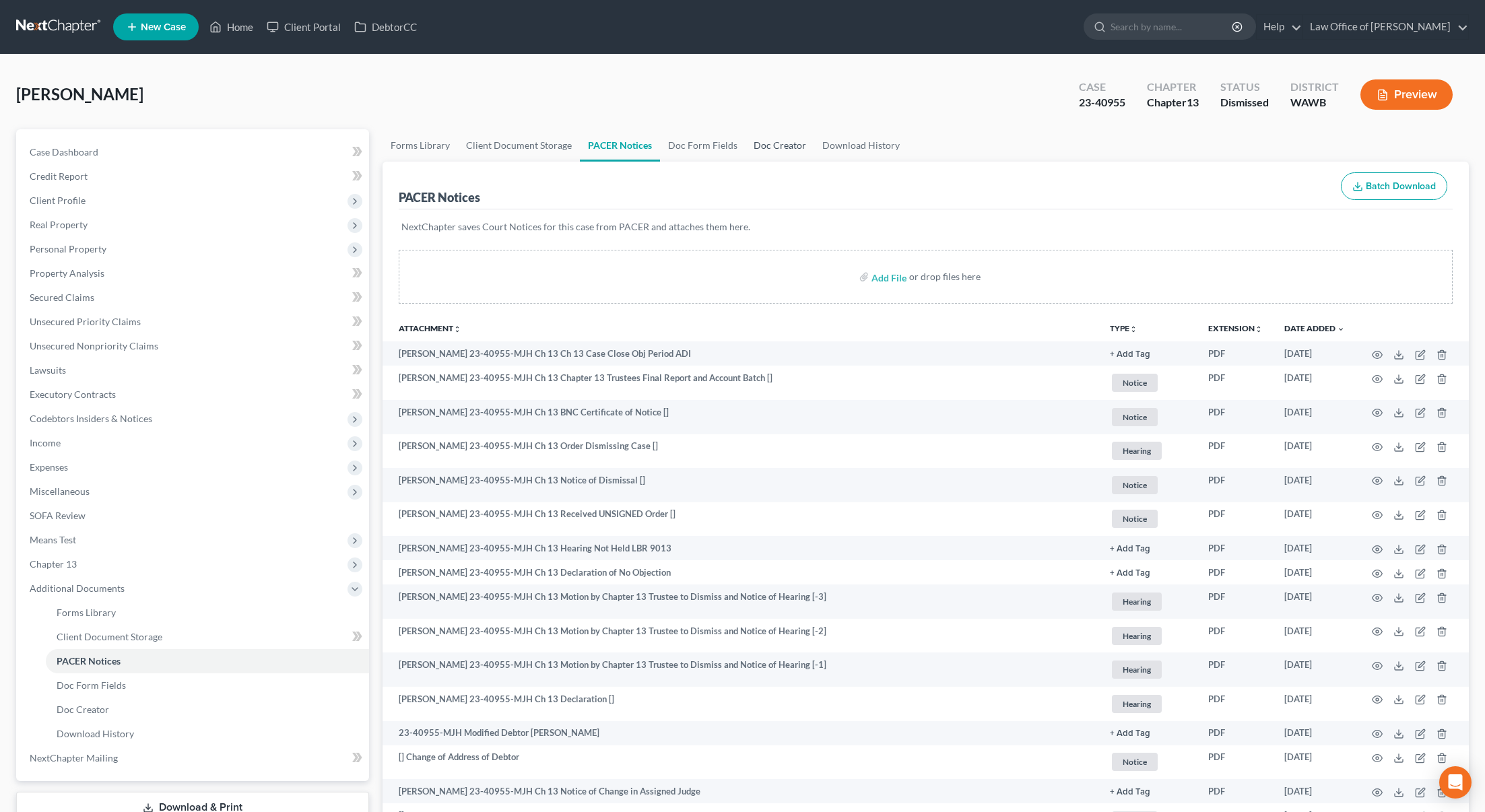
click at [783, 149] on link "Doc Creator" at bounding box center [780, 145] width 68 height 33
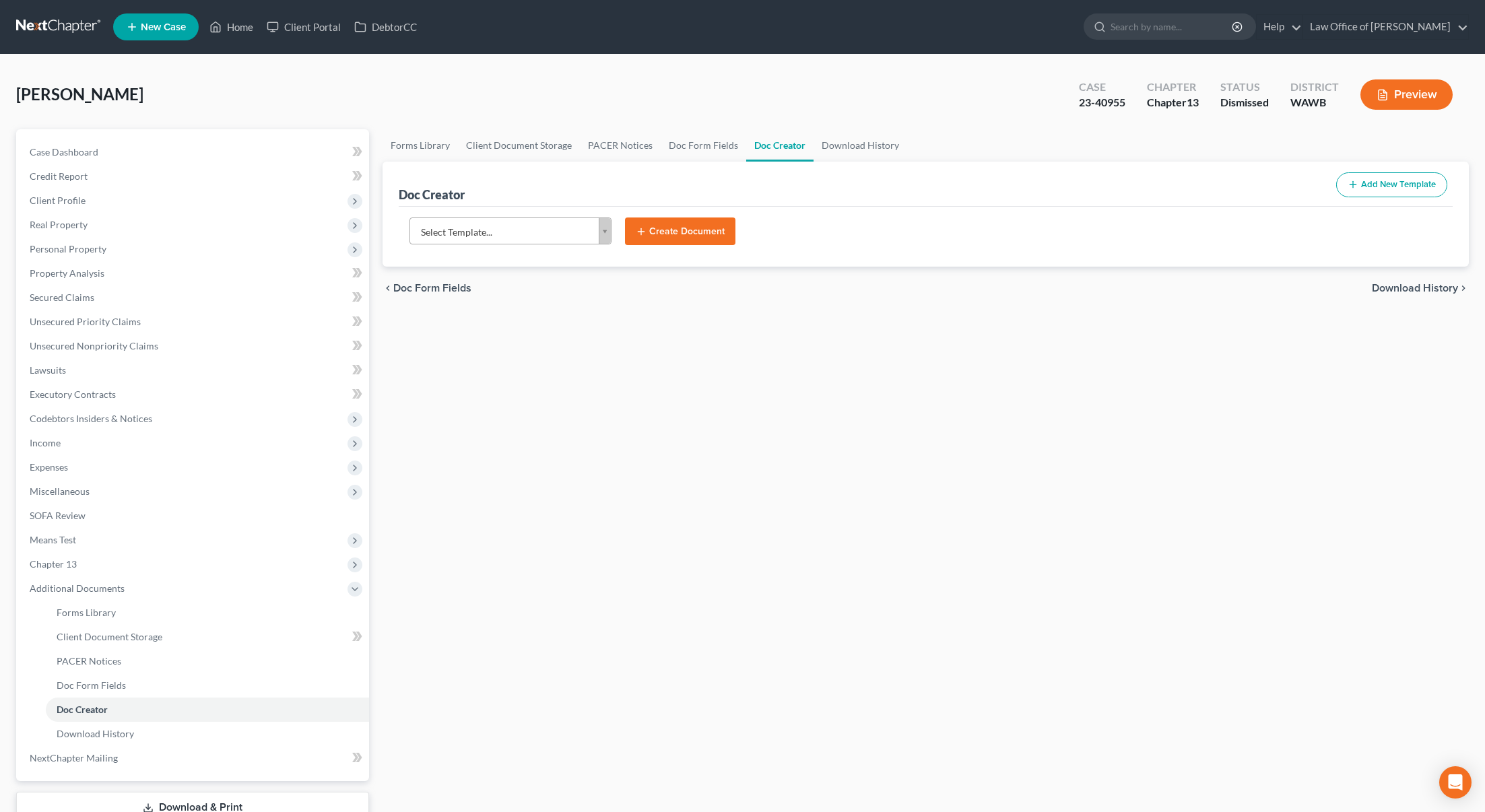
click at [523, 234] on body "Home New Case Client Portal DebtorCC Law Office of Lisa S. Tse lisa@lisatselaw.…" at bounding box center [742, 455] width 1485 height 910
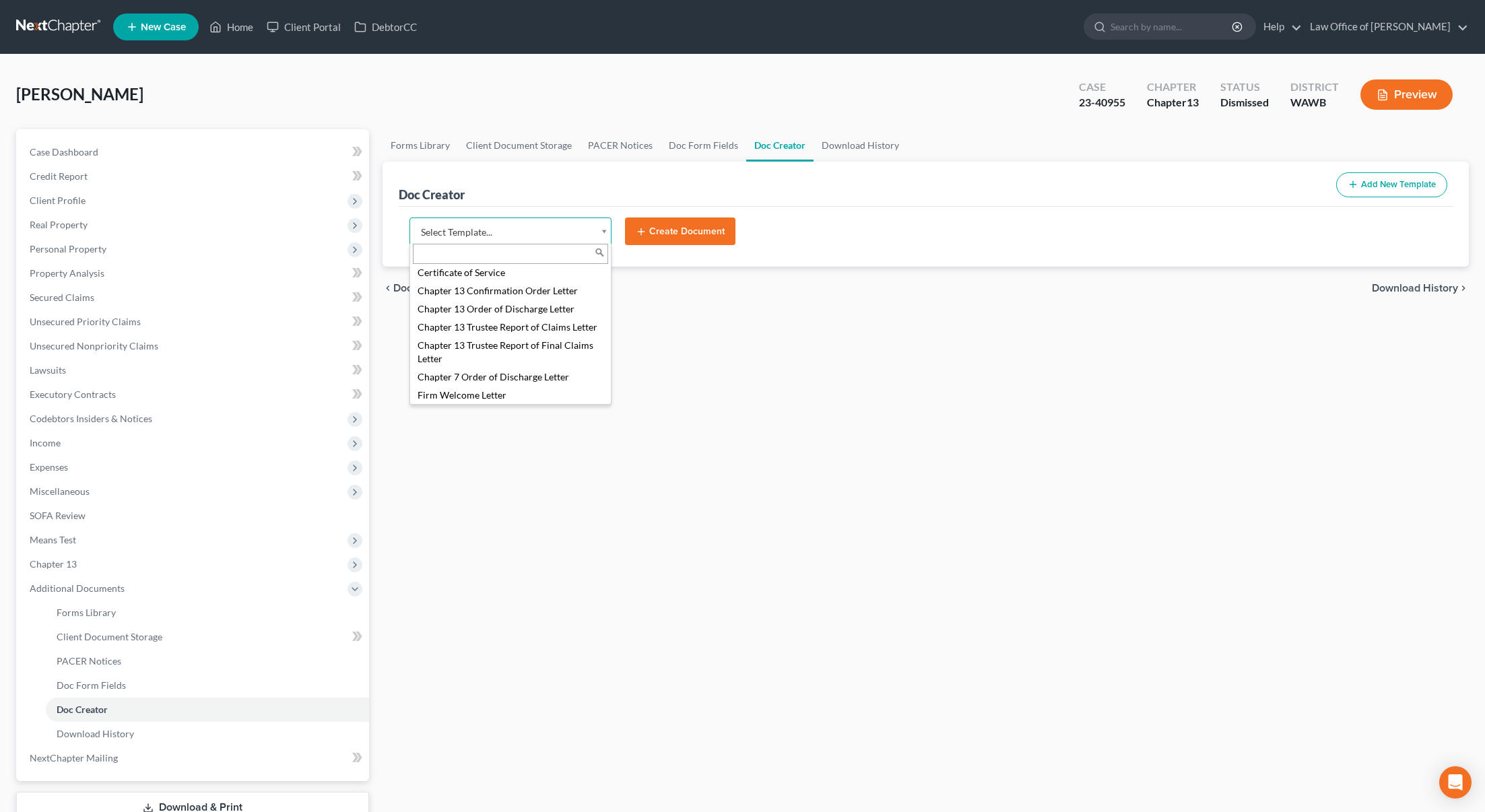
scroll to position [303, 0]
select select "104796"
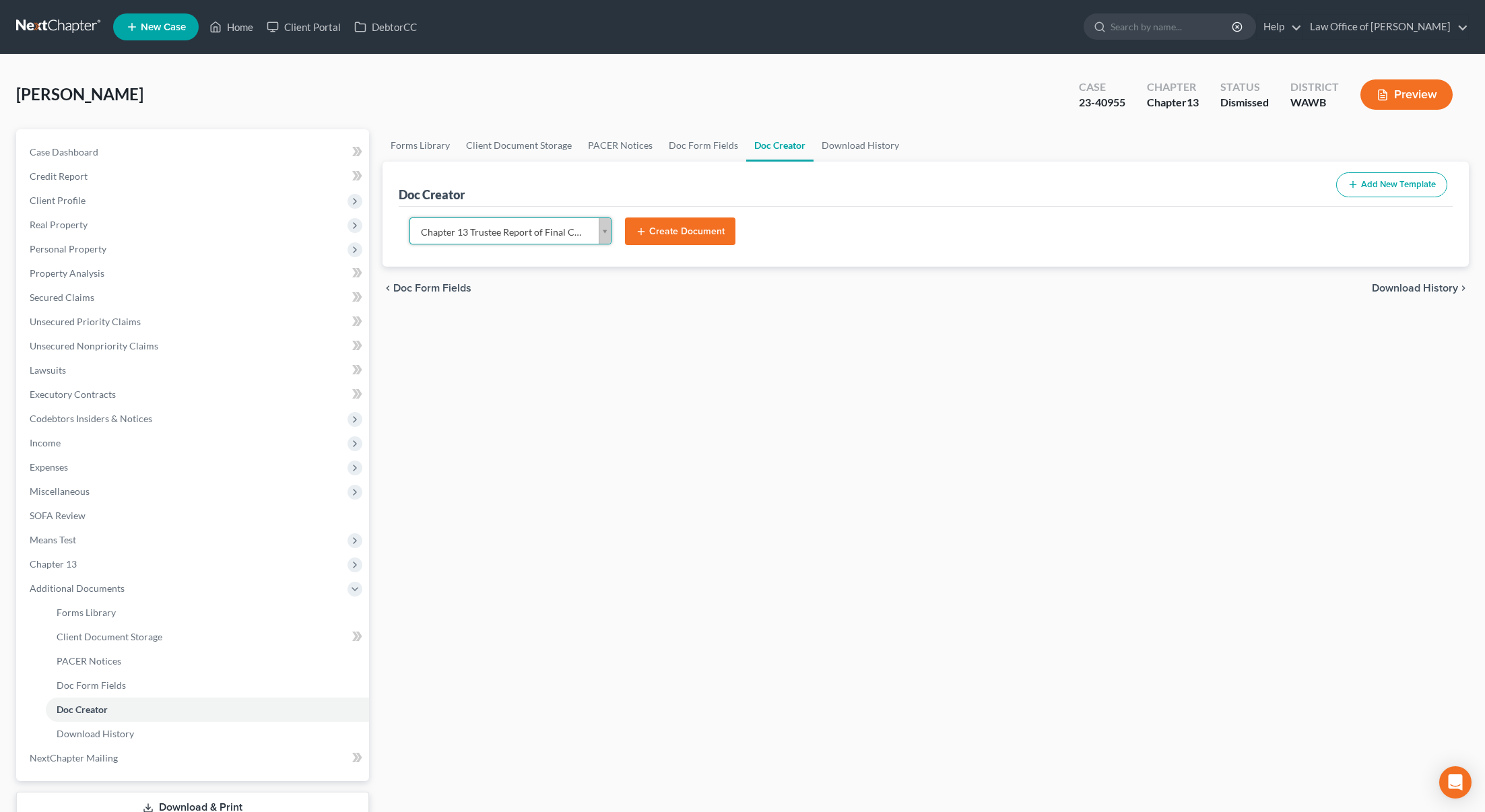
click at [687, 230] on button "Create Document" at bounding box center [680, 232] width 110 height 28
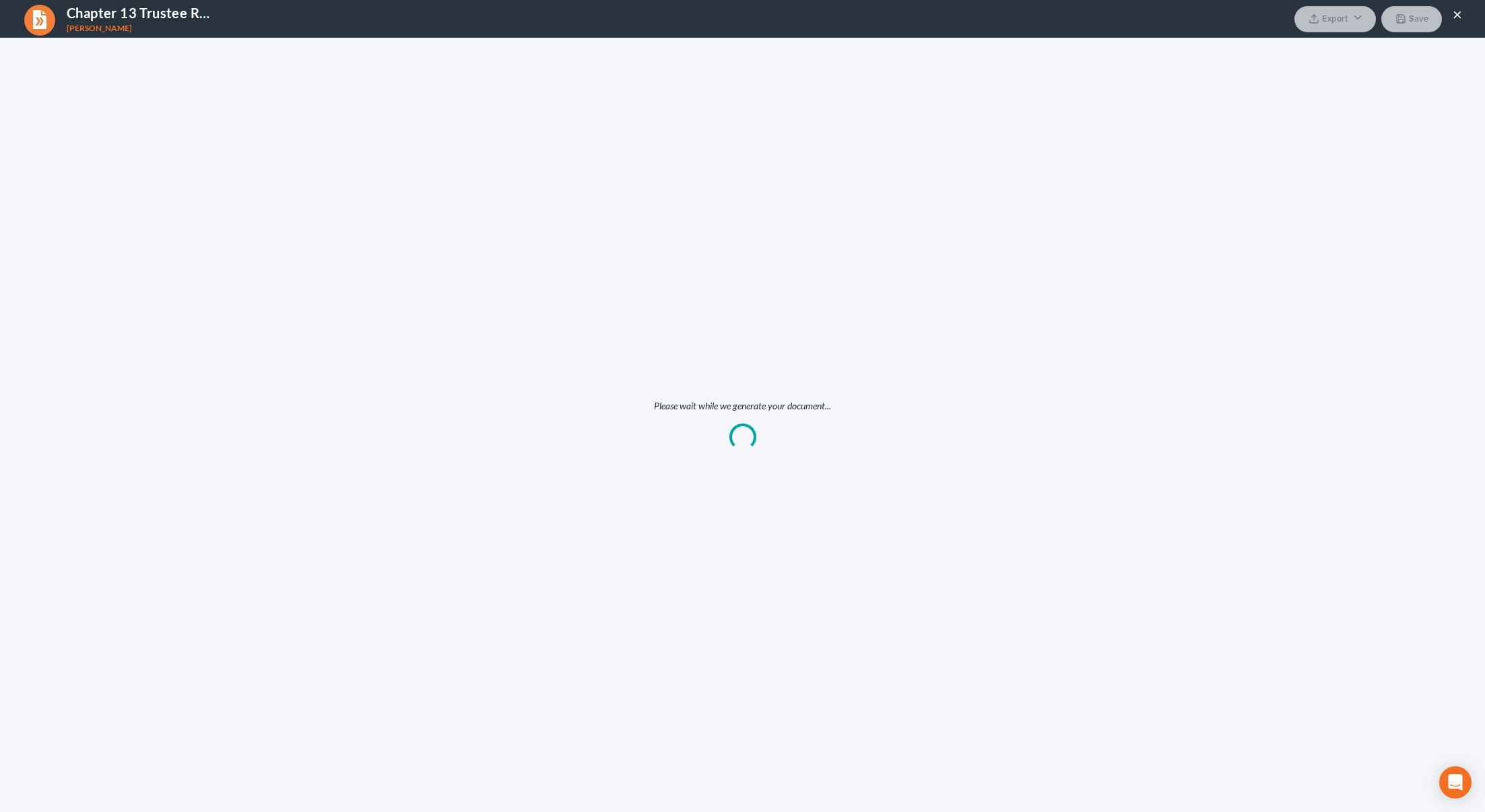
scroll to position [0, 0]
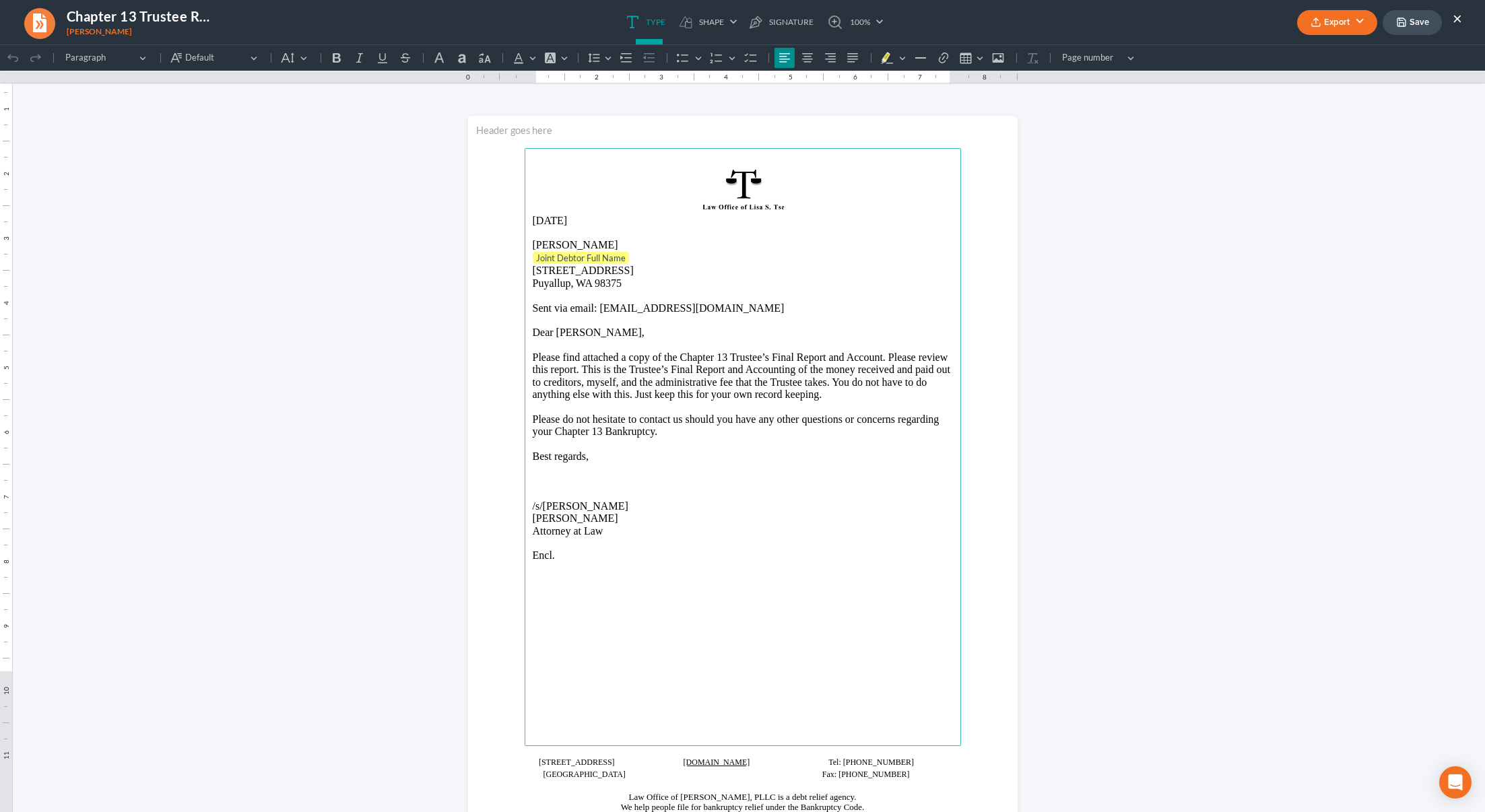
drag, startPoint x: 591, startPoint y: 220, endPoint x: 508, endPoint y: 220, distance: 83.0
click at [508, 220] on section "09/03/2025 Christopher Micheal Coffman Joint Debtor Full Name 10011 186th Stree…" at bounding box center [743, 472] width 549 height 711
click at [638, 256] on p "Joint Debtor Full Name" at bounding box center [742, 259] width 420 height 13
drag, startPoint x: 638, startPoint y: 256, endPoint x: 502, endPoint y: 253, distance: 136.0
click at [502, 253] on section "September 3, 2025 Christopher Micheal Coffman Joint Debtor Full Name ⁠⁠⁠⁠⁠⁠⁠ 10…" at bounding box center [743, 472] width 549 height 711
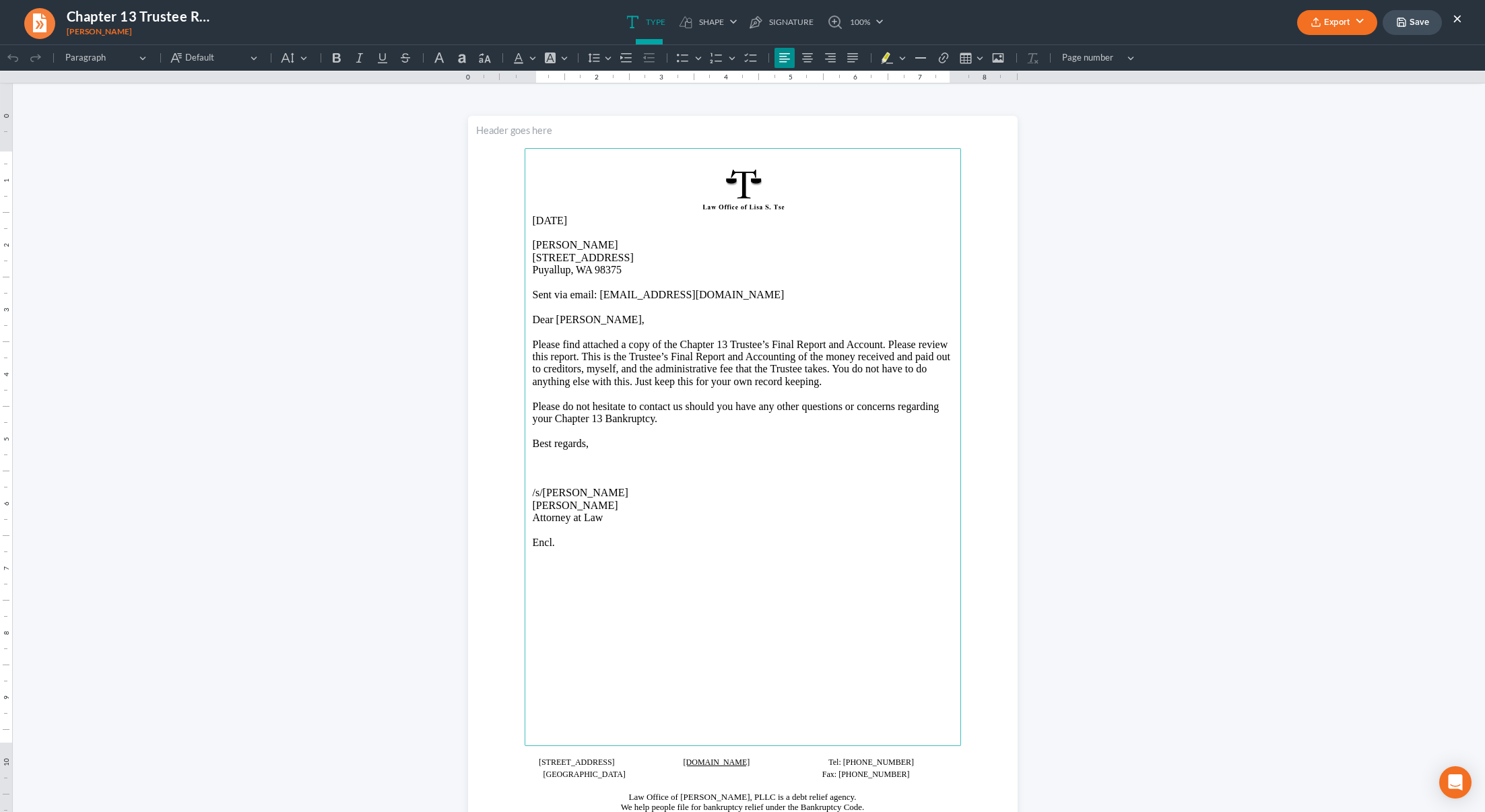
scroll to position [47, 0]
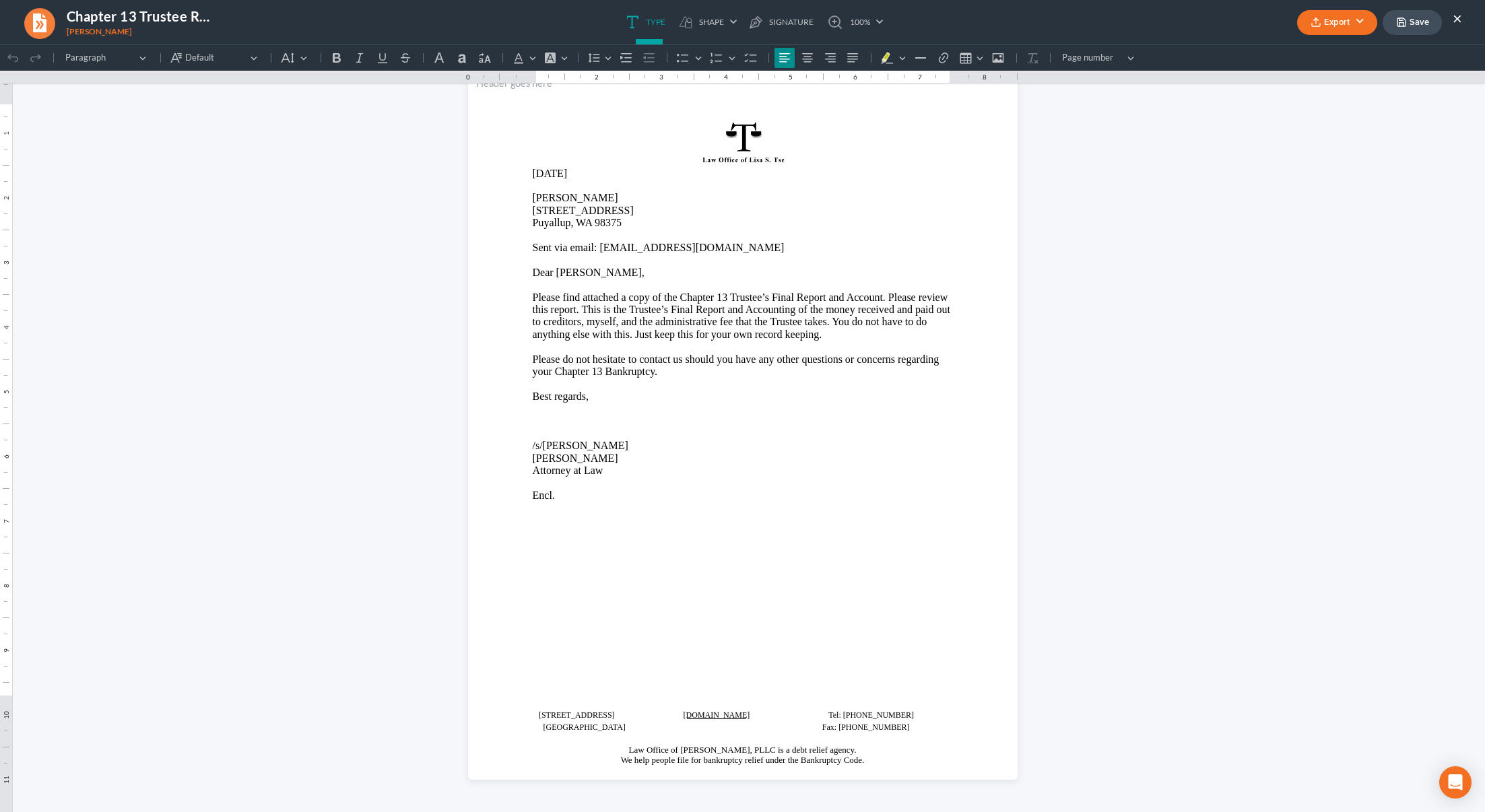
click at [1343, 26] on button "Export" at bounding box center [1337, 23] width 80 height 25
click at [1317, 55] on link "PDF" at bounding box center [1336, 53] width 104 height 23
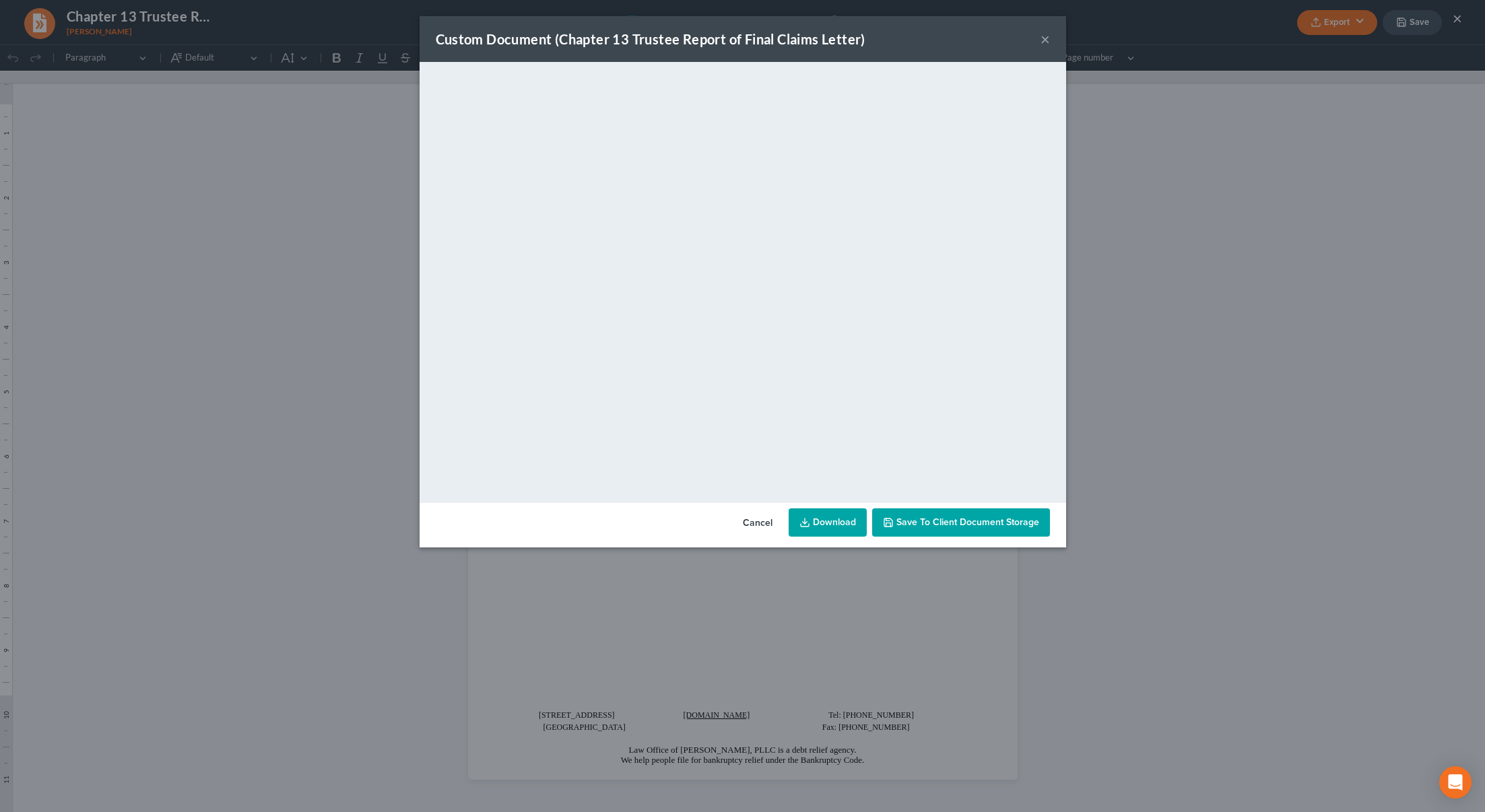
click at [1041, 40] on button "×" at bounding box center [1045, 38] width 9 height 16
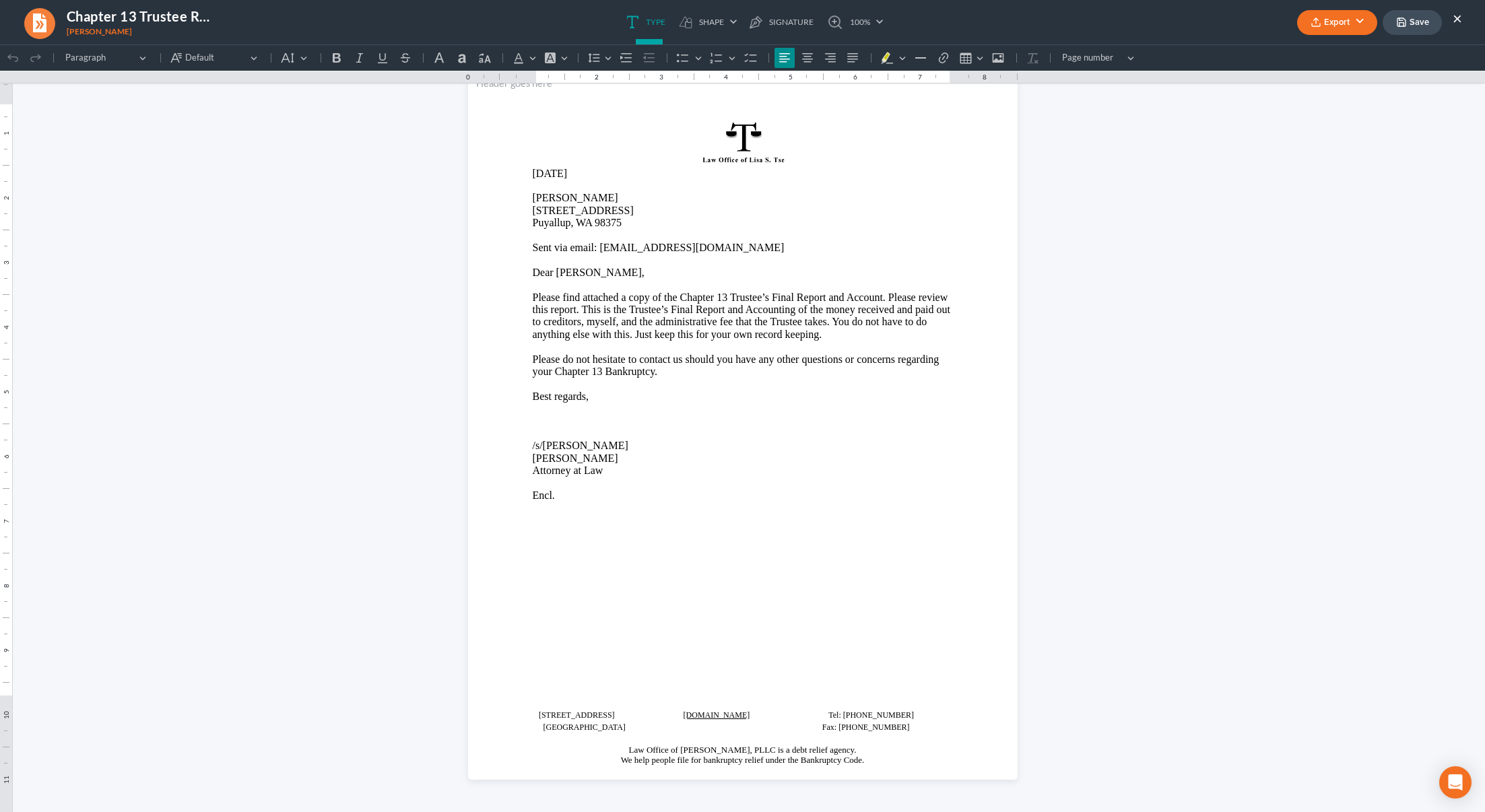
click at [1457, 18] on button "×" at bounding box center [1457, 18] width 9 height 16
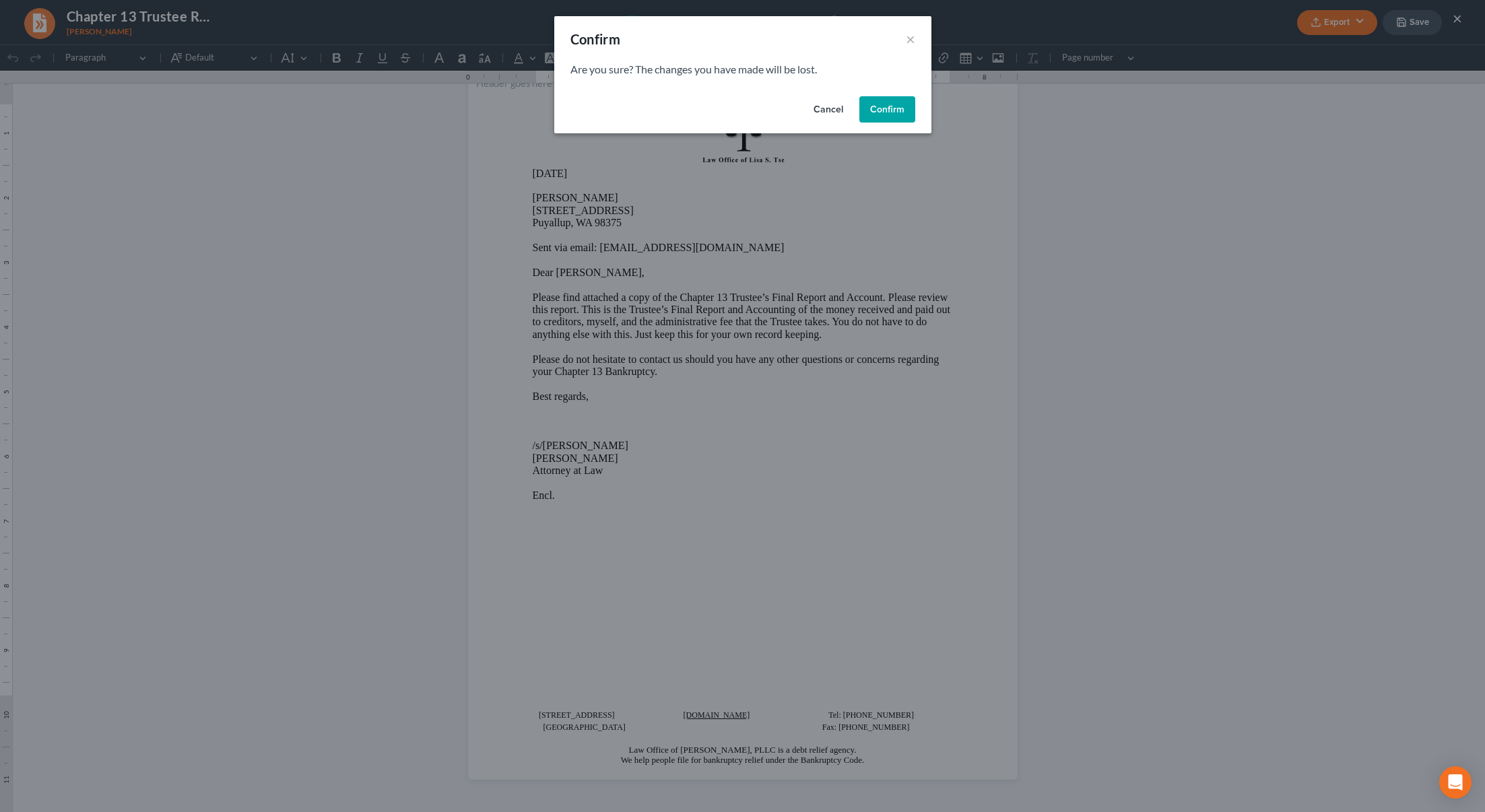
click at [883, 113] on button "Confirm" at bounding box center [886, 109] width 56 height 27
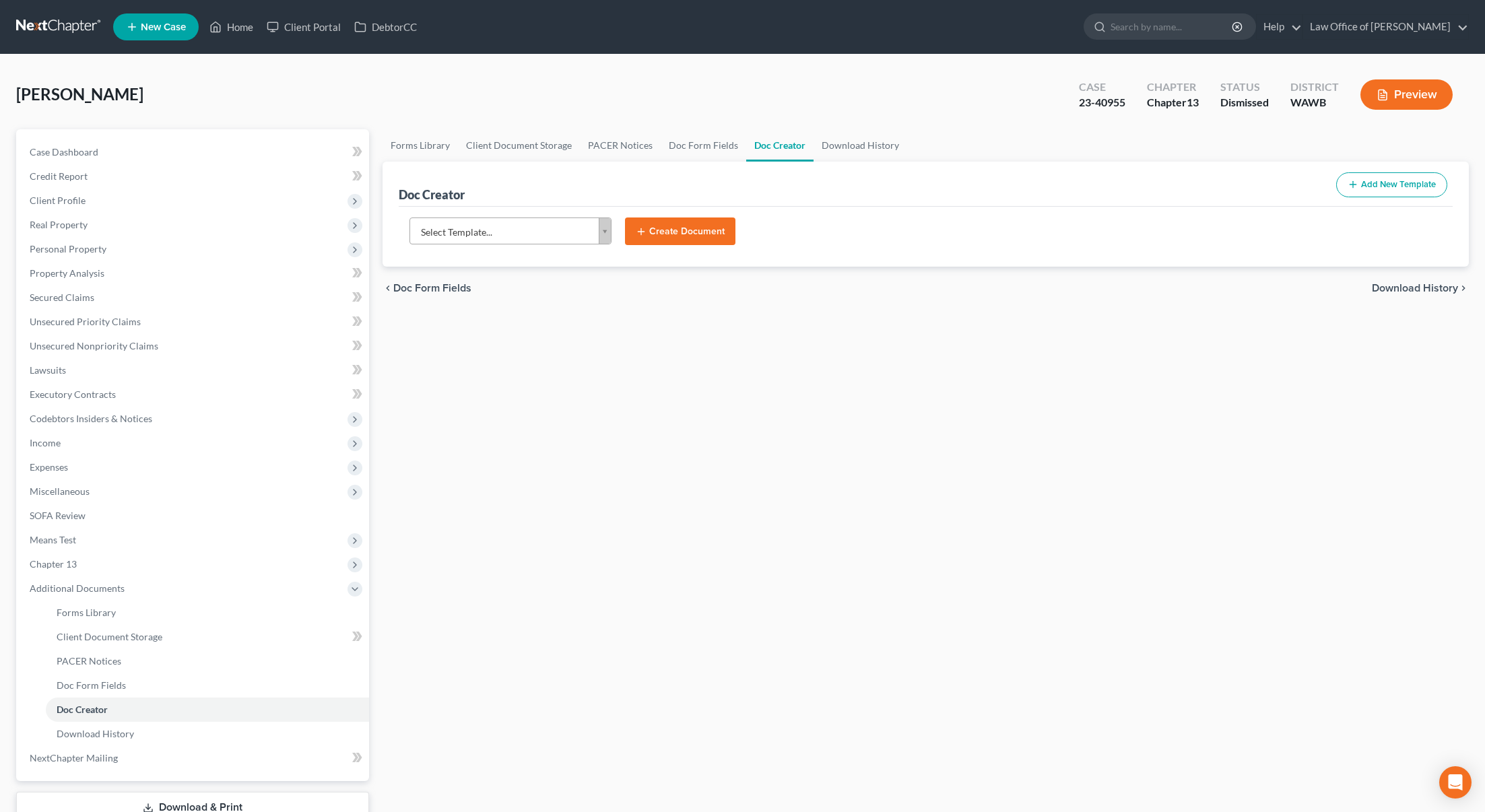
click at [78, 40] on nav "Home New Case Client Portal DebtorCC Law Office of Lisa S. Tse lisa@lisatselaw.…" at bounding box center [742, 27] width 1485 height 54
click at [74, 28] on link at bounding box center [58, 27] width 86 height 24
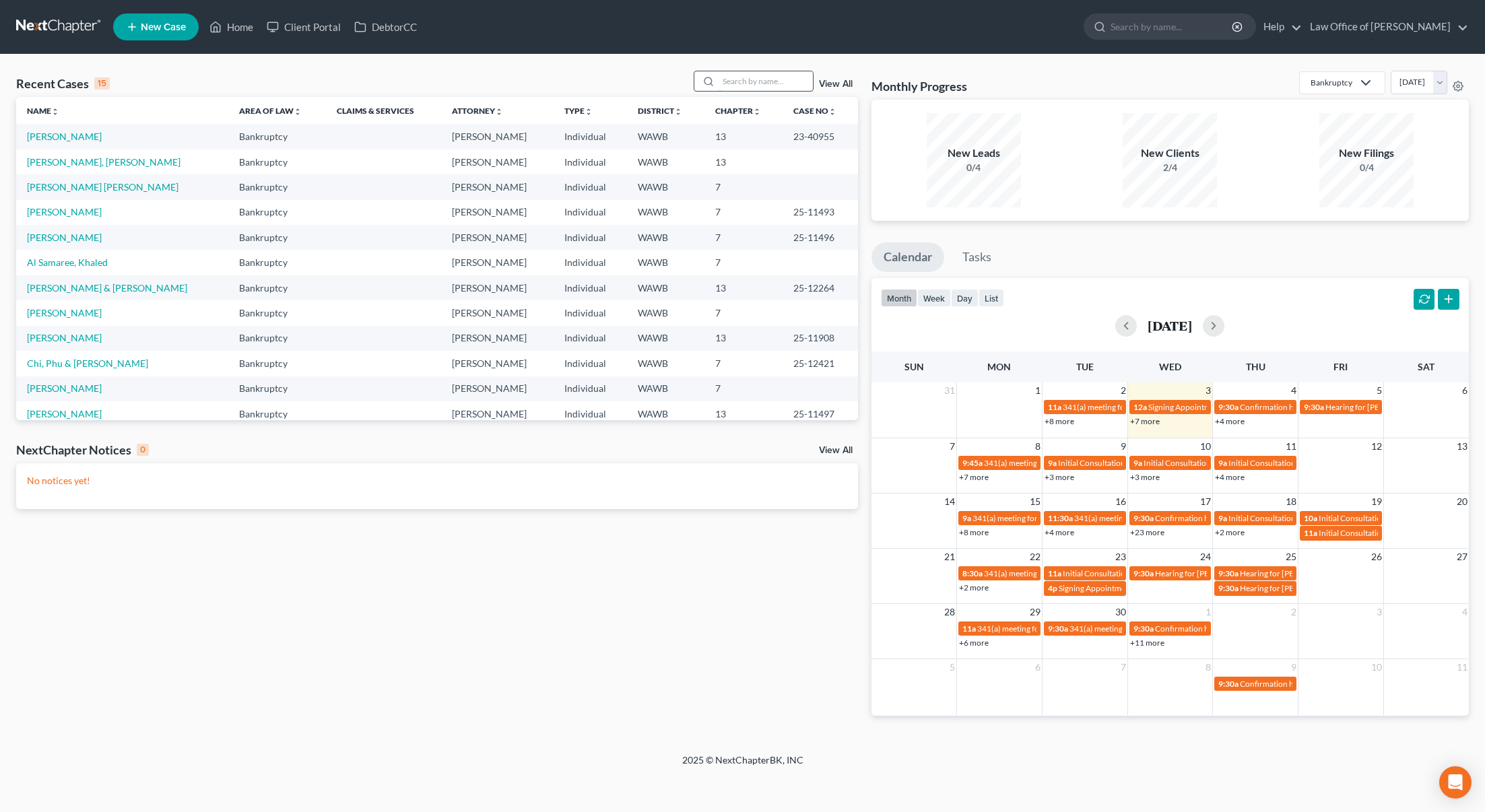
click at [748, 81] on input "search" at bounding box center [765, 81] width 94 height 19
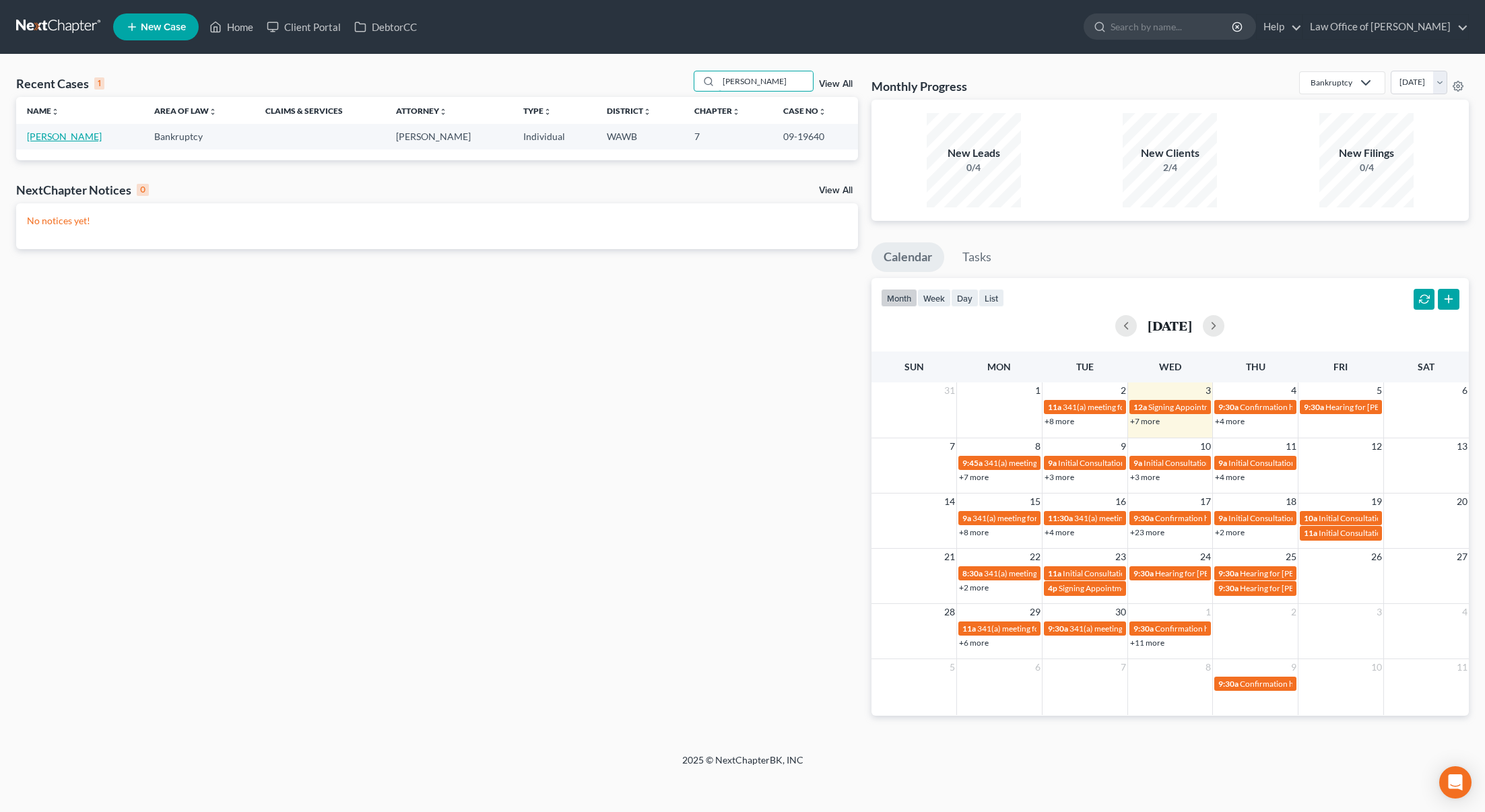
type input "[PERSON_NAME]"
click at [63, 135] on link "[PERSON_NAME]" at bounding box center [64, 137] width 75 height 12
select select "3"
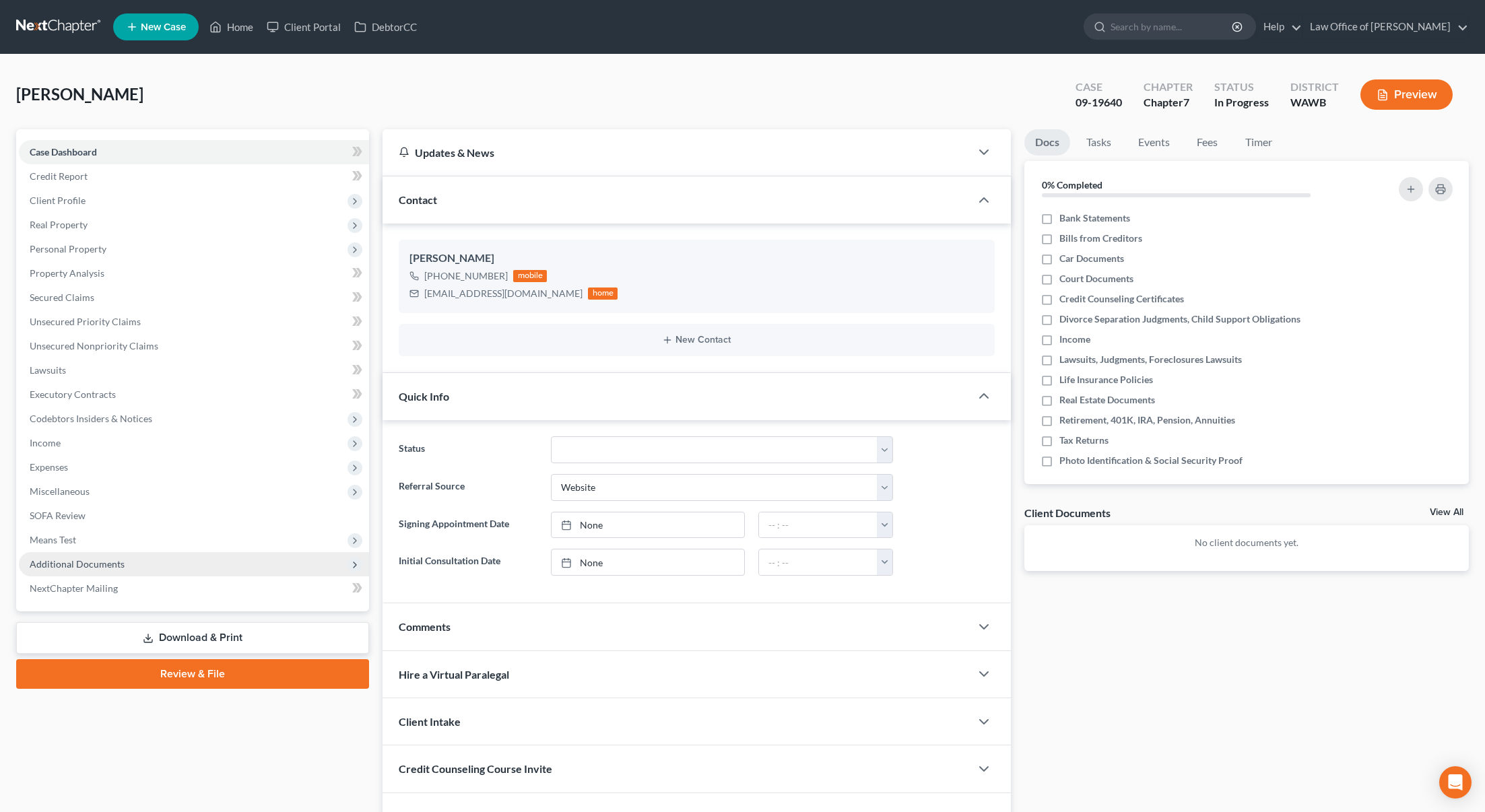
click at [215, 569] on span "Additional Documents" at bounding box center [194, 564] width 351 height 24
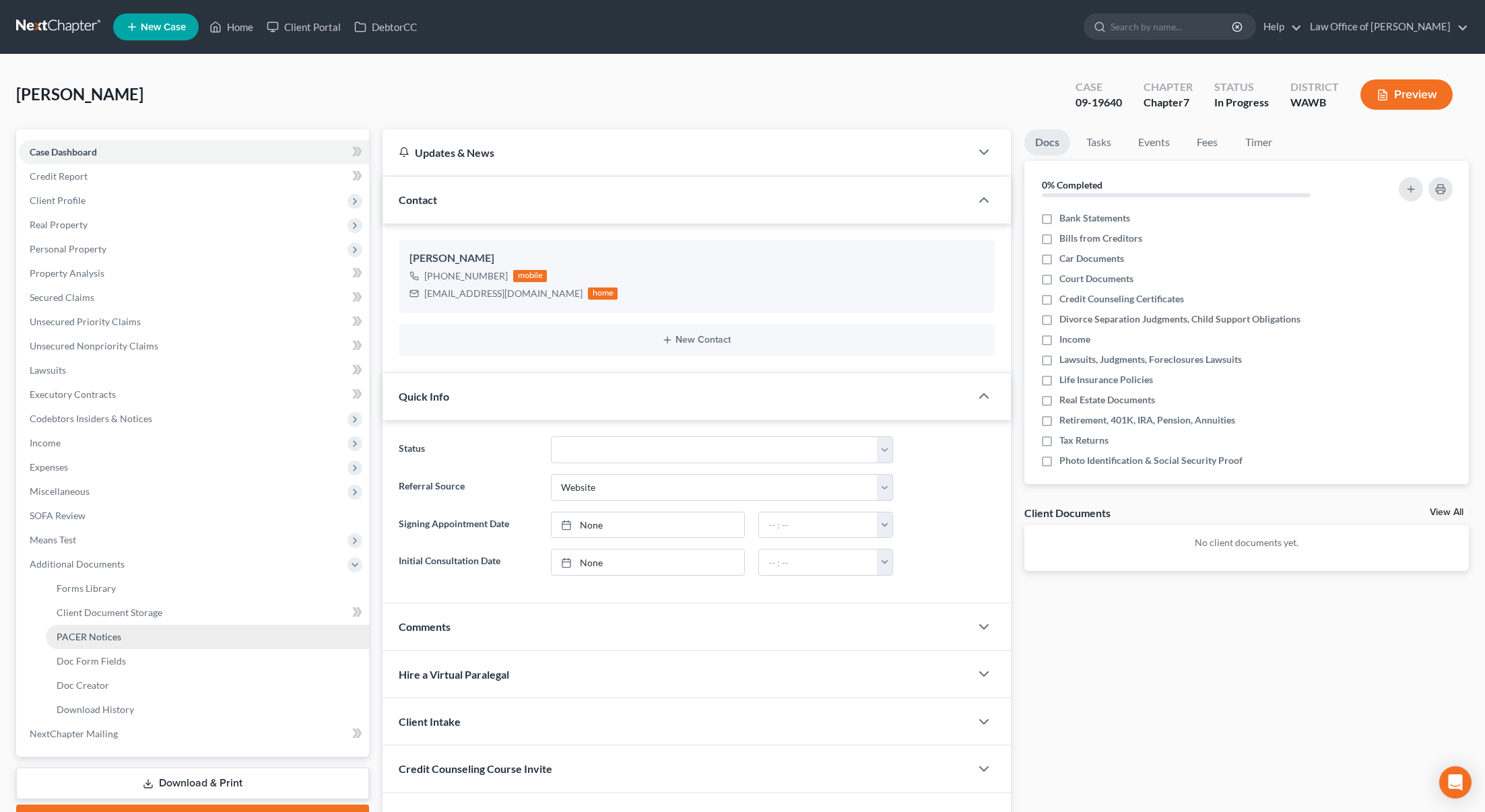
click at [218, 636] on link "PACER Notices" at bounding box center [207, 637] width 323 height 24
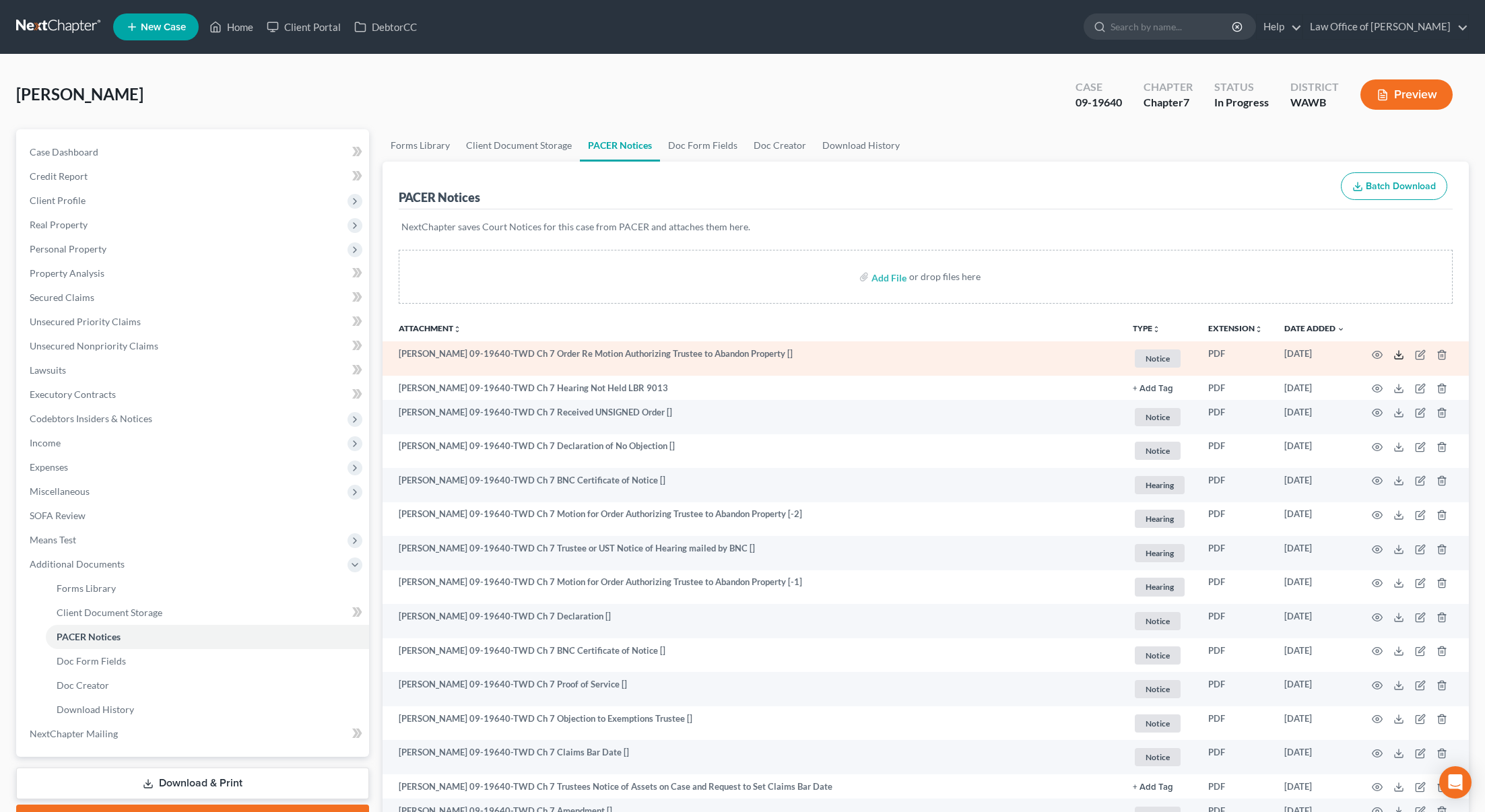
click at [1401, 355] on icon at bounding box center [1398, 355] width 11 height 11
